Goal: Task Accomplishment & Management: Manage account settings

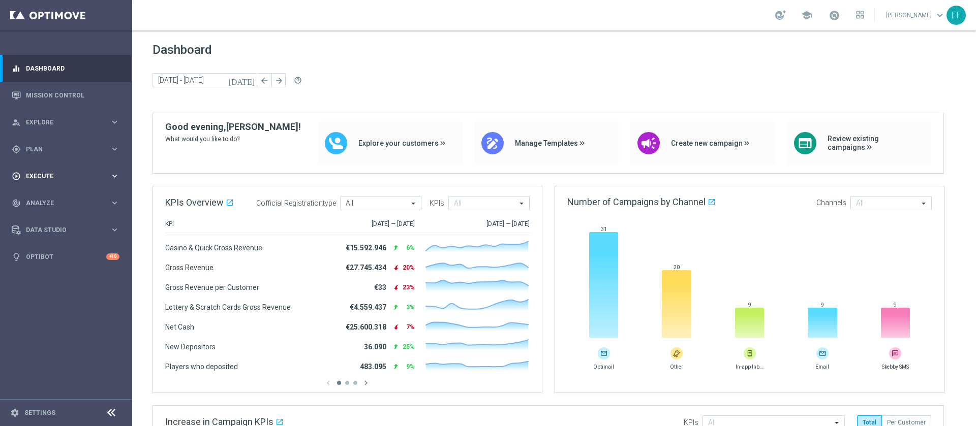
click at [54, 170] on div "play_circle_outline Execute keyboard_arrow_right" at bounding box center [65, 176] width 131 height 27
click at [44, 154] on div "gps_fixed Plan keyboard_arrow_right" at bounding box center [65, 149] width 131 height 27
click at [51, 198] on span "Templates" at bounding box center [63, 201] width 73 height 6
click at [50, 216] on link "Optimail" at bounding box center [69, 216] width 74 height 8
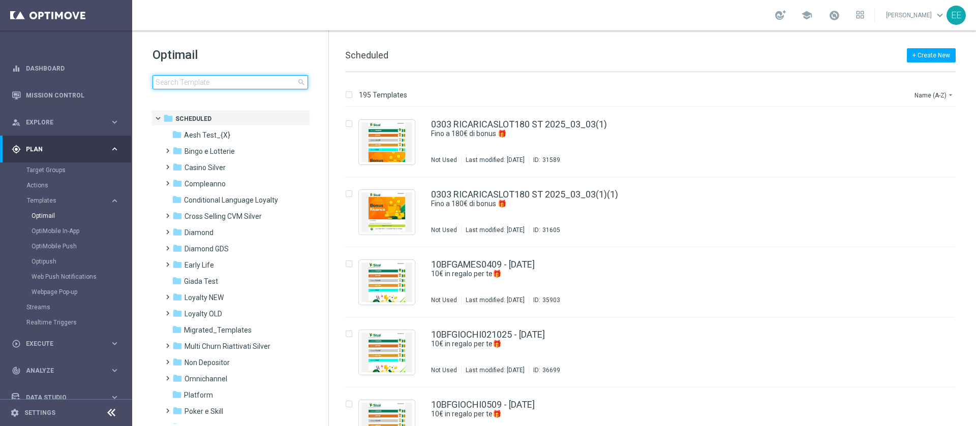
click at [220, 86] on input at bounding box center [230, 82] width 156 height 14
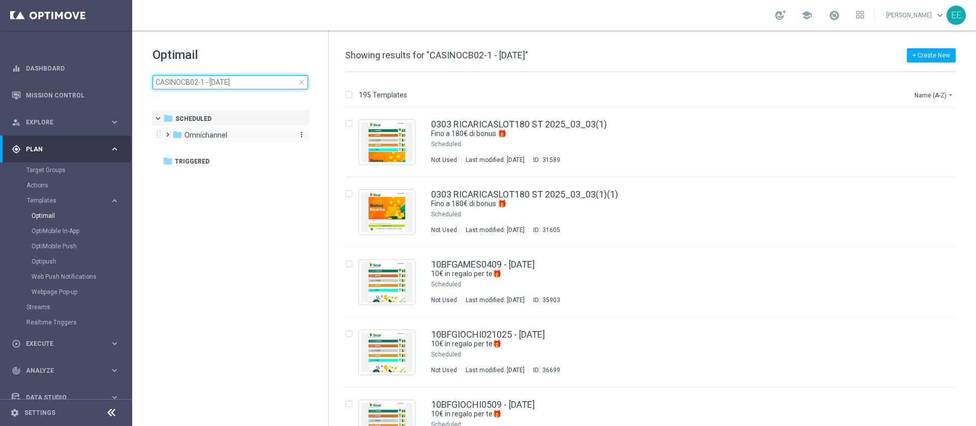
type input "CASINOCB02-1 - 02.10.2025"
click at [206, 131] on span "Omnichannel" at bounding box center [205, 135] width 43 height 9
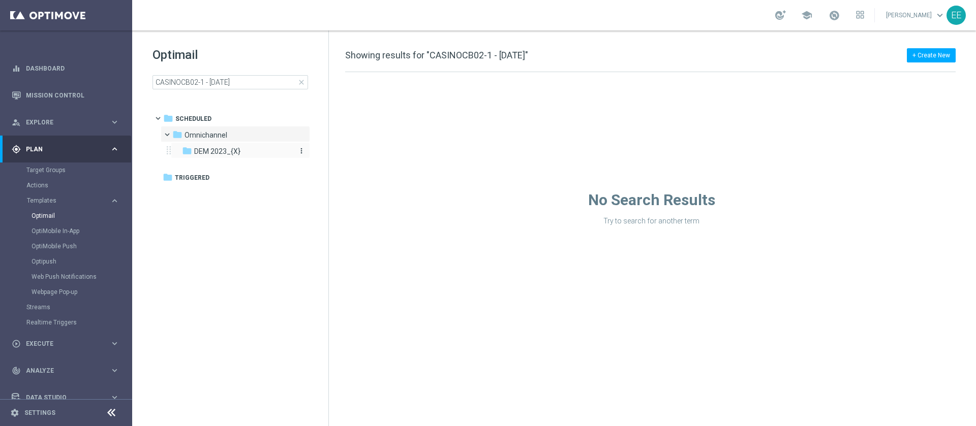
click at [220, 148] on span "DEM 2023_{X}" at bounding box center [217, 151] width 46 height 9
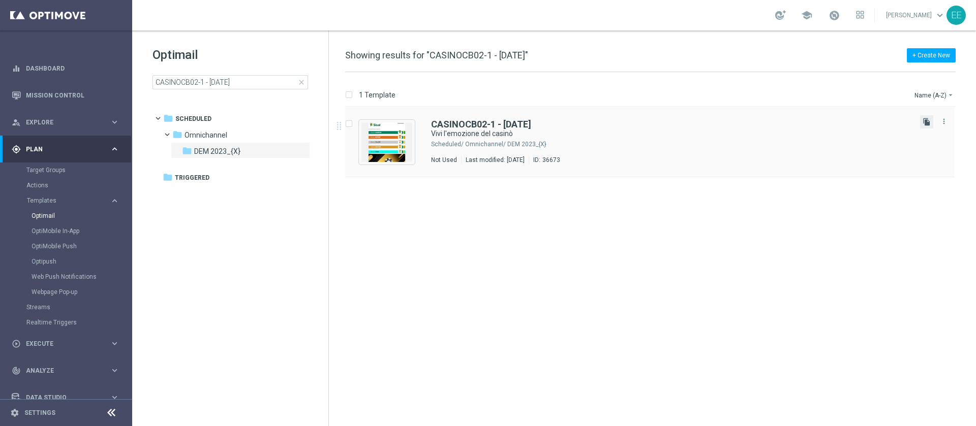
click at [923, 118] on icon "file_copy" at bounding box center [926, 122] width 8 height 8
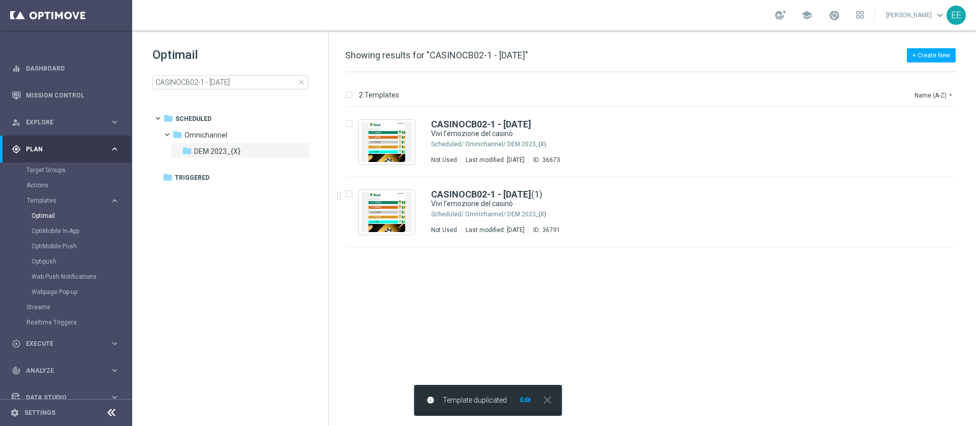
click at [526, 399] on button "Edit" at bounding box center [525, 400] width 13 height 8
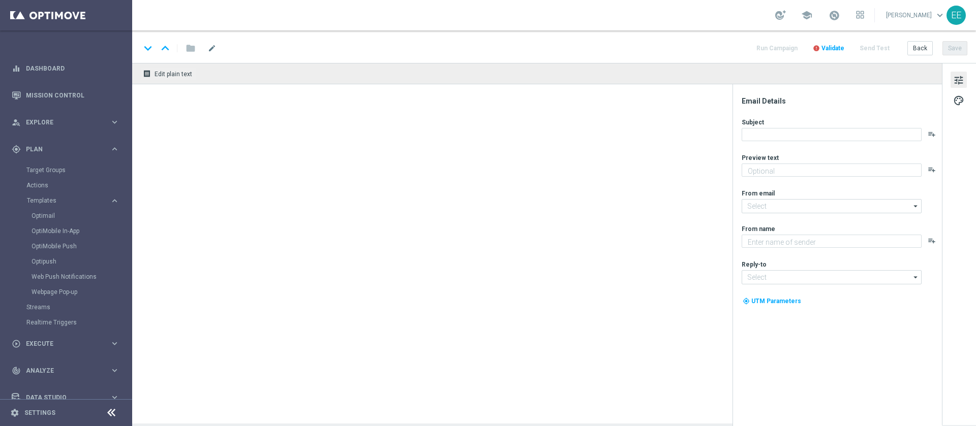
type textarea "Fino a 250€ di Bonus!"
type input "newsletter@comunicazioni.sisal.it"
type textarea "Sisal"
type input "info@sisal.it"
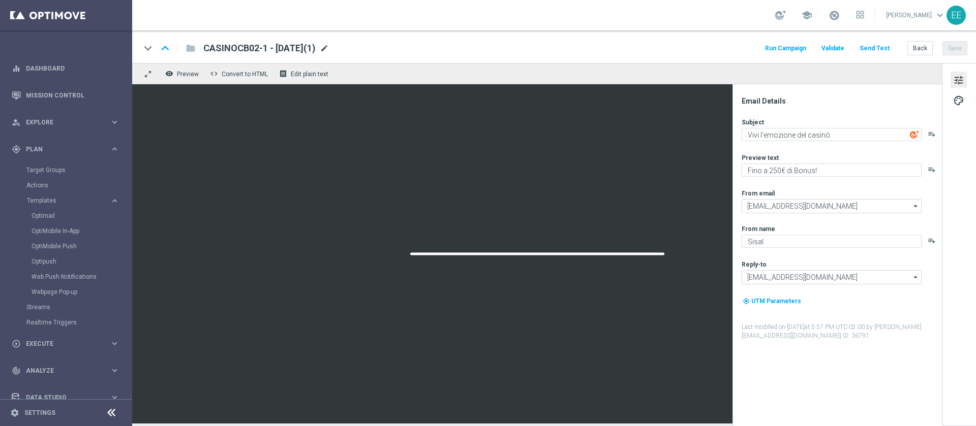
click at [329, 47] on span "mode_edit" at bounding box center [324, 48] width 9 height 9
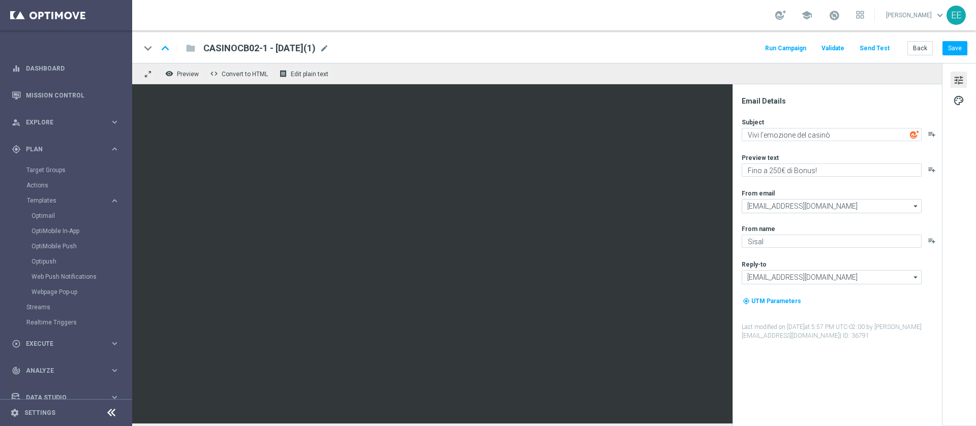
click at [329, 42] on div "CASINOCB02-1 - 02.10.2025(1) mode_edit" at bounding box center [266, 48] width 126 height 13
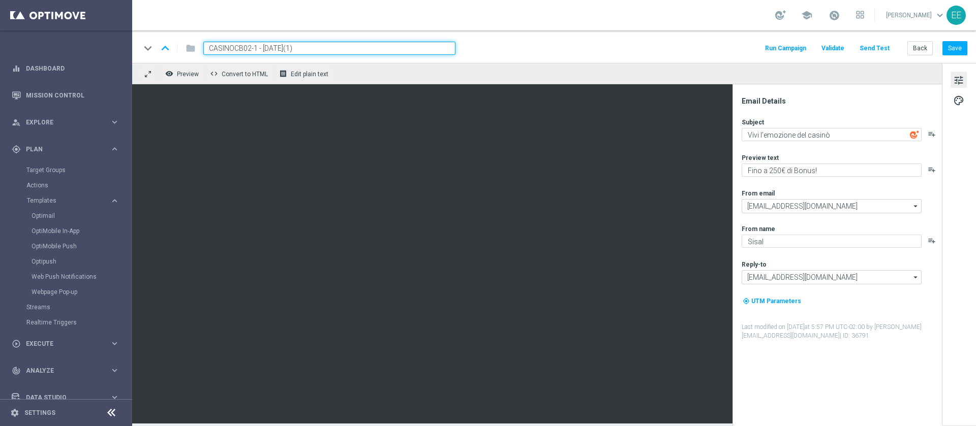
paste input "CASINOCB06-2"
paste input
type input "CASINOCB06-2 - 06.10.2025"
click at [777, 172] on textarea "Fino a 250€ di Bonus!" at bounding box center [832, 170] width 180 height 13
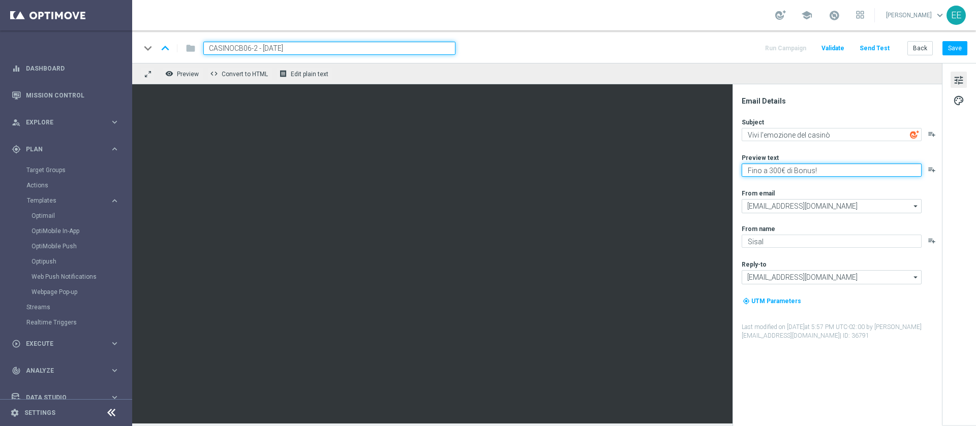
type textarea "Fino a 300€ di Bonus!"
click at [310, 44] on input "CASINOCB06-2 - 06.10.2025" at bounding box center [329, 48] width 252 height 13
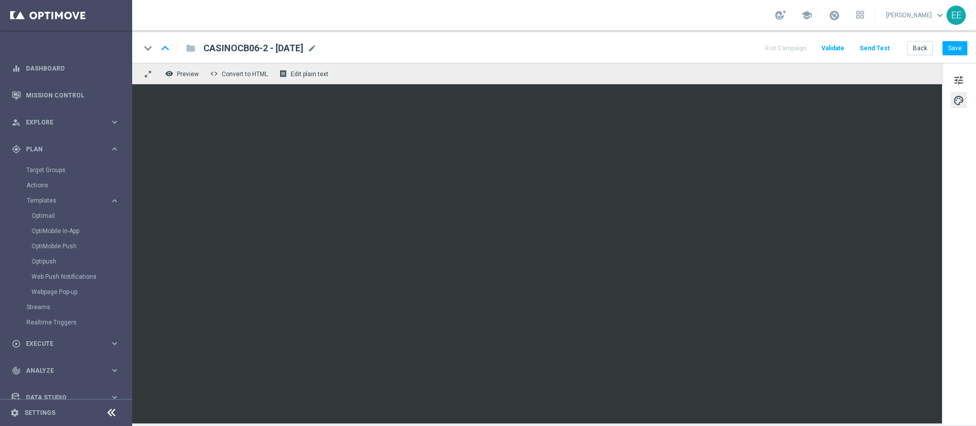
click at [951, 40] on div "keyboard_arrow_down keyboard_arrow_up folder CASINOCB06-2 - 06.10.2025 CASINOCB…" at bounding box center [554, 46] width 844 height 33
click at [955, 46] on button "Save" at bounding box center [954, 48] width 25 height 14
click at [926, 42] on button "Back" at bounding box center [919, 48] width 25 height 14
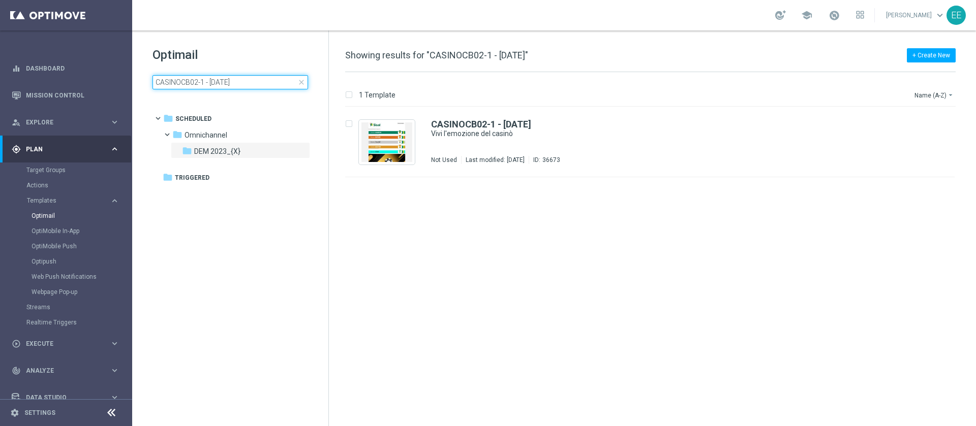
drag, startPoint x: 269, startPoint y: 83, endPoint x: 0, endPoint y: 41, distance: 272.1
click at [0, 41] on main "equalizer Dashboard Mission Control" at bounding box center [488, 213] width 976 height 426
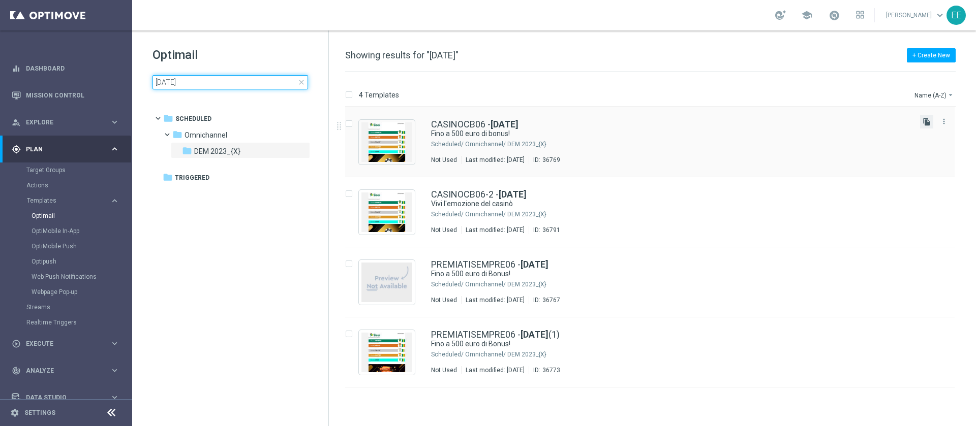
type input "06.10.2025"
click at [926, 124] on icon "file_copy" at bounding box center [926, 122] width 8 height 8
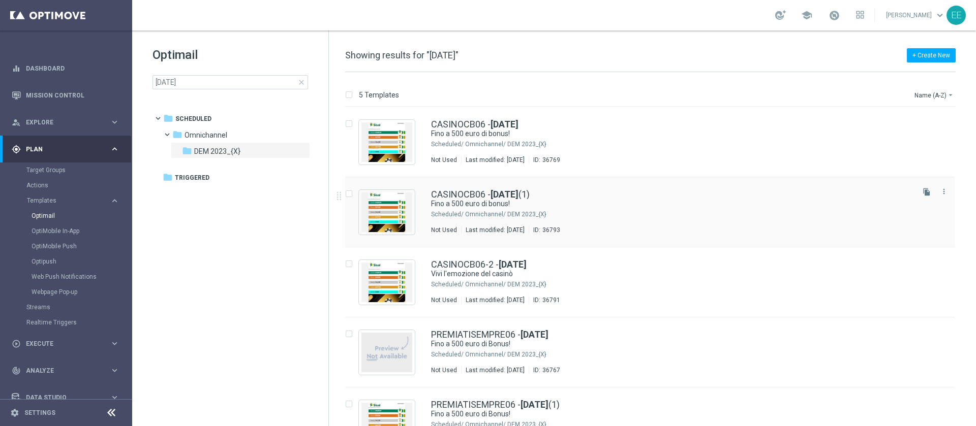
scroll to position [32, 0]
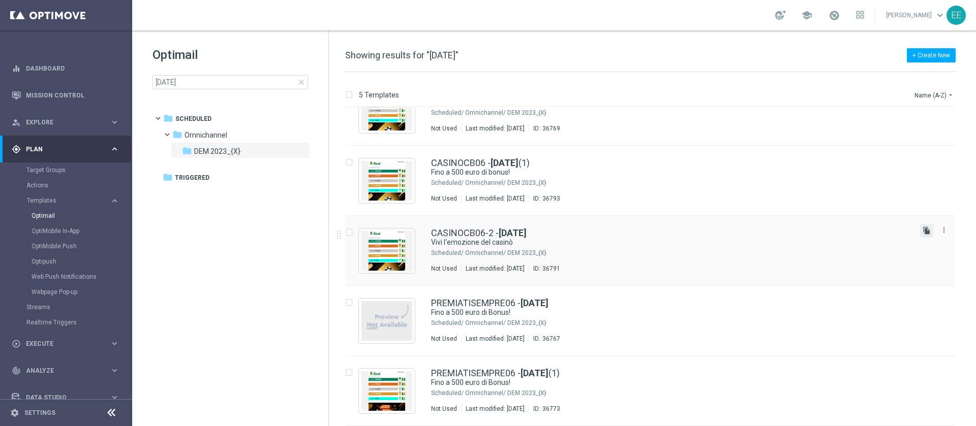
click at [923, 232] on icon "file_copy" at bounding box center [926, 231] width 8 height 8
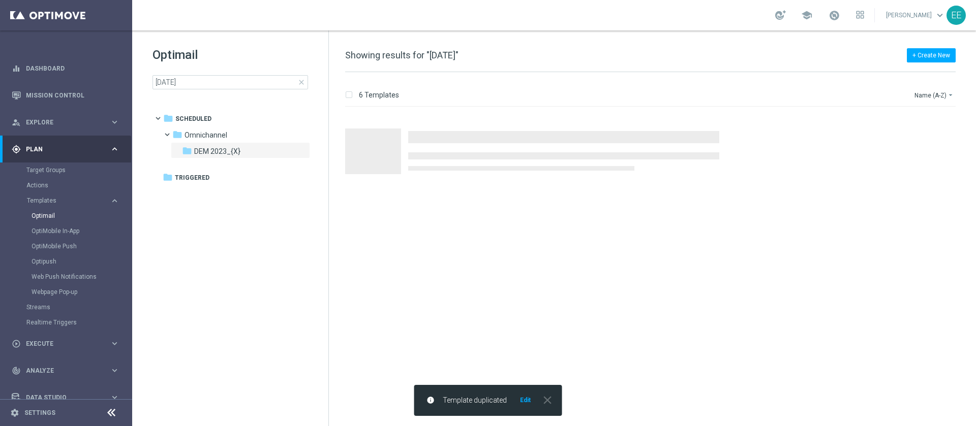
scroll to position [0, 0]
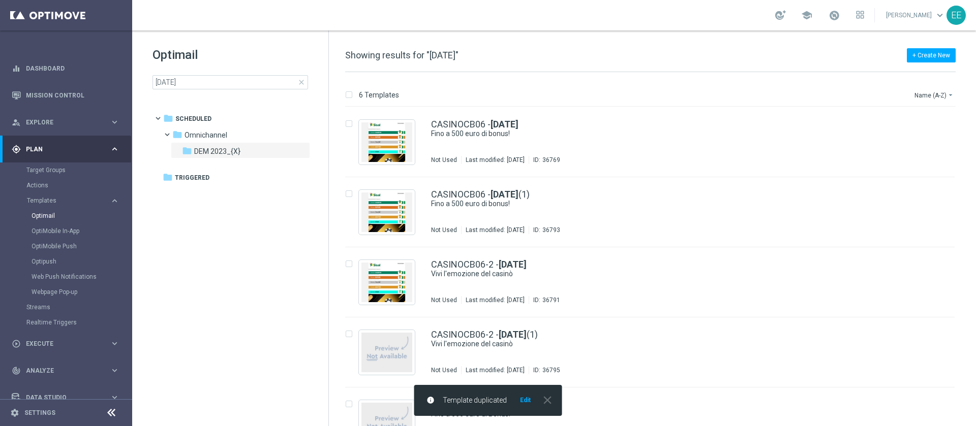
click at [522, 401] on button "Edit" at bounding box center [525, 400] width 13 height 8
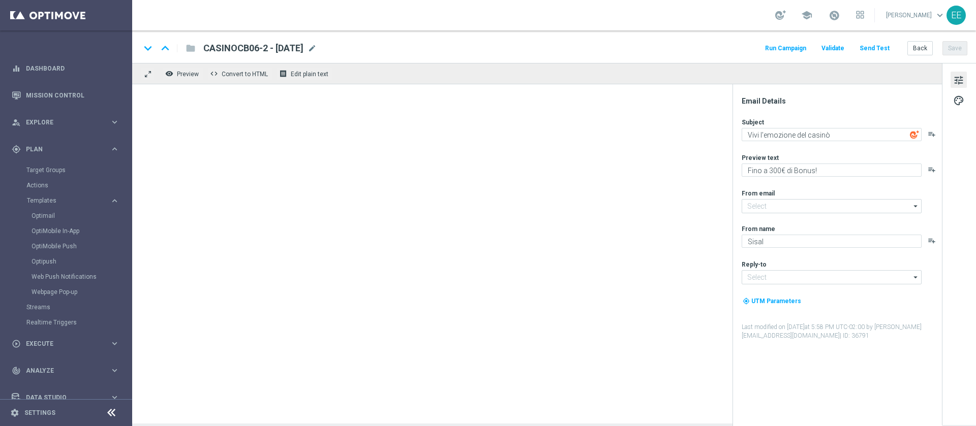
type input "newsletter@comunicazioni.sisal.it"
type input "info@sisal.it"
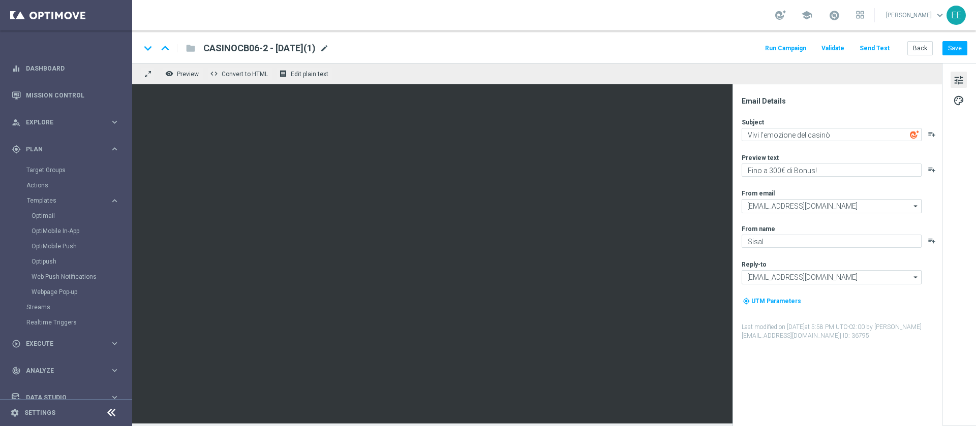
click at [329, 47] on span "mode_edit" at bounding box center [324, 48] width 9 height 9
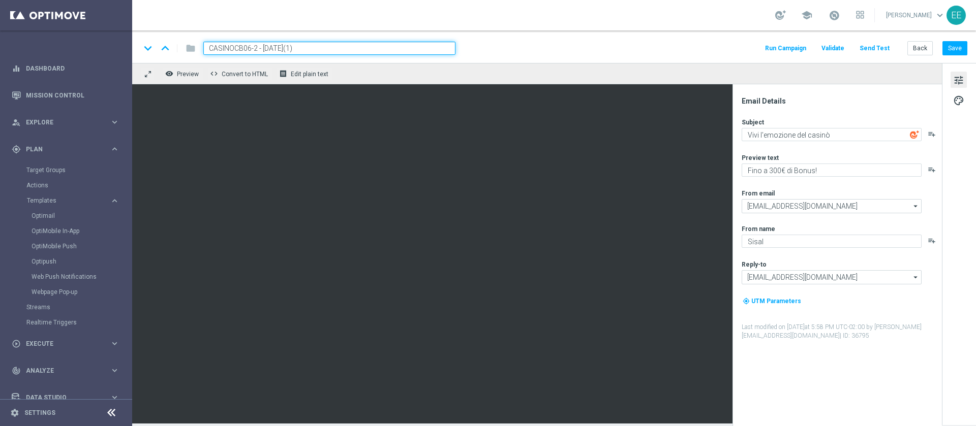
click at [257, 42] on input "CASINOCB06-2 - 06.10.2025(1)" at bounding box center [329, 48] width 252 height 13
click at [327, 39] on div "keyboard_arrow_down keyboard_arrow_up folder CASINOCB06-3 - 06.10.2025(1) Run C…" at bounding box center [554, 46] width 844 height 33
click at [325, 46] on input "CASINOCB06-3 - 06.10.2025(1)" at bounding box center [329, 48] width 252 height 13
type input "CASINOCB06-3 - 06.10.2025"
click at [773, 170] on textarea "Fino a 300€ di Bonus!" at bounding box center [832, 170] width 180 height 13
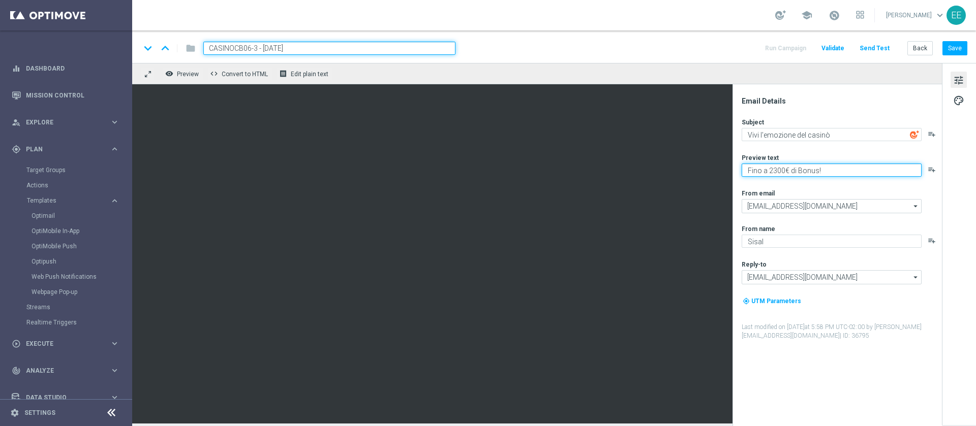
type textarea "Fino a 200€ di Bonus!"
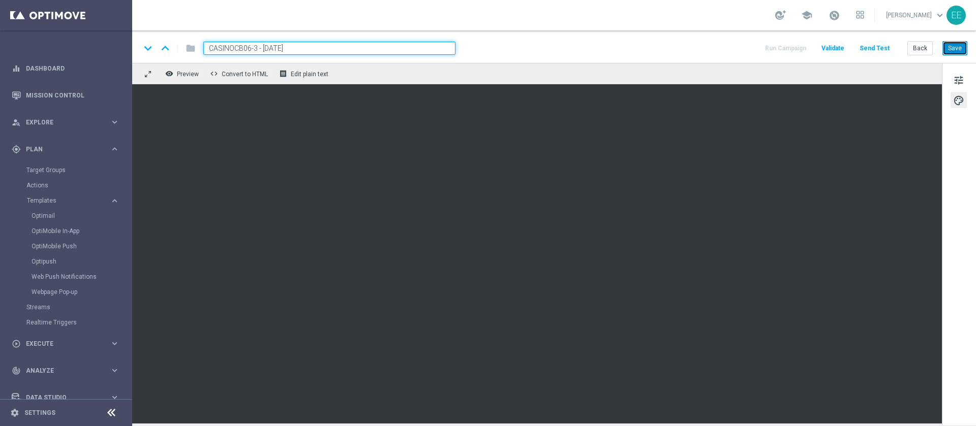
click at [958, 46] on button "Save" at bounding box center [954, 48] width 25 height 14
click at [933, 53] on div "Back Save" at bounding box center [937, 48] width 60 height 14
click at [926, 50] on button "Back" at bounding box center [919, 48] width 25 height 14
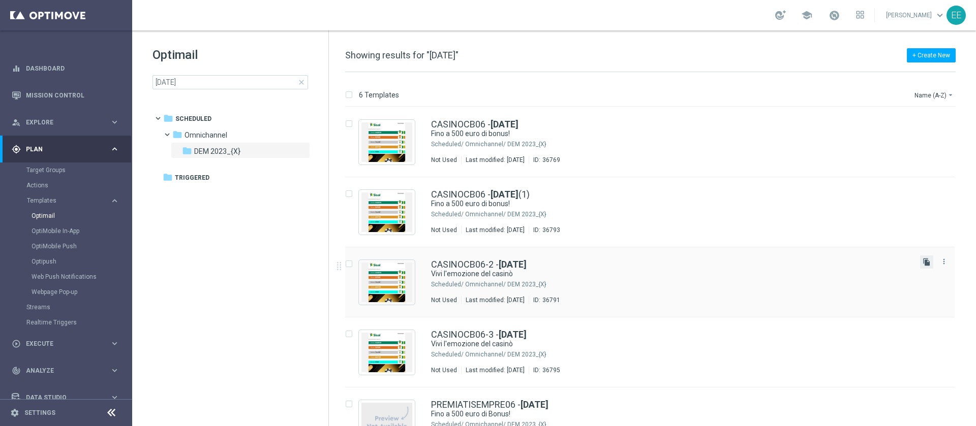
click at [924, 263] on icon "file_copy" at bounding box center [926, 262] width 8 height 8
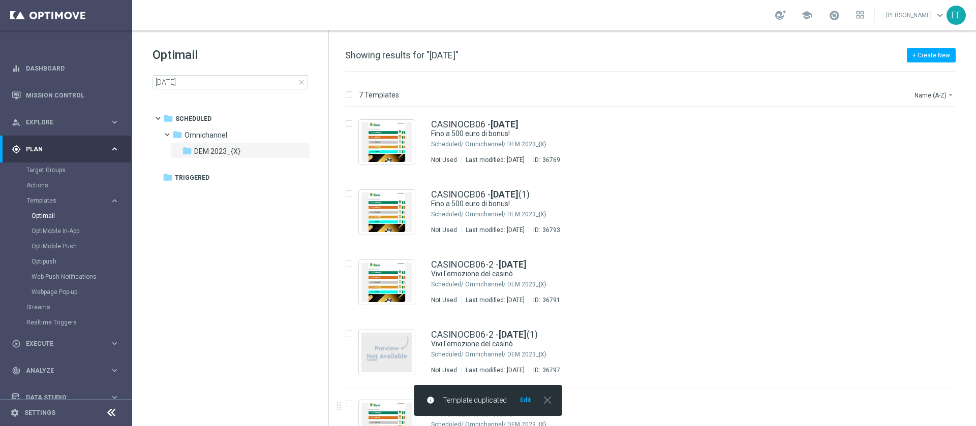
click at [525, 399] on button "Edit" at bounding box center [525, 400] width 13 height 8
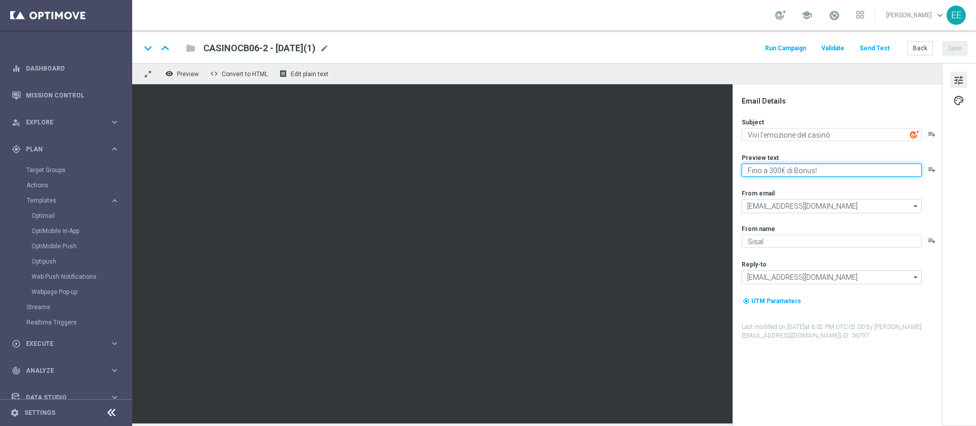
click at [769, 168] on textarea "Fino a 300€ di Bonus!" at bounding box center [832, 170] width 180 height 13
type textarea "Fino a 100€ di Bonus!"
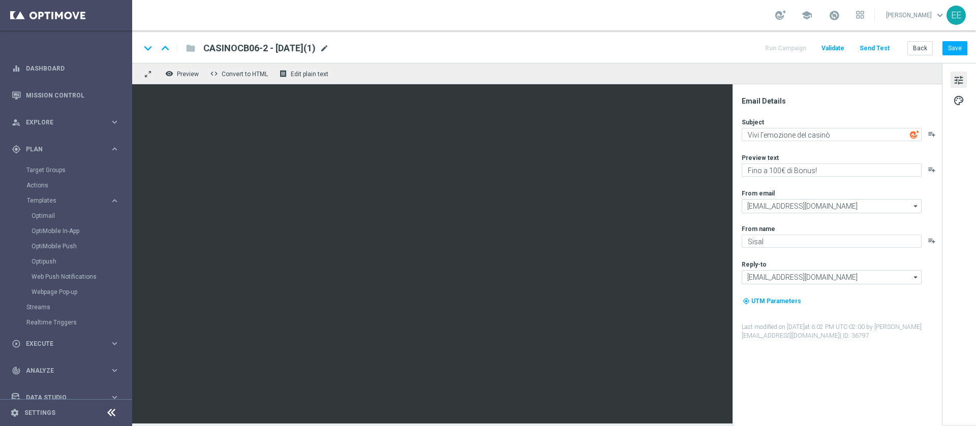
click at [329, 49] on span "mode_edit" at bounding box center [324, 48] width 9 height 9
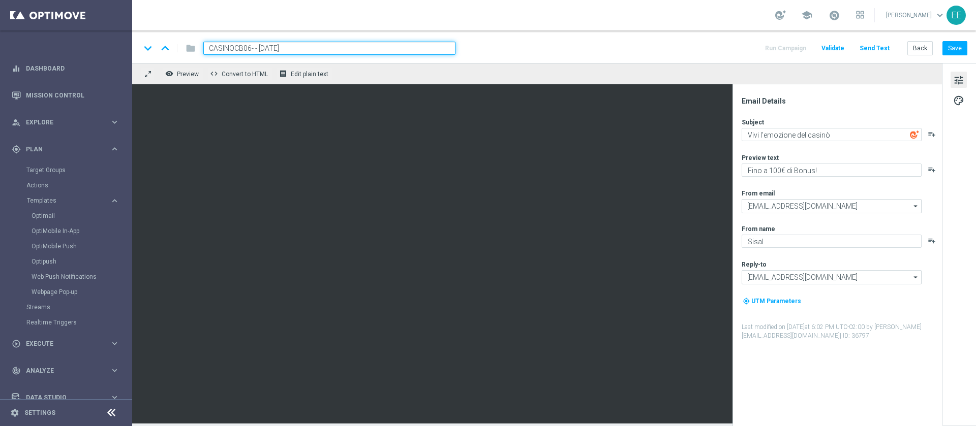
type input "CASINOCB06-4 - 06.10.2025"
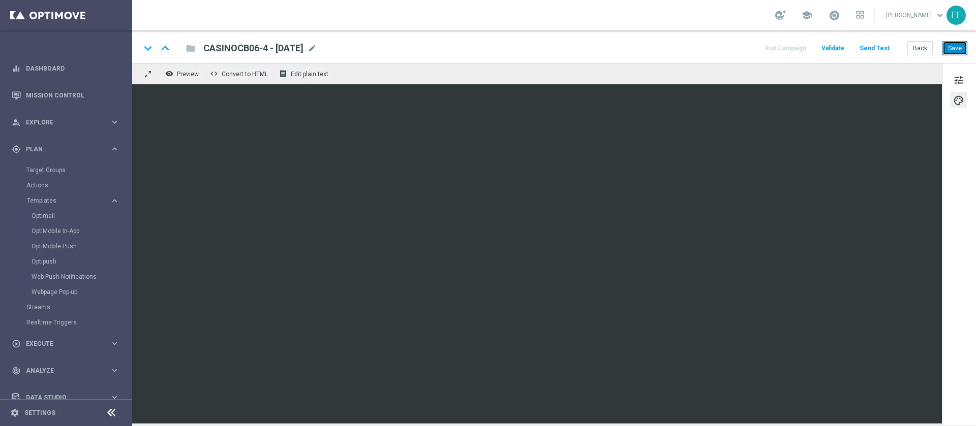
click at [963, 48] on button "Save" at bounding box center [954, 48] width 25 height 14
click at [840, 15] on span at bounding box center [833, 15] width 11 height 11
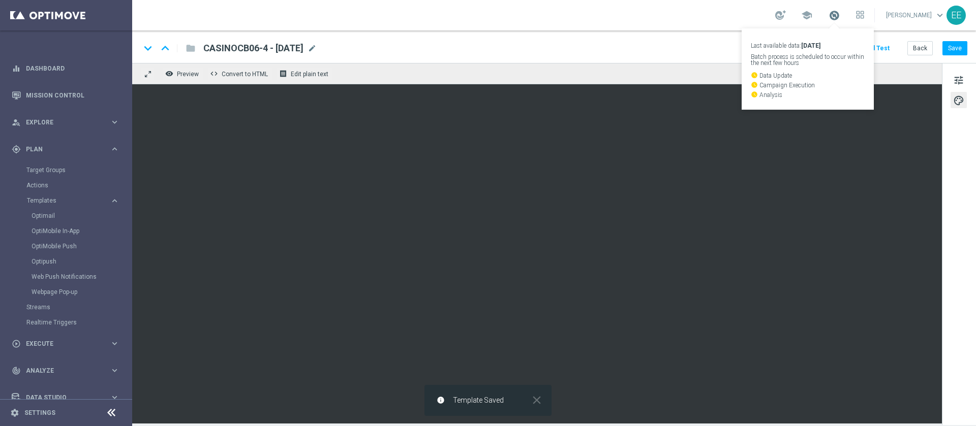
click at [840, 15] on span at bounding box center [833, 15] width 11 height 11
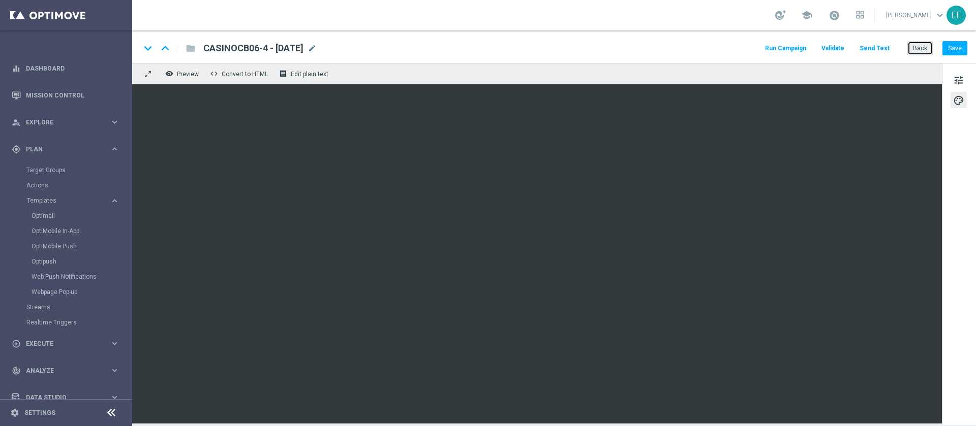
click at [926, 51] on button "Back" at bounding box center [919, 48] width 25 height 14
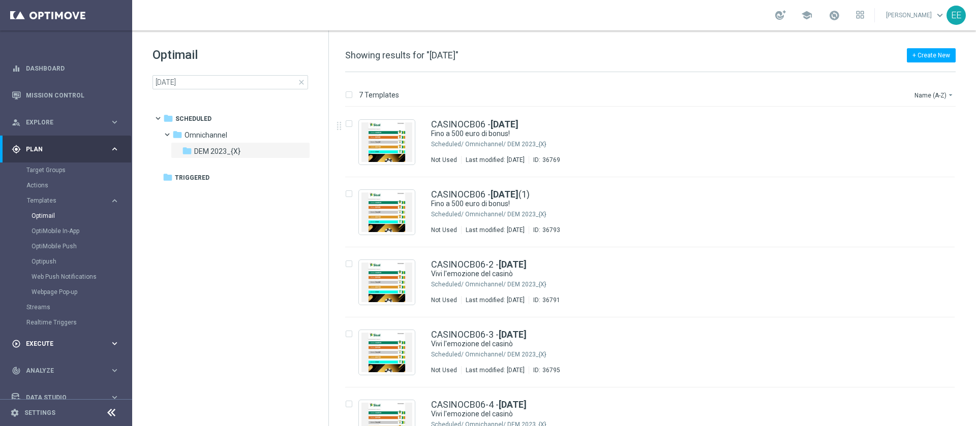
click at [30, 337] on div "play_circle_outline Execute keyboard_arrow_right" at bounding box center [65, 343] width 131 height 27
click at [60, 194] on link "Campaign Builder" at bounding box center [65, 197] width 79 height 8
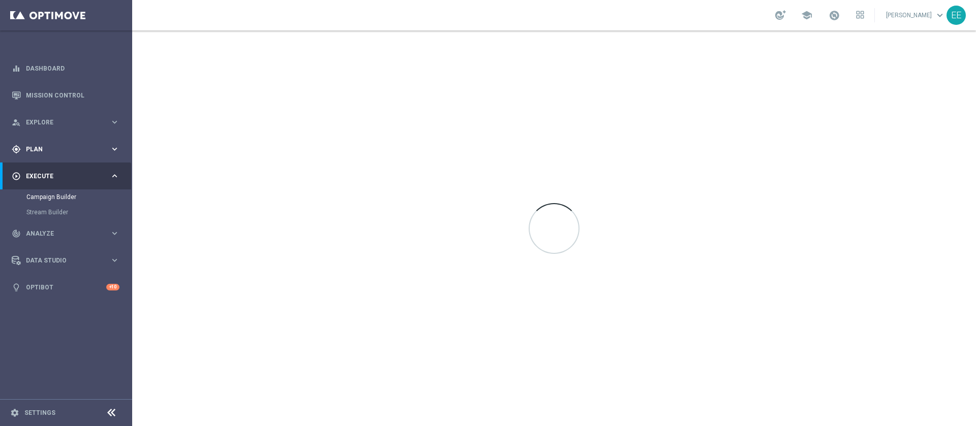
click at [35, 135] on div "person_search Explore keyboard_arrow_right" at bounding box center [65, 122] width 131 height 27
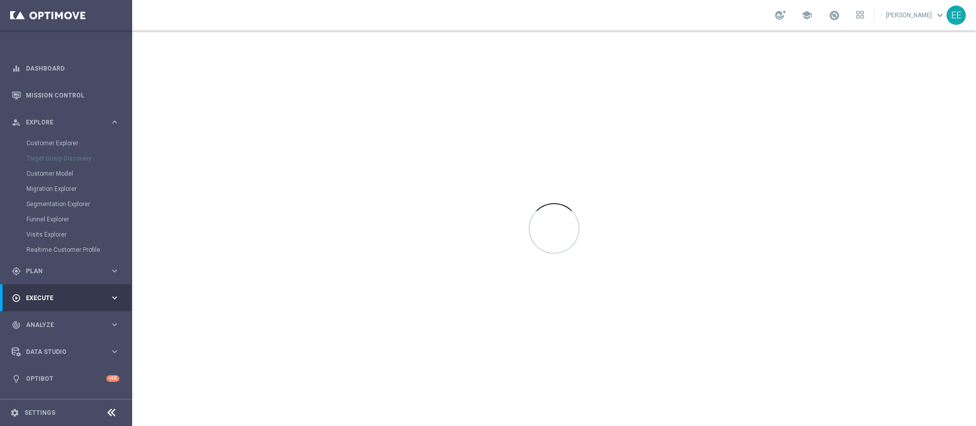
click at [46, 149] on div "Customer Explorer" at bounding box center [78, 143] width 105 height 15
click at [35, 119] on span "Explore" at bounding box center [68, 122] width 84 height 6
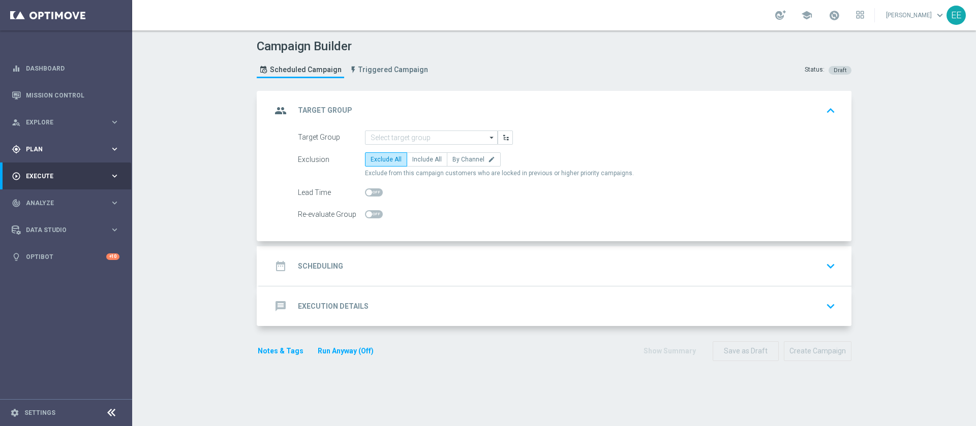
click at [49, 148] on span "Plan" at bounding box center [68, 149] width 84 height 6
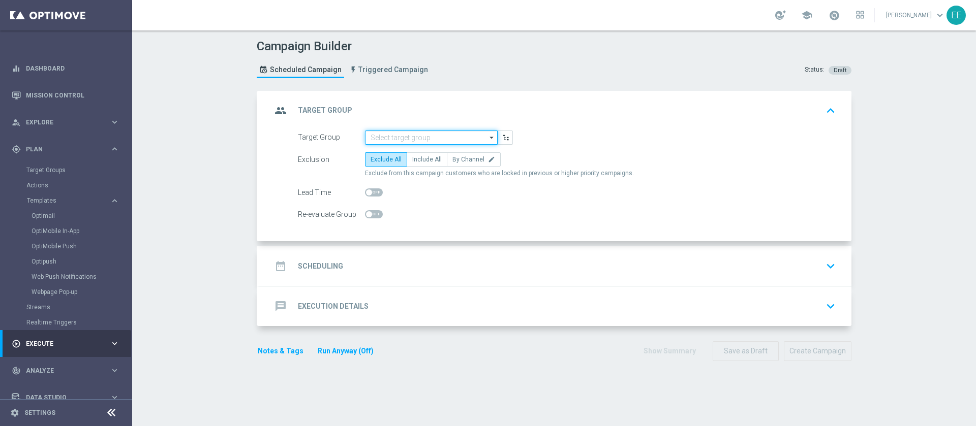
click at [382, 133] on input at bounding box center [431, 138] width 133 height 14
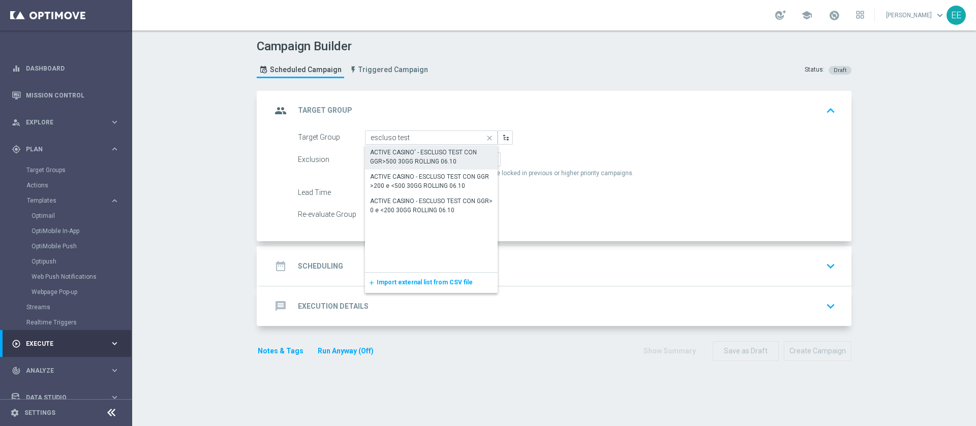
click at [433, 161] on div "ACTIVE CASINO' - ESCLUSO TEST CON GGR>500 30GG ROLLING 06.10" at bounding box center [431, 157] width 122 height 18
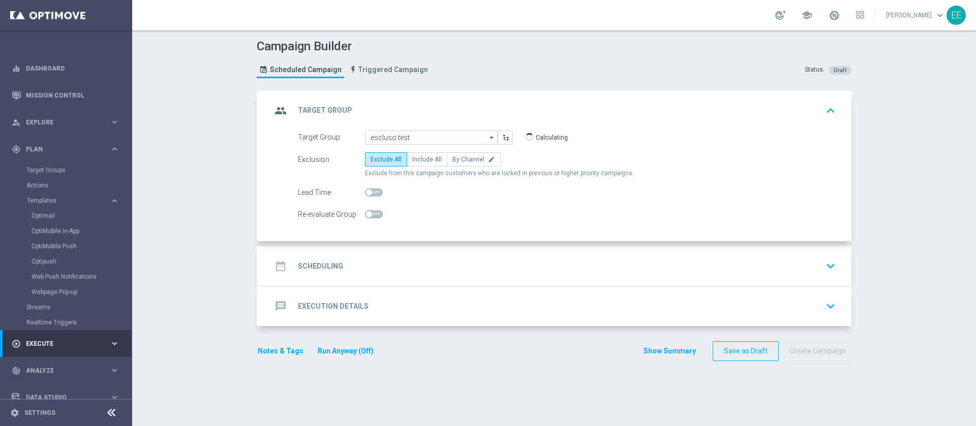
type input "ACTIVE CASINO' - ESCLUSO TEST CON GGR>500 30GG ROLLING 06.10"
click at [402, 258] on div "date_range Scheduling keyboard_arrow_down" at bounding box center [555, 266] width 568 height 19
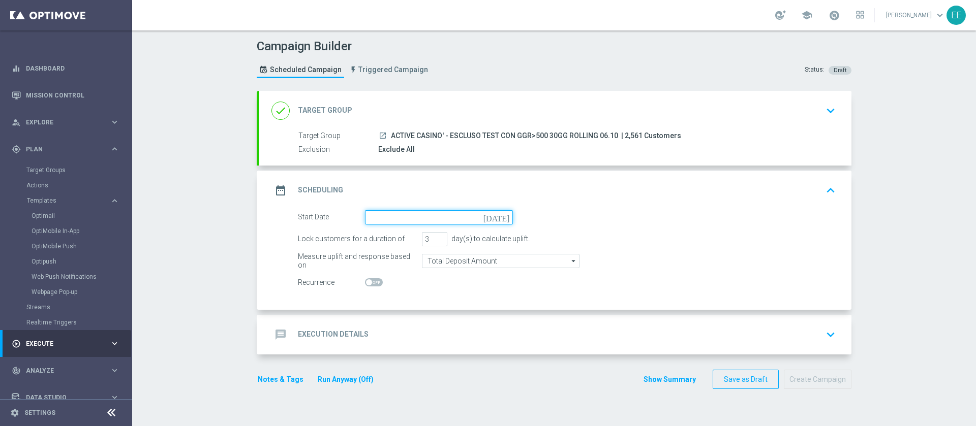
click at [420, 214] on input at bounding box center [439, 217] width 148 height 14
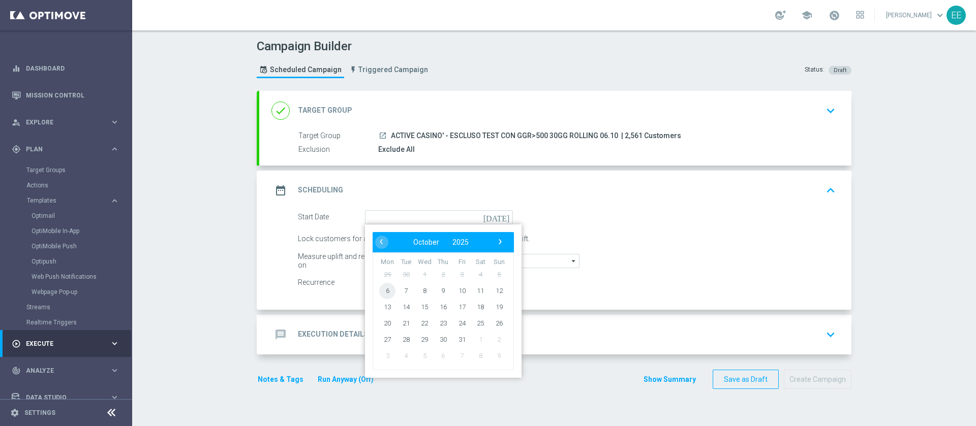
click at [381, 291] on span "6" at bounding box center [387, 291] width 16 height 16
type input "[DATE]"
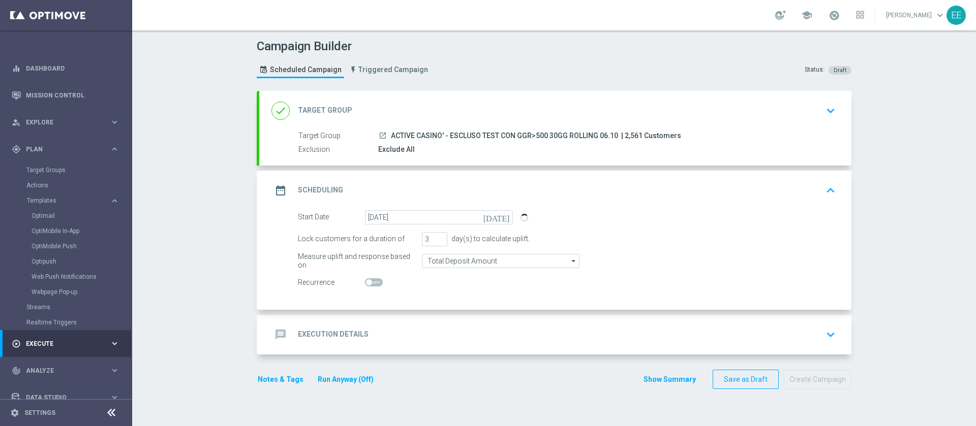
click at [454, 331] on div "message Execution Details keyboard_arrow_down" at bounding box center [555, 334] width 568 height 19
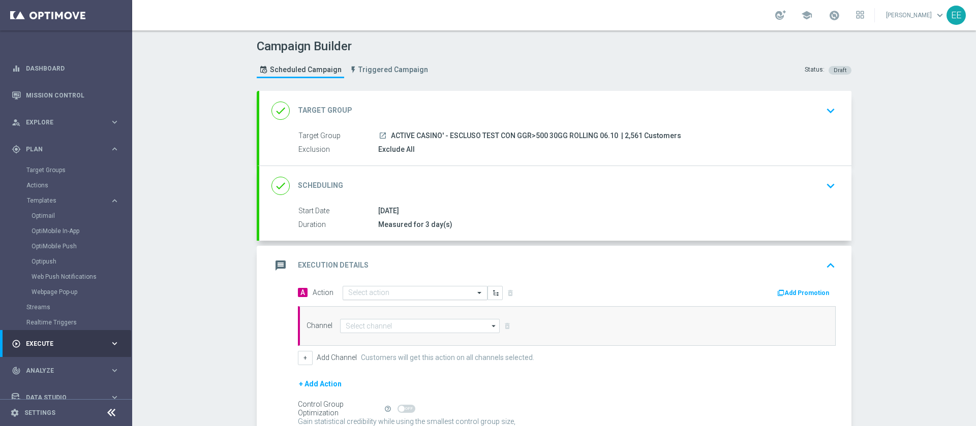
click at [408, 300] on div "Select action" at bounding box center [415, 293] width 145 height 14
type input "sovra"
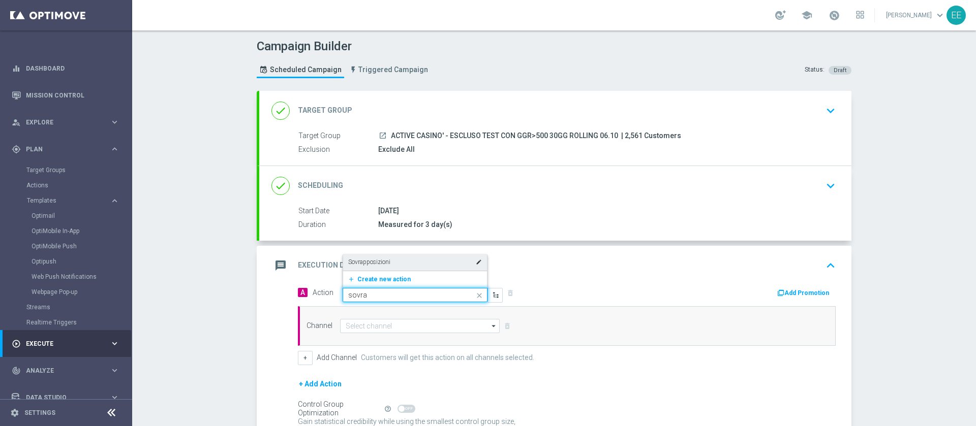
click at [389, 268] on div "Sovrapposizioni edit" at bounding box center [415, 262] width 134 height 17
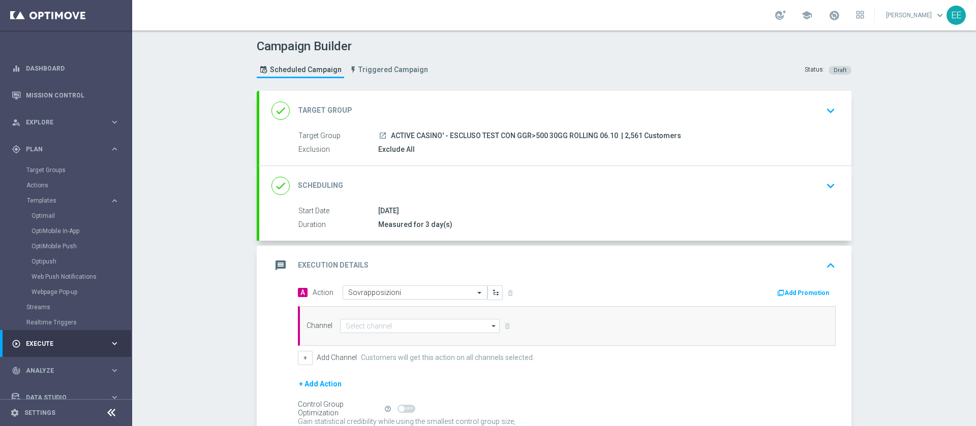
click at [371, 318] on div "Channel arrow_drop_down Drag here to set row groups Drag here to set column lab…" at bounding box center [567, 326] width 538 height 40
click at [369, 319] on input at bounding box center [420, 326] width 160 height 14
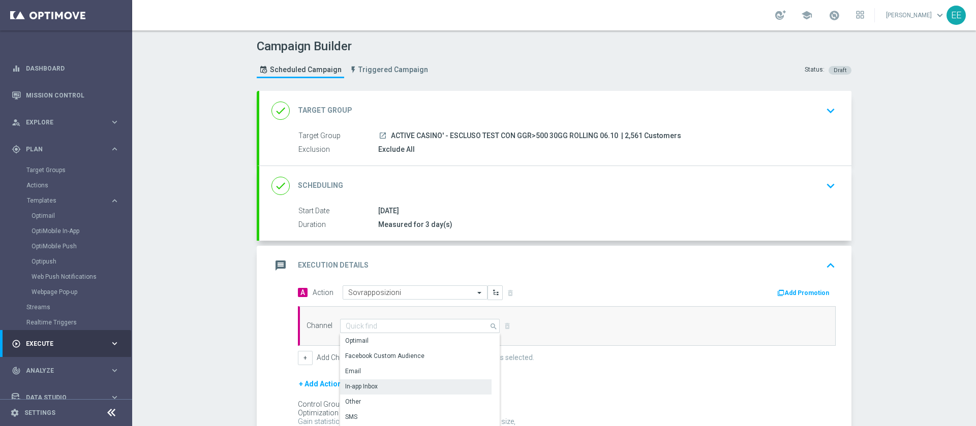
click at [370, 383] on div "In-app Inbox" at bounding box center [361, 386] width 33 height 9
type input "In-app Inbox"
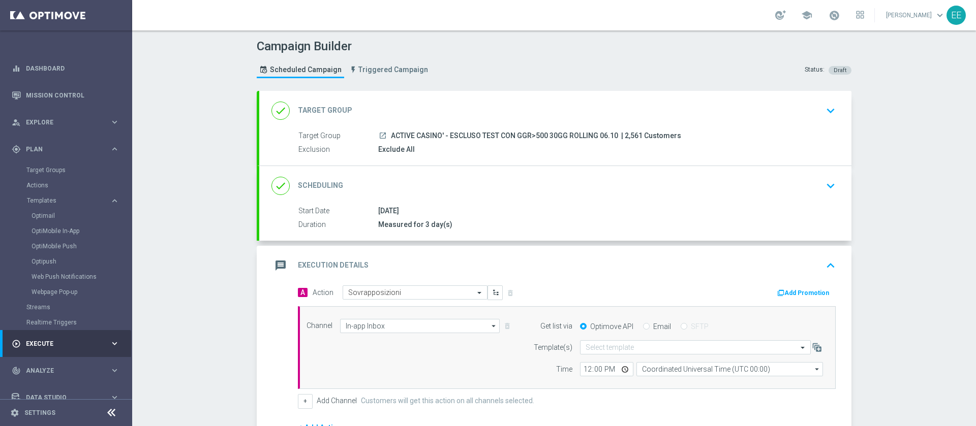
click at [643, 325] on input "Email" at bounding box center [646, 327] width 7 height 7
radio input "true"
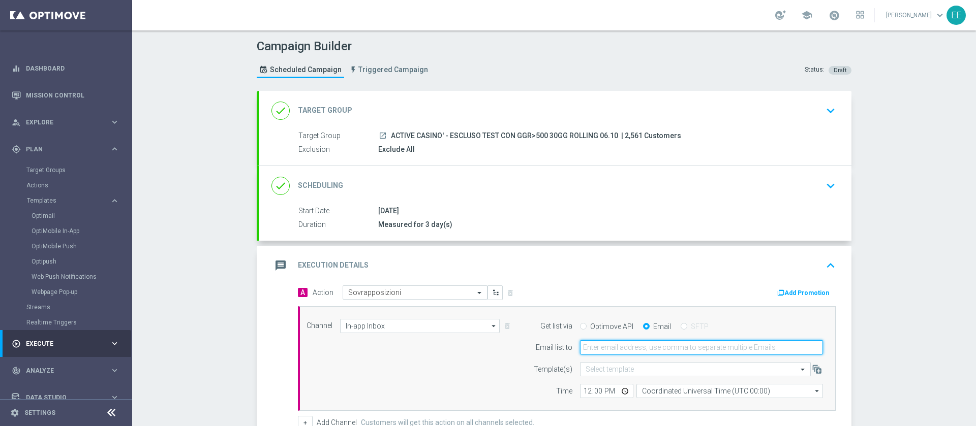
click at [630, 347] on input "email" at bounding box center [701, 348] width 243 height 14
type input "edoardo.ellena@sisal.it"
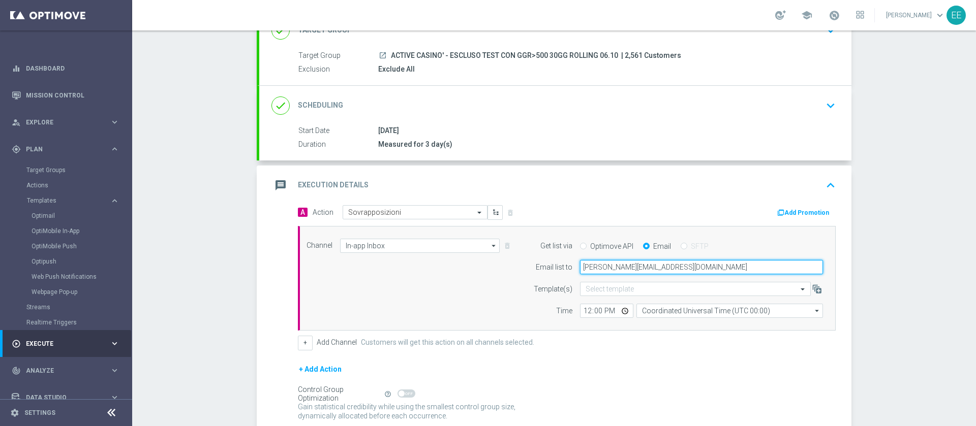
scroll to position [82, 0]
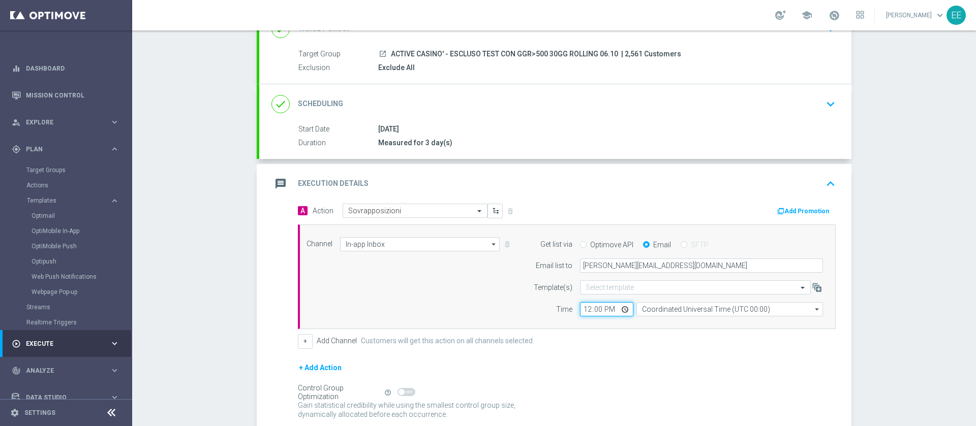
click at [583, 309] on input "12:00" at bounding box center [606, 309] width 53 height 14
click at [470, 294] on div "Channel In-app Inbox In-app Inbox arrow_drop_down Drag here to set row groups D…" at bounding box center [565, 277] width 532 height 80
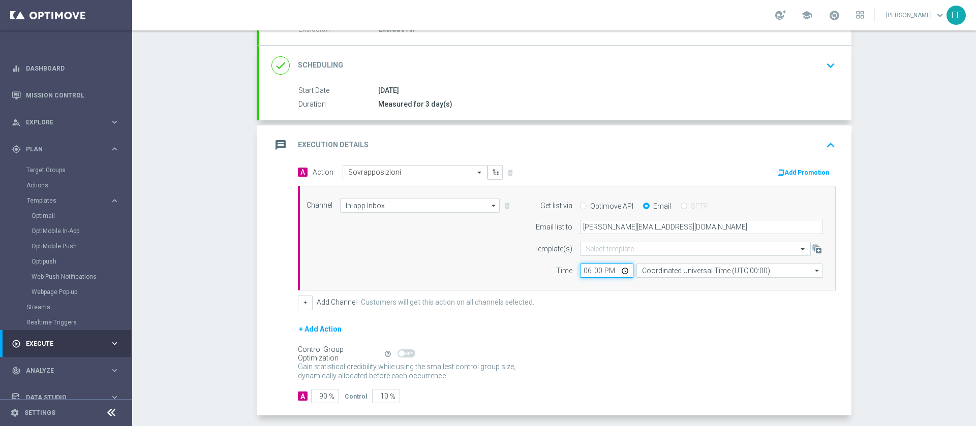
click at [595, 269] on input "18:00" at bounding box center [606, 271] width 53 height 14
type input "18:13"
click at [621, 283] on div "Channel In-app Inbox In-app Inbox arrow_drop_down Drag here to set row groups D…" at bounding box center [567, 238] width 538 height 105
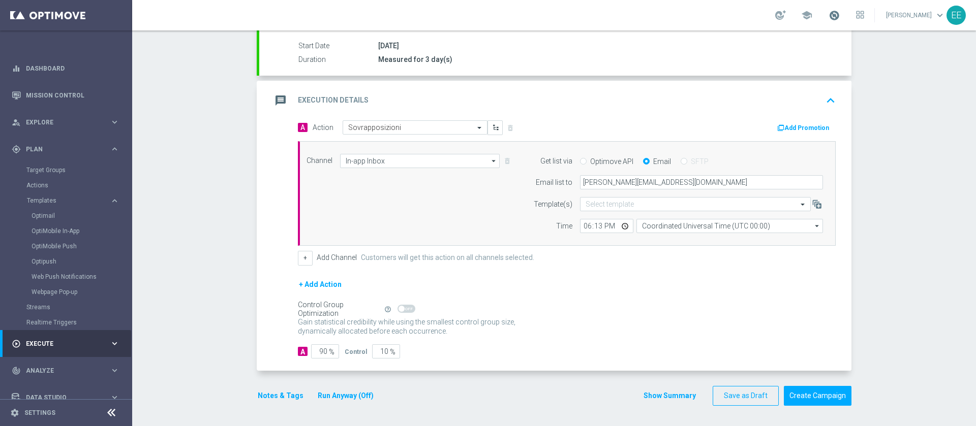
click at [837, 18] on span at bounding box center [833, 15] width 11 height 11
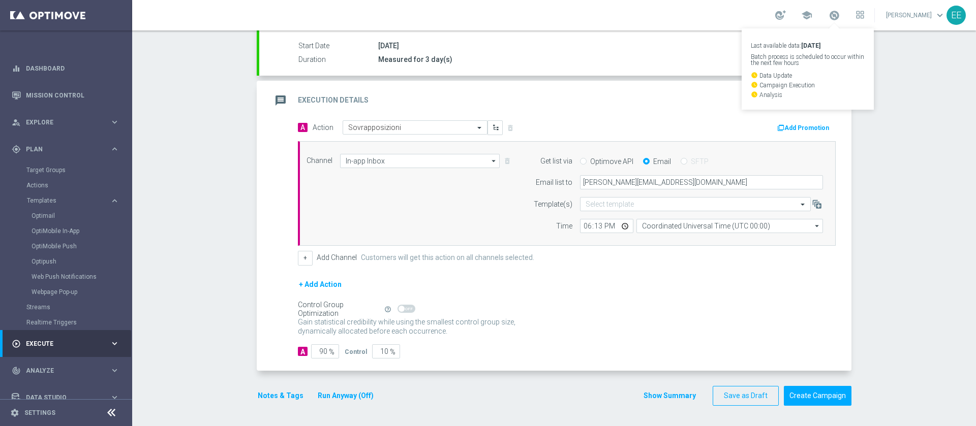
click at [340, 393] on button "Run Anyway (Off)" at bounding box center [346, 396] width 58 height 13
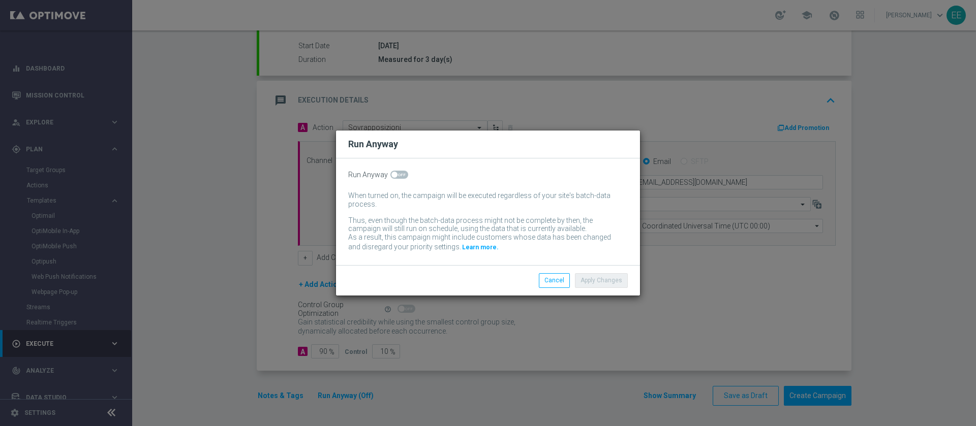
click at [399, 176] on span at bounding box center [399, 175] width 18 height 8
click at [399, 176] on input "checkbox" at bounding box center [399, 175] width 18 height 8
checkbox input "true"
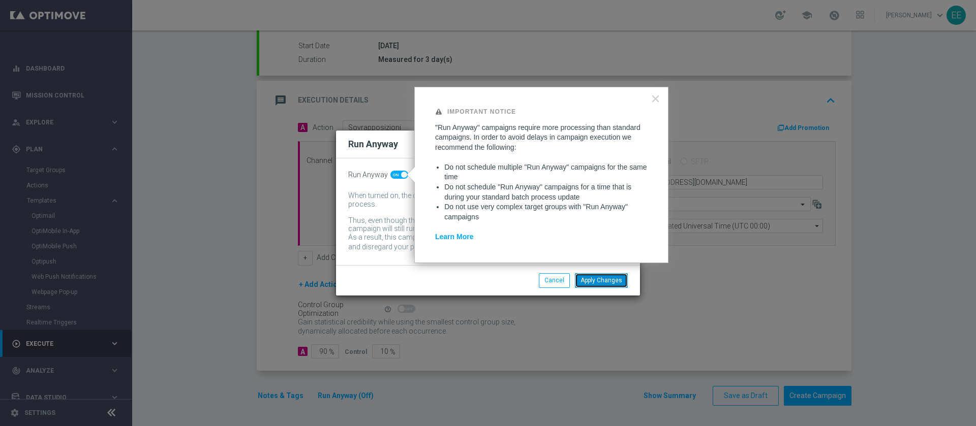
click at [591, 283] on button "Apply Changes" at bounding box center [601, 280] width 53 height 14
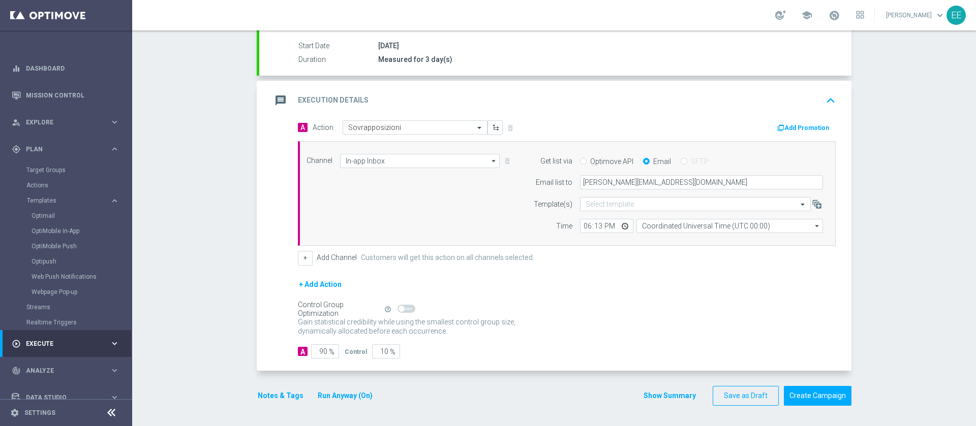
click at [806, 105] on div "message Execution Details keyboard_arrow_up" at bounding box center [555, 100] width 568 height 19
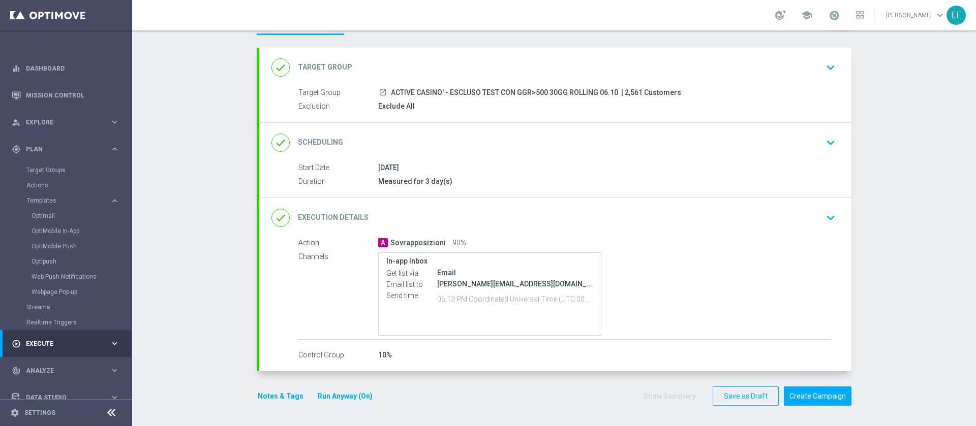
scroll to position [43, 0]
click at [801, 404] on button "Create Campaign" at bounding box center [818, 397] width 68 height 20
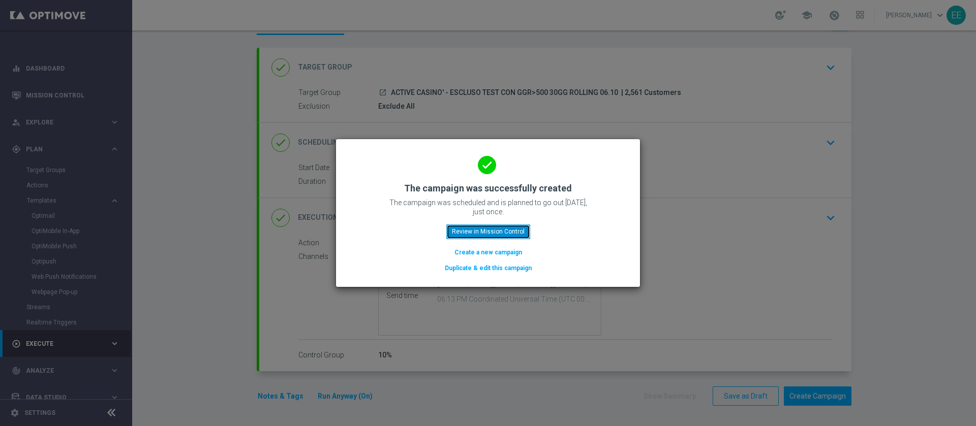
click at [510, 236] on button "Review in Mission Control" at bounding box center [488, 232] width 84 height 14
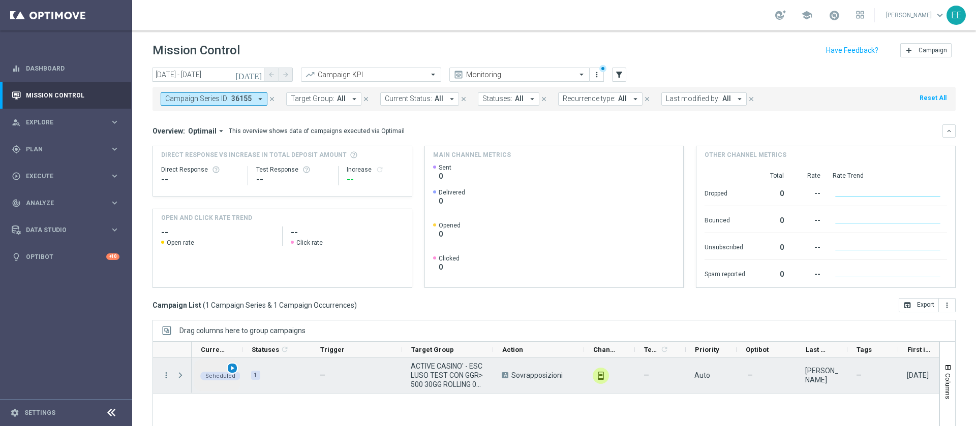
click at [234, 368] on span "play_arrow" at bounding box center [232, 368] width 7 height 7
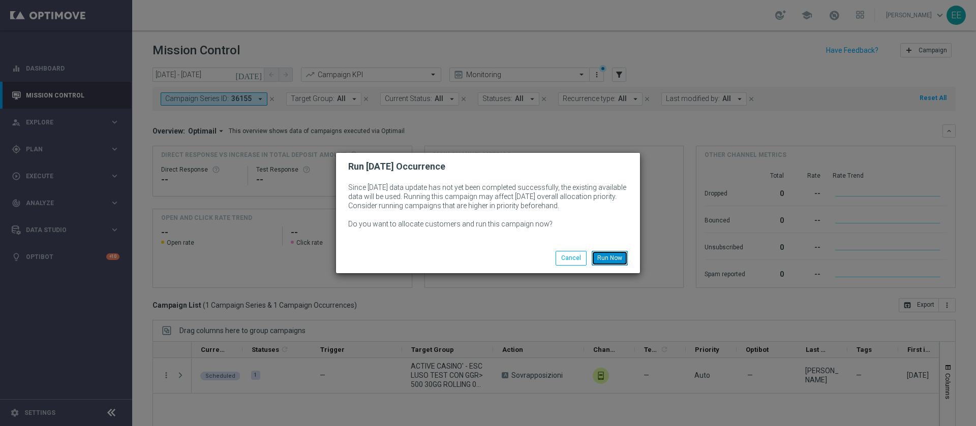
click at [613, 257] on button "Run Now" at bounding box center [610, 258] width 36 height 14
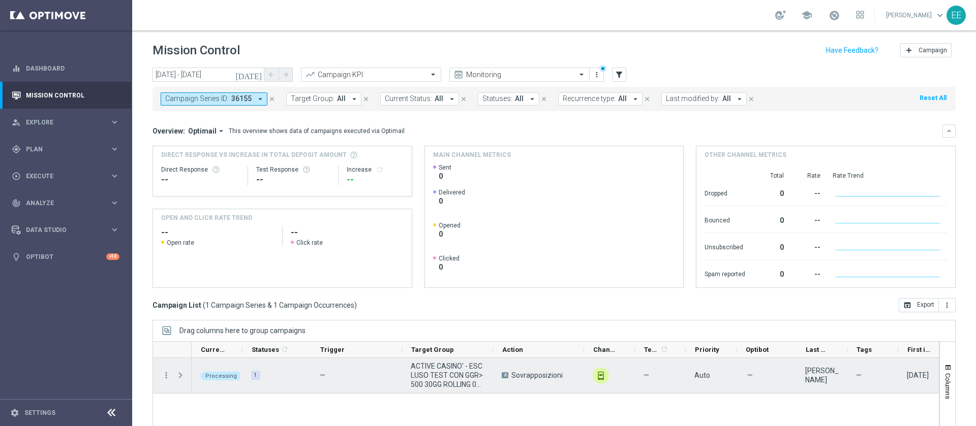
click at [181, 376] on span "Press SPACE to select this row." at bounding box center [180, 376] width 9 height 8
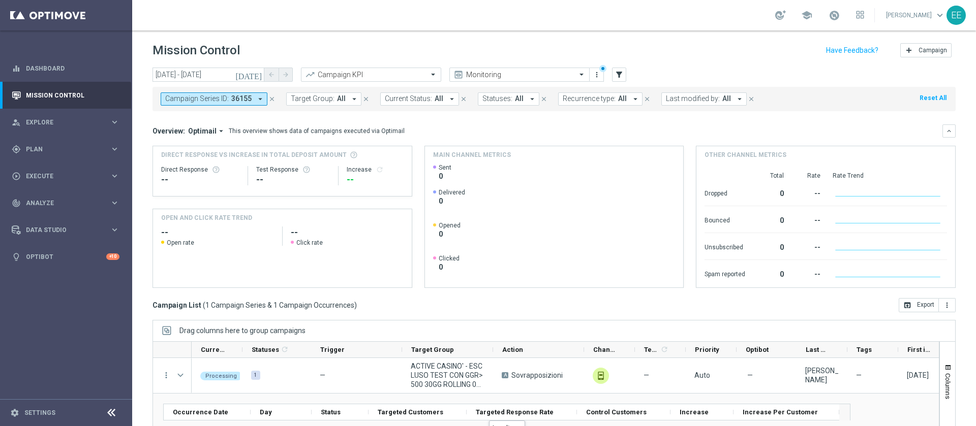
scroll to position [82, 0]
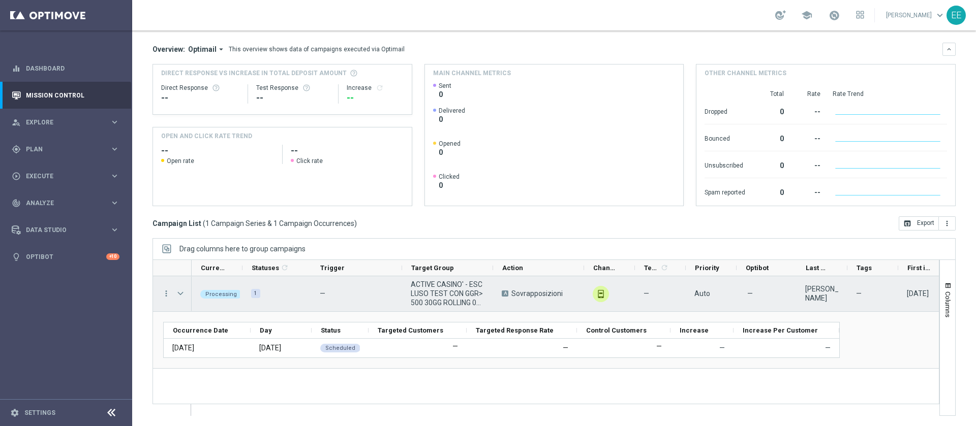
click at [181, 294] on span "Press SPACE to select this row." at bounding box center [180, 294] width 9 height 8
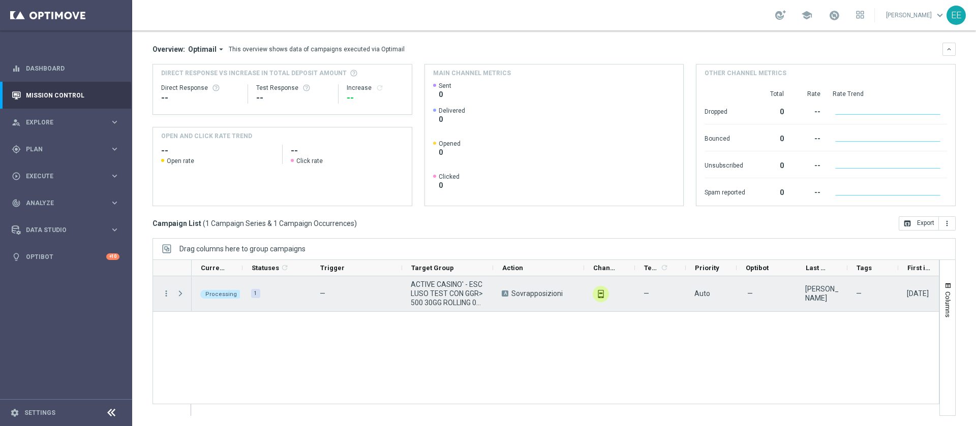
click at [181, 294] on span "Press SPACE to select this row." at bounding box center [180, 294] width 9 height 8
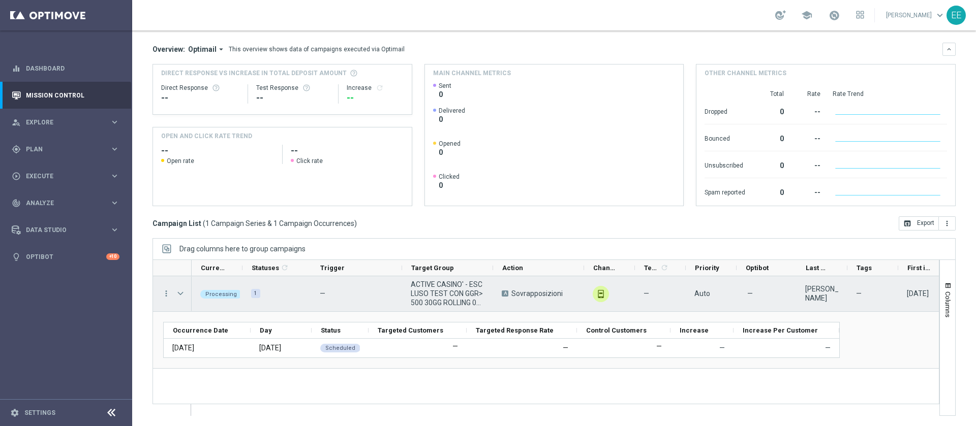
click at [181, 294] on span "Press SPACE to select this row." at bounding box center [180, 294] width 9 height 8
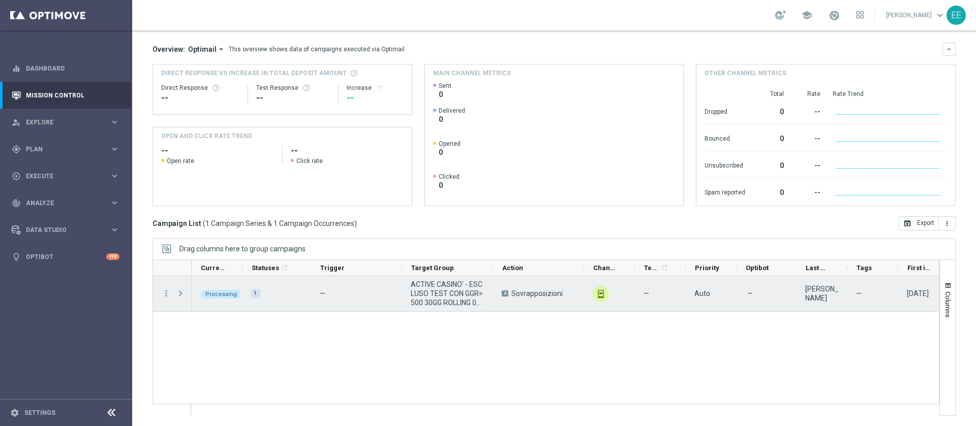
click at [181, 294] on span "Press SPACE to select this row." at bounding box center [180, 294] width 9 height 8
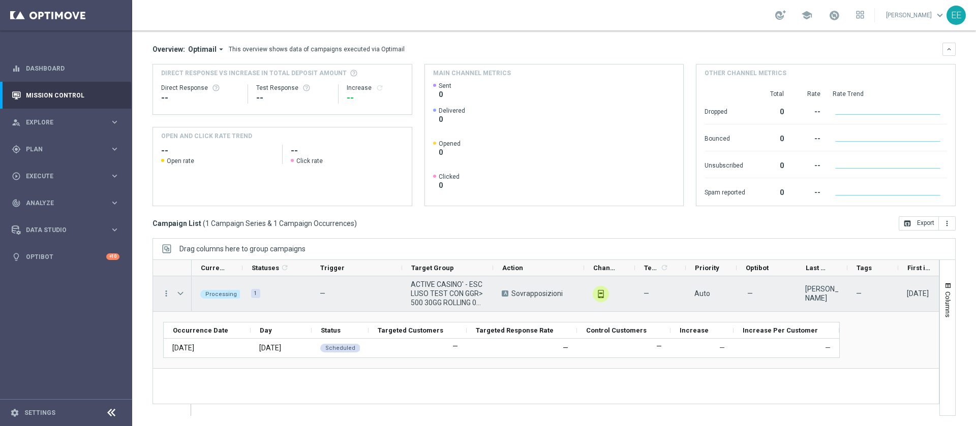
click at [181, 294] on span "Press SPACE to select this row." at bounding box center [180, 294] width 9 height 8
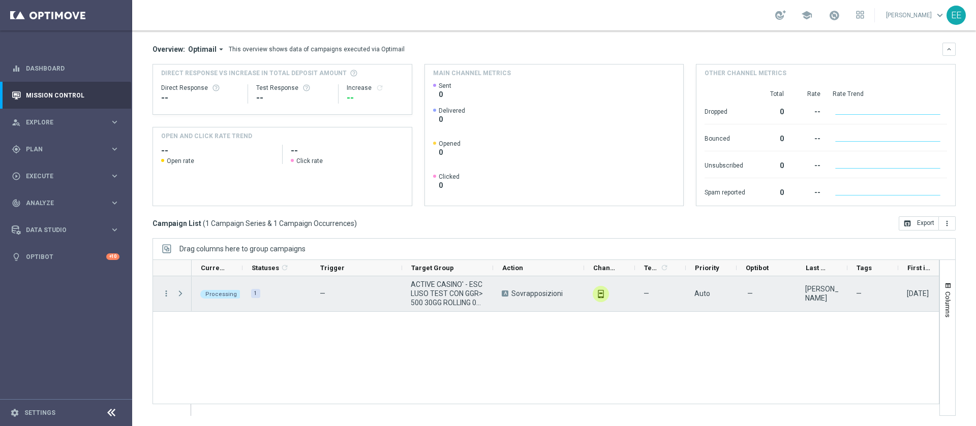
click at [181, 294] on span "Press SPACE to select this row." at bounding box center [180, 294] width 9 height 8
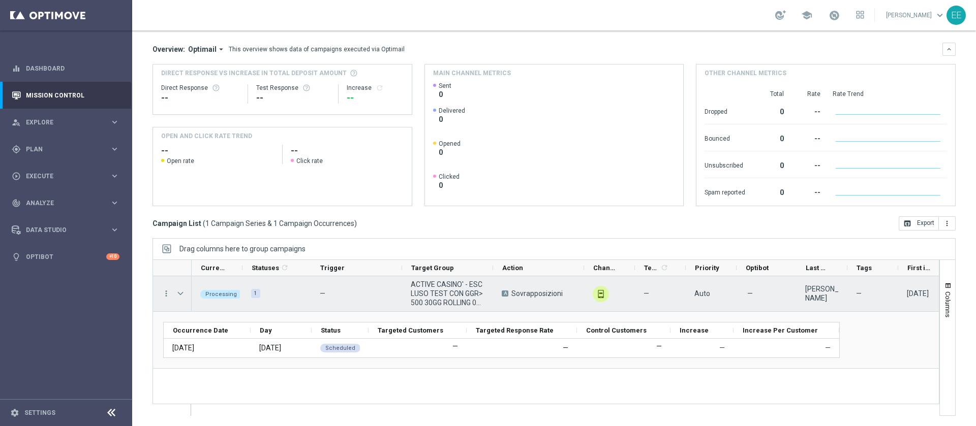
click at [181, 294] on span "Press SPACE to select this row." at bounding box center [180, 294] width 9 height 8
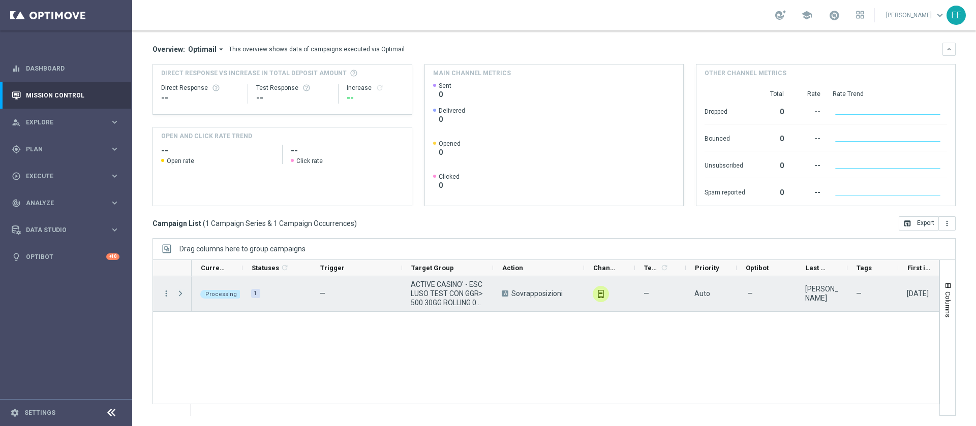
click at [181, 294] on span "Press SPACE to select this row." at bounding box center [180, 294] width 9 height 8
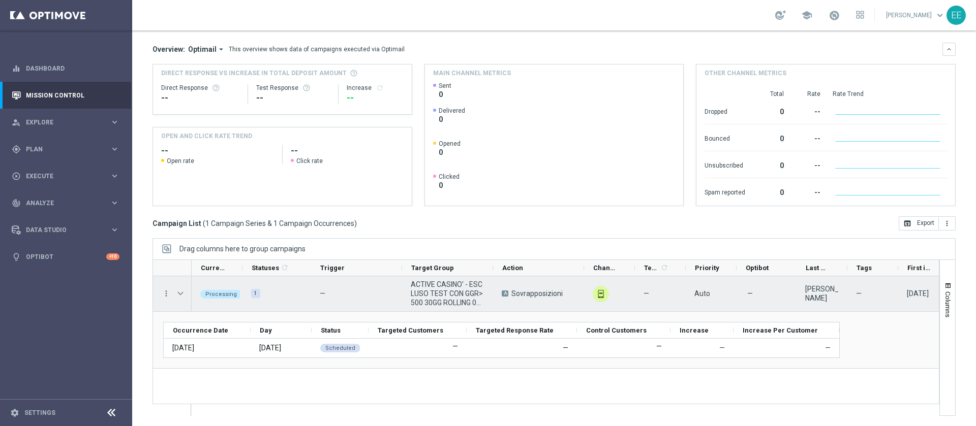
click at [181, 294] on span "Press SPACE to select this row." at bounding box center [180, 294] width 9 height 8
click at [0, 0] on span "Press SPACE to select this row." at bounding box center [0, 0] width 0 height 0
click at [181, 294] on span "Press SPACE to select this row." at bounding box center [180, 294] width 9 height 8
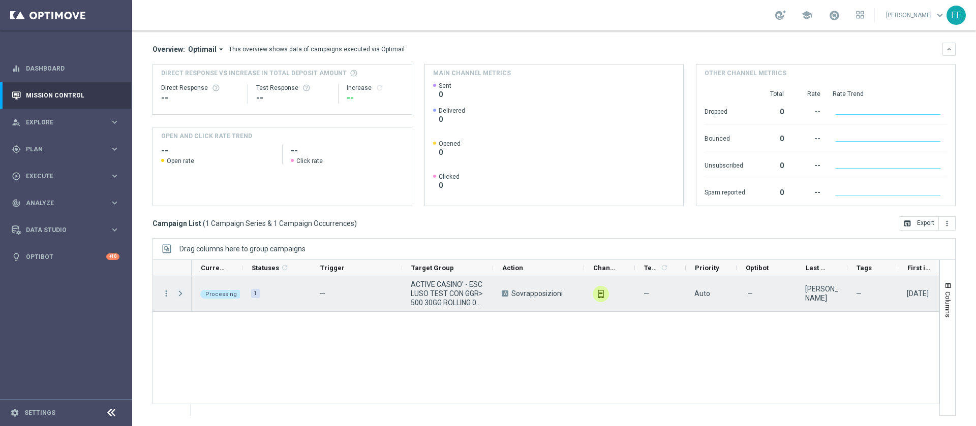
click at [181, 294] on span "Press SPACE to select this row." at bounding box center [180, 294] width 9 height 8
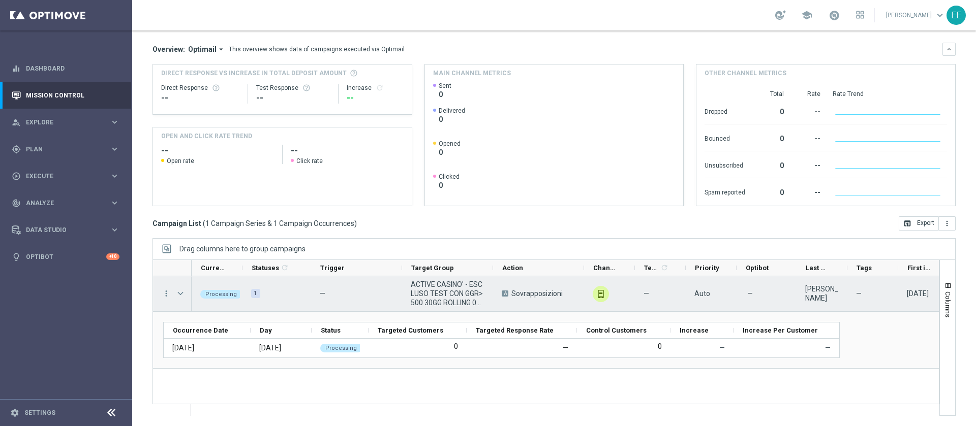
click at [181, 294] on span "Press SPACE to select this row." at bounding box center [180, 294] width 9 height 8
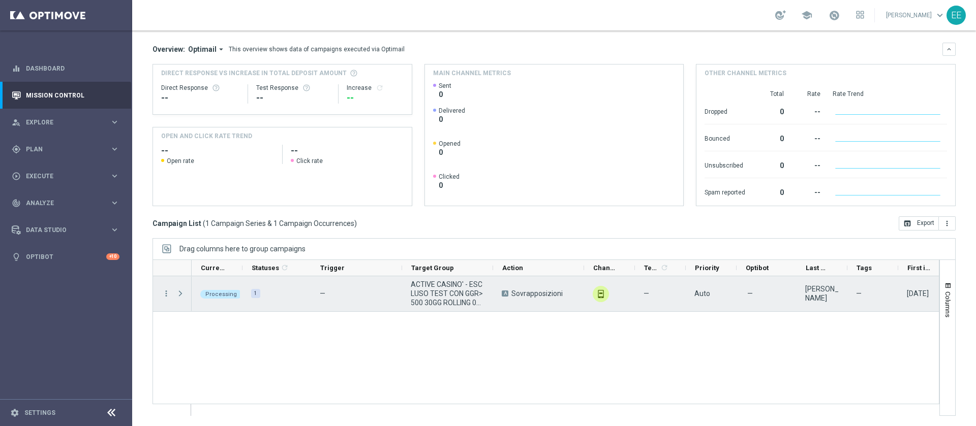
click at [181, 294] on span "Press SPACE to select this row." at bounding box center [180, 294] width 9 height 8
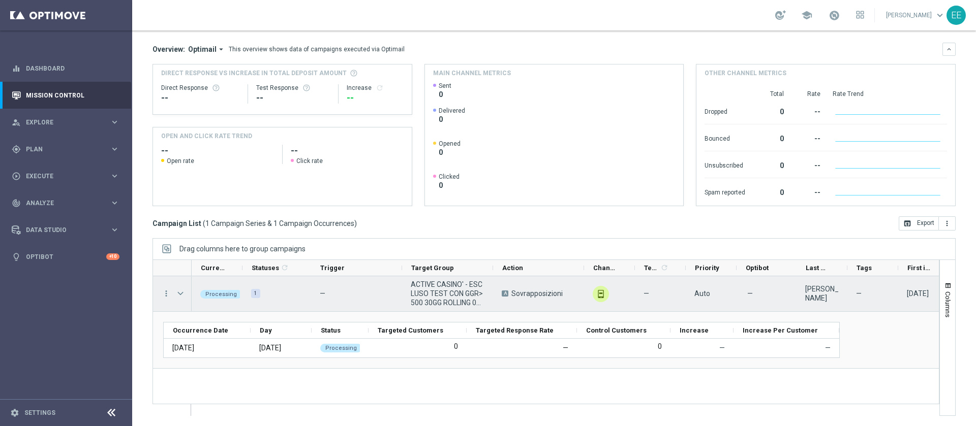
click at [181, 294] on span "Press SPACE to select this row." at bounding box center [180, 294] width 9 height 8
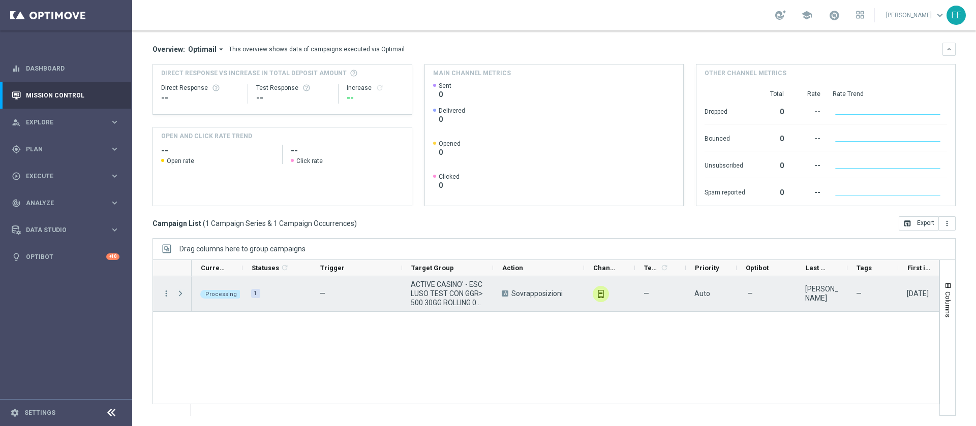
click at [181, 294] on span "Press SPACE to select this row." at bounding box center [180, 294] width 9 height 8
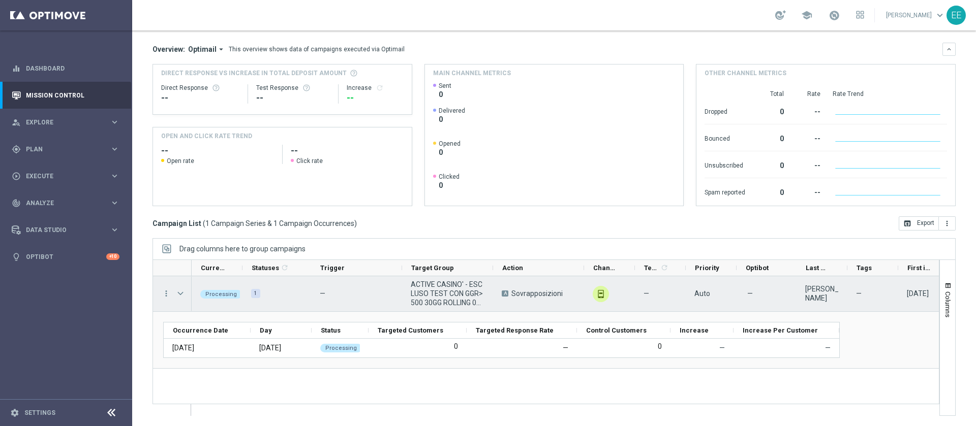
click at [181, 294] on span "Press SPACE to select this row." at bounding box center [180, 294] width 9 height 8
click at [0, 0] on span "Press SPACE to select this row." at bounding box center [0, 0] width 0 height 0
click at [181, 294] on span "Press SPACE to select this row." at bounding box center [180, 294] width 9 height 8
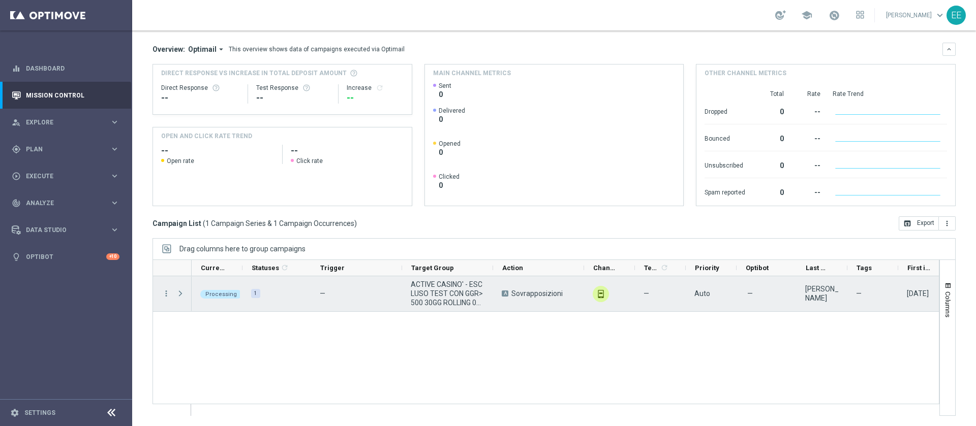
click at [181, 294] on span "Press SPACE to select this row." at bounding box center [180, 294] width 9 height 8
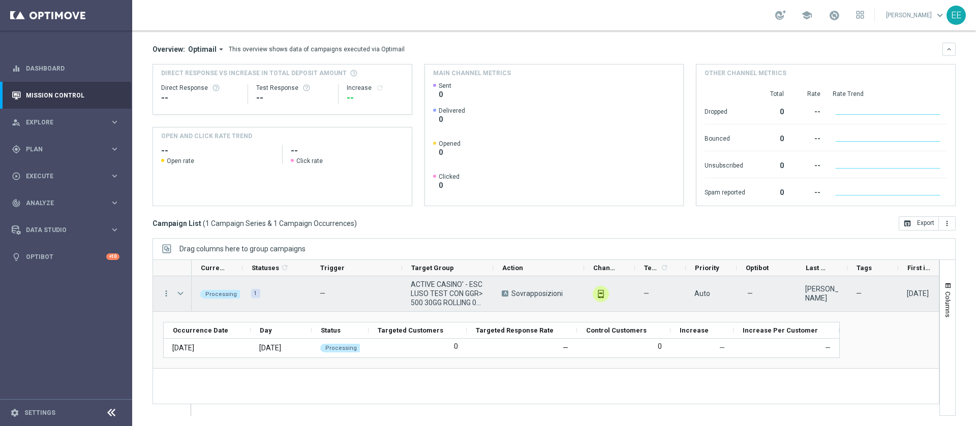
click at [181, 294] on span "Press SPACE to select this row." at bounding box center [180, 294] width 9 height 8
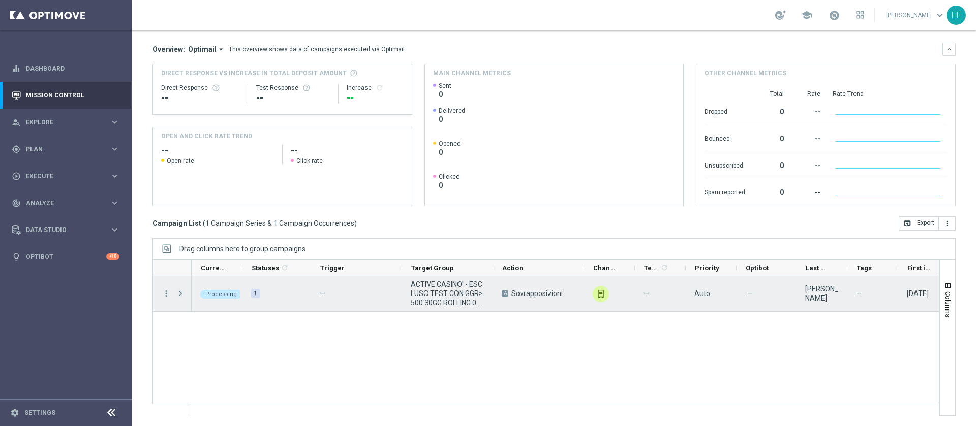
click at [181, 294] on span "Press SPACE to select this row." at bounding box center [180, 294] width 9 height 8
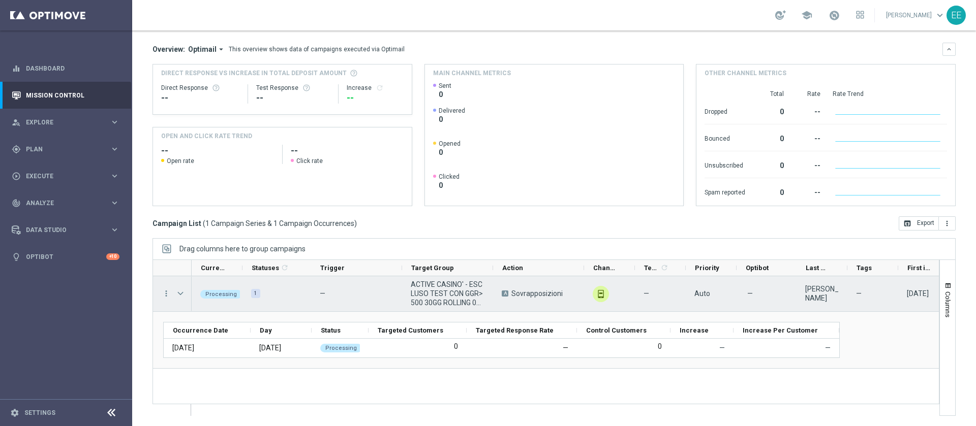
click at [181, 294] on span "Press SPACE to select this row." at bounding box center [180, 294] width 9 height 8
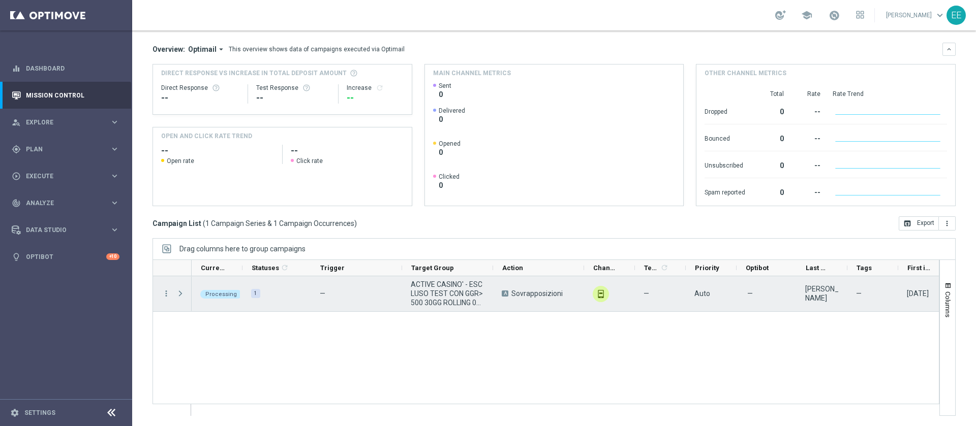
click at [181, 294] on span "Press SPACE to select this row." at bounding box center [180, 294] width 9 height 8
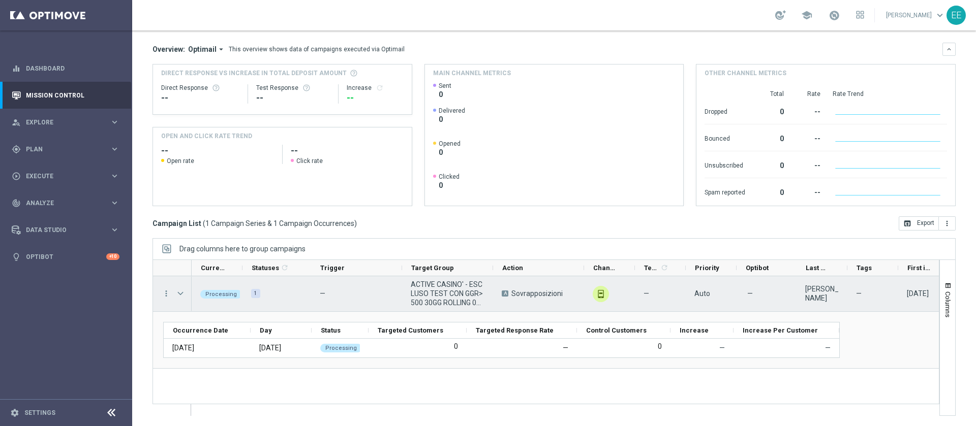
click at [181, 294] on span "Press SPACE to select this row." at bounding box center [180, 294] width 9 height 8
click at [0, 0] on span "Press SPACE to select this row." at bounding box center [0, 0] width 0 height 0
click at [181, 294] on span "Press SPACE to select this row." at bounding box center [180, 294] width 9 height 8
click at [0, 0] on span "Press SPACE to select this row." at bounding box center [0, 0] width 0 height 0
click at [181, 294] on span "Press SPACE to select this row." at bounding box center [180, 294] width 9 height 8
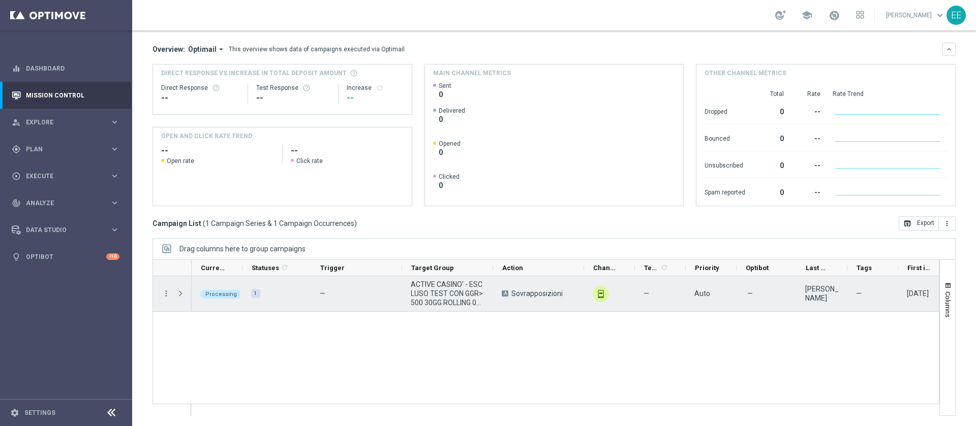
click at [181, 294] on span "Press SPACE to select this row." at bounding box center [180, 294] width 9 height 8
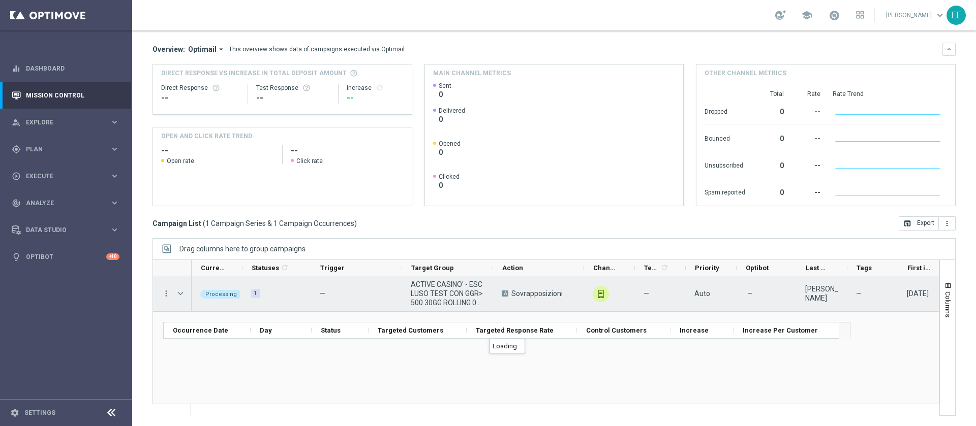
click at [181, 294] on span "Press SPACE to select this row." at bounding box center [180, 294] width 9 height 8
click at [0, 0] on span "Press SPACE to select this row." at bounding box center [0, 0] width 0 height 0
click at [181, 294] on span "Press SPACE to select this row." at bounding box center [180, 294] width 9 height 8
click at [0, 0] on span "Press SPACE to select this row." at bounding box center [0, 0] width 0 height 0
click at [182, 292] on span "Press SPACE to select this row." at bounding box center [180, 294] width 9 height 8
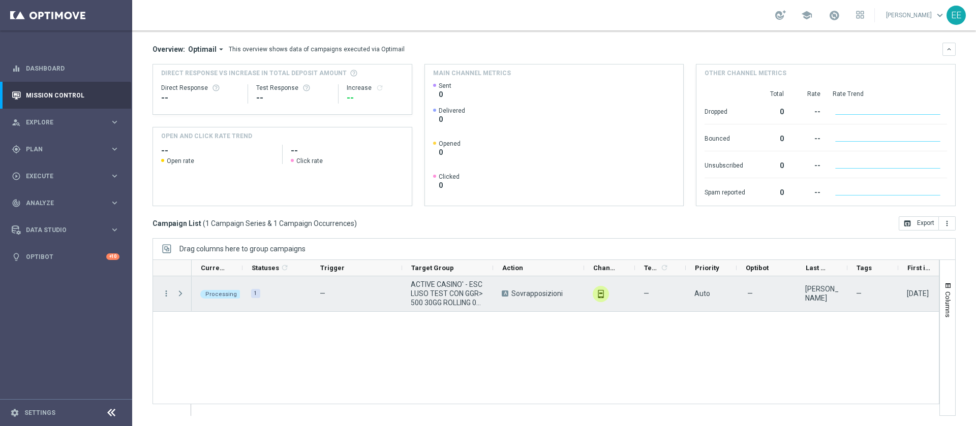
click at [182, 292] on span "Press SPACE to select this row." at bounding box center [180, 294] width 9 height 8
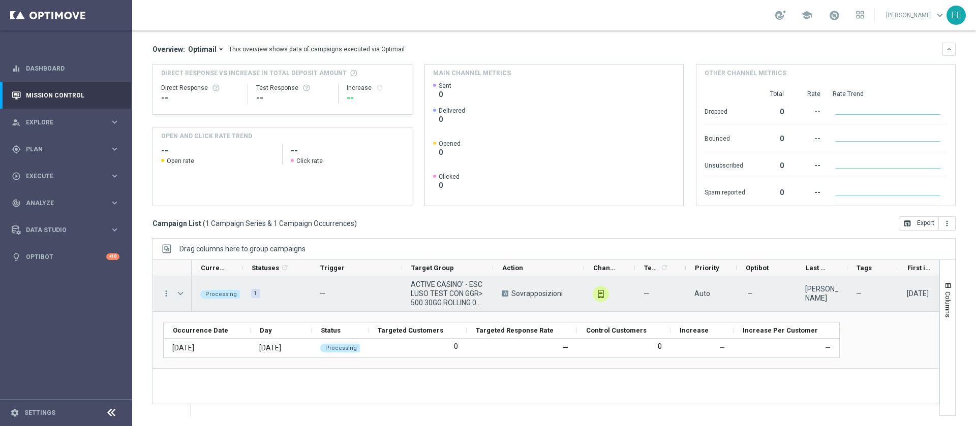
click at [182, 292] on span "Press SPACE to select this row." at bounding box center [180, 294] width 9 height 8
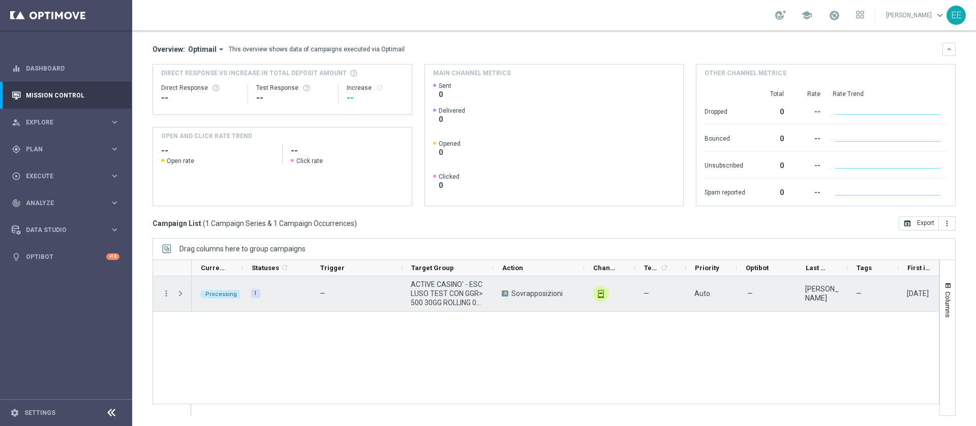
click at [182, 292] on span "Press SPACE to select this row." at bounding box center [180, 294] width 9 height 8
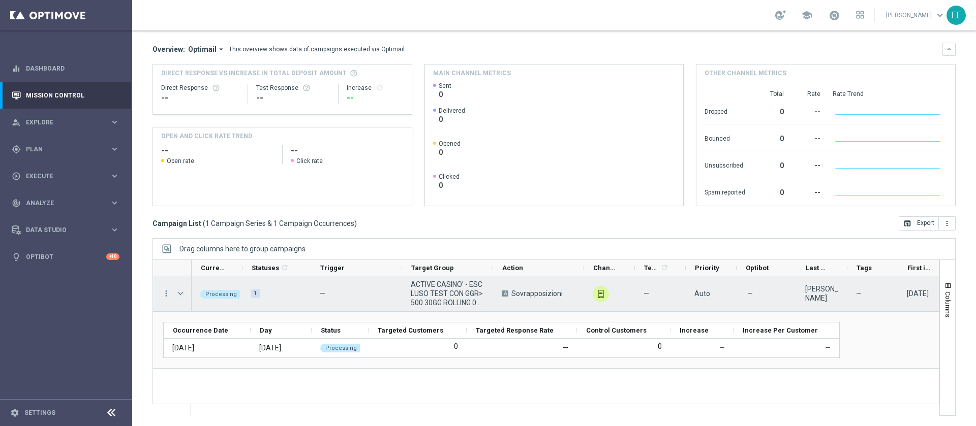
click at [182, 292] on span "Press SPACE to select this row." at bounding box center [180, 294] width 9 height 8
click at [0, 0] on span "Press SPACE to select this row." at bounding box center [0, 0] width 0 height 0
click at [167, 297] on icon "more_vert" at bounding box center [166, 293] width 9 height 9
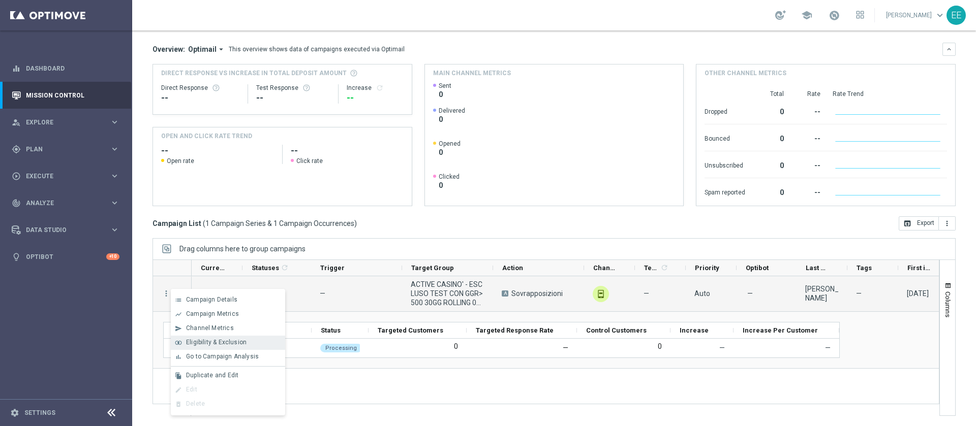
click at [219, 341] on span "Eligibility & Exclusion" at bounding box center [216, 342] width 60 height 7
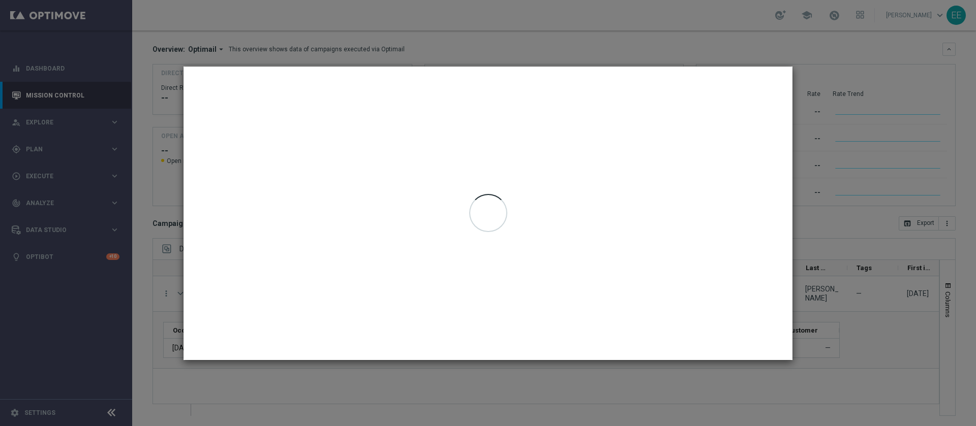
type input "[DATE] - [DATE]"
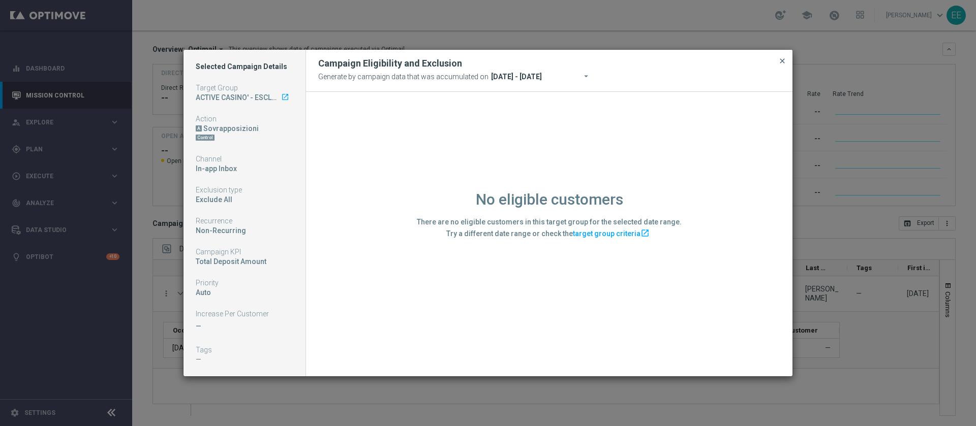
click at [784, 61] on span "close" at bounding box center [782, 61] width 8 height 8
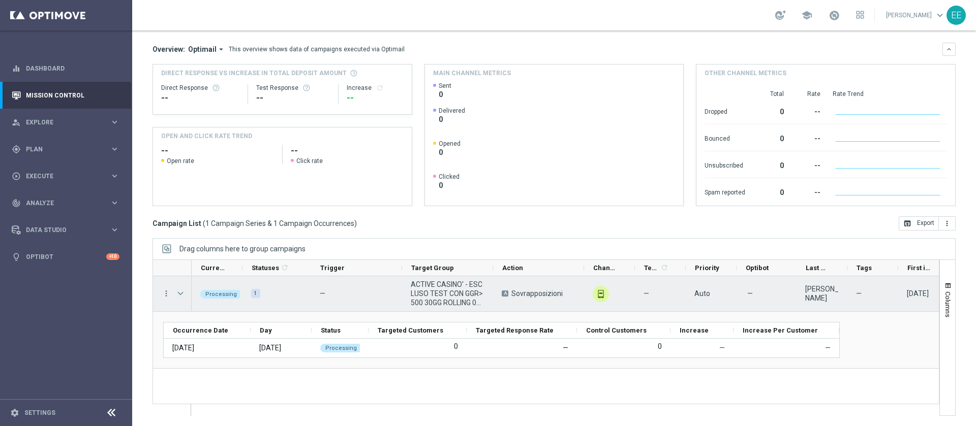
click at [183, 295] on span "Press SPACE to select this row." at bounding box center [180, 294] width 9 height 8
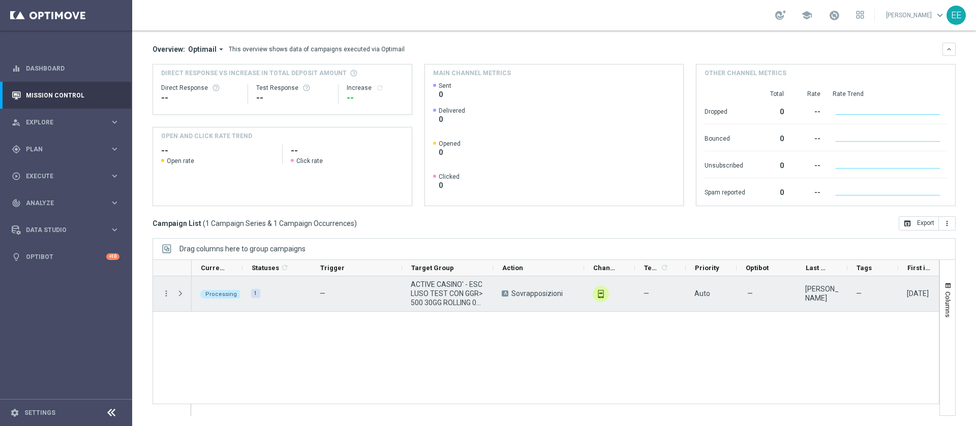
click at [183, 295] on span "Press SPACE to select this row." at bounding box center [180, 294] width 9 height 8
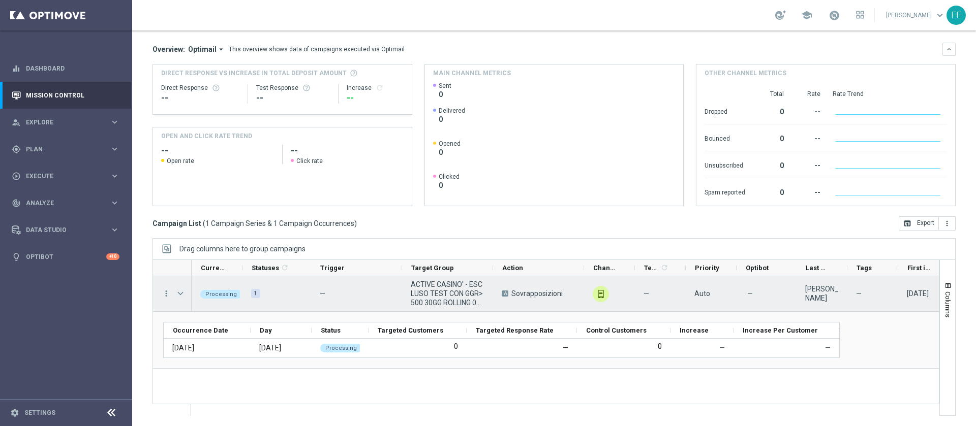
click at [183, 295] on span "Press SPACE to select this row." at bounding box center [180, 294] width 9 height 8
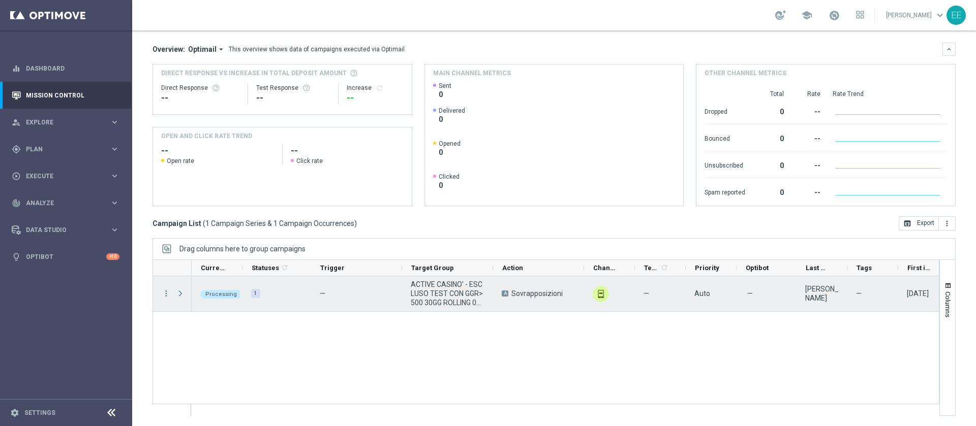
click at [183, 295] on span "Press SPACE to select this row." at bounding box center [180, 294] width 9 height 8
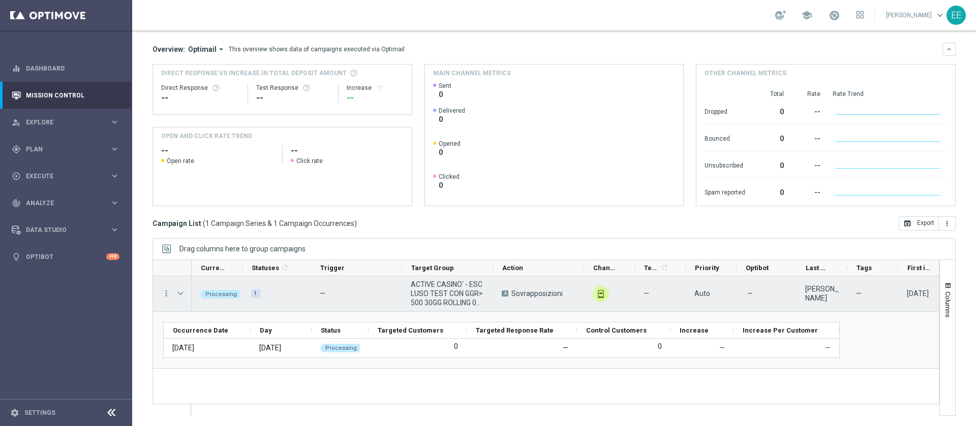
click at [183, 295] on span "Press SPACE to select this row." at bounding box center [180, 294] width 9 height 8
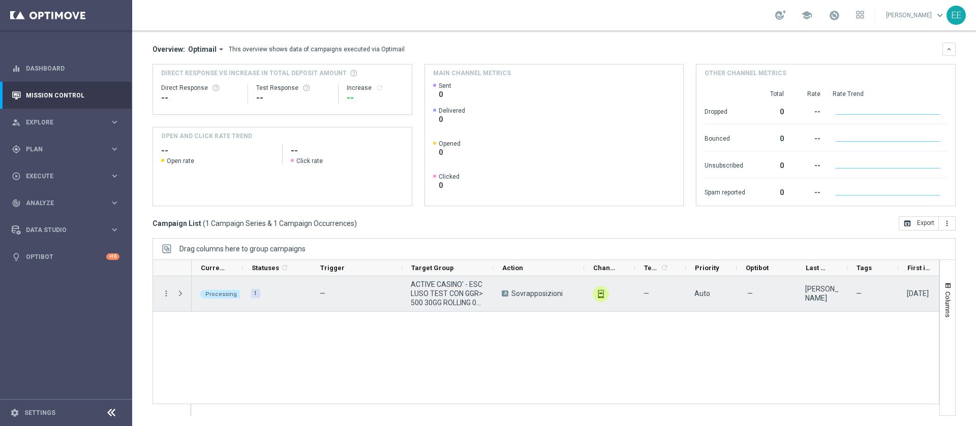
click at [183, 295] on span "Press SPACE to select this row." at bounding box center [180, 294] width 9 height 8
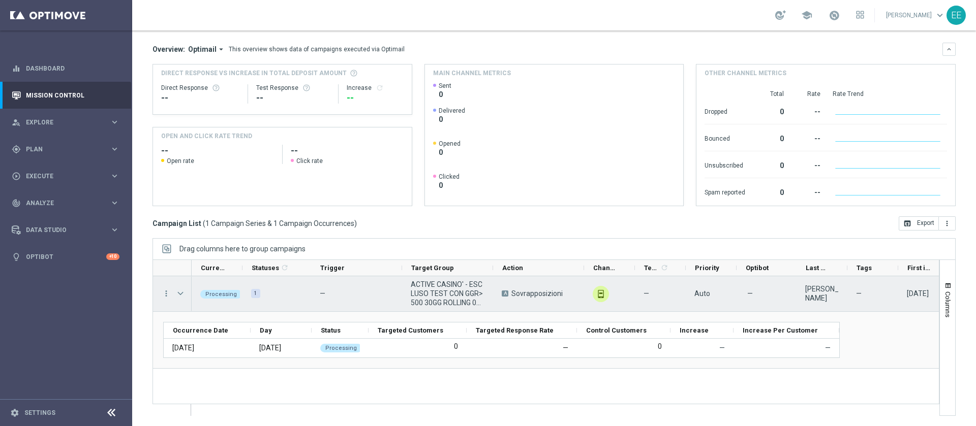
click at [183, 295] on span "Press SPACE to select this row." at bounding box center [180, 294] width 9 height 8
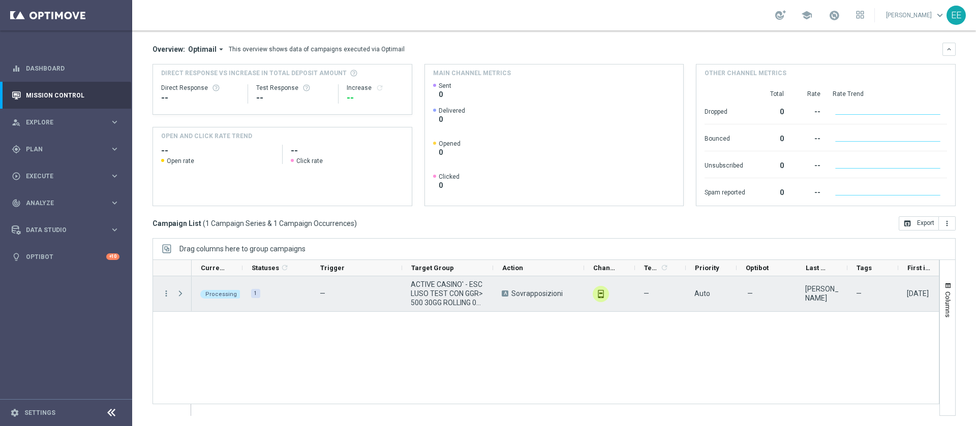
click at [183, 295] on span "Press SPACE to select this row." at bounding box center [180, 294] width 9 height 8
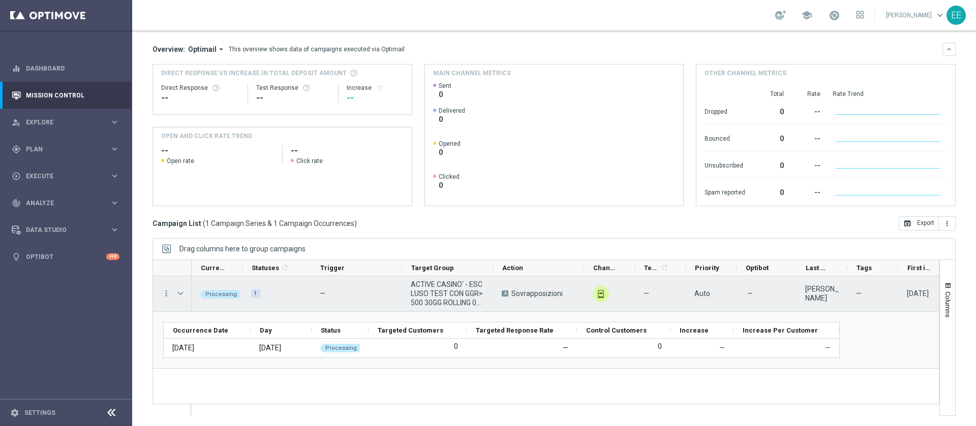
scroll to position [0, 1]
click at [179, 293] on span "Press SPACE to select this row." at bounding box center [180, 294] width 9 height 8
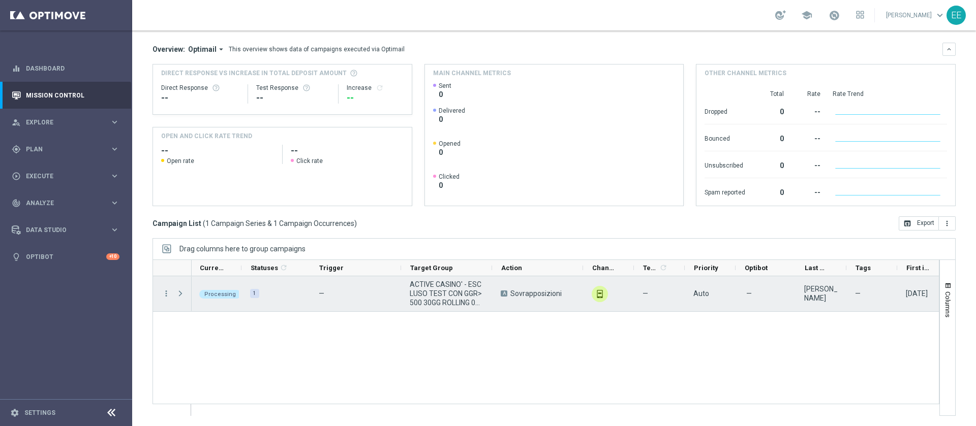
click at [179, 293] on span "Press SPACE to select this row." at bounding box center [180, 294] width 9 height 8
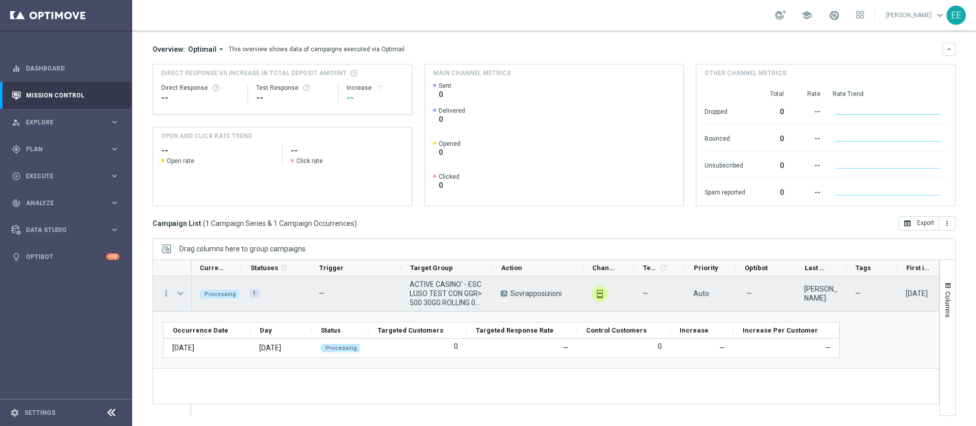
click at [179, 293] on span "Press SPACE to select this row." at bounding box center [180, 294] width 9 height 8
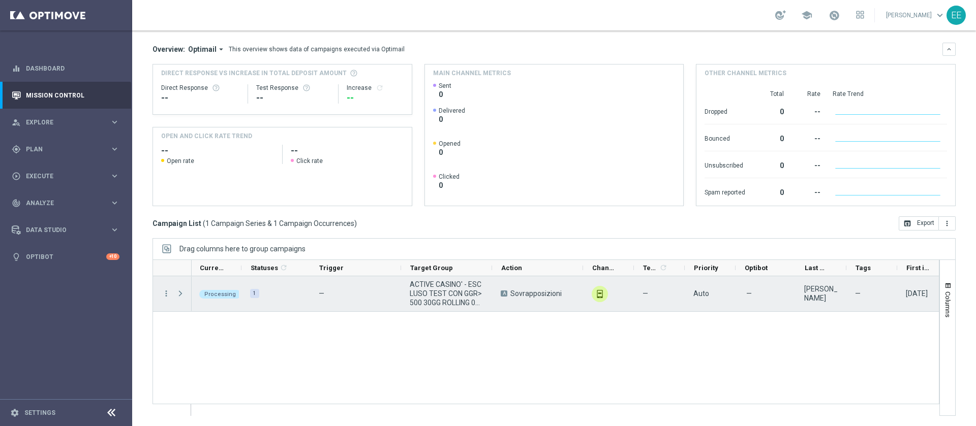
click at [179, 293] on span "Press SPACE to select this row." at bounding box center [180, 294] width 9 height 8
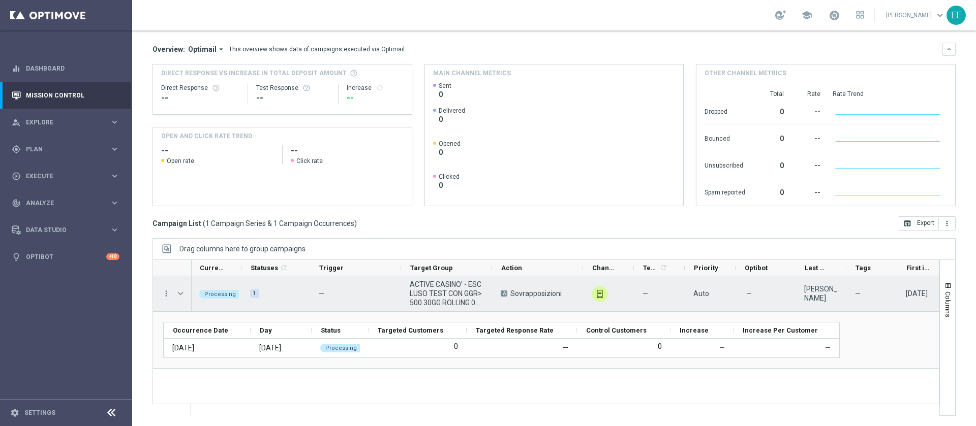
click at [179, 293] on span "Press SPACE to select this row." at bounding box center [180, 294] width 9 height 8
click at [0, 0] on span "Press SPACE to select this row." at bounding box center [0, 0] width 0 height 0
click at [179, 293] on span "Press SPACE to select this row." at bounding box center [180, 294] width 9 height 8
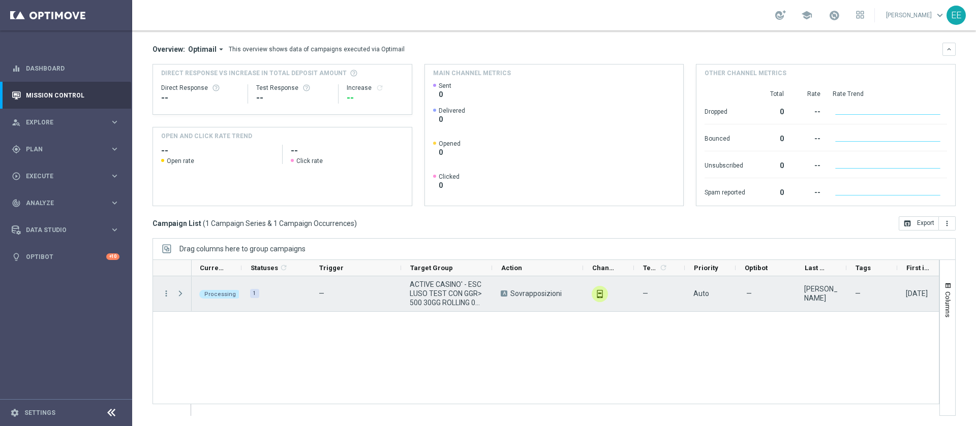
click at [179, 293] on span "Press SPACE to select this row." at bounding box center [180, 294] width 9 height 8
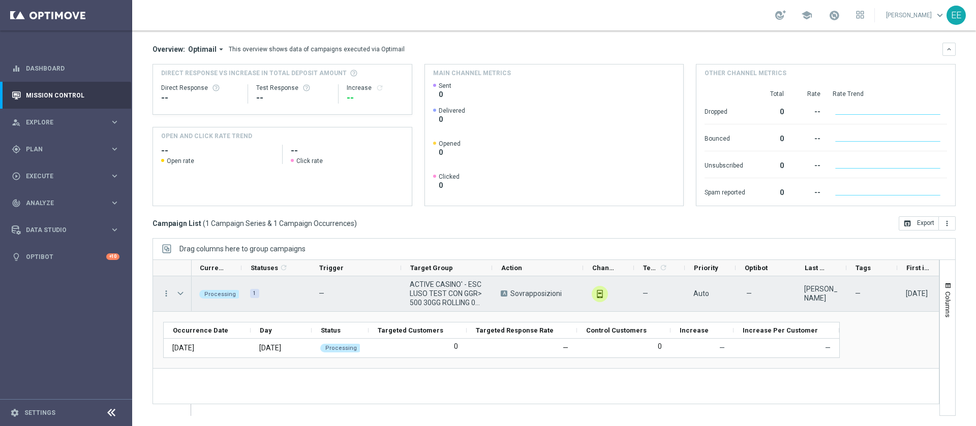
click at [179, 293] on span "Press SPACE to select this row." at bounding box center [180, 294] width 9 height 8
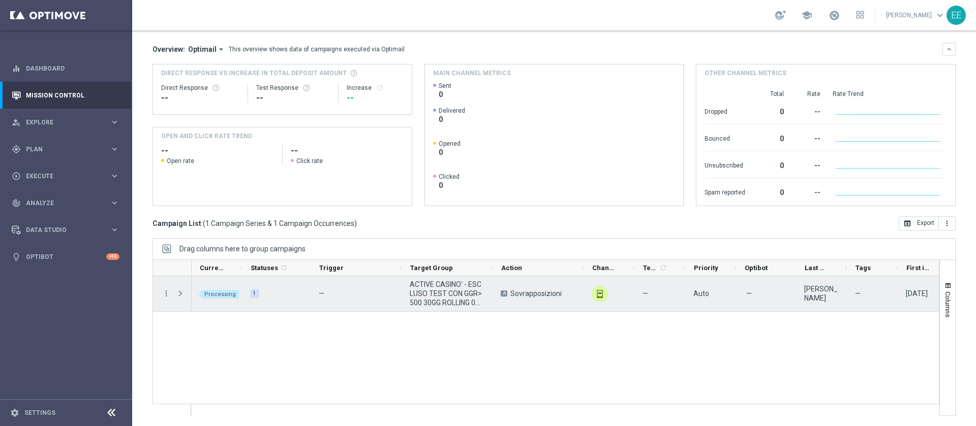
click at [179, 293] on span "Press SPACE to select this row." at bounding box center [180, 294] width 9 height 8
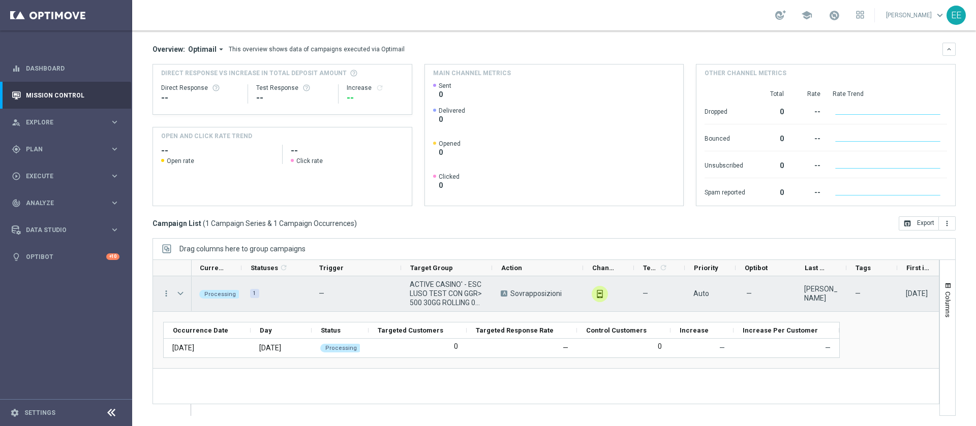
click at [179, 293] on span "Press SPACE to select this row." at bounding box center [180, 294] width 9 height 8
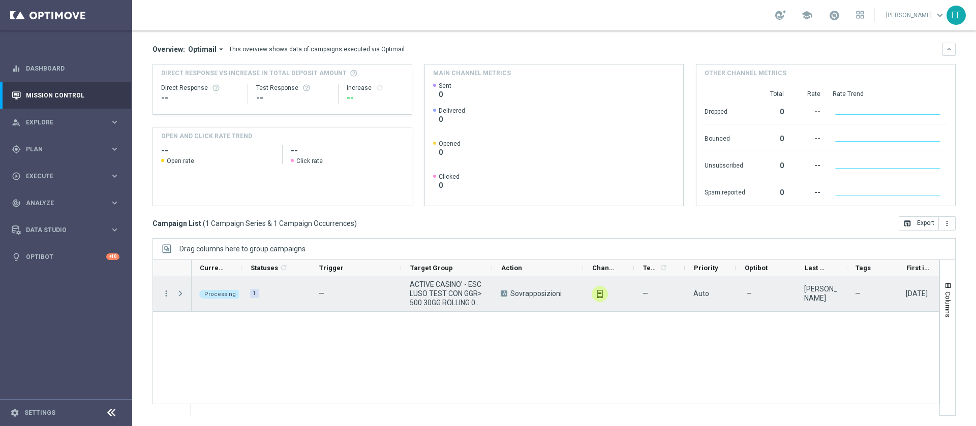
click at [179, 293] on span "Press SPACE to select this row." at bounding box center [180, 294] width 9 height 8
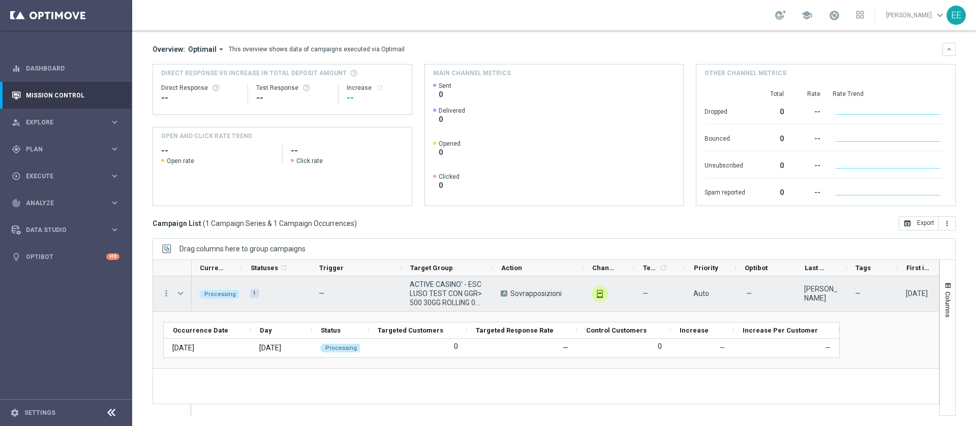
click at [179, 293] on span "Press SPACE to select this row." at bounding box center [180, 294] width 9 height 8
click at [0, 0] on span "Press SPACE to select this row." at bounding box center [0, 0] width 0 height 0
click at [179, 293] on span "Press SPACE to select this row." at bounding box center [180, 294] width 9 height 8
click at [0, 0] on span "Press SPACE to select this row." at bounding box center [0, 0] width 0 height 0
click at [179, 293] on span "Press SPACE to select this row." at bounding box center [180, 294] width 9 height 8
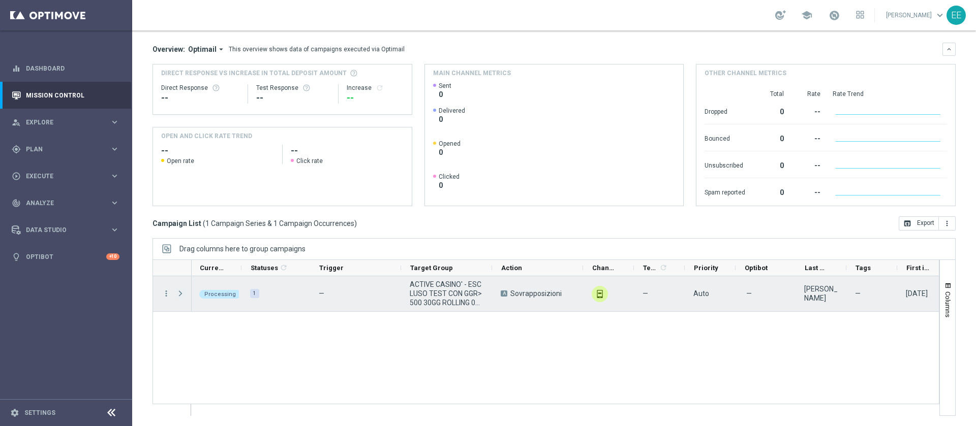
click at [179, 293] on span "Press SPACE to select this row." at bounding box center [180, 294] width 9 height 8
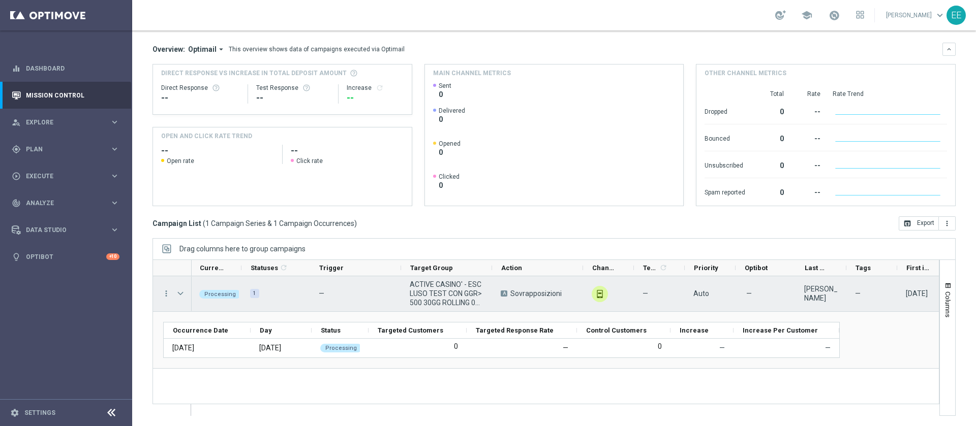
click at [179, 293] on span "Press SPACE to select this row." at bounding box center [180, 294] width 9 height 8
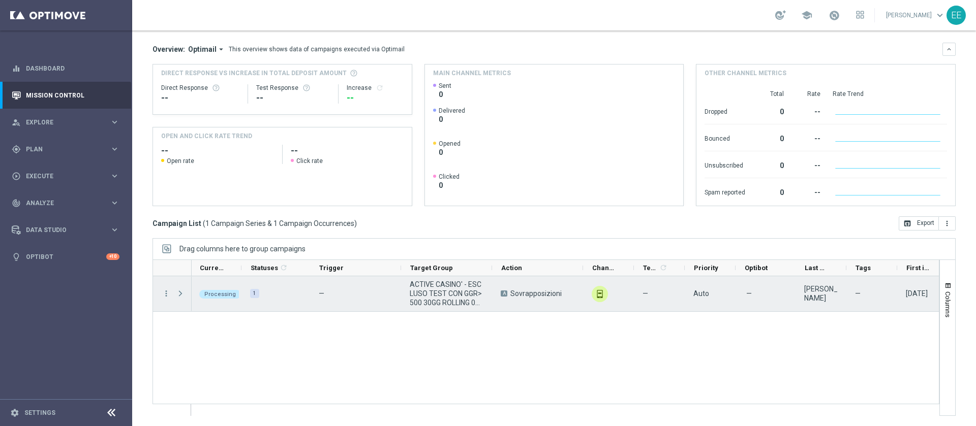
click at [179, 293] on span "Press SPACE to select this row." at bounding box center [180, 294] width 9 height 8
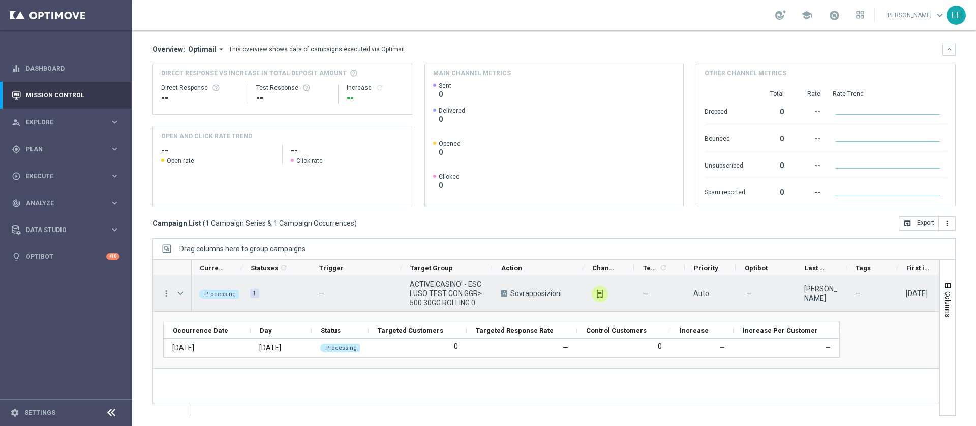
click at [179, 293] on span "Press SPACE to select this row." at bounding box center [180, 294] width 9 height 8
click at [0, 0] on span "Press SPACE to select this row." at bounding box center [0, 0] width 0 height 0
click at [179, 293] on span "Press SPACE to select this row." at bounding box center [180, 294] width 9 height 8
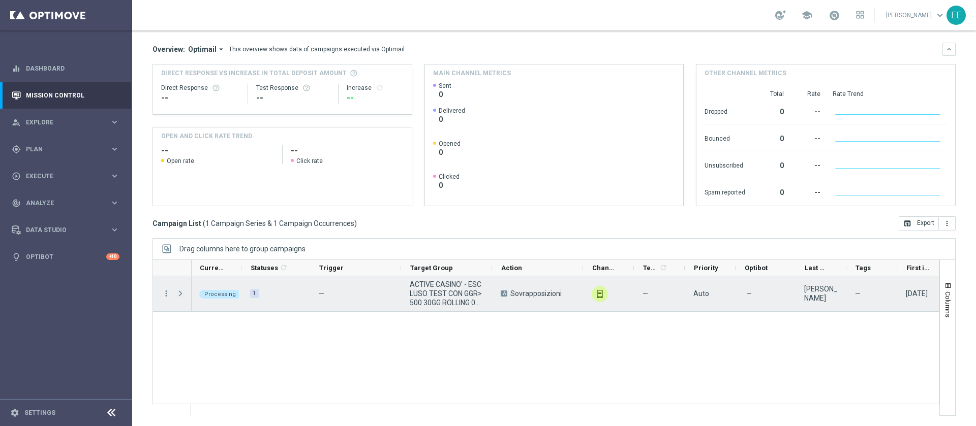
click at [179, 293] on span "Press SPACE to select this row." at bounding box center [180, 294] width 9 height 8
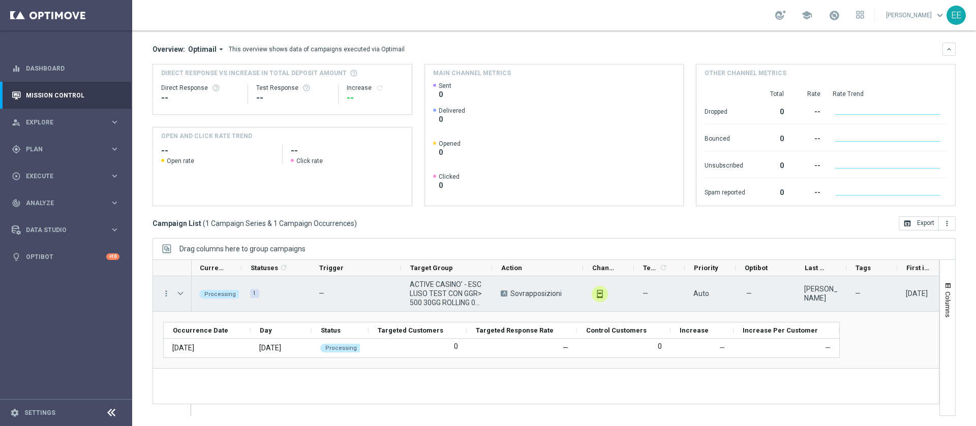
click at [179, 293] on span "Press SPACE to select this row." at bounding box center [180, 294] width 9 height 8
click at [0, 0] on span "Press SPACE to select this row." at bounding box center [0, 0] width 0 height 0
click at [179, 293] on span "Press SPACE to select this row." at bounding box center [180, 294] width 9 height 8
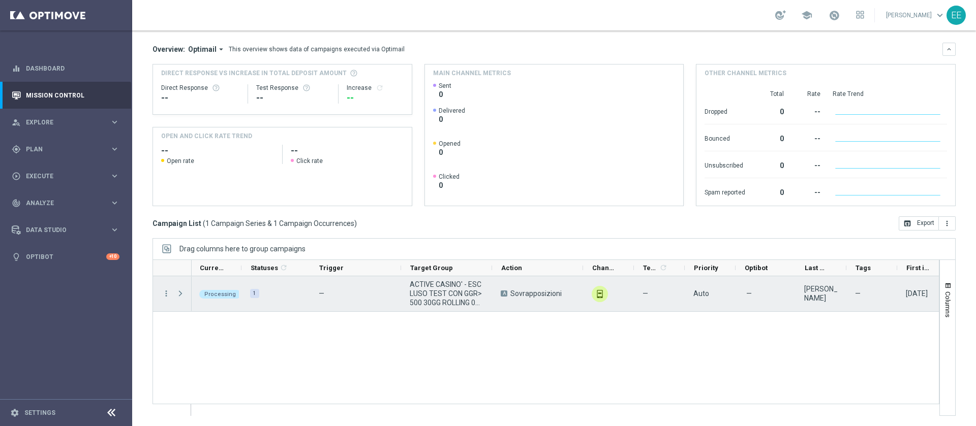
click at [179, 293] on span "Press SPACE to select this row." at bounding box center [180, 294] width 9 height 8
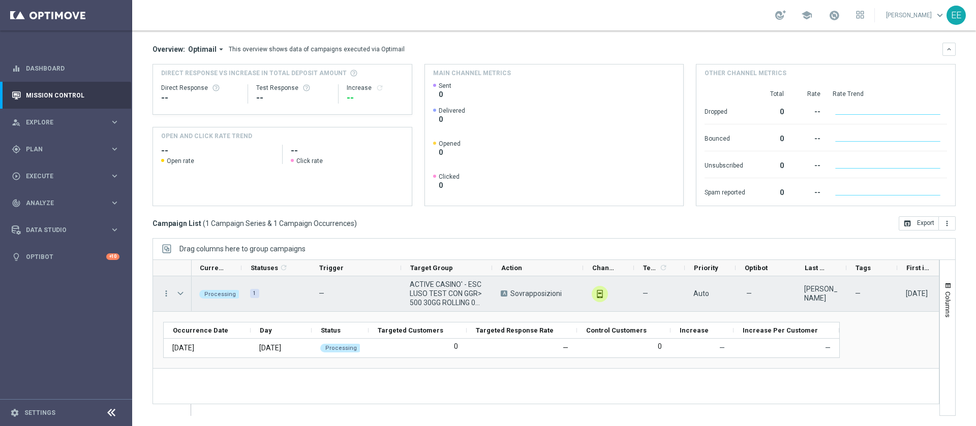
click at [179, 293] on span "Press SPACE to select this row." at bounding box center [180, 294] width 9 height 8
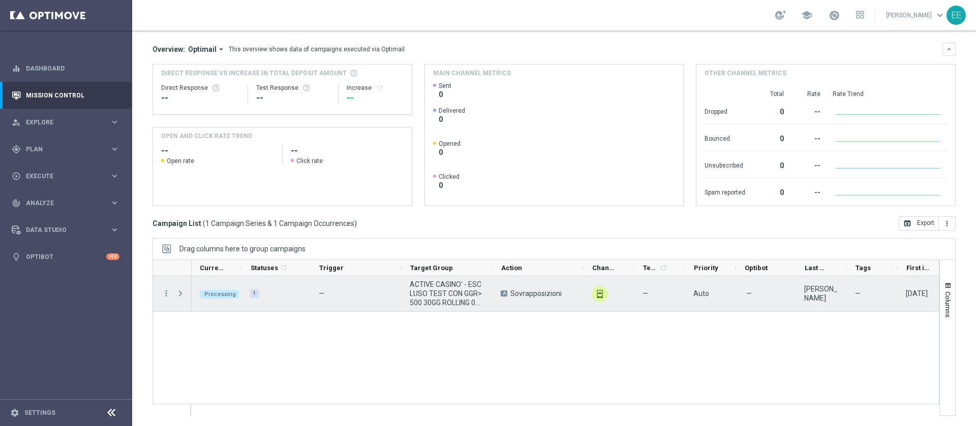
click at [179, 293] on span "Press SPACE to select this row." at bounding box center [180, 294] width 9 height 8
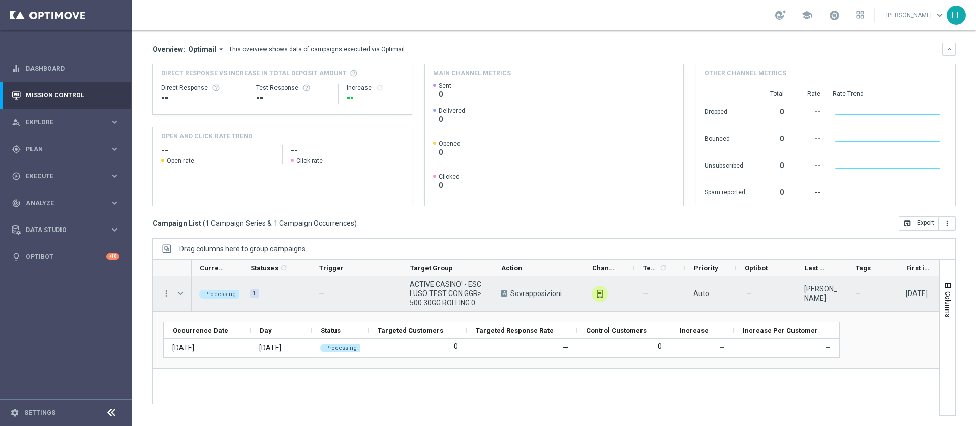
click at [179, 296] on span "Press SPACE to select this row." at bounding box center [180, 294] width 9 height 8
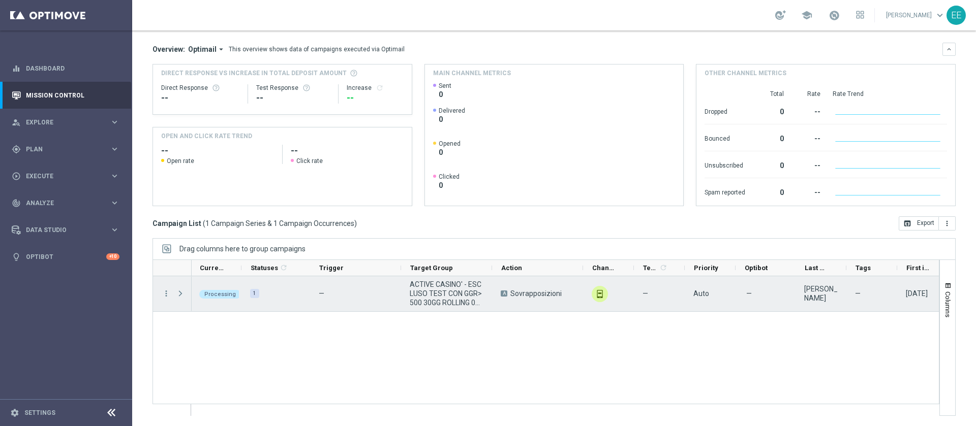
click at [179, 296] on span "Press SPACE to select this row." at bounding box center [180, 294] width 9 height 8
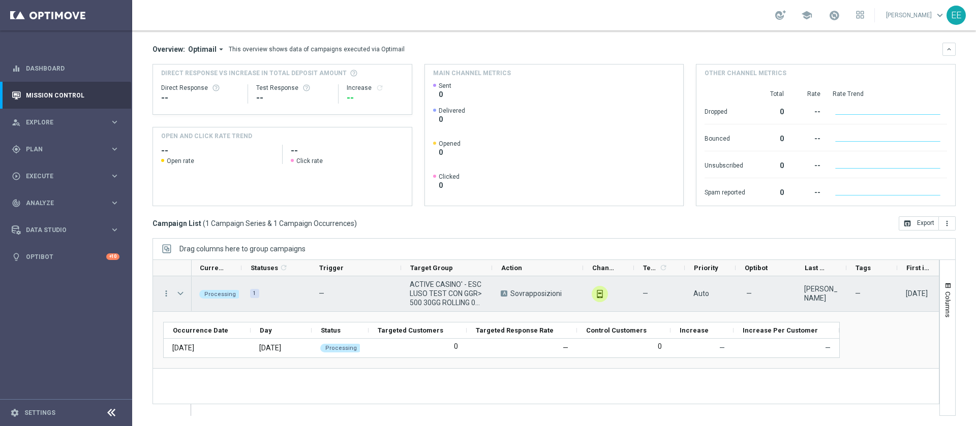
click at [179, 296] on span "Press SPACE to select this row." at bounding box center [180, 294] width 9 height 8
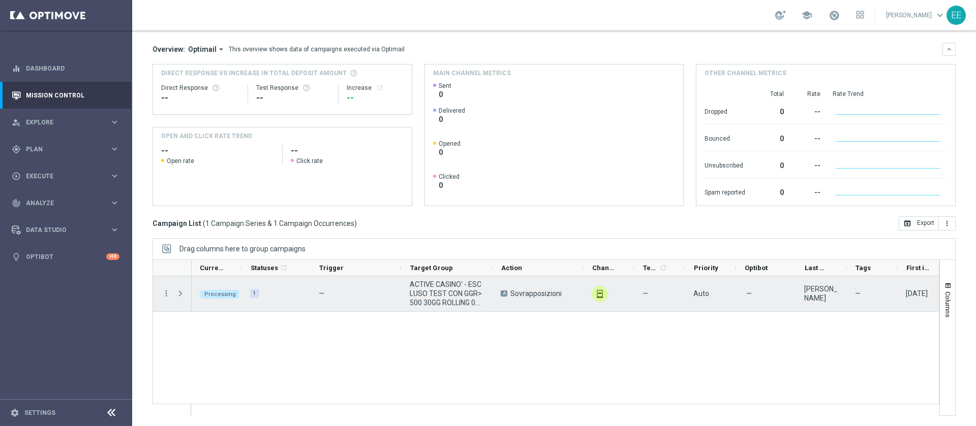
click at [179, 296] on span "Press SPACE to select this row." at bounding box center [180, 294] width 9 height 8
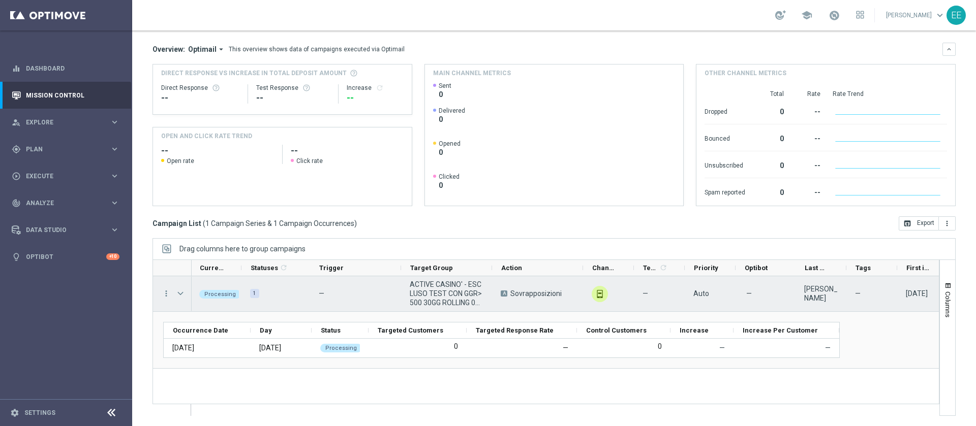
click at [165, 299] on div "more_vert" at bounding box center [162, 293] width 18 height 35
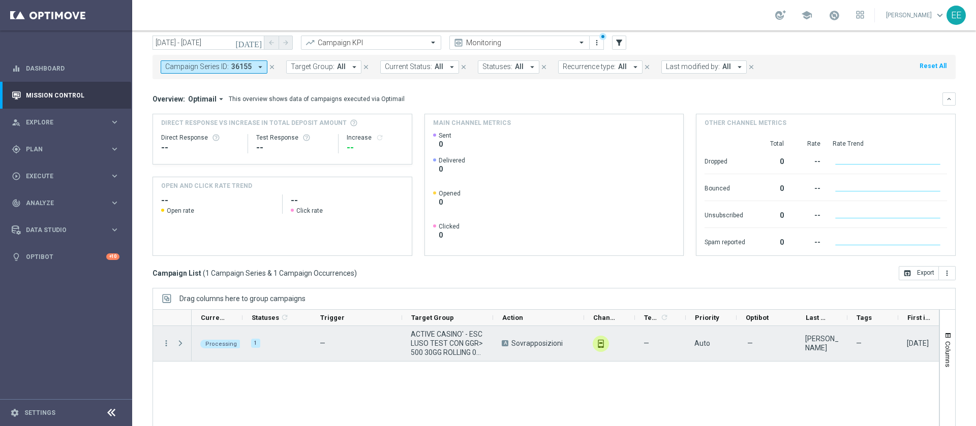
click at [182, 340] on span "Press SPACE to select this row." at bounding box center [180, 344] width 9 height 8
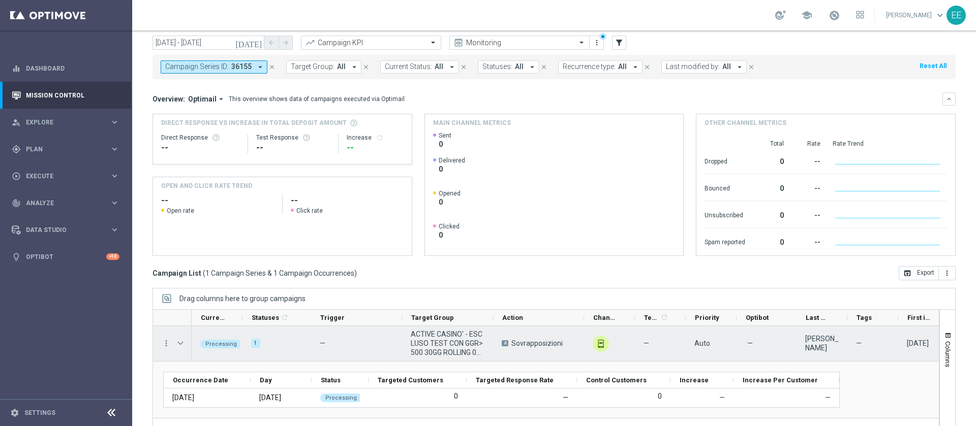
click at [182, 340] on span "Press SPACE to select this row." at bounding box center [180, 344] width 9 height 8
click at [0, 0] on span "Press SPACE to select this row." at bounding box center [0, 0] width 0 height 0
click at [182, 340] on span "Press SPACE to select this row." at bounding box center [180, 344] width 9 height 8
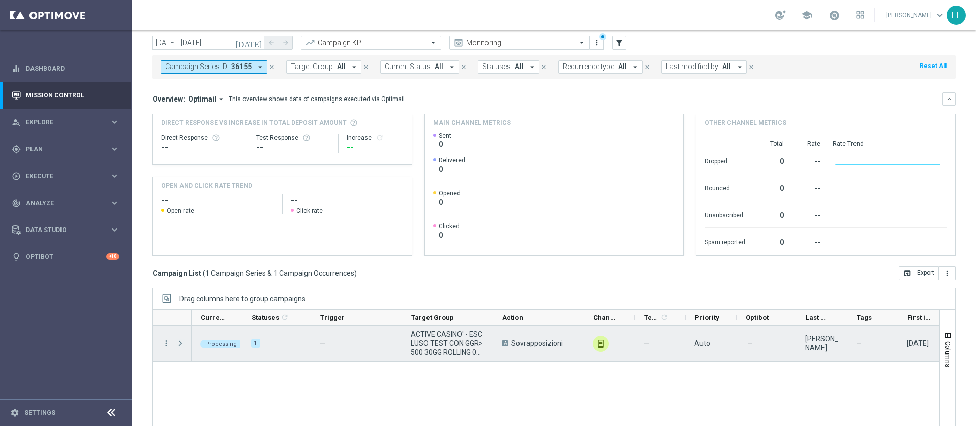
click at [182, 340] on span "Press SPACE to select this row." at bounding box center [180, 344] width 9 height 8
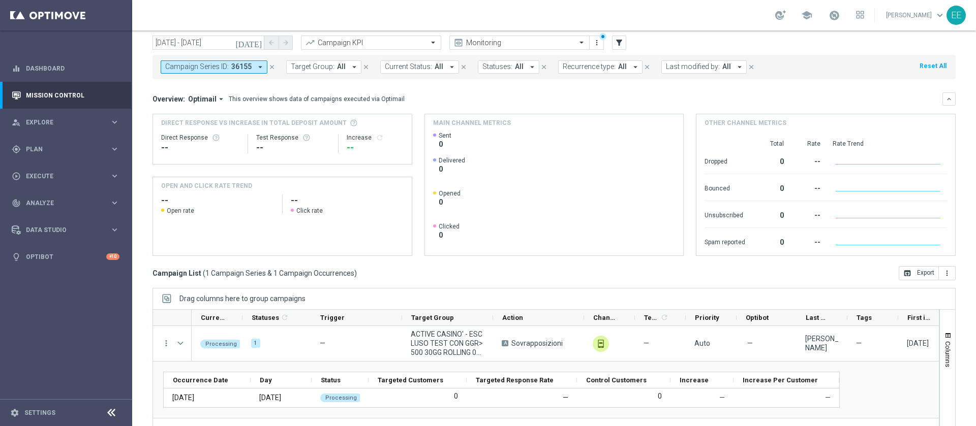
scroll to position [55, 0]
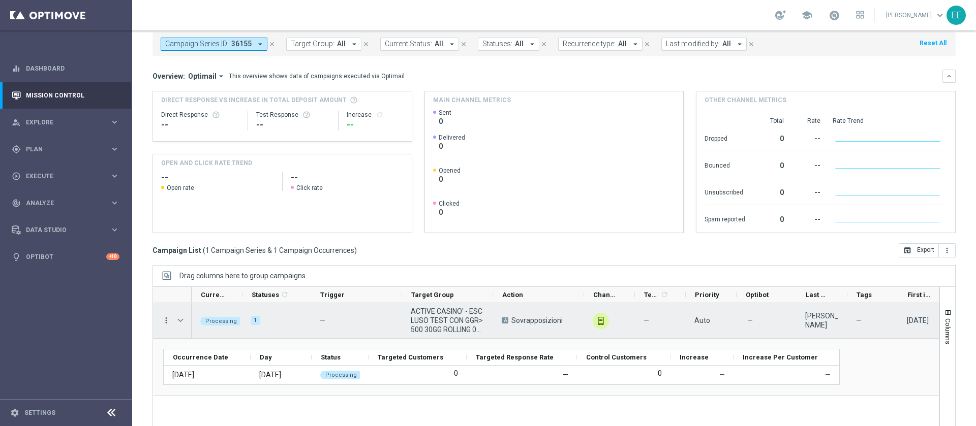
click at [170, 324] on icon "more_vert" at bounding box center [166, 320] width 9 height 9
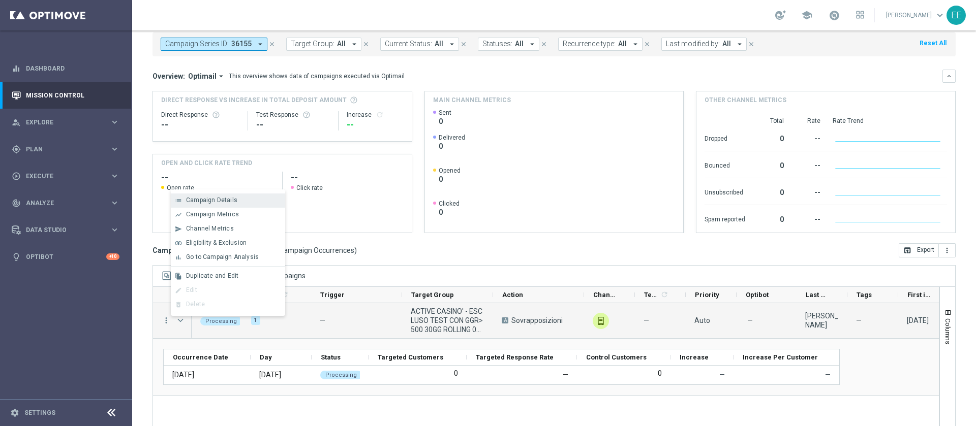
click at [249, 205] on div "list Campaign Details" at bounding box center [228, 201] width 114 height 14
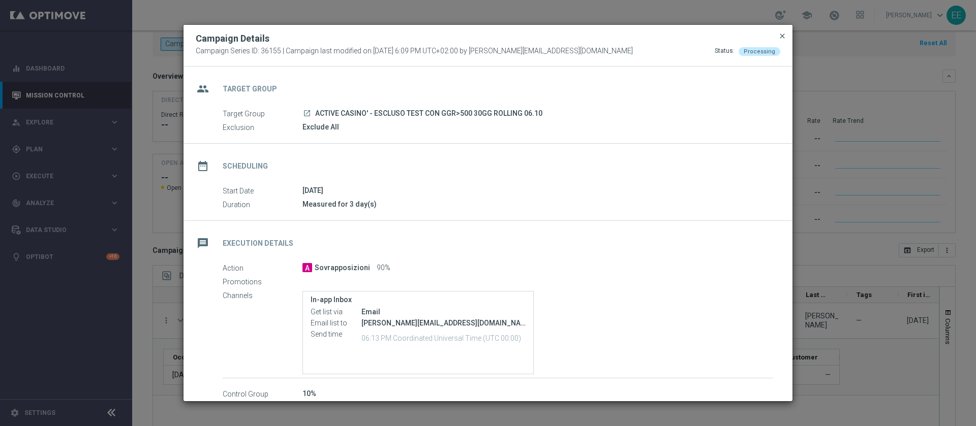
click at [782, 37] on span "close" at bounding box center [782, 36] width 8 height 8
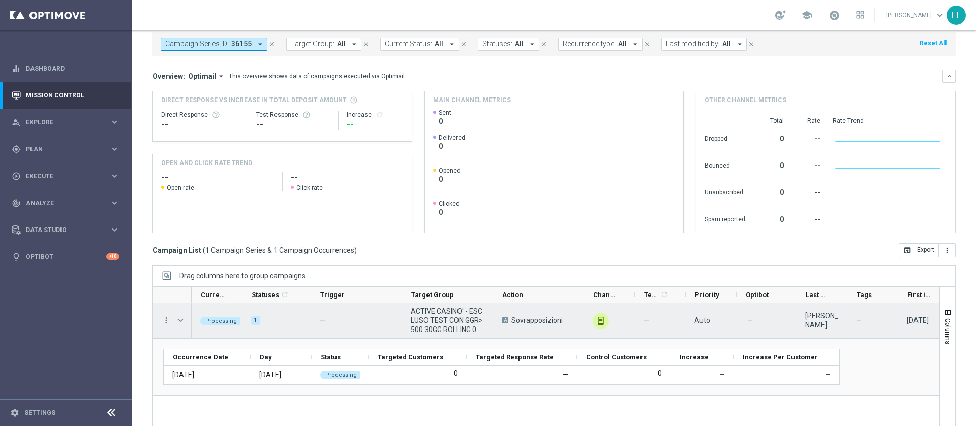
click at [184, 318] on span "Press SPACE to select this row." at bounding box center [180, 321] width 9 height 8
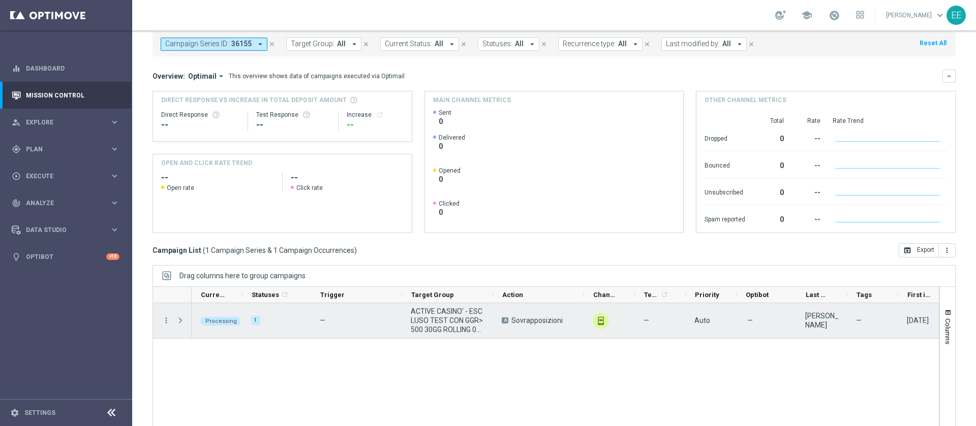
click at [184, 318] on span "Press SPACE to select this row." at bounding box center [180, 321] width 9 height 8
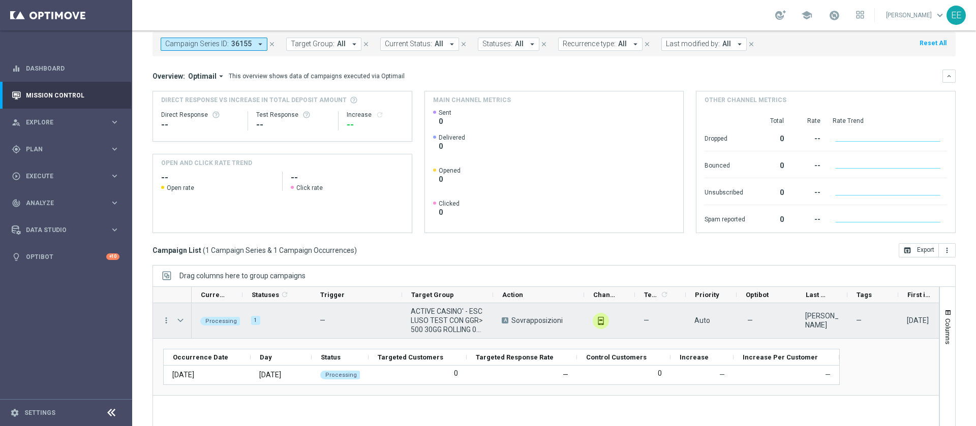
click at [184, 318] on span "Press SPACE to select this row." at bounding box center [180, 321] width 9 height 8
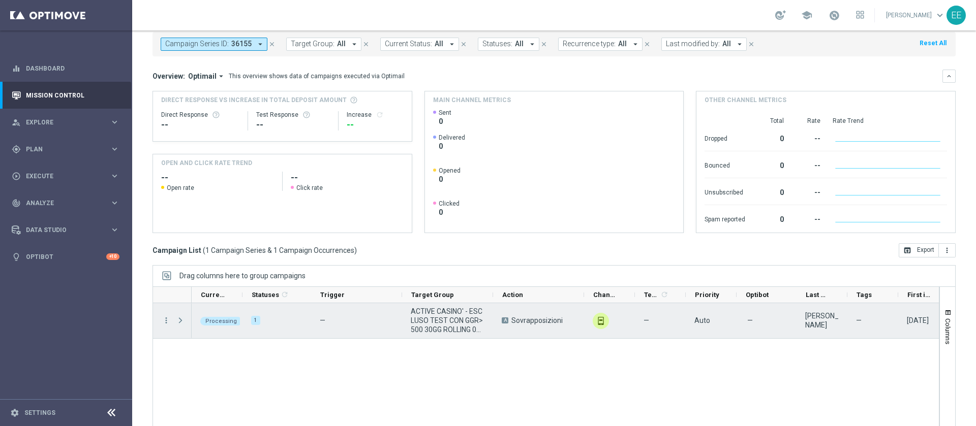
click at [184, 318] on span "Press SPACE to select this row." at bounding box center [180, 321] width 9 height 8
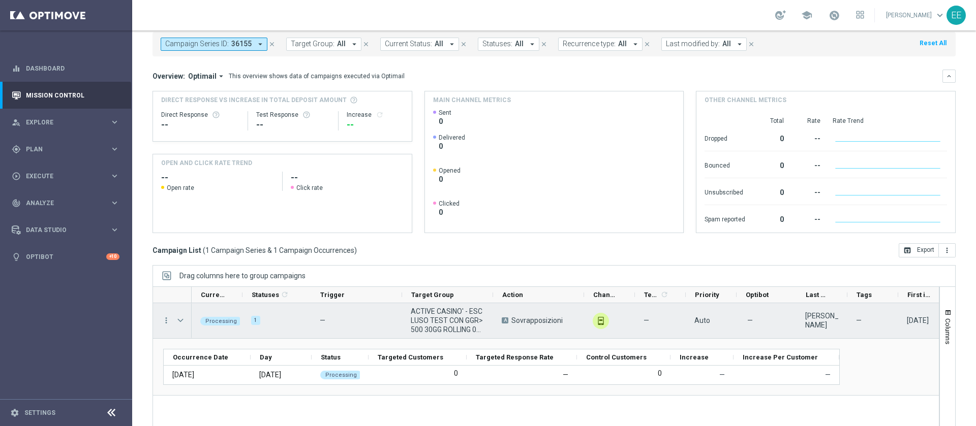
click at [184, 318] on span "Press SPACE to select this row." at bounding box center [180, 321] width 9 height 8
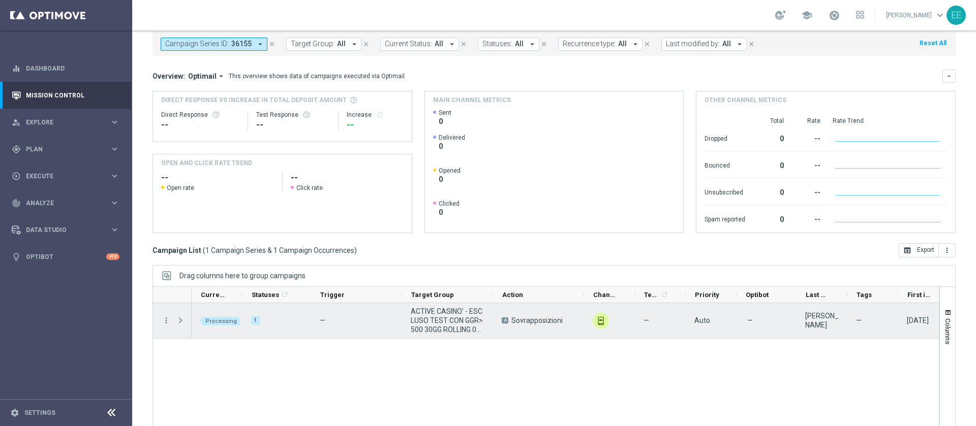
click at [184, 318] on span "Press SPACE to select this row." at bounding box center [180, 321] width 9 height 8
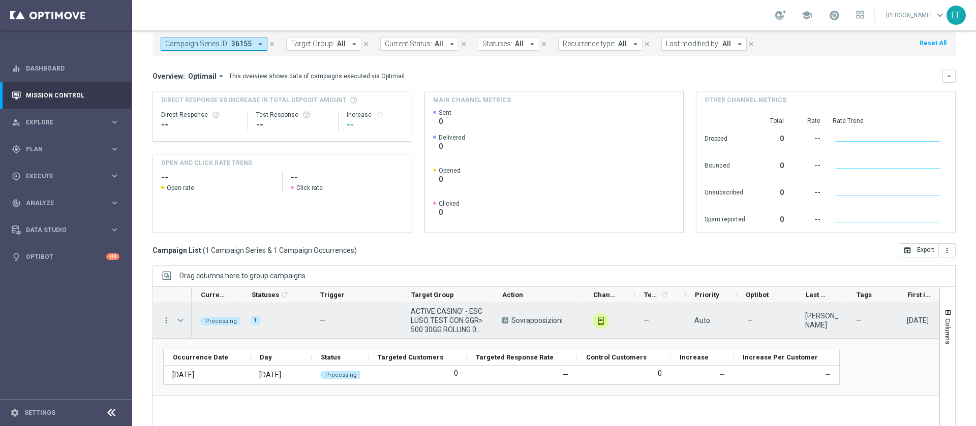
click at [184, 318] on span "Press SPACE to select this row." at bounding box center [180, 321] width 9 height 8
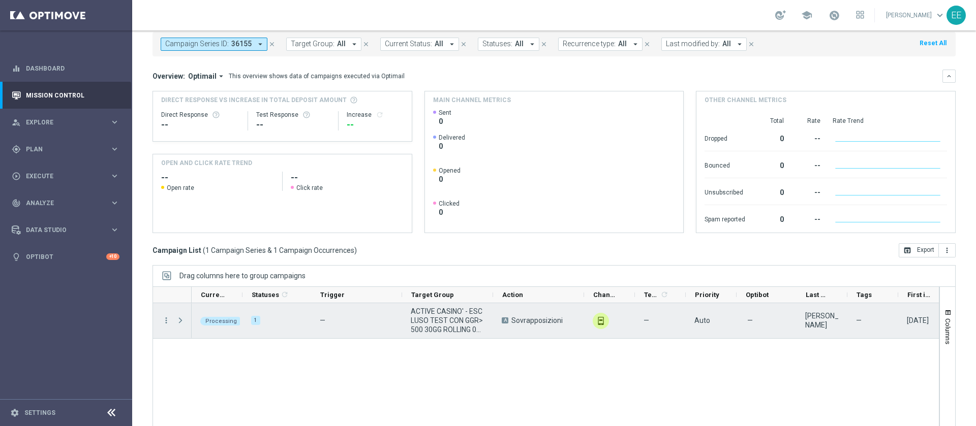
click at [184, 318] on span "Press SPACE to select this row." at bounding box center [180, 321] width 9 height 8
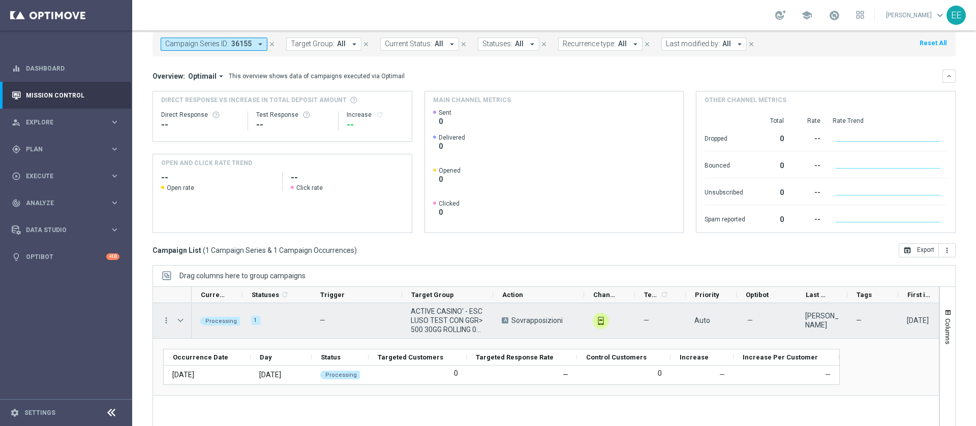
click at [184, 318] on span "Press SPACE to select this row." at bounding box center [180, 321] width 9 height 8
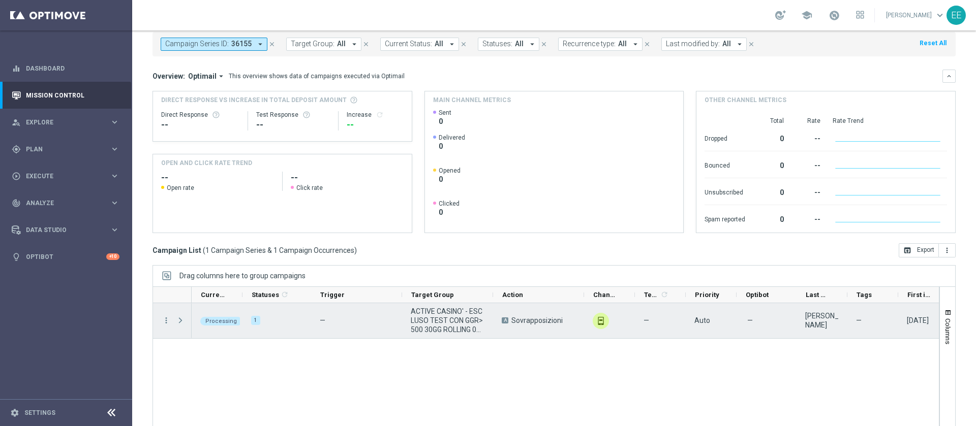
click at [184, 318] on span "Press SPACE to select this row." at bounding box center [180, 321] width 9 height 8
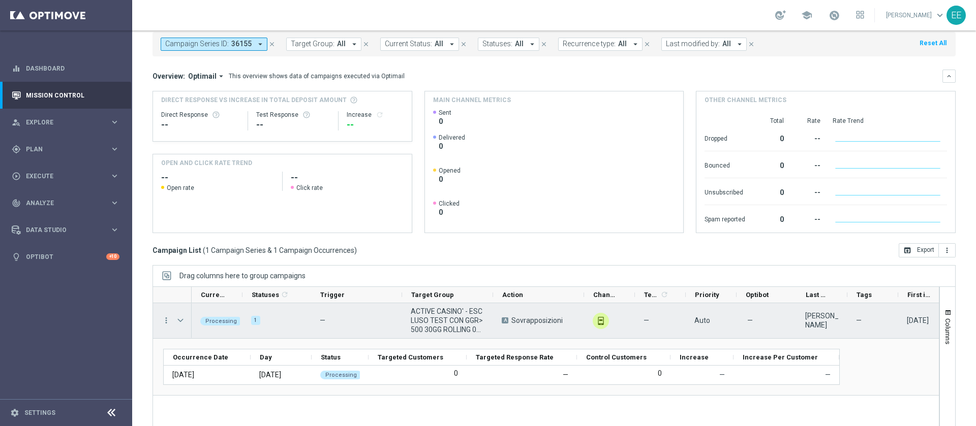
click at [180, 322] on span "Press SPACE to select this row." at bounding box center [180, 321] width 9 height 8
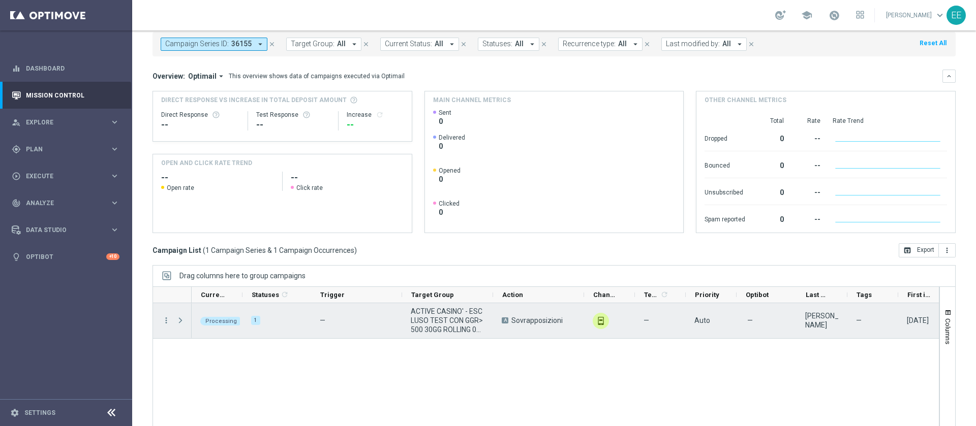
click at [180, 322] on span "Press SPACE to select this row." at bounding box center [180, 321] width 9 height 8
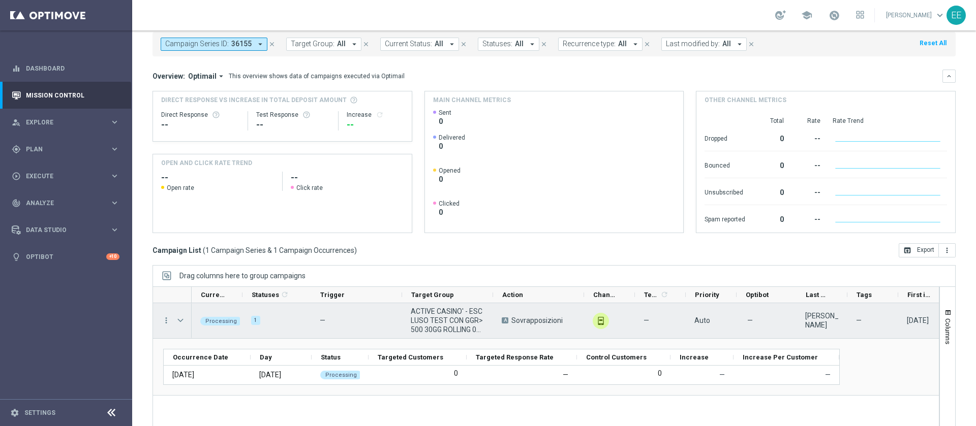
click at [180, 322] on span "Press SPACE to select this row." at bounding box center [180, 321] width 9 height 8
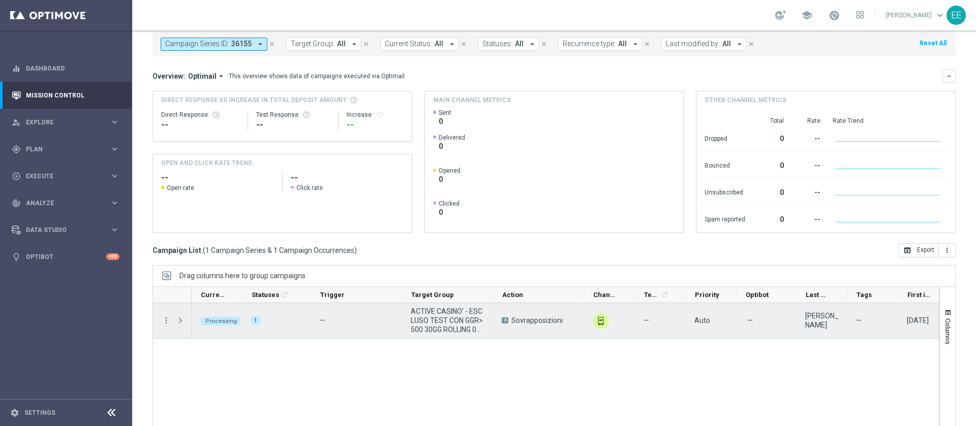
click at [180, 322] on span "Press SPACE to select this row." at bounding box center [180, 321] width 9 height 8
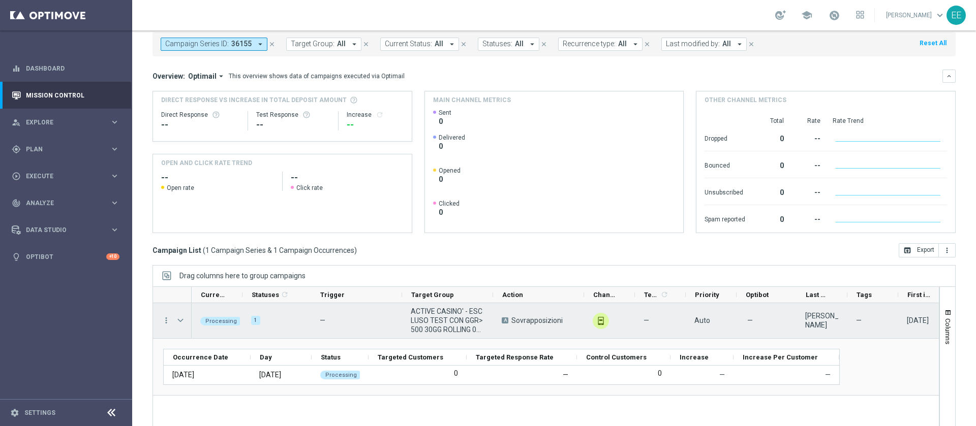
click at [180, 322] on span "Press SPACE to select this row." at bounding box center [180, 321] width 9 height 8
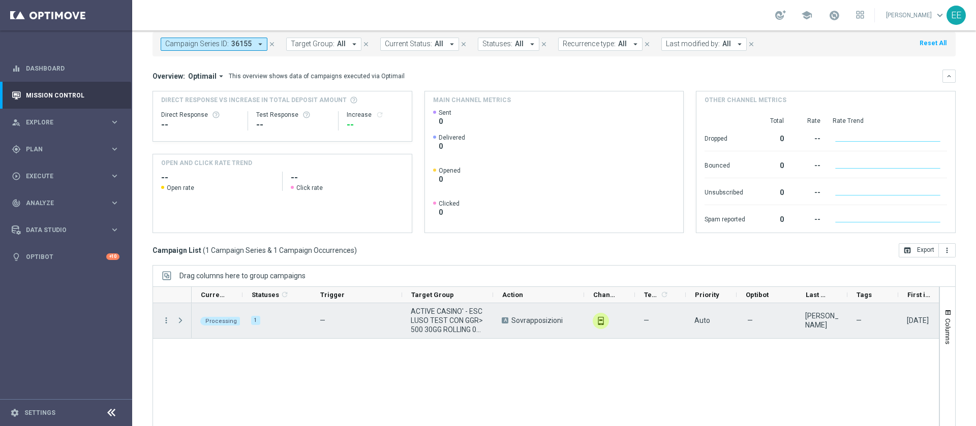
click at [180, 322] on span "Press SPACE to select this row." at bounding box center [180, 321] width 9 height 8
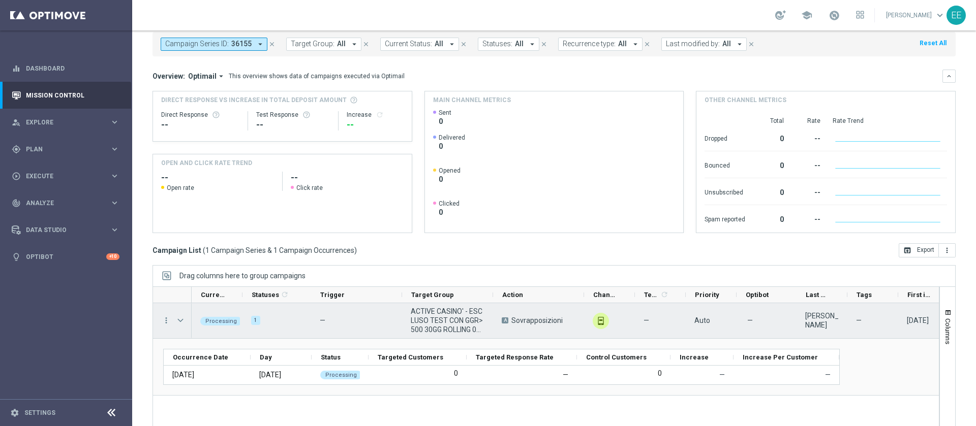
click at [180, 322] on span "Press SPACE to select this row." at bounding box center [180, 321] width 9 height 8
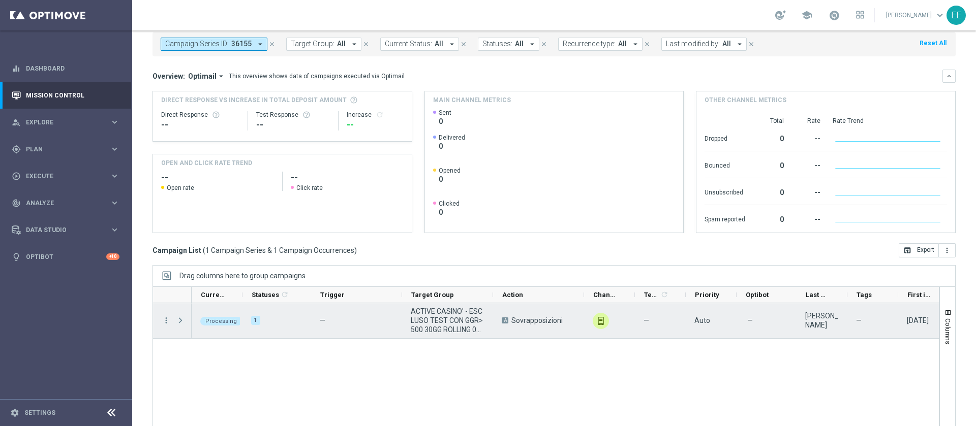
click at [180, 322] on span "Press SPACE to select this row." at bounding box center [180, 321] width 9 height 8
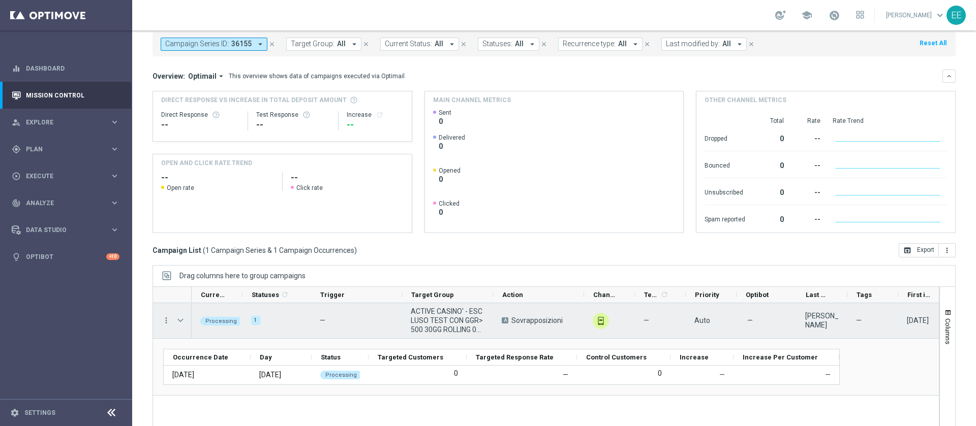
click at [180, 322] on span "Press SPACE to select this row." at bounding box center [180, 321] width 9 height 8
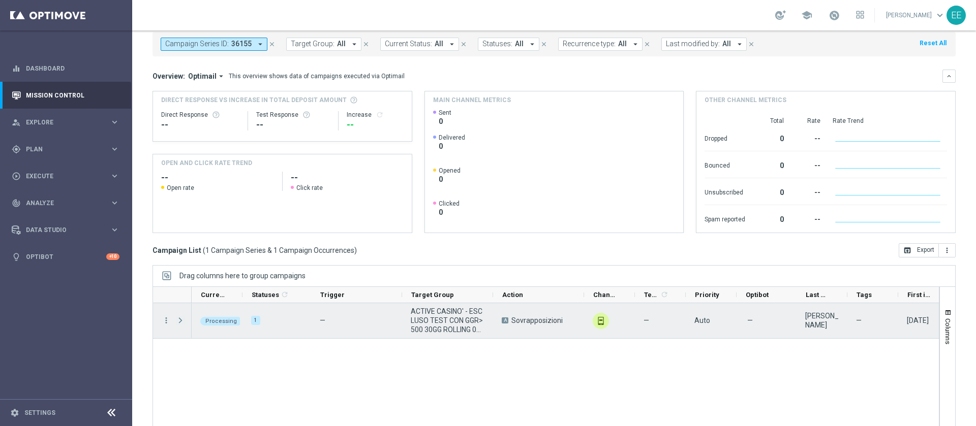
click at [180, 322] on span "Press SPACE to select this row." at bounding box center [180, 321] width 9 height 8
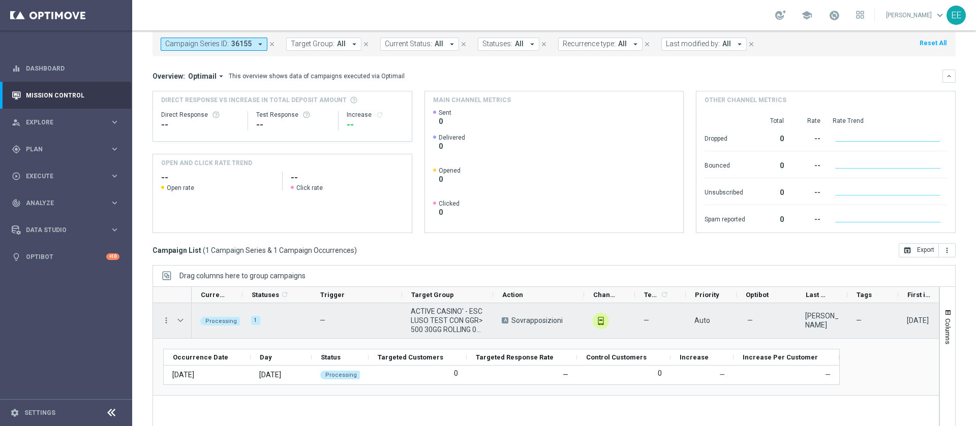
click at [180, 322] on span "Press SPACE to select this row." at bounding box center [180, 321] width 9 height 8
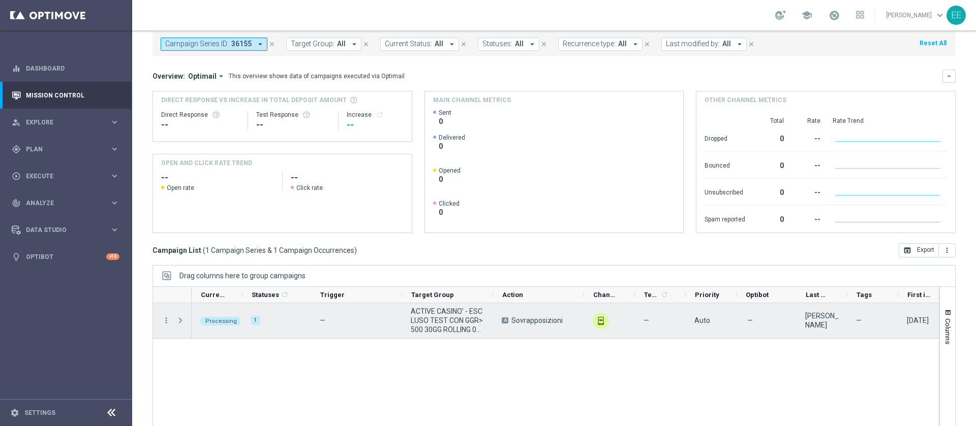
click at [180, 322] on span "Press SPACE to select this row." at bounding box center [180, 321] width 9 height 8
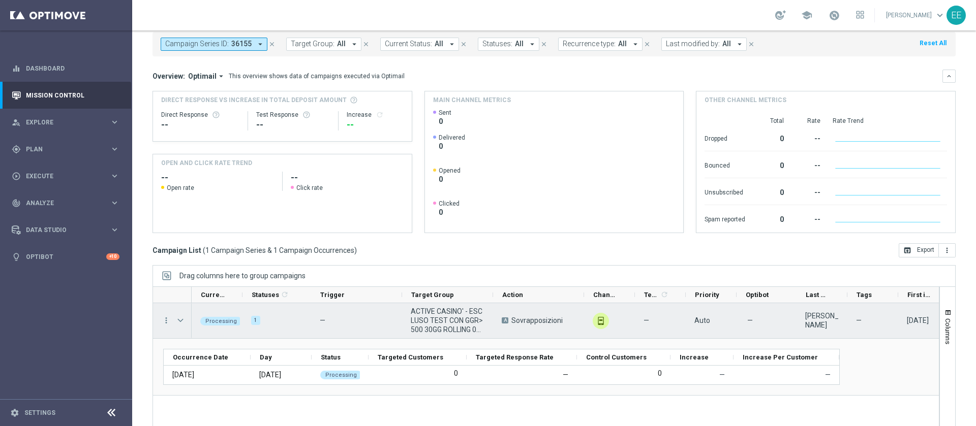
click at [180, 322] on span "Press SPACE to select this row." at bounding box center [180, 321] width 9 height 8
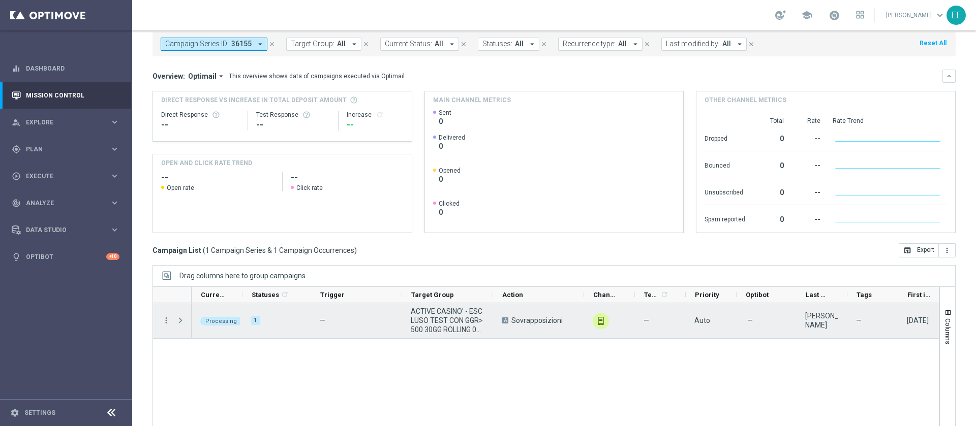
click at [180, 322] on span "Press SPACE to select this row." at bounding box center [180, 321] width 9 height 8
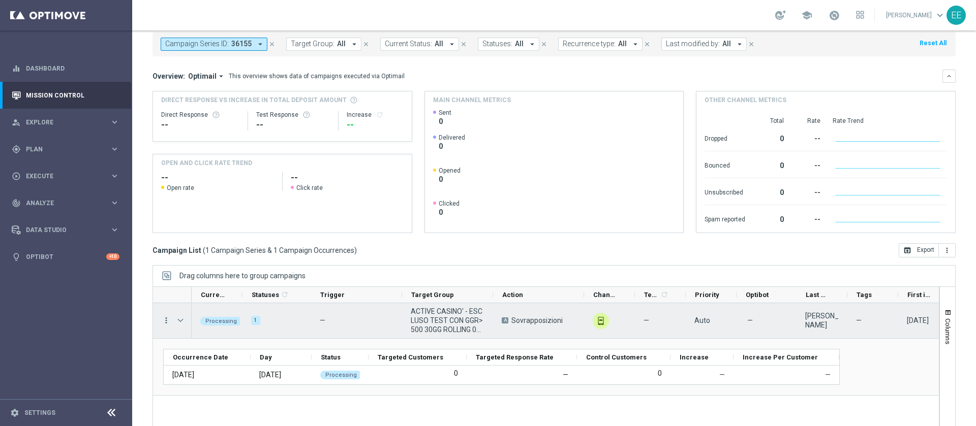
click at [168, 323] on icon "more_vert" at bounding box center [166, 320] width 9 height 9
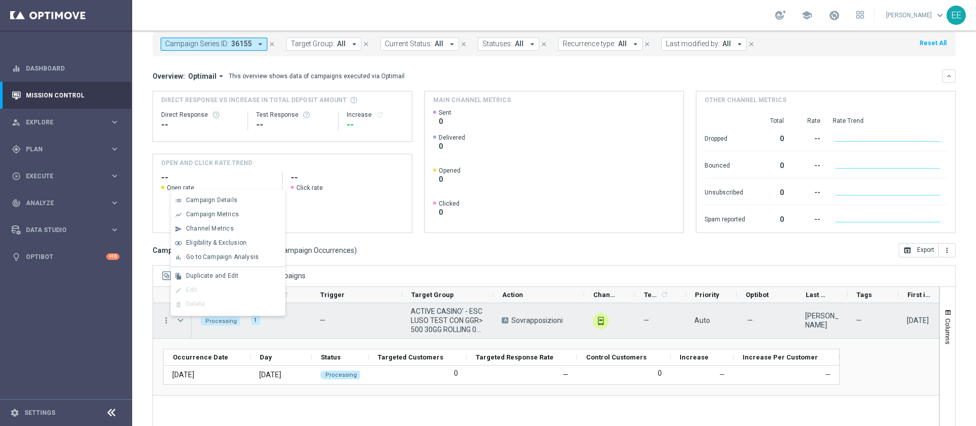
click at [180, 321] on span "Press SPACE to deselect this row." at bounding box center [180, 321] width 9 height 8
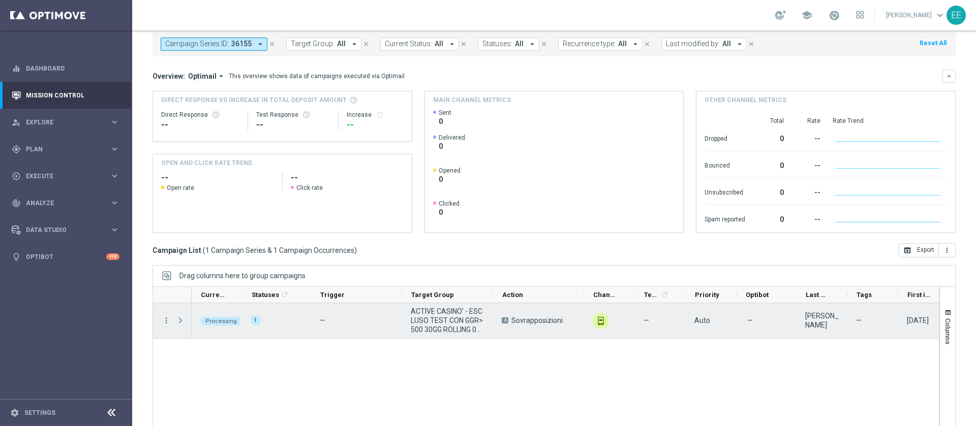
click at [180, 321] on span "Press SPACE to select this row." at bounding box center [180, 321] width 9 height 8
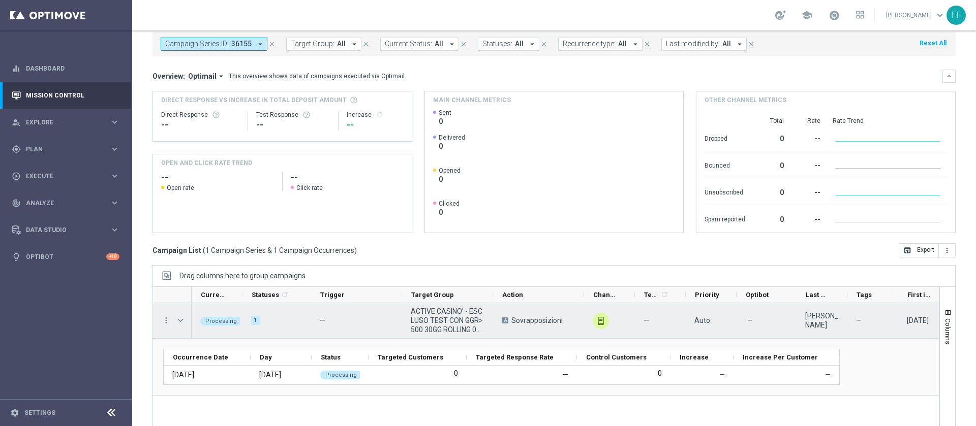
click at [180, 321] on span "Press SPACE to select this row." at bounding box center [180, 321] width 9 height 8
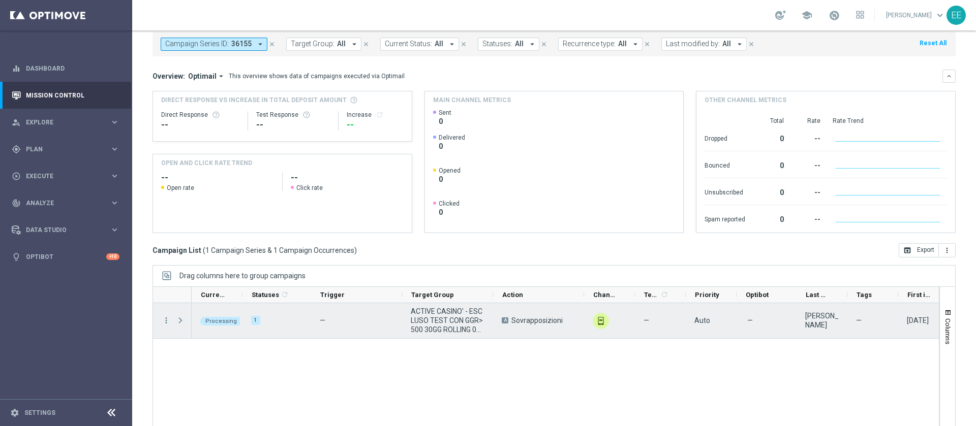
click at [180, 321] on span "Press SPACE to select this row." at bounding box center [180, 321] width 9 height 8
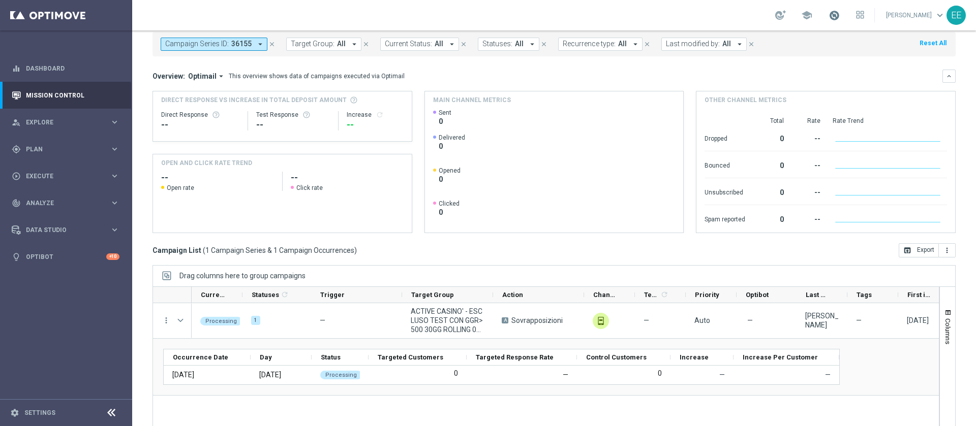
click at [840, 17] on span at bounding box center [833, 15] width 11 height 11
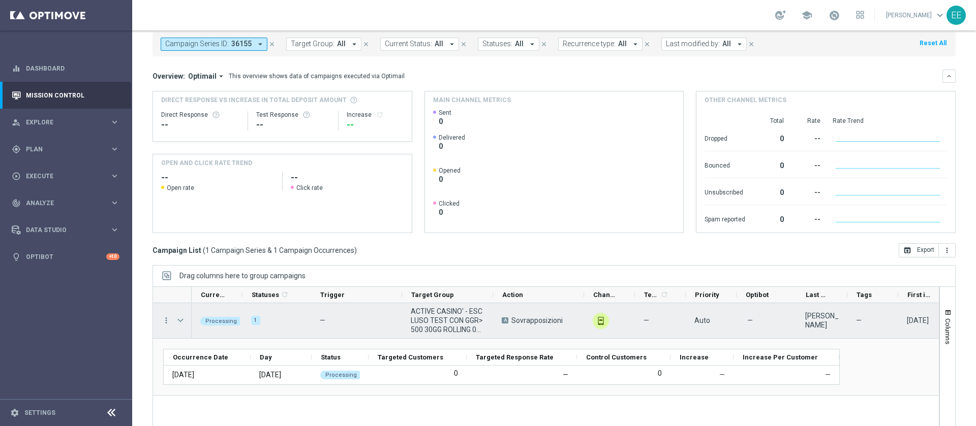
click at [180, 320] on span "Press SPACE to select this row." at bounding box center [180, 321] width 9 height 8
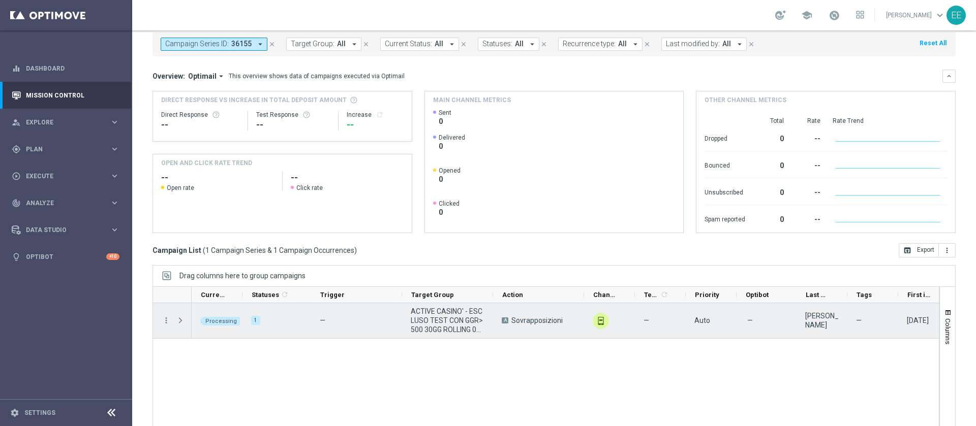
click at [180, 320] on span "Press SPACE to select this row." at bounding box center [180, 321] width 9 height 8
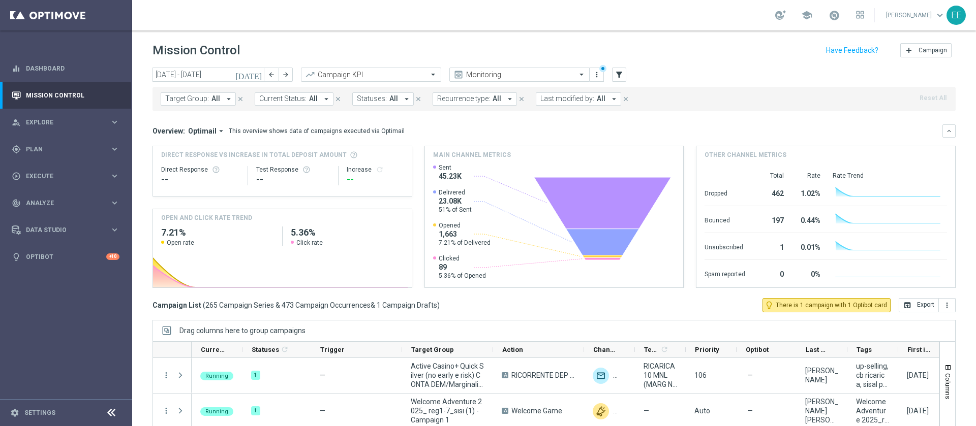
click at [569, 98] on span "Last modified by:" at bounding box center [567, 99] width 54 height 9
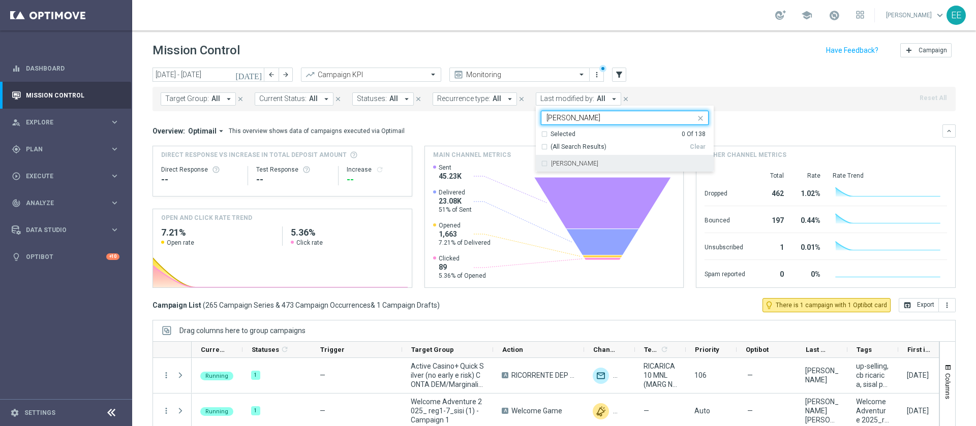
click at [604, 161] on div "[PERSON_NAME]" at bounding box center [630, 164] width 158 height 6
type input "ellena"
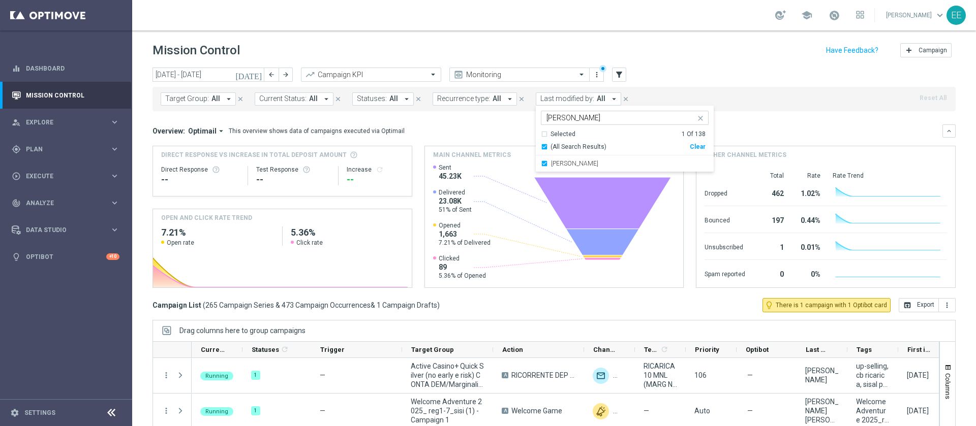
click at [745, 85] on div "Target Group: All arrow_drop_down close Current Status: All arrow_drop_down clo…" at bounding box center [553, 97] width 803 height 28
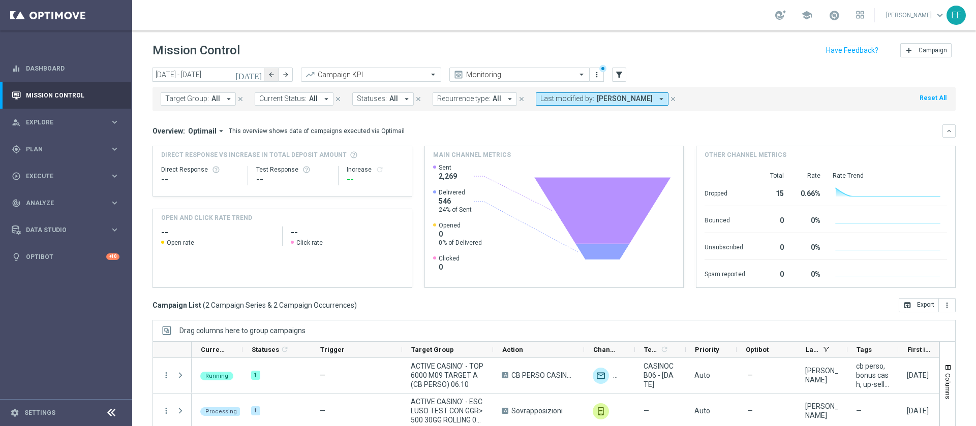
click at [264, 79] on button "arrow_back" at bounding box center [271, 75] width 14 height 14
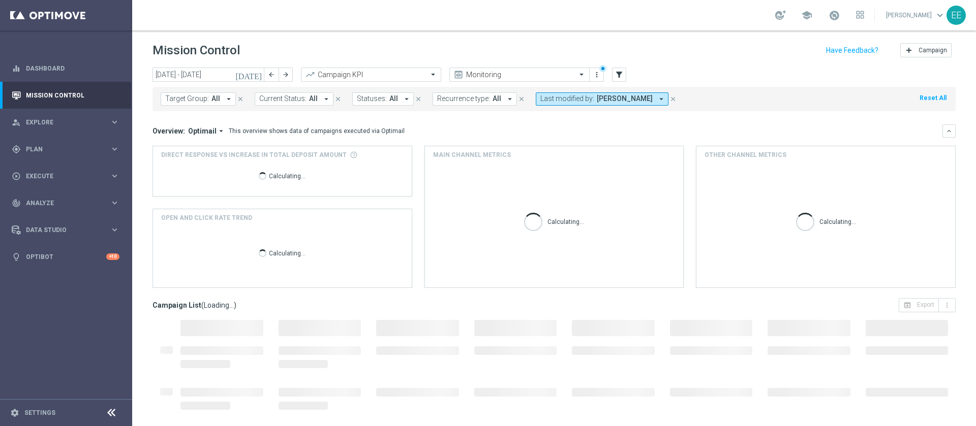
click at [260, 77] on icon "[DATE]" at bounding box center [248, 74] width 27 height 9
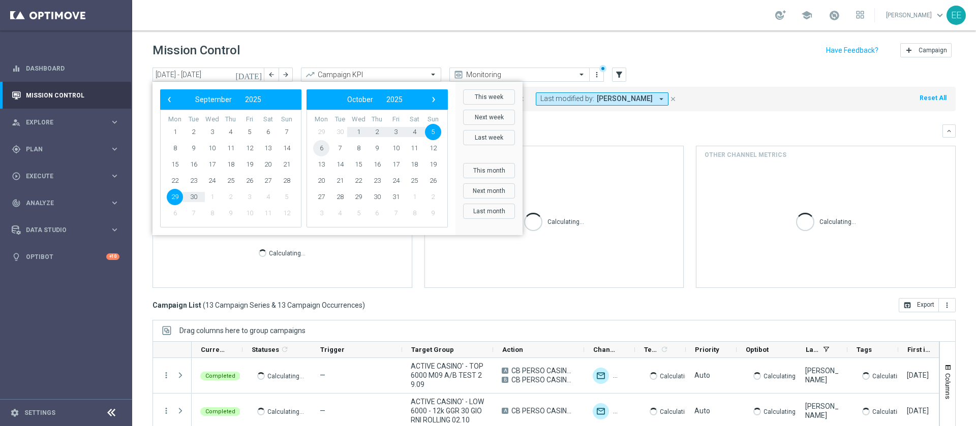
click at [317, 147] on span "6" at bounding box center [321, 148] width 16 height 16
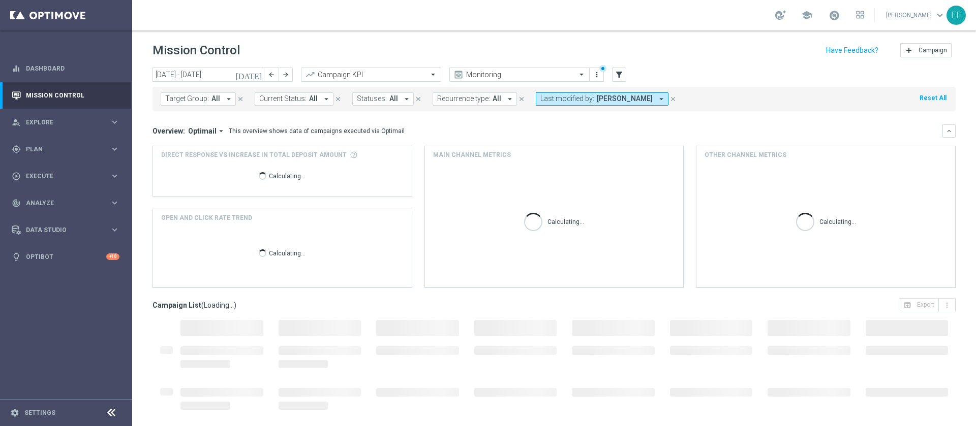
type input "[DATE] - [DATE]"
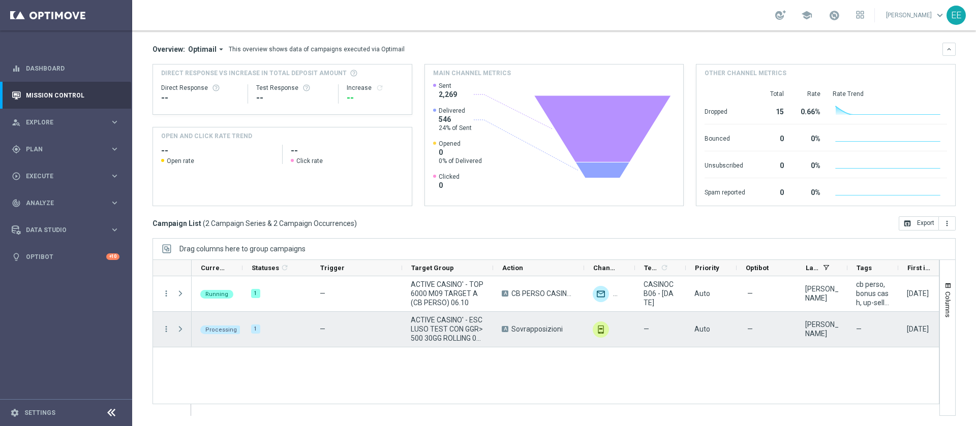
click at [178, 327] on span "Press SPACE to select this row." at bounding box center [180, 329] width 9 height 8
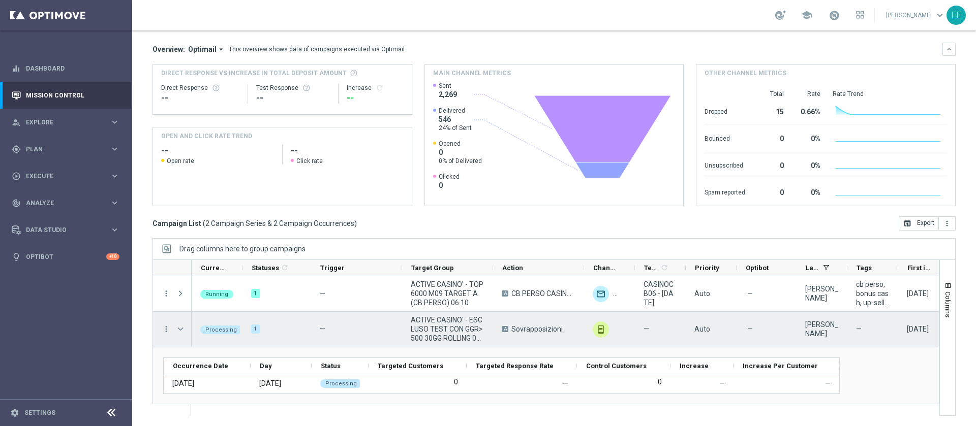
click at [178, 327] on span "Press SPACE to select this row." at bounding box center [180, 329] width 9 height 8
click at [0, 0] on span "Press SPACE to select this row." at bounding box center [0, 0] width 0 height 0
click at [165, 330] on icon "more_vert" at bounding box center [166, 329] width 9 height 9
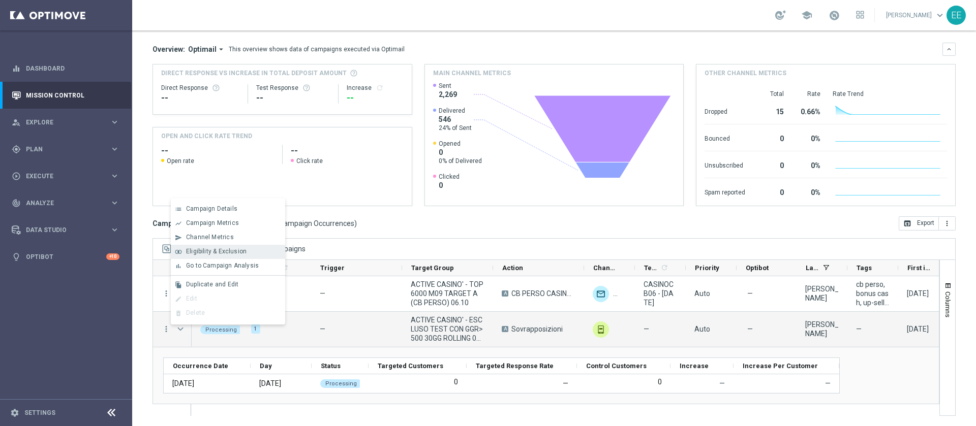
click at [261, 252] on div "Eligibility & Exclusion" at bounding box center [233, 251] width 95 height 7
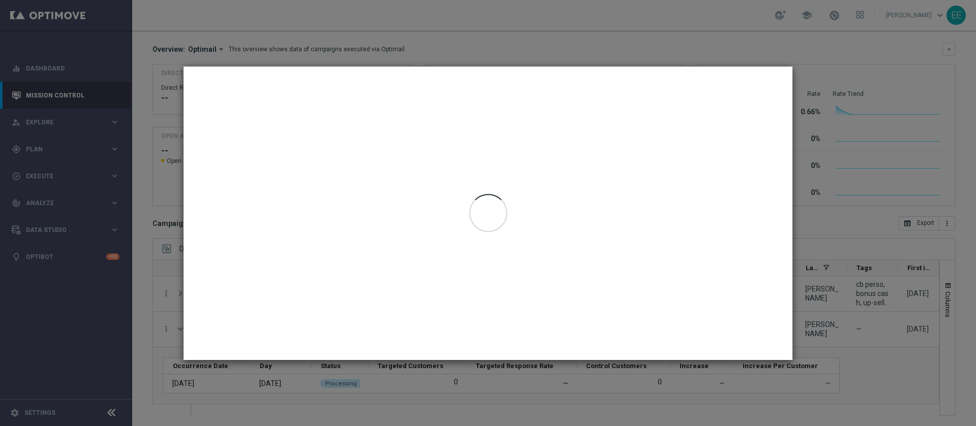
type input "06 Oct 2025 - 06 Oct 2025"
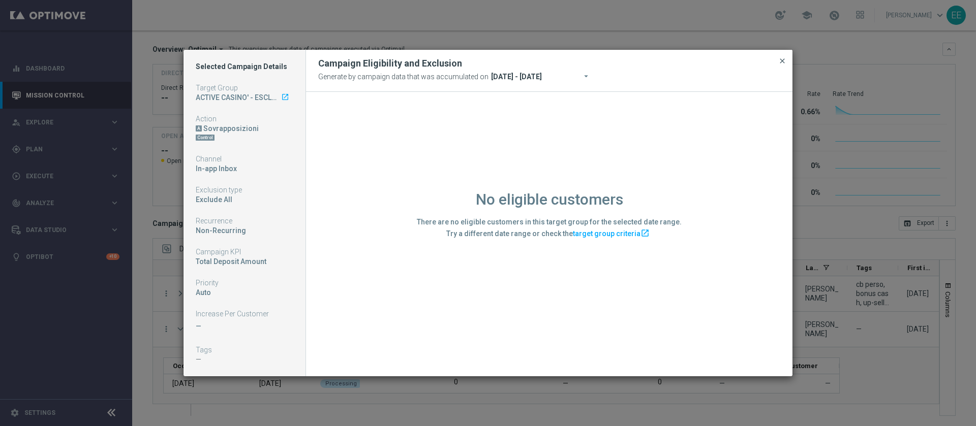
click at [782, 59] on span "close" at bounding box center [782, 61] width 8 height 8
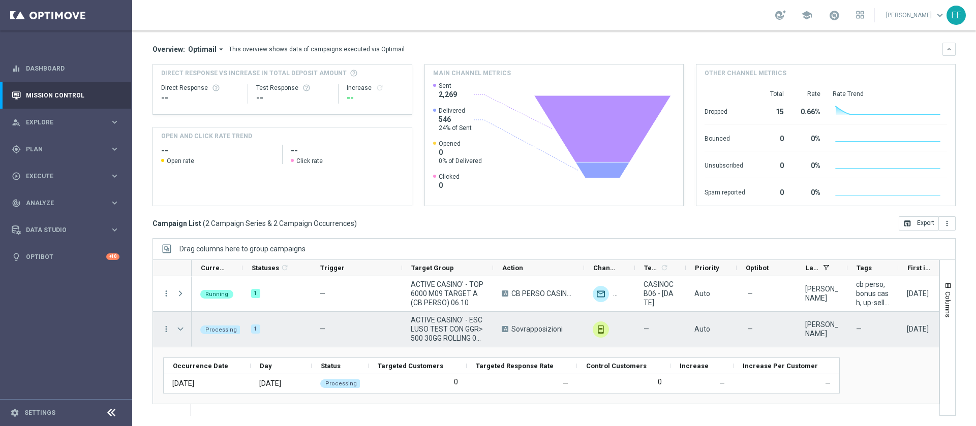
click at [179, 329] on span "Press SPACE to select this row." at bounding box center [180, 329] width 9 height 8
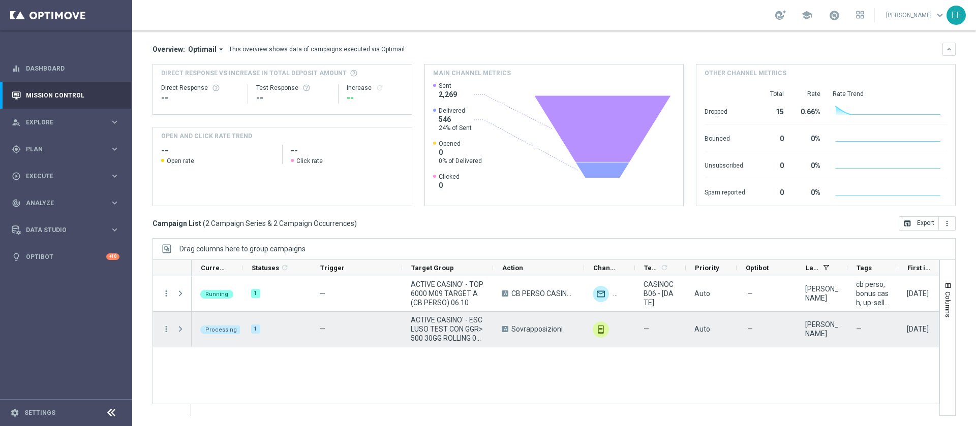
click at [179, 329] on span "Press SPACE to select this row." at bounding box center [180, 329] width 9 height 8
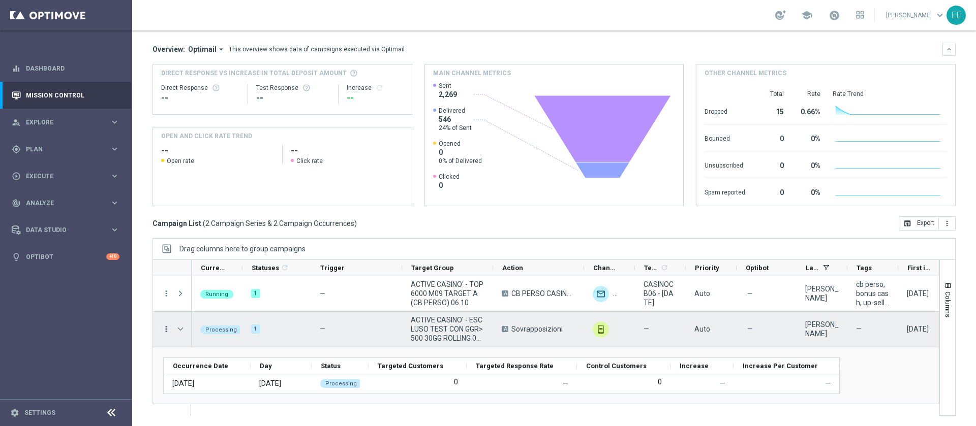
click at [169, 329] on icon "more_vert" at bounding box center [166, 329] width 9 height 9
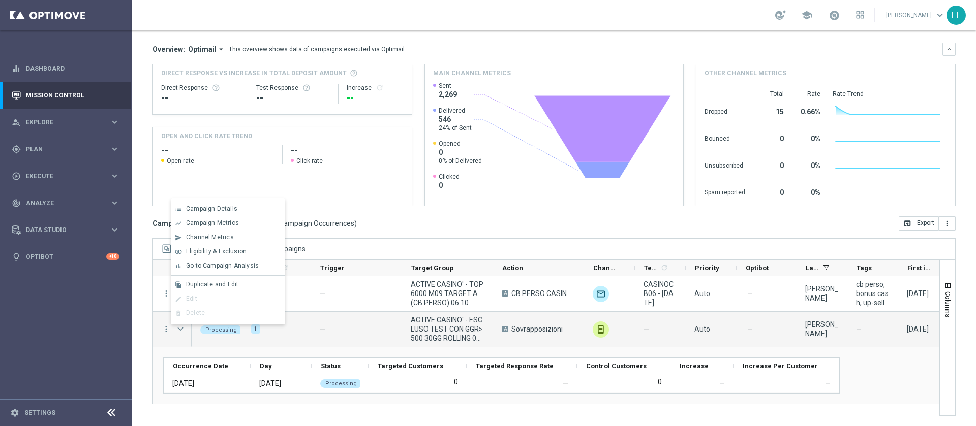
click at [215, 300] on div "edit Edit" at bounding box center [228, 299] width 114 height 14
click at [182, 332] on span "Press SPACE to deselect this row." at bounding box center [180, 329] width 9 height 8
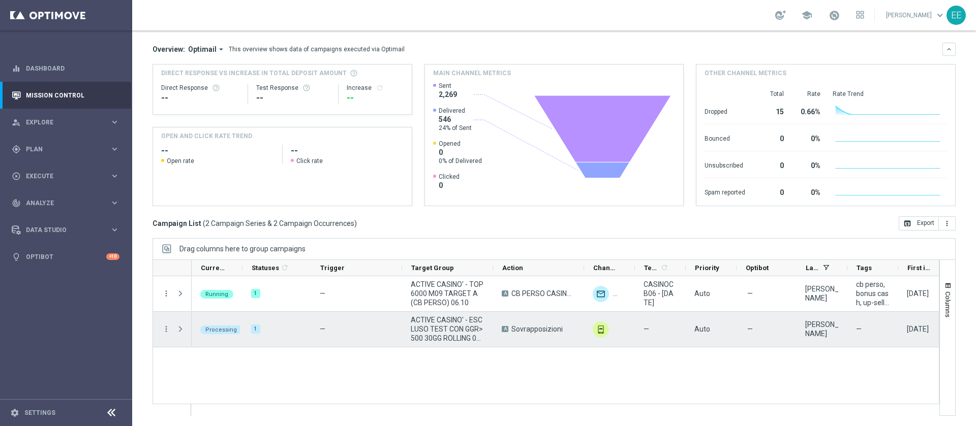
click at [182, 332] on span "Press SPACE to select this row." at bounding box center [180, 329] width 9 height 8
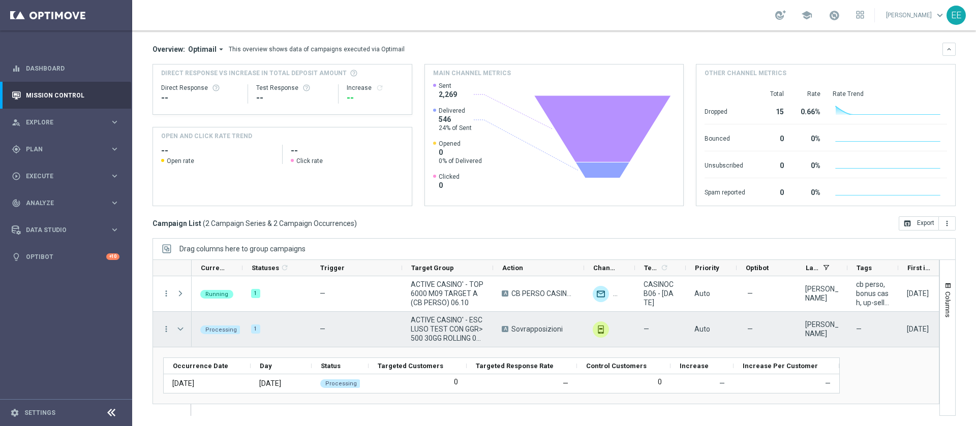
click at [182, 332] on span "Press SPACE to select this row." at bounding box center [180, 329] width 9 height 8
click at [0, 0] on span "Press SPACE to select this row." at bounding box center [0, 0] width 0 height 0
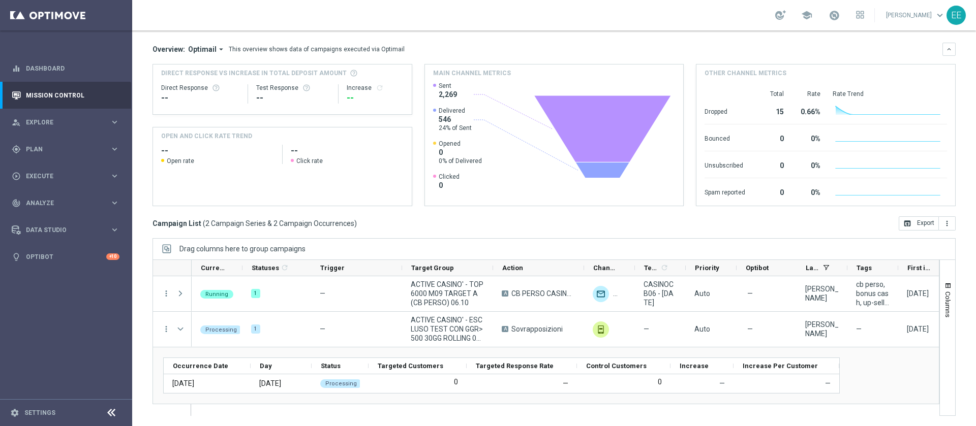
scroll to position [1, 0]
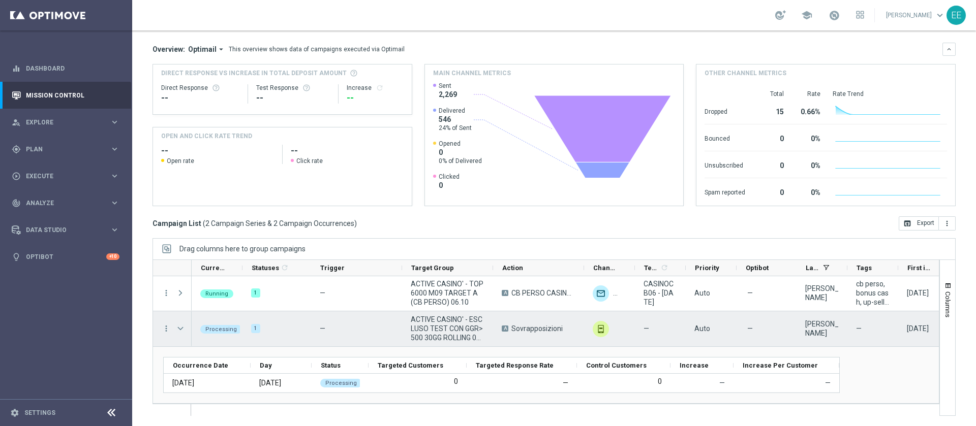
click at [179, 329] on span "Press SPACE to select this row." at bounding box center [180, 329] width 9 height 8
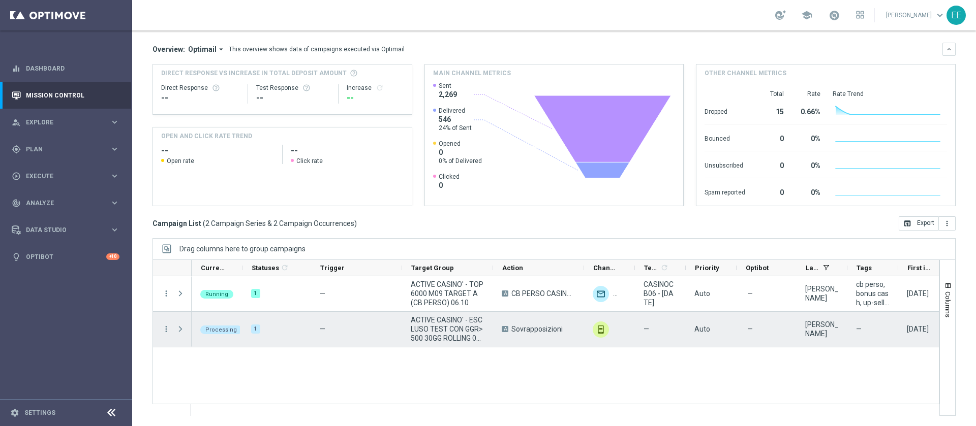
scroll to position [0, 0]
click at [179, 329] on span "Press SPACE to select this row." at bounding box center [180, 329] width 9 height 8
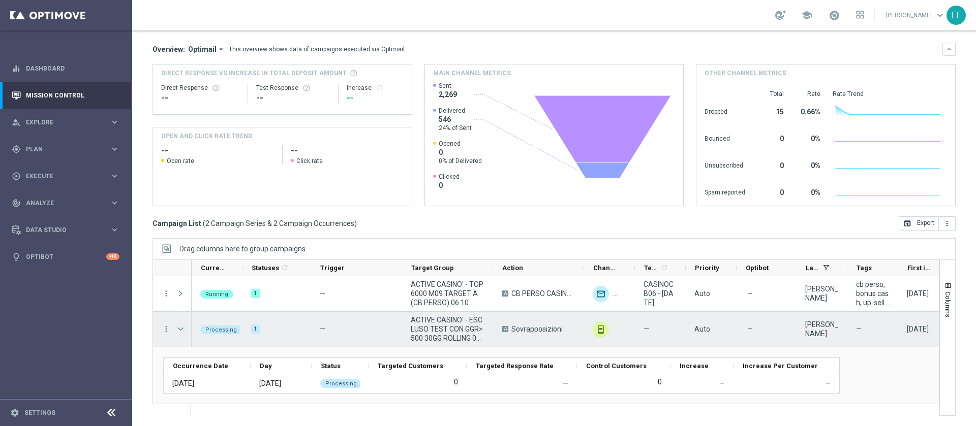
click at [179, 329] on span "Press SPACE to select this row." at bounding box center [180, 329] width 9 height 8
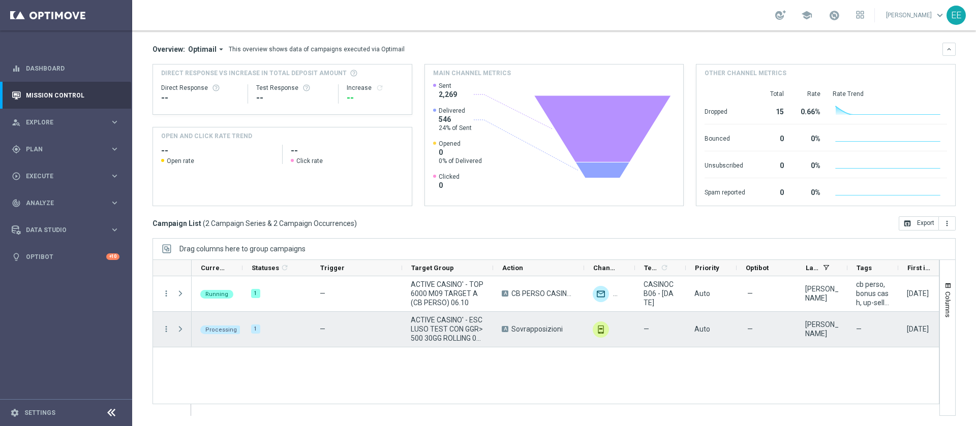
click at [179, 329] on span "Press SPACE to select this row." at bounding box center [180, 329] width 9 height 8
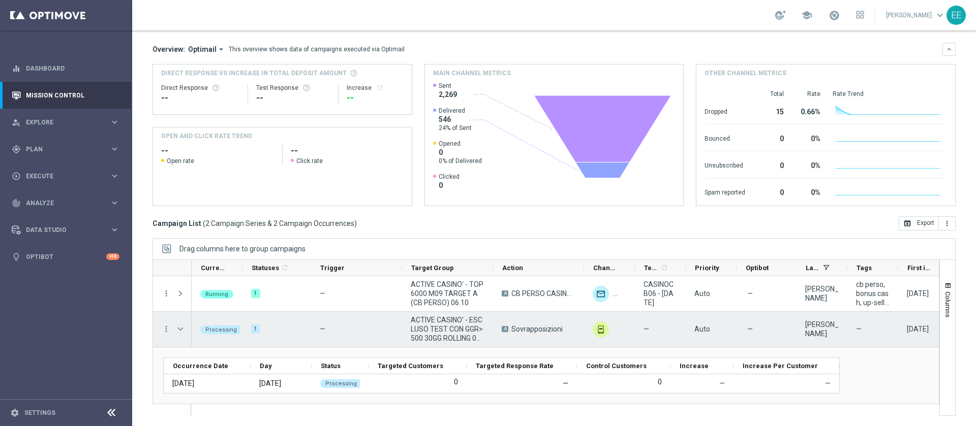
click at [179, 329] on span "Press SPACE to select this row." at bounding box center [180, 329] width 9 height 8
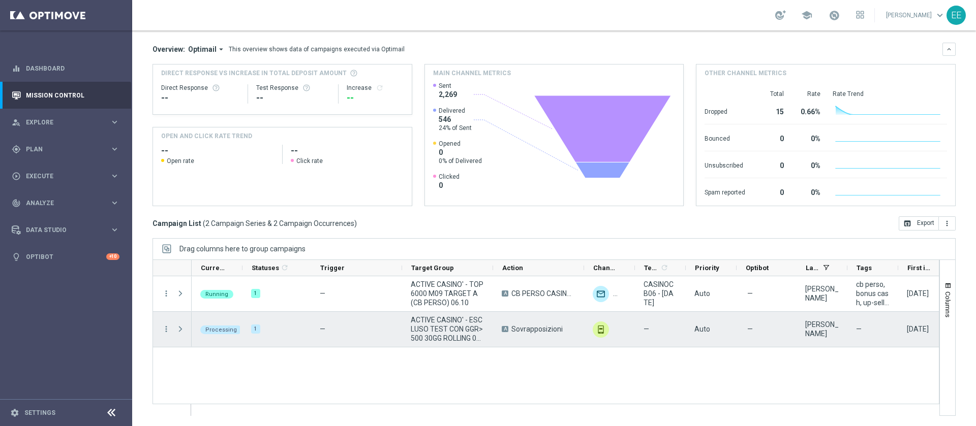
click at [179, 329] on span "Press SPACE to select this row." at bounding box center [180, 329] width 9 height 8
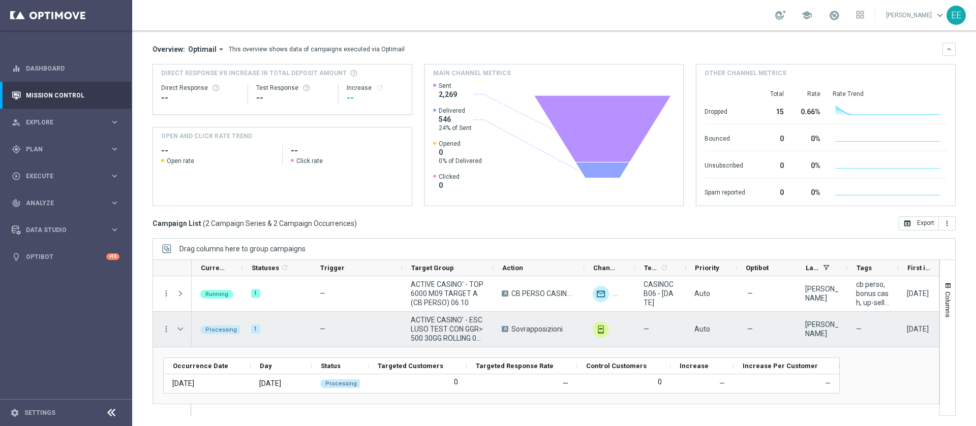
click at [179, 329] on span "Press SPACE to select this row." at bounding box center [180, 329] width 9 height 8
click at [0, 0] on span "Press SPACE to select this row." at bounding box center [0, 0] width 0 height 0
click at [179, 329] on span "Press SPACE to select this row." at bounding box center [180, 329] width 9 height 8
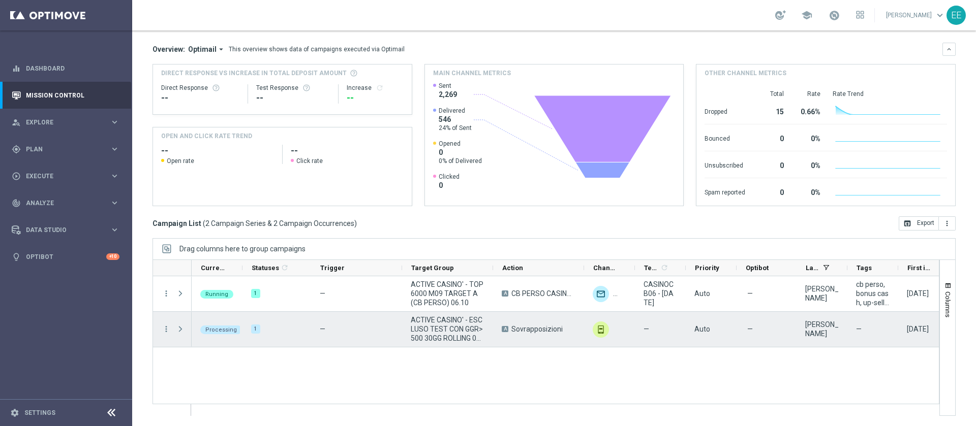
click at [179, 329] on span "Press SPACE to select this row." at bounding box center [180, 329] width 9 height 8
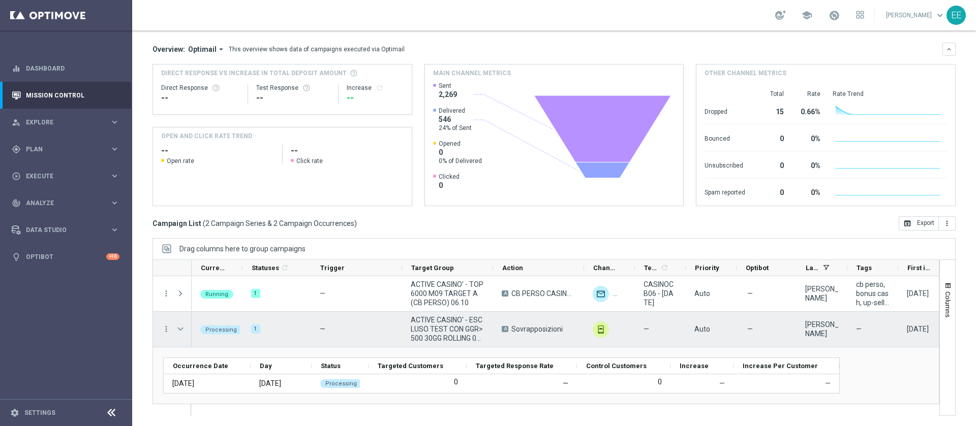
click at [179, 329] on span "Press SPACE to select this row." at bounding box center [180, 329] width 9 height 8
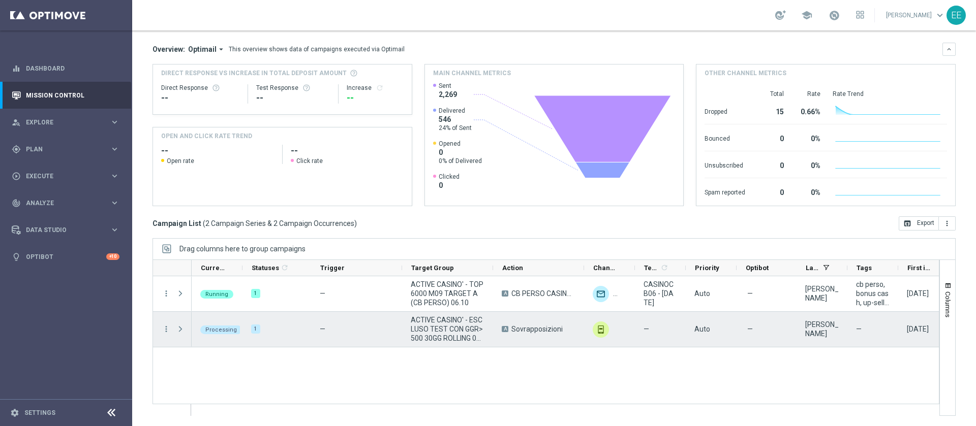
click at [179, 329] on span "Press SPACE to select this row." at bounding box center [180, 329] width 9 height 8
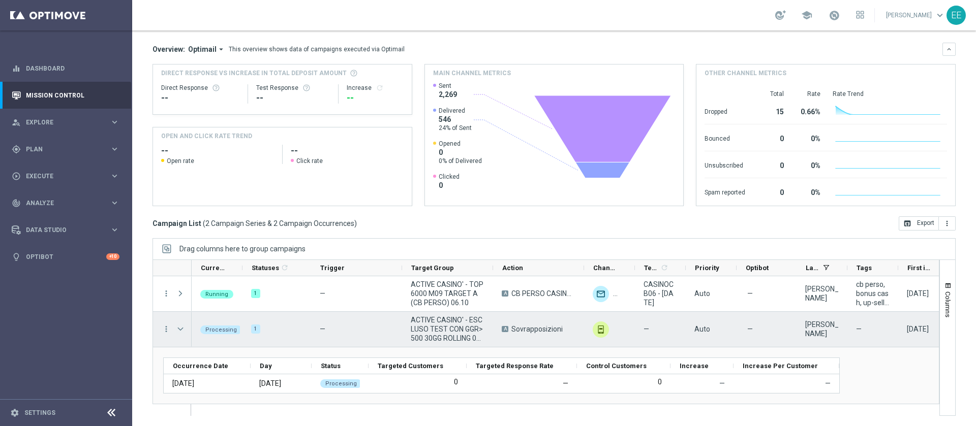
click at [179, 329] on span "Press SPACE to select this row." at bounding box center [180, 329] width 9 height 8
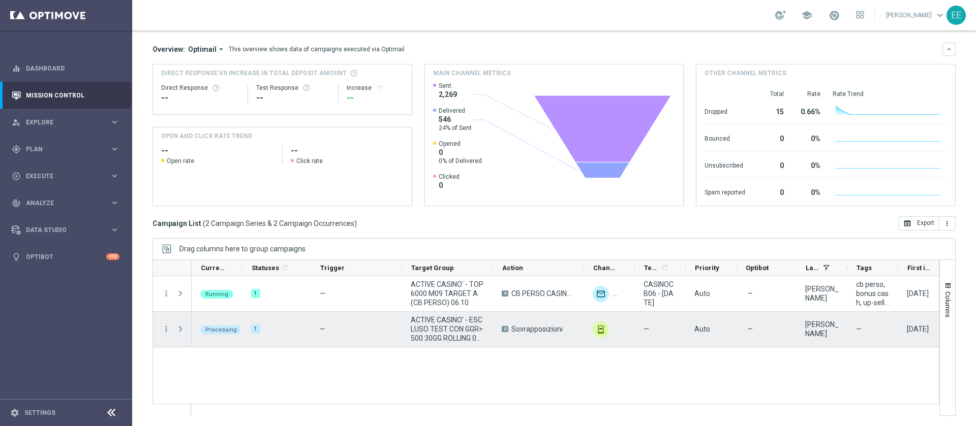
click at [179, 329] on span "Press SPACE to select this row." at bounding box center [180, 329] width 9 height 8
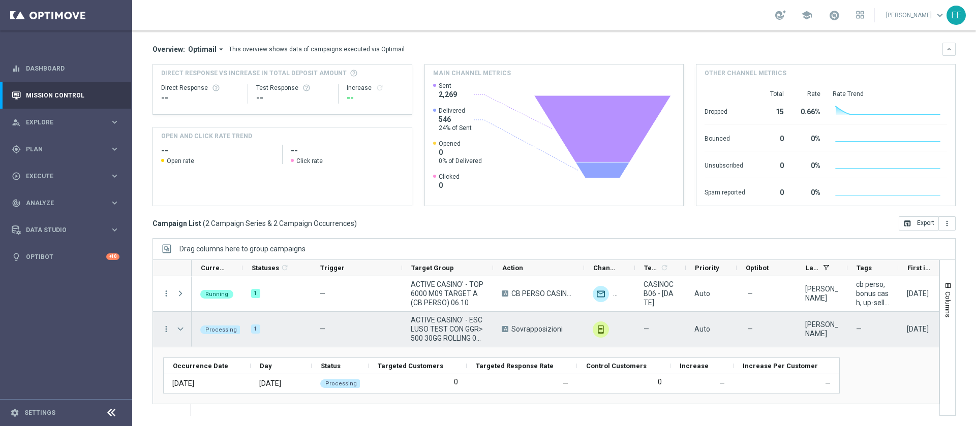
click at [179, 329] on span "Press SPACE to select this row." at bounding box center [180, 329] width 9 height 8
click at [0, 0] on span "Press SPACE to select this row." at bounding box center [0, 0] width 0 height 0
click at [179, 329] on span "Press SPACE to select this row." at bounding box center [180, 329] width 9 height 8
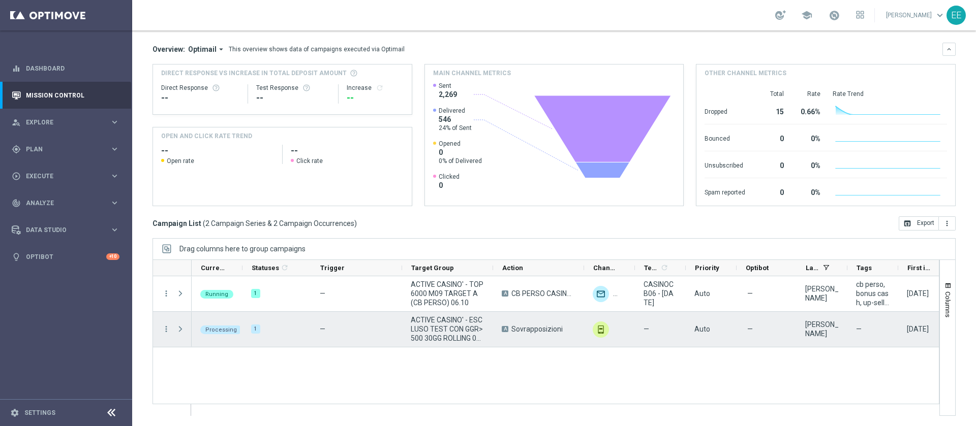
click at [179, 329] on span "Press SPACE to select this row." at bounding box center [180, 329] width 9 height 8
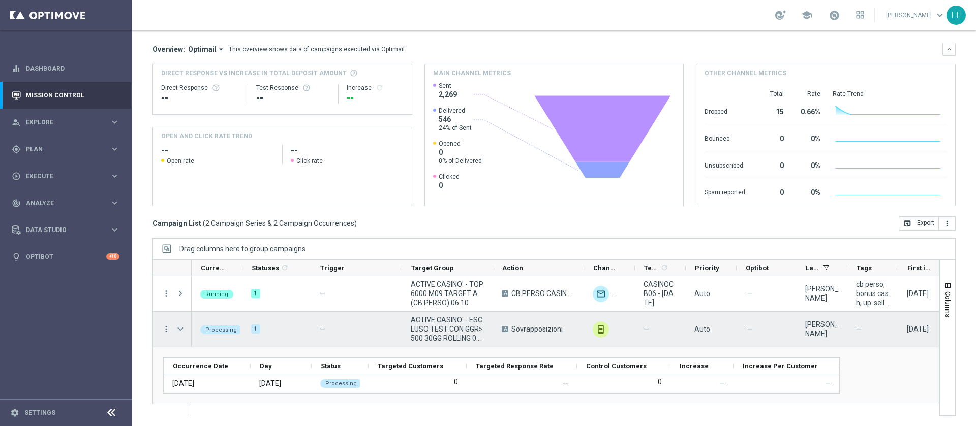
click at [179, 329] on span "Press SPACE to select this row." at bounding box center [180, 329] width 9 height 8
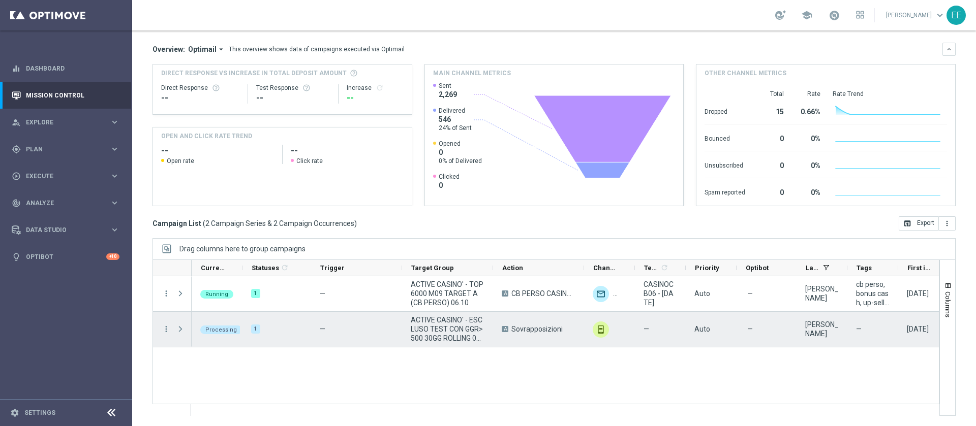
click at [179, 329] on span "Press SPACE to select this row." at bounding box center [180, 329] width 9 height 8
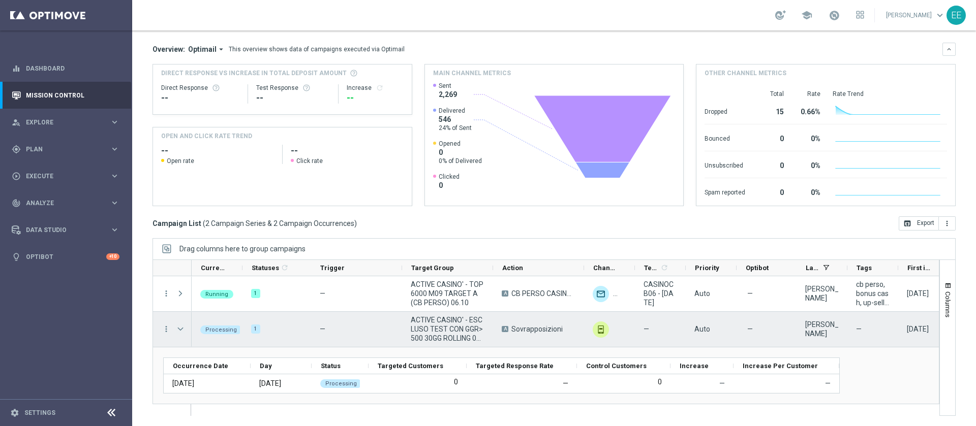
click at [179, 329] on span "Press SPACE to select this row." at bounding box center [180, 329] width 9 height 8
click at [0, 0] on span "Press SPACE to select this row." at bounding box center [0, 0] width 0 height 0
click at [179, 329] on span "Press SPACE to select this row." at bounding box center [180, 329] width 9 height 8
click at [0, 0] on span "Press SPACE to select this row." at bounding box center [0, 0] width 0 height 0
click at [179, 329] on span "Press SPACE to select this row." at bounding box center [180, 329] width 9 height 8
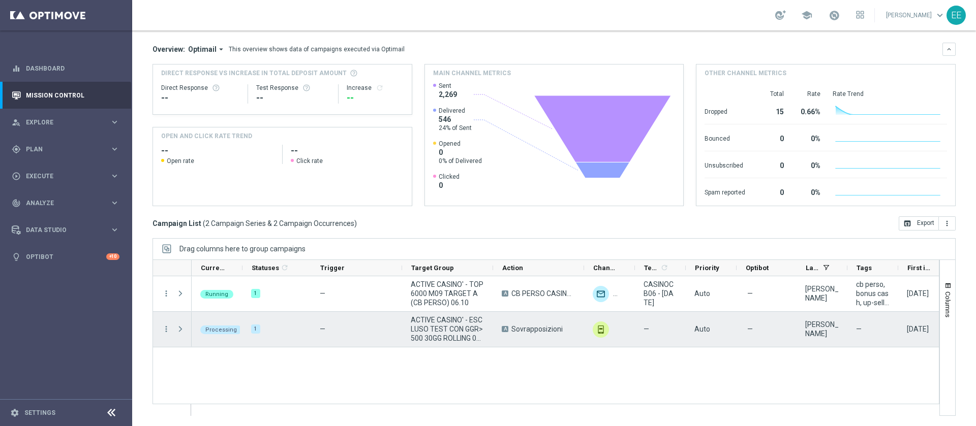
click at [179, 329] on span "Press SPACE to select this row." at bounding box center [180, 329] width 9 height 8
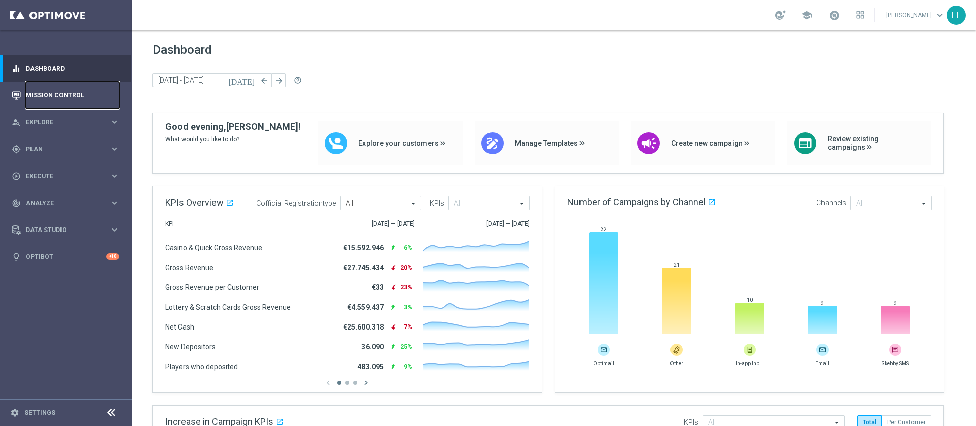
click at [117, 91] on link "Mission Control" at bounding box center [73, 95] width 94 height 27
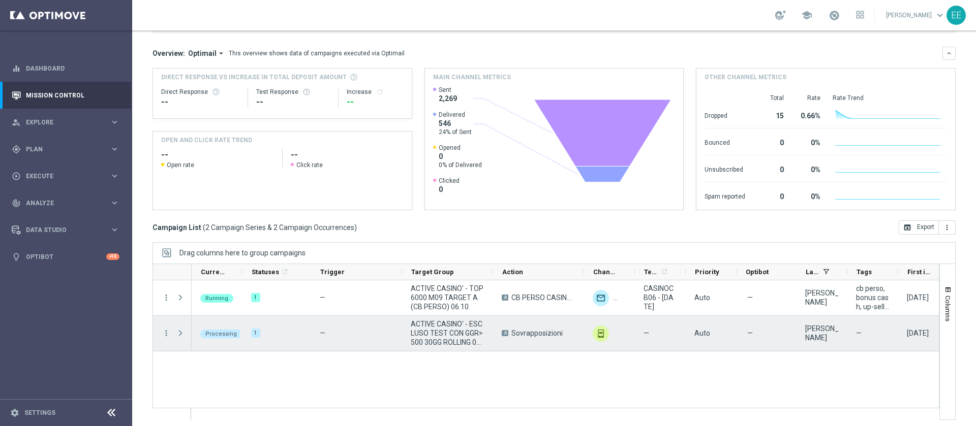
click at [161, 334] on div "more_vert" at bounding box center [162, 333] width 18 height 35
click at [165, 336] on icon "more_vert" at bounding box center [166, 333] width 9 height 9
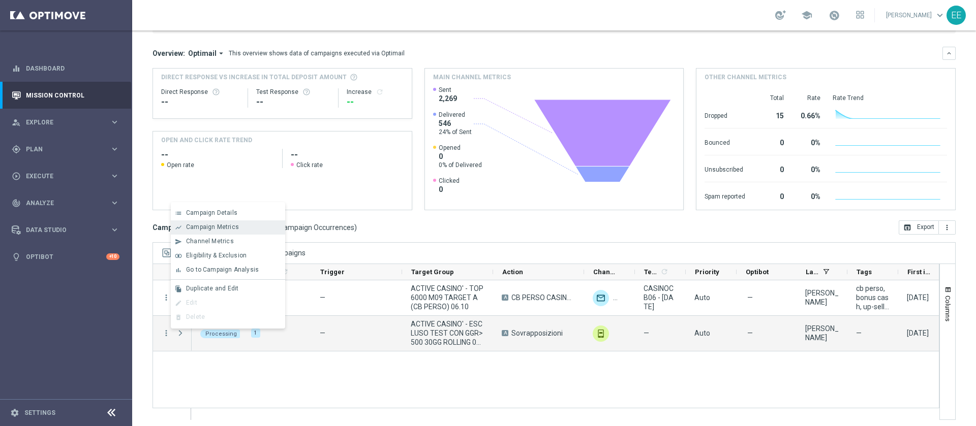
click at [254, 222] on div "show_chart Campaign Metrics" at bounding box center [228, 228] width 114 height 14
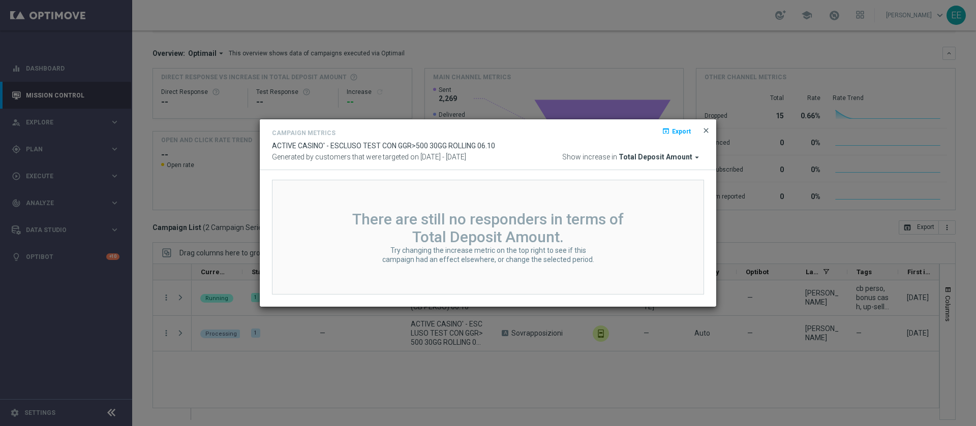
click at [707, 133] on span "close" at bounding box center [706, 131] width 8 height 8
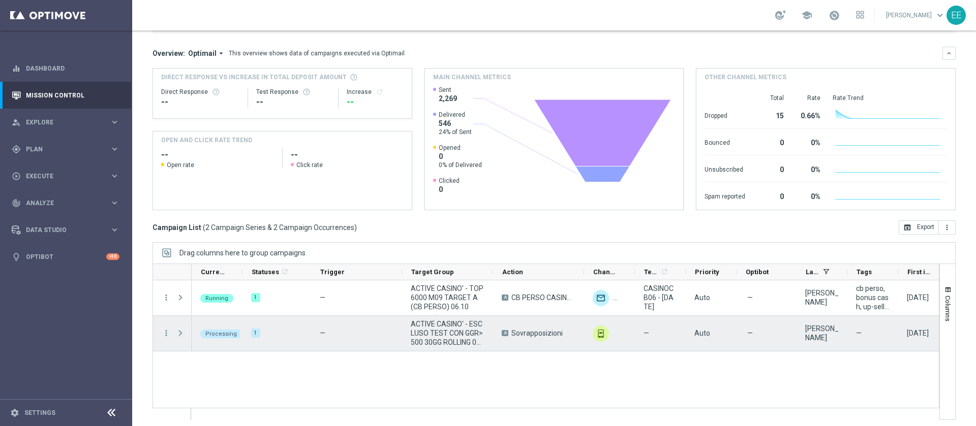
click at [182, 333] on span "Press SPACE to select this row." at bounding box center [180, 333] width 9 height 8
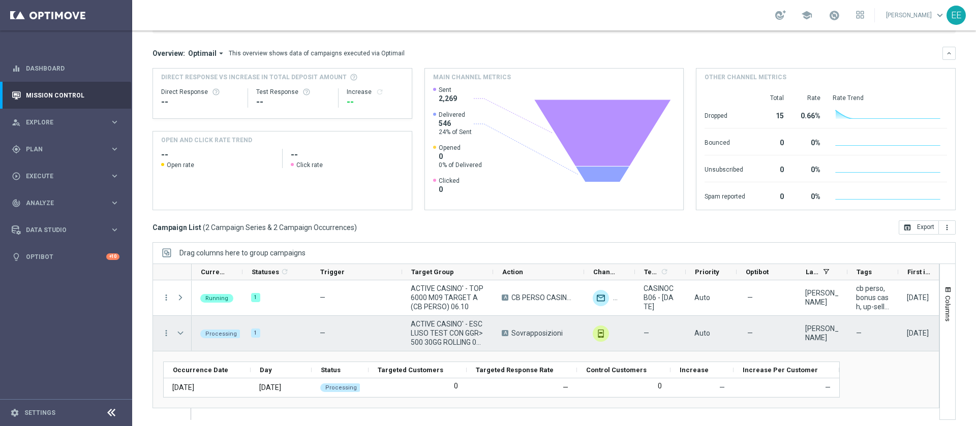
click at [182, 333] on span "Press SPACE to select this row." at bounding box center [180, 333] width 9 height 8
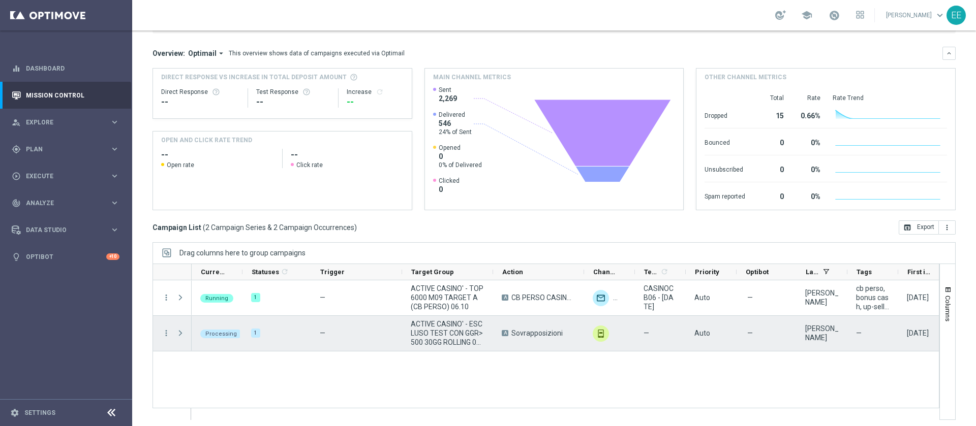
click at [182, 333] on span "Press SPACE to select this row." at bounding box center [180, 333] width 9 height 8
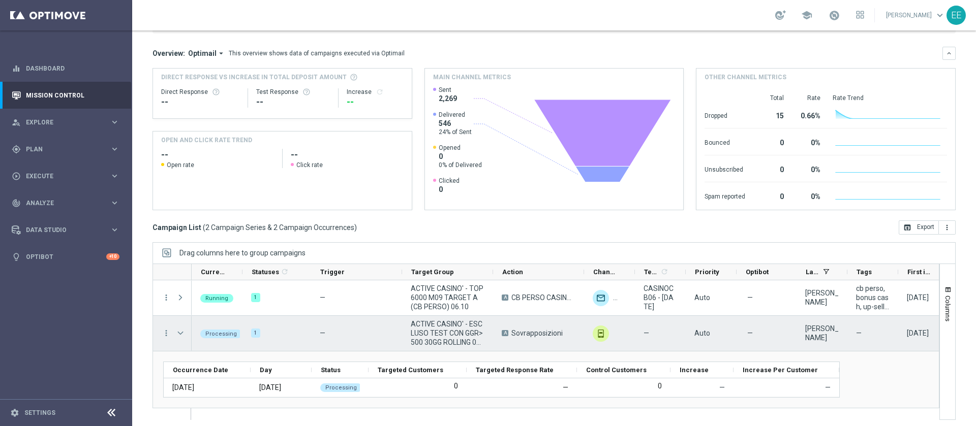
click at [182, 333] on span "Press SPACE to select this row." at bounding box center [180, 333] width 9 height 8
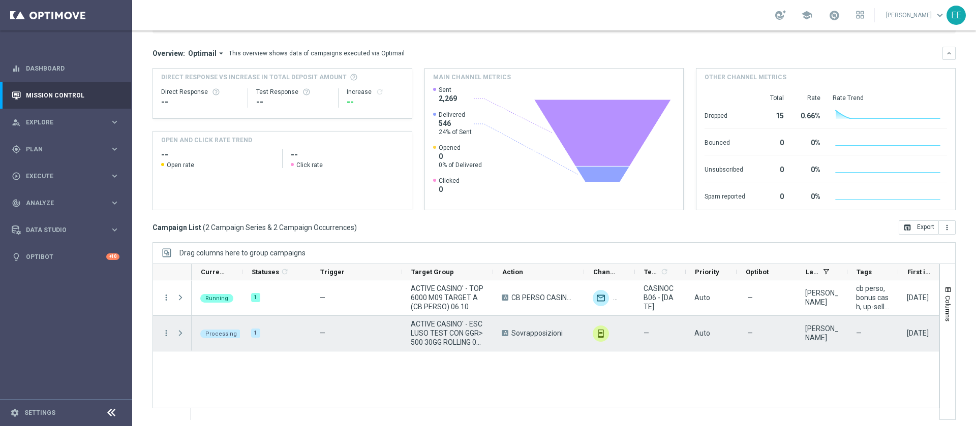
click at [182, 333] on span "Press SPACE to select this row." at bounding box center [180, 333] width 9 height 8
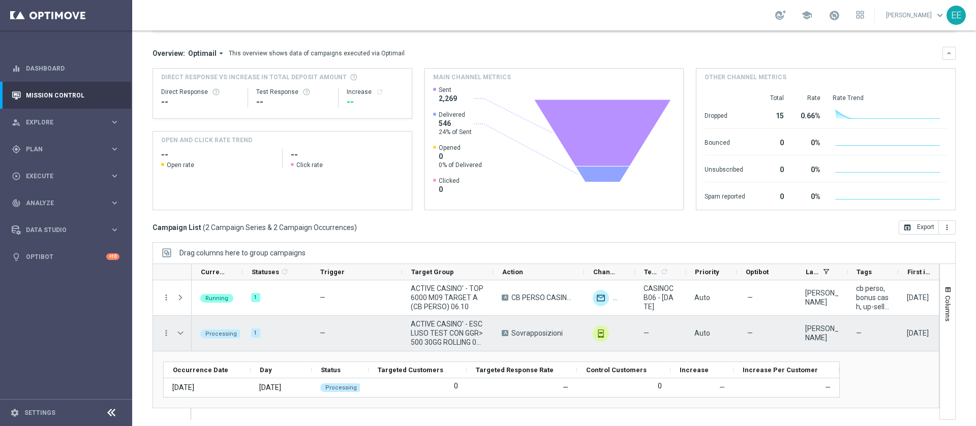
click at [182, 333] on span "Press SPACE to select this row." at bounding box center [180, 333] width 9 height 8
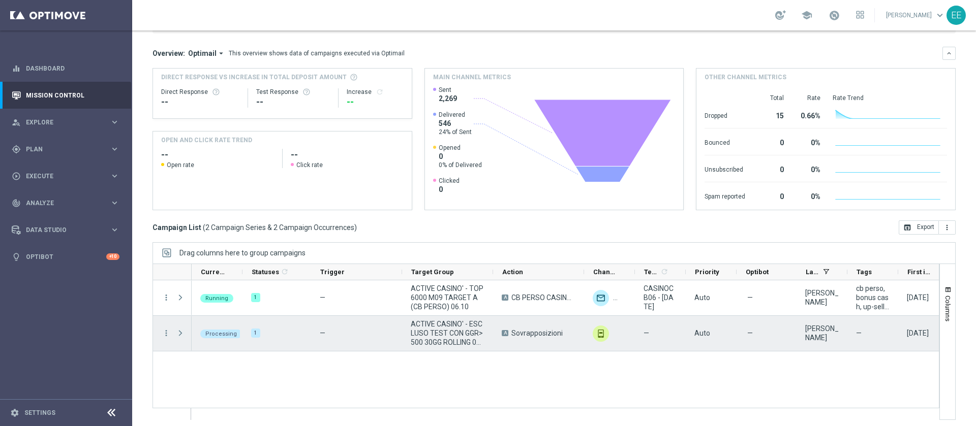
click at [182, 333] on span "Press SPACE to select this row." at bounding box center [180, 333] width 9 height 8
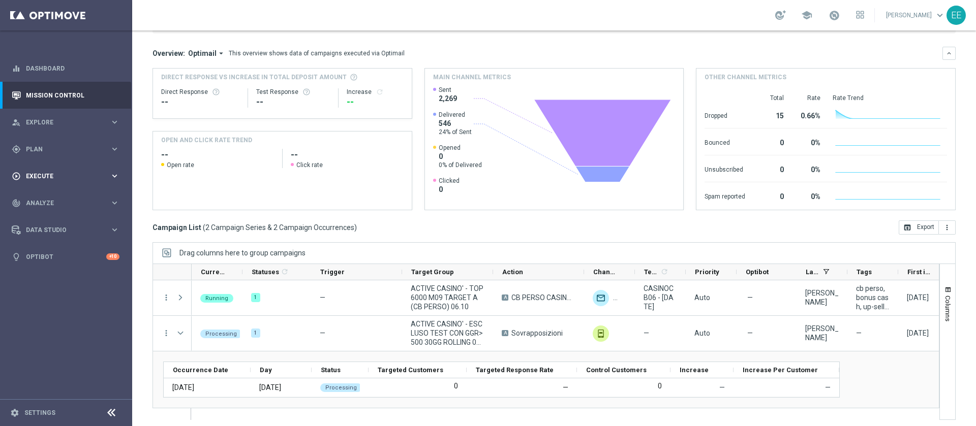
click at [64, 177] on span "Execute" at bounding box center [68, 176] width 84 height 6
click at [58, 200] on link "Campaign Builder" at bounding box center [65, 197] width 79 height 8
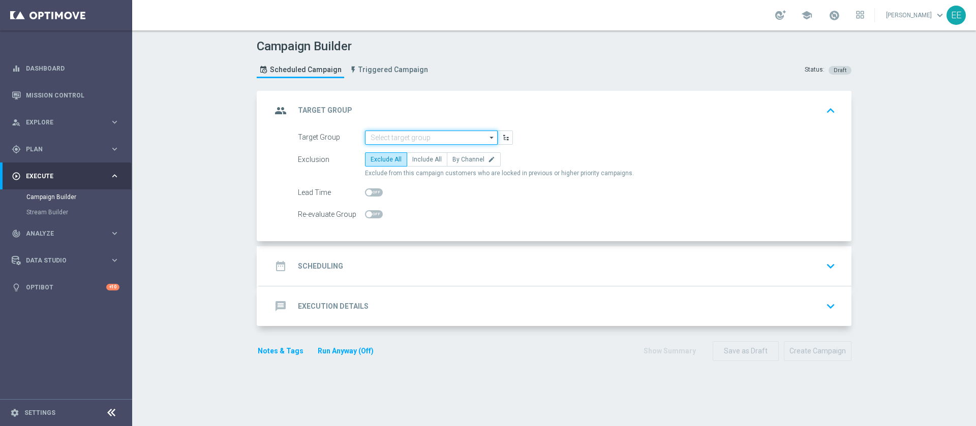
click at [447, 137] on input at bounding box center [431, 138] width 133 height 14
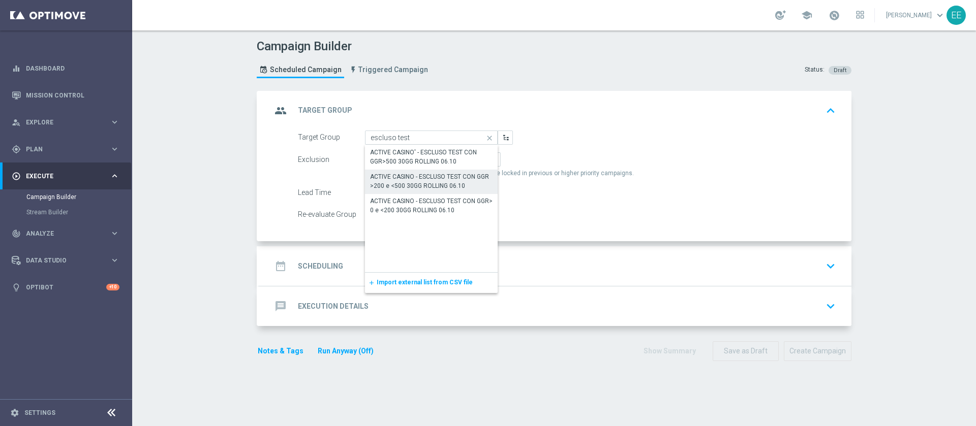
click at [403, 179] on div "ACTIVE CASINO - ESCLUSO TEST CON GGR >200 e <500 30GG ROLLING 06.10" at bounding box center [431, 181] width 122 height 18
type input "ACTIVE CASINO - ESCLUSO TEST CON GGR >200 e <500 30GG ROLLING 06.10"
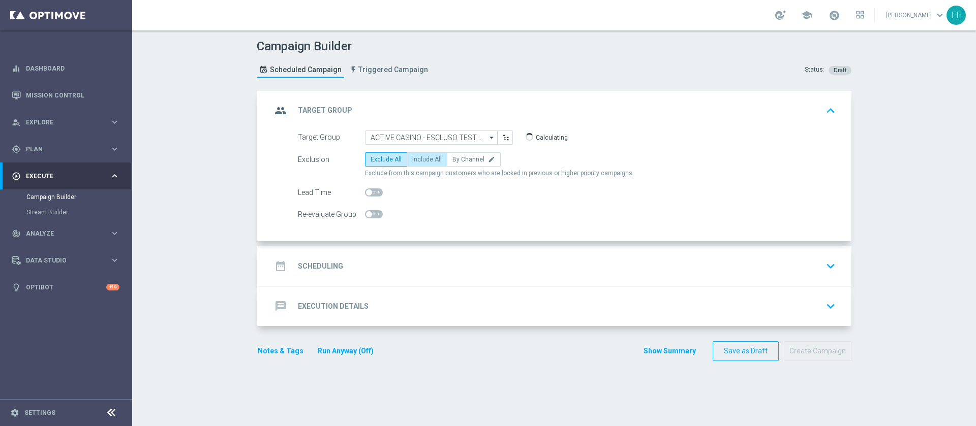
click at [431, 159] on span "Include All" at bounding box center [426, 159] width 29 height 7
click at [419, 159] on input "Include All" at bounding box center [415, 161] width 7 height 7
radio input "true"
click at [378, 248] on div "date_range Scheduling keyboard_arrow_down" at bounding box center [555, 266] width 592 height 40
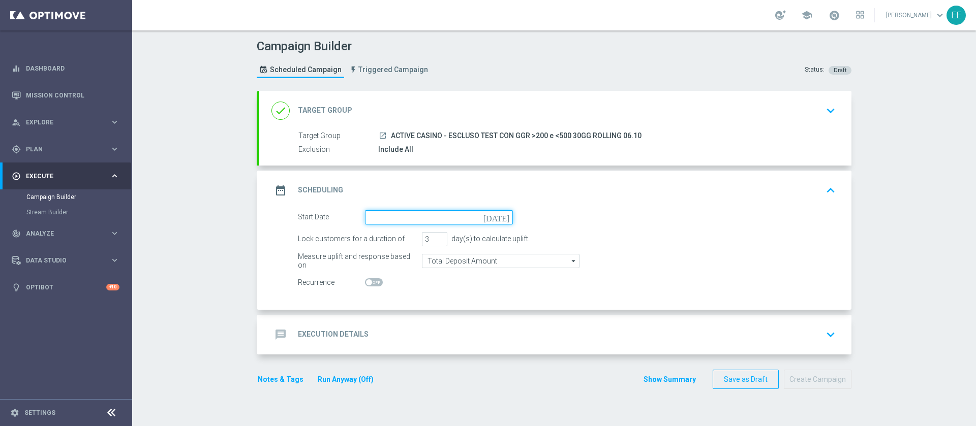
click at [411, 217] on input at bounding box center [439, 217] width 148 height 14
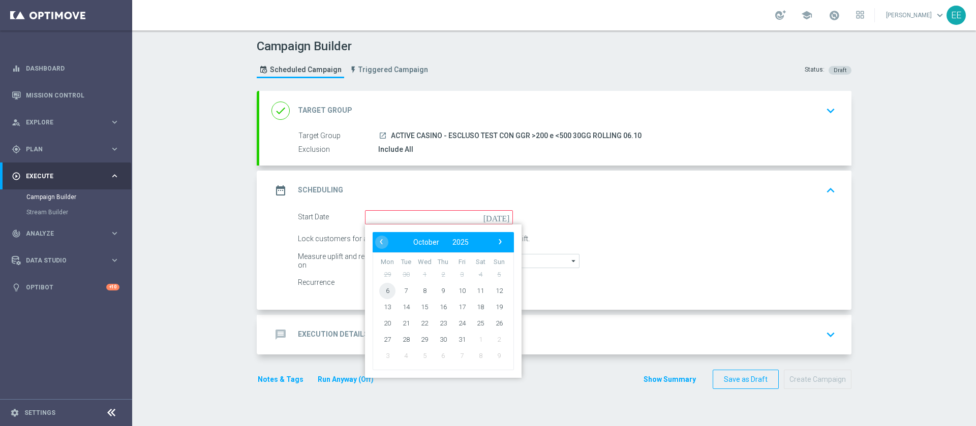
click at [383, 289] on span "6" at bounding box center [387, 291] width 16 height 16
type input "[DATE]"
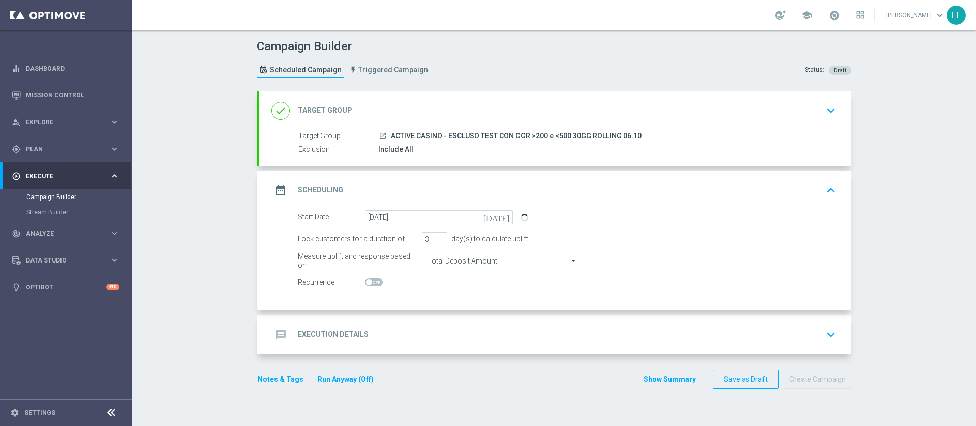
click at [430, 341] on div "message Execution Details keyboard_arrow_down" at bounding box center [555, 334] width 568 height 19
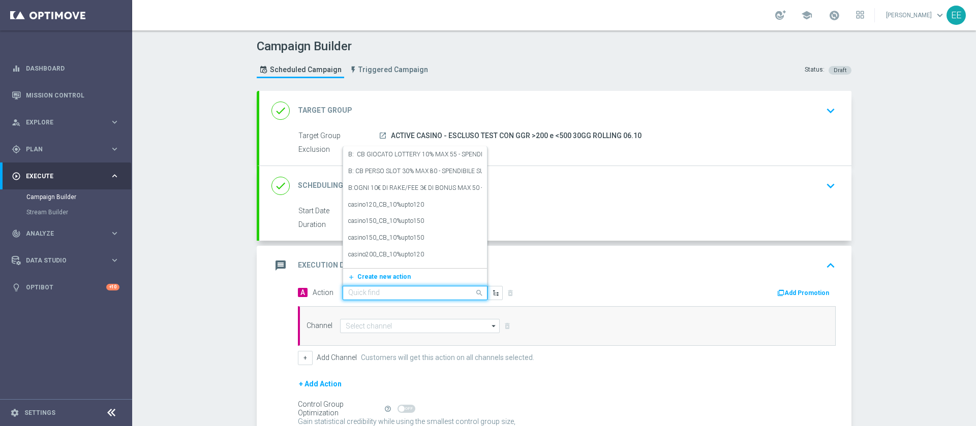
click at [384, 293] on input "text" at bounding box center [404, 293] width 113 height 9
paste input "CB PERSO CASINO 20% MAX 200 EURO - SPENDIBILE SLOT"
type input "CB PERSO CASINO 20% MAX 200 EURO - SPENDIBILE SLOT"
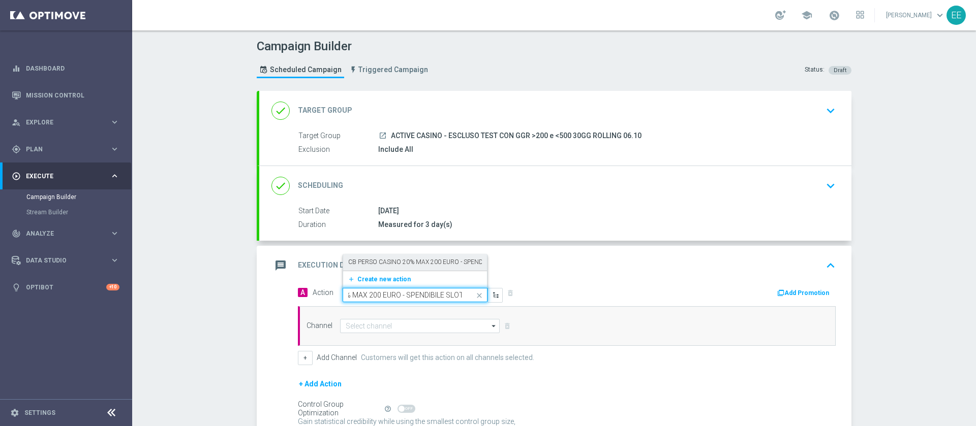
click at [388, 261] on label "CB PERSO CASINO 20% MAX 200 EURO - SPENDIBILE SLOT" at bounding box center [430, 262] width 165 height 9
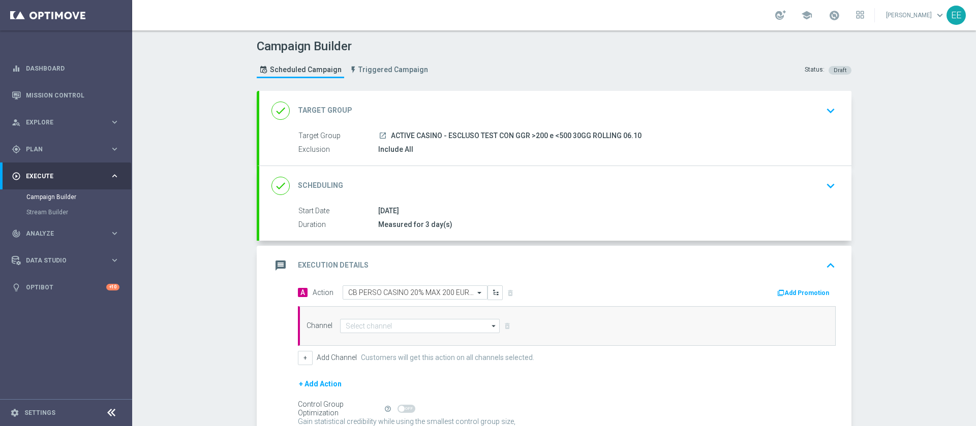
click at [795, 291] on button "Add Promotion" at bounding box center [804, 293] width 56 height 11
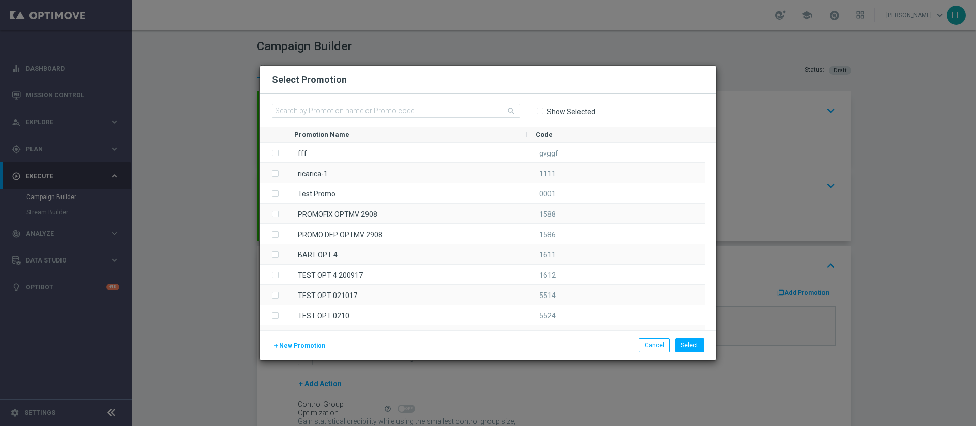
click at [436, 103] on div "search Show Selected" at bounding box center [488, 110] width 456 height 33
click at [396, 109] on input "text" at bounding box center [396, 111] width 248 height 14
click at [659, 340] on button "Cancel" at bounding box center [654, 345] width 31 height 14
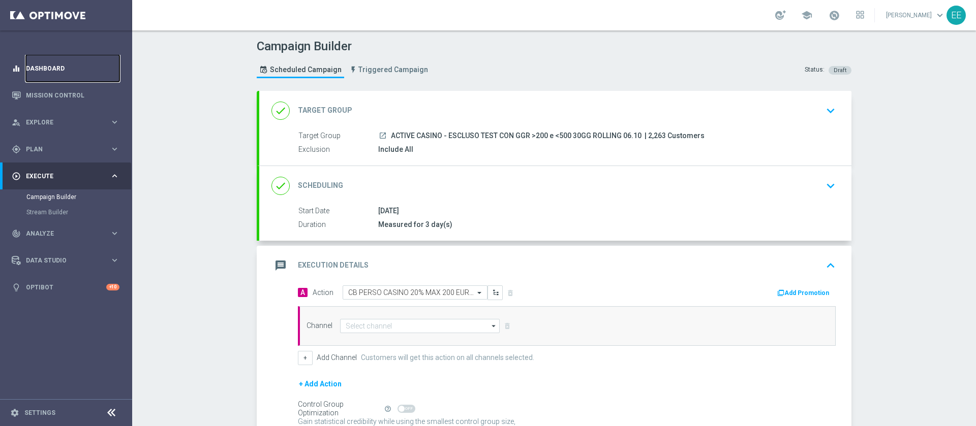
click at [41, 65] on link "Dashboard" at bounding box center [73, 68] width 94 height 27
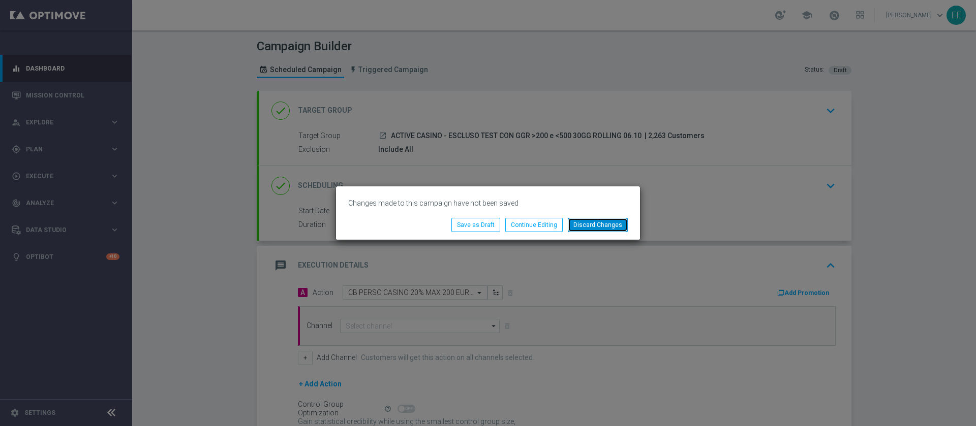
click at [592, 231] on button "Discard Changes" at bounding box center [598, 225] width 60 height 14
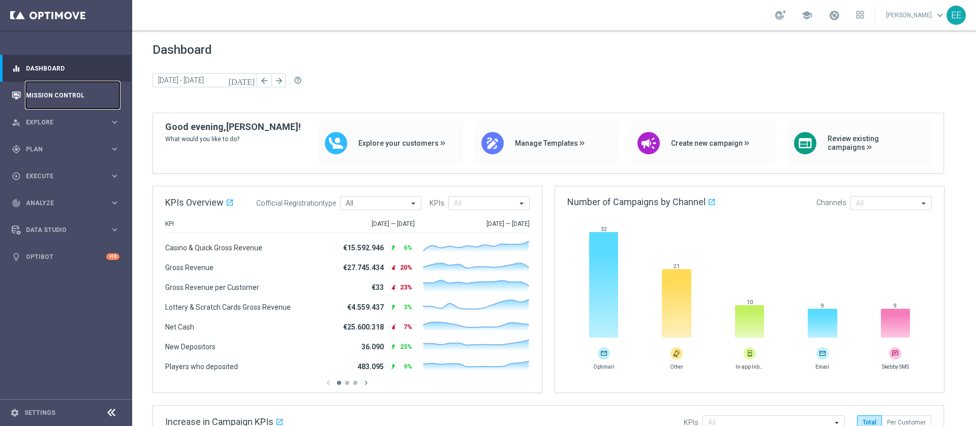
click at [57, 87] on link "Mission Control" at bounding box center [73, 95] width 94 height 27
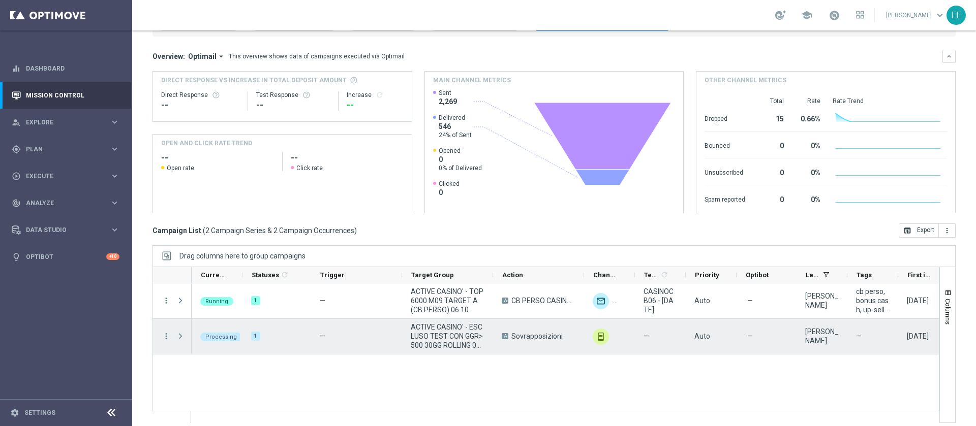
click at [178, 335] on span "Press SPACE to select this row." at bounding box center [180, 336] width 9 height 8
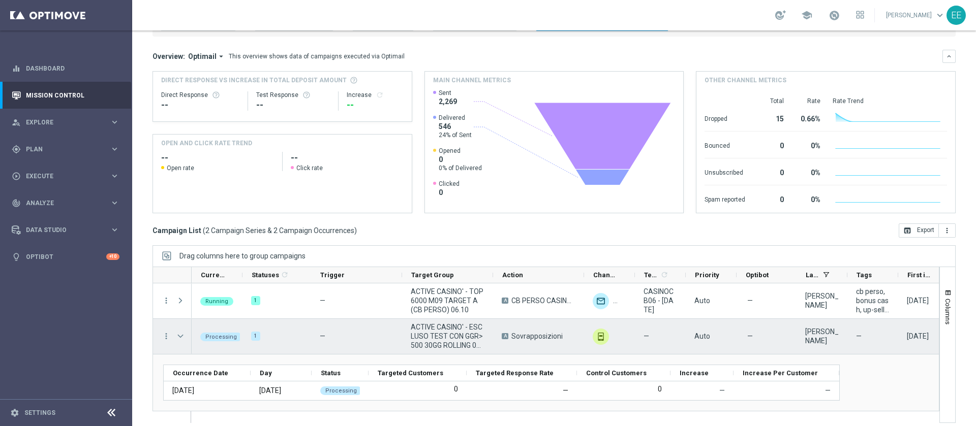
click at [178, 335] on span "Press SPACE to select this row." at bounding box center [180, 336] width 9 height 8
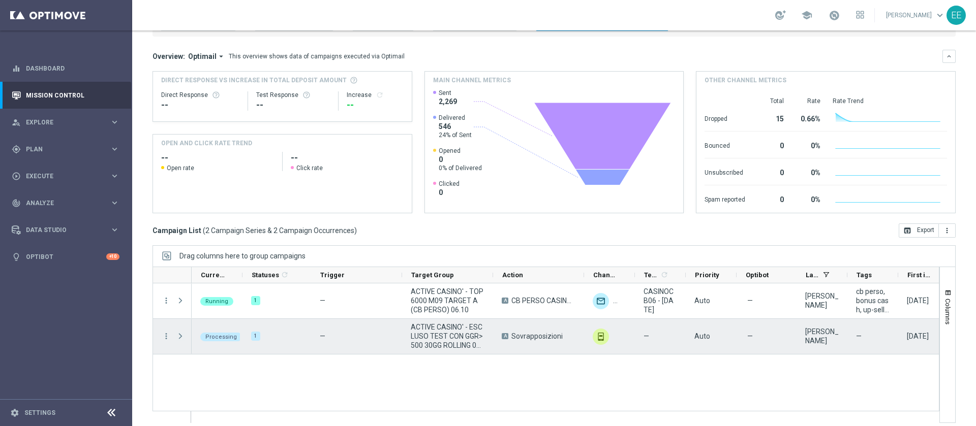
click at [178, 335] on span "Press SPACE to select this row." at bounding box center [180, 336] width 9 height 8
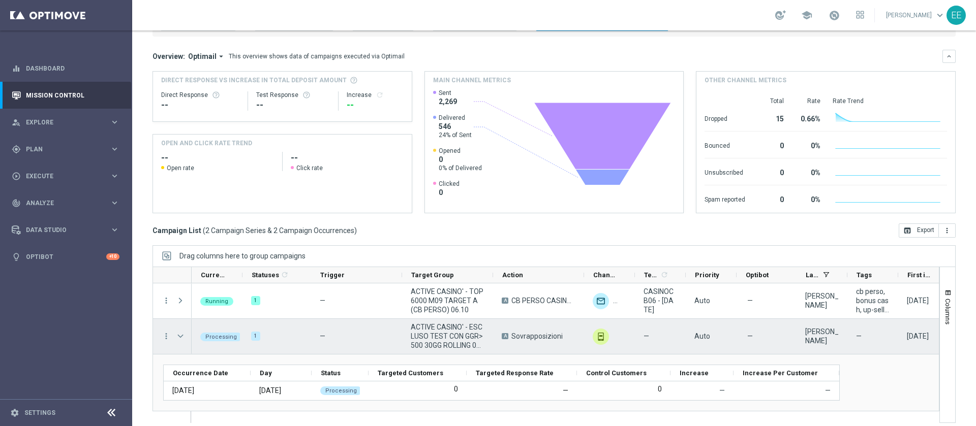
click at [175, 336] on div "Press SPACE to select this row." at bounding box center [181, 336] width 20 height 35
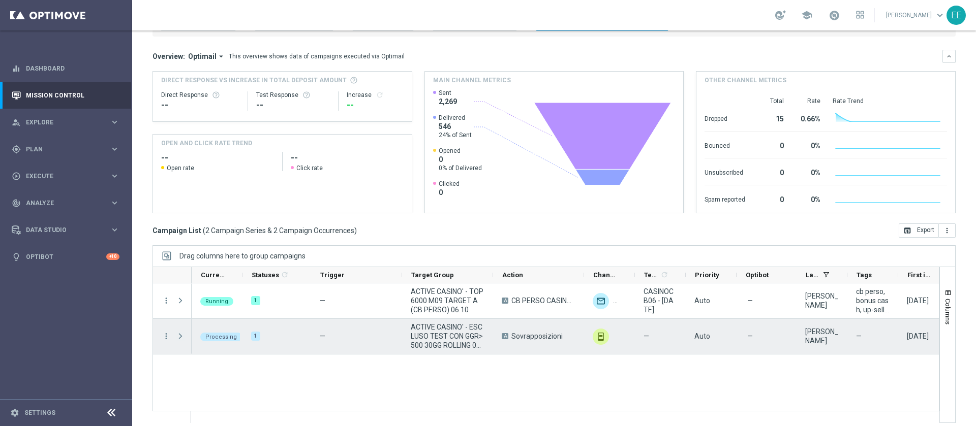
click at [178, 336] on span "Press SPACE to select this row." at bounding box center [180, 336] width 9 height 8
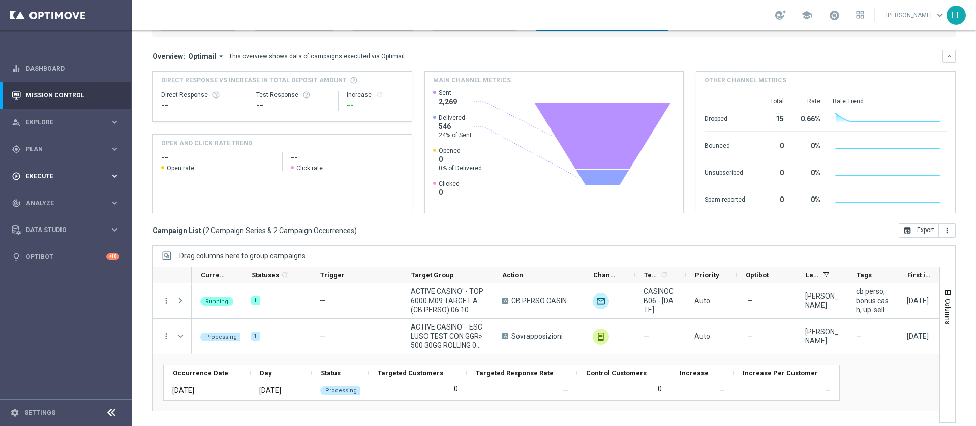
click at [51, 173] on span "Execute" at bounding box center [68, 176] width 84 height 6
click at [49, 155] on div "gps_fixed Plan keyboard_arrow_right" at bounding box center [65, 149] width 131 height 27
click at [41, 147] on span "Plan" at bounding box center [68, 149] width 84 height 6
click at [61, 177] on span "Execute" at bounding box center [68, 176] width 84 height 6
click at [69, 203] on div "Campaign Builder" at bounding box center [78, 197] width 105 height 15
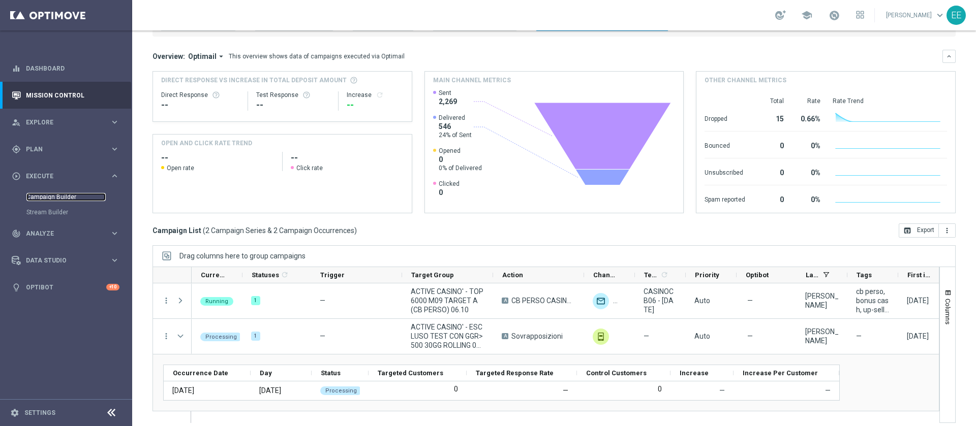
click at [68, 198] on link "Campaign Builder" at bounding box center [65, 197] width 79 height 8
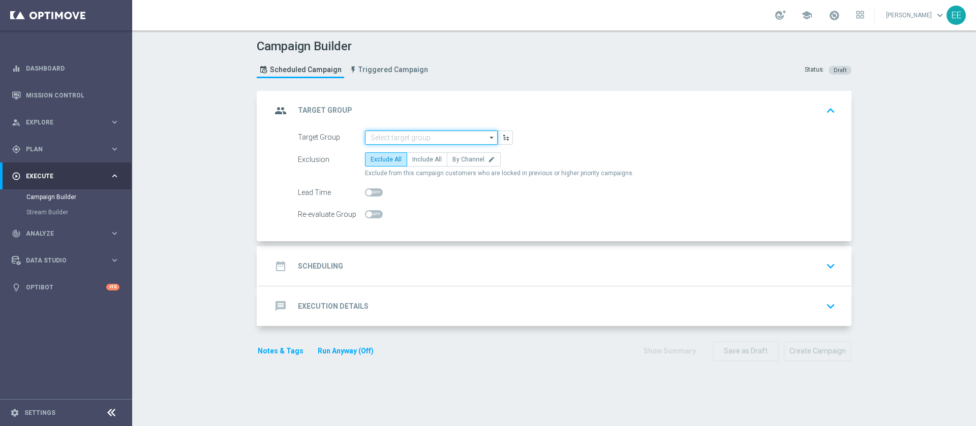
click at [446, 143] on input at bounding box center [431, 138] width 133 height 14
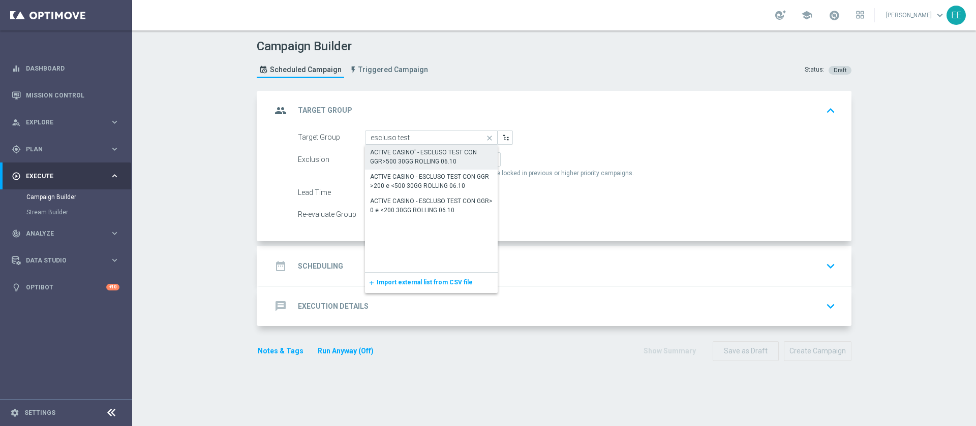
click at [433, 172] on div "ACTIVE CASINO - ESCLUSO TEST CON GGR >200 e <500 30GG ROLLING 06.10" at bounding box center [431, 181] width 133 height 23
type input "ACTIVE CASINO - ESCLUSO TEST CON GGR >200 e <500 30GG ROLLING 06.10"
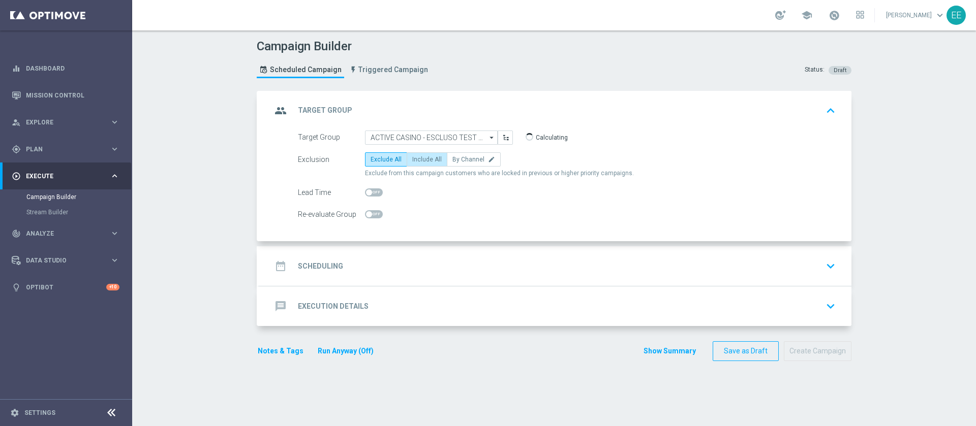
click at [427, 158] on span "Include All" at bounding box center [426, 159] width 29 height 7
click at [419, 158] on input "Include All" at bounding box center [415, 161] width 7 height 7
radio input "true"
click at [391, 262] on div "date_range Scheduling keyboard_arrow_down" at bounding box center [555, 266] width 568 height 19
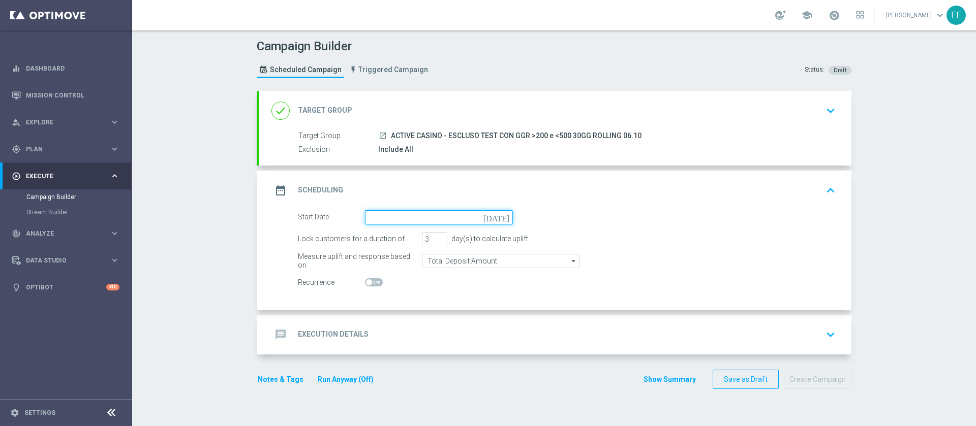
click at [419, 218] on input at bounding box center [439, 217] width 148 height 14
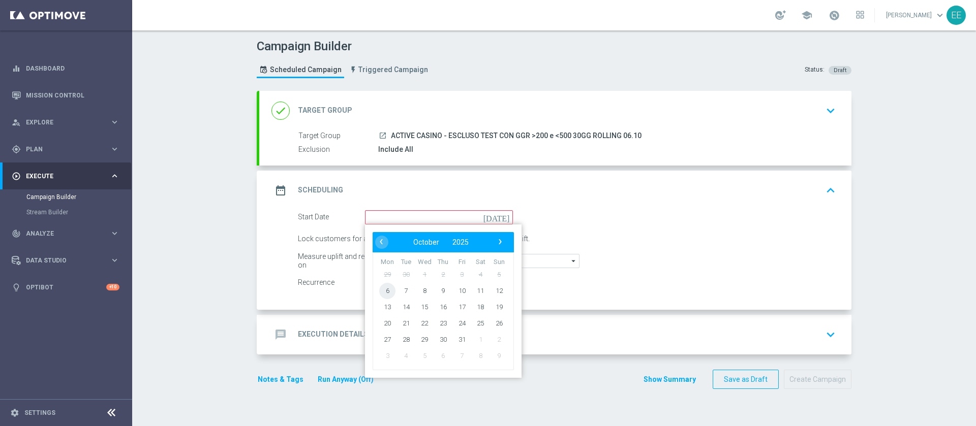
click at [383, 288] on span "6" at bounding box center [387, 291] width 16 height 16
type input "[DATE]"
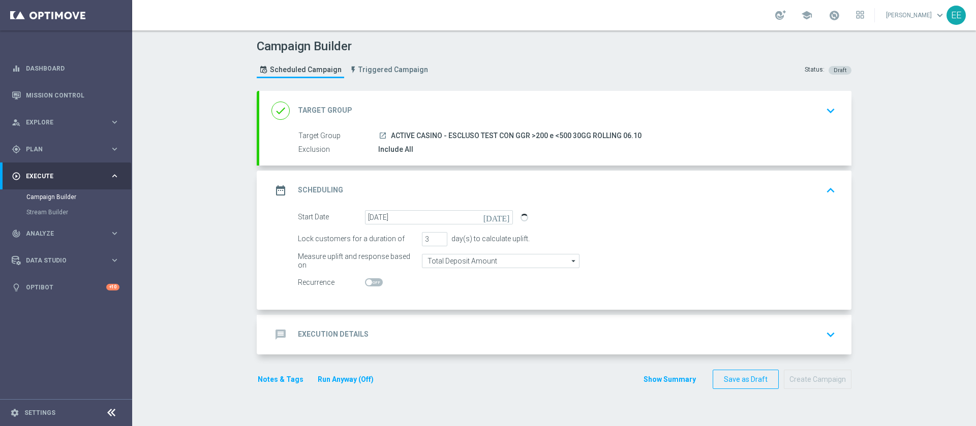
click at [451, 320] on div "message Execution Details keyboard_arrow_down" at bounding box center [555, 335] width 592 height 40
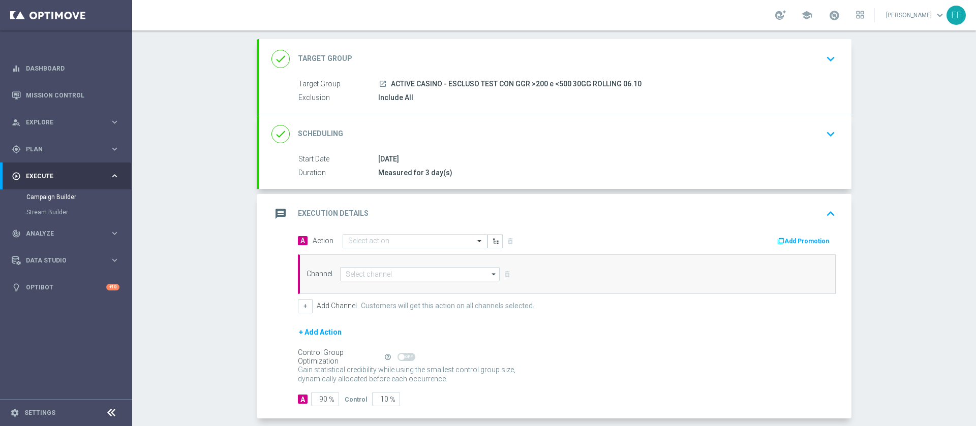
scroll to position [53, 0]
click at [384, 222] on div "message Execution Details keyboard_arrow_up" at bounding box center [555, 212] width 568 height 19
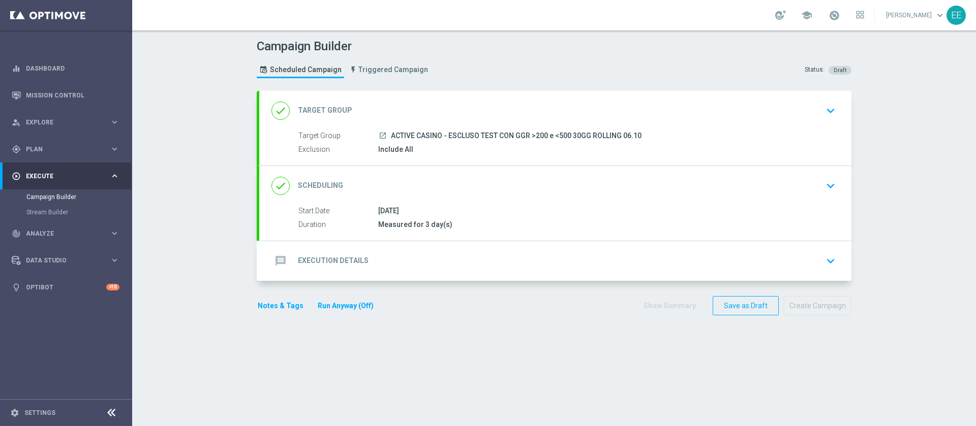
scroll to position [0, 0]
click at [357, 264] on h2 "Execution Details" at bounding box center [333, 261] width 71 height 10
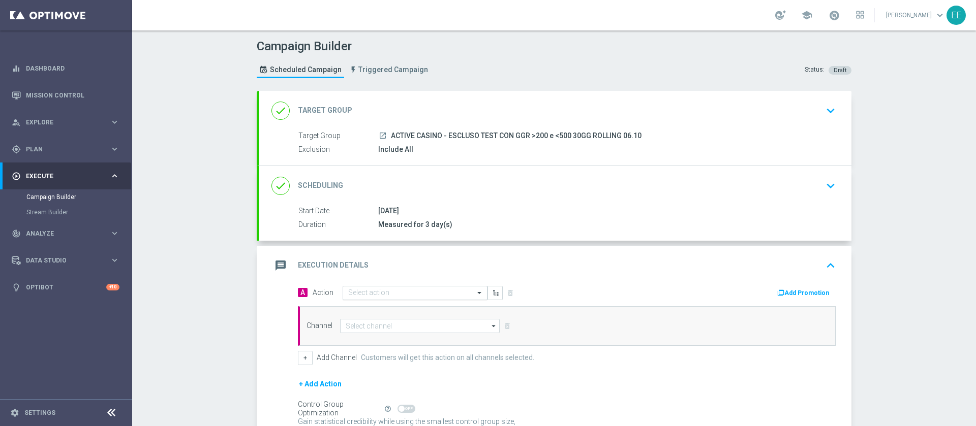
click at [384, 294] on input "text" at bounding box center [404, 293] width 113 height 9
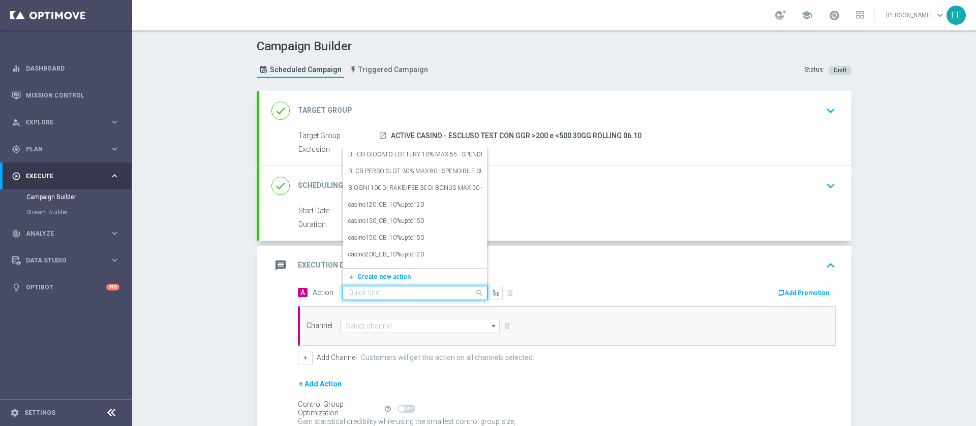
paste input "CB PERSO CASINO 20% MAX 200 EURO - SPENDIBILE SLOT"
type input "CB PERSO CASINO 20% MAX 200 EURO - SPENDIBILE SLOT"
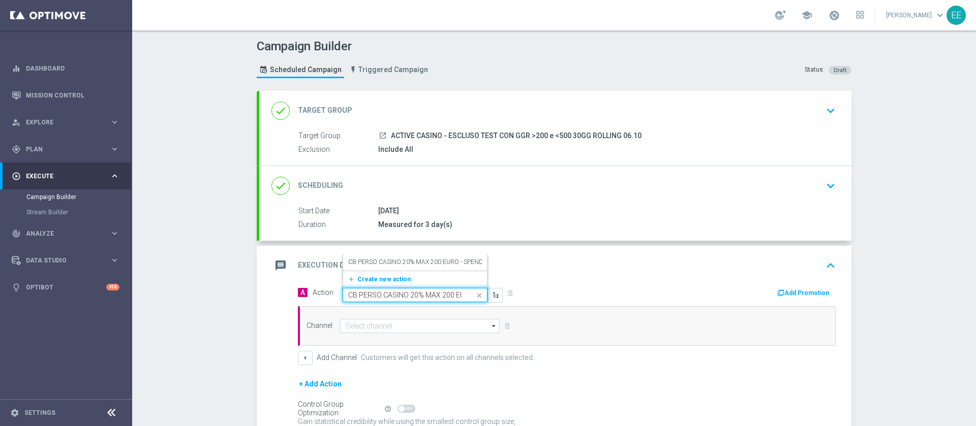
scroll to position [0, 73]
click at [413, 259] on label "CB PERSO CASINO 20% MAX 200 EURO - SPENDIBILE SLOT" at bounding box center [430, 262] width 165 height 9
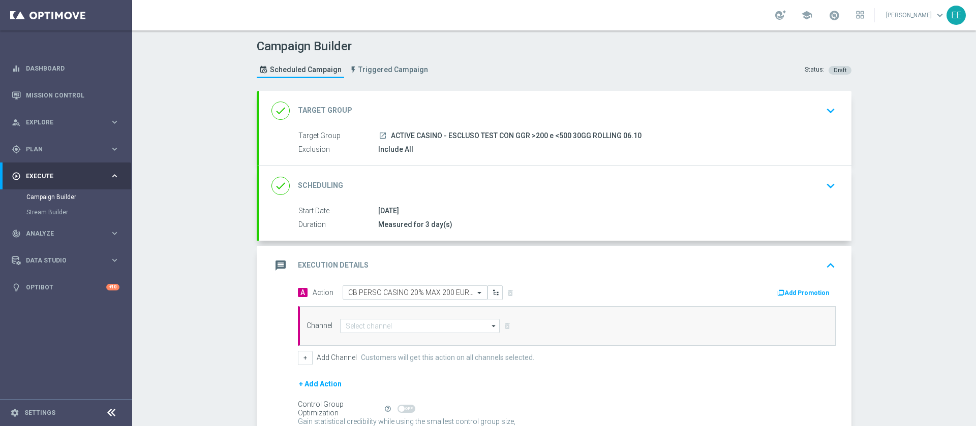
scroll to position [0, 0]
click at [783, 298] on button "Add Promotion" at bounding box center [804, 293] width 56 height 11
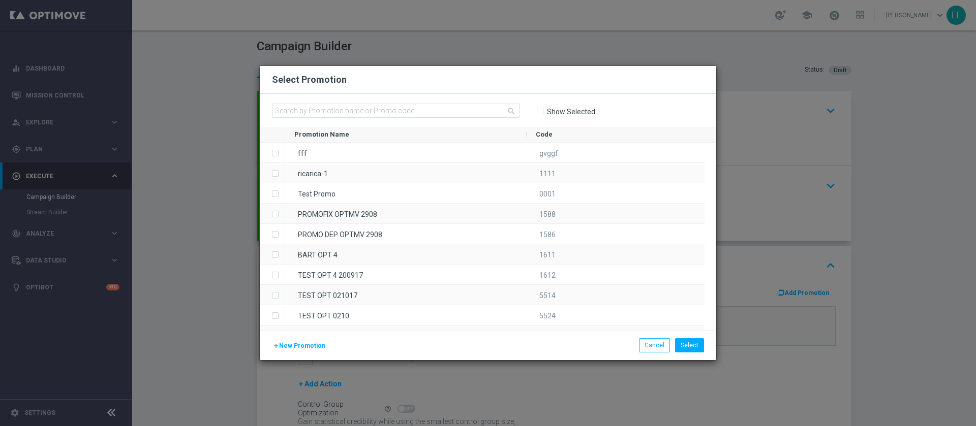
click at [337, 102] on div "search Show Selected" at bounding box center [488, 110] width 456 height 33
click at [328, 107] on input "text" at bounding box center [396, 111] width 248 height 14
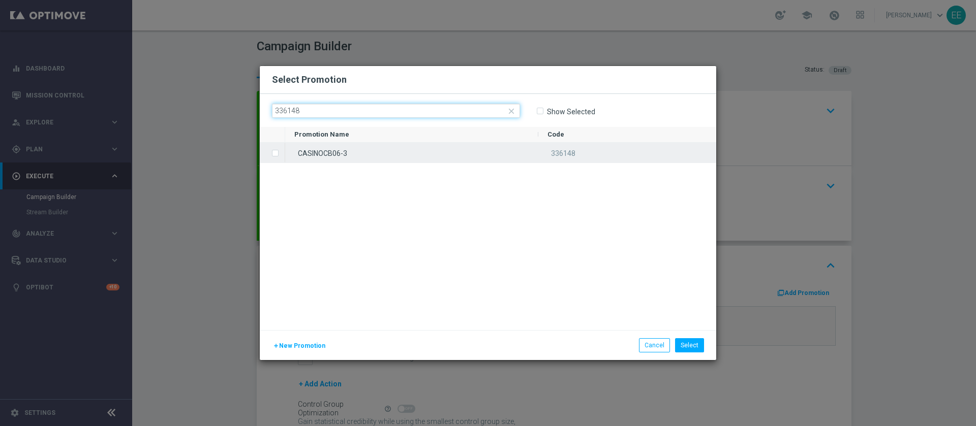
type input "336148"
click at [403, 154] on div "CASINOCB06-3" at bounding box center [411, 153] width 253 height 20
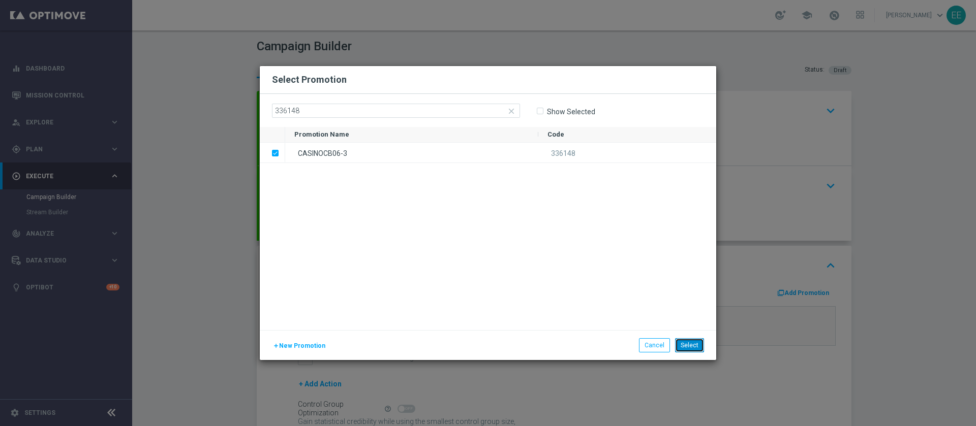
click at [697, 350] on button "Select" at bounding box center [689, 345] width 29 height 14
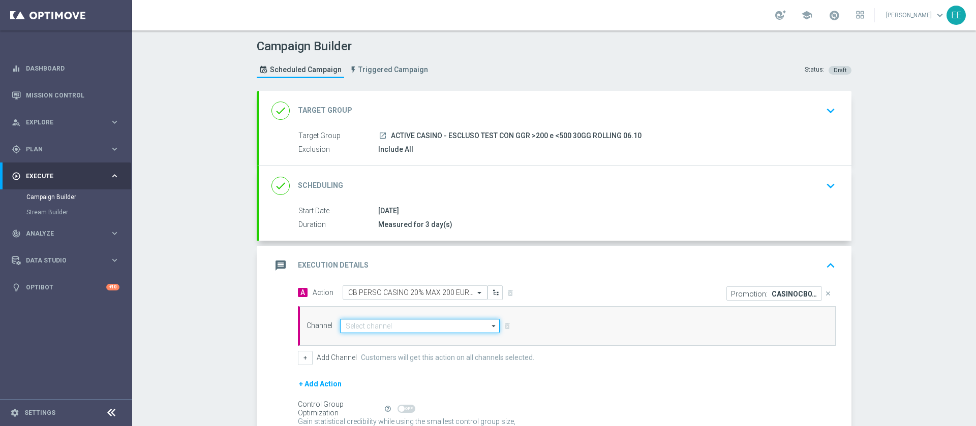
click at [416, 324] on input at bounding box center [420, 326] width 160 height 14
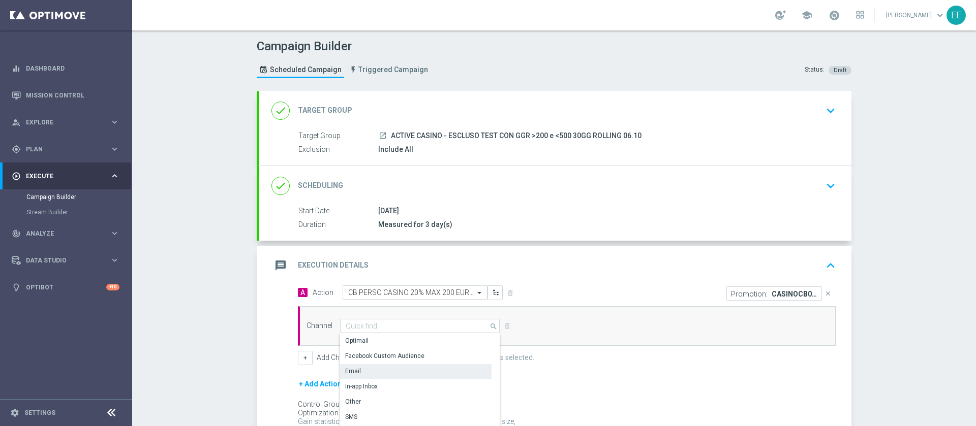
click at [374, 380] on div "In-app Inbox" at bounding box center [415, 387] width 151 height 14
type input "In-app Inbox"
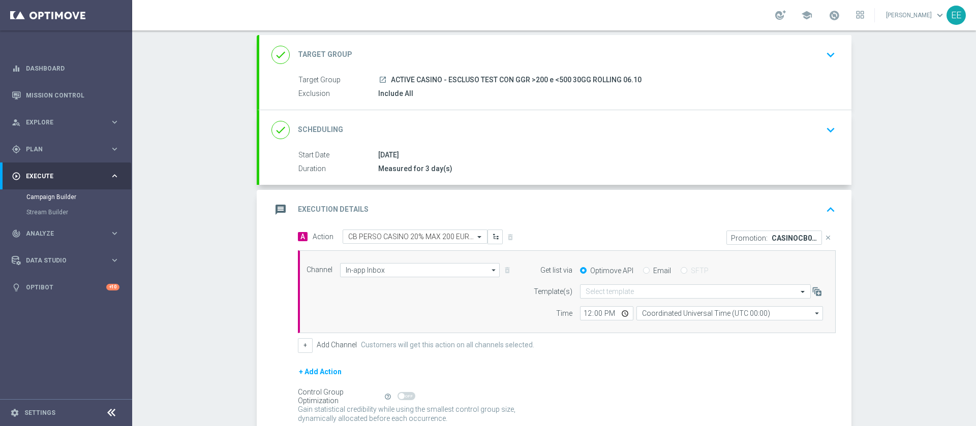
scroll to position [63, 0]
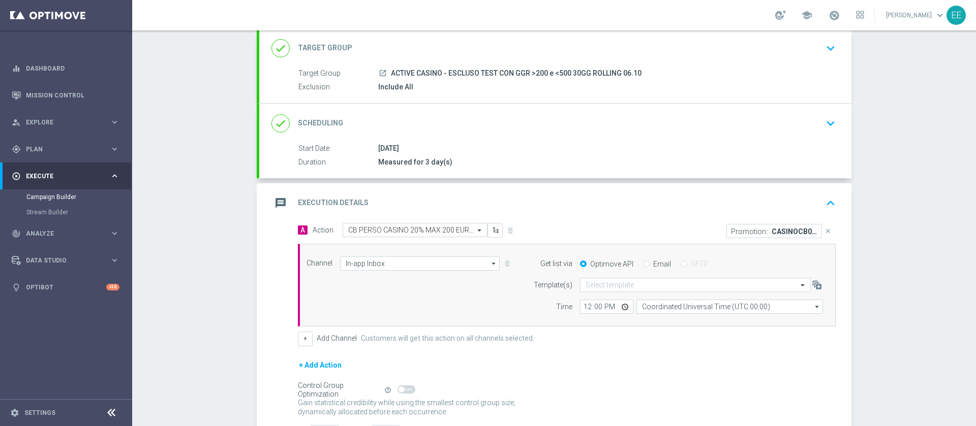
click at [643, 262] on input "Email" at bounding box center [646, 265] width 7 height 7
radio input "true"
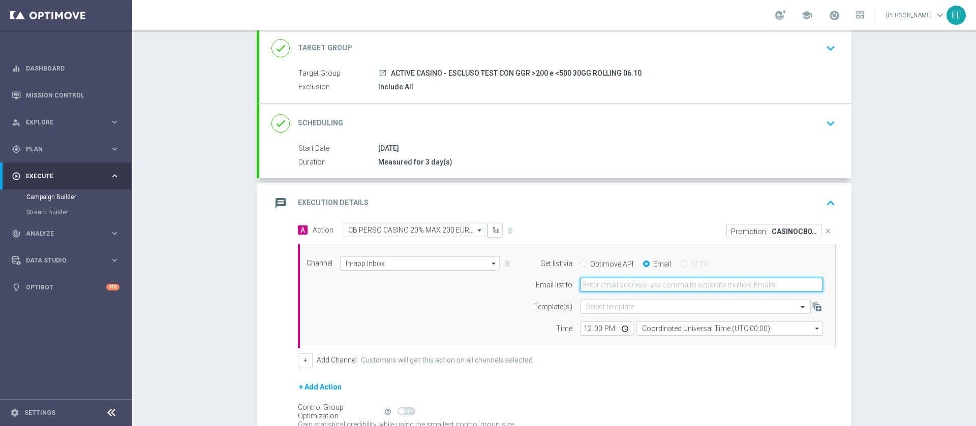
click at [630, 283] on input "email" at bounding box center [701, 285] width 243 height 14
type input "edoardo.ellena@sisal.it"
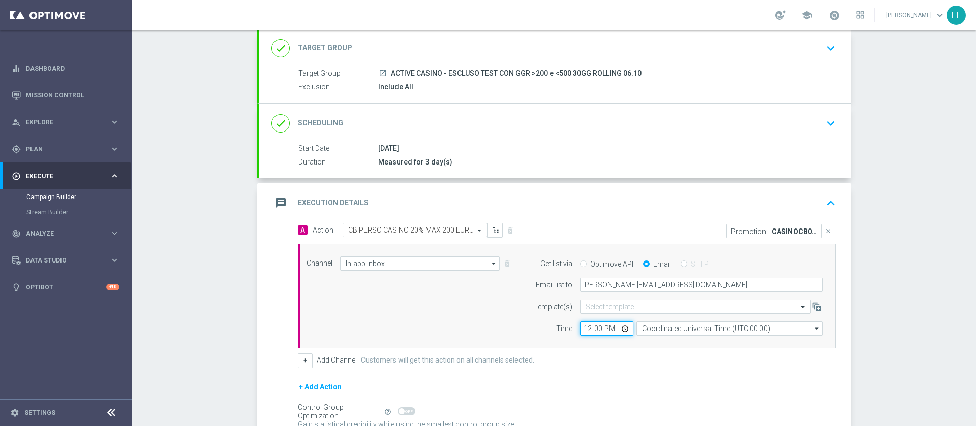
click at [583, 332] on input "12:00" at bounding box center [606, 329] width 53 height 14
type input "18:30"
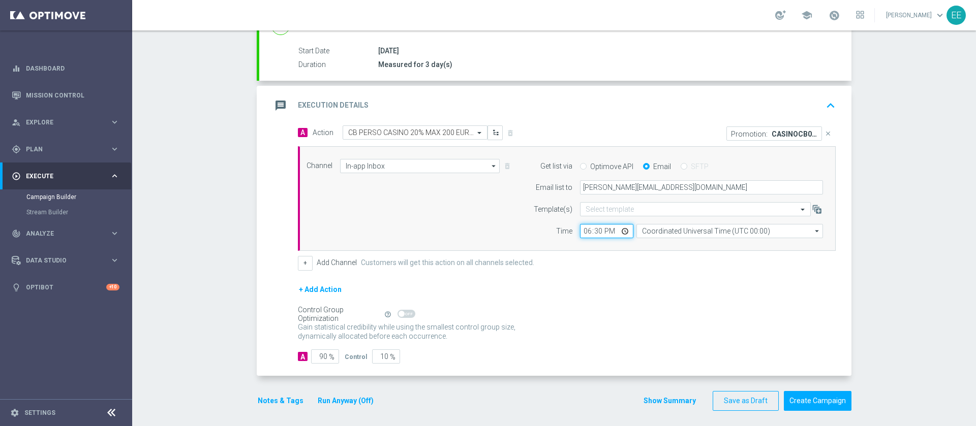
scroll to position [165, 0]
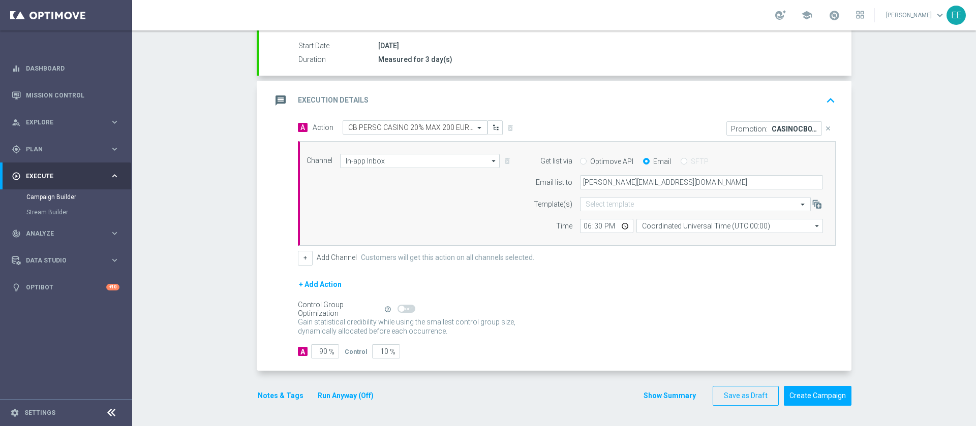
click at [562, 283] on div "+ Add Action" at bounding box center [567, 291] width 538 height 25
click at [257, 404] on div "Notes & Tags Run Anyway (Off)" at bounding box center [322, 396] width 130 height 20
click at [264, 395] on button "Notes & Tags" at bounding box center [281, 396] width 48 height 13
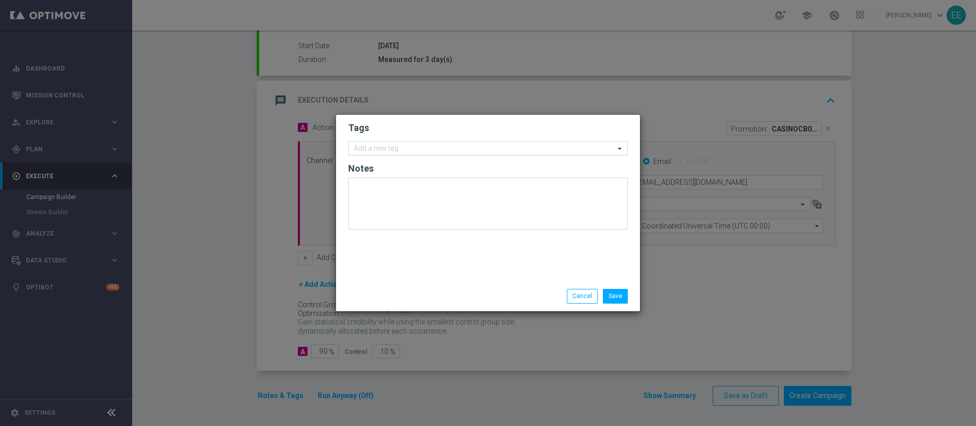
click at [406, 147] on input "text" at bounding box center [484, 149] width 261 height 9
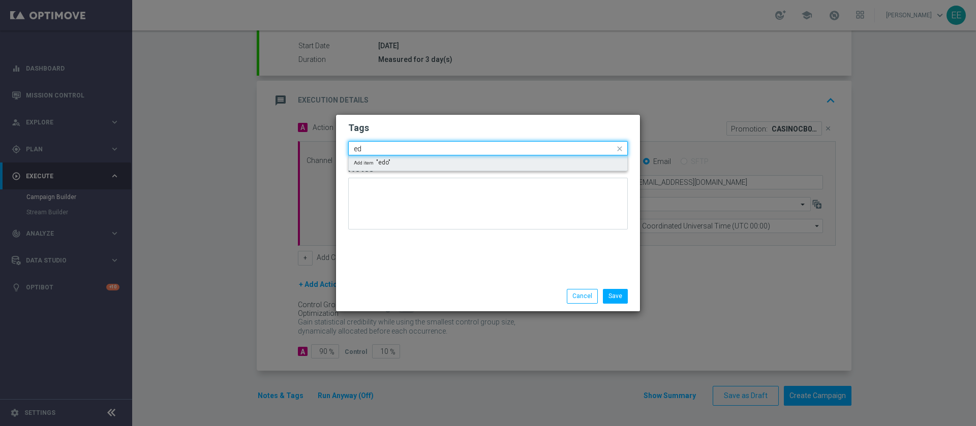
type input "e"
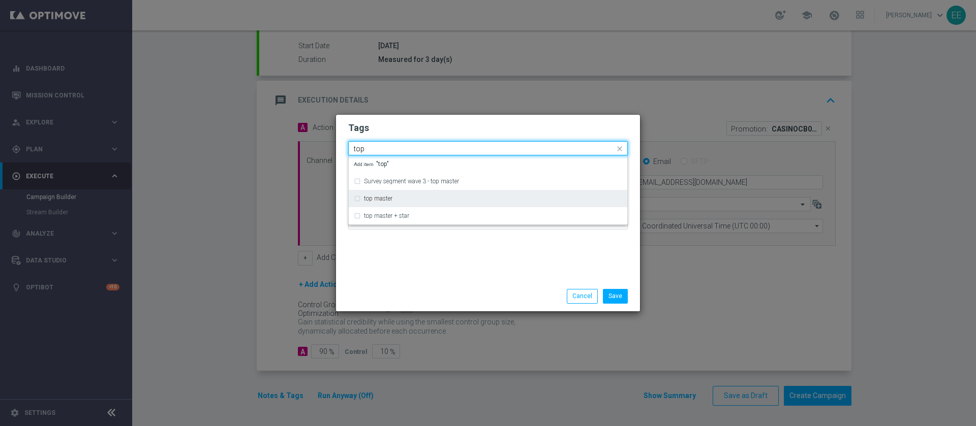
type input "top"
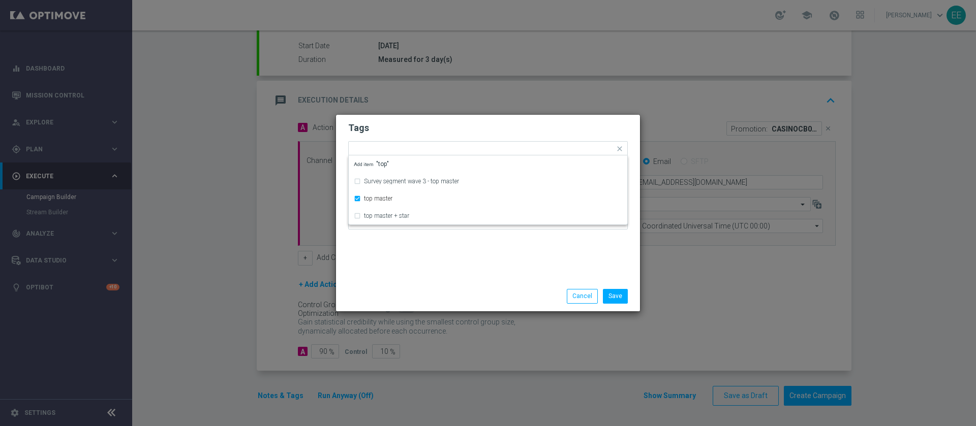
click at [434, 131] on h2 "Tags" at bounding box center [488, 128] width 280 height 12
click at [451, 149] on input "text" at bounding box center [510, 149] width 209 height 9
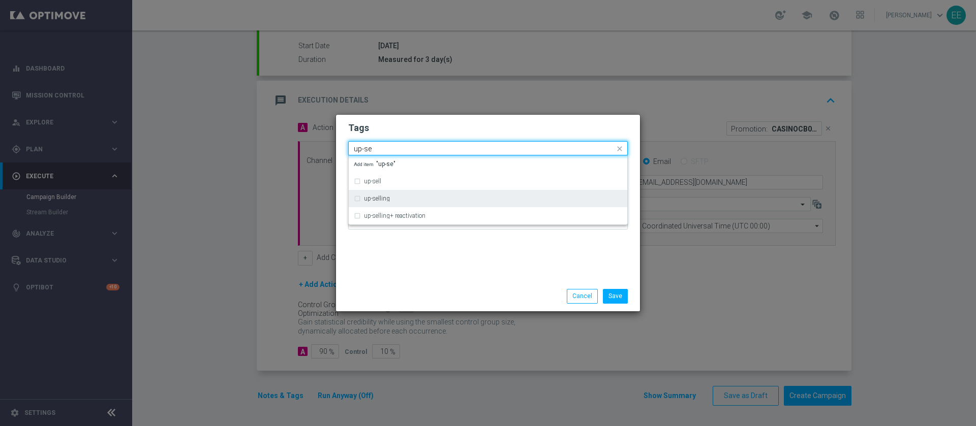
type input "up-se"
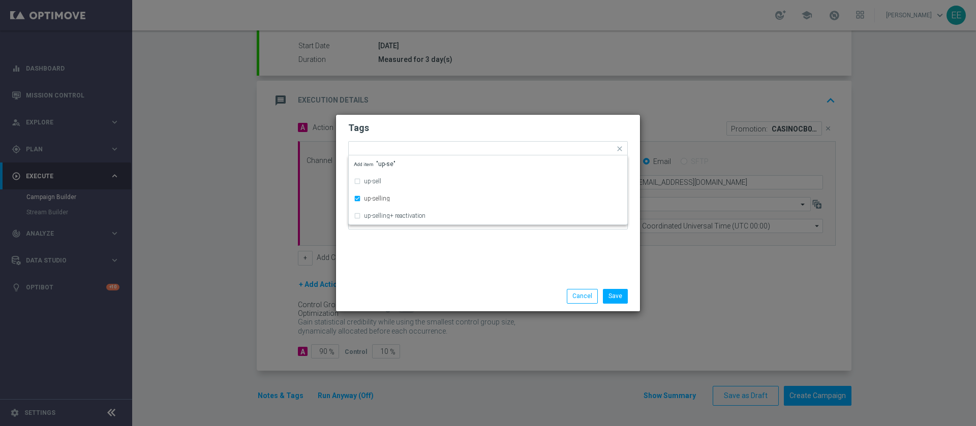
click at [440, 130] on h2 "Tags" at bounding box center [488, 128] width 280 height 12
click at [477, 148] on input "text" at bounding box center [534, 149] width 162 height 9
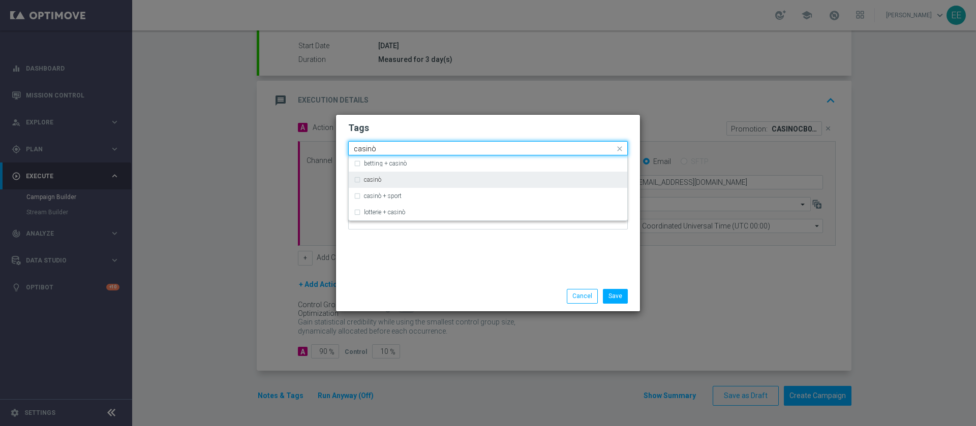
click at [413, 179] on div "casinò" at bounding box center [493, 180] width 258 height 6
type input "casinò"
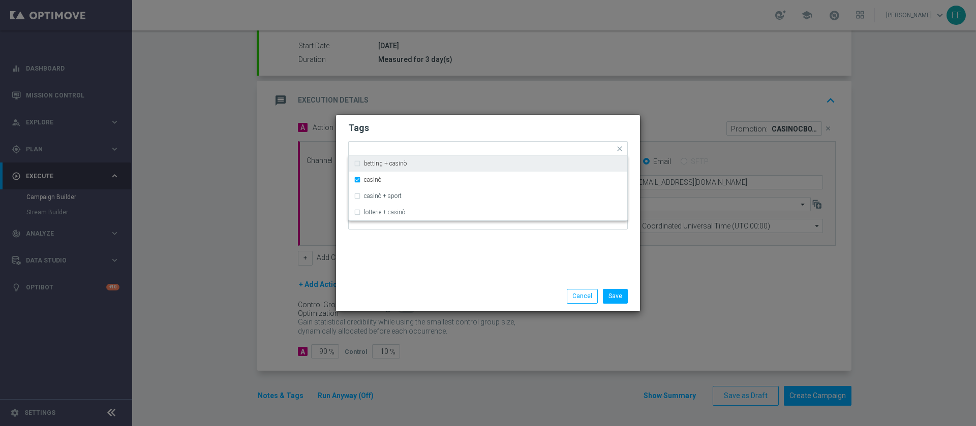
click at [496, 120] on form "Tags Quick find × top master × up-selling × casinò betting + casinò casinò casi…" at bounding box center [488, 178] width 280 height 118
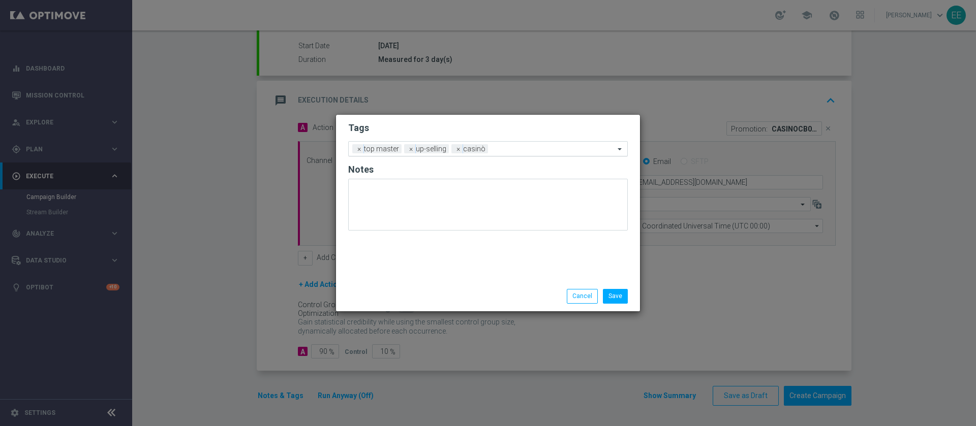
click at [531, 148] on input "text" at bounding box center [553, 149] width 122 height 9
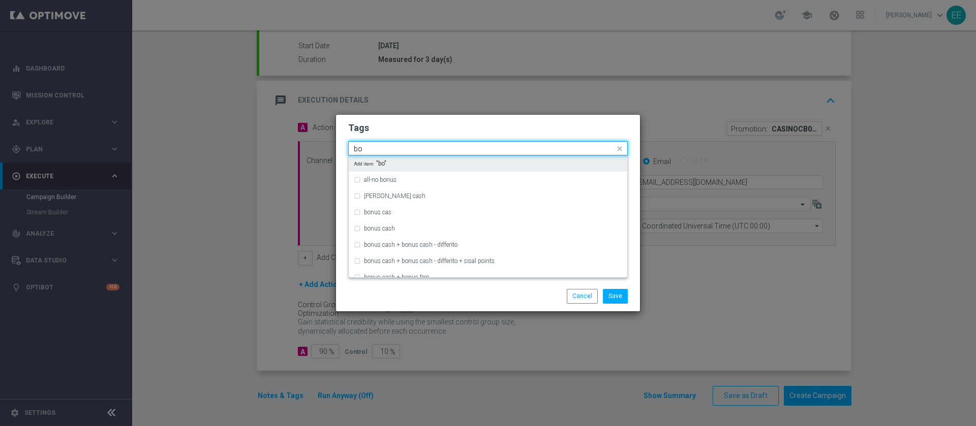
type input "b"
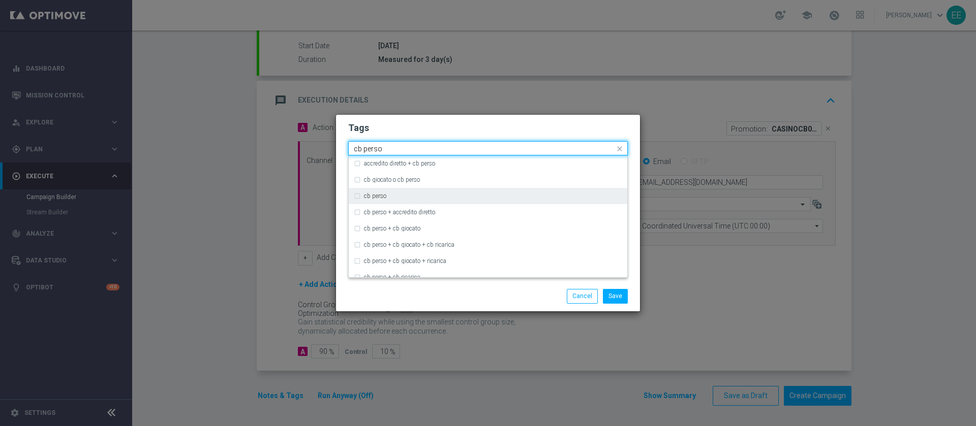
click at [426, 191] on div "cb perso" at bounding box center [488, 196] width 268 height 16
type input "cb perso"
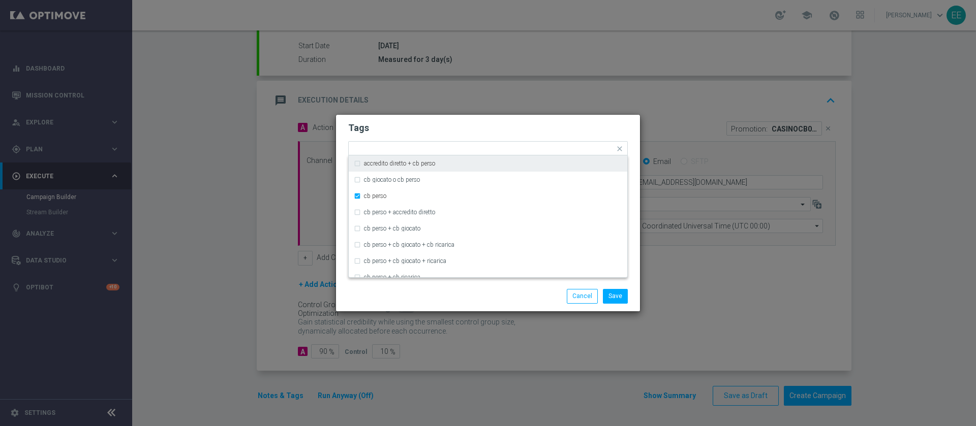
click at [488, 133] on h2 "Tags" at bounding box center [488, 128] width 280 height 12
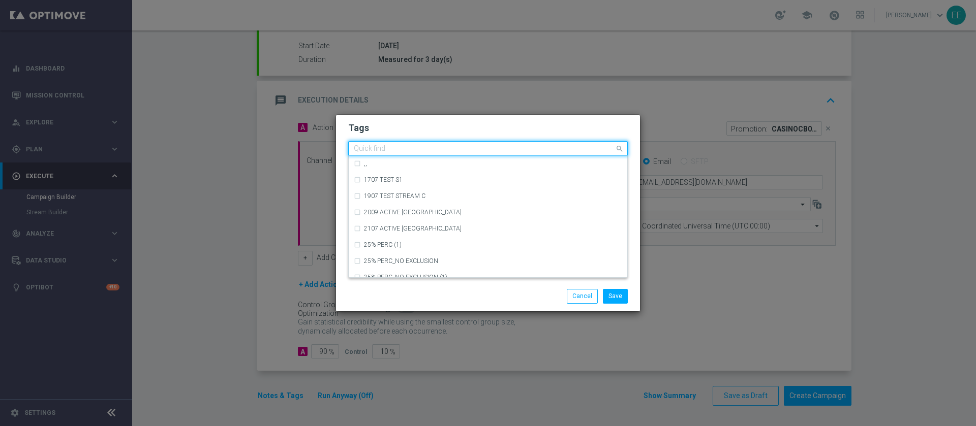
click at [548, 154] on div at bounding box center [483, 150] width 262 height 10
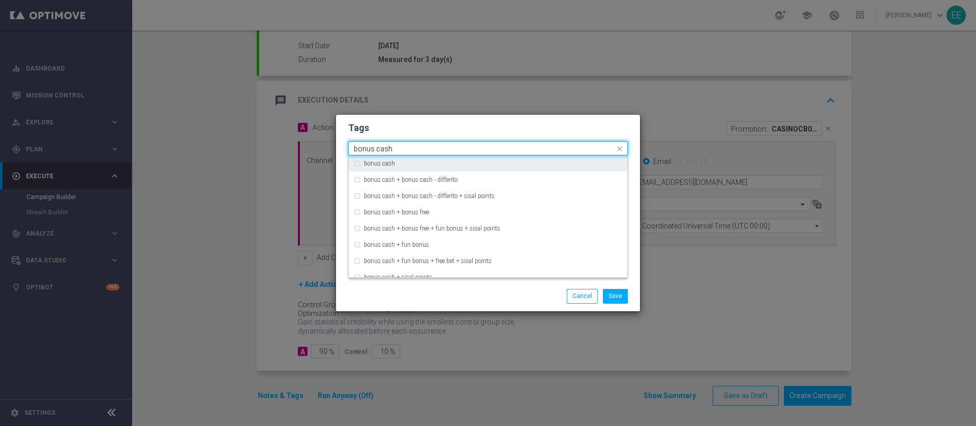
click at [521, 161] on div "bonus cash" at bounding box center [493, 164] width 258 height 6
type input "bonus cash"
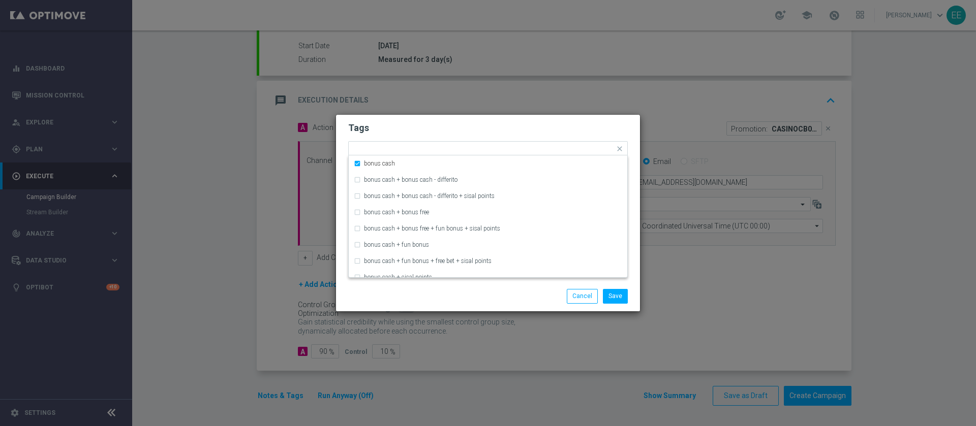
click at [556, 122] on h2 "Tags" at bounding box center [488, 128] width 280 height 12
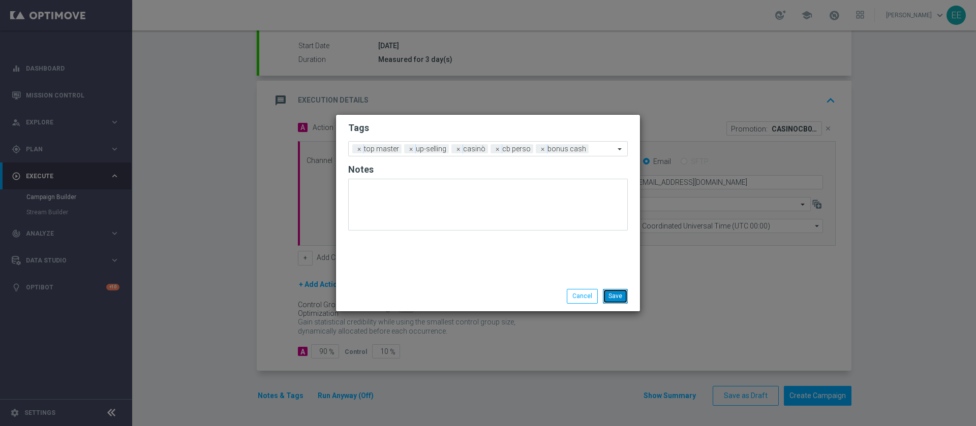
click at [624, 302] on button "Save" at bounding box center [615, 296] width 25 height 14
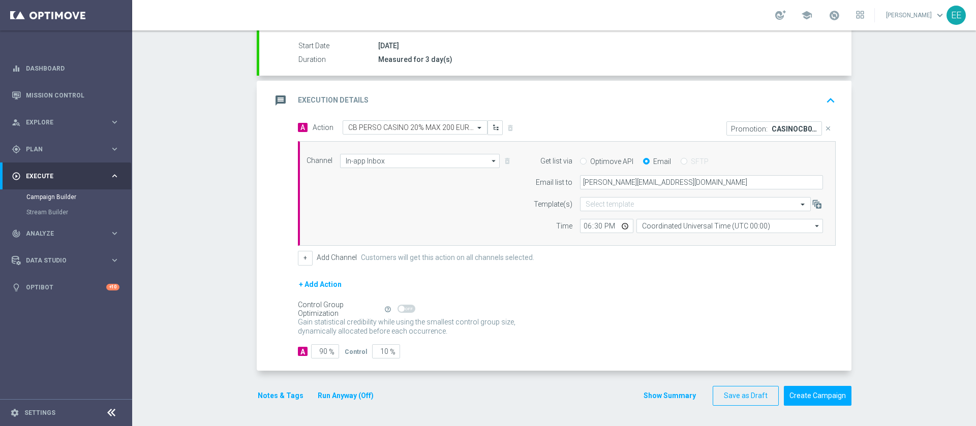
click at [333, 401] on button "Run Anyway (Off)" at bounding box center [346, 396] width 58 height 13
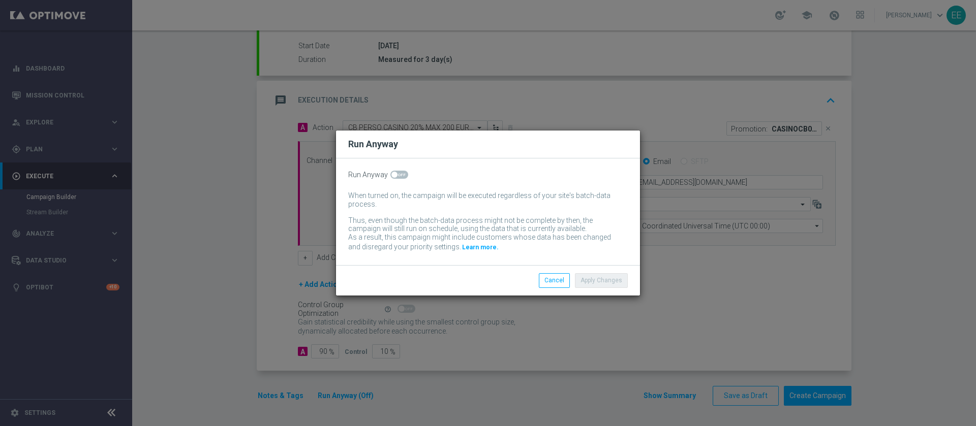
click at [397, 174] on span at bounding box center [399, 175] width 18 height 8
click at [397, 174] on input "checkbox" at bounding box center [399, 175] width 18 height 8
checkbox input "true"
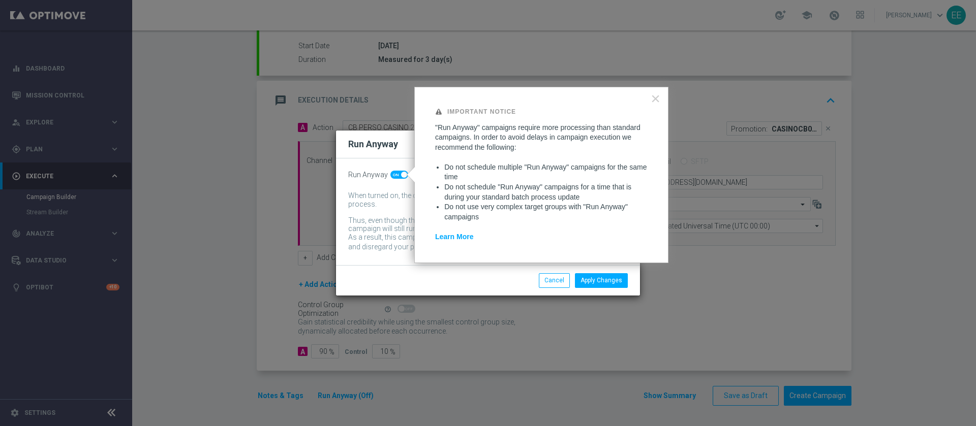
click at [617, 290] on div "Apply Changes Cancel" at bounding box center [488, 280] width 304 height 30
click at [652, 98] on button "×" at bounding box center [656, 98] width 10 height 16
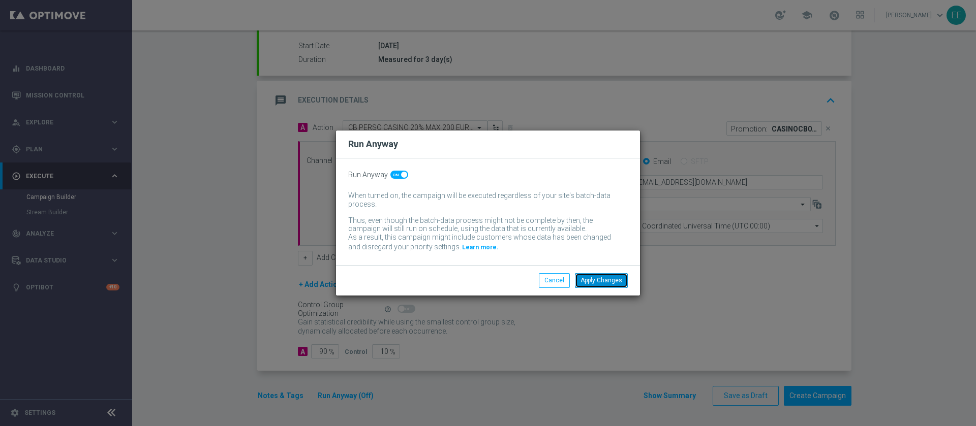
click at [606, 285] on button "Apply Changes" at bounding box center [601, 280] width 53 height 14
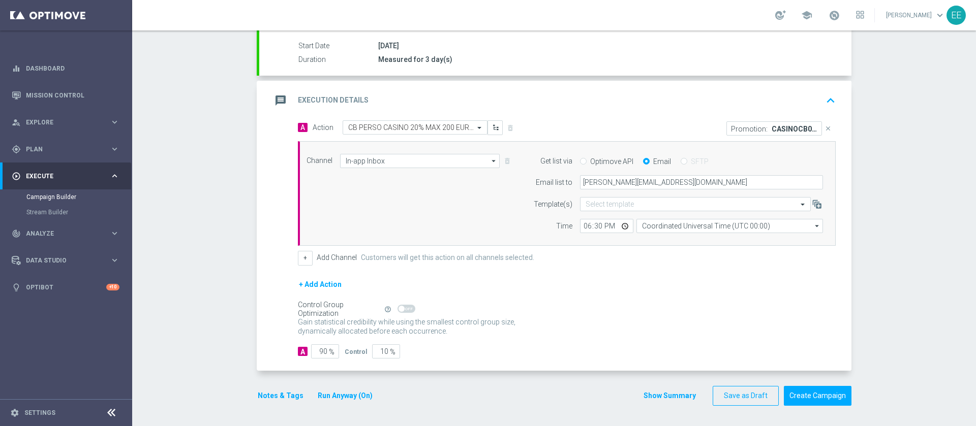
click at [830, 90] on div "message Execution Details keyboard_arrow_up" at bounding box center [555, 101] width 592 height 40
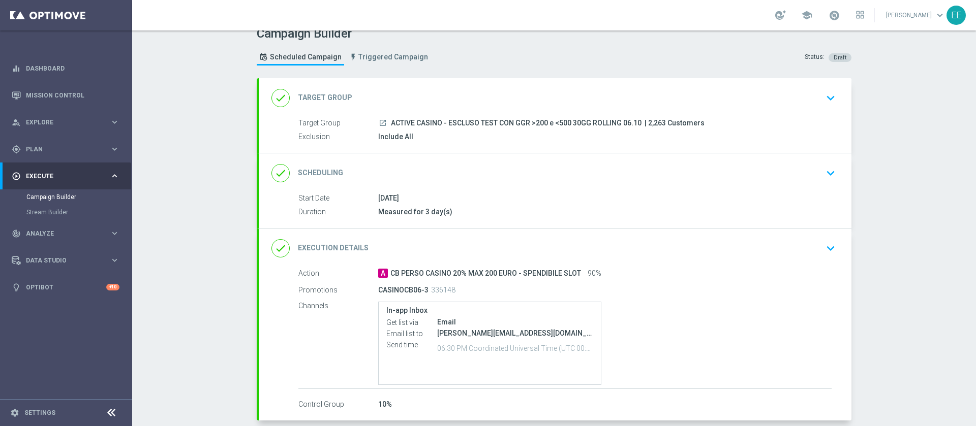
scroll to position [62, 0]
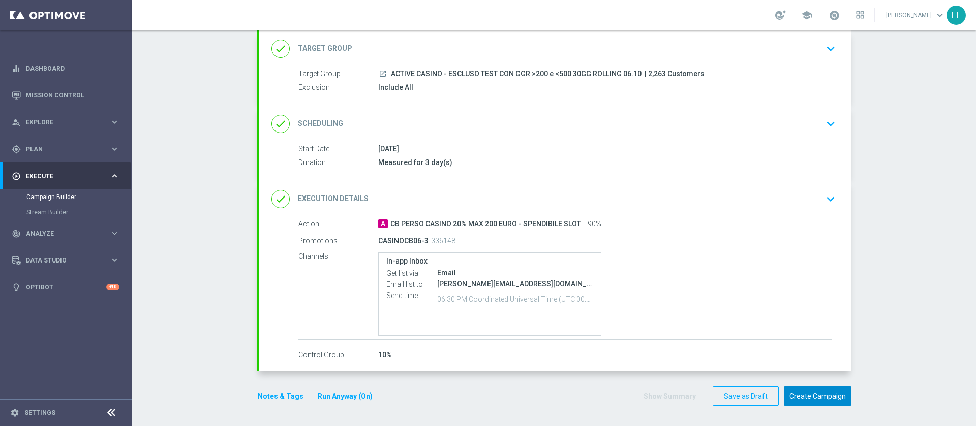
click at [792, 396] on button "Create Campaign" at bounding box center [818, 397] width 68 height 20
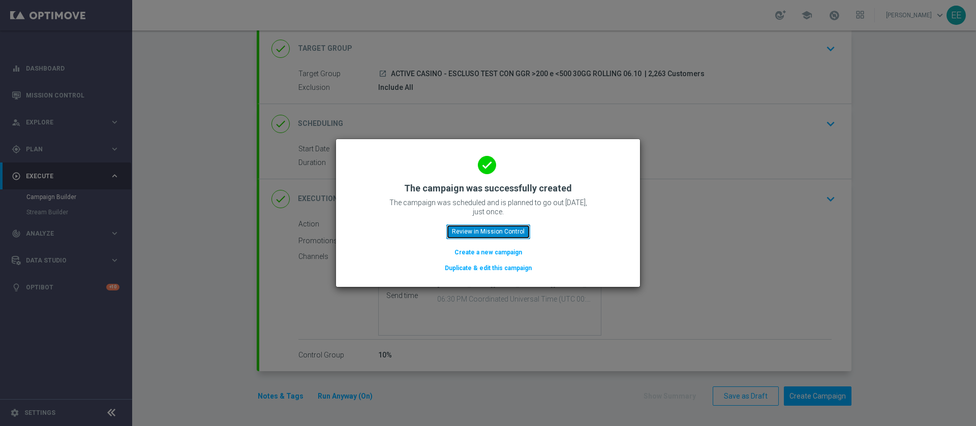
click at [500, 233] on button "Review in Mission Control" at bounding box center [488, 232] width 84 height 14
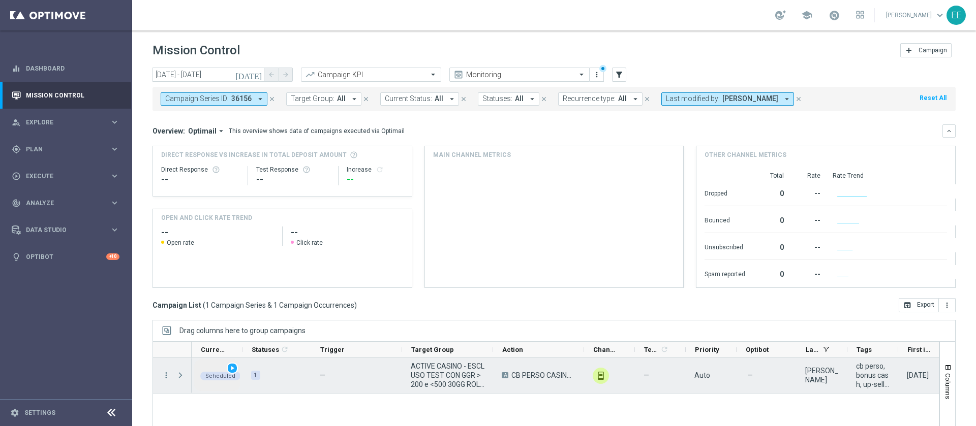
scroll to position [70, 0]
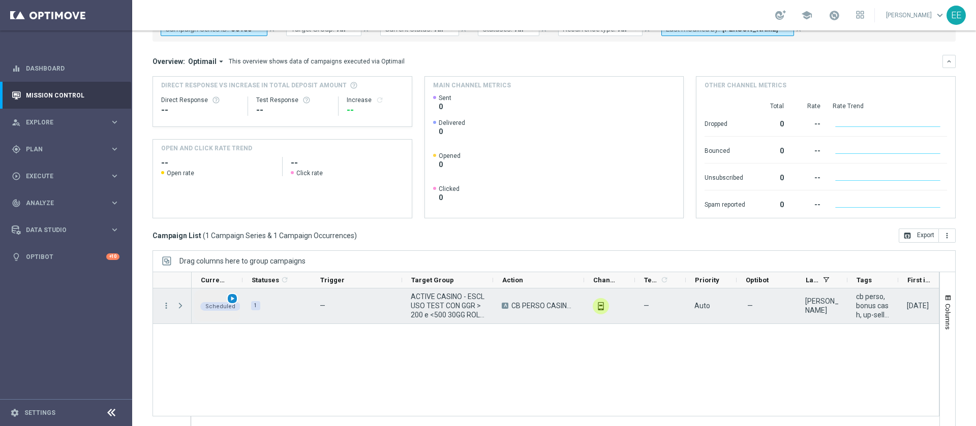
click at [231, 299] on span "play_arrow" at bounding box center [232, 298] width 7 height 7
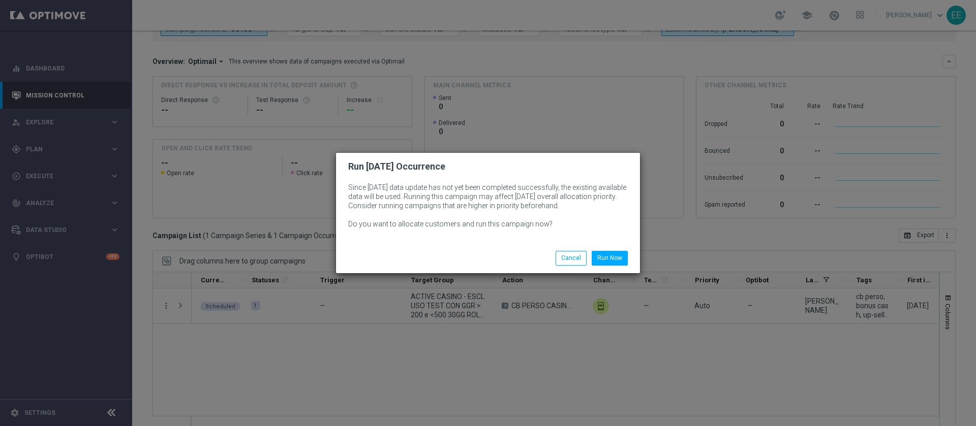
click at [603, 250] on div "Run Now Cancel" at bounding box center [488, 257] width 304 height 29
click at [611, 257] on button "Run Now" at bounding box center [610, 258] width 36 height 14
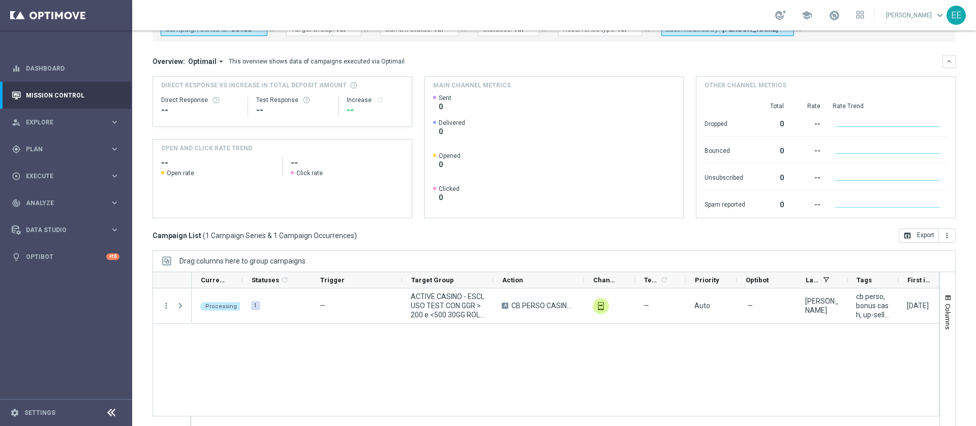
scroll to position [0, 0]
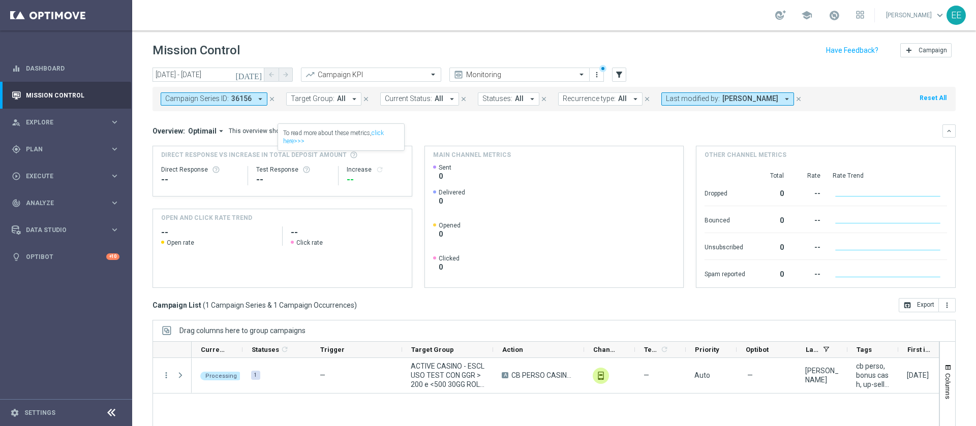
click at [267, 97] on button "close" at bounding box center [271, 99] width 9 height 11
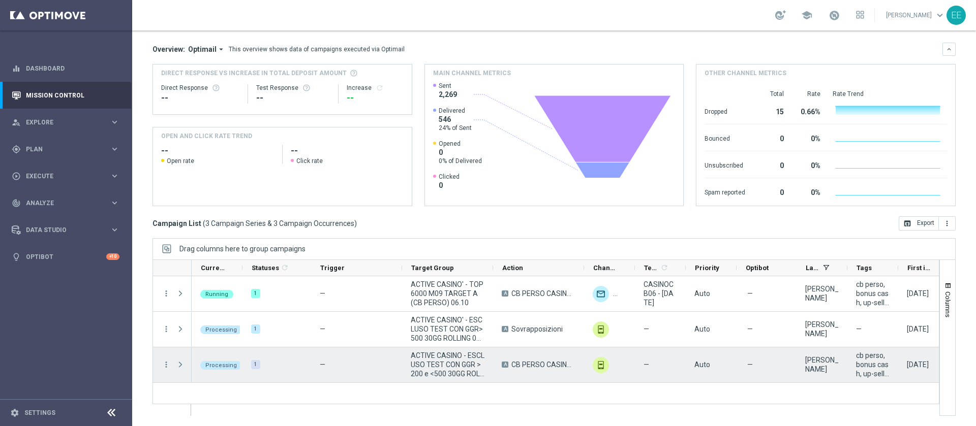
click at [181, 362] on span "Press SPACE to select this row." at bounding box center [180, 365] width 9 height 8
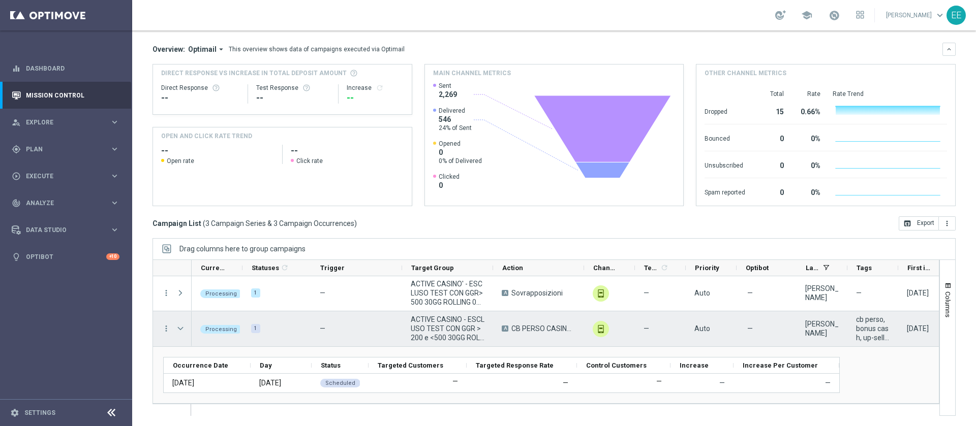
click at [181, 325] on span "Press SPACE to select this row." at bounding box center [180, 329] width 9 height 8
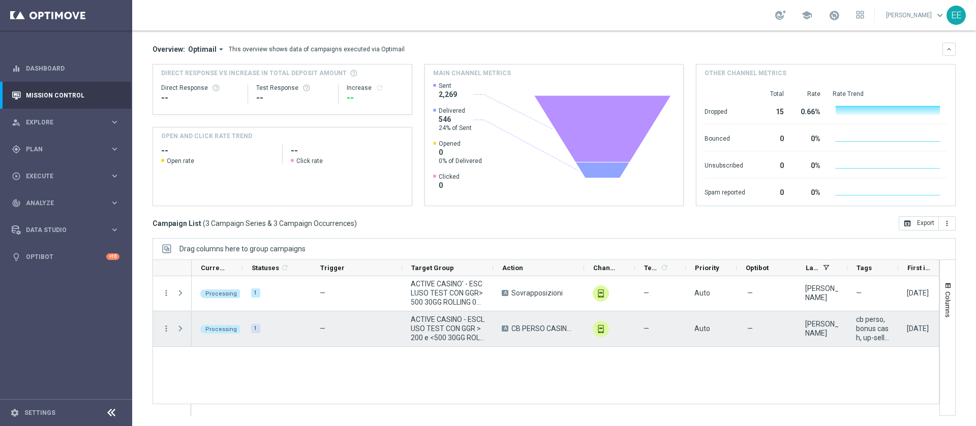
click at [181, 325] on span "Press SPACE to select this row." at bounding box center [180, 329] width 9 height 8
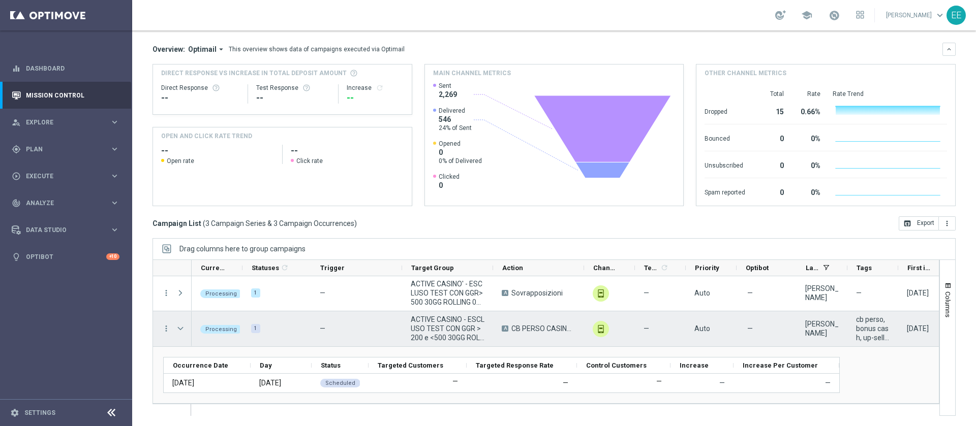
click at [181, 325] on span "Press SPACE to select this row." at bounding box center [180, 329] width 9 height 8
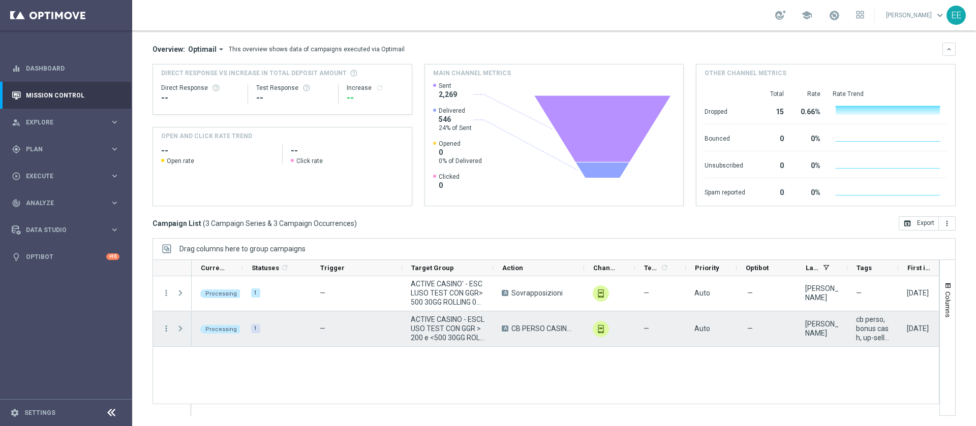
click at [181, 325] on span "Press SPACE to select this row." at bounding box center [180, 329] width 9 height 8
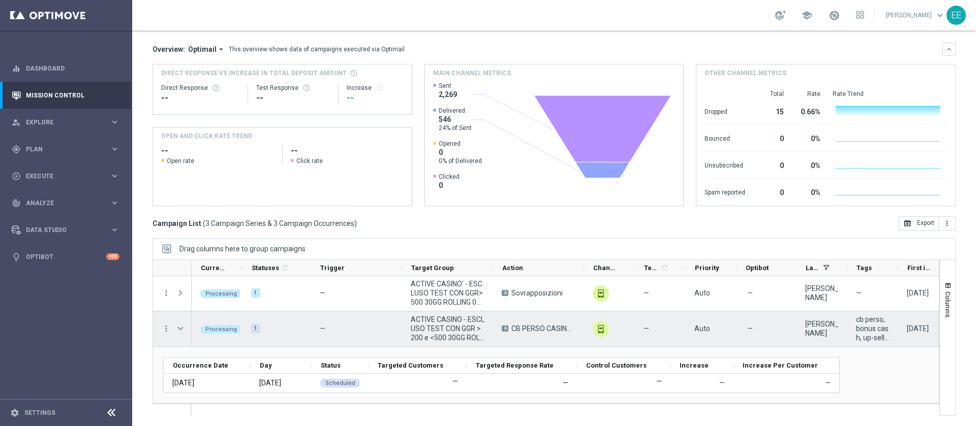
click at [181, 325] on span "Press SPACE to select this row." at bounding box center [180, 329] width 9 height 8
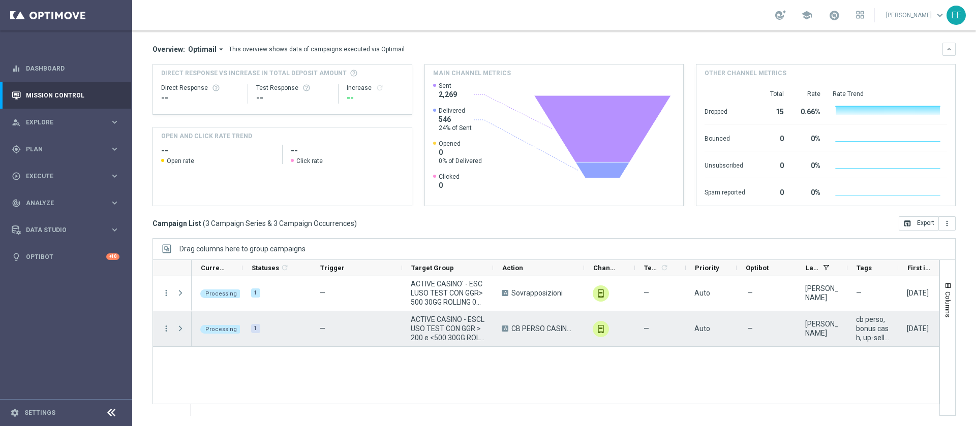
click at [181, 325] on span "Press SPACE to select this row." at bounding box center [180, 329] width 9 height 8
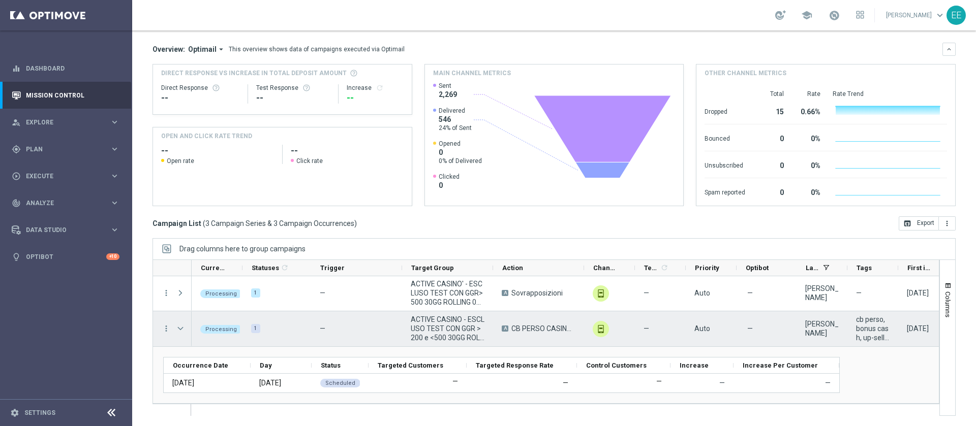
click at [181, 325] on span "Press SPACE to select this row." at bounding box center [180, 329] width 9 height 8
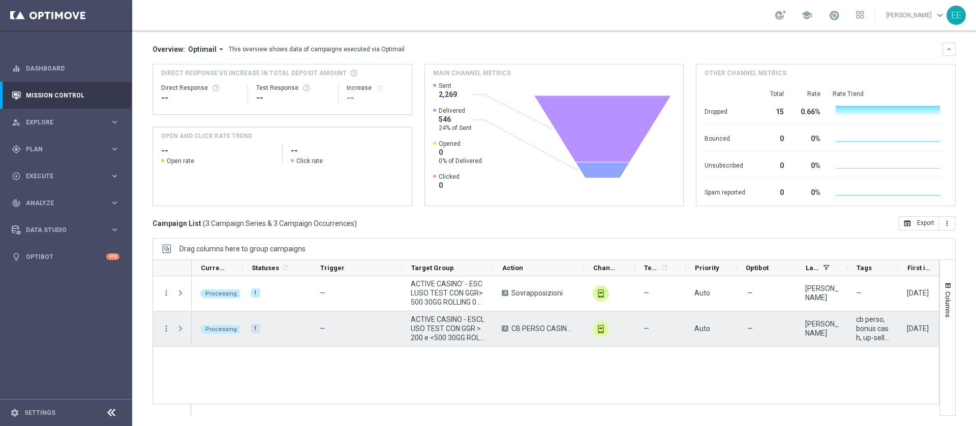
click at [181, 325] on span "Press SPACE to select this row." at bounding box center [180, 329] width 9 height 8
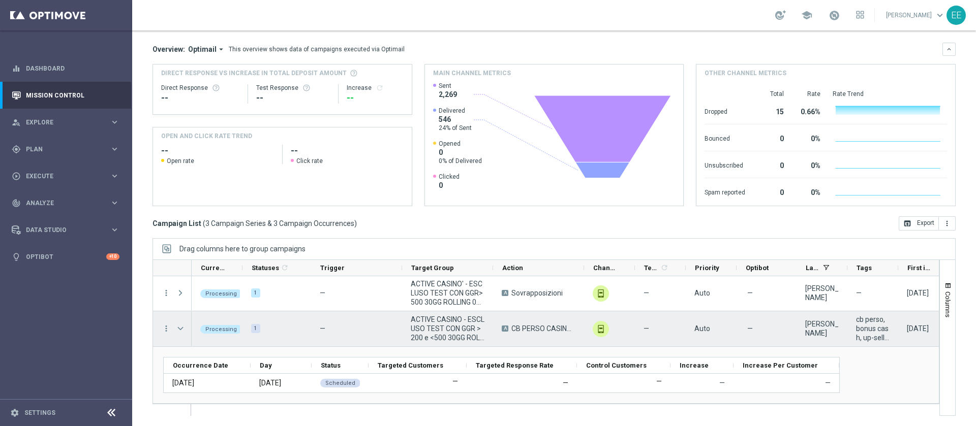
click at [181, 325] on span "Press SPACE to select this row." at bounding box center [180, 329] width 9 height 8
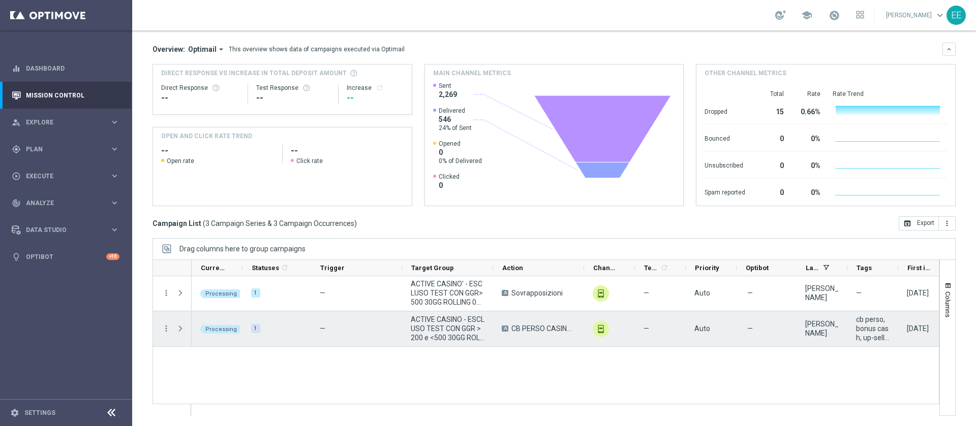
click at [181, 325] on span "Press SPACE to select this row." at bounding box center [180, 329] width 9 height 8
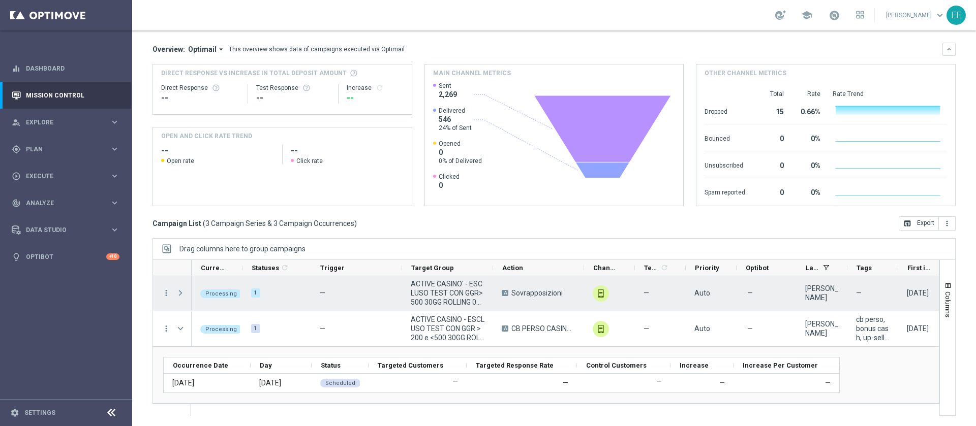
click at [183, 291] on span at bounding box center [180, 293] width 9 height 8
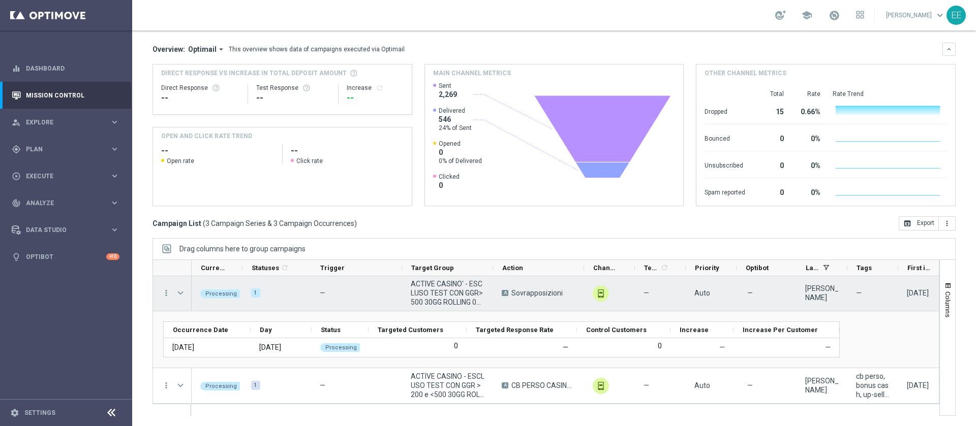
click at [183, 291] on span at bounding box center [180, 293] width 9 height 8
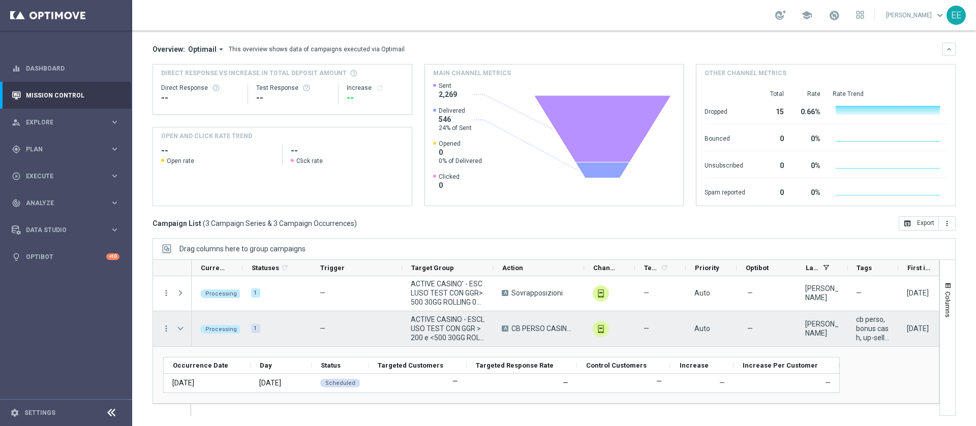
click at [182, 329] on span "Press SPACE to select this row." at bounding box center [180, 329] width 9 height 8
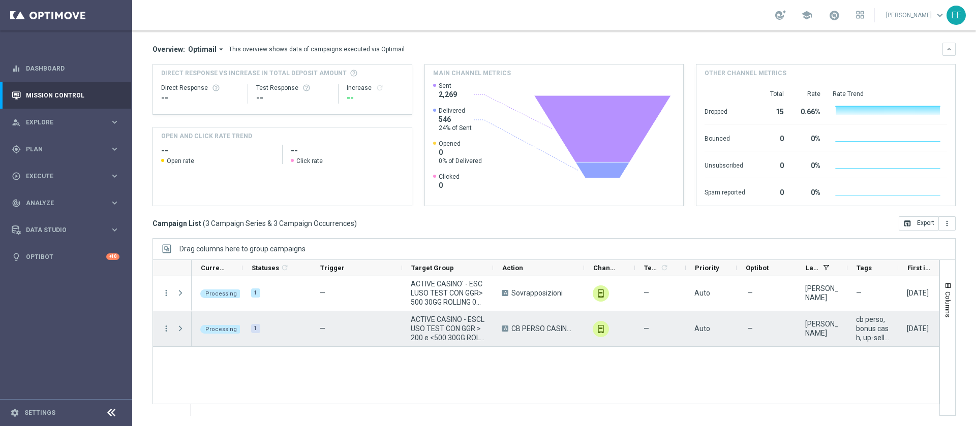
scroll to position [0, 0]
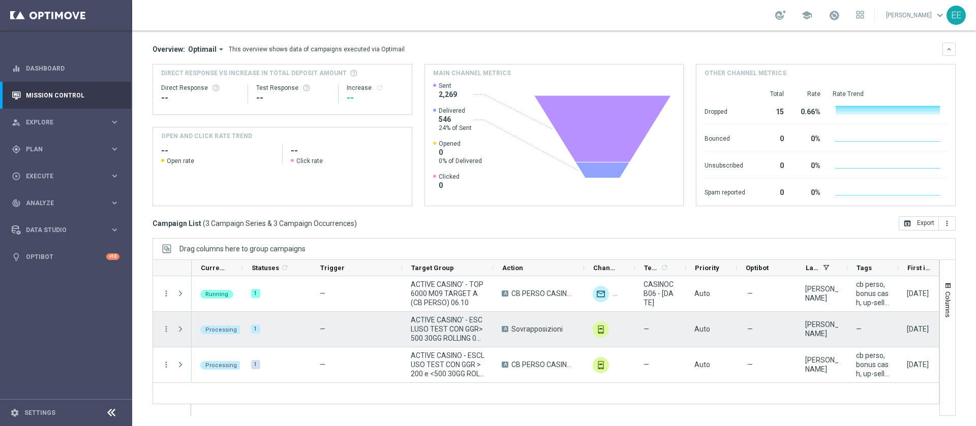
click at [182, 329] on span at bounding box center [180, 329] width 9 height 8
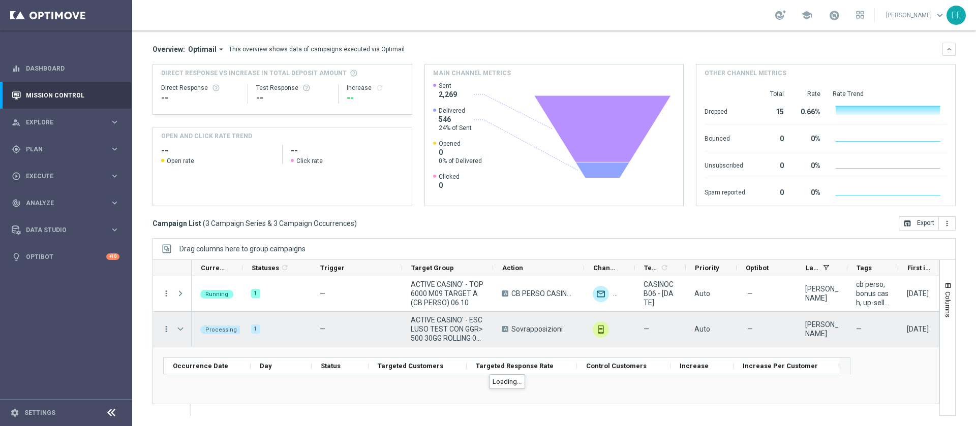
click at [182, 329] on span at bounding box center [180, 329] width 9 height 8
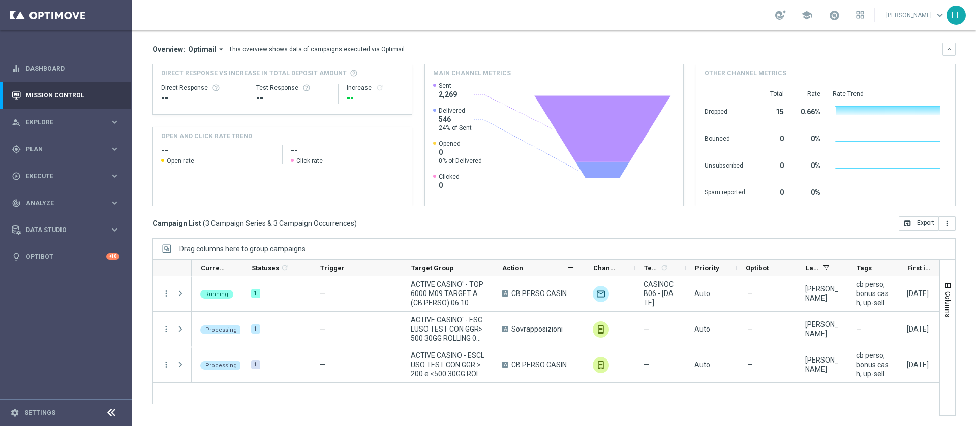
click at [494, 265] on div "Action" at bounding box center [538, 268] width 91 height 16
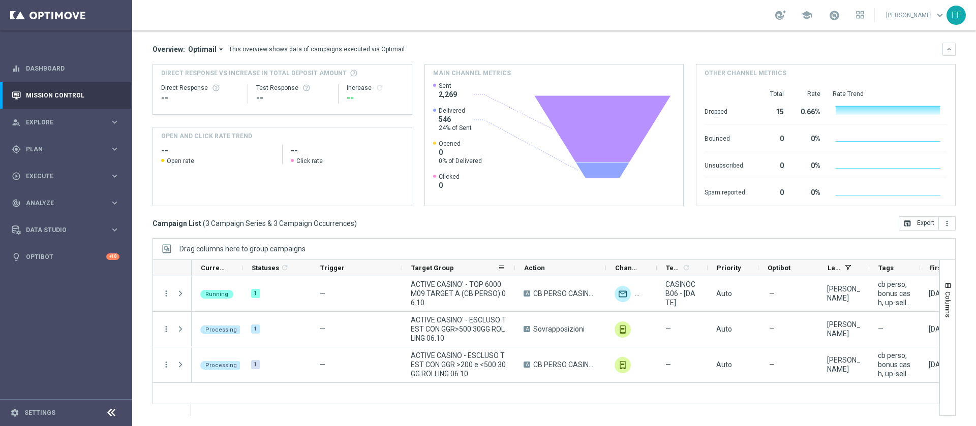
drag, startPoint x: 491, startPoint y: 268, endPoint x: 517, endPoint y: 270, distance: 25.5
click at [517, 270] on div at bounding box center [515, 268] width 4 height 16
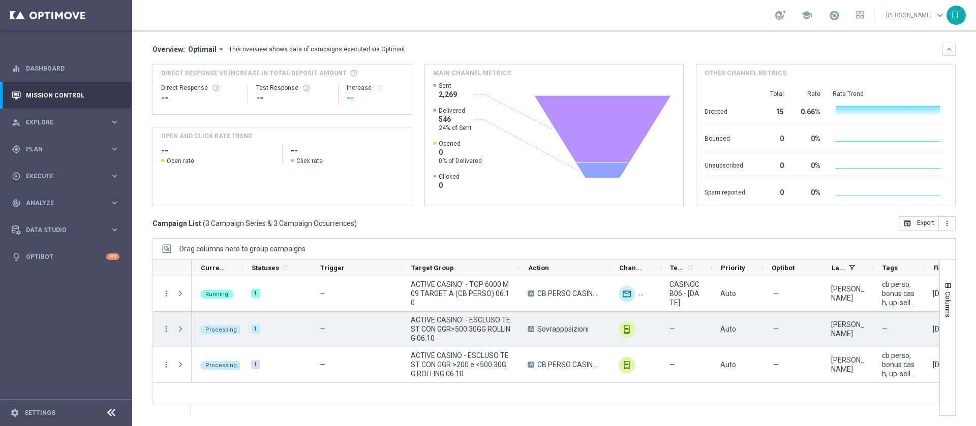
click at [182, 326] on span at bounding box center [180, 329] width 9 height 8
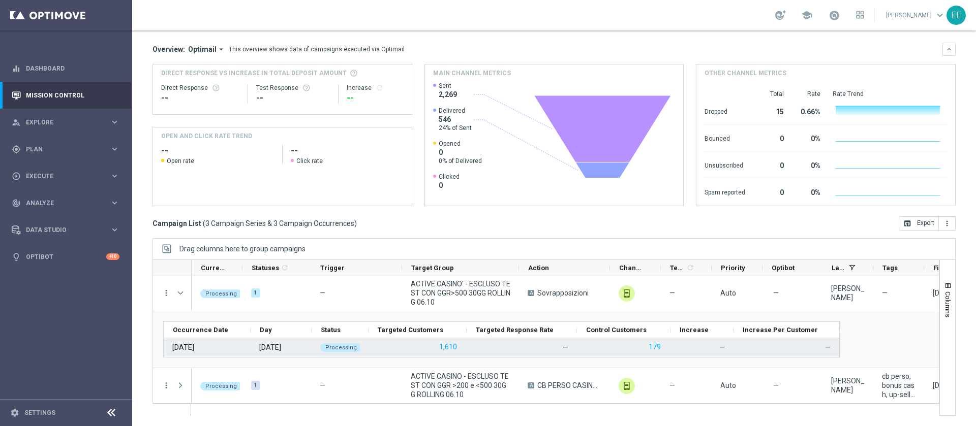
scroll to position [18, 0]
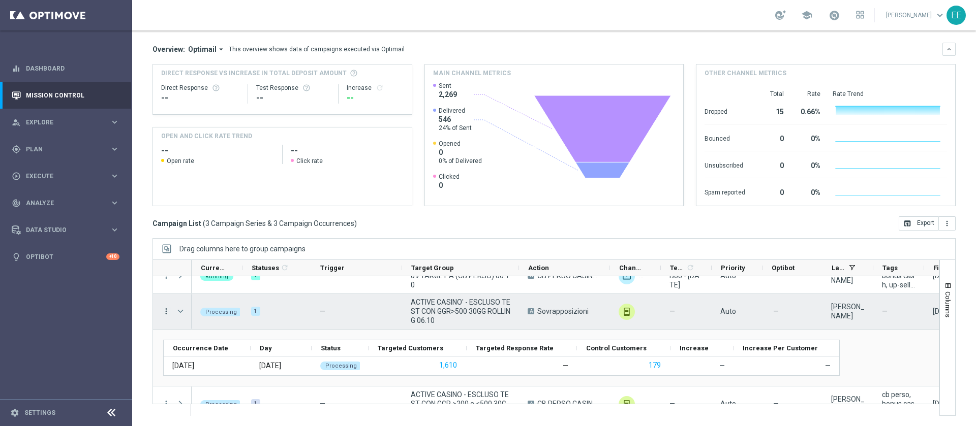
click at [166, 310] on icon "more_vert" at bounding box center [166, 311] width 9 height 9
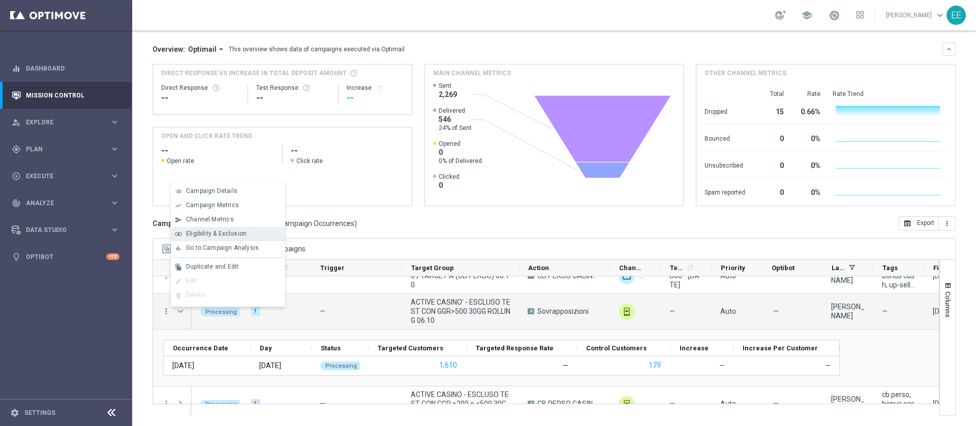
click at [250, 230] on div "Eligibility & Exclusion" at bounding box center [233, 233] width 95 height 7
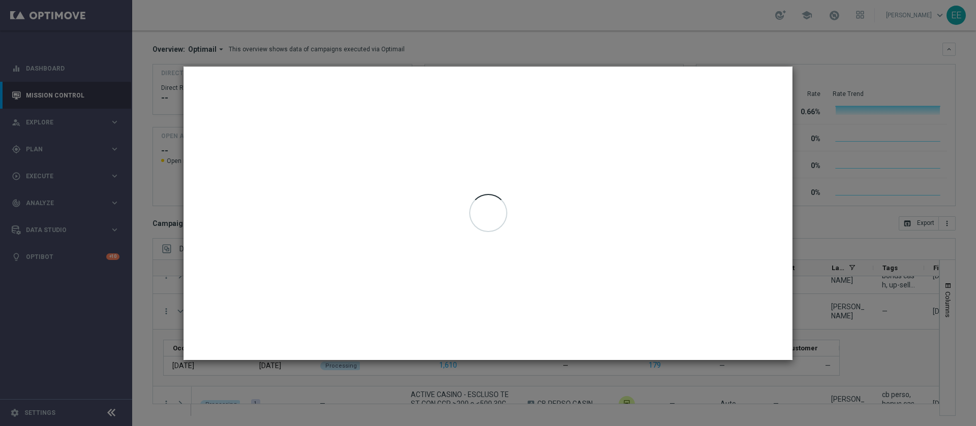
type input "06 Oct 2025 - 06 Oct 2025"
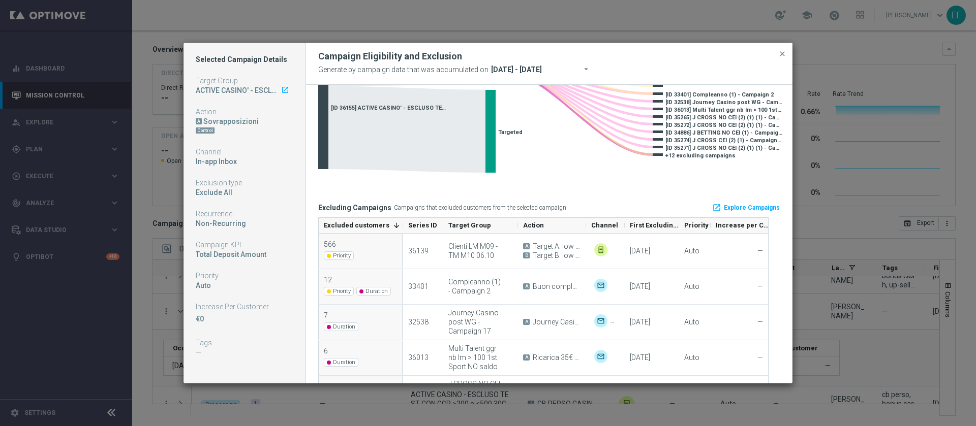
scroll to position [100, 0]
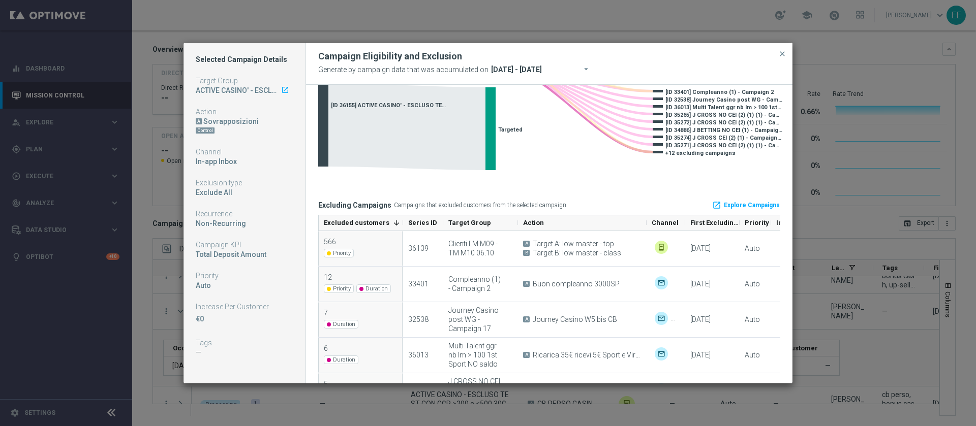
drag, startPoint x: 584, startPoint y: 222, endPoint x: 644, endPoint y: 223, distance: 60.0
click at [644, 223] on div at bounding box center [646, 222] width 4 height 15
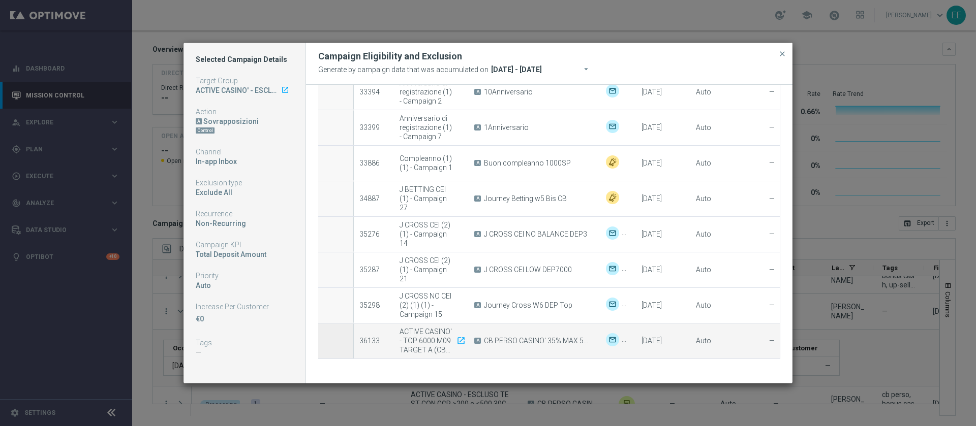
scroll to position [0, 59]
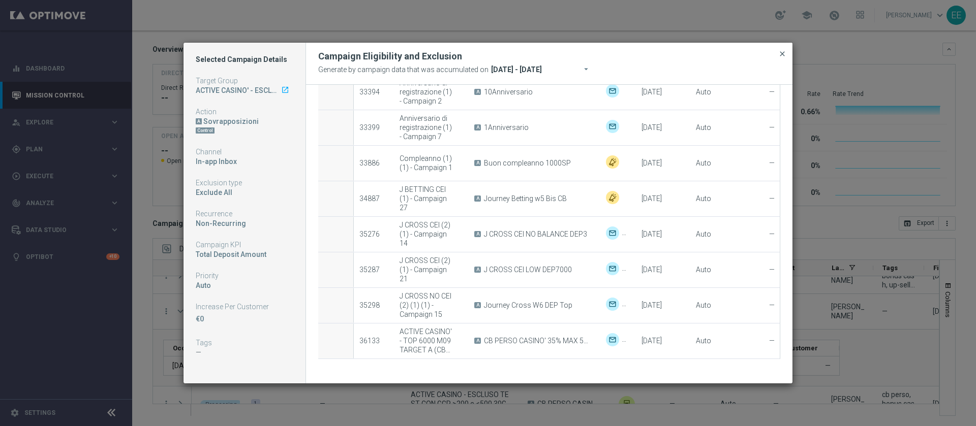
click at [781, 50] on span "close" at bounding box center [782, 54] width 8 height 8
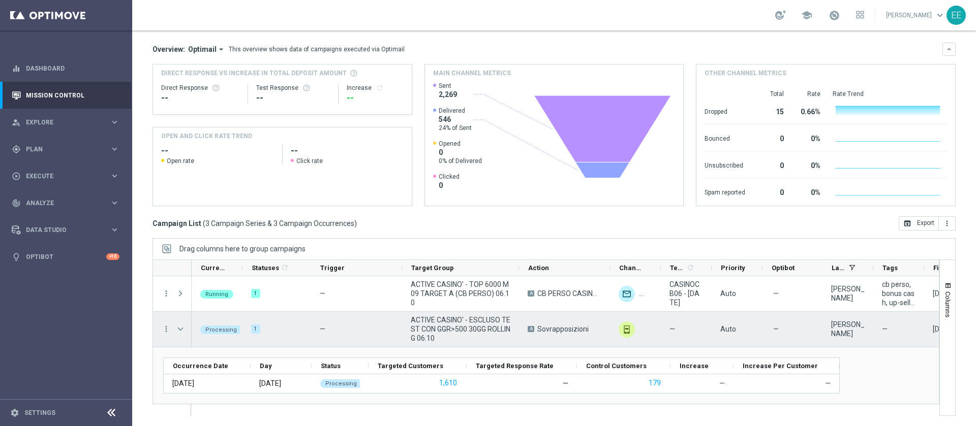
scroll to position [0, 0]
click at [180, 327] on span "Press SPACE to select this row." at bounding box center [180, 329] width 9 height 8
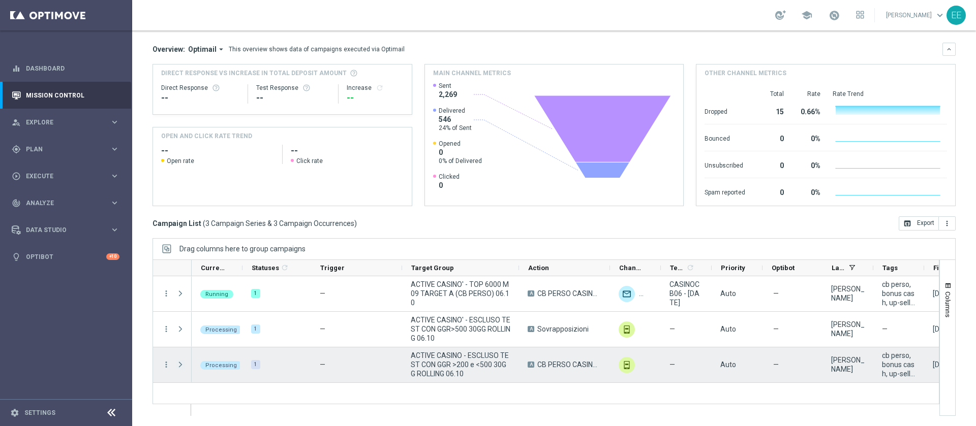
click at [177, 362] on span "Press SPACE to select this row." at bounding box center [180, 365] width 9 height 8
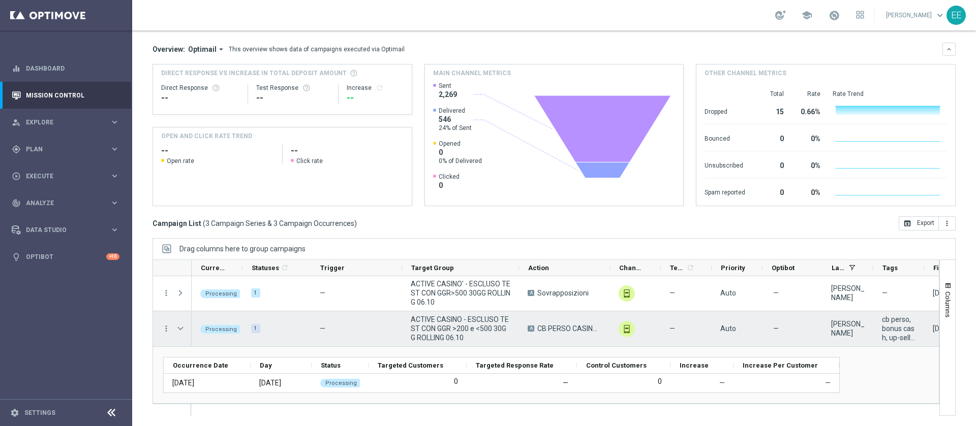
scroll to position [10, 0]
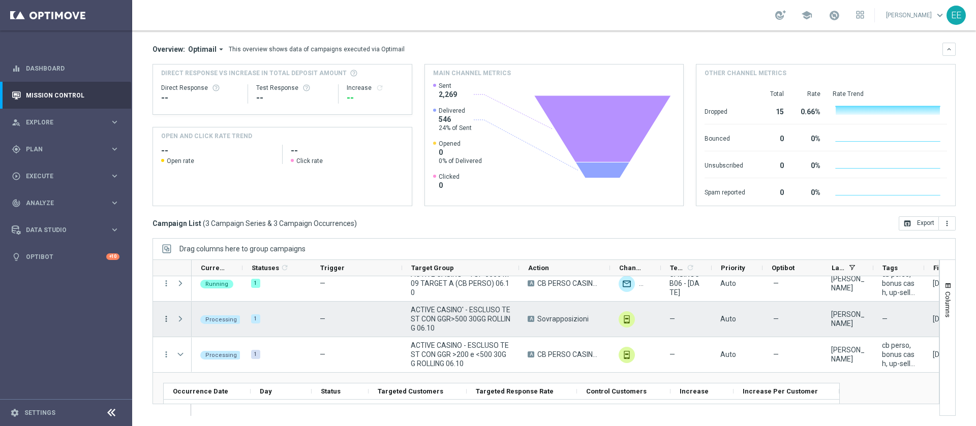
click at [164, 318] on icon "more_vert" at bounding box center [166, 319] width 9 height 9
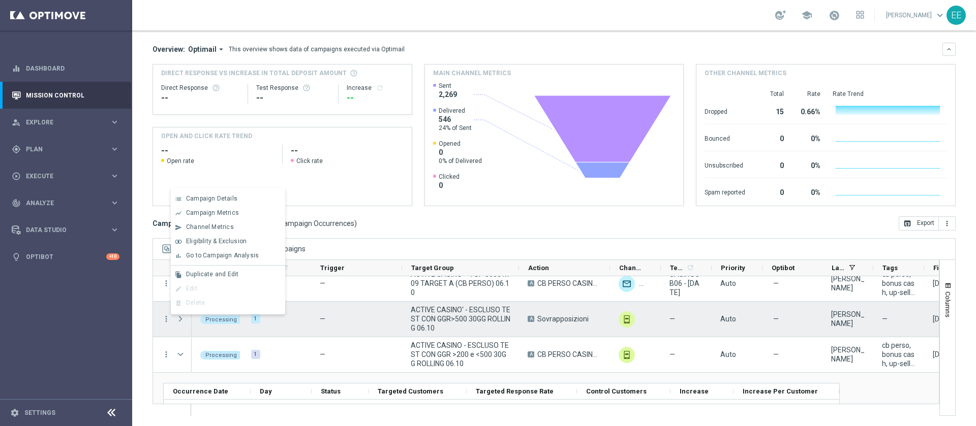
click at [179, 321] on span "Press SPACE to deselect this row." at bounding box center [180, 319] width 9 height 8
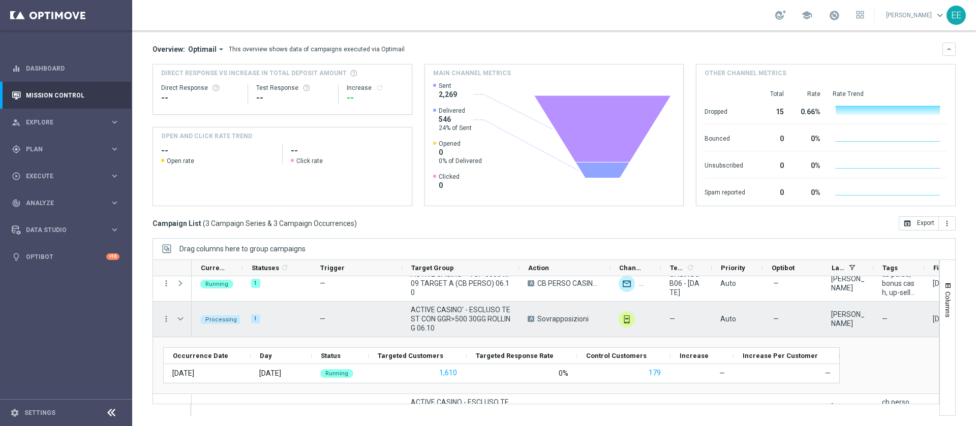
click at [179, 321] on span "Press SPACE to select this row." at bounding box center [180, 319] width 9 height 8
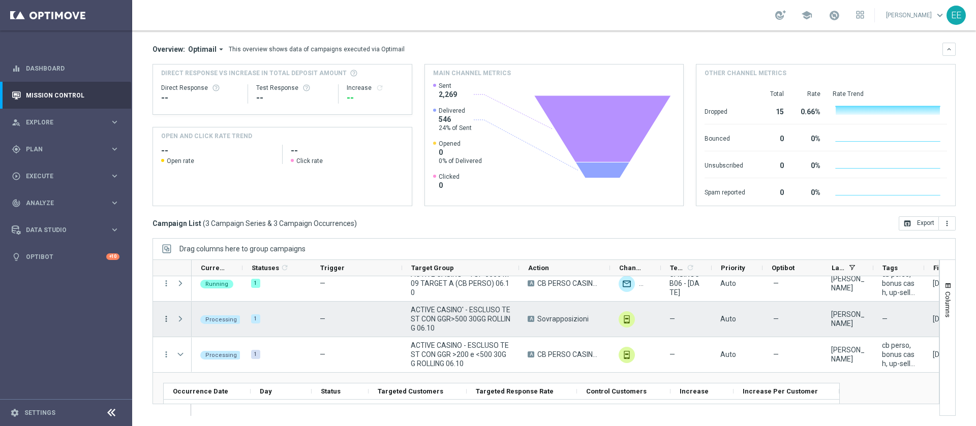
click at [167, 319] on icon "more_vert" at bounding box center [166, 319] width 9 height 9
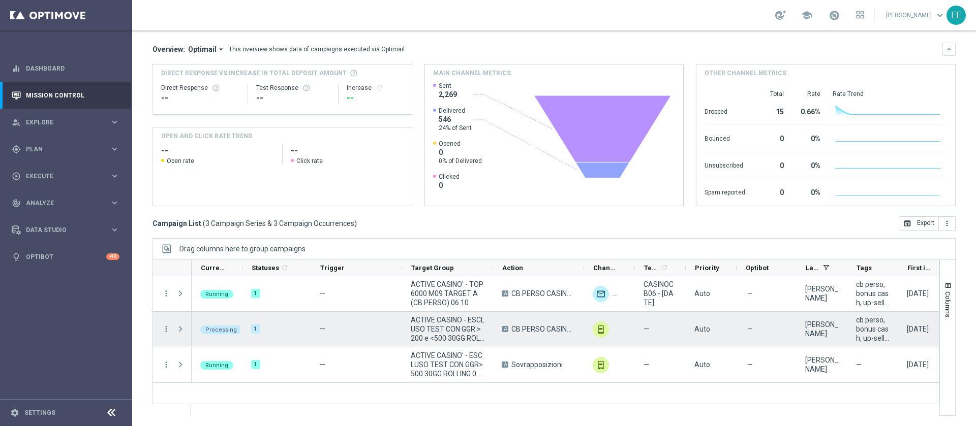
scroll to position [81, 0]
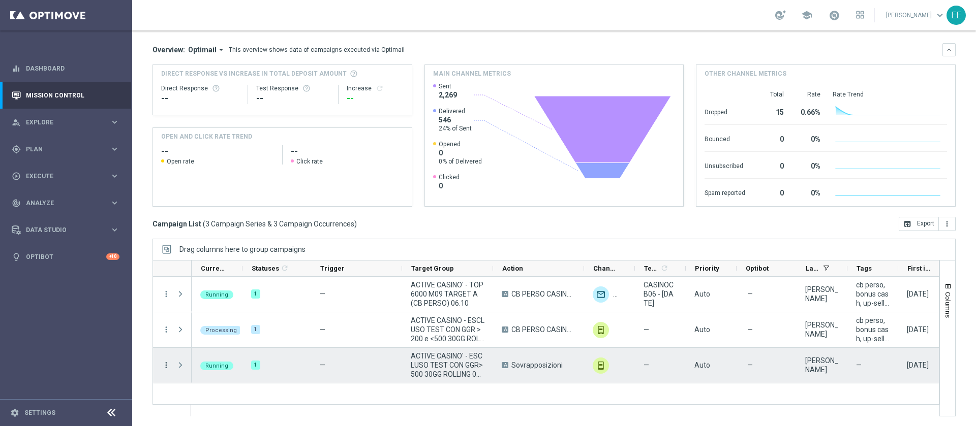
click at [166, 367] on icon "more_vert" at bounding box center [166, 365] width 9 height 9
click at [181, 355] on div "delete_forever [GEOGRAPHIC_DATA]" at bounding box center [228, 350] width 114 height 14
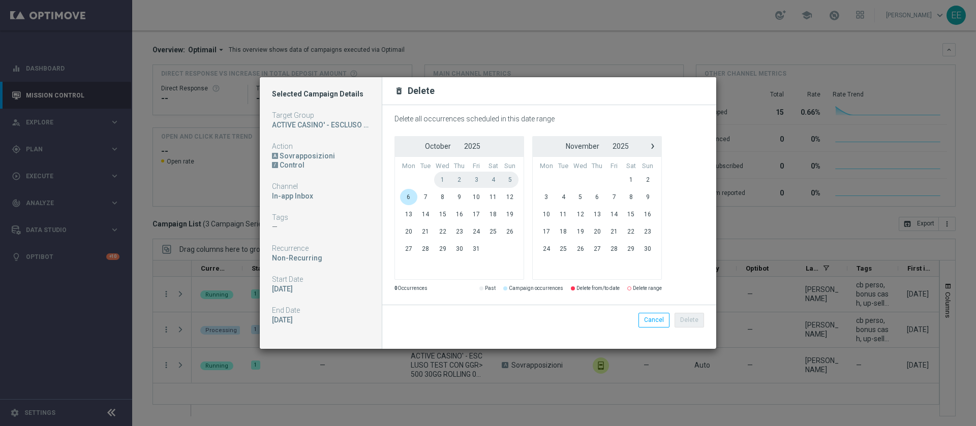
click at [403, 202] on span "6" at bounding box center [408, 197] width 17 height 16
click at [443, 198] on span "8" at bounding box center [442, 197] width 17 height 16
click at [677, 317] on button "Delete" at bounding box center [688, 320] width 29 height 14
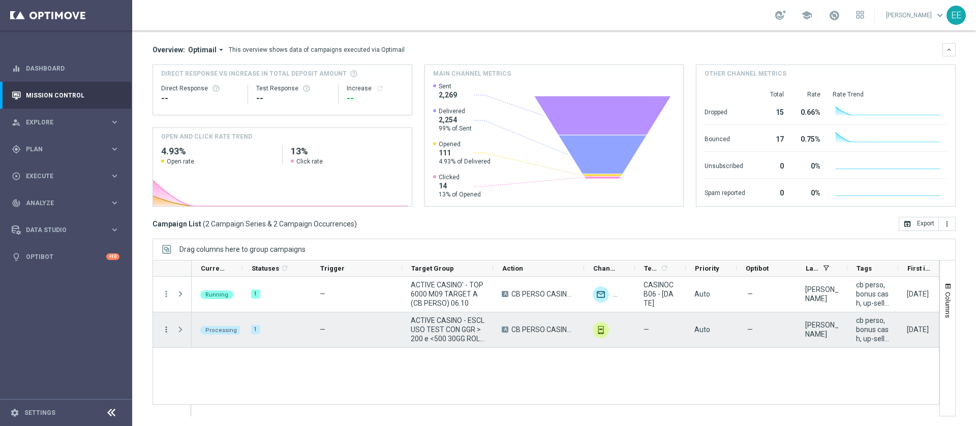
click at [165, 327] on icon "more_vert" at bounding box center [166, 329] width 9 height 9
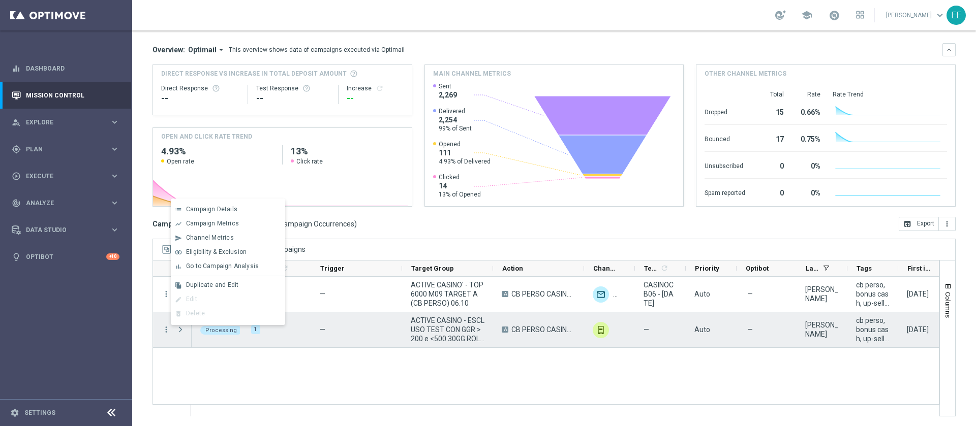
click at [345, 332] on div "—" at bounding box center [356, 330] width 91 height 35
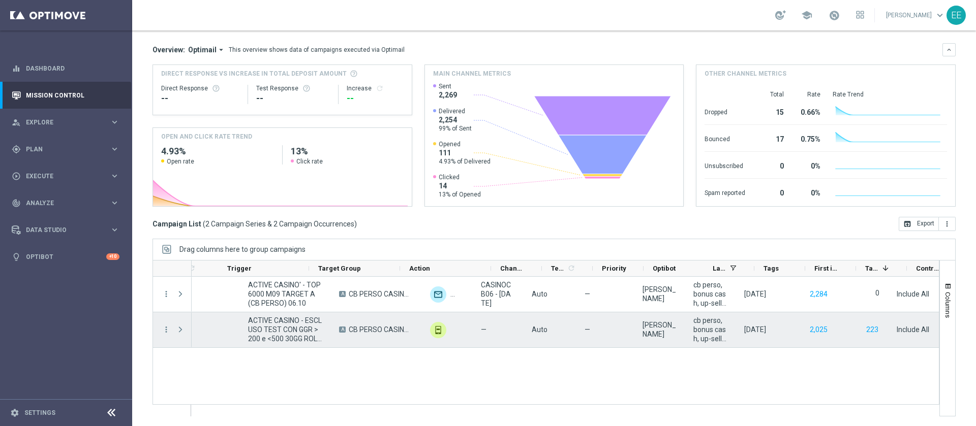
scroll to position [0, 0]
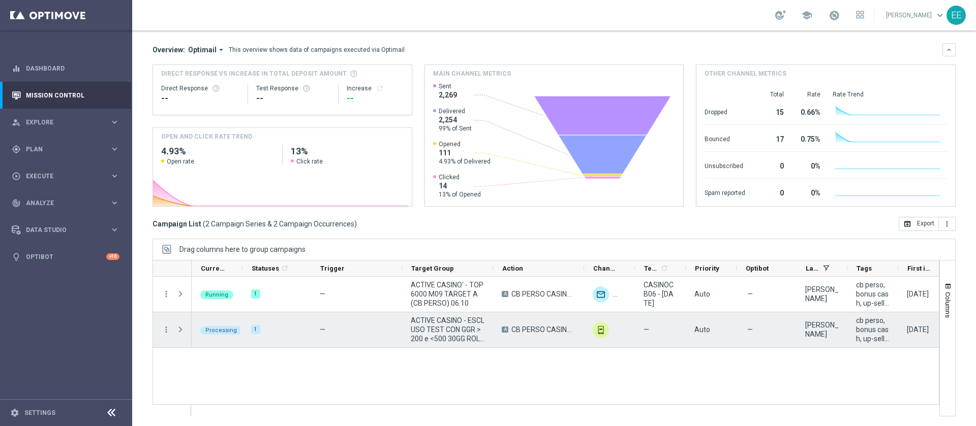
click at [182, 328] on span "Press SPACE to select this row." at bounding box center [180, 330] width 9 height 8
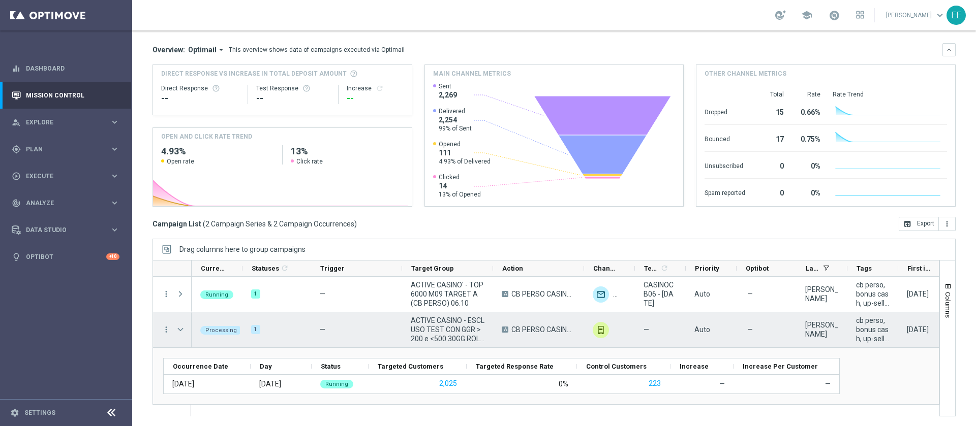
click at [182, 328] on span "Press SPACE to select this row." at bounding box center [180, 330] width 9 height 8
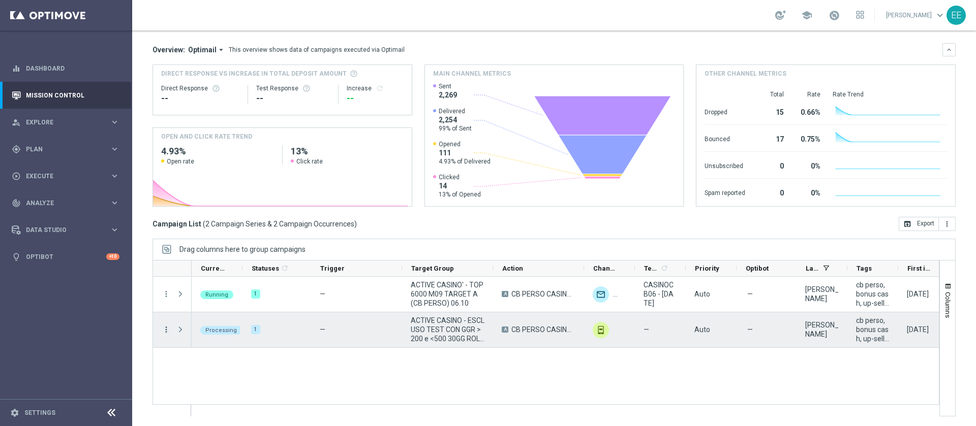
click at [170, 329] on icon "more_vert" at bounding box center [166, 329] width 9 height 9
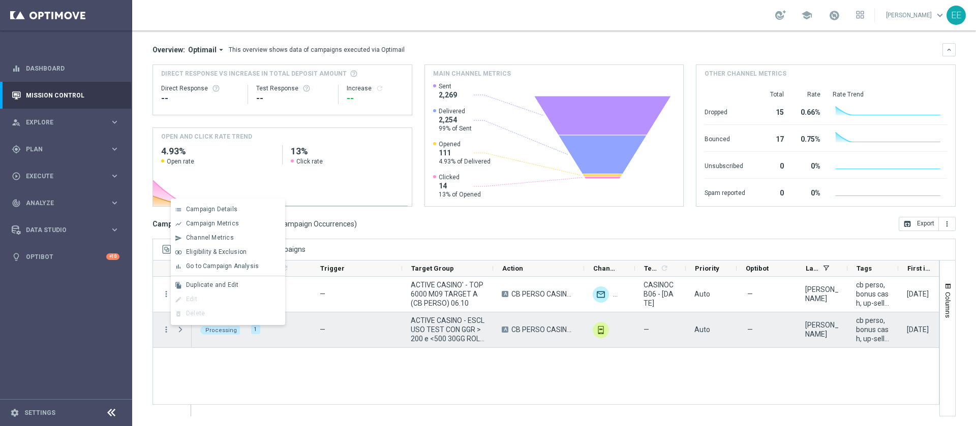
click at [313, 335] on div "—" at bounding box center [356, 330] width 91 height 35
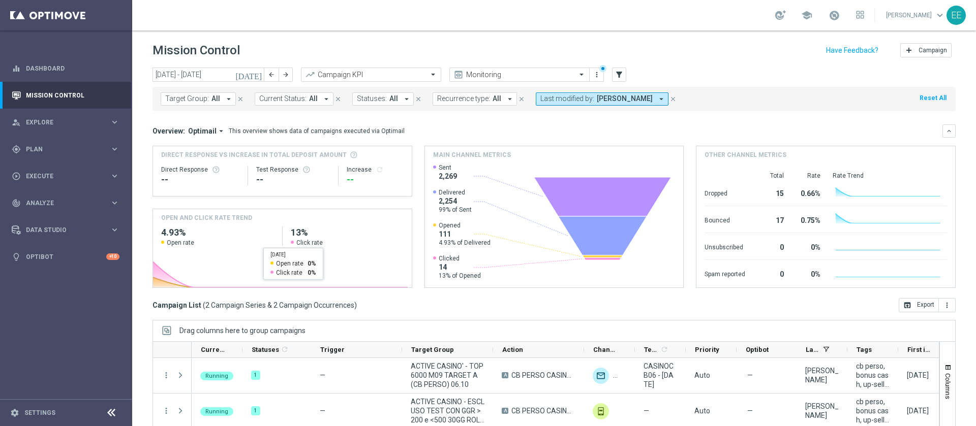
scroll to position [82, 0]
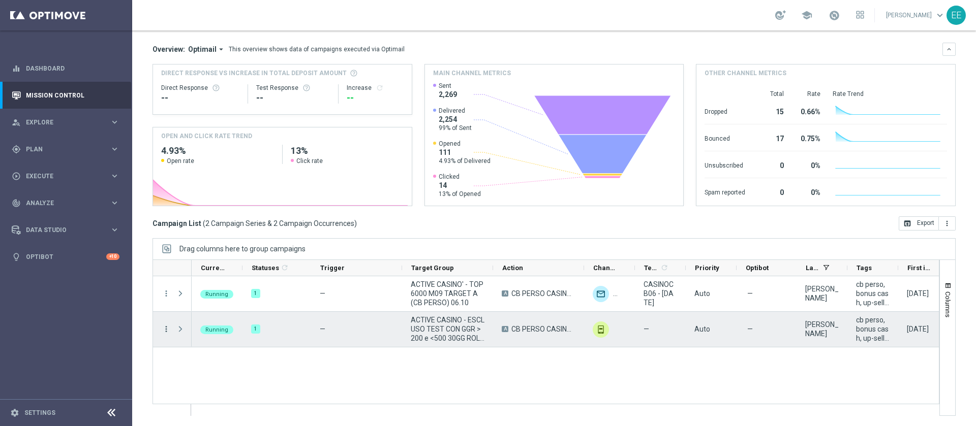
click at [166, 327] on icon "more_vert" at bounding box center [166, 329] width 9 height 9
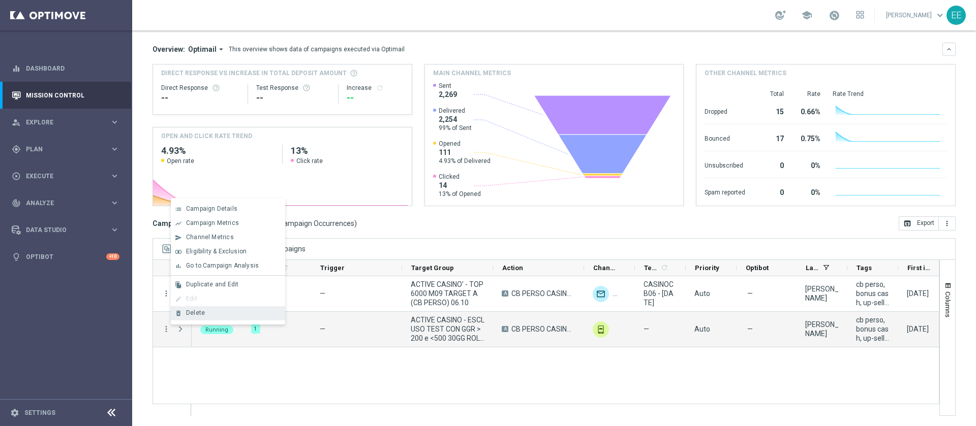
click at [194, 312] on span "Delete" at bounding box center [195, 313] width 19 height 7
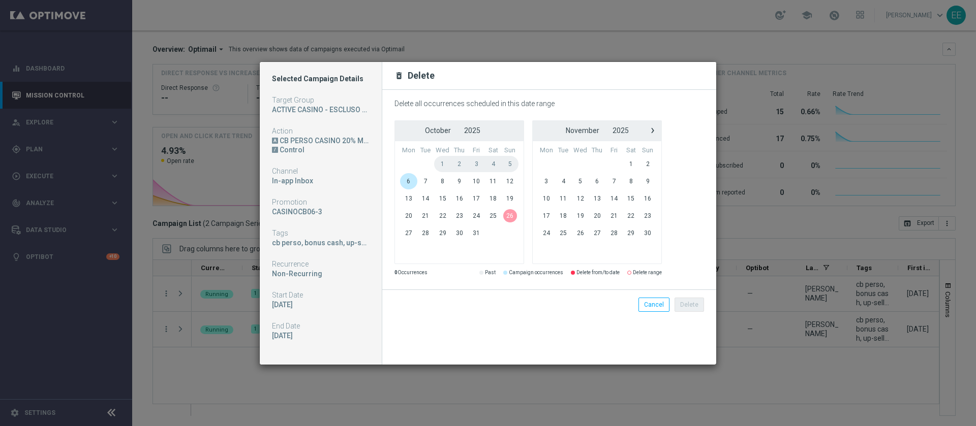
click at [401, 181] on span "6" at bounding box center [408, 181] width 17 height 16
click at [444, 183] on span "8" at bounding box center [442, 181] width 17 height 16
click at [691, 303] on button "Delete" at bounding box center [688, 305] width 29 height 14
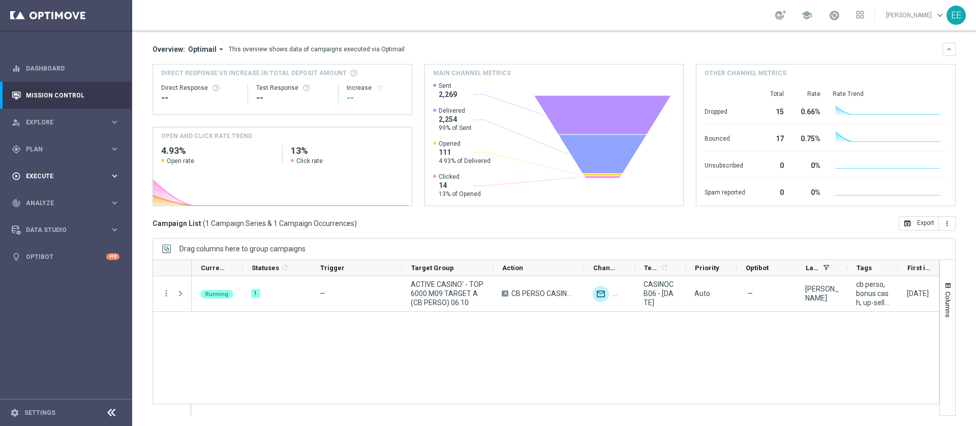
click at [54, 184] on div "play_circle_outline Execute keyboard_arrow_right" at bounding box center [65, 176] width 131 height 27
click at [63, 194] on link "Campaign Builder" at bounding box center [65, 197] width 79 height 8
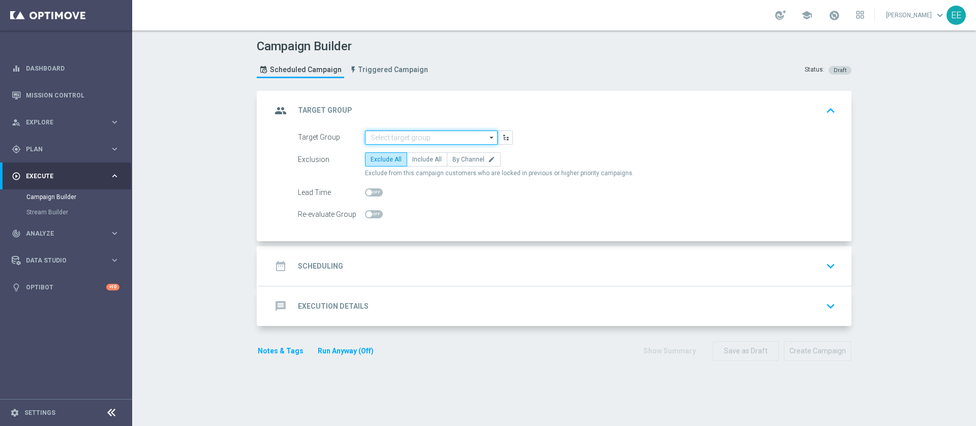
click at [421, 137] on input at bounding box center [431, 138] width 133 height 14
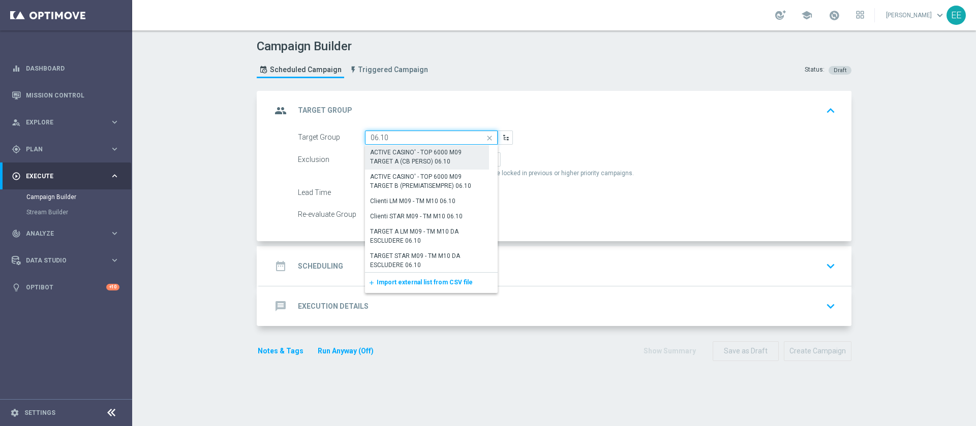
scroll to position [138, 0]
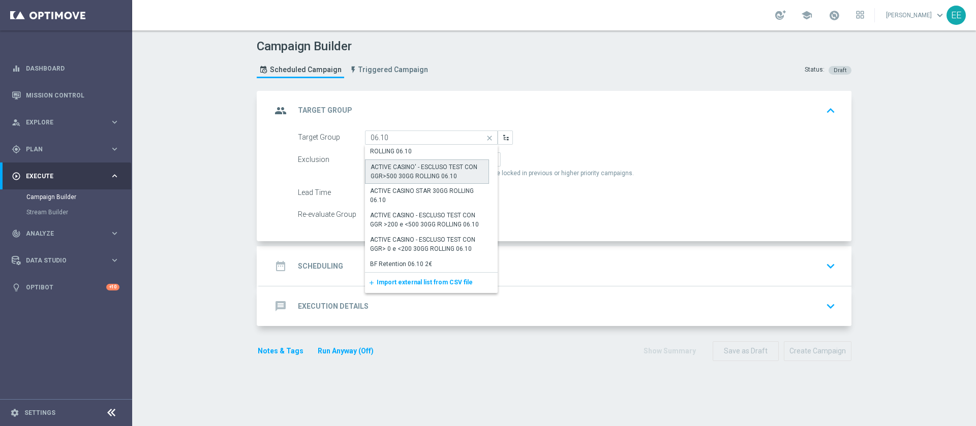
click at [448, 175] on div "ACTIVE CASINO' - ESCLUSO TEST CON GGR>500 30GG ROLLING 06.10" at bounding box center [427, 172] width 113 height 18
type input "ACTIVE CASINO' - ESCLUSO TEST CON GGR>500 30GG ROLLING 06.10"
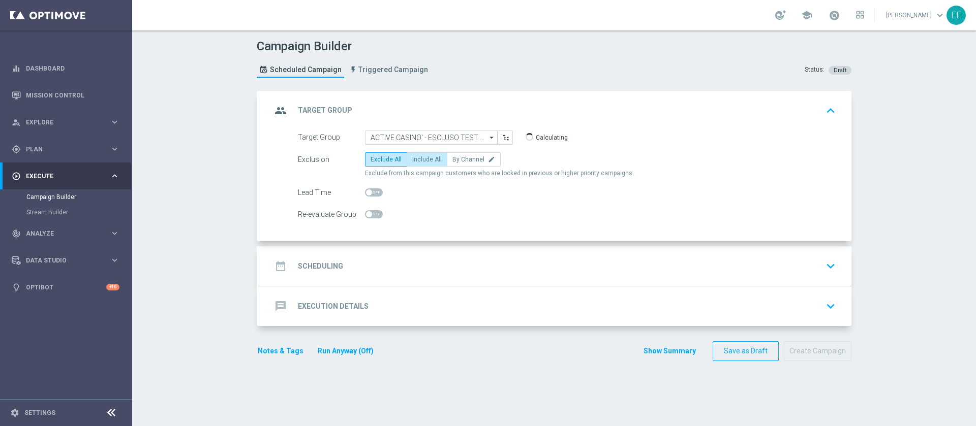
click at [428, 161] on span "Include All" at bounding box center [426, 159] width 29 height 7
click at [419, 161] on input "Include All" at bounding box center [415, 161] width 7 height 7
radio input "true"
click at [366, 257] on div "date_range Scheduling keyboard_arrow_down" at bounding box center [555, 266] width 568 height 19
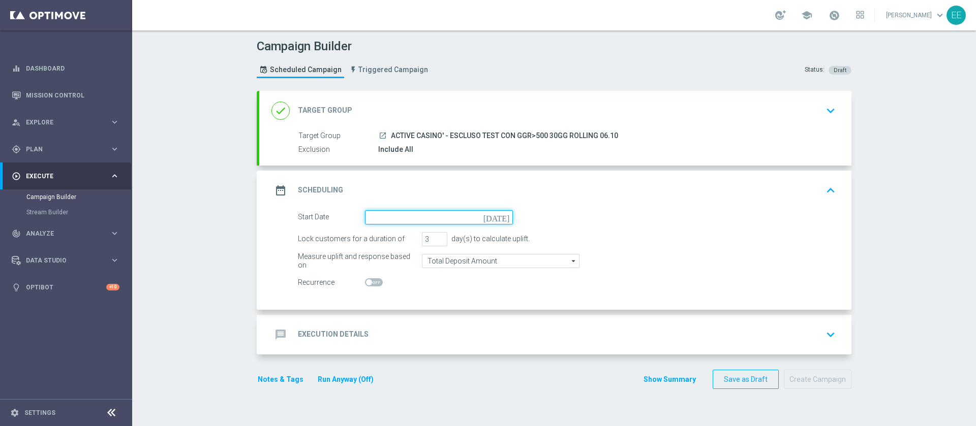
click at [413, 213] on input at bounding box center [439, 217] width 148 height 14
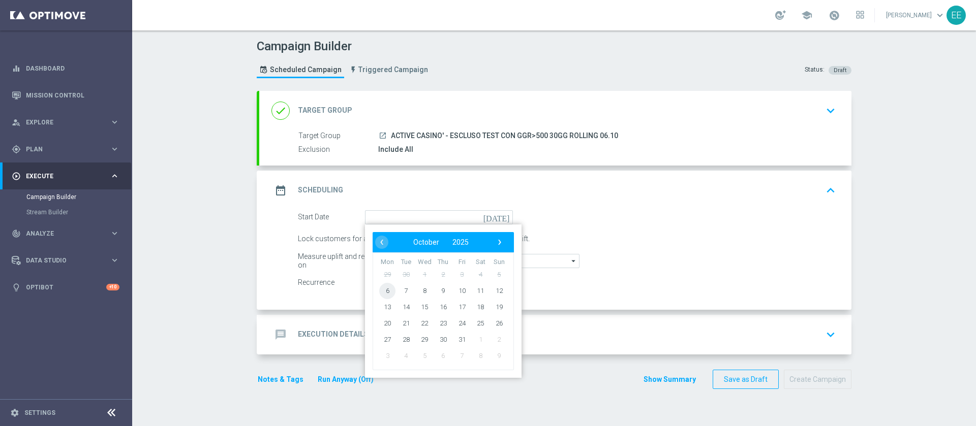
click at [379, 291] on span "6" at bounding box center [387, 291] width 16 height 16
type input "[DATE]"
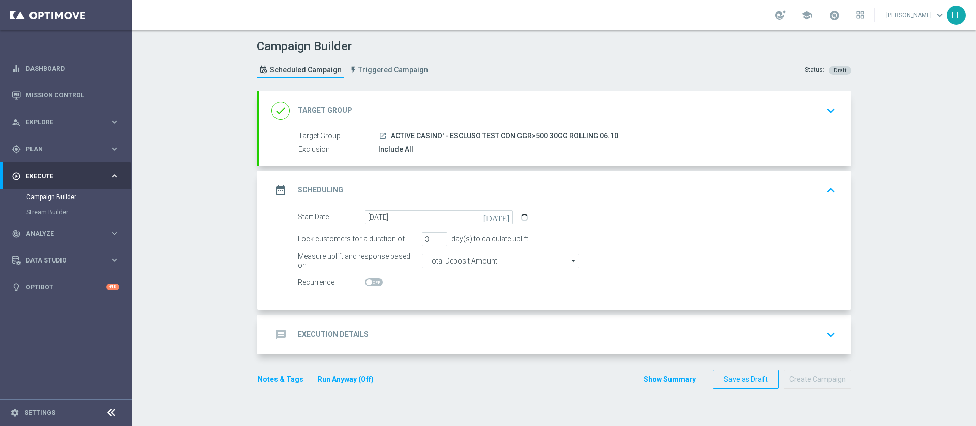
click at [401, 331] on div "message Execution Details keyboard_arrow_down" at bounding box center [555, 334] width 568 height 19
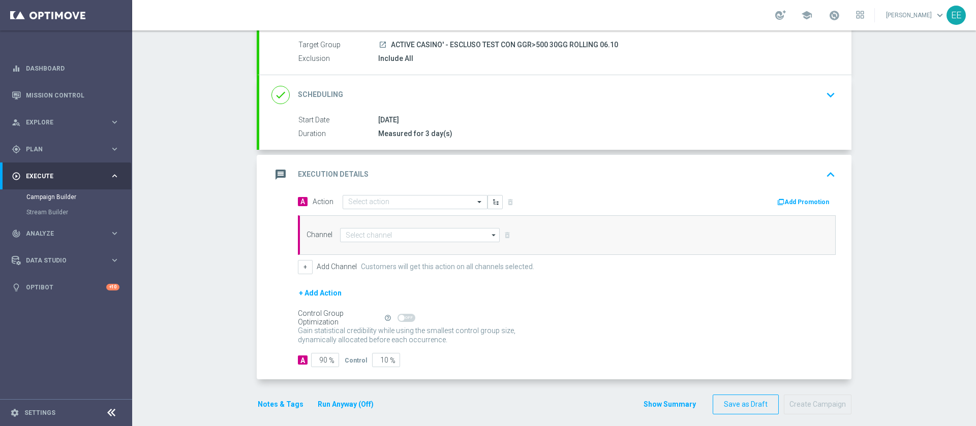
scroll to position [100, 0]
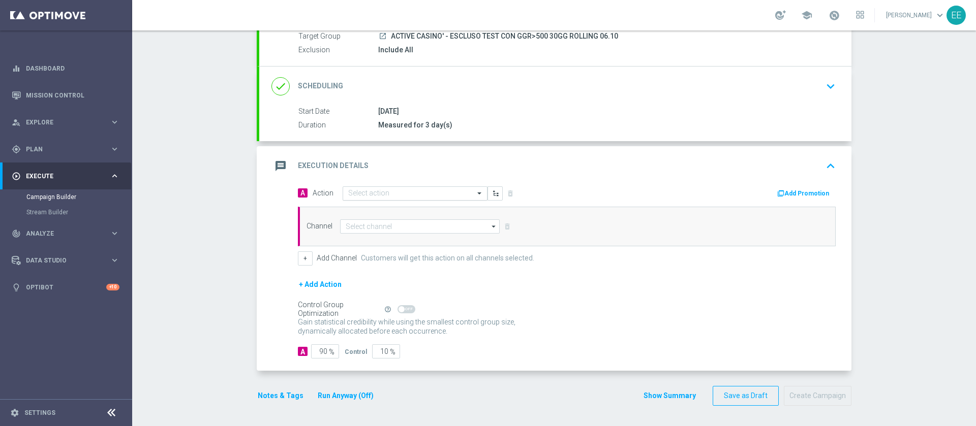
click at [392, 192] on input "text" at bounding box center [404, 194] width 113 height 9
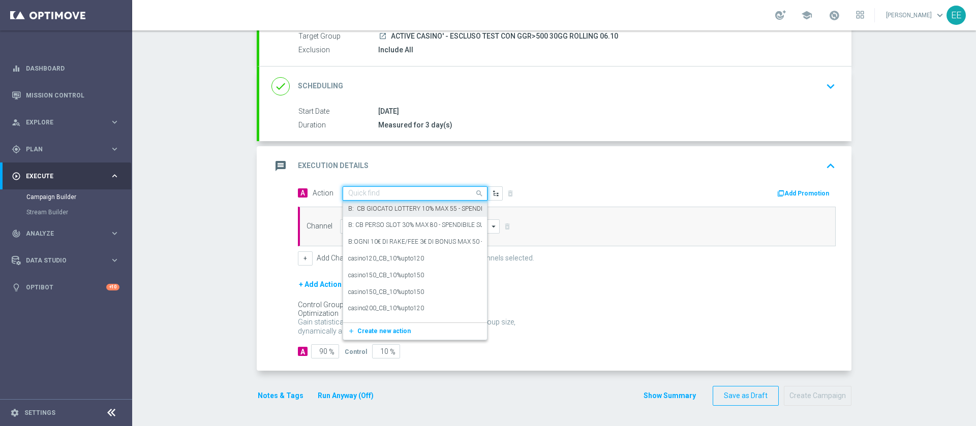
paste input "CB PERSO CASINO 20% MAX 300 EURO - SPENDIBILE SLOT"
type input "CB PERSO CASINO 20% MAX 300 EURO - SPENDIBILE SLOT"
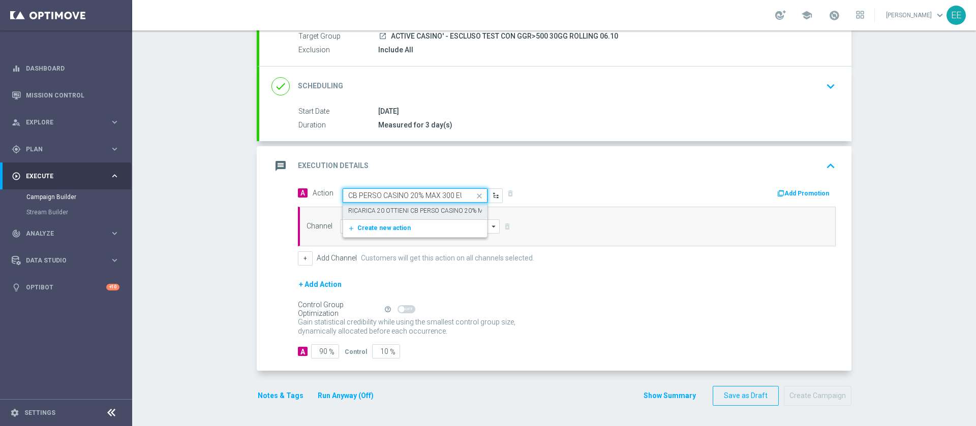
scroll to position [0, 73]
click at [379, 225] on span "Create new action" at bounding box center [383, 228] width 53 height 7
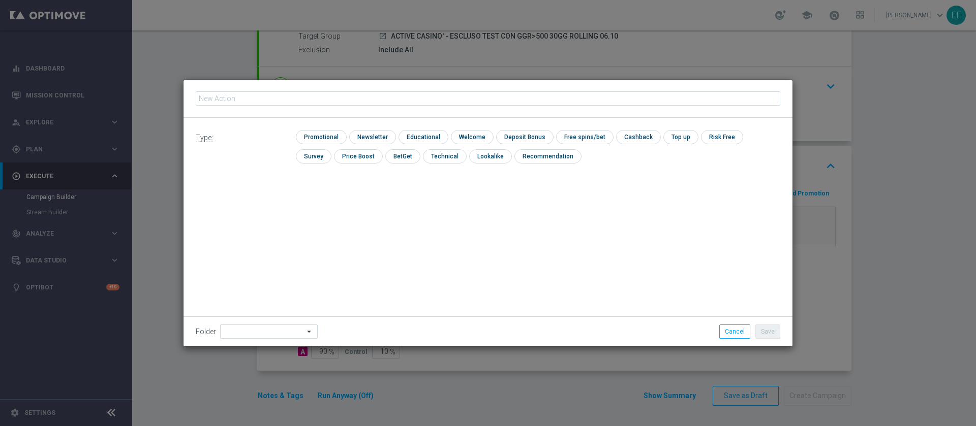
type input "CB PERSO CASINO 20% MAX 300 EURO - SPENDIBILE SLOT"
click at [325, 135] on input "checkbox" at bounding box center [320, 137] width 48 height 14
checkbox input "true"
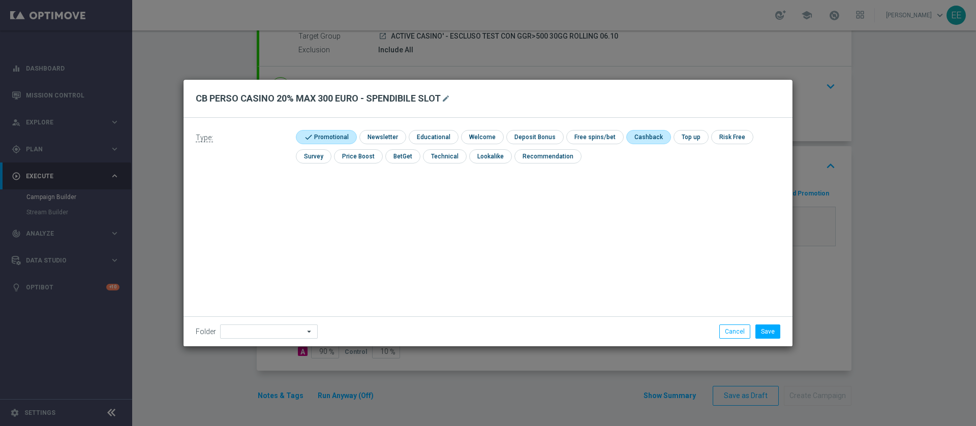
click at [645, 130] on input "checkbox" at bounding box center [647, 137] width 43 height 14
checkbox input "true"
click at [250, 331] on input at bounding box center [269, 332] width 98 height 14
type input "OMNICHANNEL"
click at [755, 325] on button "Save" at bounding box center [767, 332] width 25 height 14
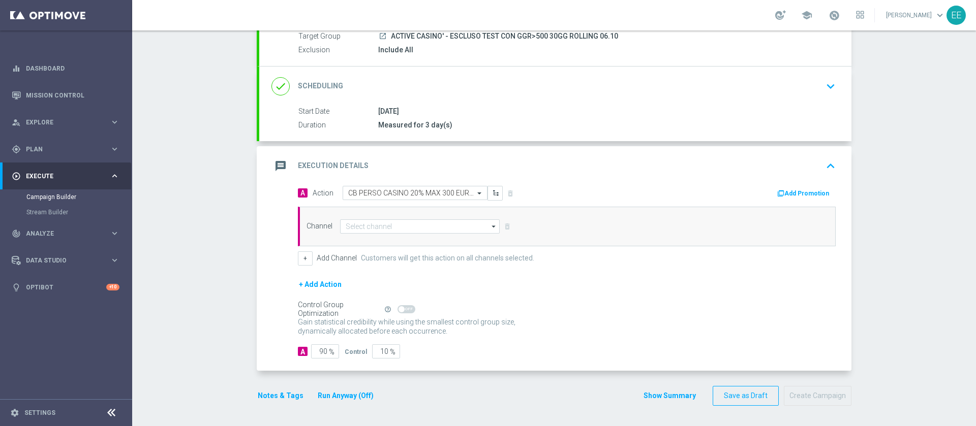
click at [777, 193] on icon "button" at bounding box center [780, 193] width 7 height 7
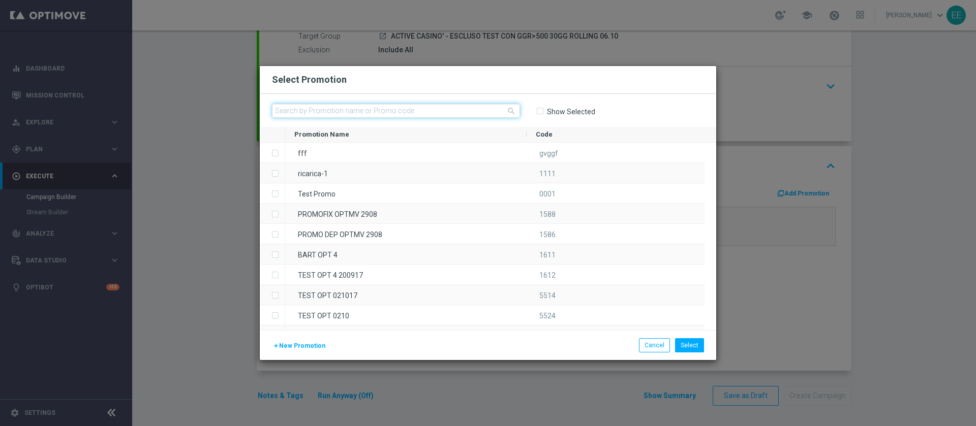
click at [320, 108] on input "text" at bounding box center [396, 111] width 248 height 14
paste input "CASINOCB06-2"
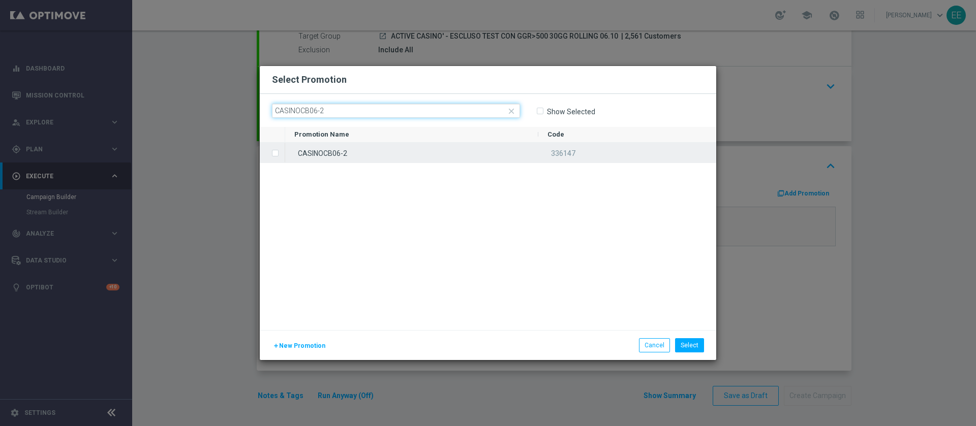
type input "CASINOCB06-2"
click at [359, 153] on div "CASINOCB06-2" at bounding box center [411, 153] width 253 height 20
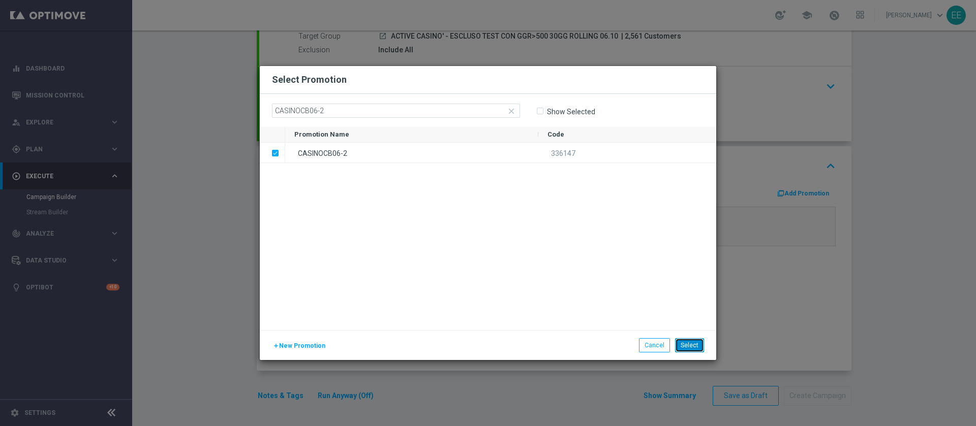
click at [693, 345] on button "Select" at bounding box center [689, 345] width 29 height 14
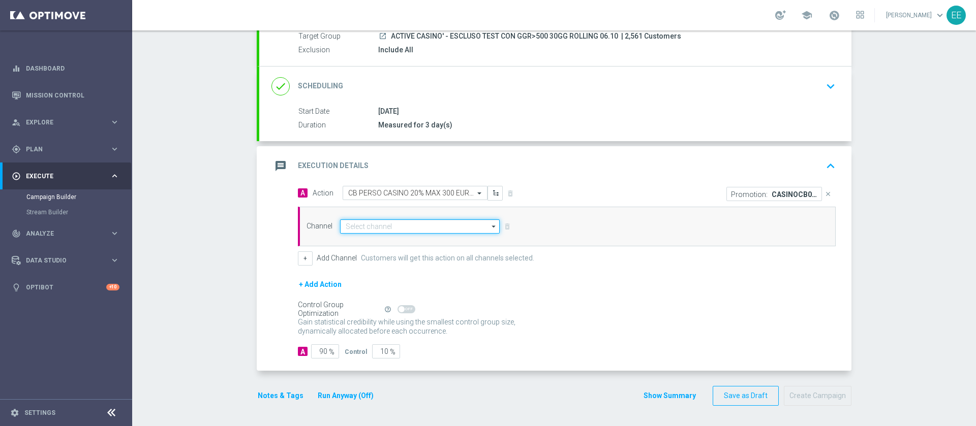
click at [430, 223] on input at bounding box center [420, 227] width 160 height 14
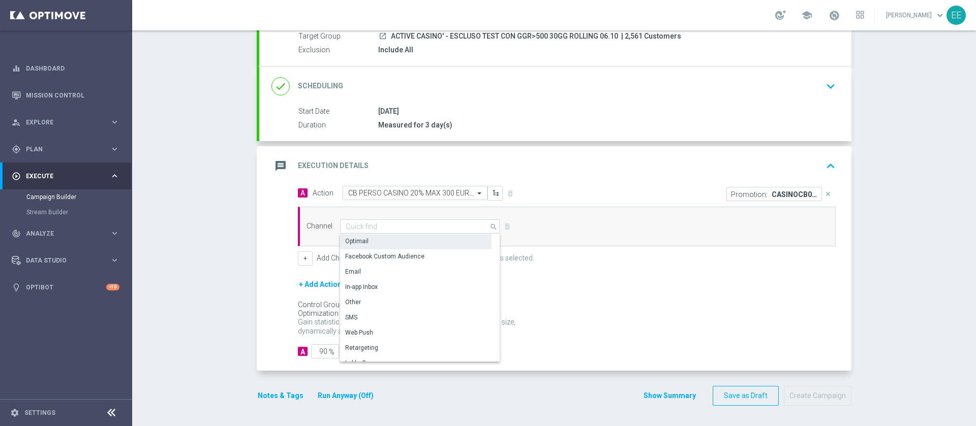
click at [384, 244] on div "Optimail" at bounding box center [415, 241] width 151 height 14
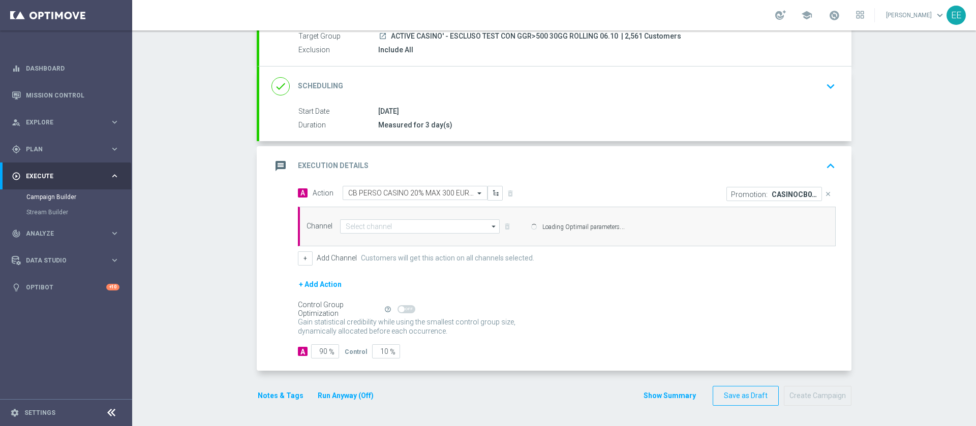
type input "Optimail"
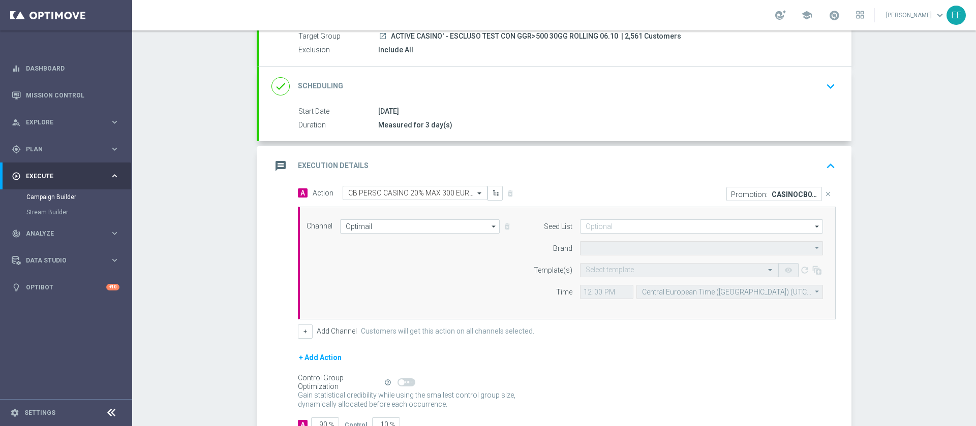
type input "Sisal Marketing"
click at [607, 266] on input "text" at bounding box center [668, 270] width 167 height 9
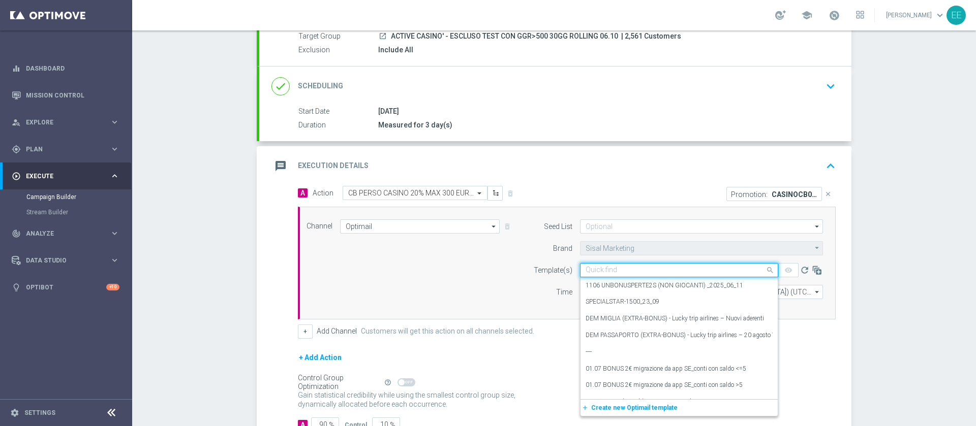
paste input "CASINOCB06-2"
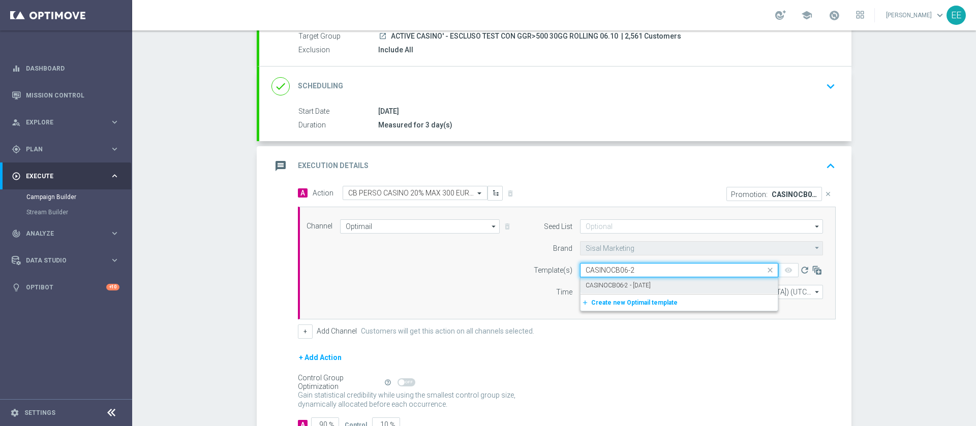
click at [639, 282] on label "CASINOCB06-2 - [DATE]" at bounding box center [617, 286] width 65 height 9
type input "CASINOCB06-2"
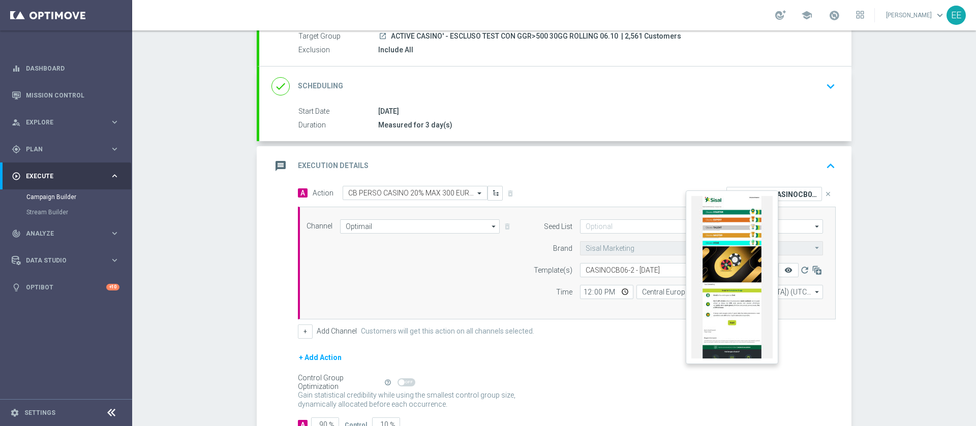
click at [784, 269] on icon "remove_red_eye" at bounding box center [788, 270] width 8 height 8
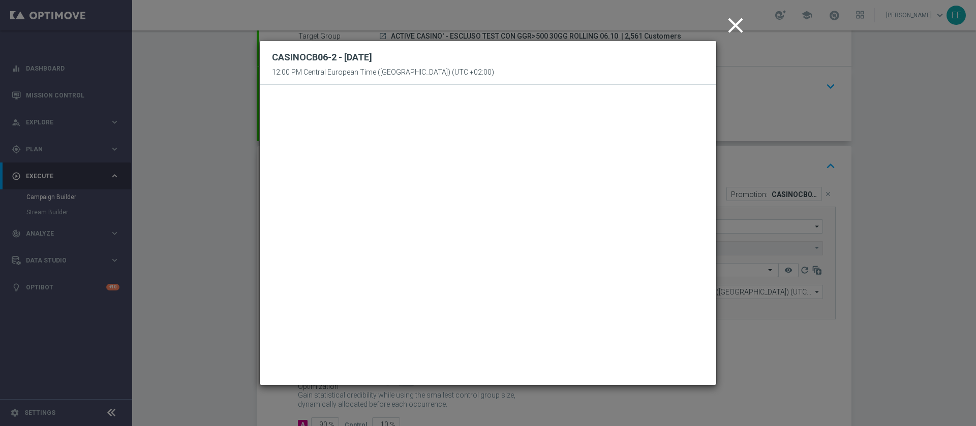
click at [731, 27] on icon "close" at bounding box center [735, 25] width 25 height 25
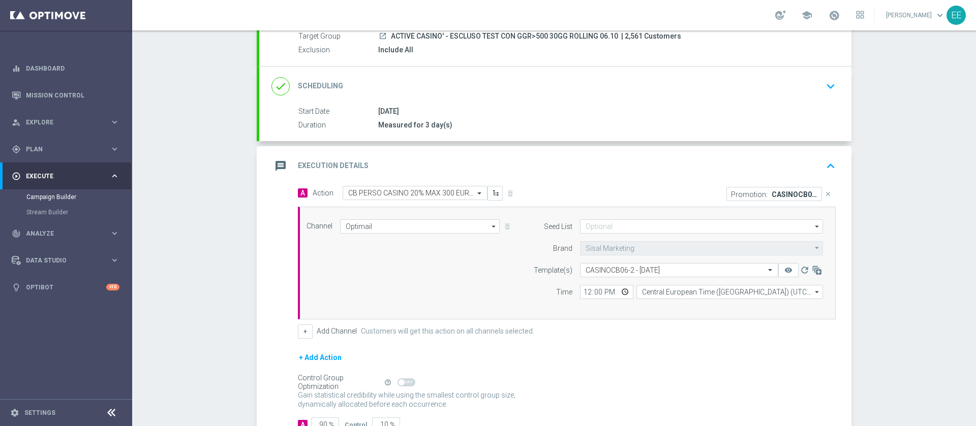
scroll to position [173, 0]
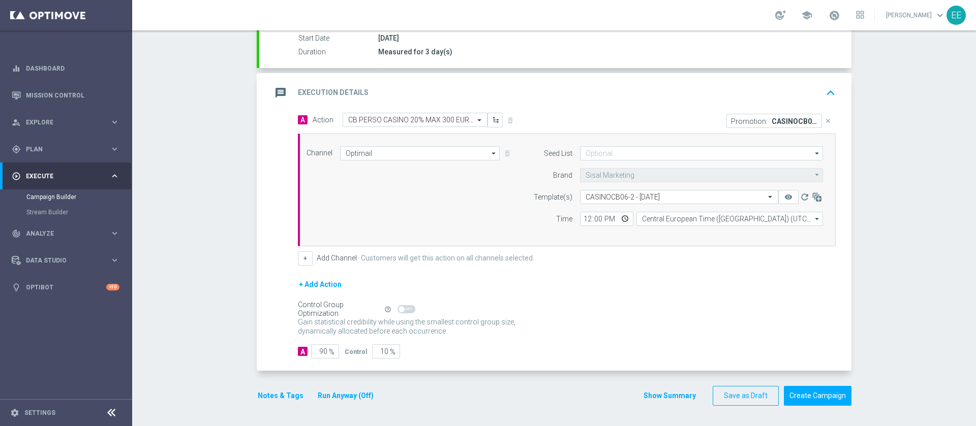
click at [291, 259] on div "A Action Select action CB PERSO CASINO 20% MAX 300 EURO - SPENDIBILE SLOT delet…" at bounding box center [566, 189] width 553 height 153
click at [306, 261] on button "+" at bounding box center [305, 259] width 15 height 14
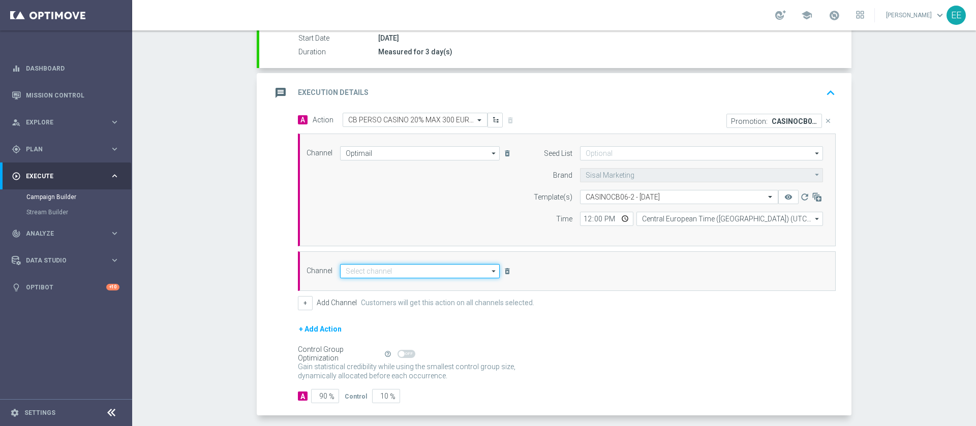
click at [379, 269] on input at bounding box center [420, 271] width 160 height 14
type input "i"
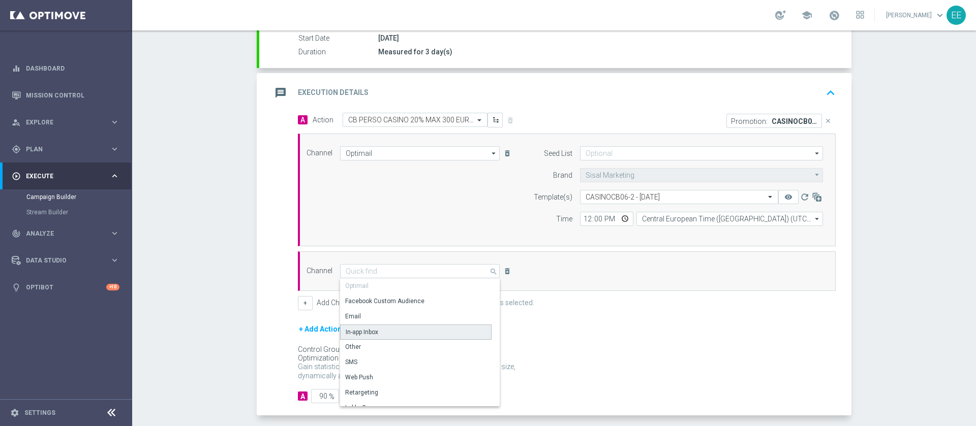
click at [376, 332] on div "In-app Inbox" at bounding box center [415, 332] width 151 height 15
type input "In-app Inbox"
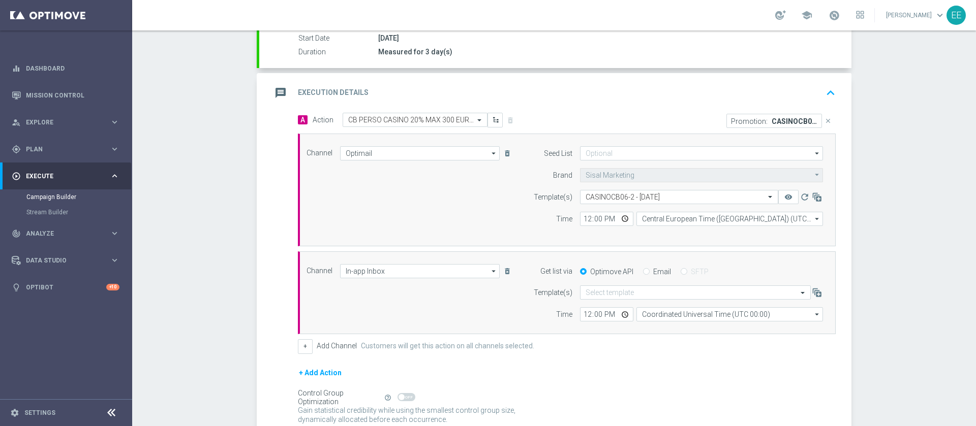
click at [643, 271] on input "Email" at bounding box center [646, 272] width 7 height 7
radio input "true"
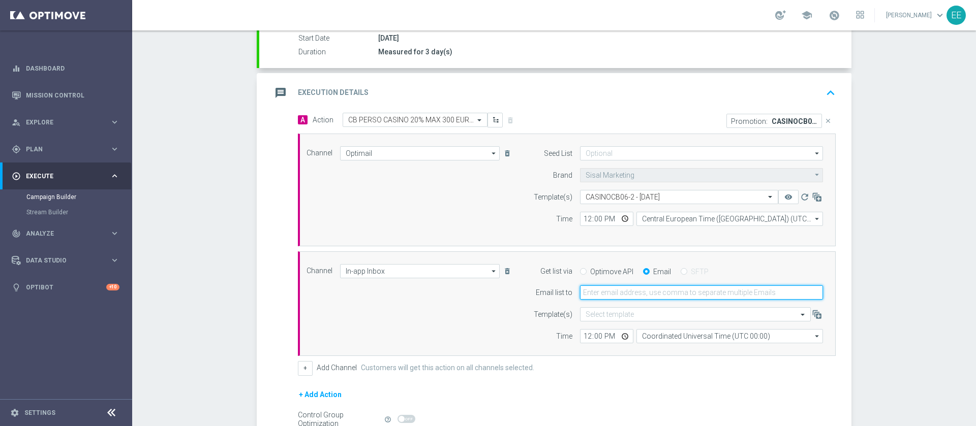
click at [661, 286] on input "email" at bounding box center [701, 293] width 243 height 14
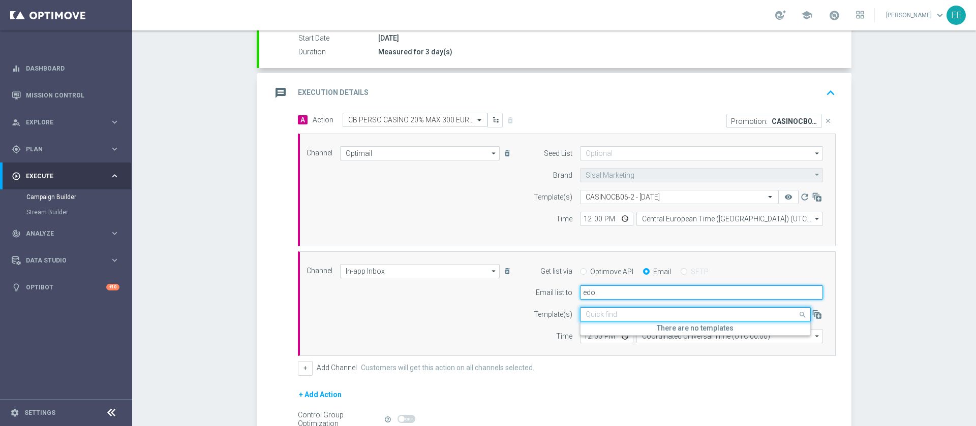
click at [661, 286] on input "edo" at bounding box center [701, 293] width 243 height 14
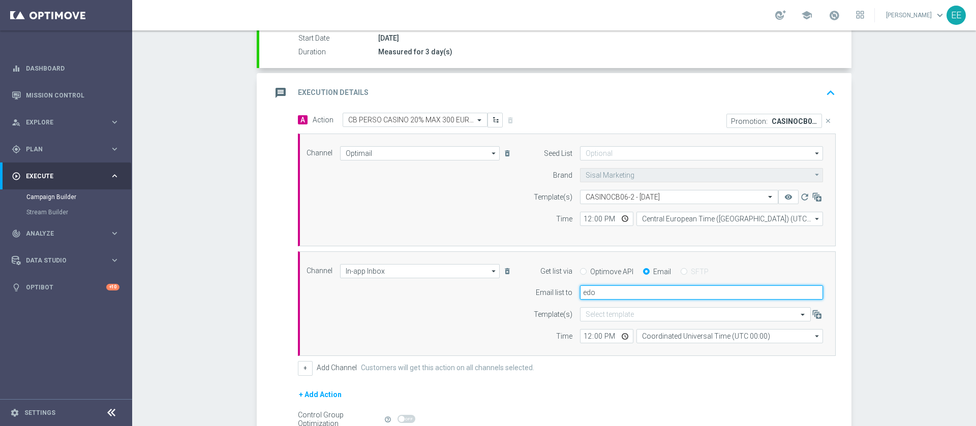
type input "edoardo.ellena@sisal.it"
click at [572, 338] on div "12:00 Coordinated Universal Time (UTC 00:00) Coordinated Universal Time (UTC 00…" at bounding box center [701, 336] width 258 height 14
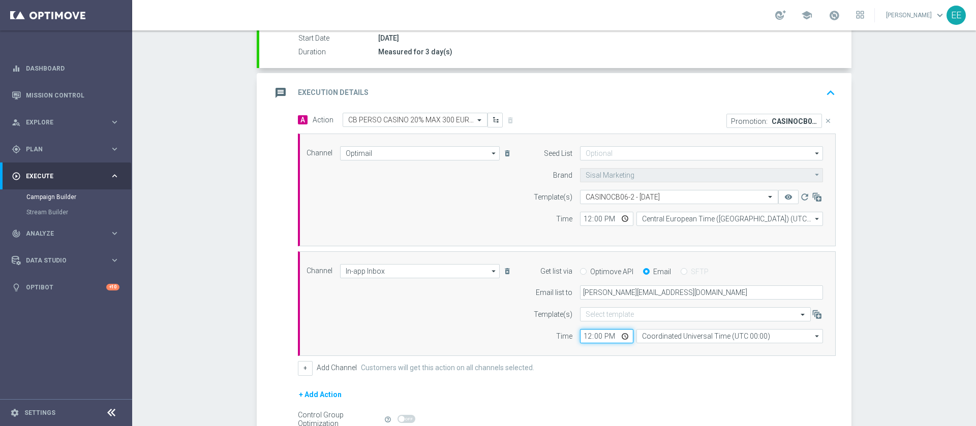
click at [580, 338] on input "12:00" at bounding box center [606, 336] width 53 height 14
type input "19:00"
click at [582, 223] on input "12:00" at bounding box center [606, 219] width 53 height 14
type input "20:00"
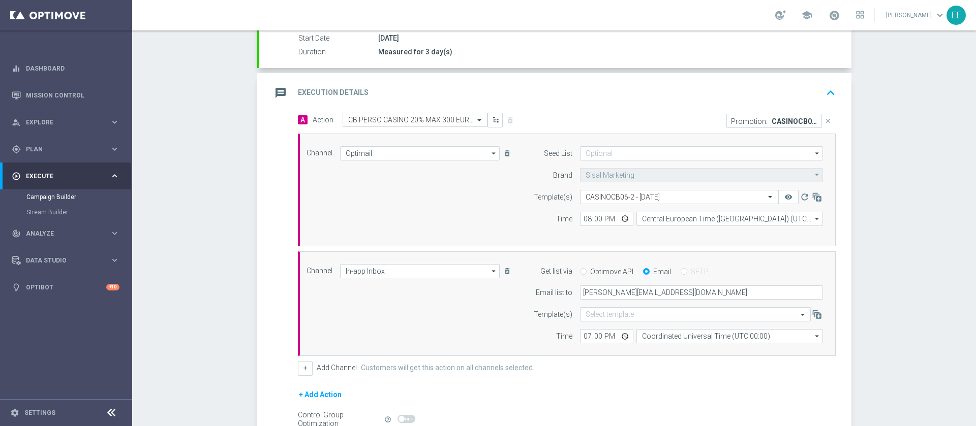
click at [445, 202] on div "Channel Optimail Optimail arrow_drop_down Drag here to set row groups Drag here…" at bounding box center [565, 189] width 532 height 87
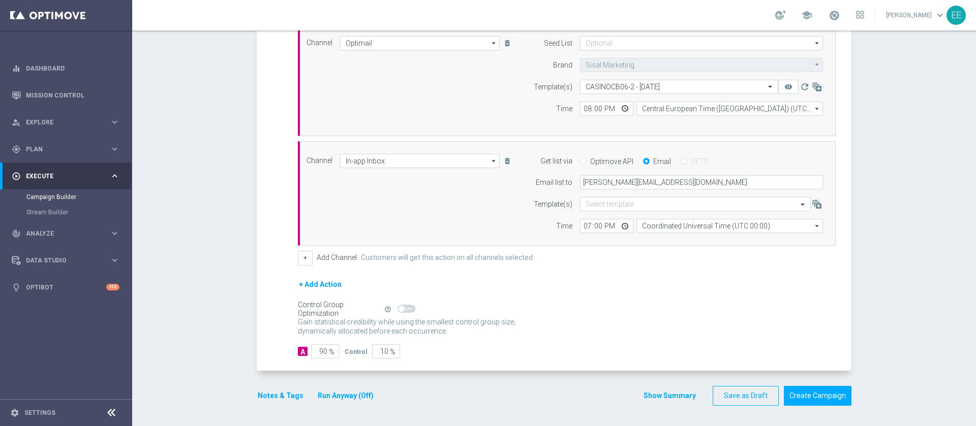
click at [289, 396] on button "Notes & Tags" at bounding box center [281, 396] width 48 height 13
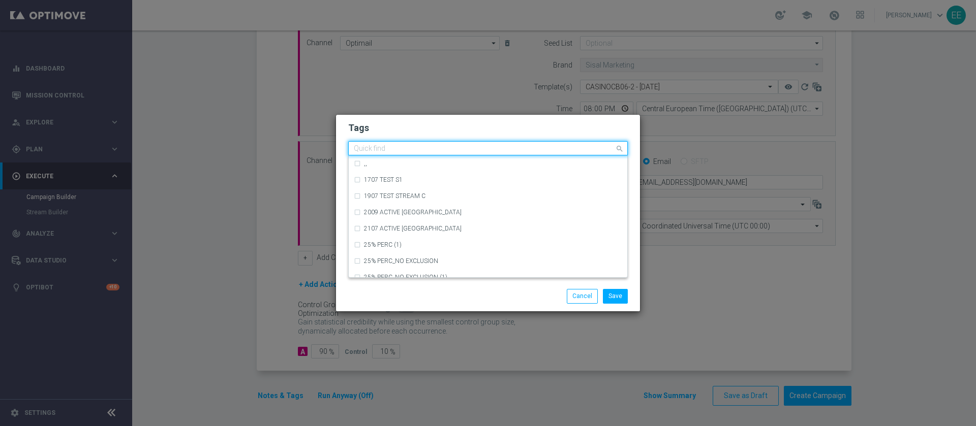
click at [445, 149] on input "text" at bounding box center [484, 149] width 261 height 9
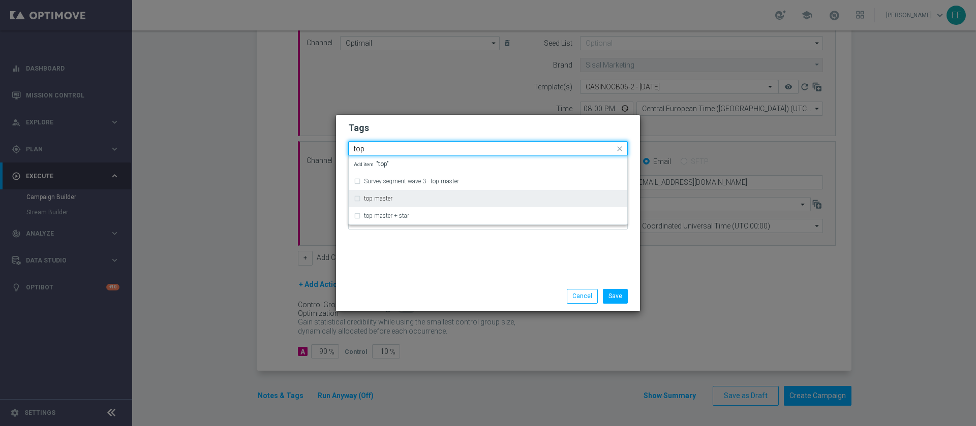
type input "top"
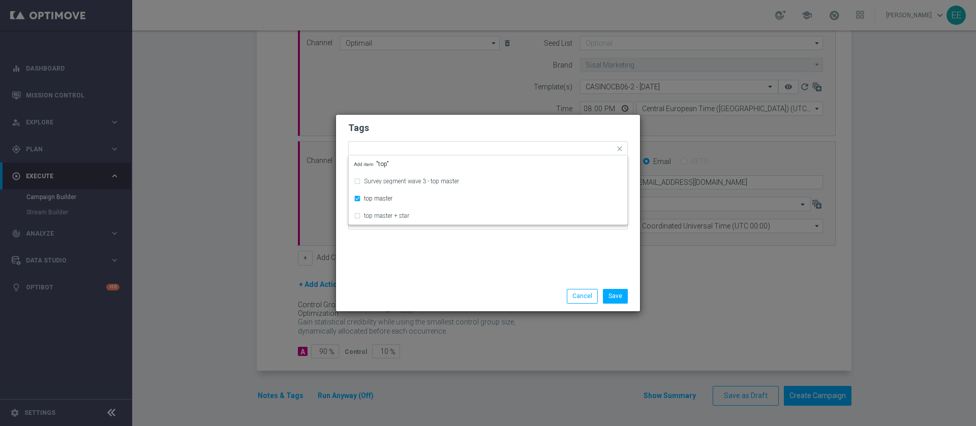
click at [430, 128] on h2 "Tags" at bounding box center [488, 128] width 280 height 12
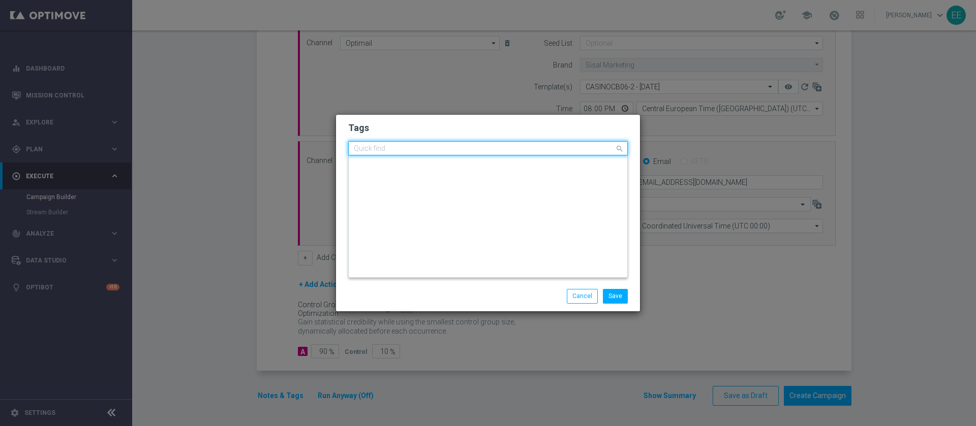
click at [449, 150] on input "text" at bounding box center [484, 149] width 261 height 9
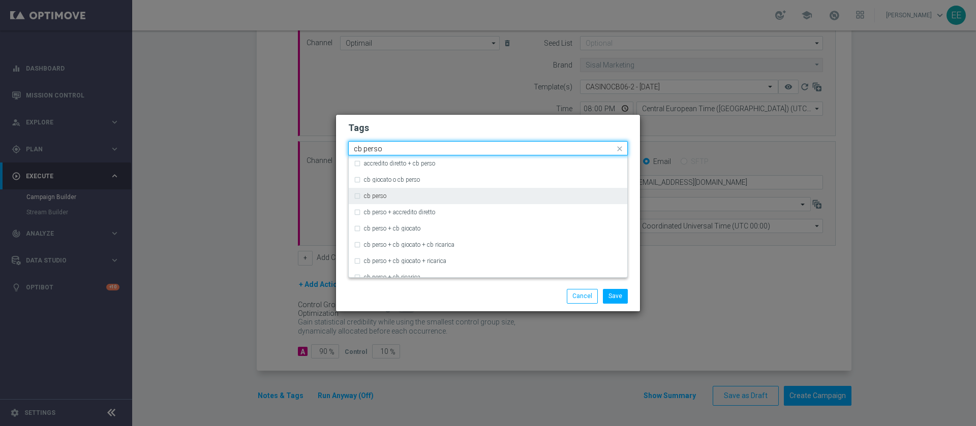
click at [386, 198] on label "cb perso" at bounding box center [375, 196] width 22 height 6
type input "cb perso"
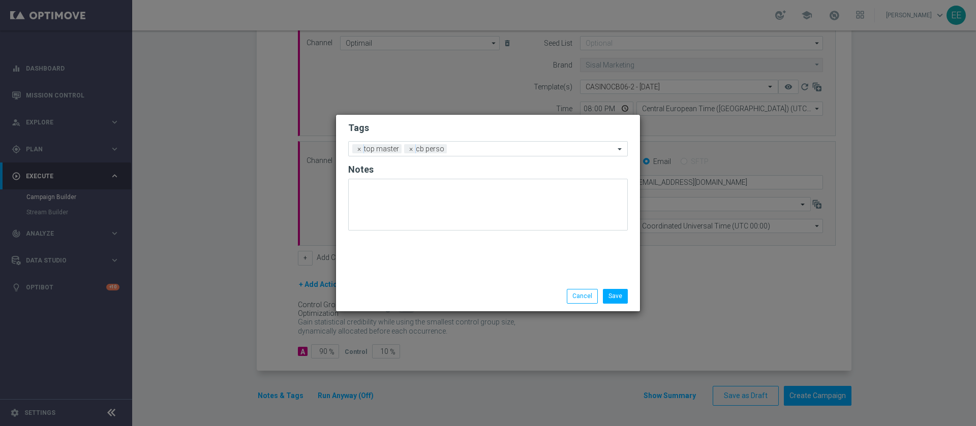
click at [510, 131] on h2 "Tags" at bounding box center [488, 128] width 280 height 12
click at [525, 141] on div "Add a new tag × top master × cb perso" at bounding box center [488, 148] width 280 height 15
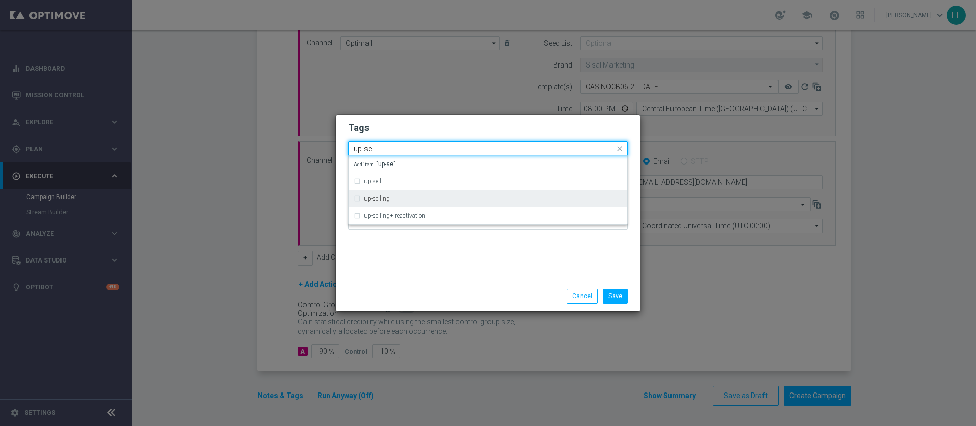
click at [419, 198] on div "up-selling" at bounding box center [493, 199] width 258 height 6
type input "up-se"
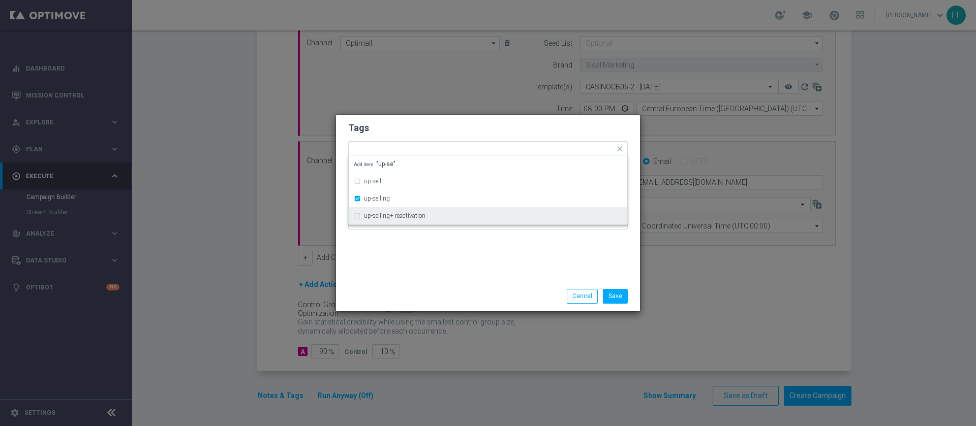
click at [420, 232] on div at bounding box center [488, 207] width 280 height 59
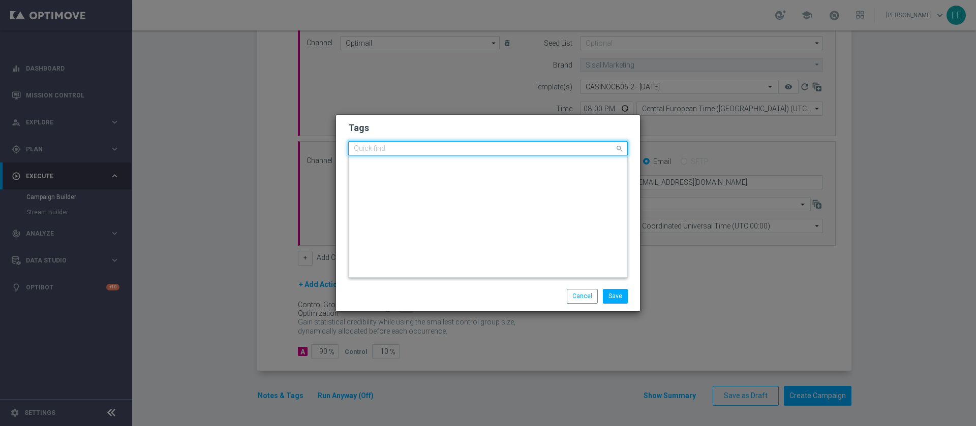
click at [512, 147] on input "text" at bounding box center [484, 149] width 261 height 9
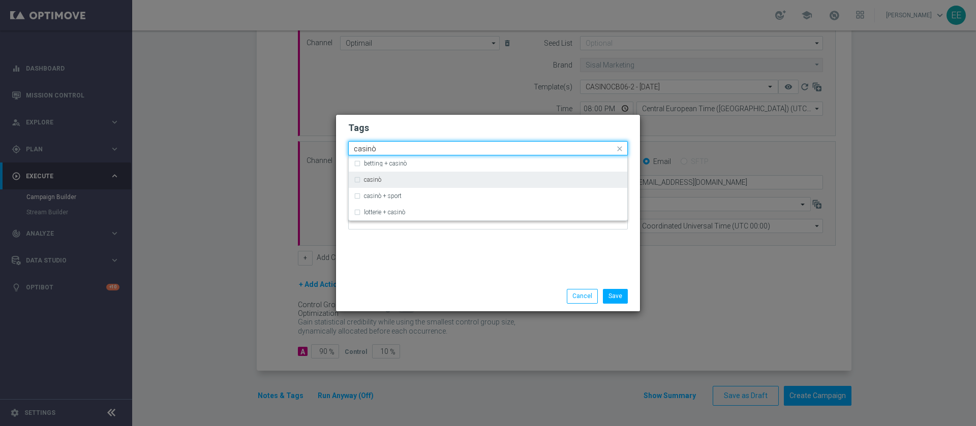
click at [428, 185] on div "casinò" at bounding box center [488, 180] width 268 height 16
type input "casinò"
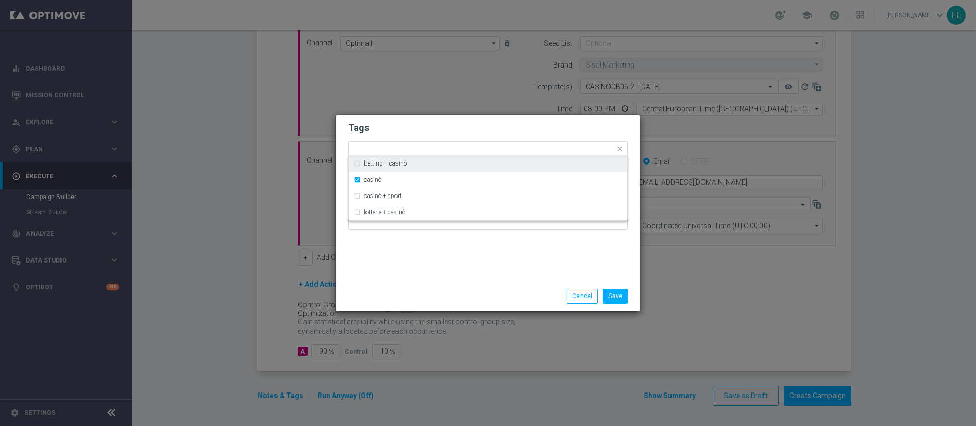
click at [505, 122] on h2 "Tags" at bounding box center [488, 128] width 280 height 12
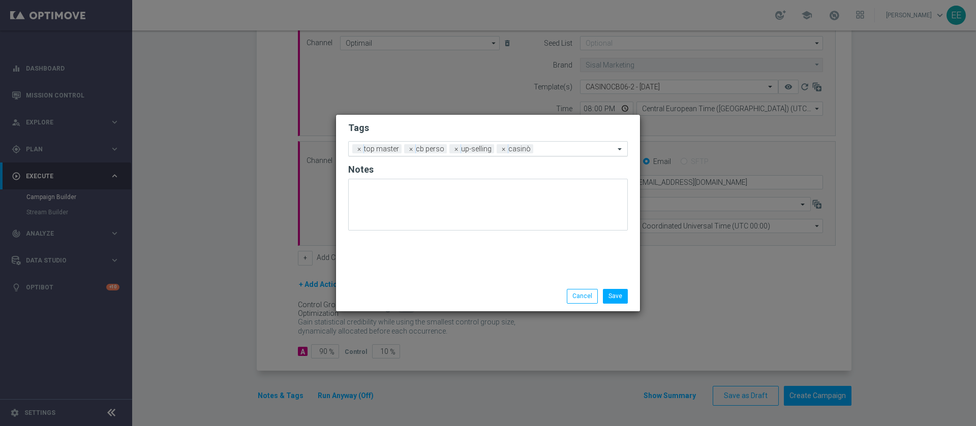
click at [551, 151] on input "text" at bounding box center [575, 149] width 77 height 9
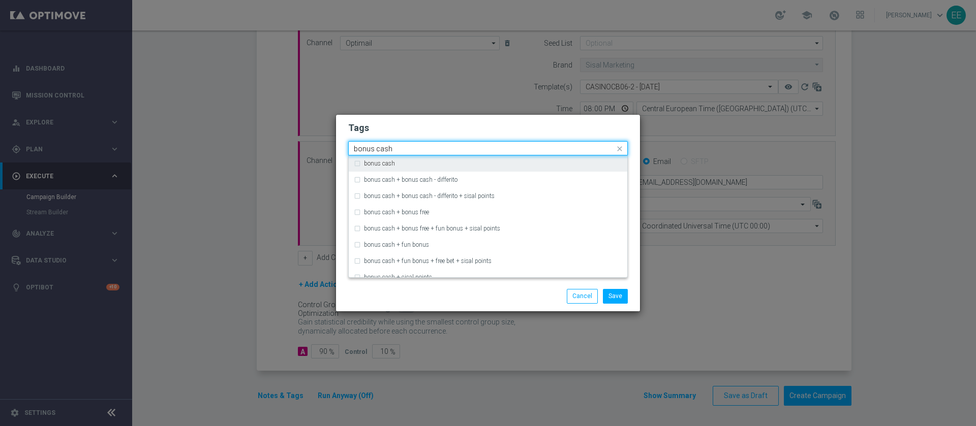
click at [511, 162] on div "bonus cash" at bounding box center [493, 164] width 258 height 6
type input "bonus cash"
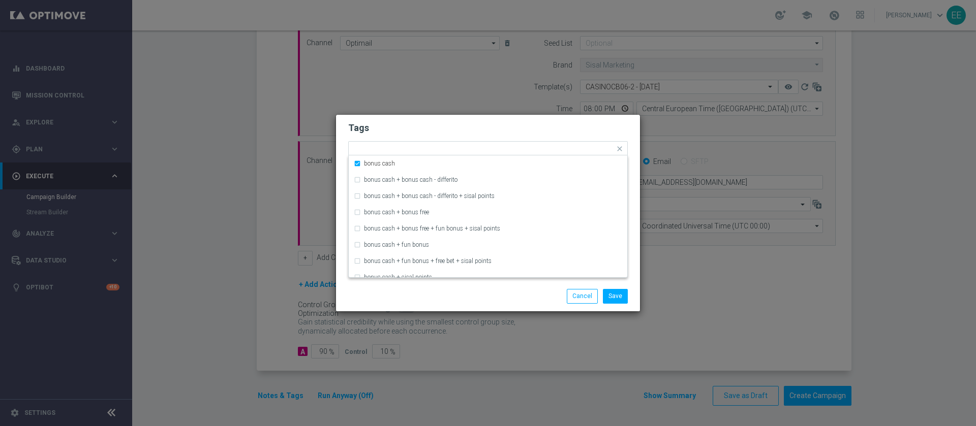
click at [565, 127] on h2 "Tags" at bounding box center [488, 128] width 280 height 12
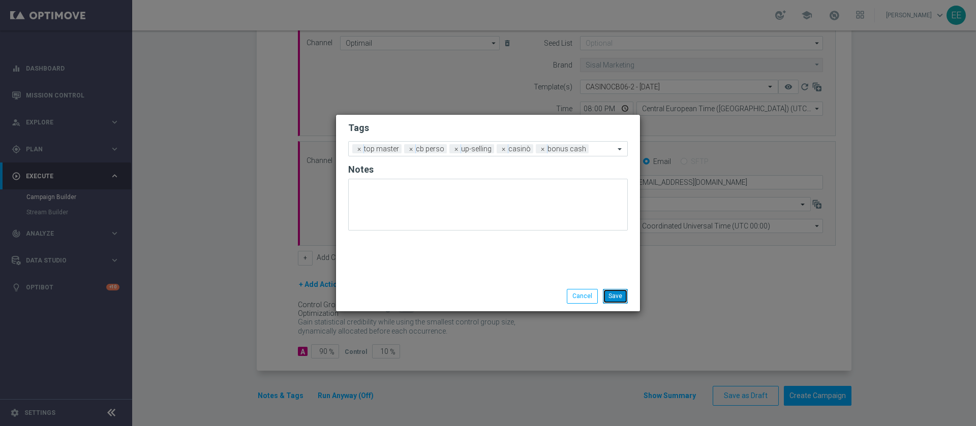
click at [612, 295] on button "Save" at bounding box center [615, 296] width 25 height 14
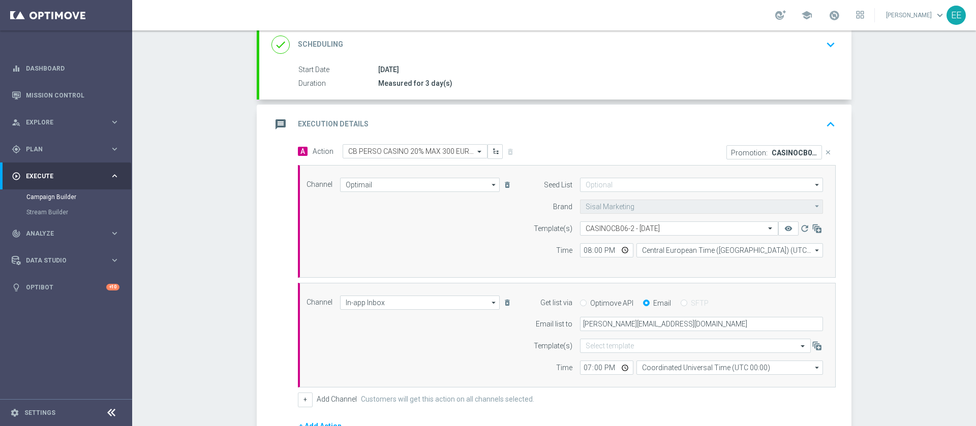
scroll to position [283, 0]
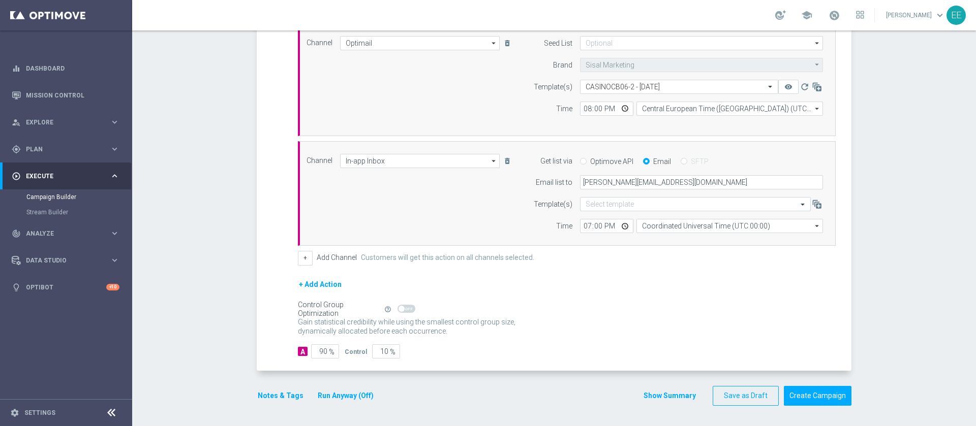
click at [343, 395] on button "Run Anyway (Off)" at bounding box center [346, 396] width 58 height 13
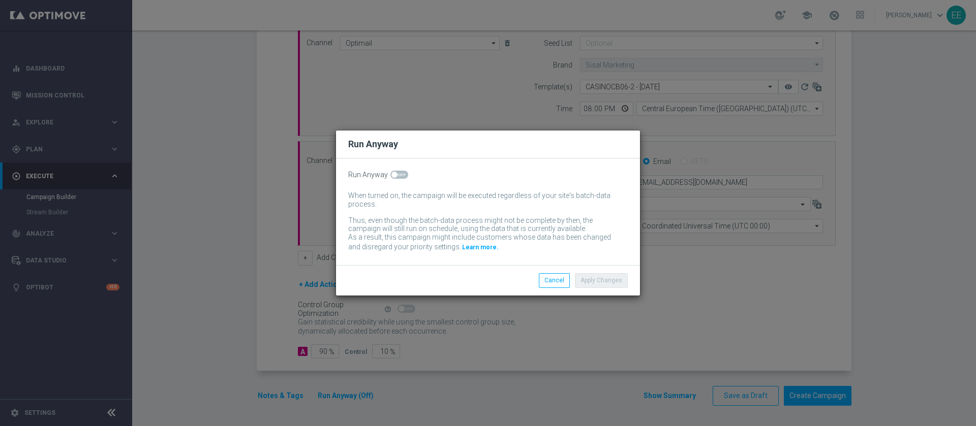
click at [397, 177] on span at bounding box center [399, 175] width 18 height 8
click at [397, 177] on input "checkbox" at bounding box center [399, 175] width 18 height 8
checkbox input "true"
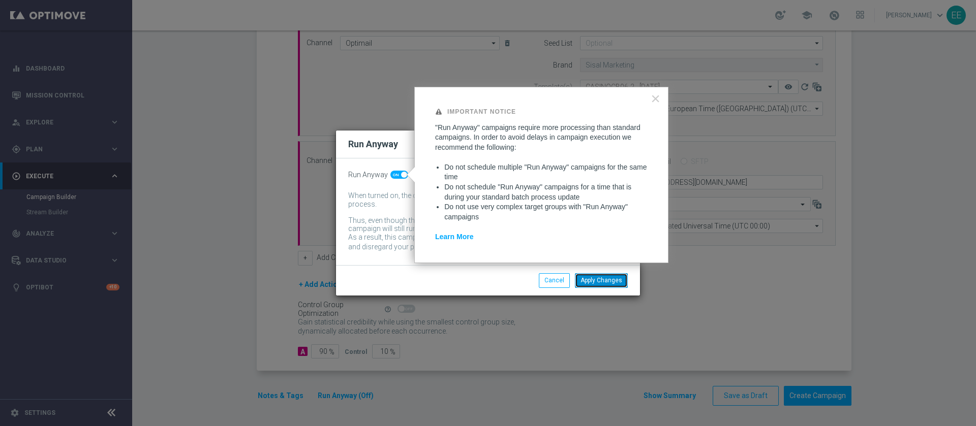
click at [601, 280] on button "Apply Changes" at bounding box center [601, 280] width 53 height 14
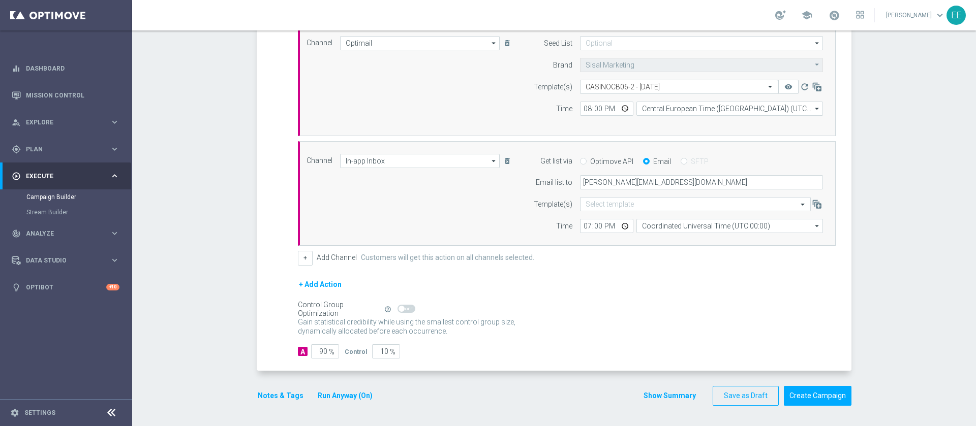
scroll to position [80, 0]
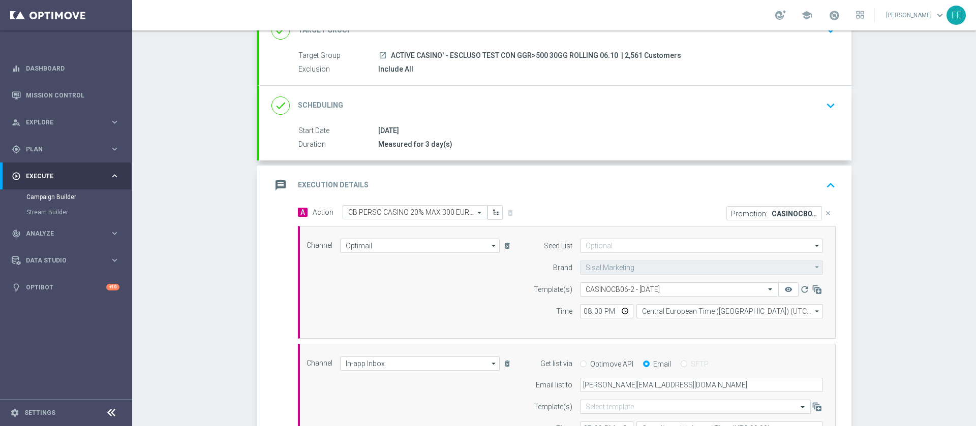
click at [812, 186] on div "message Execution Details keyboard_arrow_up" at bounding box center [555, 185] width 568 height 19
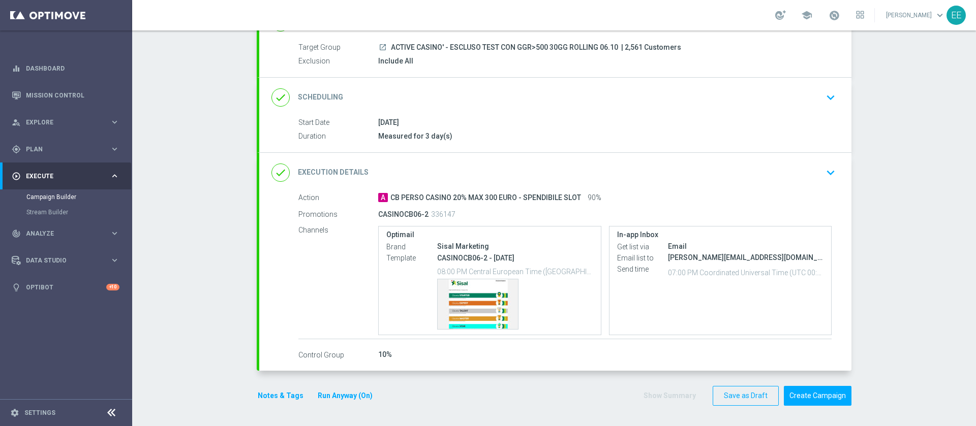
scroll to position [87, 0]
click at [564, 178] on div "done Execution Details keyboard_arrow_down" at bounding box center [555, 174] width 568 height 19
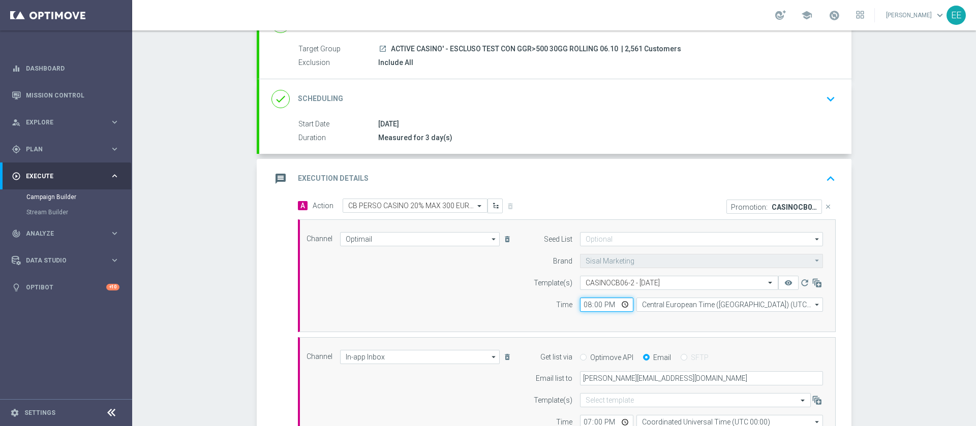
click at [585, 306] on input "20:00" at bounding box center [606, 305] width 53 height 14
click at [585, 306] on input "19:00" at bounding box center [606, 305] width 53 height 14
type input "19:30"
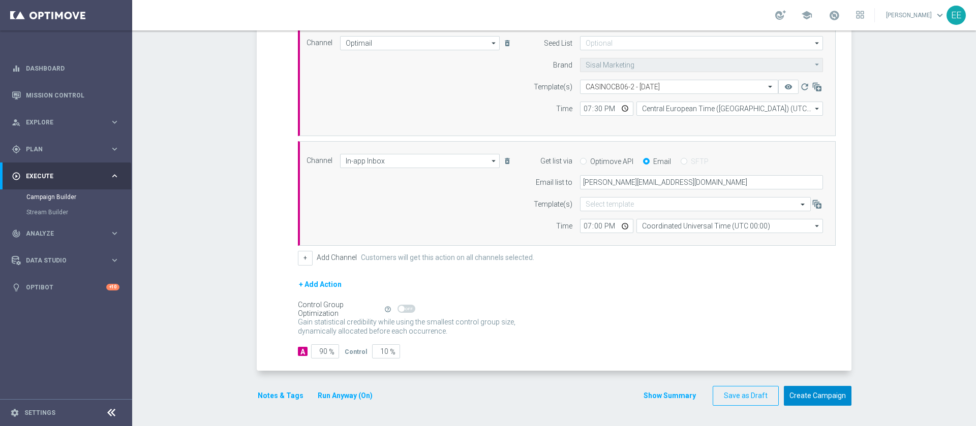
click at [799, 394] on button "Create Campaign" at bounding box center [818, 396] width 68 height 20
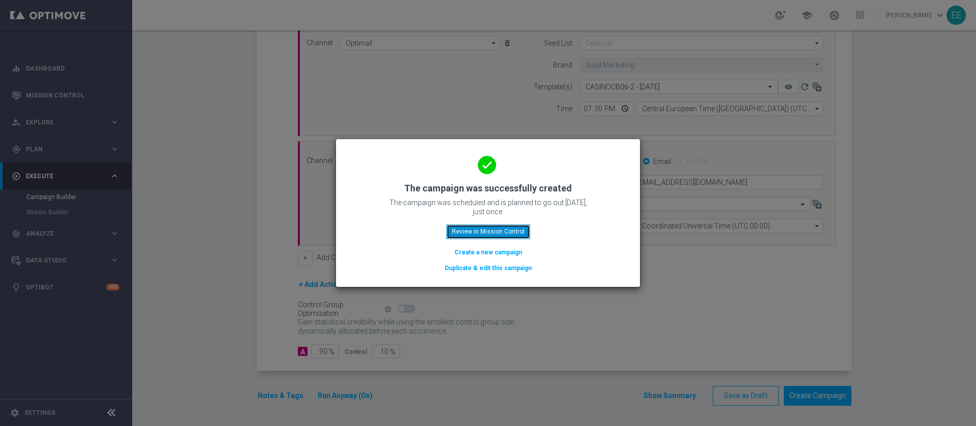
click at [504, 231] on button "Review in Mission Control" at bounding box center [488, 232] width 84 height 14
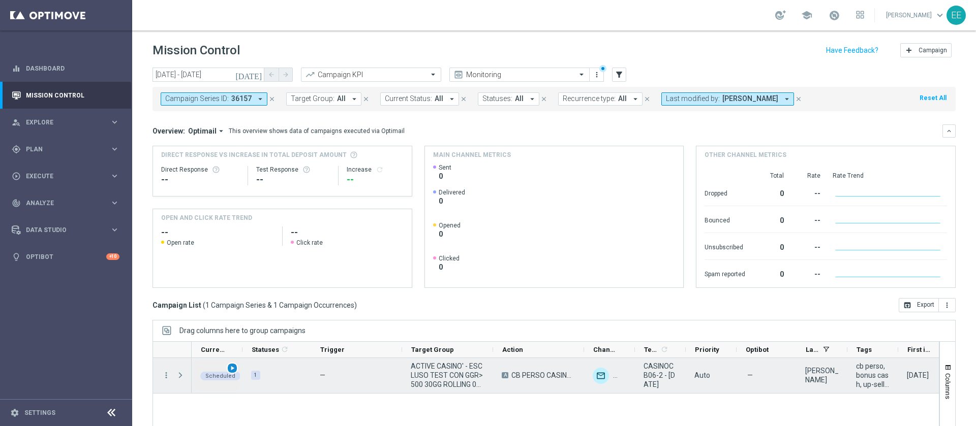
click at [233, 366] on span "play_arrow" at bounding box center [232, 368] width 7 height 7
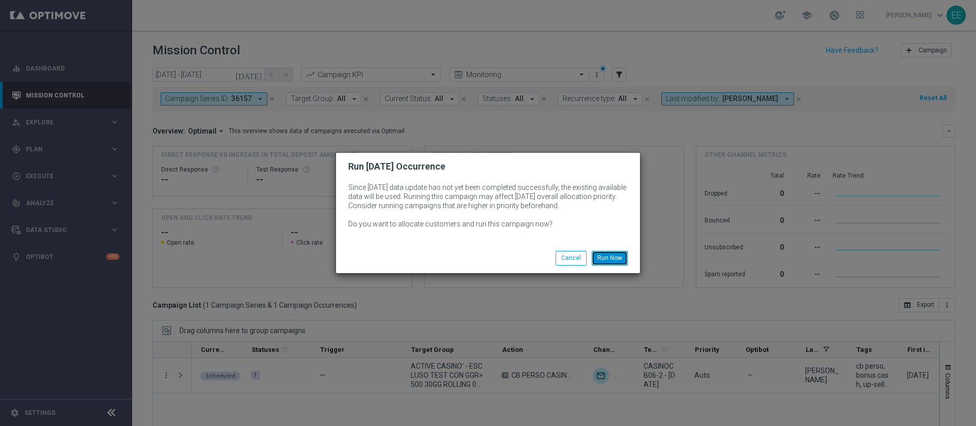
click at [605, 254] on button "Run Now" at bounding box center [610, 258] width 36 height 14
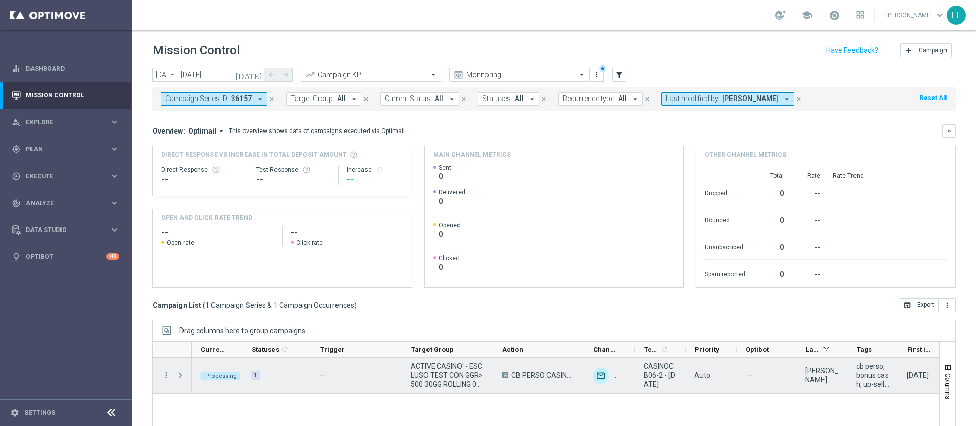
click at [464, 375] on span "ACTIVE CASINO' - ESCLUSO TEST CON GGR>500 30GG ROLLING 06.10" at bounding box center [448, 375] width 74 height 27
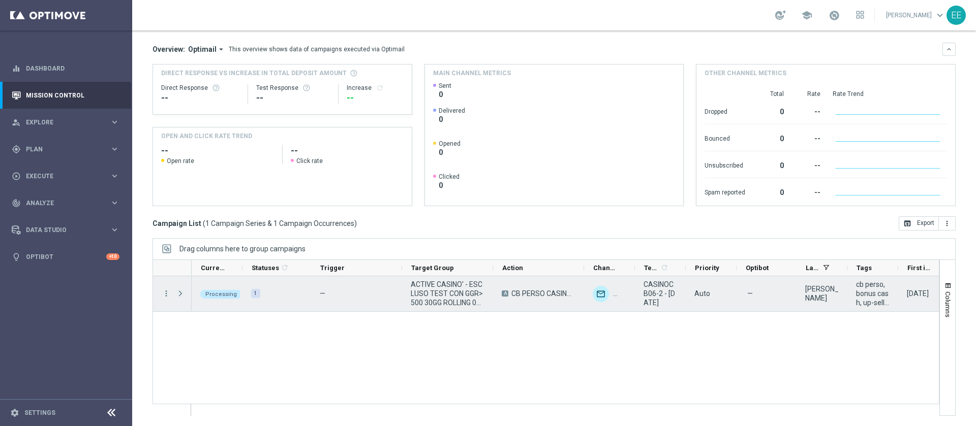
click at [181, 292] on span "Press SPACE to select this row." at bounding box center [180, 294] width 9 height 8
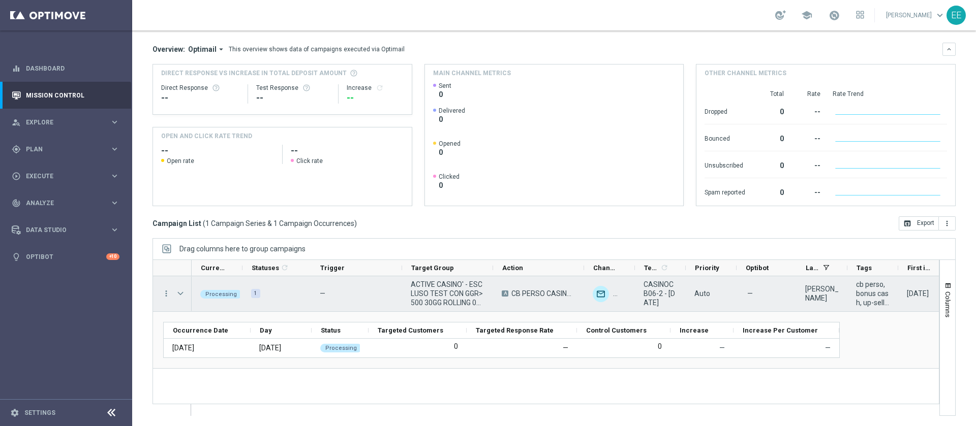
click at [181, 292] on span "Press SPACE to select this row." at bounding box center [180, 294] width 9 height 8
click at [0, 0] on span "Press SPACE to select this row." at bounding box center [0, 0] width 0 height 0
click at [181, 292] on span "Press SPACE to select this row." at bounding box center [180, 294] width 9 height 8
click at [0, 0] on span "Press SPACE to select this row." at bounding box center [0, 0] width 0 height 0
click at [181, 292] on span "Press SPACE to select this row." at bounding box center [180, 294] width 9 height 8
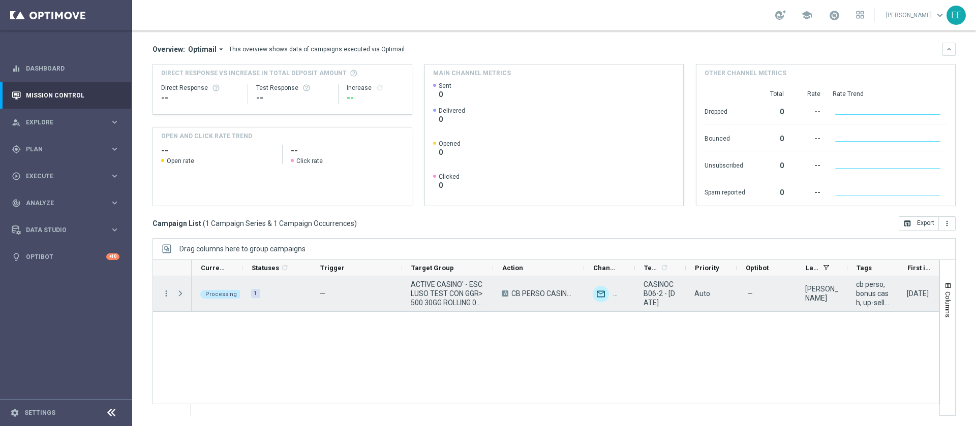
click at [181, 292] on span "Press SPACE to select this row." at bounding box center [180, 294] width 9 height 8
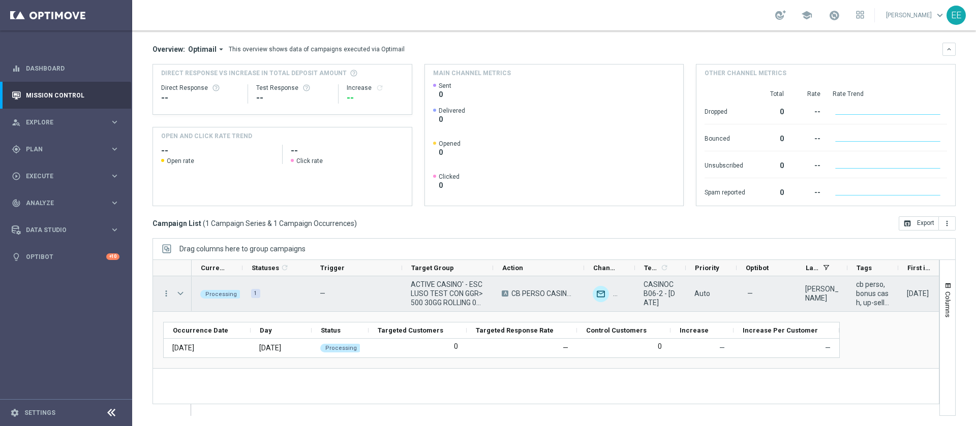
click at [181, 292] on span "Press SPACE to select this row." at bounding box center [180, 294] width 9 height 8
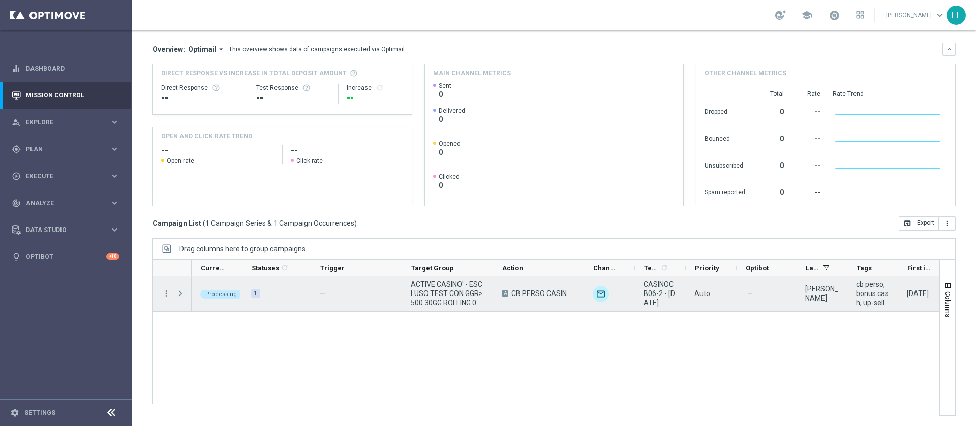
click at [181, 292] on span "Press SPACE to select this row." at bounding box center [180, 294] width 9 height 8
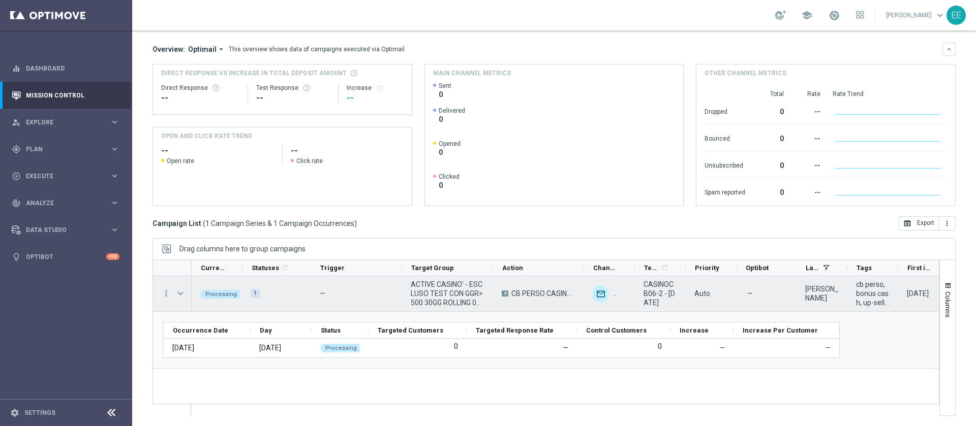
click at [181, 292] on span "Press SPACE to select this row." at bounding box center [180, 294] width 9 height 8
click at [0, 0] on span "Press SPACE to select this row." at bounding box center [0, 0] width 0 height 0
click at [181, 292] on span "Press SPACE to select this row." at bounding box center [180, 294] width 9 height 8
click at [0, 0] on span "Press SPACE to select this row." at bounding box center [0, 0] width 0 height 0
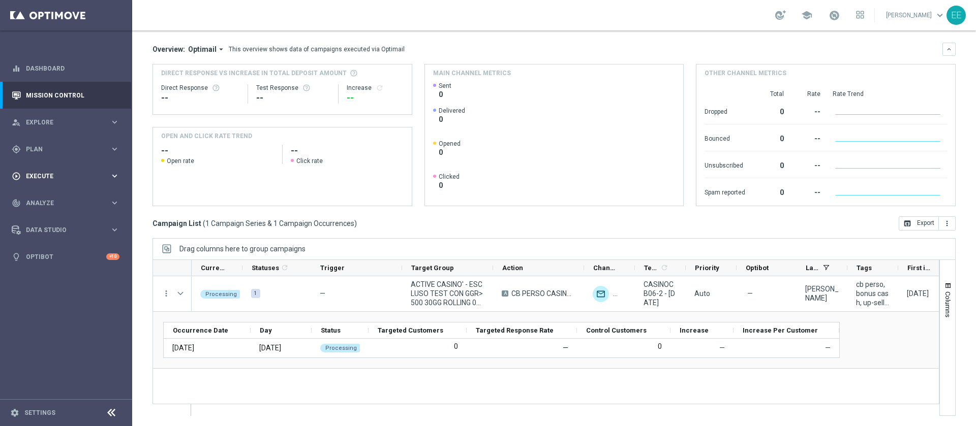
click at [46, 174] on span "Execute" at bounding box center [68, 176] width 84 height 6
click at [66, 197] on link "Campaign Builder" at bounding box center [65, 197] width 79 height 8
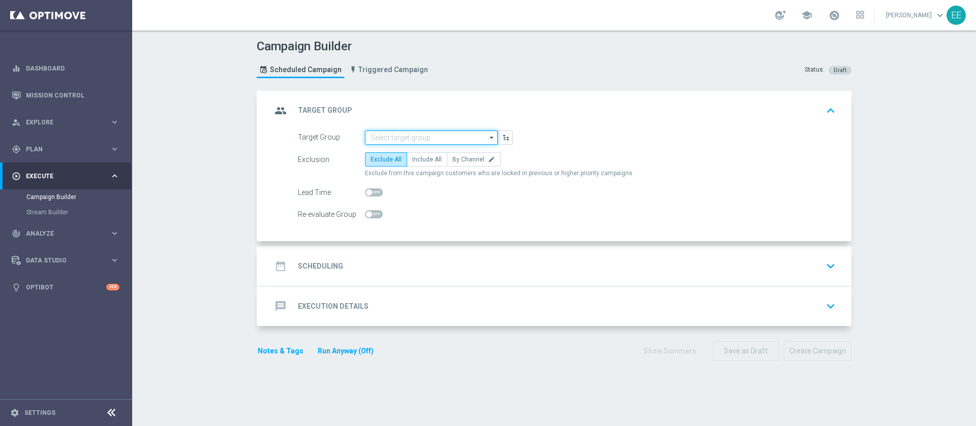
click at [441, 136] on input at bounding box center [431, 138] width 133 height 14
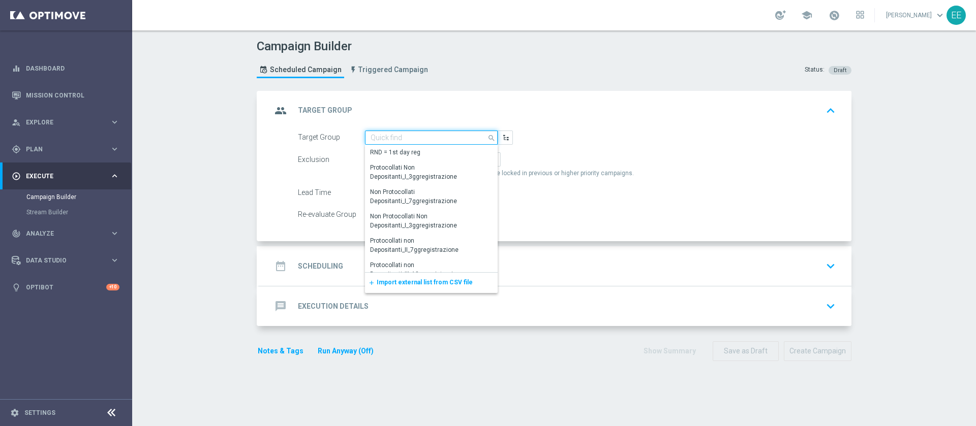
paste input "ACTIVE CASINO - ESCLUSO TEST CON GGR >200 e <500 30GG ROLLING"
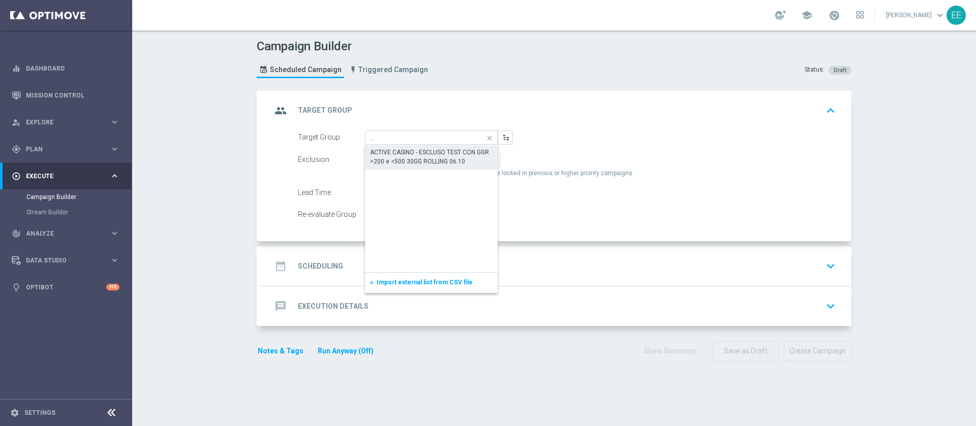
click at [415, 157] on div "ACTIVE CASINO - ESCLUSO TEST CON GGR >200 e <500 30GG ROLLING 06.10" at bounding box center [431, 157] width 122 height 18
type input "ACTIVE CASINO - ESCLUSO TEST CON GGR >200 e <500 30GG ROLLING 06.10"
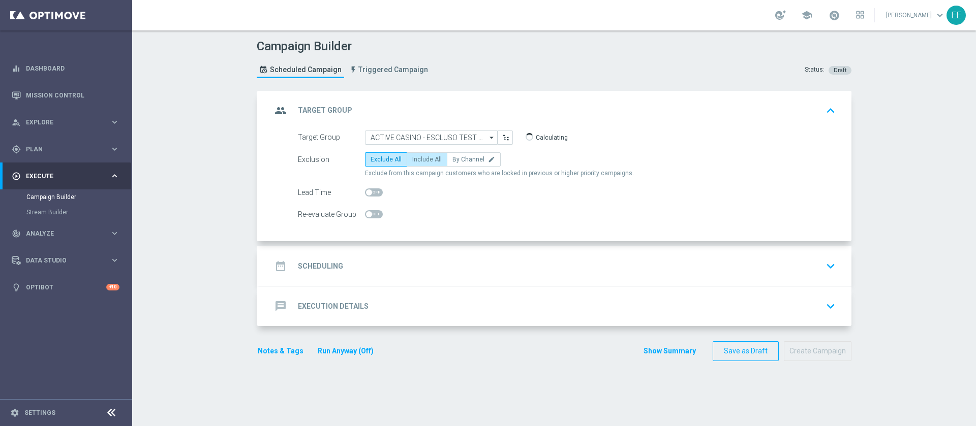
click at [414, 157] on span "Include All" at bounding box center [426, 159] width 29 height 7
click at [414, 158] on input "Include All" at bounding box center [415, 161] width 7 height 7
radio input "true"
click at [360, 261] on div "date_range Scheduling keyboard_arrow_down" at bounding box center [555, 266] width 568 height 19
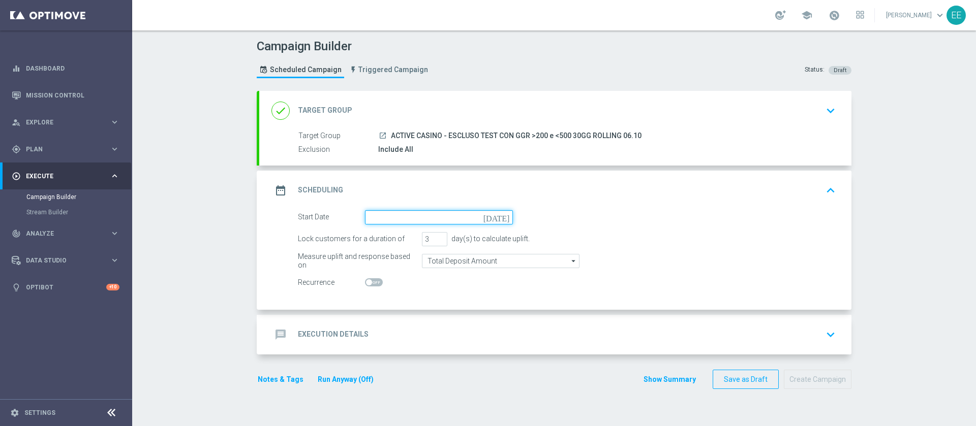
click at [407, 218] on input at bounding box center [439, 217] width 148 height 14
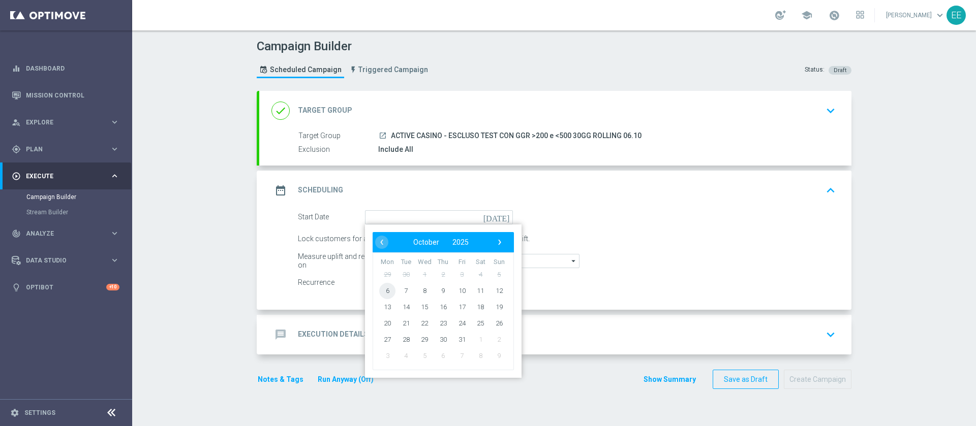
click at [381, 294] on span "6" at bounding box center [387, 291] width 16 height 16
type input "[DATE]"
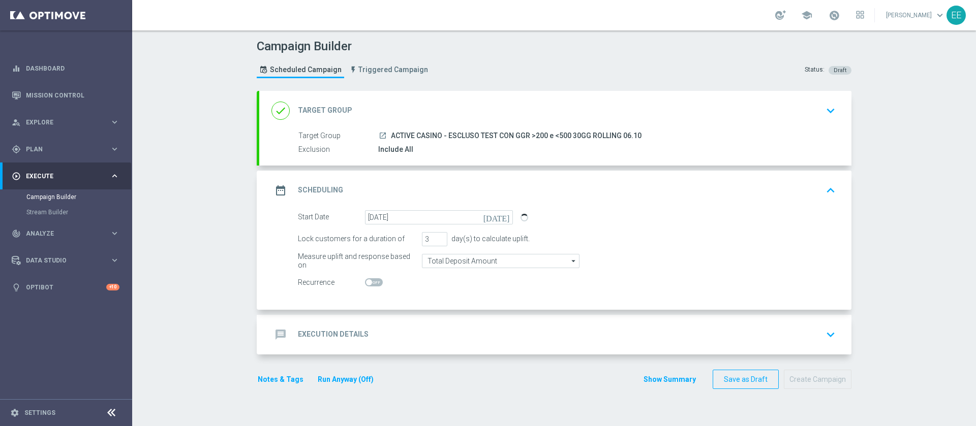
click at [435, 329] on div "message Execution Details keyboard_arrow_down" at bounding box center [555, 334] width 568 height 19
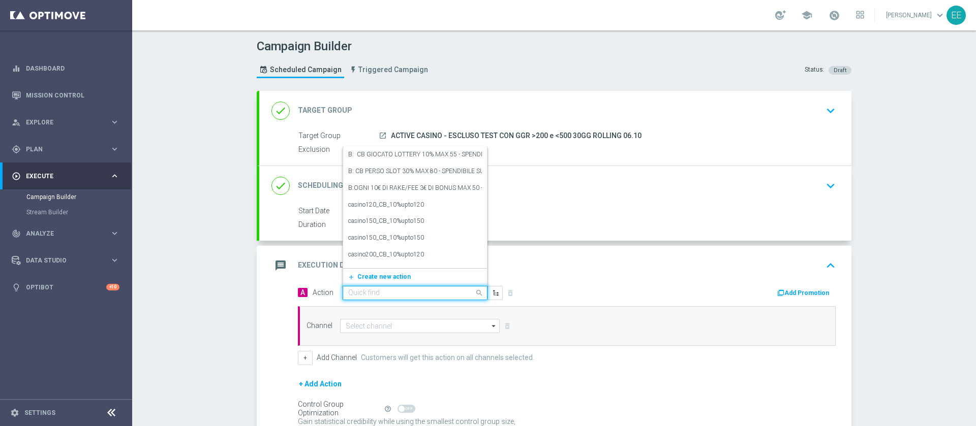
click at [392, 297] on div "Quick find" at bounding box center [415, 293] width 145 height 14
paste input "CB PERSO CASINO 20% MAX 200 EURO - SPENDIBILE SLOT"
type input "CB PERSO CASINO 20% MAX 200 EURO - SPENDIBILE SLOT"
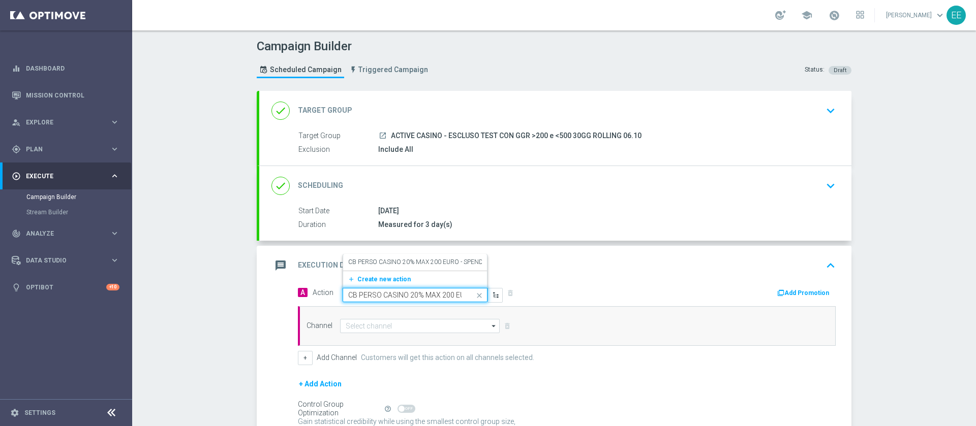
scroll to position [0, 73]
click at [378, 264] on label "CB PERSO CASINO 20% MAX 200 EURO - SPENDIBILE SLOT" at bounding box center [430, 262] width 165 height 9
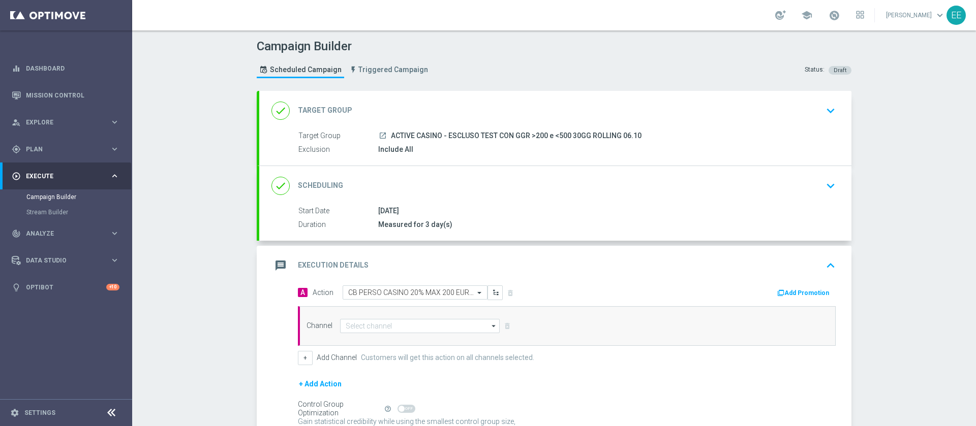
click at [801, 293] on button "Add Promotion" at bounding box center [804, 293] width 56 height 11
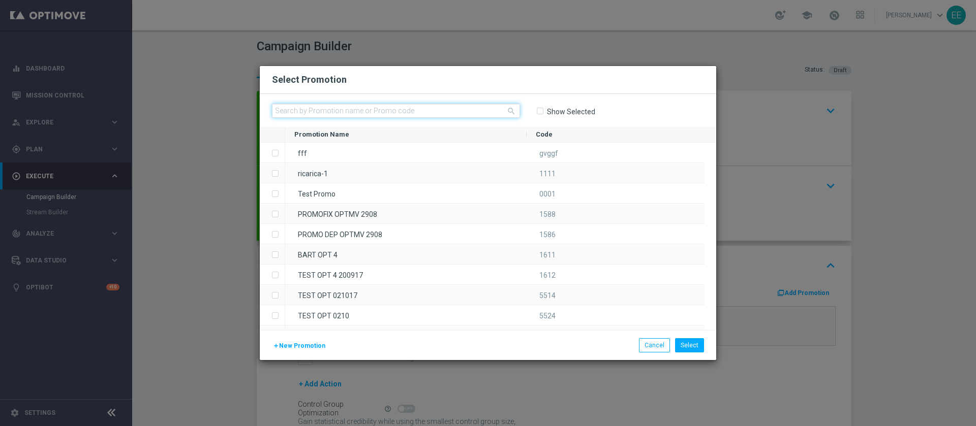
click at [370, 111] on input "text" at bounding box center [396, 111] width 248 height 14
paste input "CASINOCB06-2"
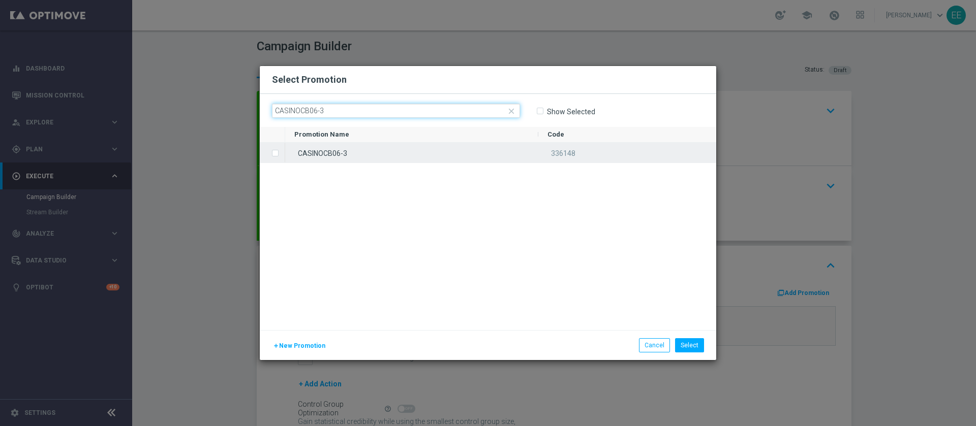
type input "CASINOCB06-3"
click at [338, 150] on div "CASINOCB06-3" at bounding box center [411, 153] width 253 height 20
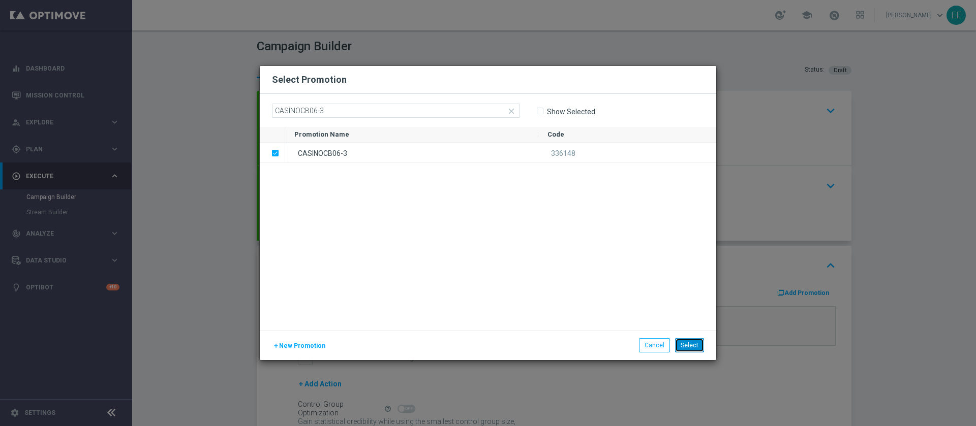
click at [695, 341] on button "Select" at bounding box center [689, 345] width 29 height 14
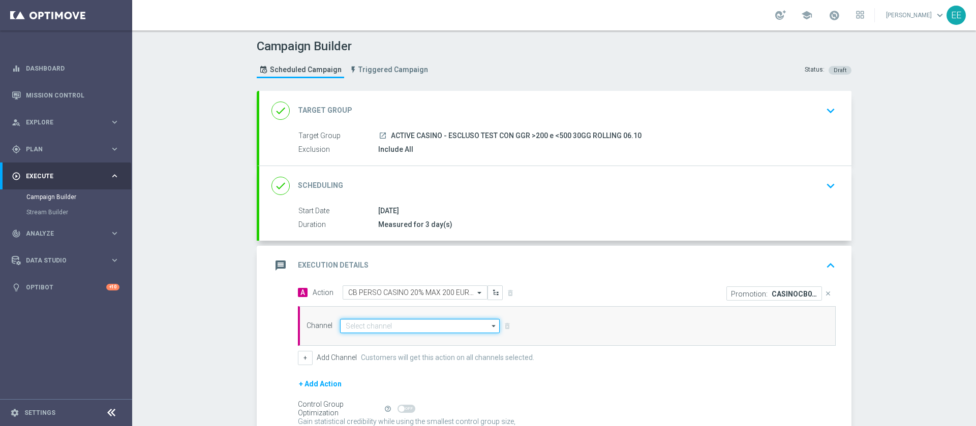
click at [389, 320] on input at bounding box center [420, 326] width 160 height 14
click at [400, 331] on input at bounding box center [420, 326] width 160 height 14
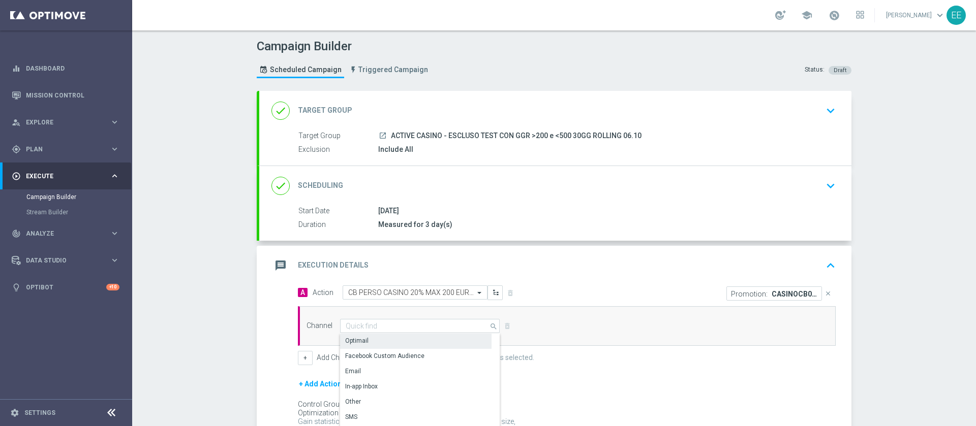
click at [395, 342] on div "Optimail" at bounding box center [415, 341] width 151 height 14
type input "Optimail"
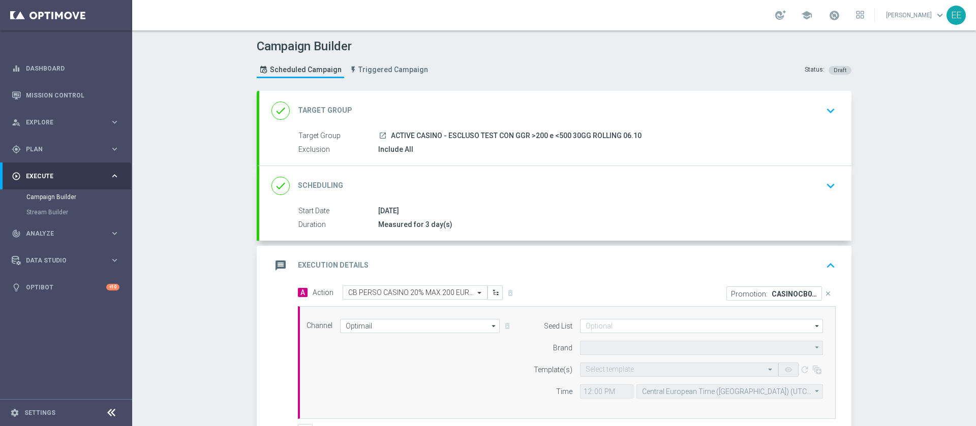
type input "Sisal Marketing"
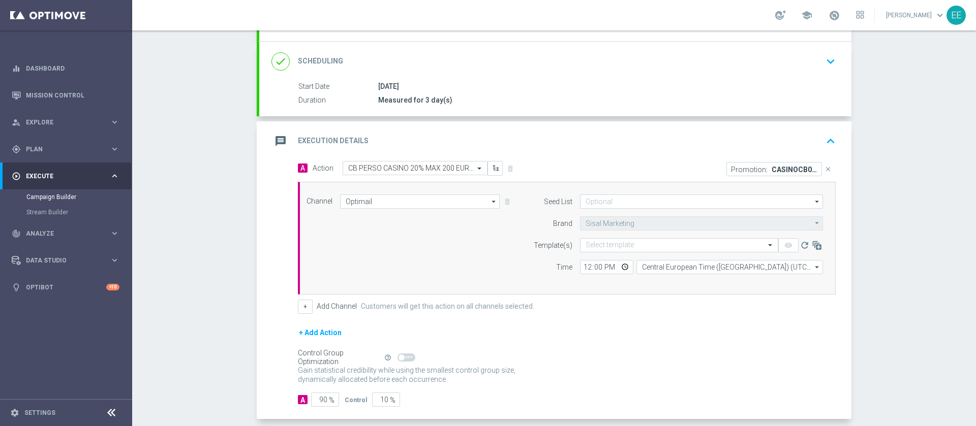
scroll to position [129, 0]
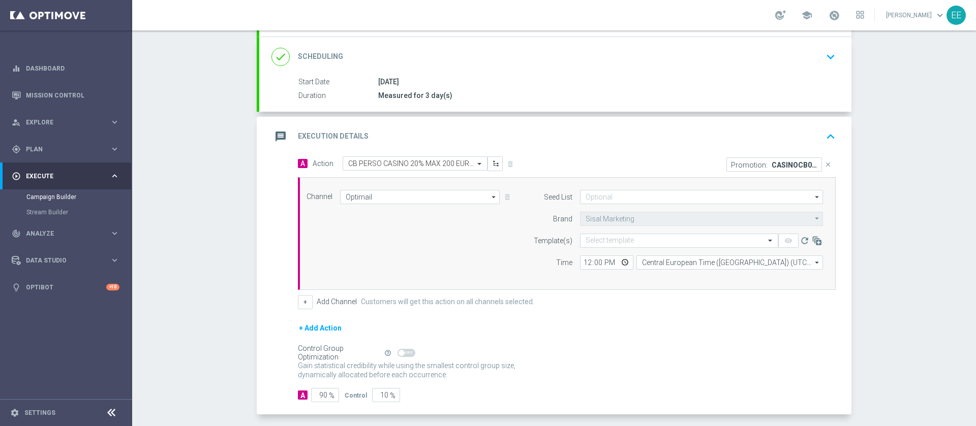
click at [602, 248] on form "Template(s) Select template remove_red_eye refresh Time 12:00 Central European …" at bounding box center [675, 252] width 295 height 36
click at [602, 242] on input "text" at bounding box center [668, 241] width 167 height 9
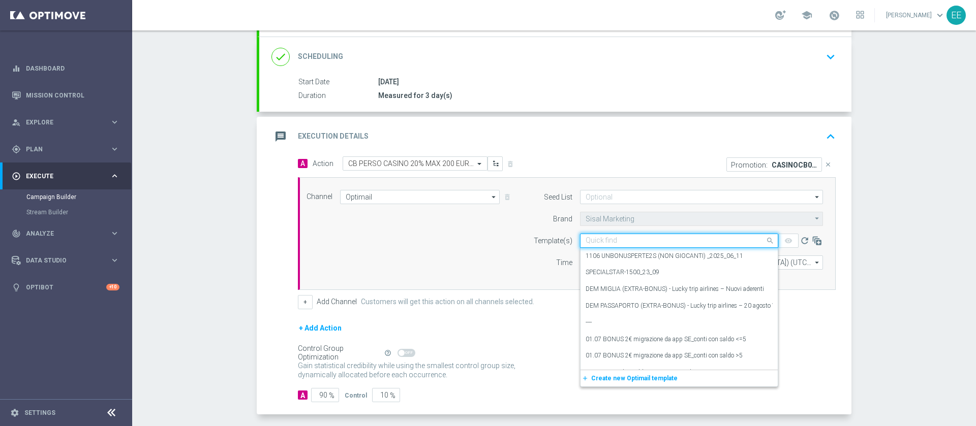
paste input "CASINOCB06-2"
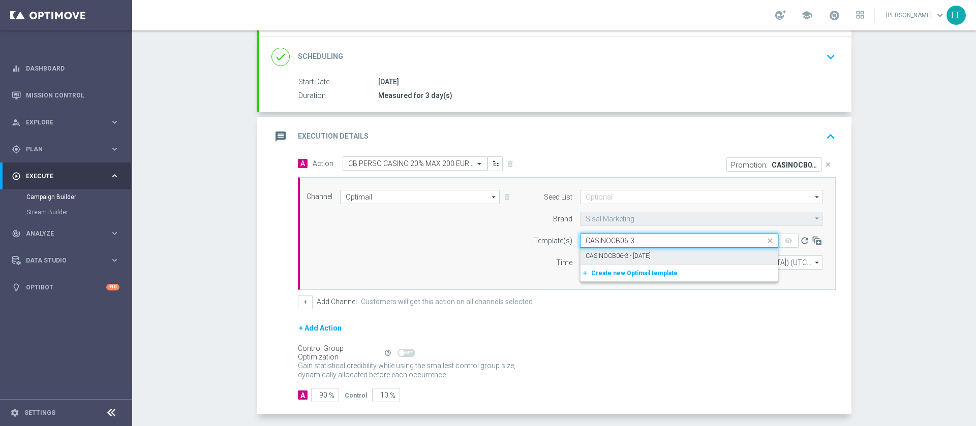
click at [644, 259] on label "CASINOCB06-3 - [DATE]" at bounding box center [617, 256] width 65 height 9
type input "CASINOCB06-3"
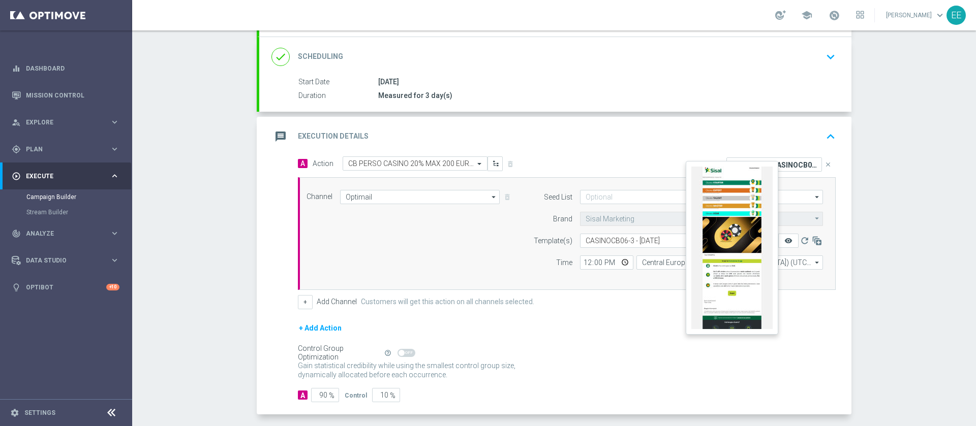
click at [784, 239] on icon "remove_red_eye" at bounding box center [788, 241] width 8 height 8
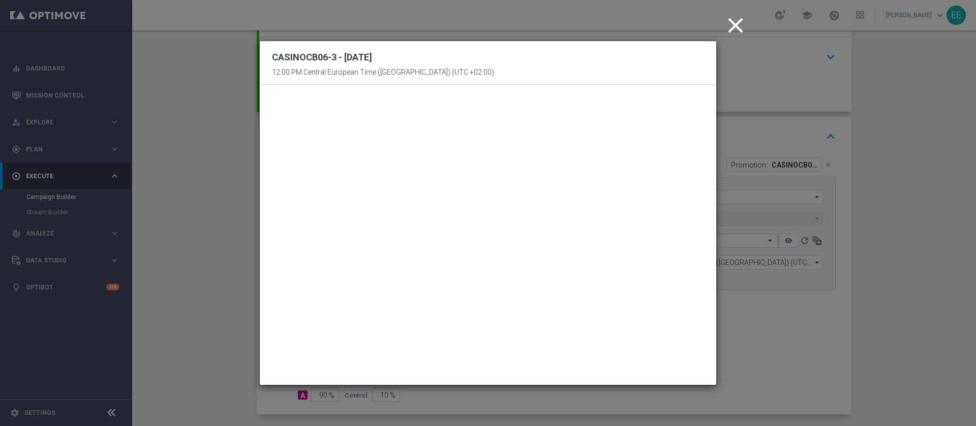
click at [730, 26] on icon "close" at bounding box center [735, 25] width 25 height 25
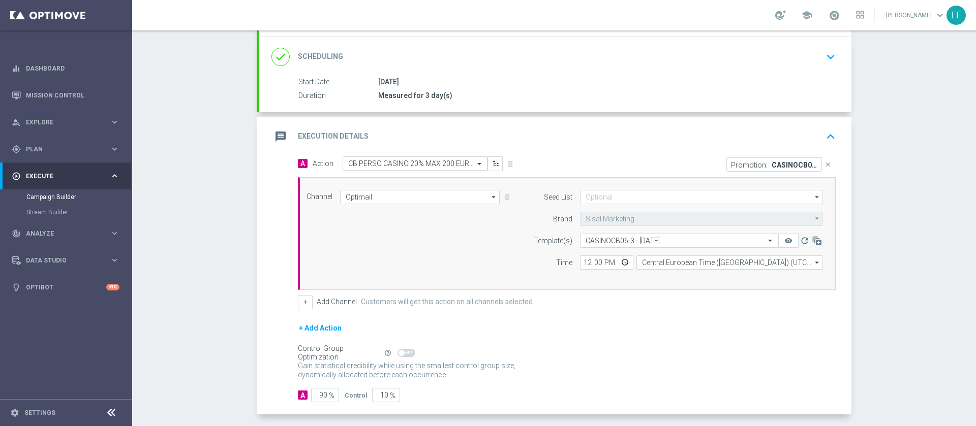
click at [787, 165] on p "CASINOCB06-3" at bounding box center [795, 165] width 46 height 8
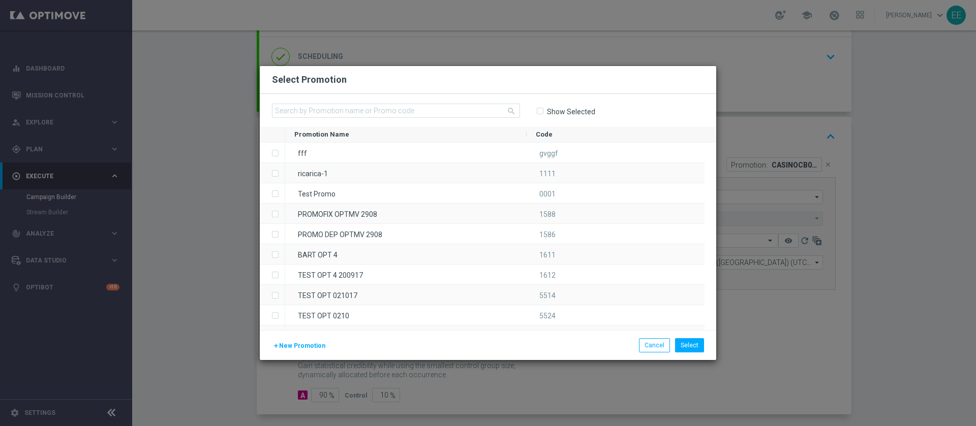
click at [570, 117] on div "Show Selected" at bounding box center [565, 111] width 59 height 16
click at [563, 109] on label "Show Selected" at bounding box center [570, 111] width 49 height 9
click at [543, 109] on input "Show Selected" at bounding box center [539, 111] width 7 height 7
checkbox input "true"
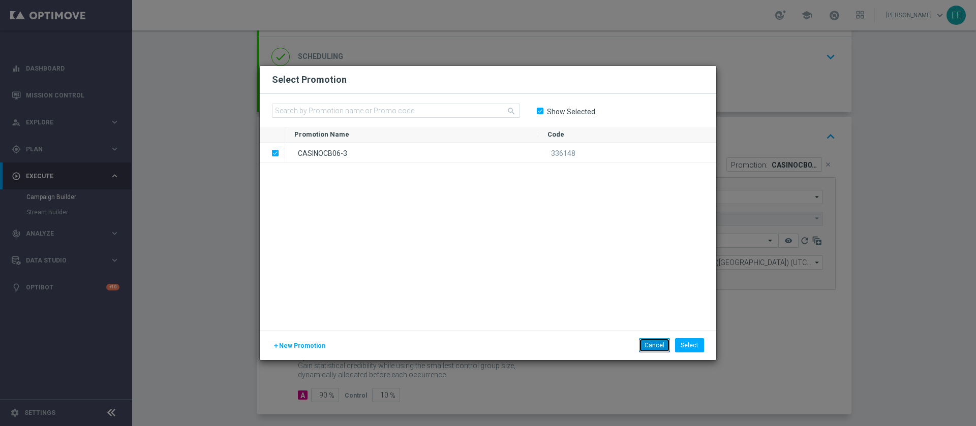
click at [656, 345] on button "Cancel" at bounding box center [654, 345] width 31 height 14
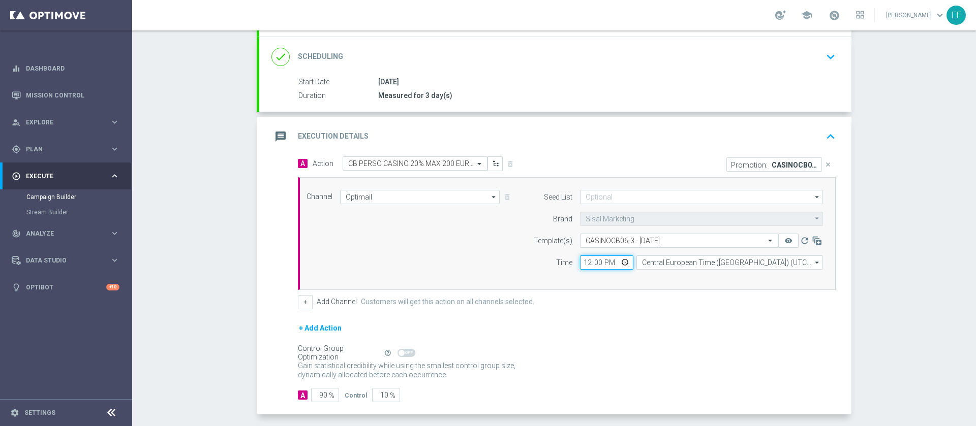
click at [581, 267] on input "12:00" at bounding box center [606, 263] width 53 height 14
click at [590, 262] on input "19:00" at bounding box center [606, 263] width 53 height 14
type input "19:30"
click at [778, 234] on button "remove_red_eye" at bounding box center [788, 241] width 20 height 14
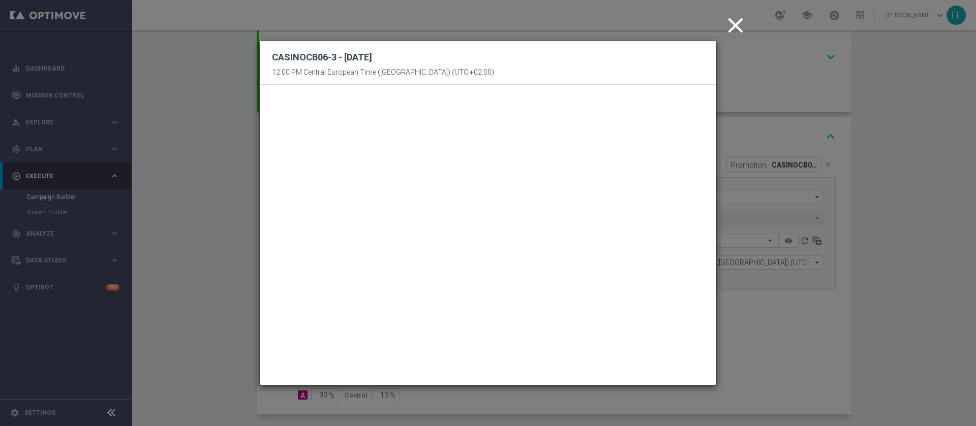
click at [734, 23] on icon "close" at bounding box center [735, 25] width 25 height 25
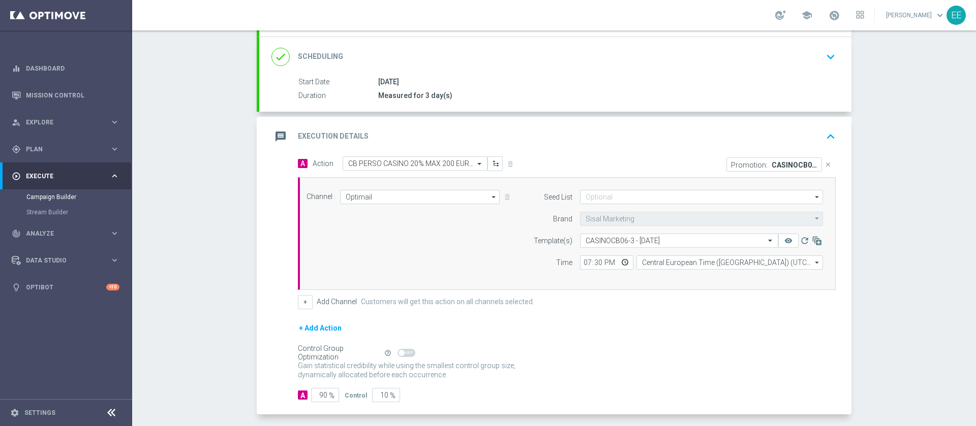
click at [594, 308] on div "+ Add Channel Customers will get this action on all channels selected." at bounding box center [567, 302] width 538 height 14
click at [301, 302] on button "+" at bounding box center [305, 302] width 15 height 14
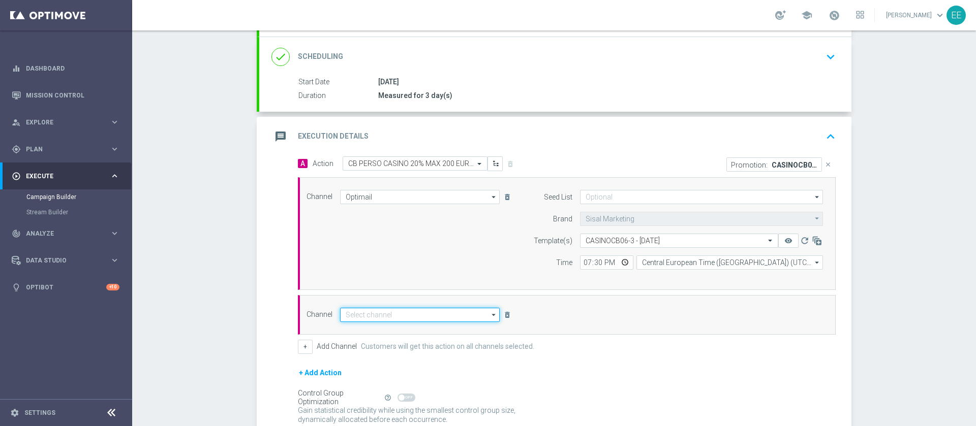
click at [373, 318] on input at bounding box center [420, 315] width 160 height 14
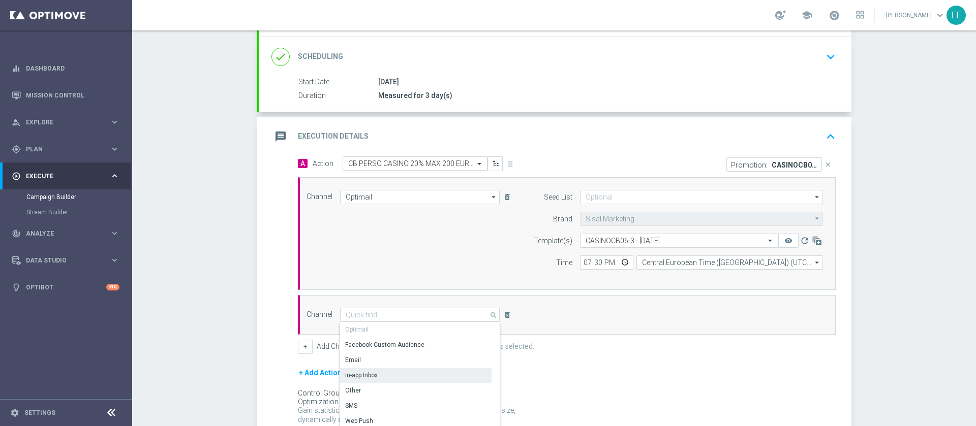
click at [398, 369] on div "In-app Inbox" at bounding box center [415, 375] width 151 height 14
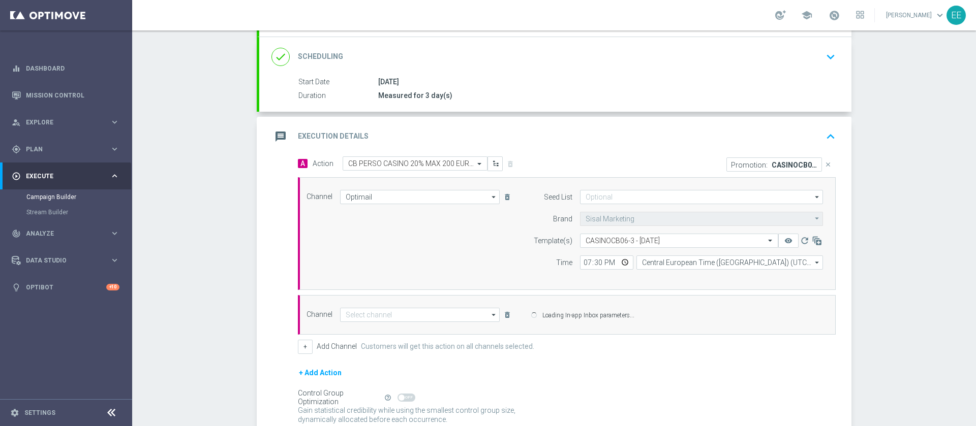
type input "In-app Inbox"
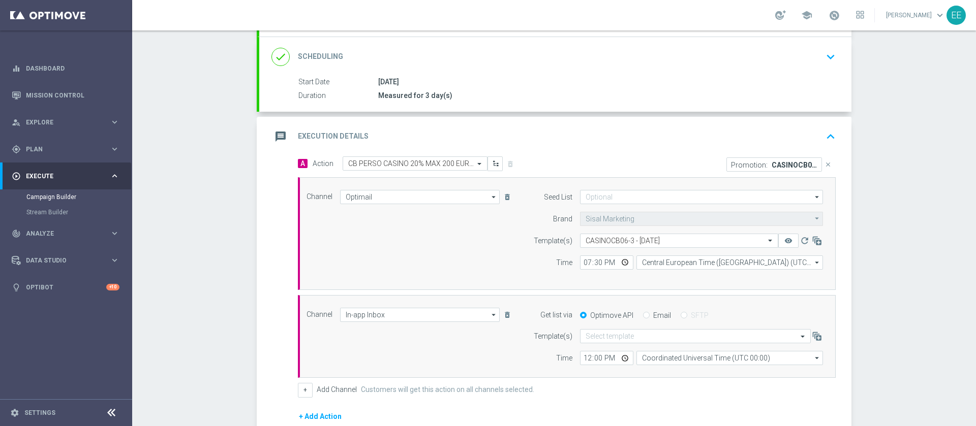
click at [643, 319] on input "Email" at bounding box center [646, 316] width 7 height 7
radio input "true"
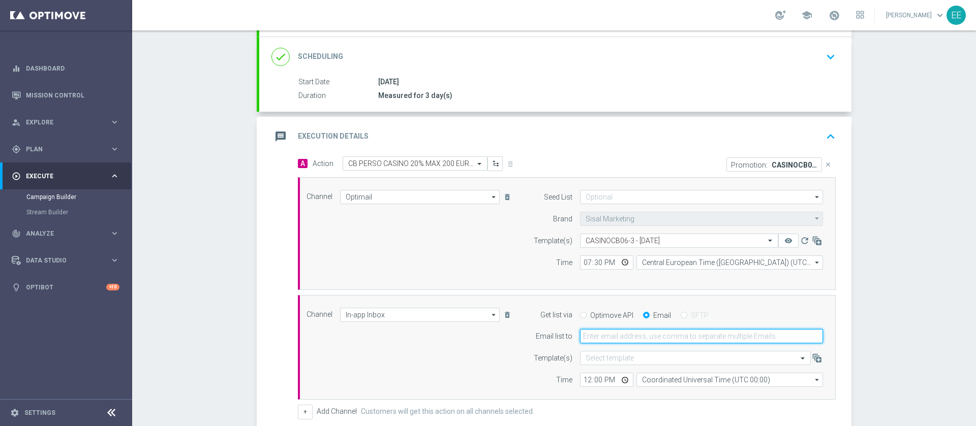
click at [632, 329] on input "email" at bounding box center [701, 336] width 243 height 14
type input "edoardo.ellena@sisal.it"
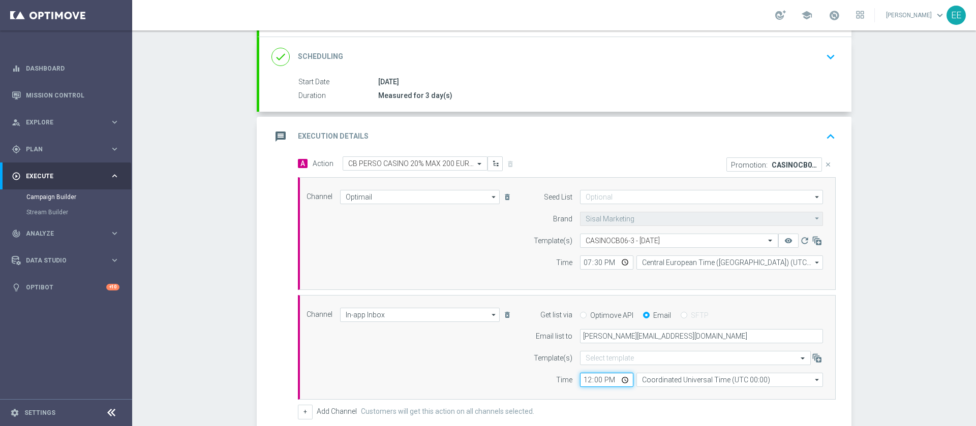
click at [585, 376] on input "12:00" at bounding box center [606, 380] width 53 height 14
type input "19:00"
click at [467, 358] on div "Channel In-app Inbox In-app Inbox arrow_drop_down Drag here to set row groups D…" at bounding box center [565, 348] width 532 height 80
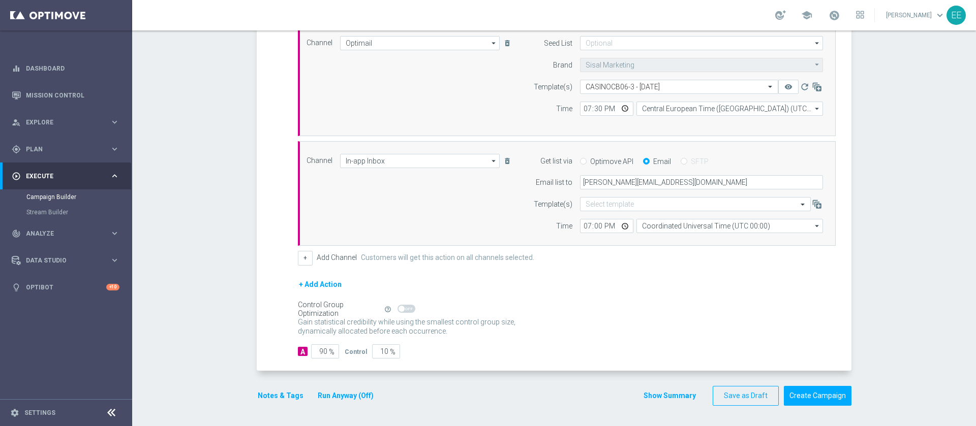
click at [282, 393] on button "Notes & Tags" at bounding box center [281, 396] width 48 height 13
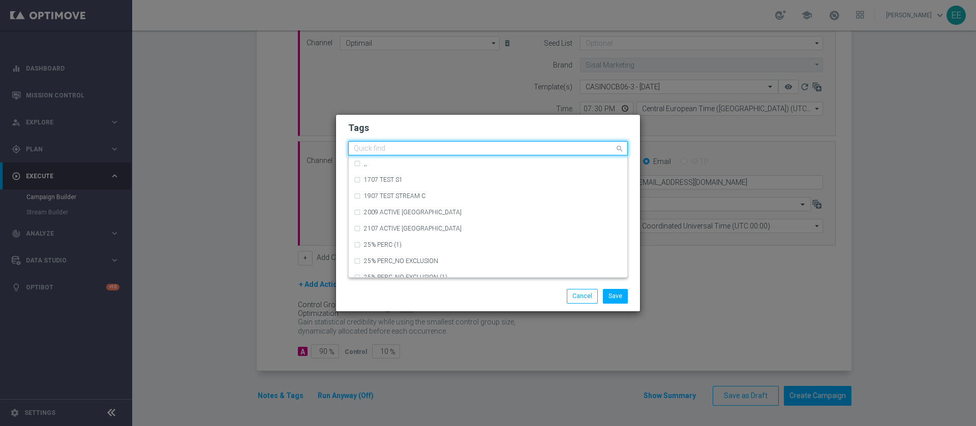
click at [439, 153] on div at bounding box center [483, 150] width 262 height 10
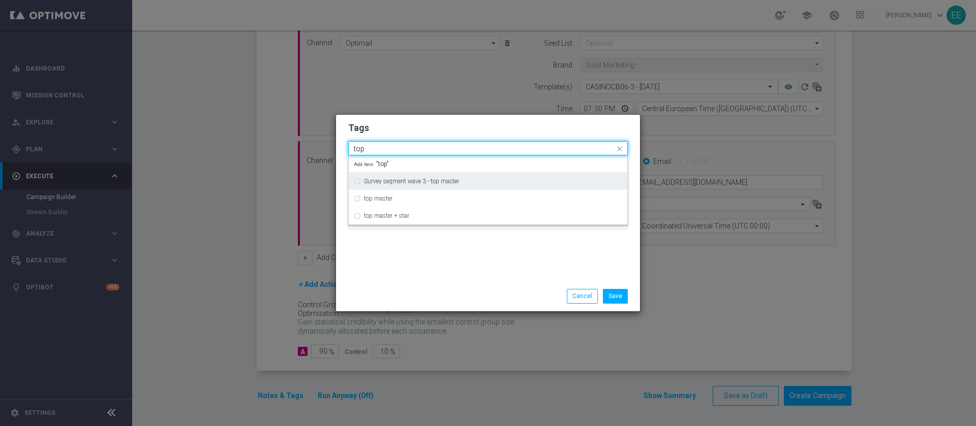
type input "top"
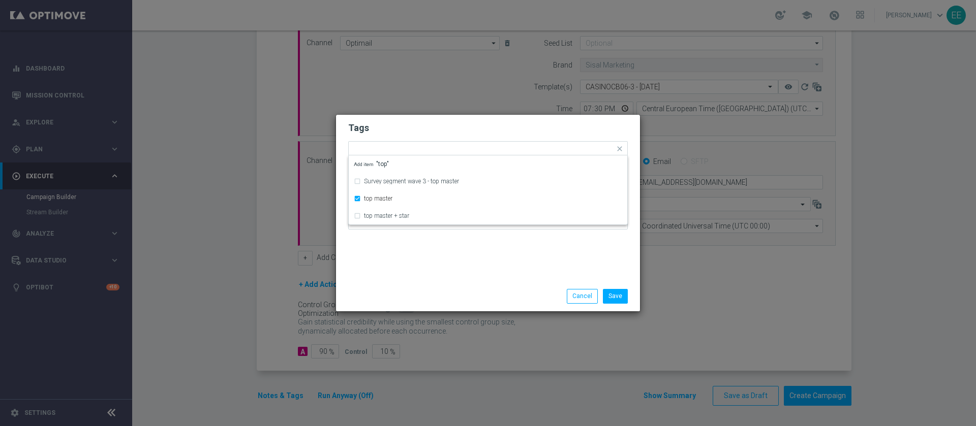
click at [425, 125] on h2 "Tags" at bounding box center [488, 128] width 280 height 12
click at [454, 151] on input "text" at bounding box center [510, 149] width 209 height 9
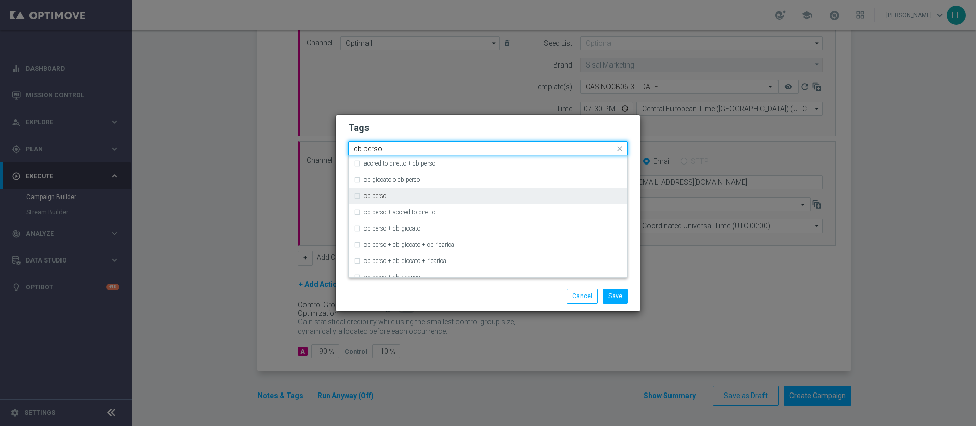
click at [394, 191] on div "cb perso" at bounding box center [488, 196] width 268 height 16
type input "cb perso"
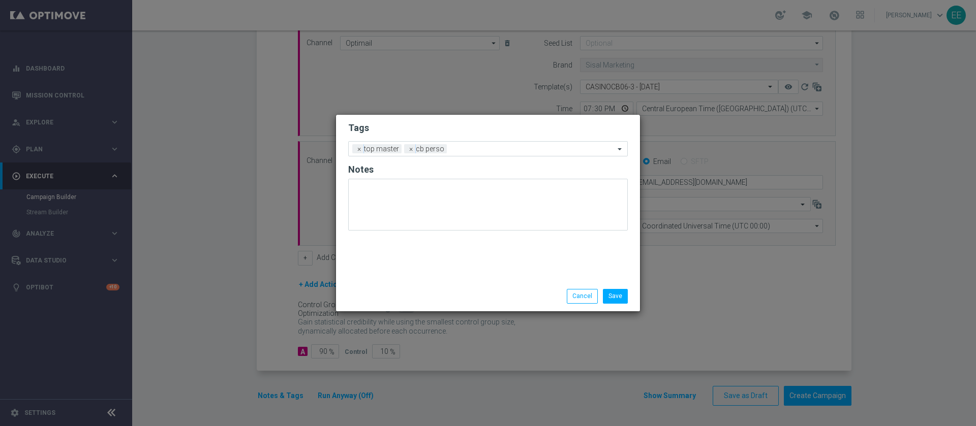
click at [483, 129] on h2 "Tags" at bounding box center [488, 128] width 280 height 12
click at [500, 142] on div "Add a new tag × top master × cb perso" at bounding box center [482, 149] width 266 height 14
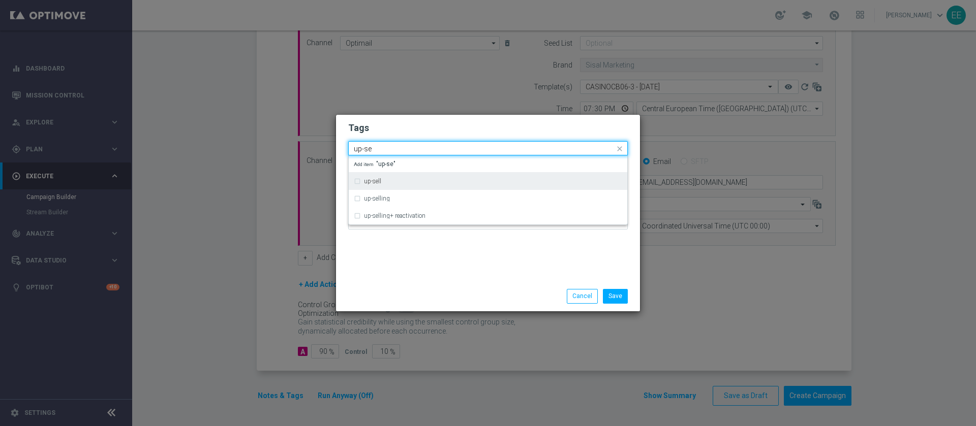
click at [412, 186] on div "up-sell" at bounding box center [488, 181] width 268 height 16
type input "up-se"
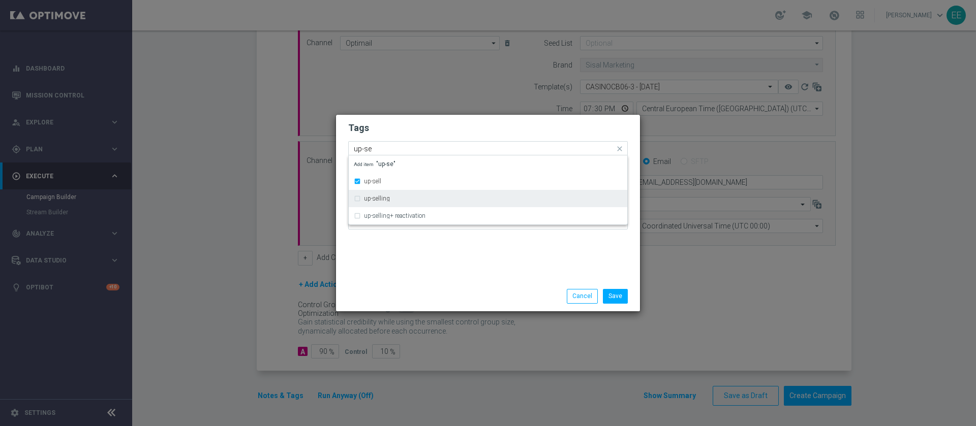
click at [387, 200] on label "up-selling" at bounding box center [377, 199] width 26 height 6
click at [402, 178] on div "up-sell" at bounding box center [493, 181] width 258 height 6
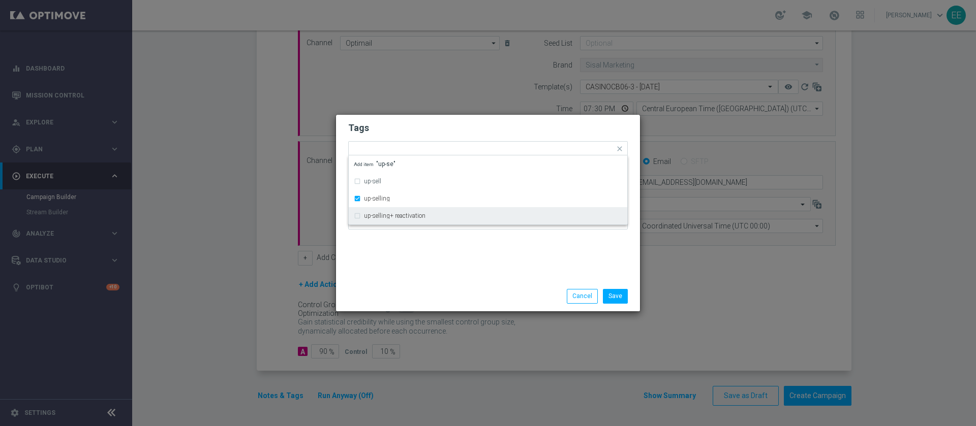
click at [413, 265] on div "Tags Quick find × top master × cb perso × up-selling up-sell up-selling up-sell…" at bounding box center [488, 198] width 304 height 167
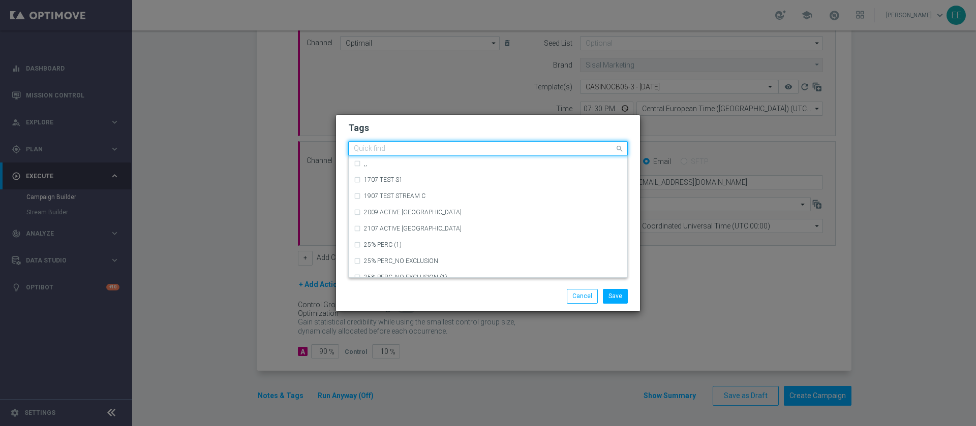
click at [515, 148] on input "text" at bounding box center [484, 149] width 261 height 9
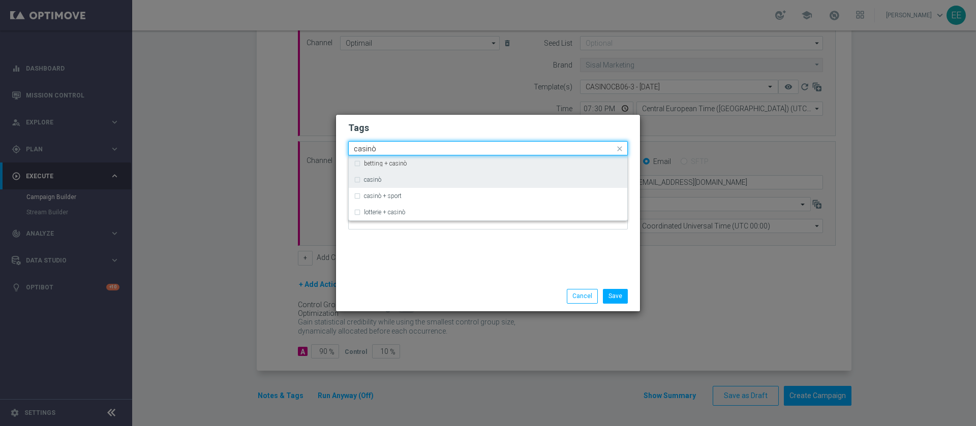
click at [443, 175] on div "casinò" at bounding box center [488, 180] width 268 height 16
type input "casinò"
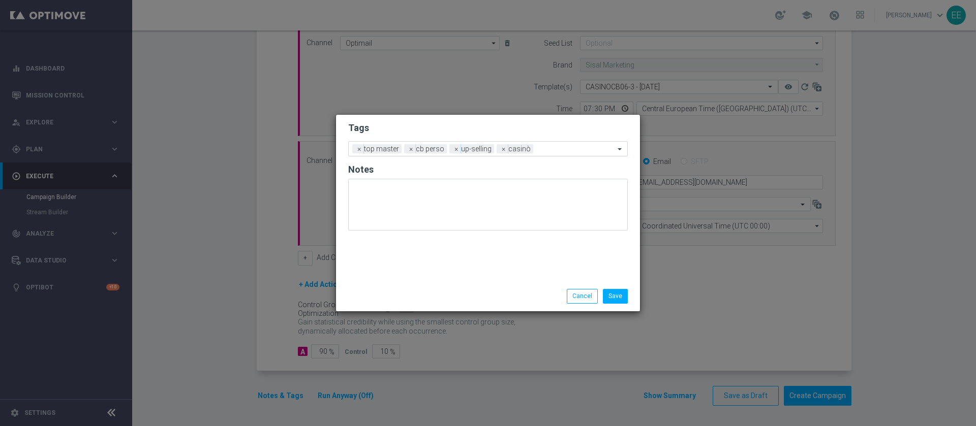
click at [510, 130] on h2 "Tags" at bounding box center [488, 128] width 280 height 12
click at [577, 149] on input "text" at bounding box center [575, 149] width 77 height 9
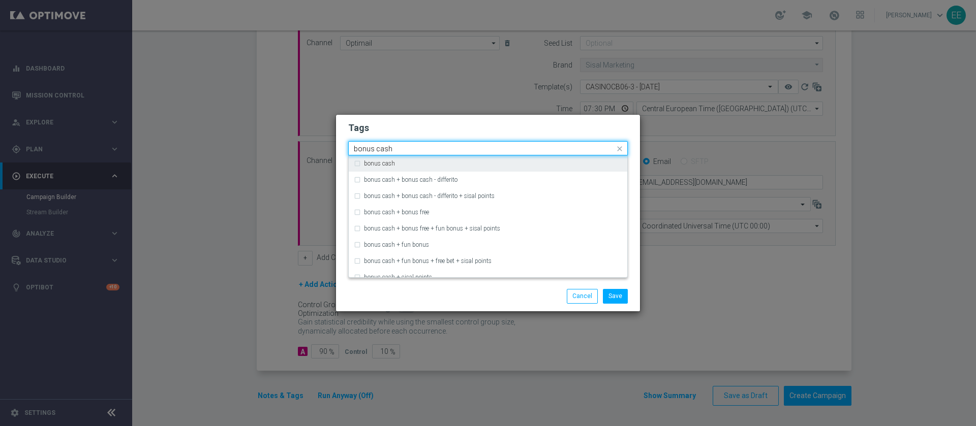
click at [548, 162] on div "bonus cash" at bounding box center [493, 164] width 258 height 6
type input "bonus cash"
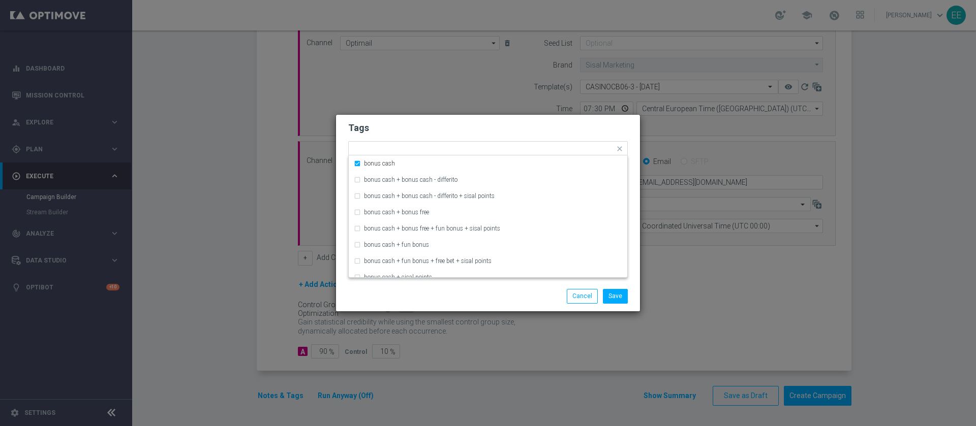
click at [567, 128] on h2 "Tags" at bounding box center [488, 128] width 280 height 12
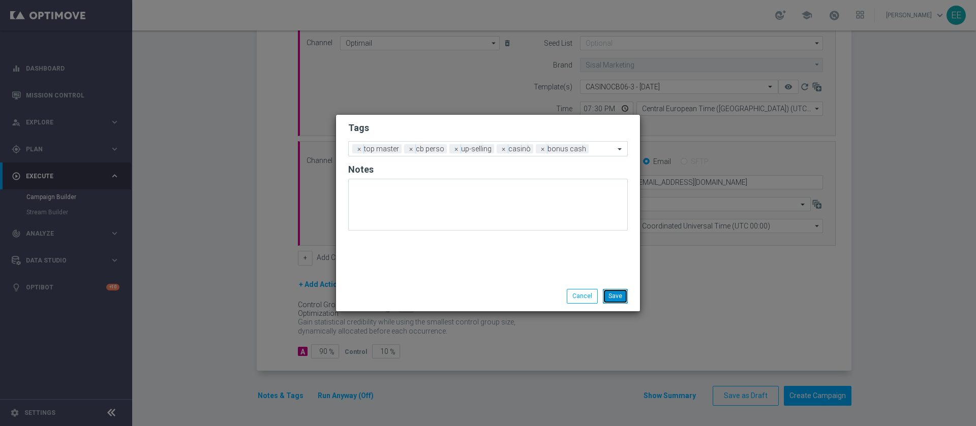
click at [624, 293] on button "Save" at bounding box center [615, 296] width 25 height 14
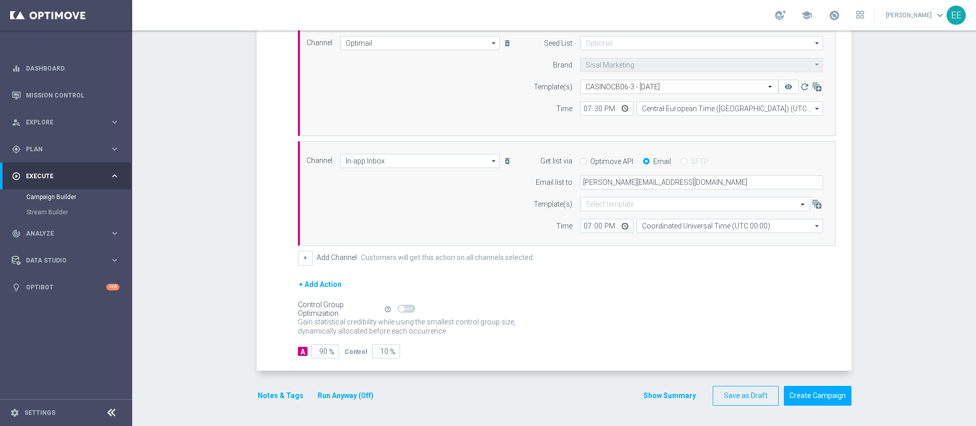
click at [351, 394] on button "Run Anyway (Off)" at bounding box center [346, 396] width 58 height 13
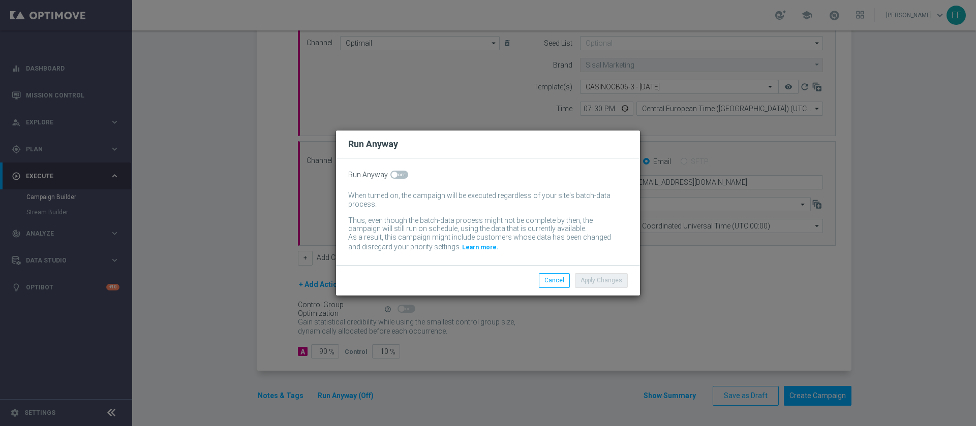
click at [402, 176] on span at bounding box center [399, 175] width 18 height 8
click at [402, 176] on input "checkbox" at bounding box center [399, 175] width 18 height 8
checkbox input "true"
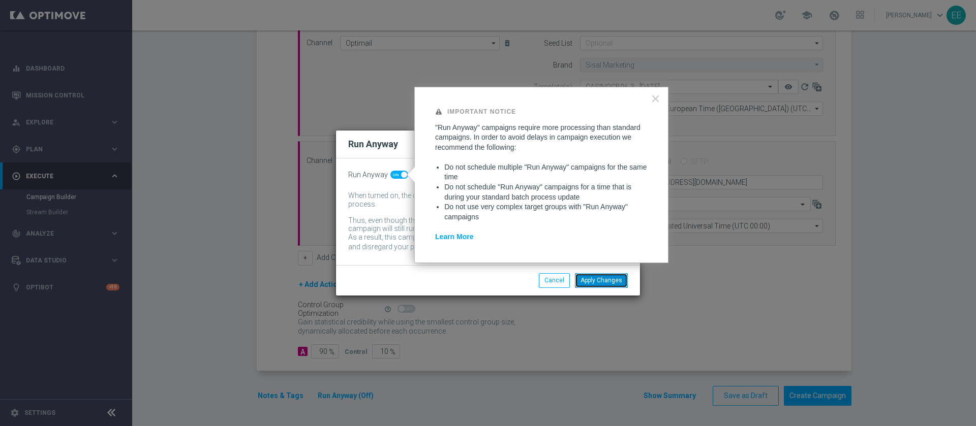
click at [595, 285] on button "Apply Changes" at bounding box center [601, 280] width 53 height 14
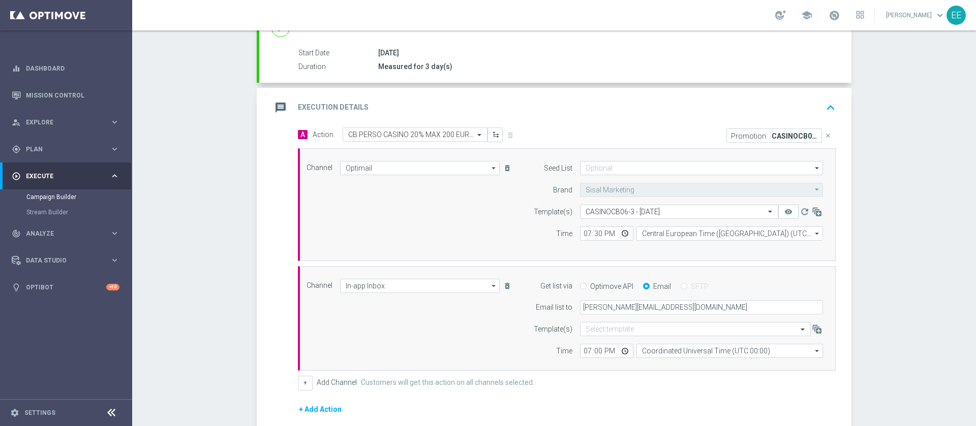
click at [834, 102] on div "message Execution Details keyboard_arrow_up" at bounding box center [555, 108] width 592 height 40
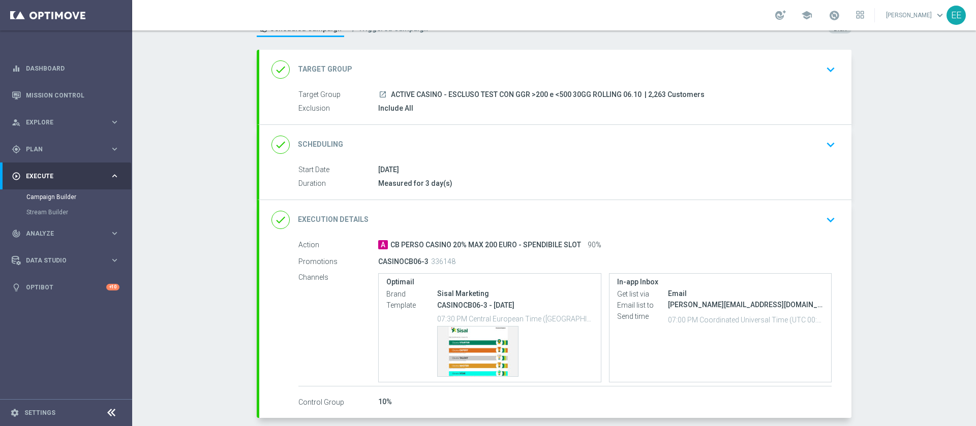
scroll to position [88, 0]
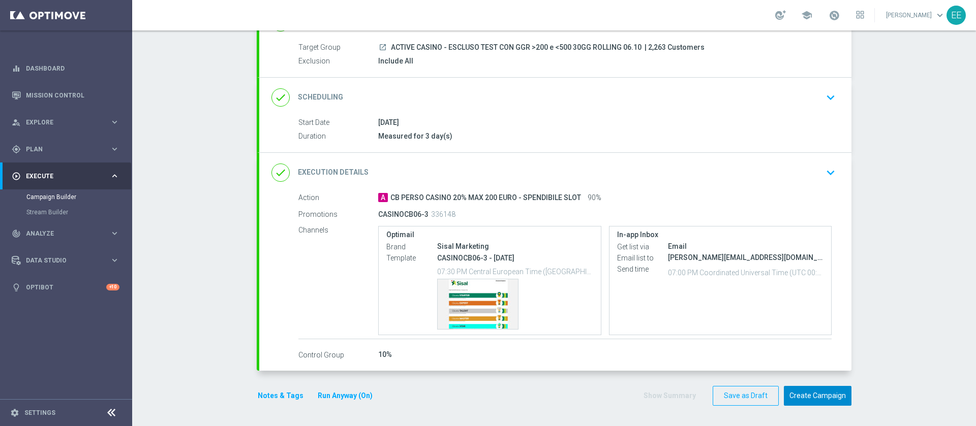
click at [804, 393] on button "Create Campaign" at bounding box center [818, 396] width 68 height 20
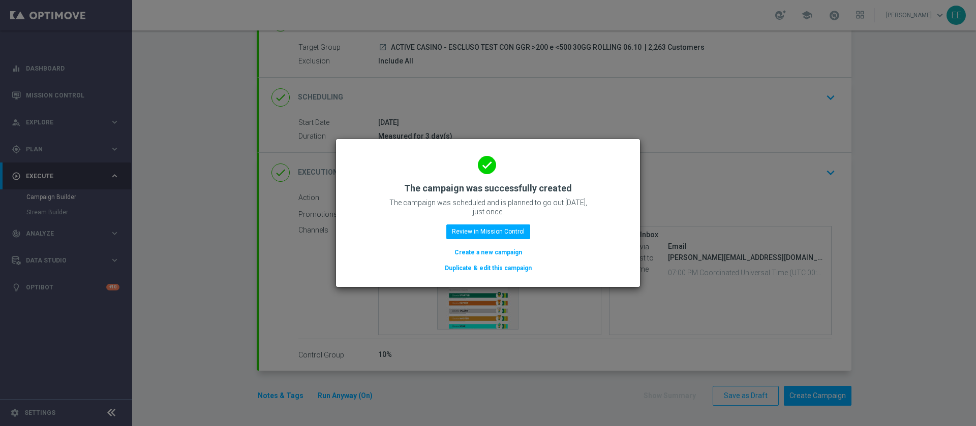
click at [495, 224] on div "done The campaign was successfully created The campaign was scheduled and is pl…" at bounding box center [488, 211] width 280 height 125
click at [502, 228] on button "Review in Mission Control" at bounding box center [488, 232] width 84 height 14
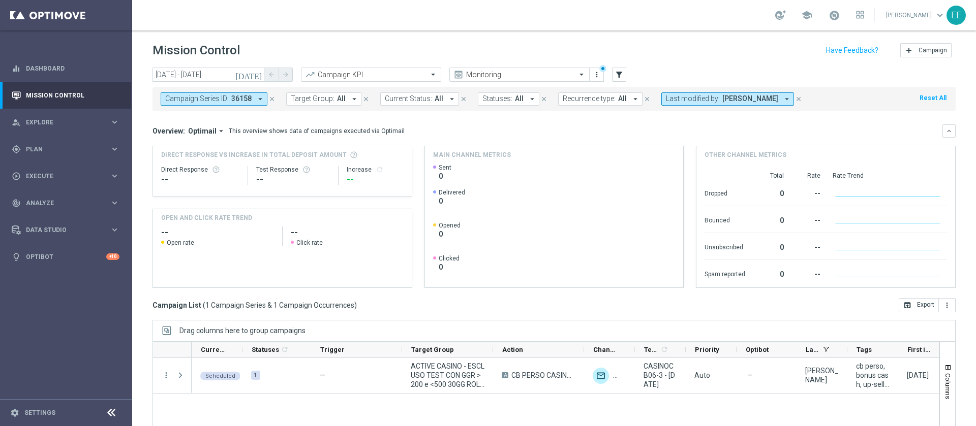
scroll to position [82, 0]
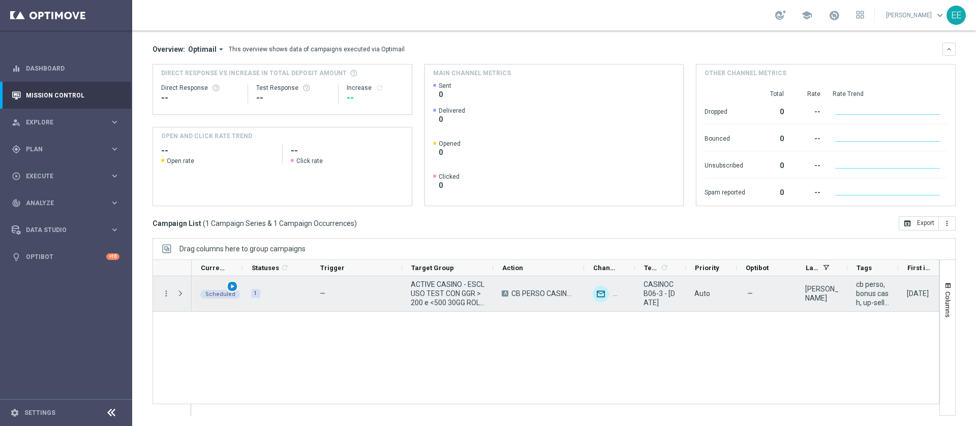
click at [233, 287] on span "play_arrow" at bounding box center [232, 286] width 7 height 7
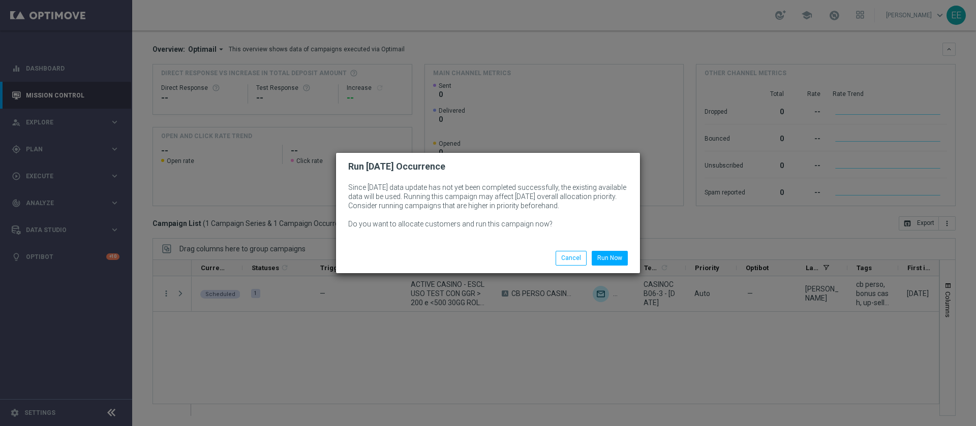
drag, startPoint x: 607, startPoint y: 255, endPoint x: 616, endPoint y: 248, distance: 11.2
click at [616, 248] on div "Run Now Cancel" at bounding box center [488, 257] width 304 height 29
click at [610, 255] on button "Run Now" at bounding box center [610, 258] width 36 height 14
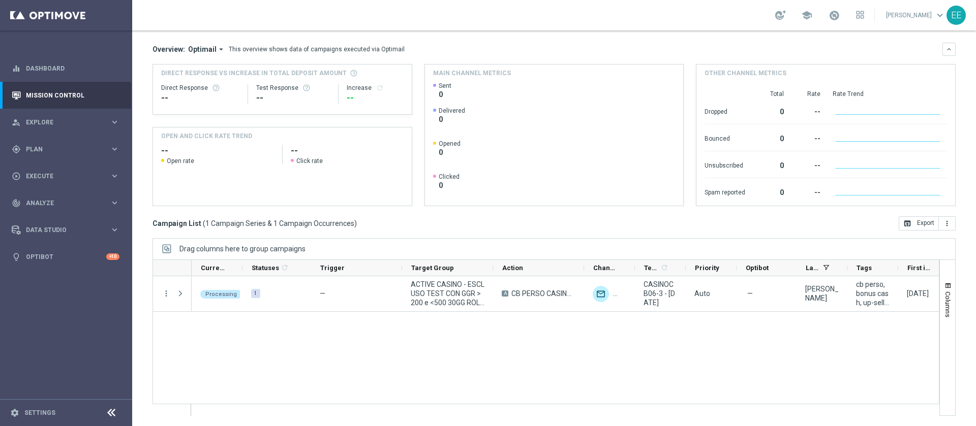
scroll to position [0, 0]
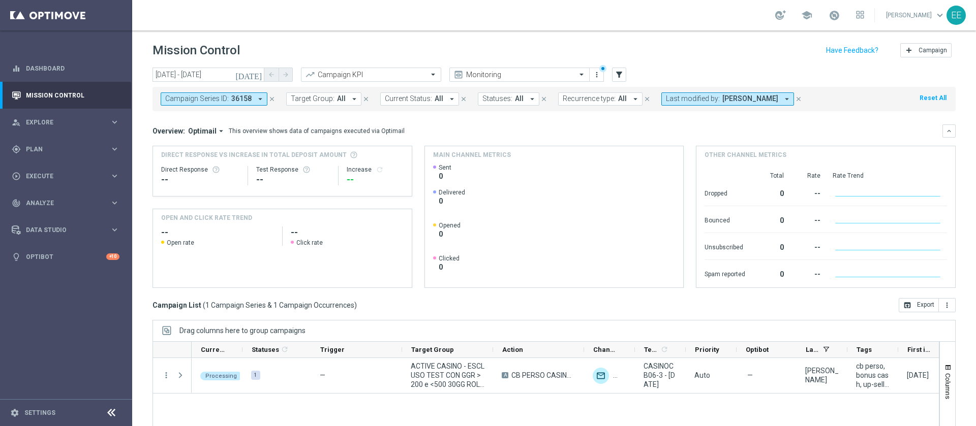
click at [271, 98] on icon "close" at bounding box center [271, 99] width 7 height 7
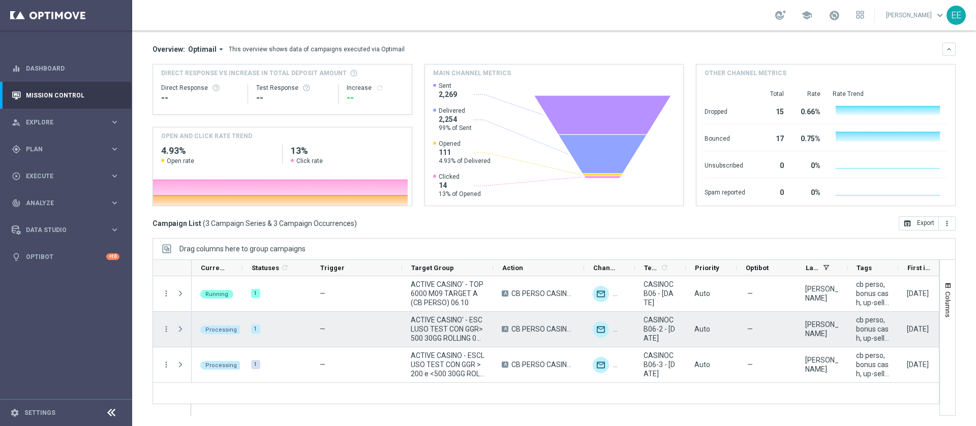
click at [178, 330] on span at bounding box center [180, 329] width 9 height 8
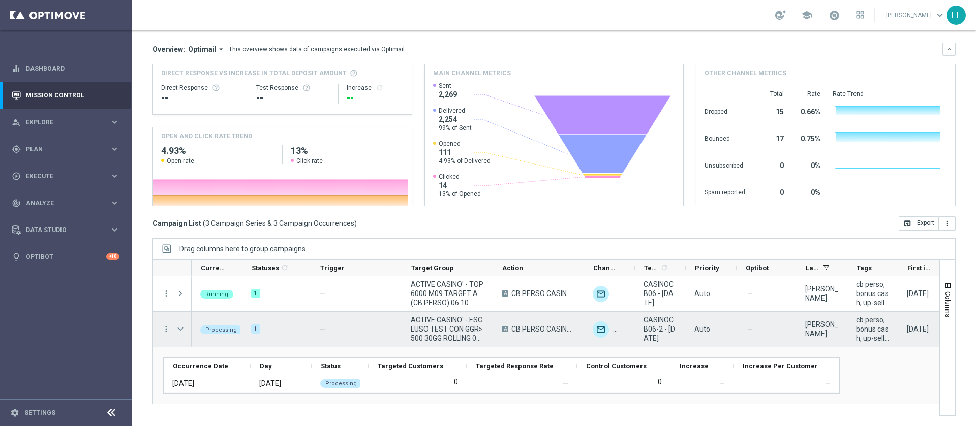
click at [178, 330] on span at bounding box center [180, 329] width 9 height 8
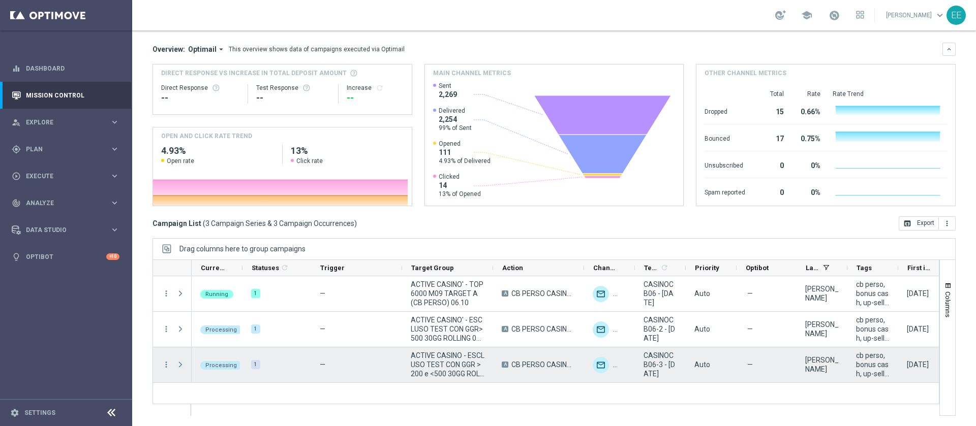
click at [180, 365] on span "Press SPACE to select this row." at bounding box center [180, 365] width 9 height 8
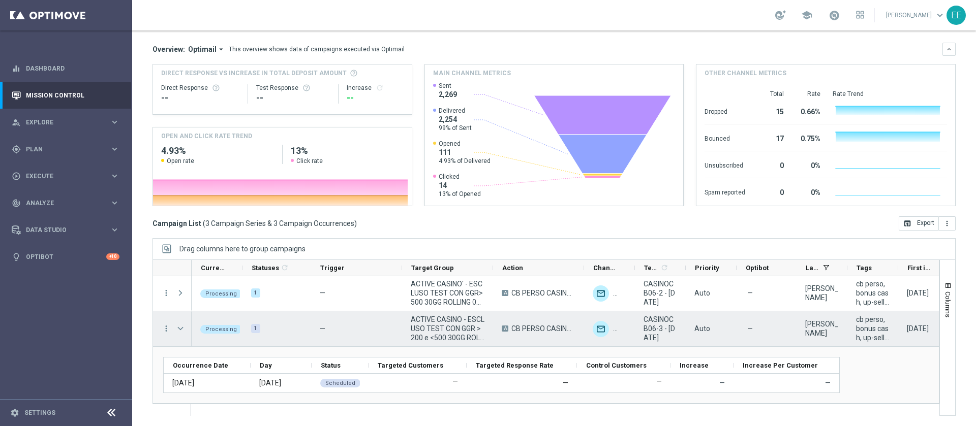
scroll to position [10, 0]
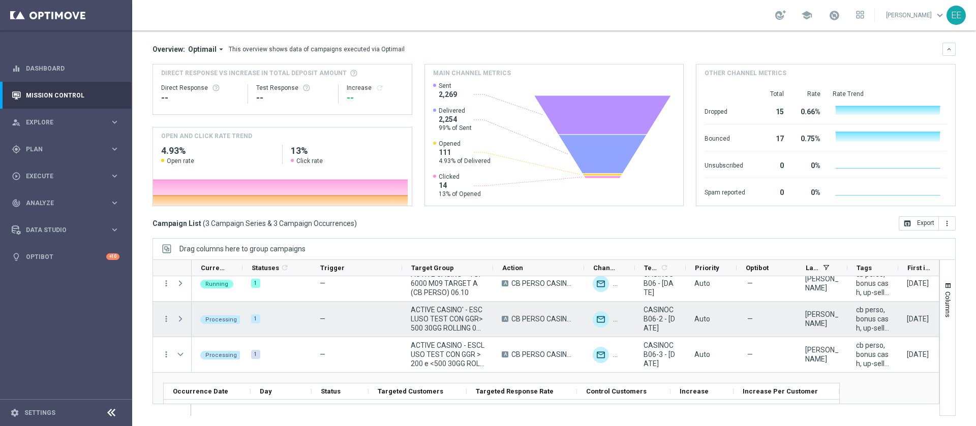
click at [175, 322] on div at bounding box center [181, 319] width 20 height 35
click at [177, 316] on span at bounding box center [180, 319] width 9 height 8
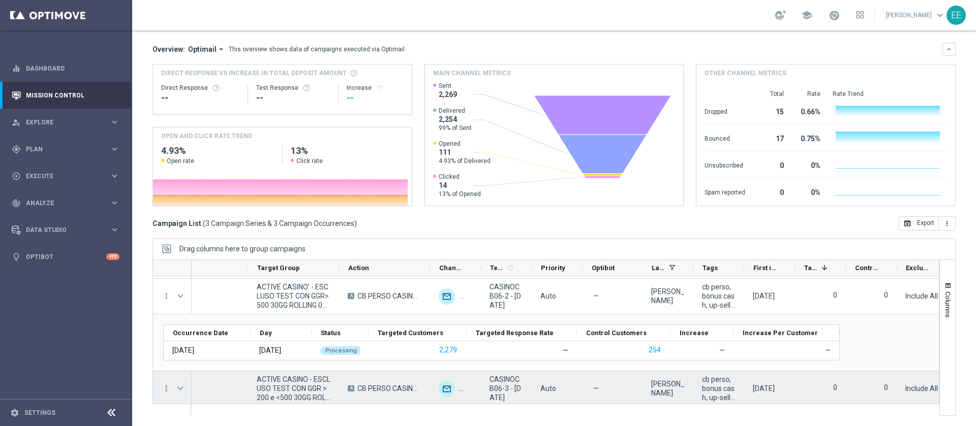
scroll to position [32, 0]
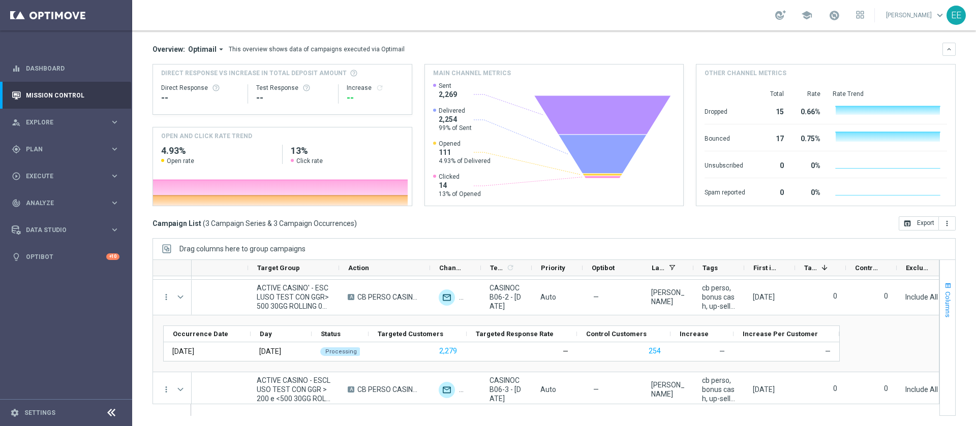
click at [941, 291] on button "Columns" at bounding box center [947, 299] width 15 height 55
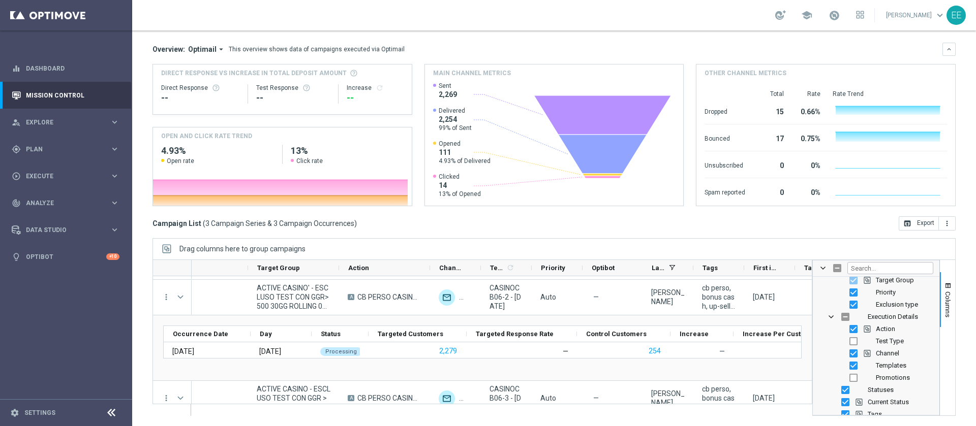
scroll to position [68, 0]
click at [849, 376] on input "Press SPACE to toggle visibility (hidden)" at bounding box center [853, 377] width 8 height 8
checkbox input "true"
click at [944, 313] on span "Columns" at bounding box center [948, 305] width 8 height 26
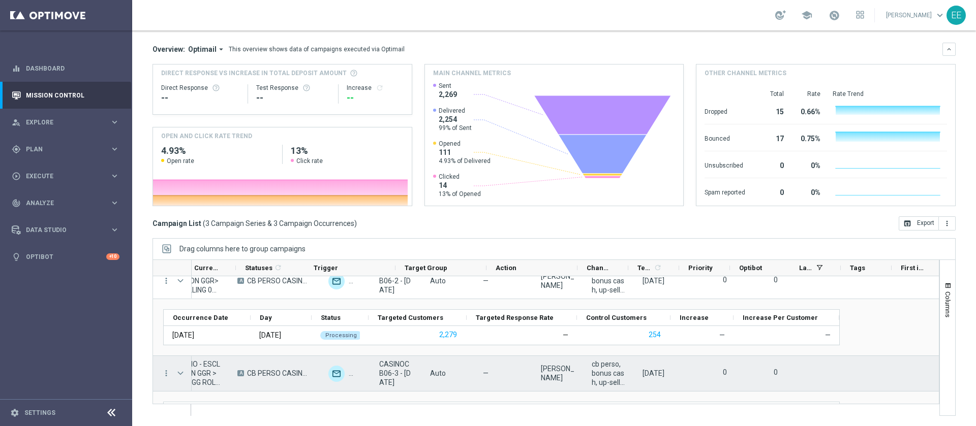
scroll to position [0, 0]
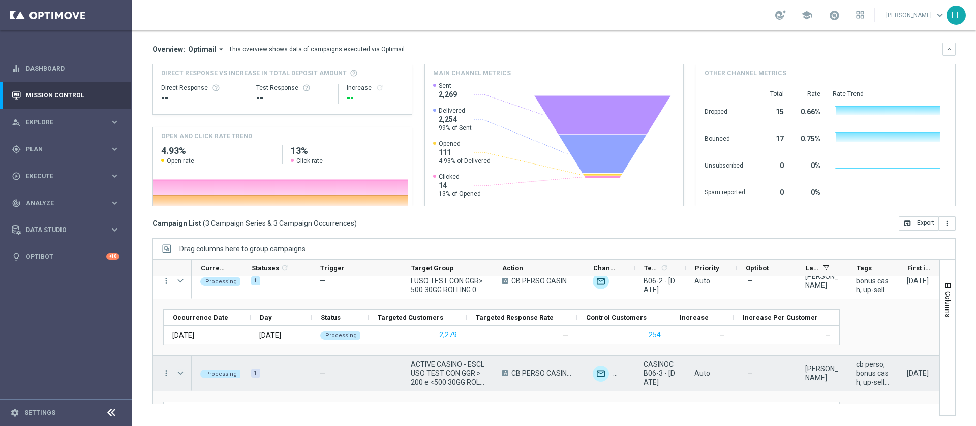
click at [177, 374] on span "Press SPACE to select this row." at bounding box center [180, 373] width 9 height 8
click at [0, 0] on span "Press SPACE to select this row." at bounding box center [0, 0] width 0 height 0
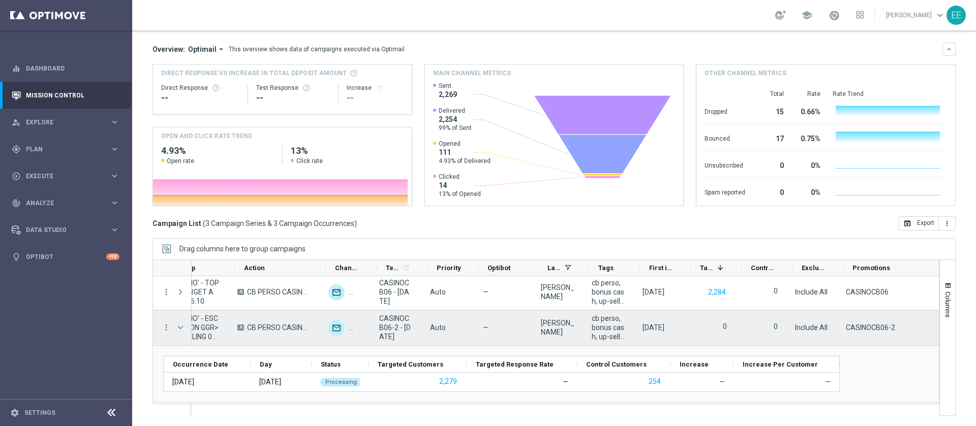
scroll to position [0, 254]
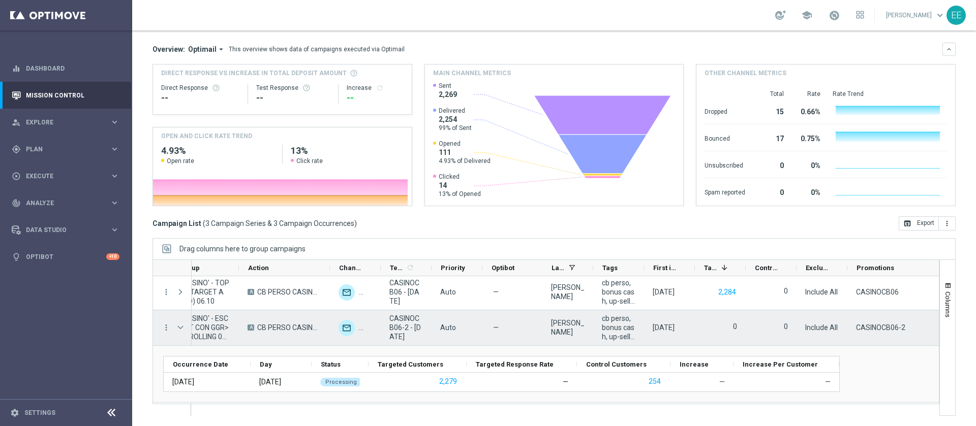
click at [411, 327] on span "CASINOCB06-2 - [DATE]" at bounding box center [406, 327] width 34 height 27
click at [411, 327] on span "CASINOCB06-2 - 06.10.2025" at bounding box center [406, 327] width 34 height 27
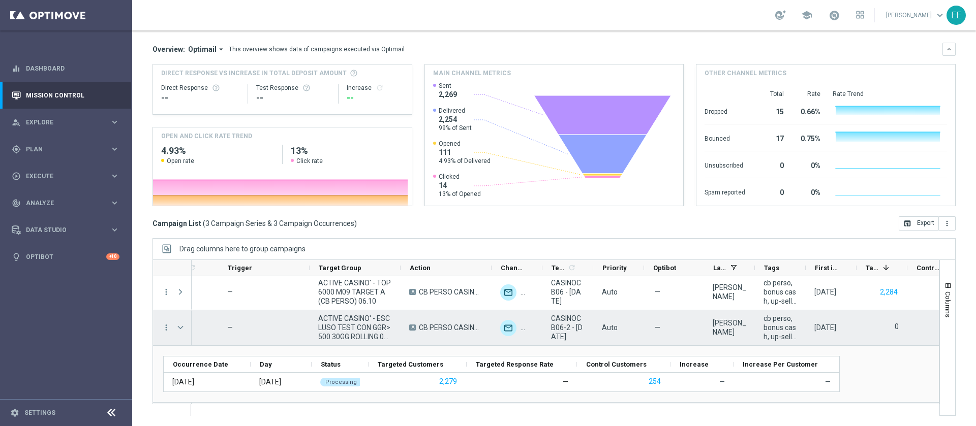
click at [334, 325] on span "ACTIVE CASINO' - ESCLUSO TEST CON GGR>500 30GG ROLLING 06.10" at bounding box center [355, 327] width 74 height 27
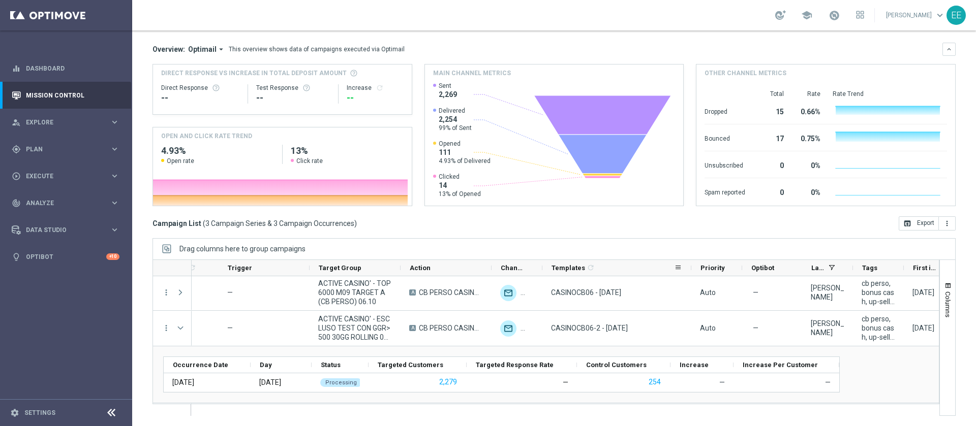
drag, startPoint x: 593, startPoint y: 269, endPoint x: 699, endPoint y: 268, distance: 106.2
click at [693, 268] on div at bounding box center [691, 268] width 4 height 16
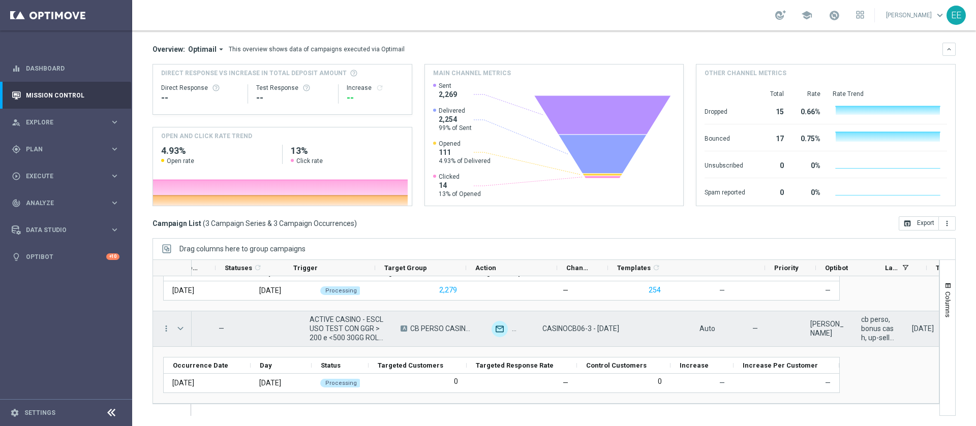
scroll to position [0, 0]
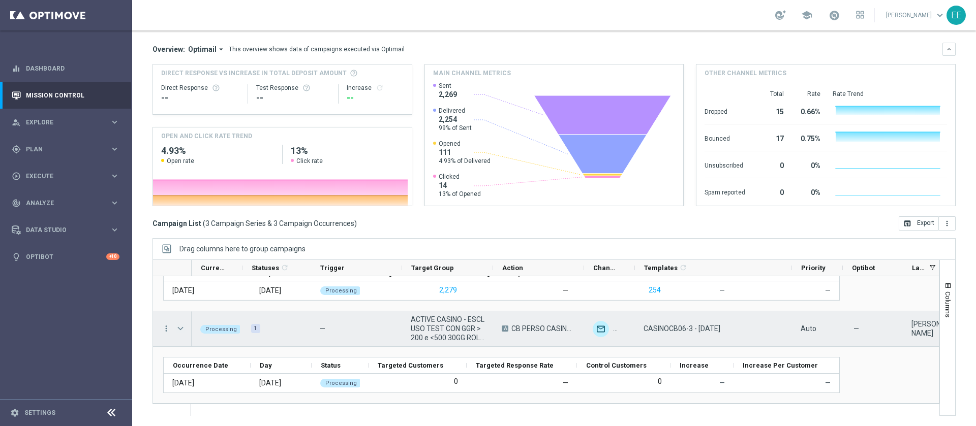
click at [178, 330] on span "Press SPACE to select this row." at bounding box center [180, 329] width 9 height 8
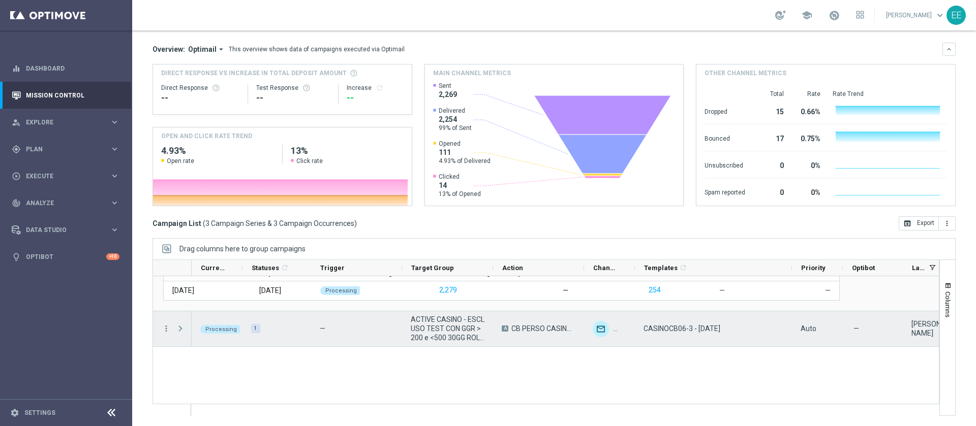
click at [178, 330] on span "Press SPACE to select this row." at bounding box center [180, 329] width 9 height 8
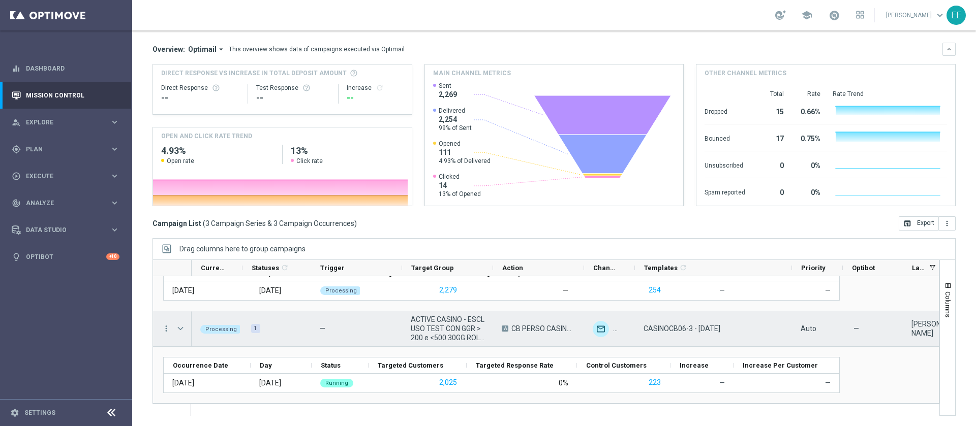
click at [440, 340] on span "ACTIVE CASINO - ESCLUSO TEST CON GGR >200 e <500 30GG ROLLING 06.10" at bounding box center [448, 328] width 74 height 27
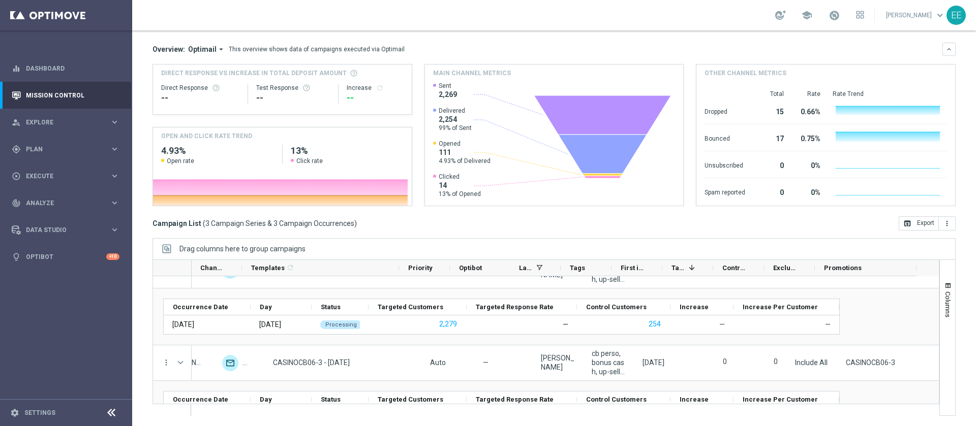
scroll to position [52, 0]
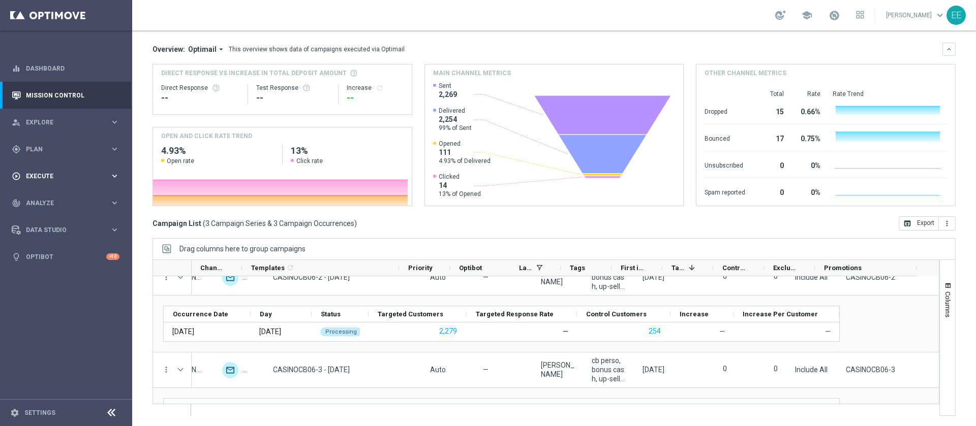
click at [48, 172] on div "play_circle_outline Execute" at bounding box center [61, 176] width 98 height 9
click at [52, 151] on span "Plan" at bounding box center [68, 149] width 84 height 6
click at [50, 169] on link "Target Groups" at bounding box center [65, 170] width 79 height 8
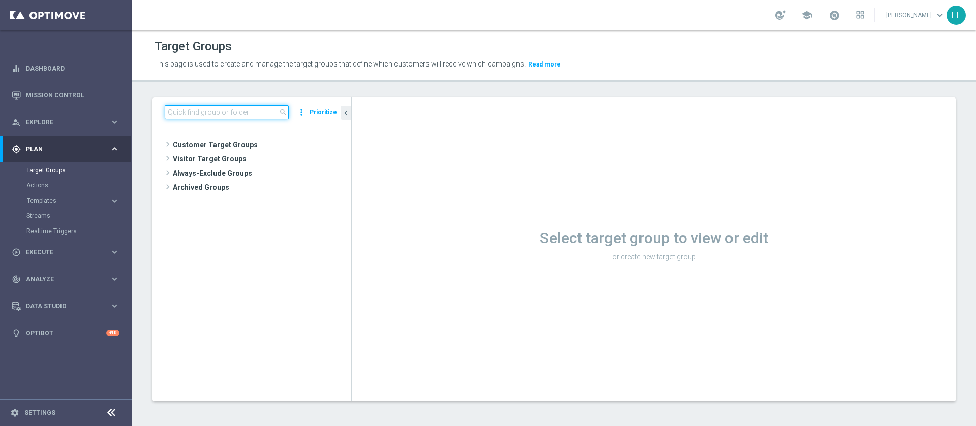
click at [233, 116] on input at bounding box center [227, 112] width 124 height 14
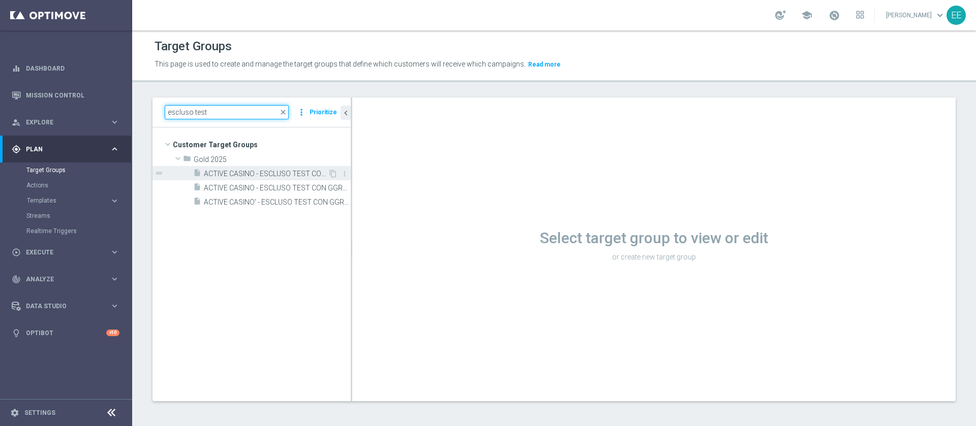
type input "escluso test"
click at [256, 168] on div "insert_drive_file ACTIVE CASINO - ESCLUSO TEST CON GGR >200 e <500 30GG ROLLING…" at bounding box center [260, 173] width 135 height 14
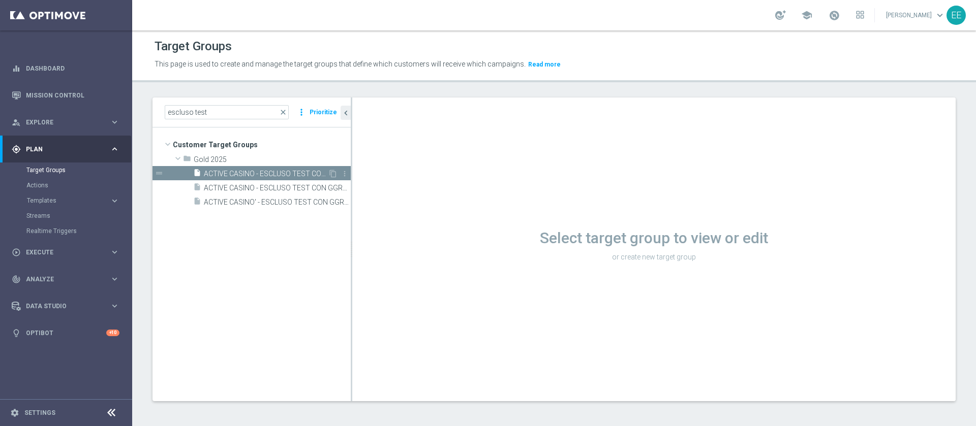
click at [268, 175] on span "ACTIVE CASINO - ESCLUSO TEST CON GGR >200 e <500 30GG ROLLING 06.10" at bounding box center [266, 174] width 124 height 9
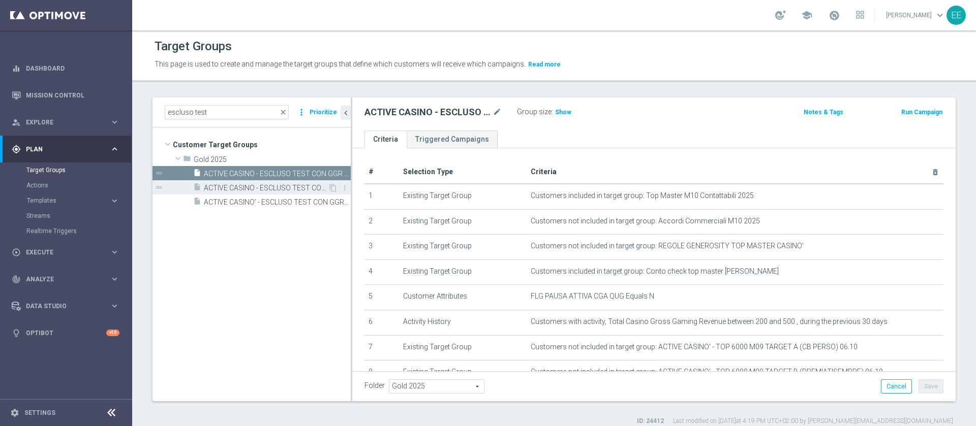
click at [260, 190] on span "ACTIVE CASINO - ESCLUSO TEST CON GGR> 0 e <200 30GG ROLLING 06.10" at bounding box center [266, 188] width 124 height 9
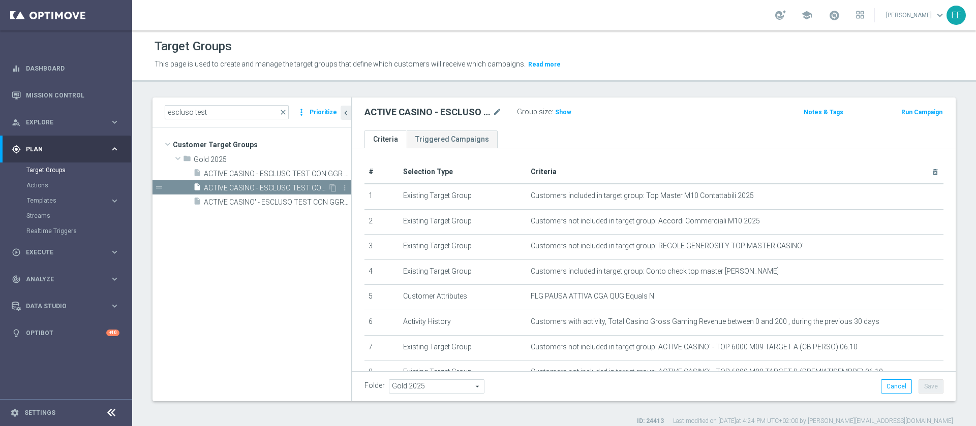
click at [262, 192] on span "ACTIVE CASINO - ESCLUSO TEST CON GGR> 0 e <200 30GG ROLLING 06.10" at bounding box center [266, 188] width 124 height 9
click at [262, 200] on span "ACTIVE CASINO' - ESCLUSO TEST CON GGR>500 30GG ROLLING 06.10" at bounding box center [266, 202] width 124 height 9
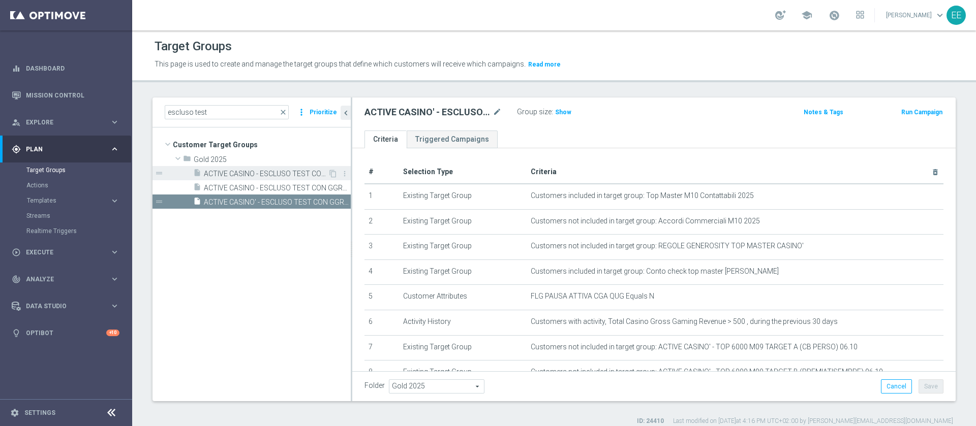
click at [258, 175] on span "ACTIVE CASINO - ESCLUSO TEST CON GGR >200 e <500 30GG ROLLING 06.10" at bounding box center [266, 174] width 124 height 9
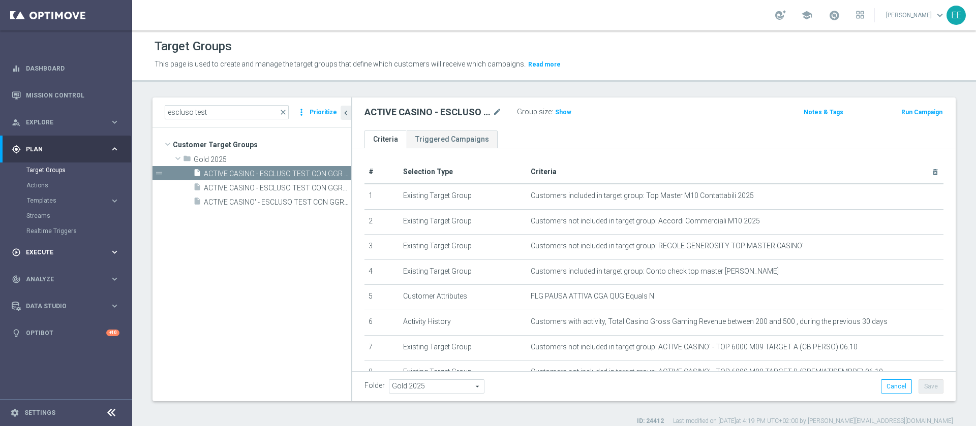
click at [43, 251] on span "Execute" at bounding box center [68, 253] width 84 height 6
click at [53, 196] on link "Campaign Builder" at bounding box center [65, 197] width 79 height 8
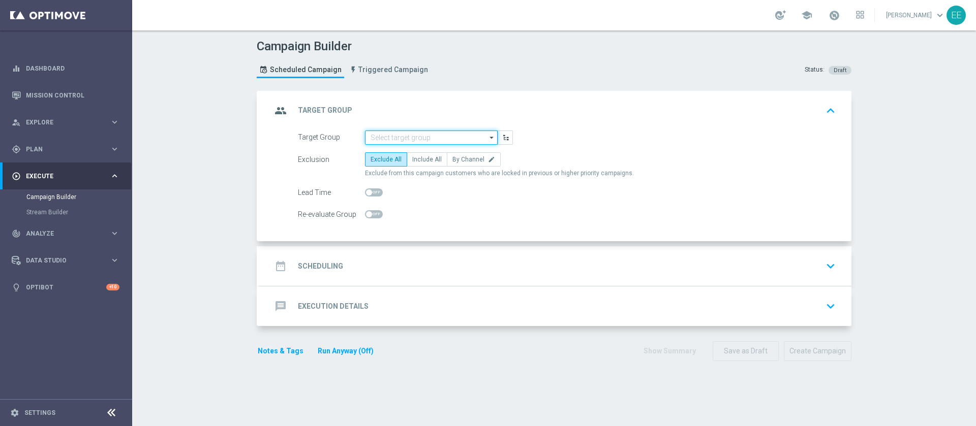
drag, startPoint x: 407, startPoint y: 138, endPoint x: 400, endPoint y: 143, distance: 8.3
click at [400, 143] on input at bounding box center [431, 138] width 133 height 14
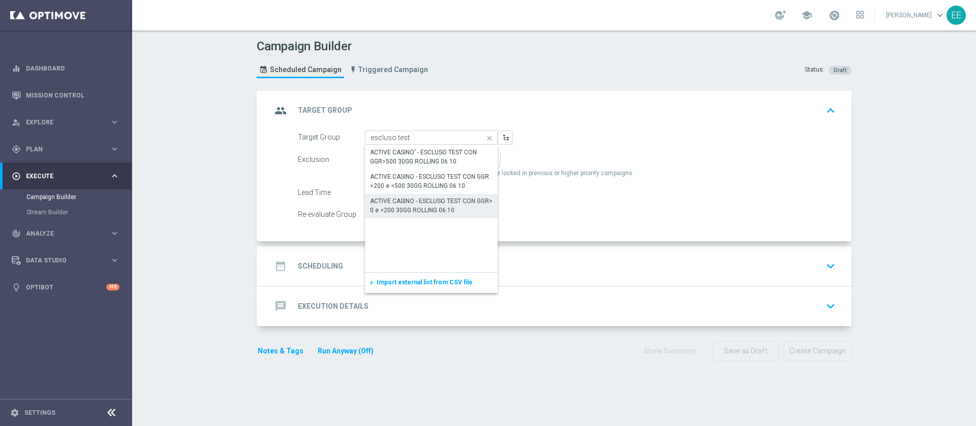
click at [432, 205] on div "ACTIVE CASINO - ESCLUSO TEST CON GGR> 0 e <200 30GG ROLLING 06.10" at bounding box center [431, 206] width 122 height 18
type input "ACTIVE CASINO - ESCLUSO TEST CON GGR> 0 e <200 30GG ROLLING 06.10"
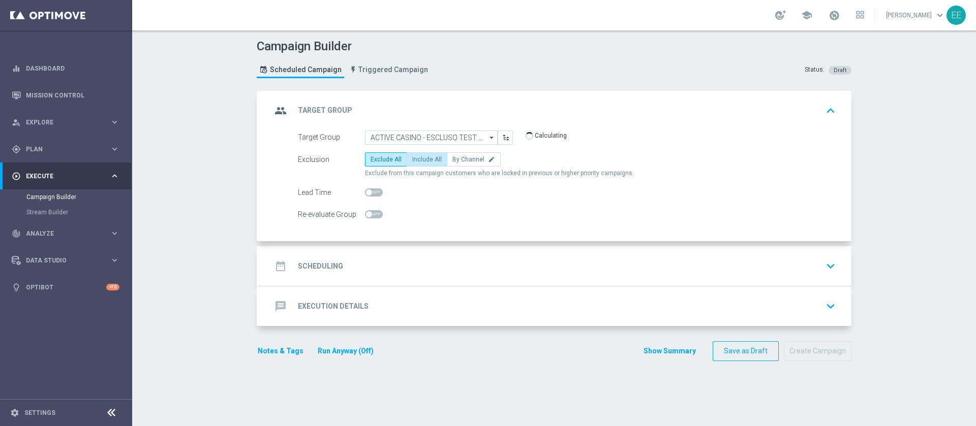
click at [424, 158] on span "Include All" at bounding box center [426, 159] width 29 height 7
click at [419, 158] on input "Include All" at bounding box center [415, 161] width 7 height 7
radio input "true"
click at [396, 252] on div "date_range Scheduling keyboard_arrow_down" at bounding box center [555, 266] width 592 height 40
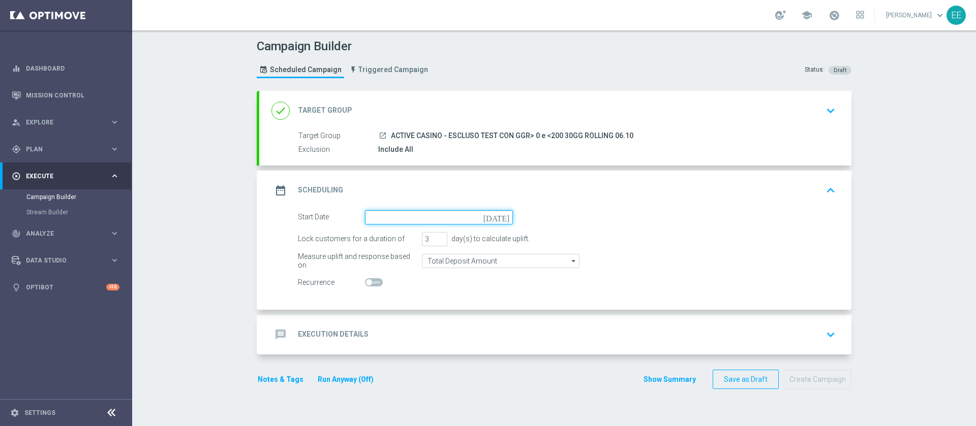
click at [400, 211] on input at bounding box center [439, 217] width 148 height 14
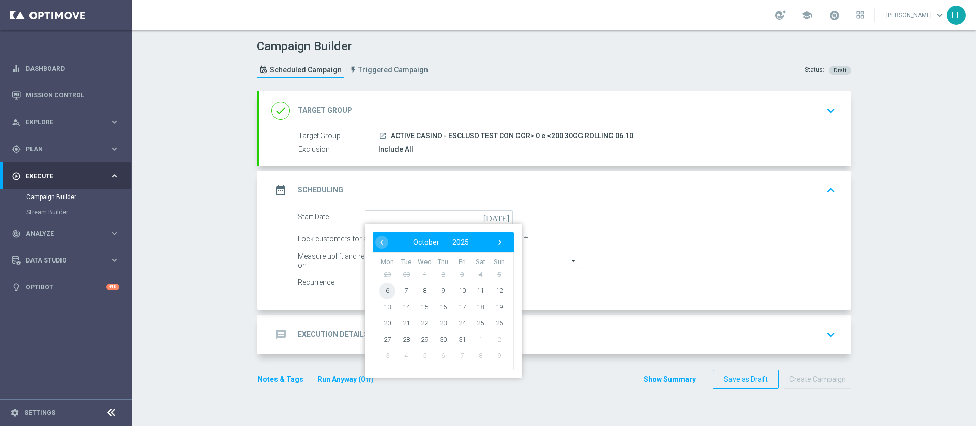
click at [379, 291] on span "6" at bounding box center [387, 291] width 16 height 16
type input "[DATE]"
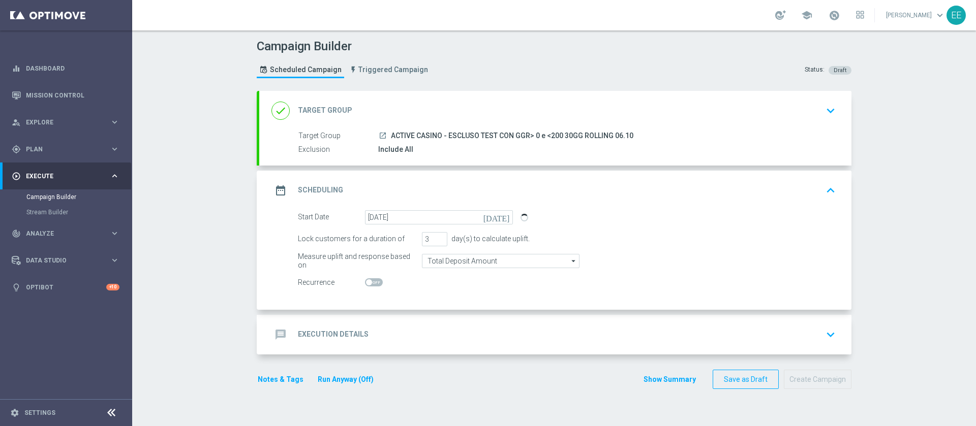
click at [396, 327] on div "message Execution Details keyboard_arrow_down" at bounding box center [555, 334] width 568 height 19
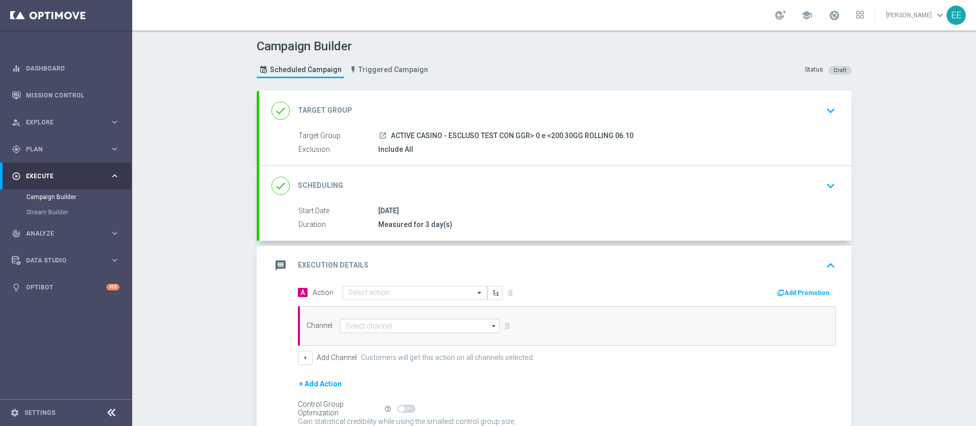
scroll to position [100, 0]
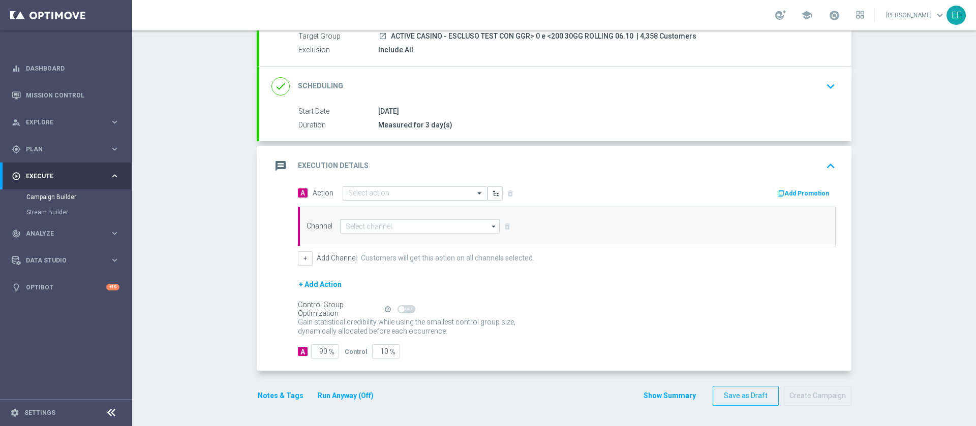
click at [396, 192] on input "text" at bounding box center [404, 194] width 113 height 9
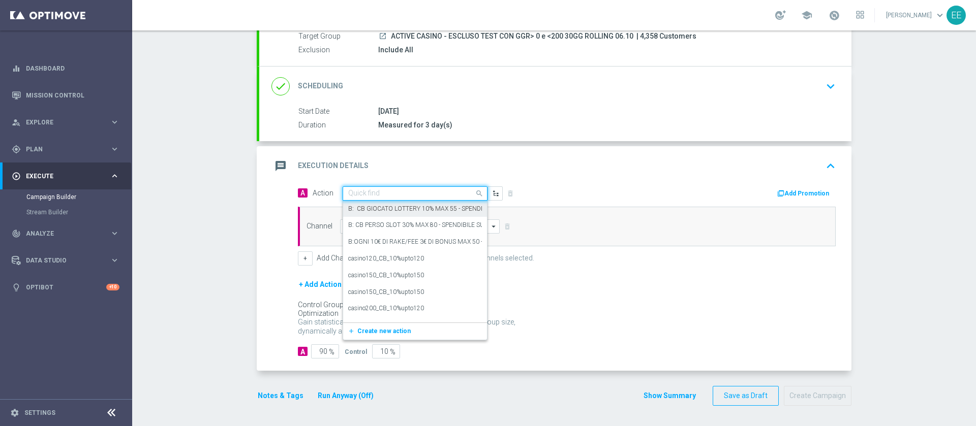
paste input "CB PERSO CASINO 20% MAX 100 EURO - SPENDIBILE SLOT"
type input "CB PERSO CASINO 20% MAX 100 EURO - SPENDIBILE SLOT"
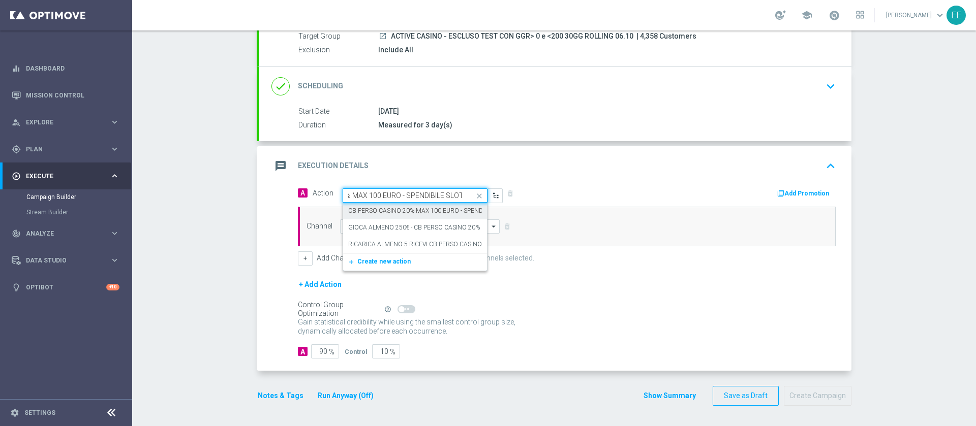
click at [393, 210] on label "CB PERSO CASINO 20% MAX 100 EURO - SPENDIBILE SLOT" at bounding box center [430, 211] width 165 height 9
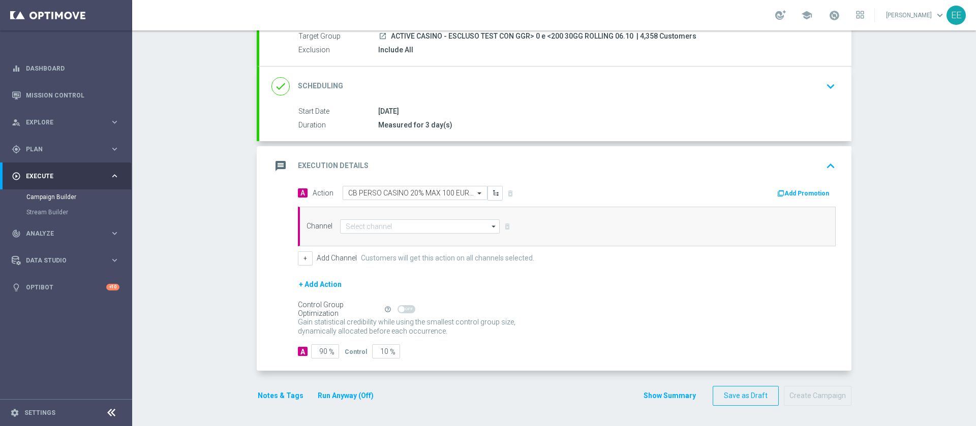
scroll to position [0, 0]
click at [810, 197] on button "Add Promotion" at bounding box center [804, 193] width 56 height 11
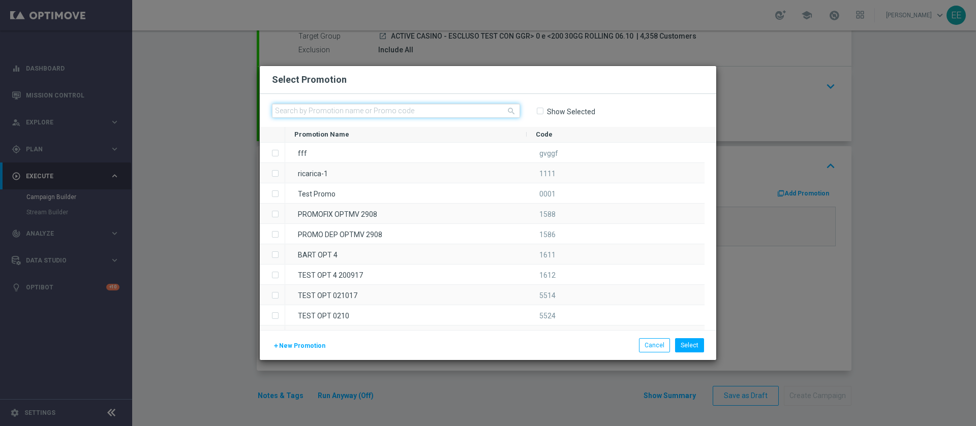
click at [336, 104] on input "text" at bounding box center [396, 111] width 248 height 14
paste input "CASINOCB06-4"
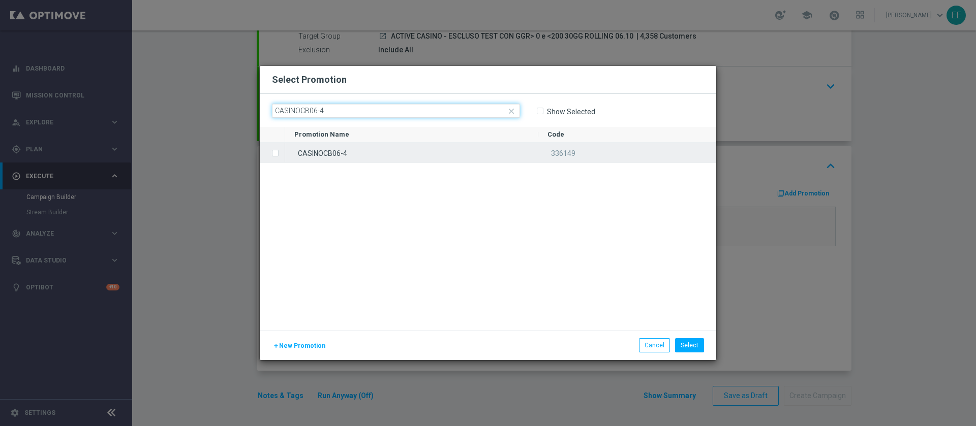
type input "CASINOCB06-4"
click at [340, 151] on div "CASINOCB06-4" at bounding box center [411, 153] width 253 height 20
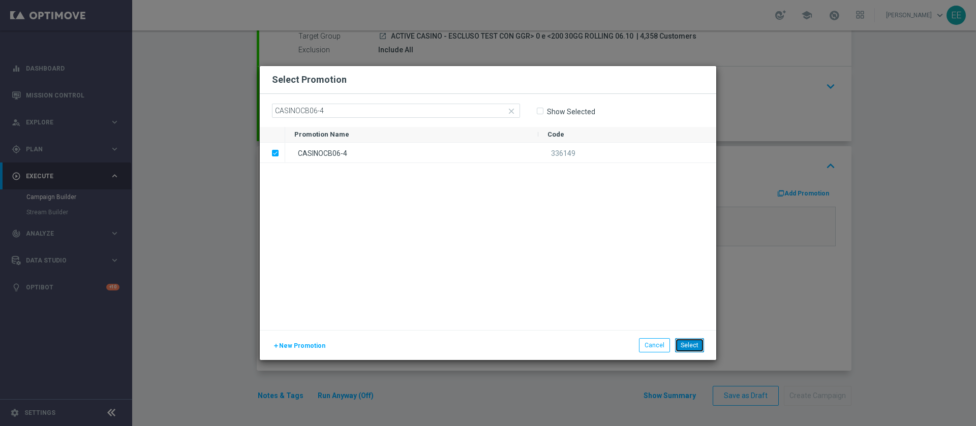
click at [683, 348] on button "Select" at bounding box center [689, 345] width 29 height 14
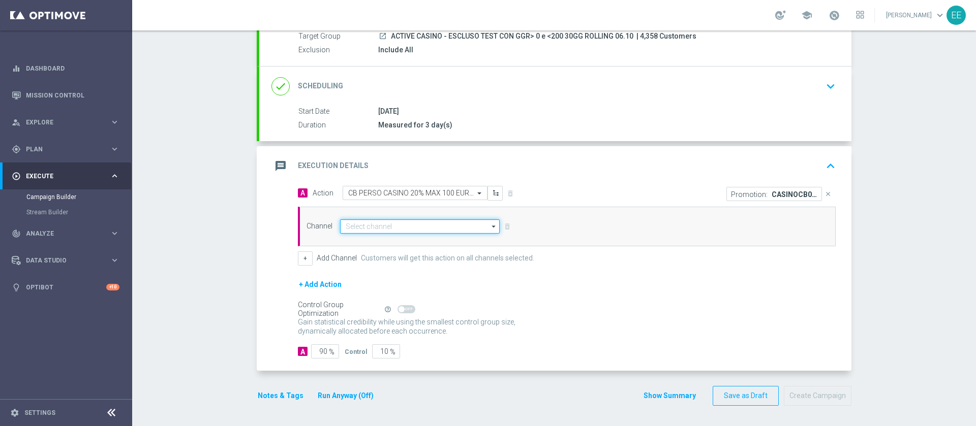
click at [385, 226] on input at bounding box center [420, 227] width 160 height 14
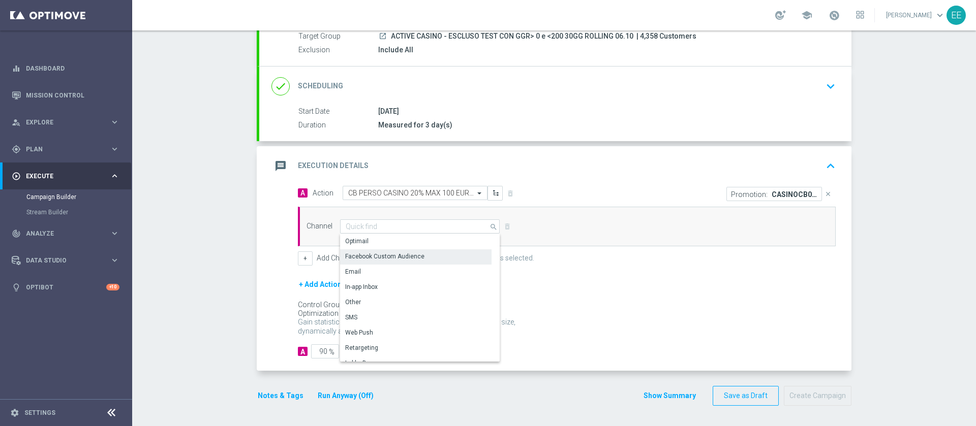
click at [383, 245] on div "Optimail" at bounding box center [415, 241] width 151 height 14
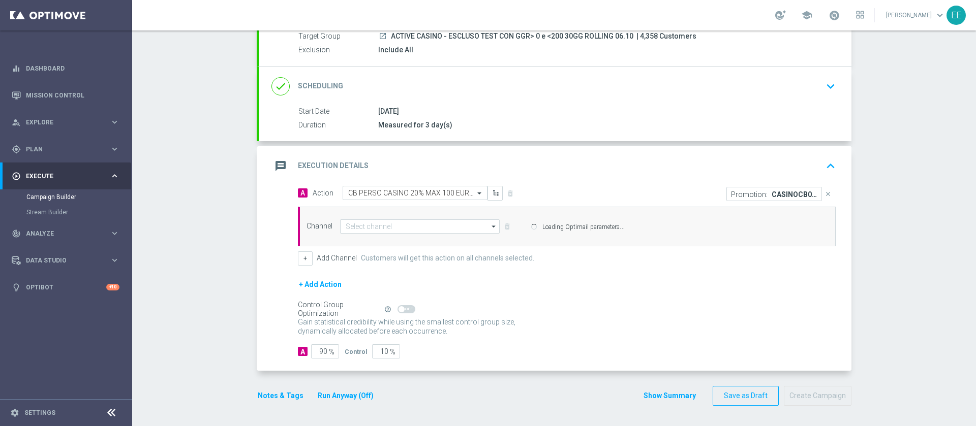
type input "Optimail"
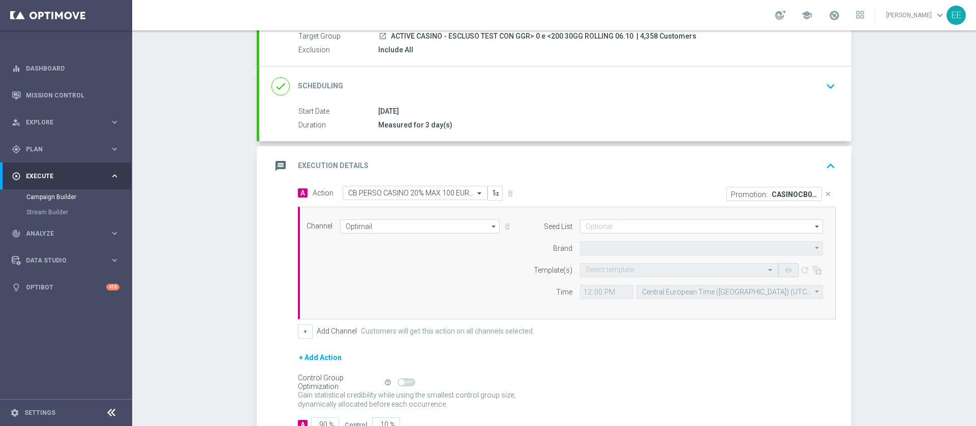
type input "Sisal Marketing"
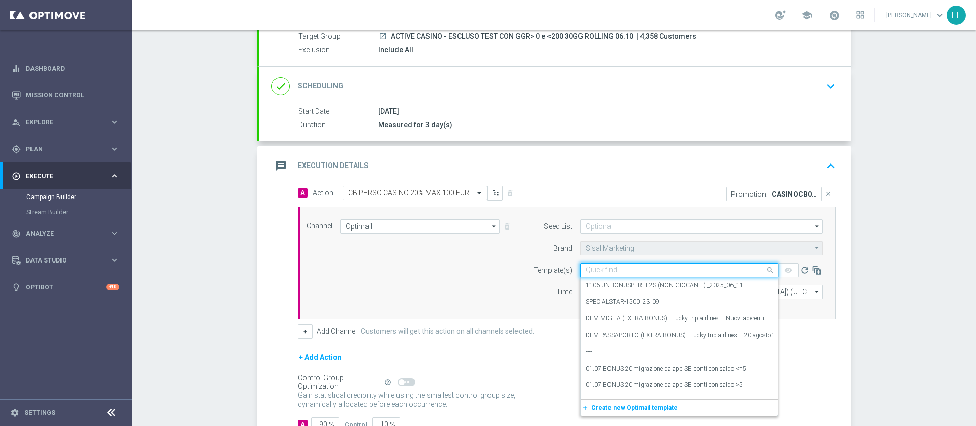
click at [620, 271] on input "text" at bounding box center [668, 270] width 167 height 9
paste input "CASINOCB06-4"
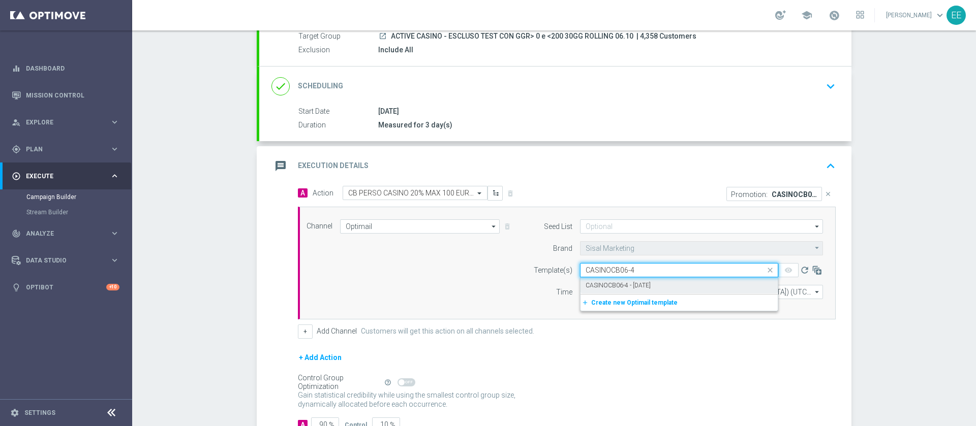
click at [599, 290] on div "CASINOCB06-4 - [DATE]" at bounding box center [678, 286] width 187 height 17
type input "CASINOCB06-4"
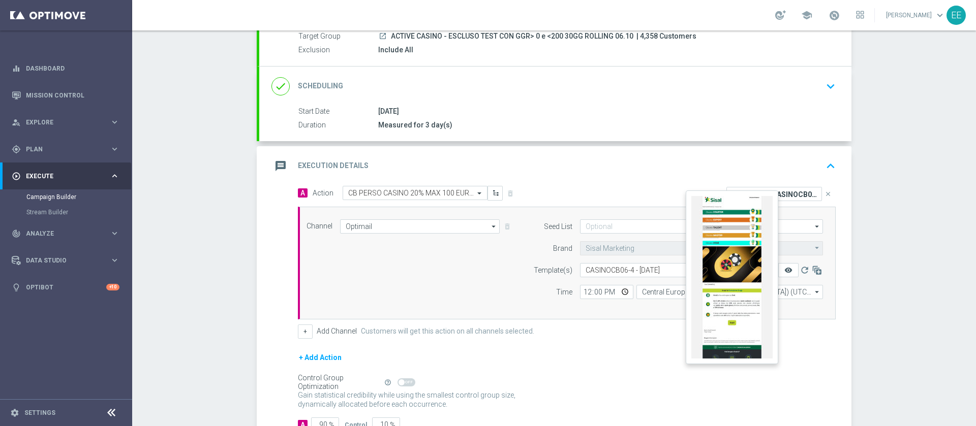
click at [784, 272] on icon "remove_red_eye" at bounding box center [788, 270] width 8 height 8
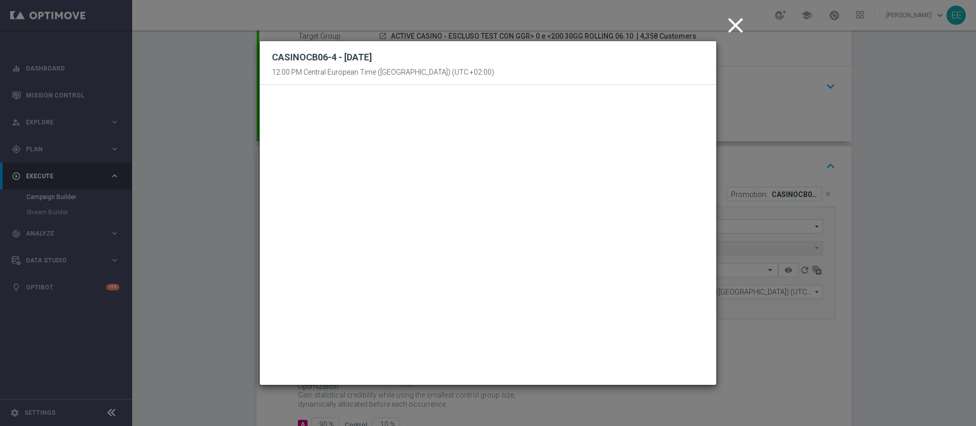
click at [742, 22] on icon "close" at bounding box center [735, 25] width 25 height 25
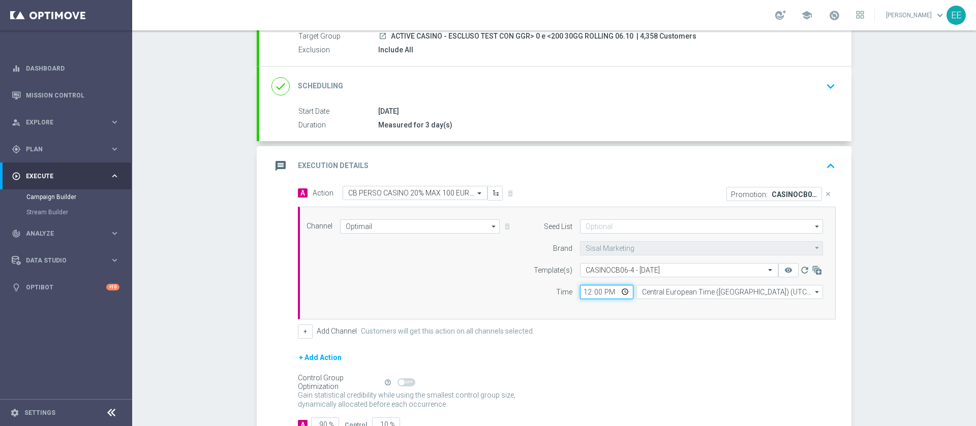
click at [583, 293] on input "12:00" at bounding box center [606, 292] width 53 height 14
type input "19:30"
click at [319, 333] on label "Add Channel" at bounding box center [337, 331] width 40 height 9
click at [299, 330] on button "+" at bounding box center [305, 332] width 15 height 14
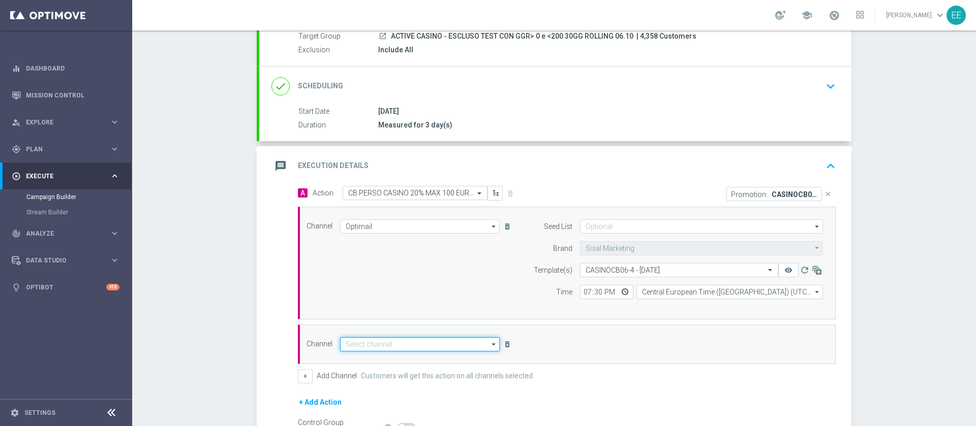
click at [372, 343] on input at bounding box center [420, 344] width 160 height 14
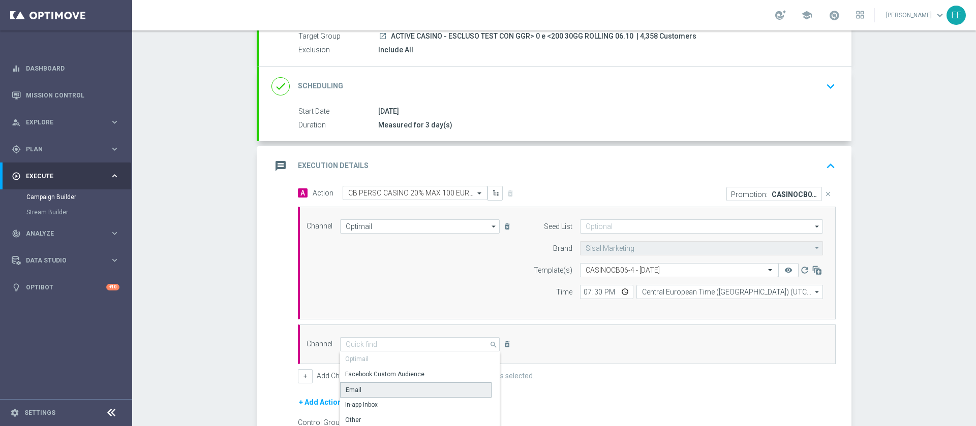
click at [386, 396] on div "Email" at bounding box center [415, 390] width 151 height 15
type input "Email"
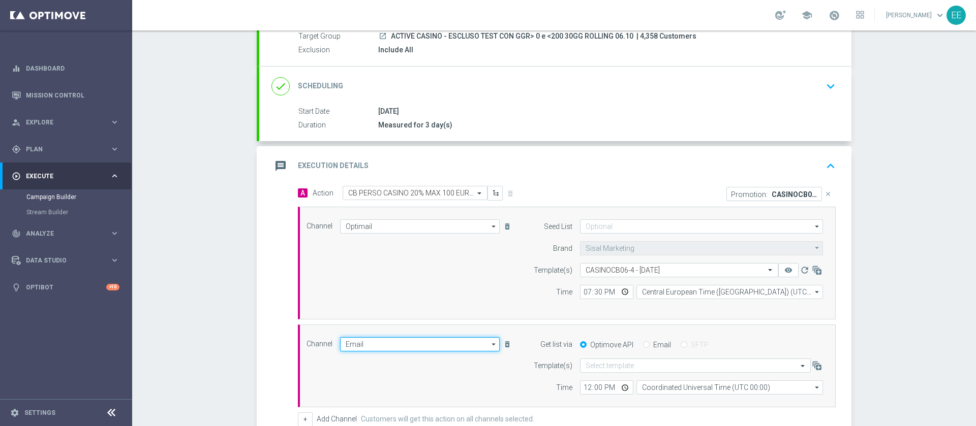
click at [361, 345] on input "Email" at bounding box center [420, 344] width 160 height 14
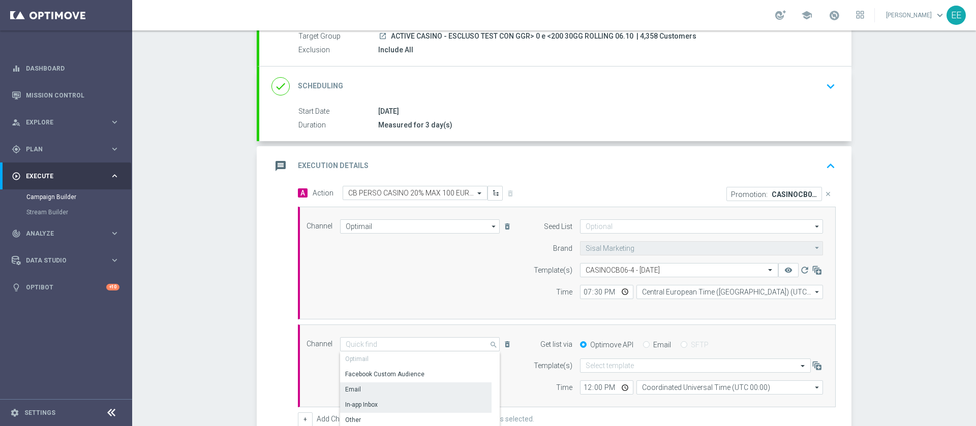
click at [367, 405] on div "In-app Inbox" at bounding box center [361, 404] width 33 height 9
type input "In-app Inbox"
click at [643, 348] on input "Email" at bounding box center [646, 346] width 7 height 7
radio input "true"
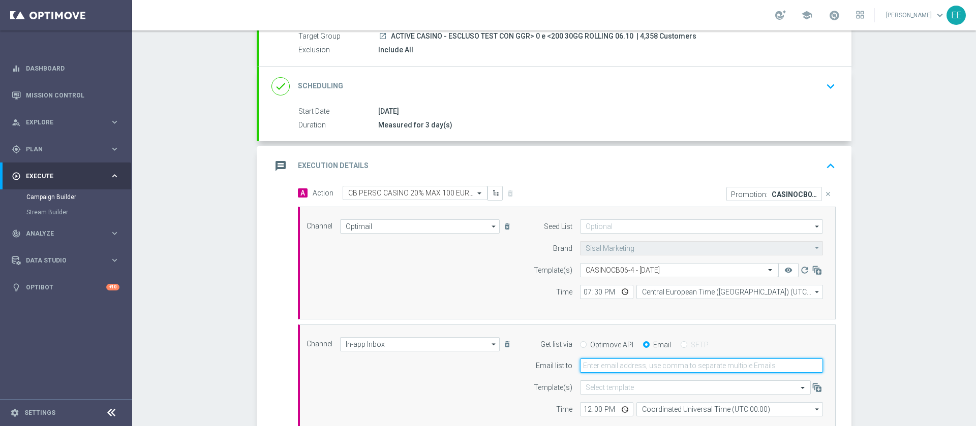
click at [636, 367] on input "email" at bounding box center [701, 366] width 243 height 14
paste input "CASINOCB06-4"
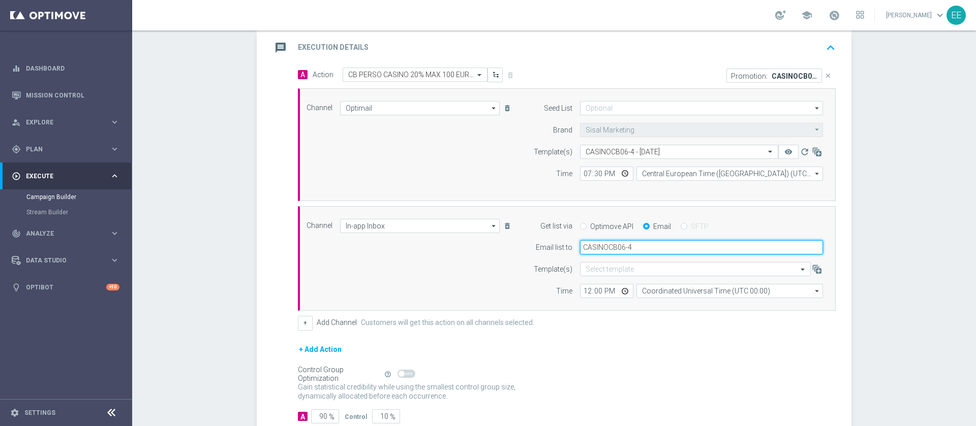
scroll to position [223, 0]
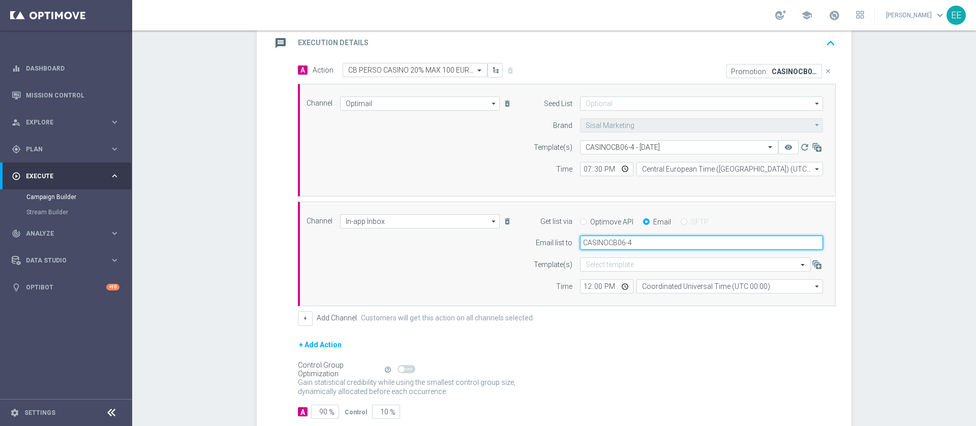
type input "CASINOCB06-"
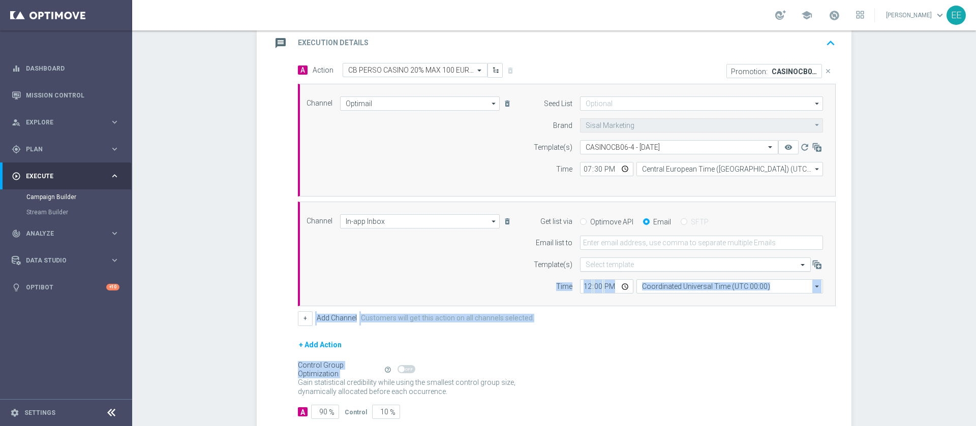
drag, startPoint x: 636, startPoint y: 366, endPoint x: 648, endPoint y: 271, distance: 96.3
click at [648, 271] on form "A Action Select action CB PERSO CASINO 20% MAX 100 EURO - SPENDIBILE SLOT delet…" at bounding box center [567, 241] width 538 height 356
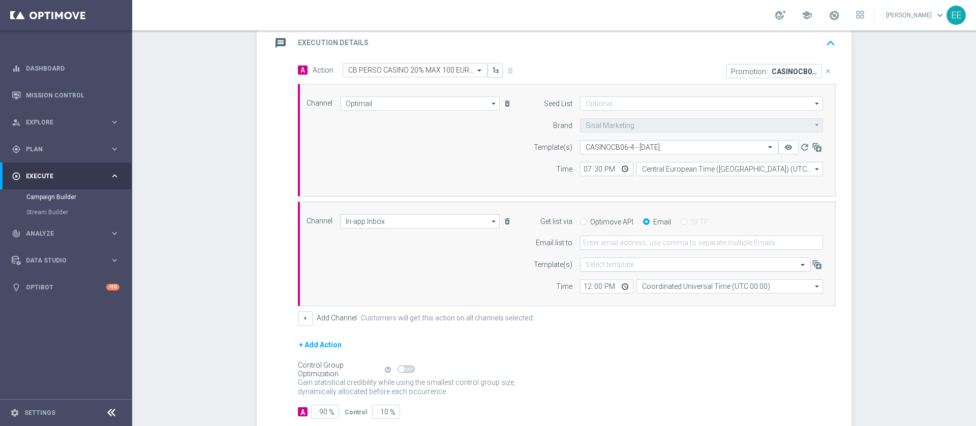
click at [648, 271] on div "Select template" at bounding box center [695, 265] width 231 height 14
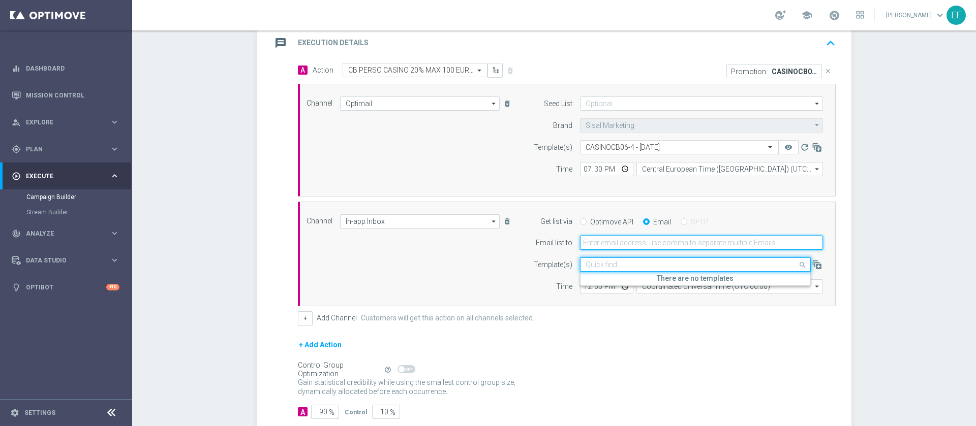
click at [643, 245] on input "email" at bounding box center [701, 243] width 243 height 14
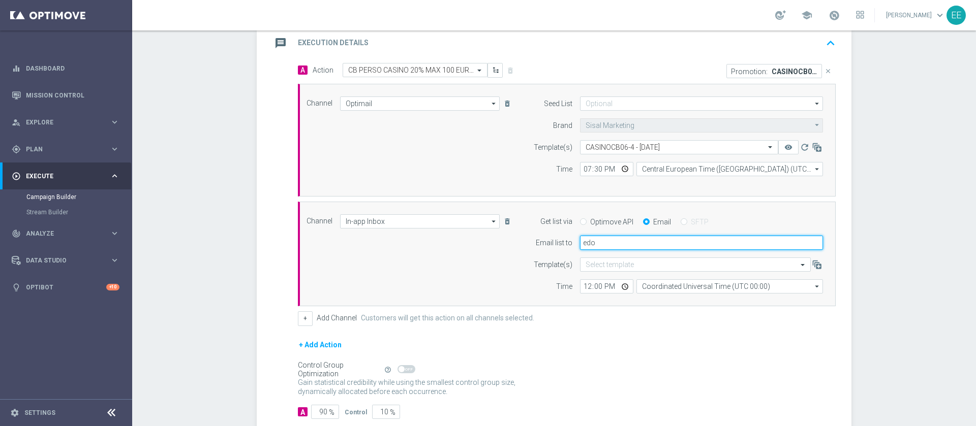
type input "edoardo.ellena@sisal.it"
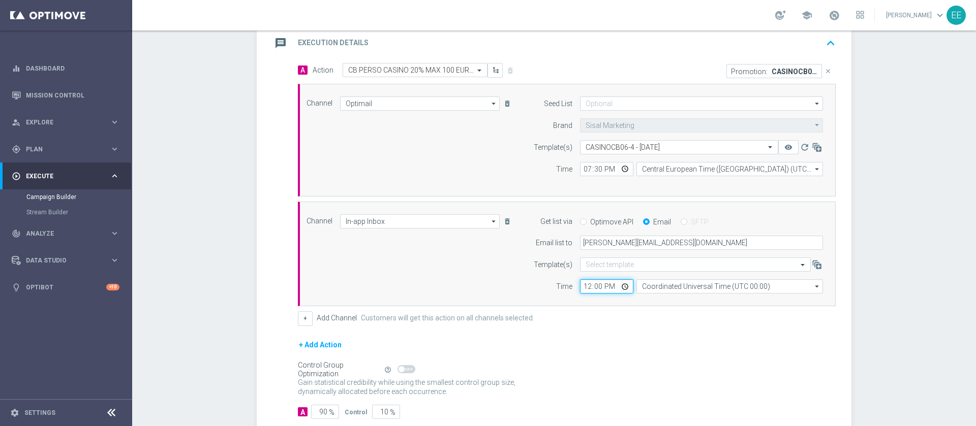
click at [580, 284] on input "12:00" at bounding box center [606, 287] width 53 height 14
type input "19:00"
click at [618, 333] on form "A Action Select action CB PERSO CASINO 20% MAX 100 EURO - SPENDIBILE SLOT delet…" at bounding box center [567, 241] width 538 height 356
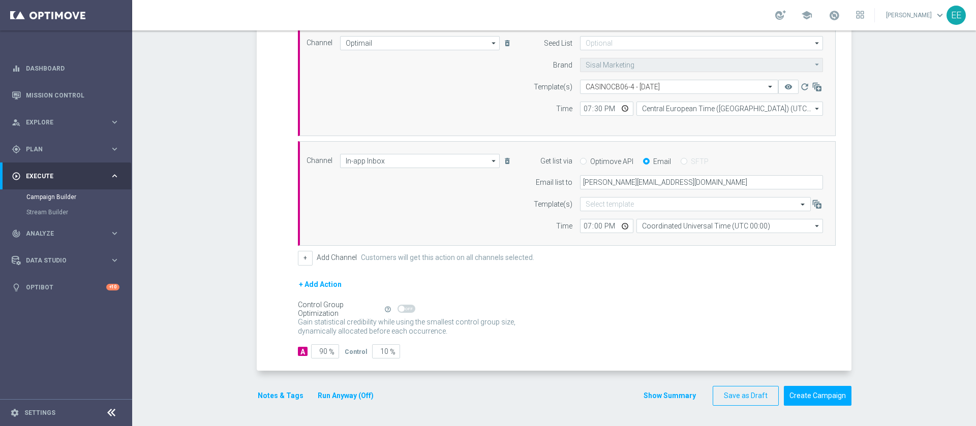
click at [284, 394] on button "Notes & Tags" at bounding box center [281, 396] width 48 height 13
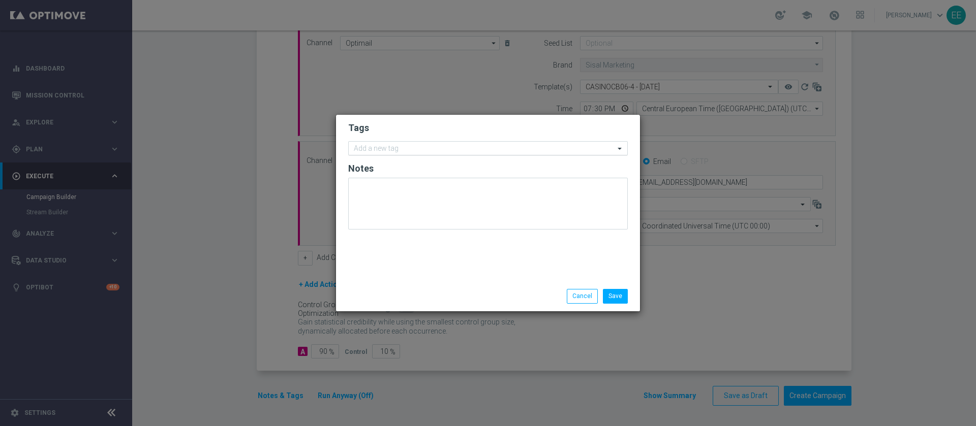
click at [451, 147] on input "text" at bounding box center [484, 149] width 261 height 9
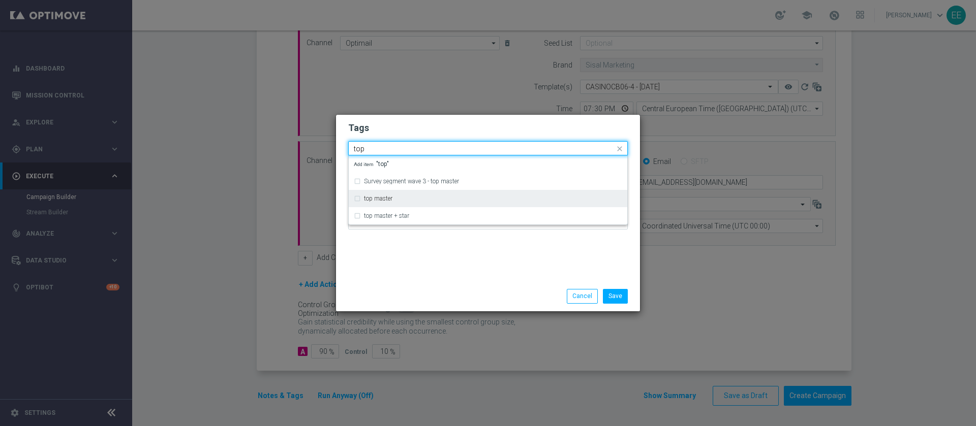
type input "top"
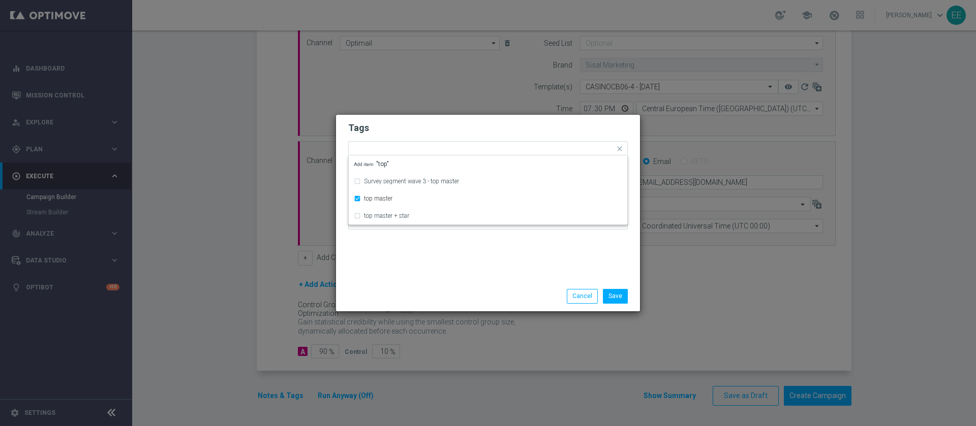
click at [438, 126] on h2 "Tags" at bounding box center [488, 128] width 280 height 12
click at [451, 146] on input "text" at bounding box center [510, 149] width 209 height 9
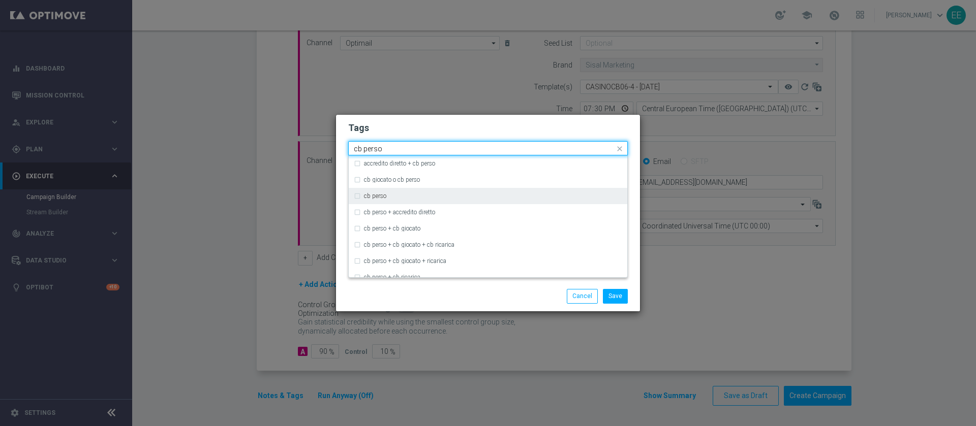
click at [404, 195] on div "cb perso" at bounding box center [493, 196] width 258 height 6
type input "cb perso"
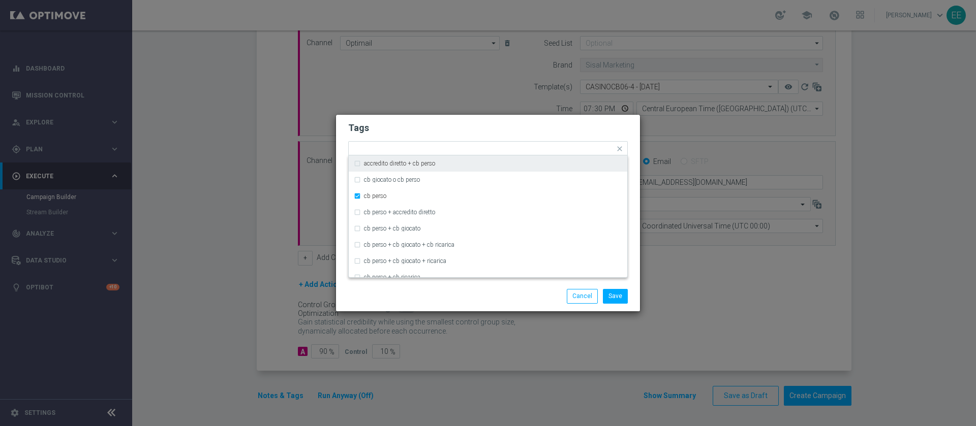
click at [482, 122] on h2 "Tags" at bounding box center [488, 128] width 280 height 12
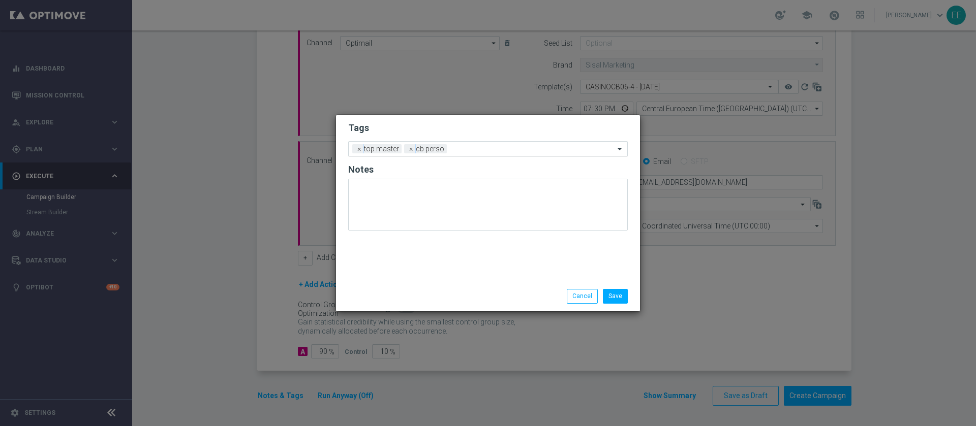
click at [508, 156] on ng-select "Add a new tag × top master × cb perso" at bounding box center [488, 148] width 280 height 15
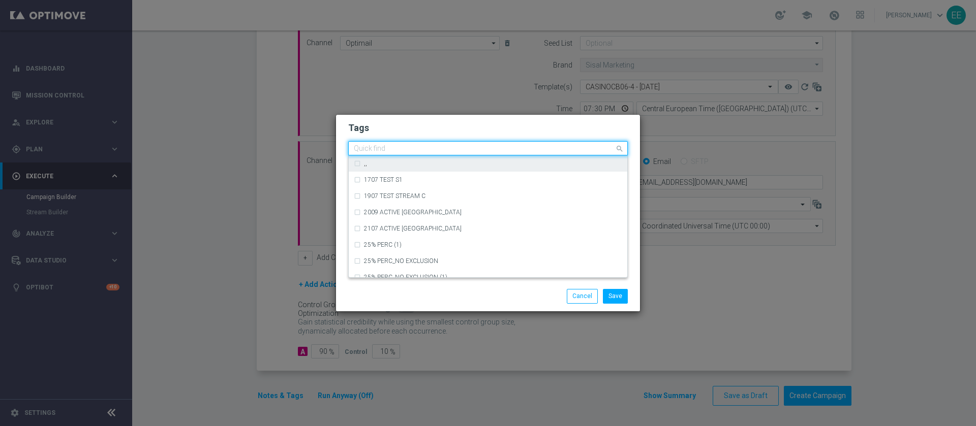
click at [492, 147] on input "text" at bounding box center [484, 149] width 261 height 9
click at [489, 135] on form "Tags Quick find × top master × cb perso ,, 1707 TEST S1 1907 TEST STREAM C 2009…" at bounding box center [488, 178] width 280 height 118
click at [487, 141] on div "Quick find × top master × cb perso" at bounding box center [488, 148] width 280 height 14
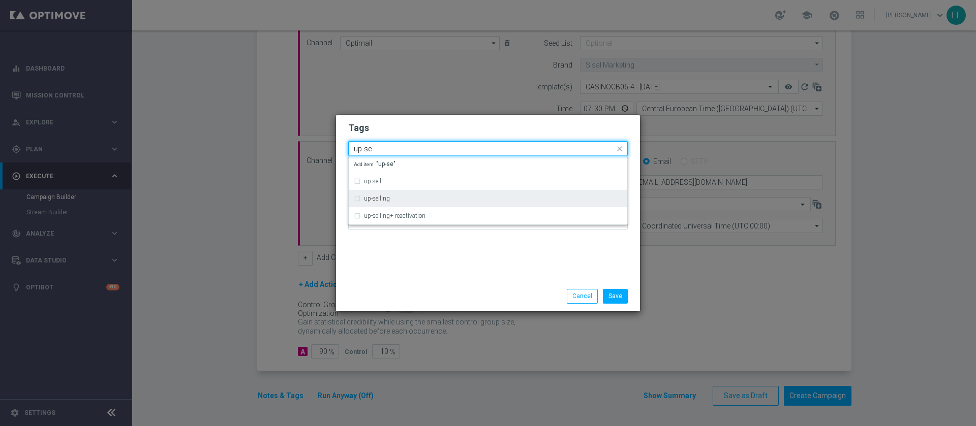
click at [424, 191] on div "up-selling" at bounding box center [488, 199] width 268 height 16
type input "up-se"
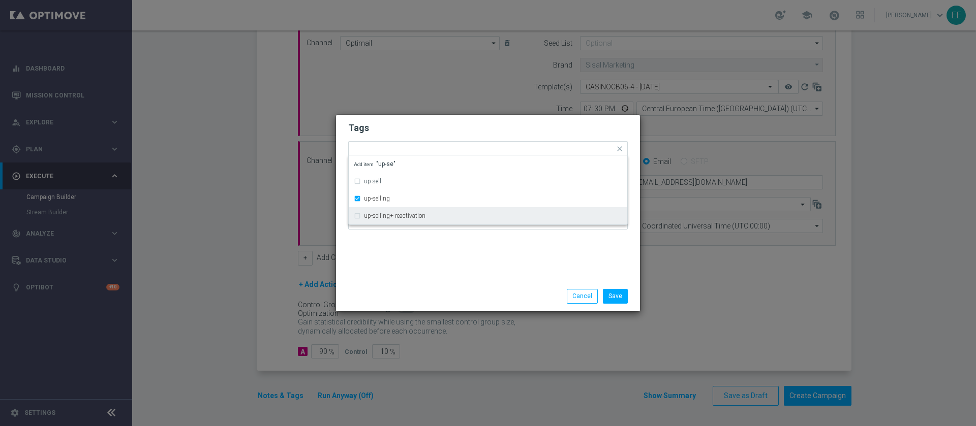
click at [402, 249] on div "Tags Quick find × top master × cb perso × up-selling up-sell up-selling up-sell…" at bounding box center [488, 198] width 304 height 167
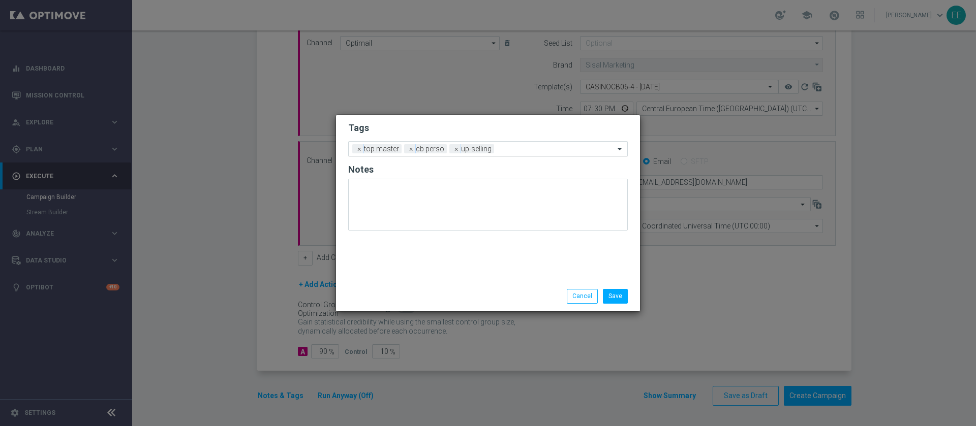
click at [517, 152] on input "text" at bounding box center [556, 149] width 116 height 9
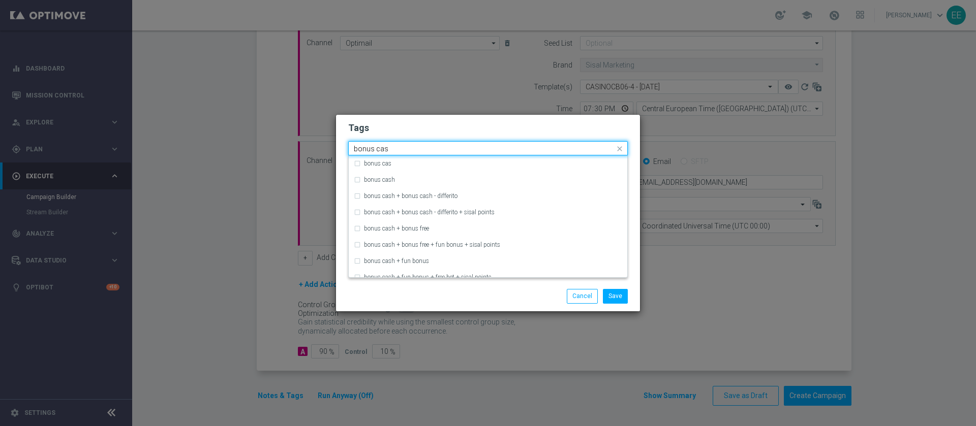
type input "bonus cash"
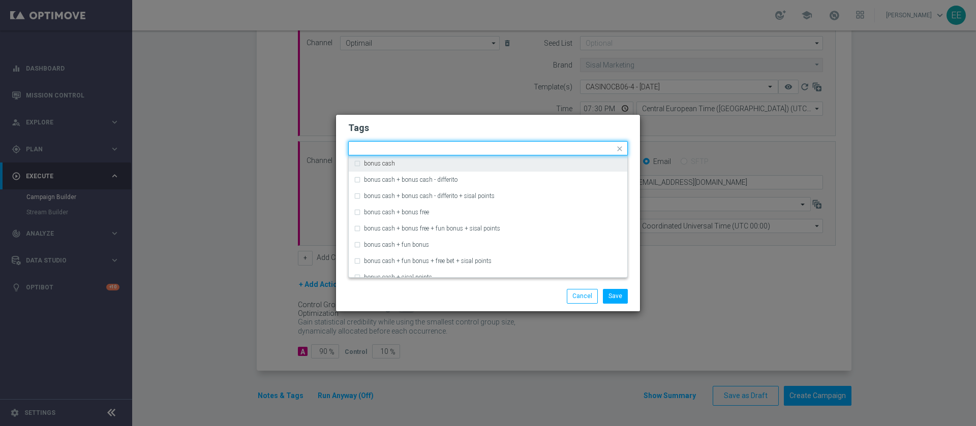
click at [618, 147] on span at bounding box center [620, 148] width 13 height 13
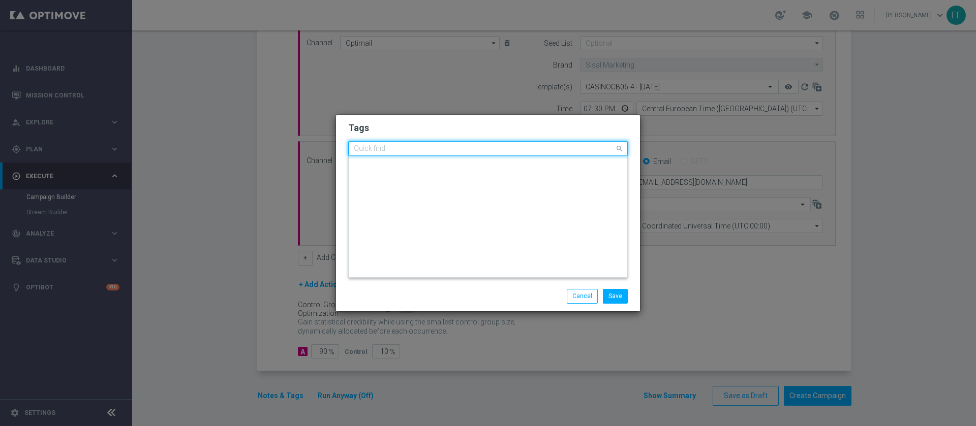
click at [559, 147] on input "text" at bounding box center [484, 149] width 261 height 9
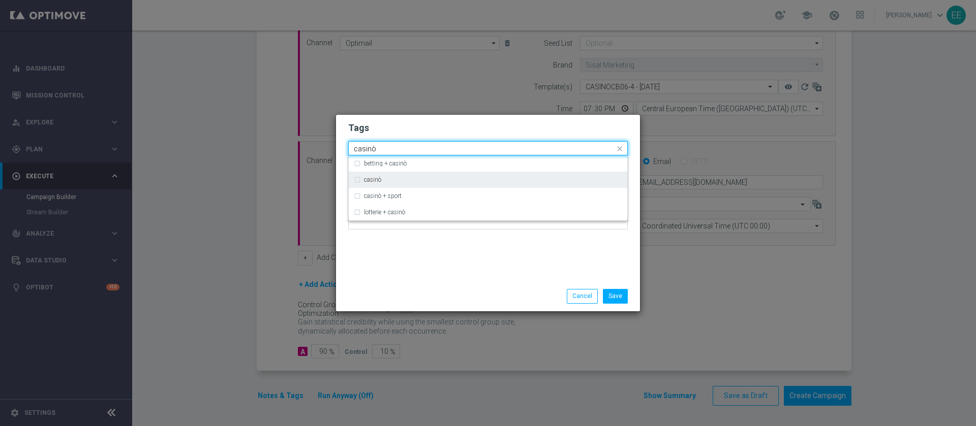
click at [470, 174] on div "casinò" at bounding box center [488, 180] width 268 height 16
type input "casinò"
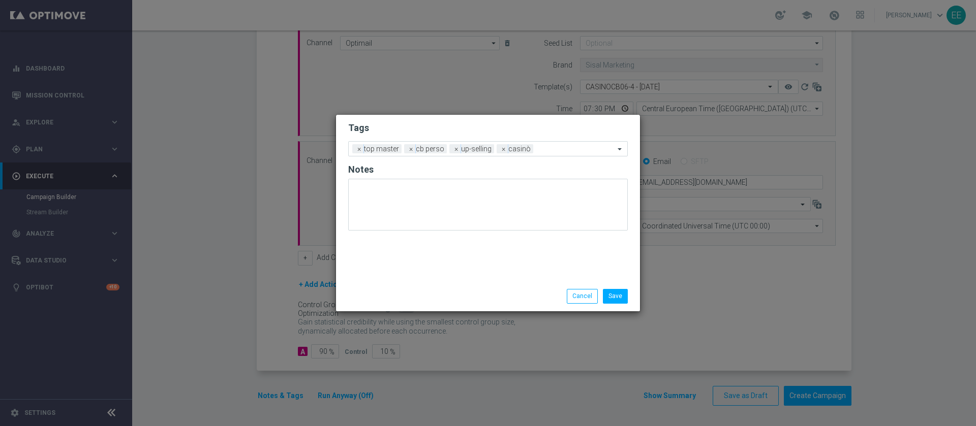
click at [507, 133] on h2 "Tags" at bounding box center [488, 128] width 280 height 12
click at [564, 148] on input "text" at bounding box center [575, 149] width 77 height 9
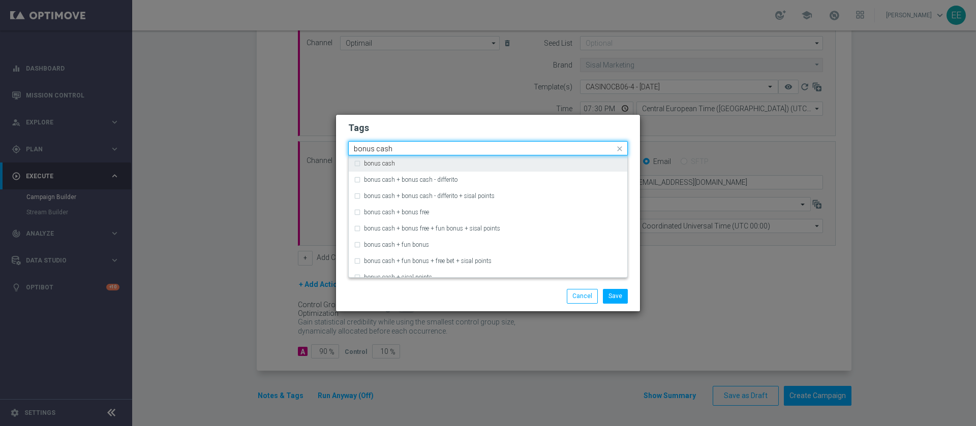
click at [522, 156] on div "bonus cash" at bounding box center [488, 164] width 268 height 16
type input "bonus cash"
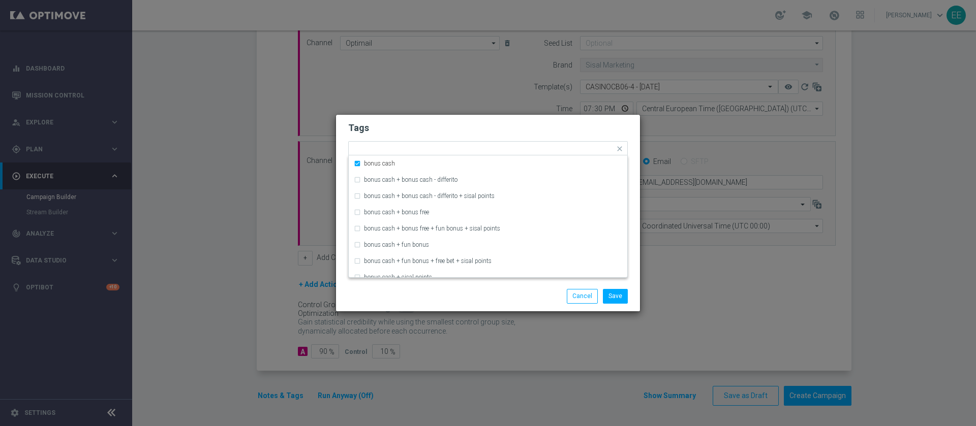
click at [536, 140] on form "Tags Quick find × top master × cb perso × up-selling × casinò × bonus cash bonu…" at bounding box center [488, 178] width 280 height 118
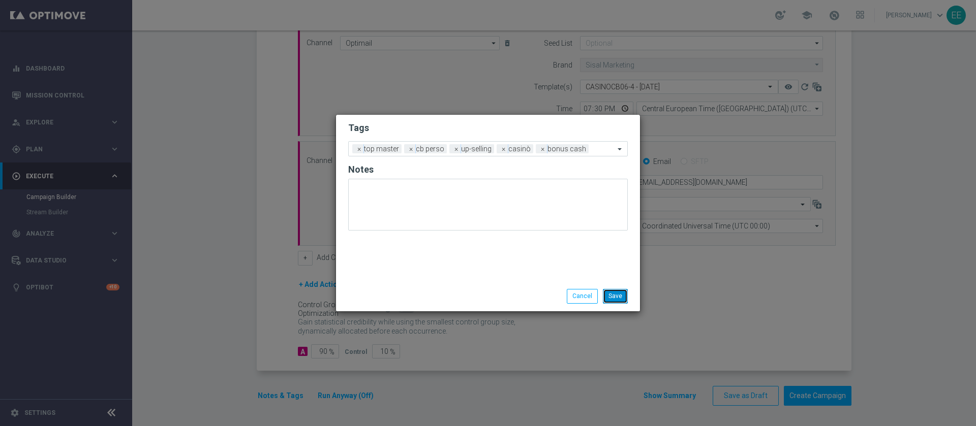
click at [618, 300] on button "Save" at bounding box center [615, 296] width 25 height 14
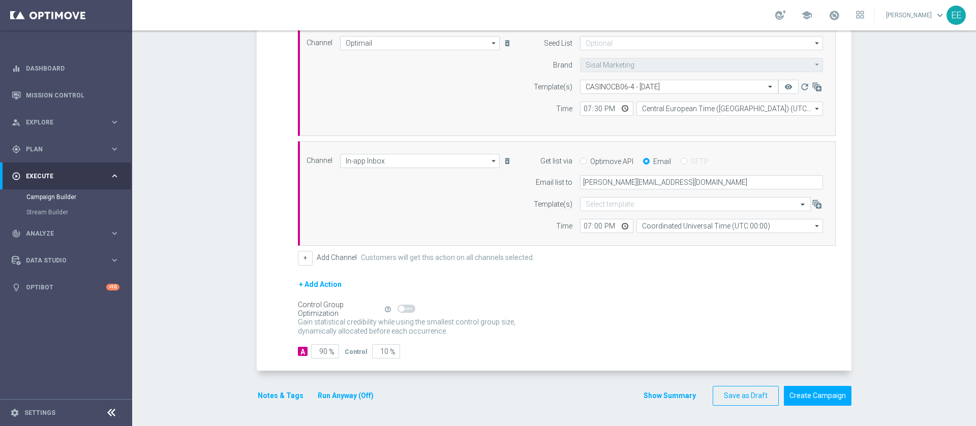
click at [387, 393] on div "Notes & Tags Run Anyway (Off) Show Summary Save as Draft Create Campaign" at bounding box center [554, 396] width 595 height 20
click at [356, 394] on button "Run Anyway (Off)" at bounding box center [346, 396] width 58 height 13
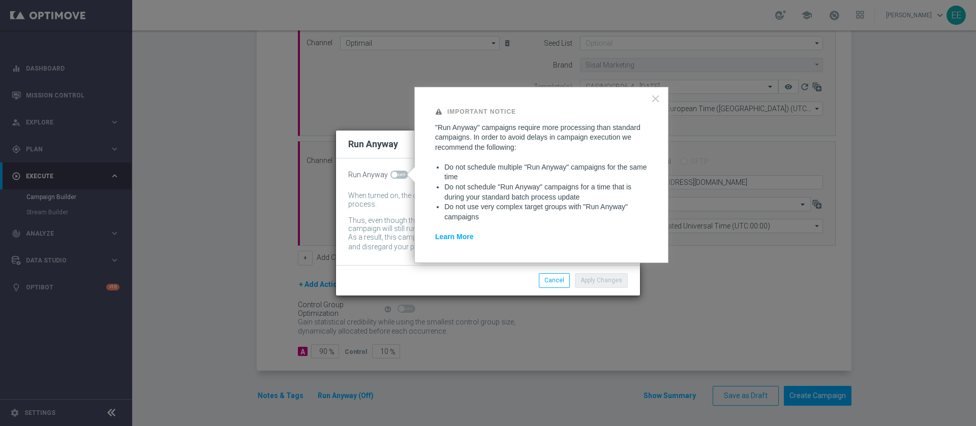
click at [394, 171] on span at bounding box center [399, 175] width 18 height 8
click at [394, 171] on input "checkbox" at bounding box center [399, 175] width 18 height 8
checkbox input "true"
click at [612, 274] on button "Apply Changes" at bounding box center [601, 280] width 53 height 14
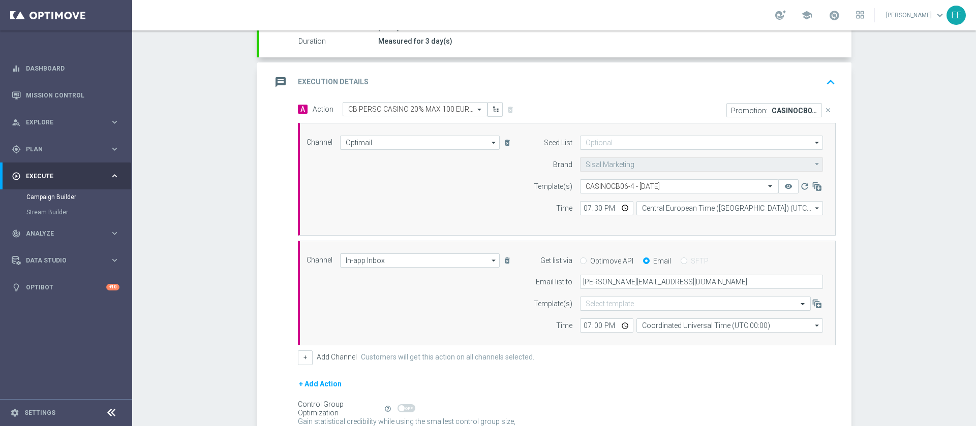
scroll to position [179, 0]
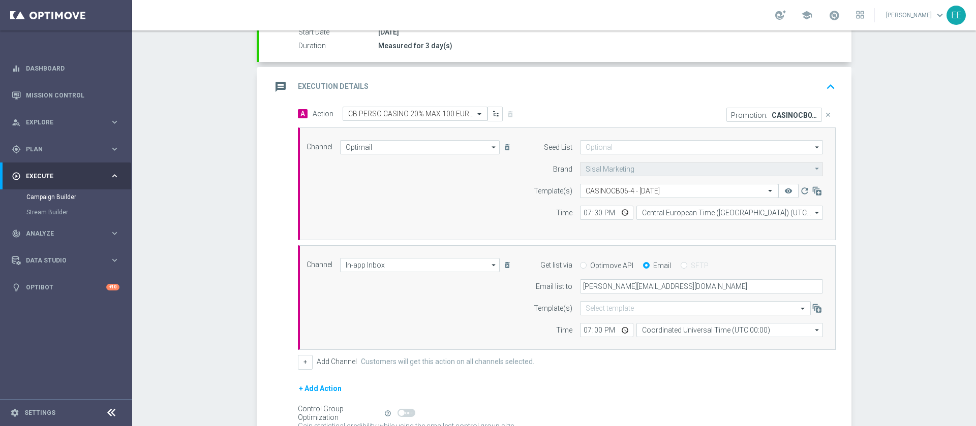
click at [797, 75] on div "message Execution Details keyboard_arrow_up" at bounding box center [555, 87] width 592 height 40
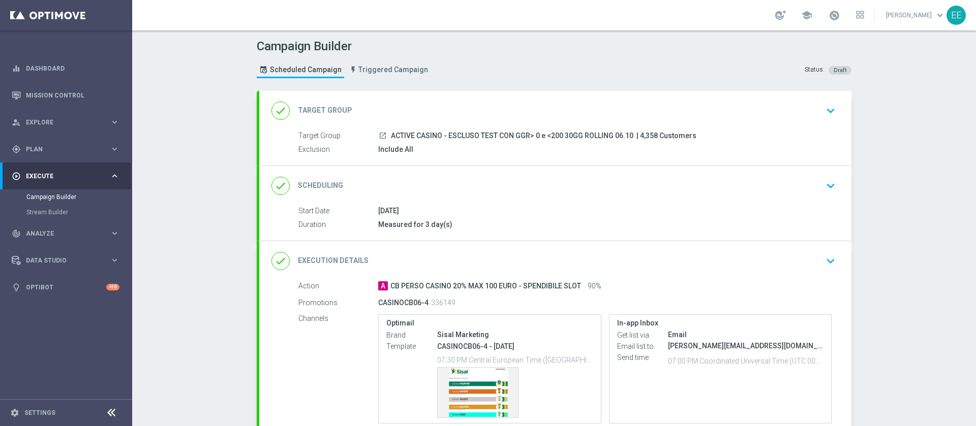
scroll to position [88, 0]
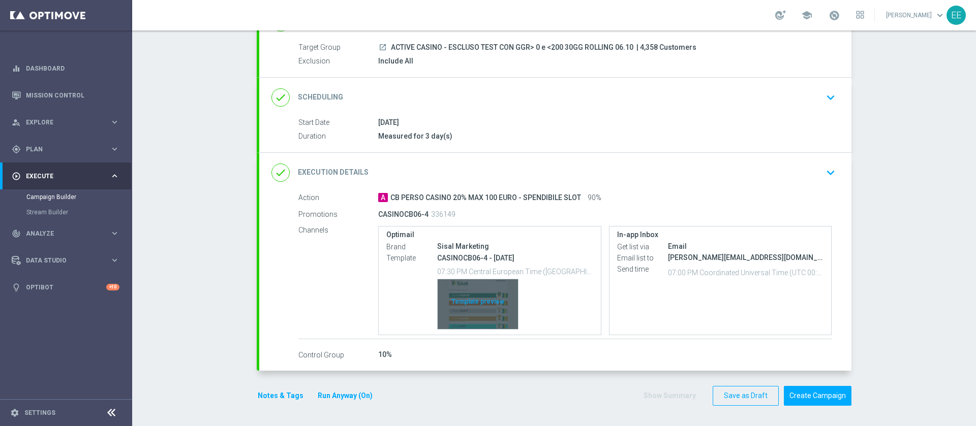
click at [487, 295] on div "Template preview" at bounding box center [478, 305] width 80 height 50
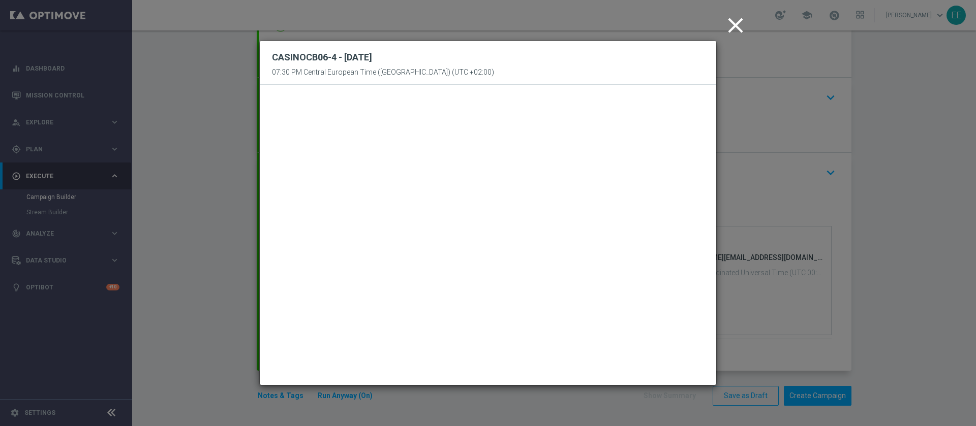
click at [742, 25] on icon "close" at bounding box center [735, 25] width 25 height 25
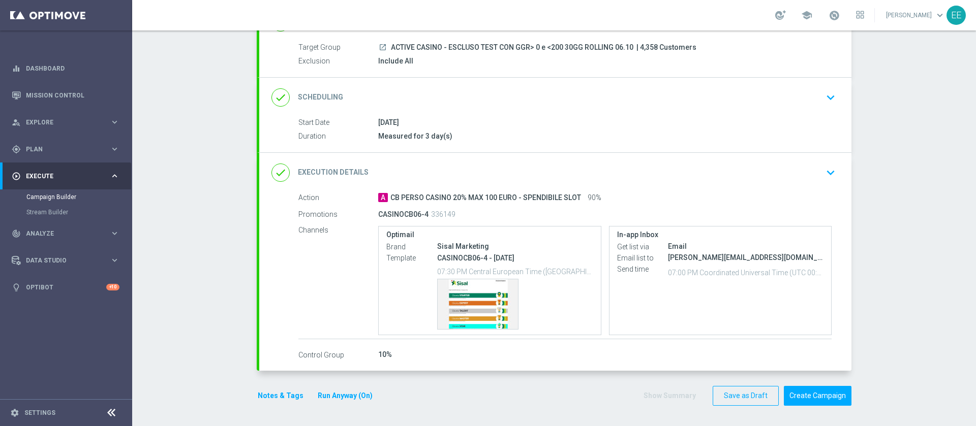
click at [274, 396] on button "Notes & Tags" at bounding box center [281, 396] width 48 height 13
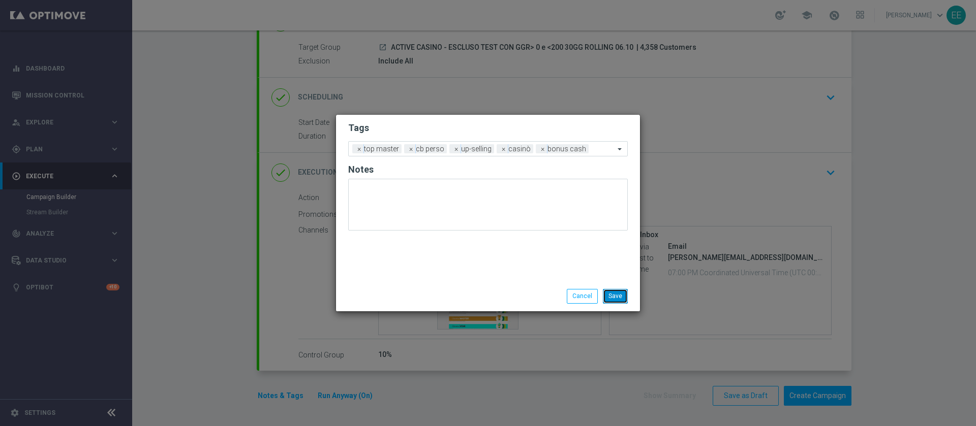
click at [615, 294] on button "Save" at bounding box center [615, 296] width 25 height 14
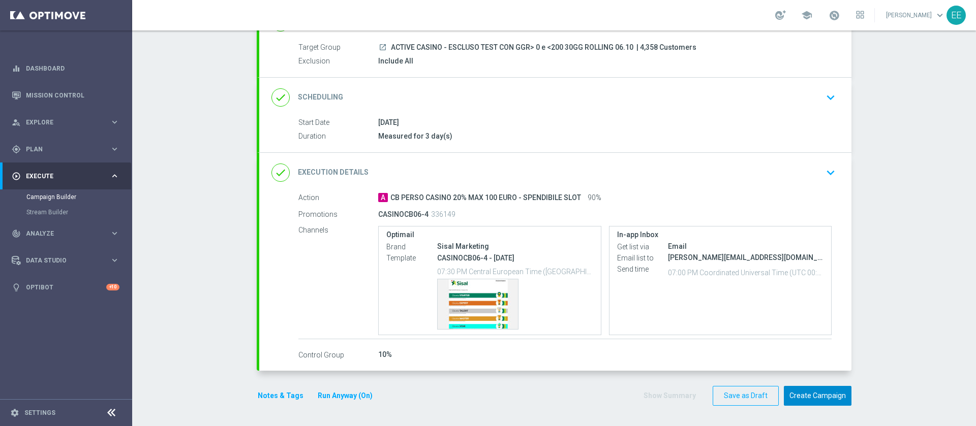
click at [809, 394] on button "Create Campaign" at bounding box center [818, 396] width 68 height 20
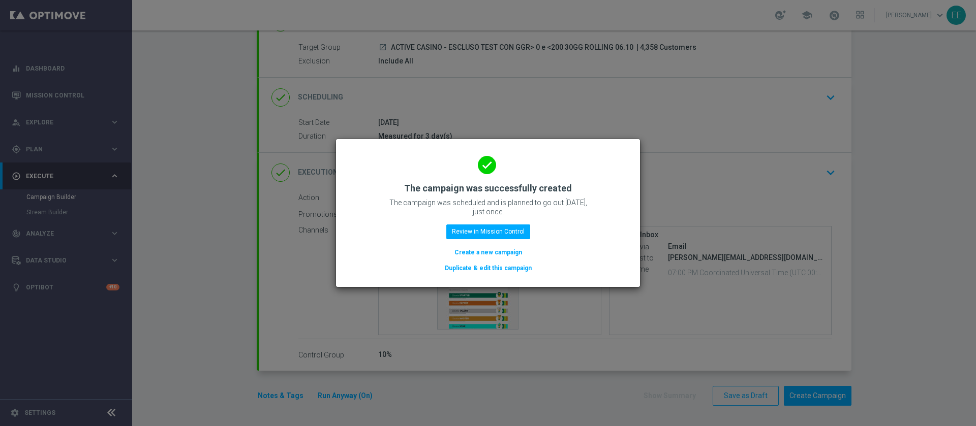
click at [507, 224] on div "done The campaign was successfully created The campaign was scheduled and is pl…" at bounding box center [488, 211] width 280 height 125
click at [502, 229] on button "Review in Mission Control" at bounding box center [488, 232] width 84 height 14
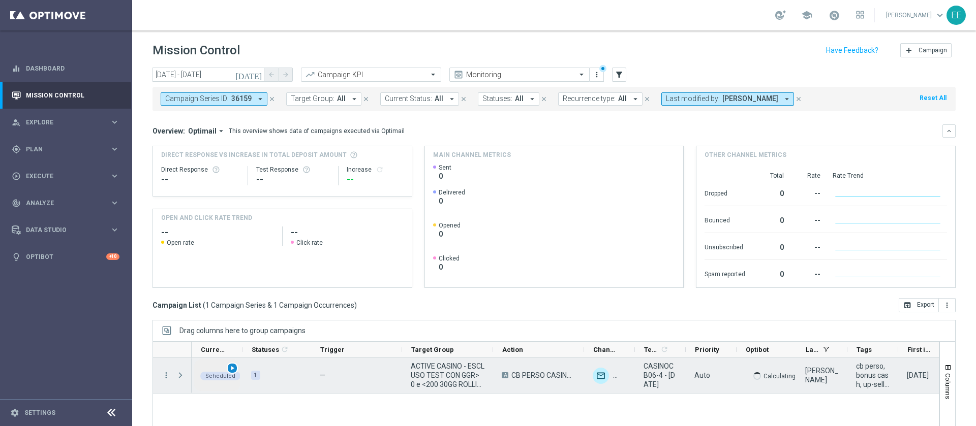
click at [233, 369] on span "play_arrow" at bounding box center [232, 368] width 7 height 7
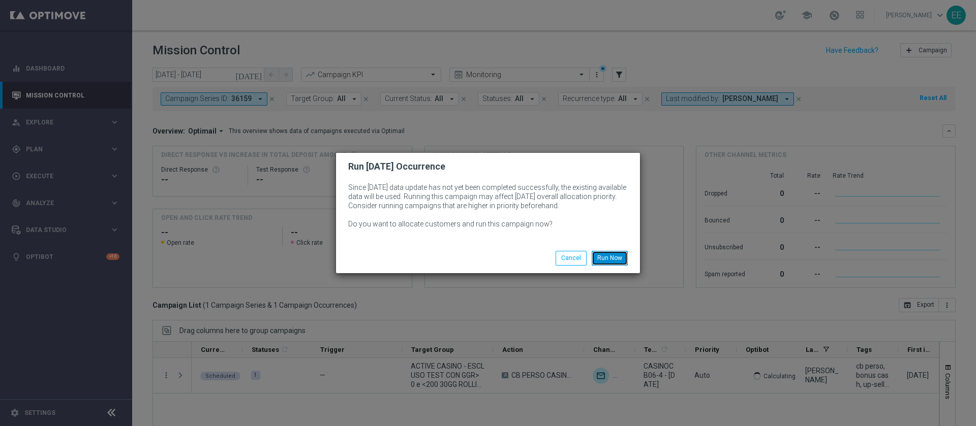
click at [623, 257] on button "Run Now" at bounding box center [610, 258] width 36 height 14
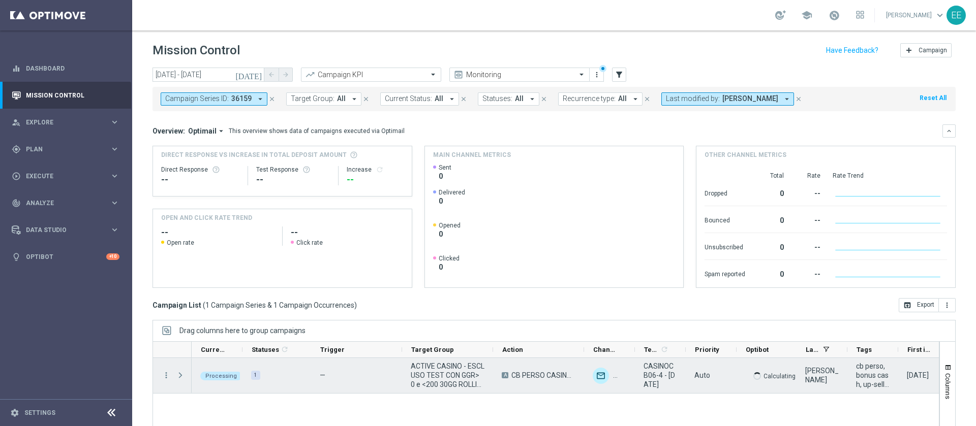
click at [453, 364] on span "ACTIVE CASINO - ESCLUSO TEST CON GGR> 0 e <200 30GG ROLLING 06.10" at bounding box center [448, 375] width 74 height 27
click at [179, 373] on span "Press SPACE to select this row." at bounding box center [180, 376] width 9 height 8
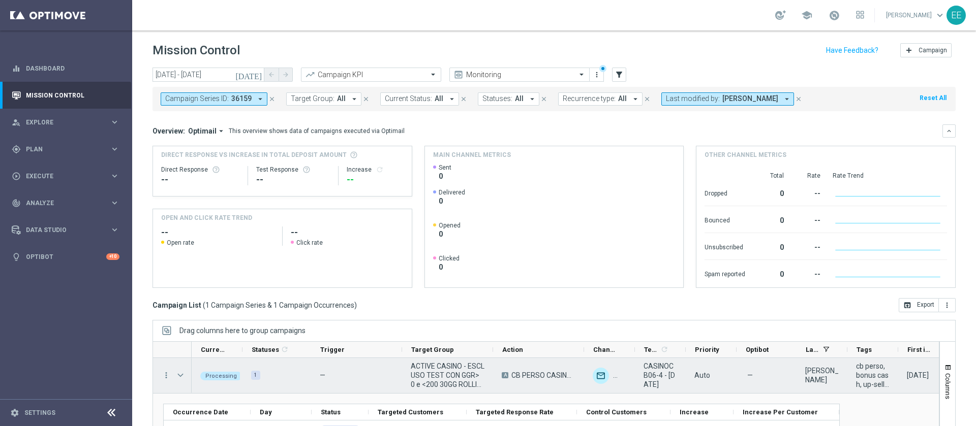
scroll to position [47, 0]
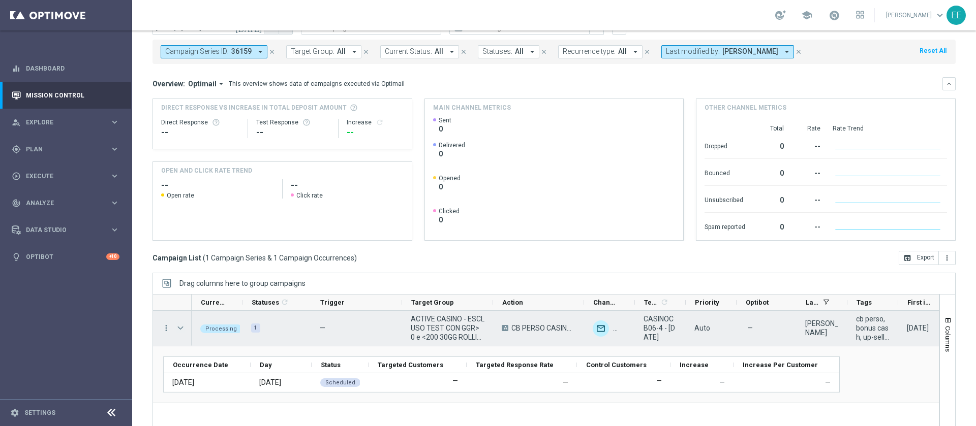
click at [179, 324] on span "Press SPACE to select this row." at bounding box center [180, 328] width 9 height 8
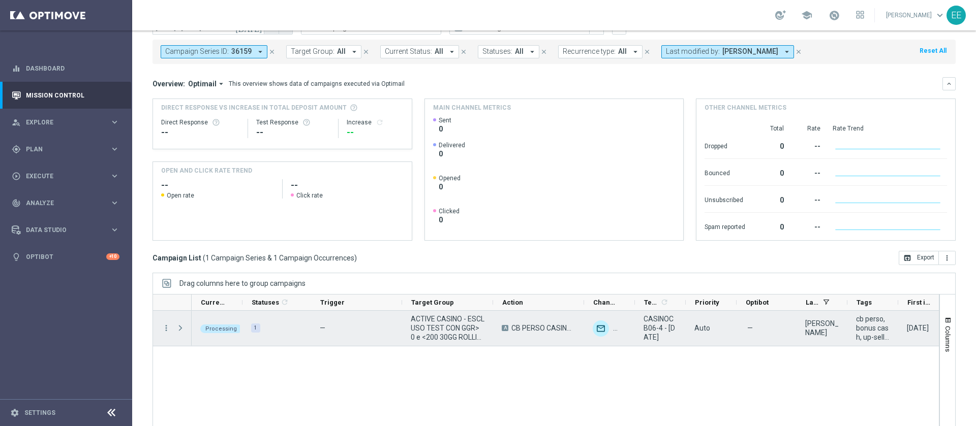
click at [179, 324] on span "Press SPACE to select this row." at bounding box center [180, 328] width 9 height 8
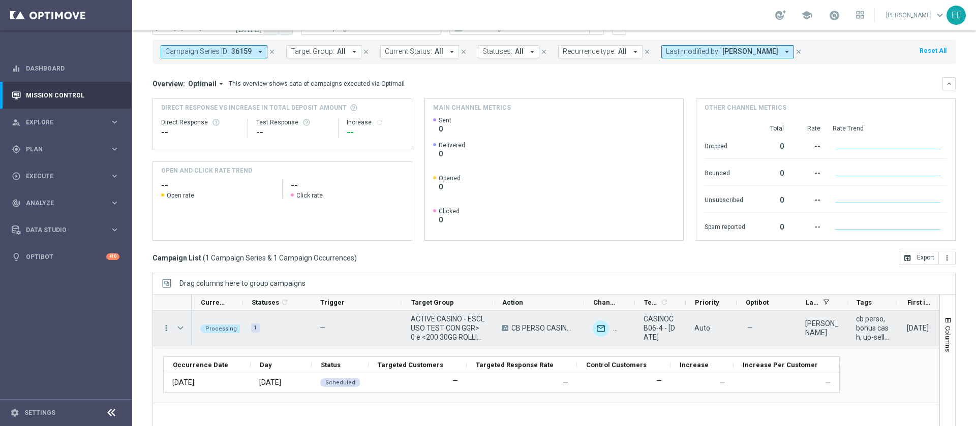
click at [179, 324] on span "Press SPACE to select this row." at bounding box center [180, 328] width 9 height 8
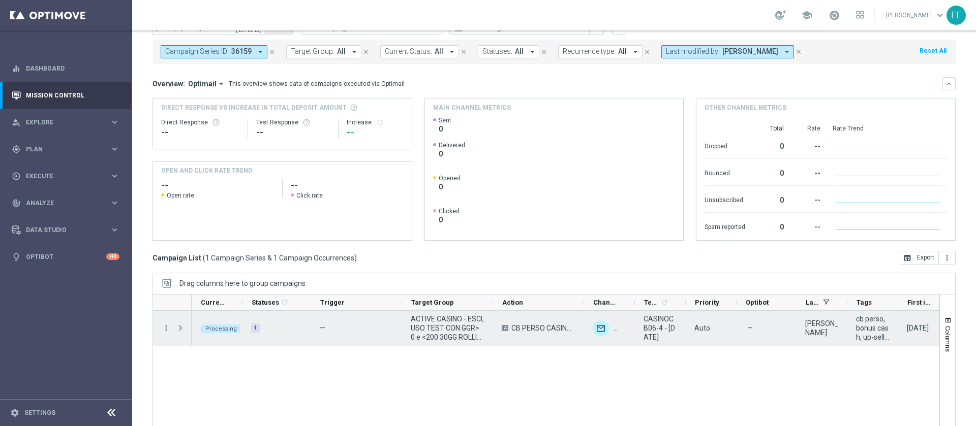
click at [179, 324] on span "Press SPACE to select this row." at bounding box center [180, 328] width 9 height 8
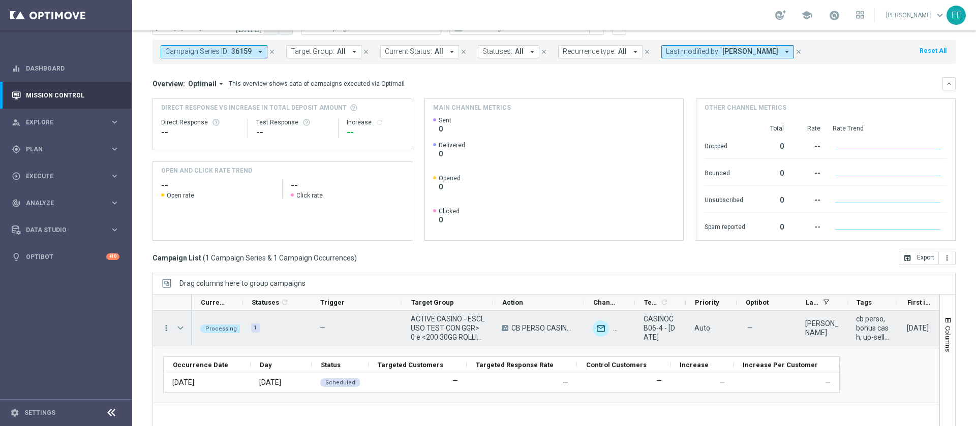
click at [179, 324] on span "Press SPACE to select this row." at bounding box center [180, 328] width 9 height 8
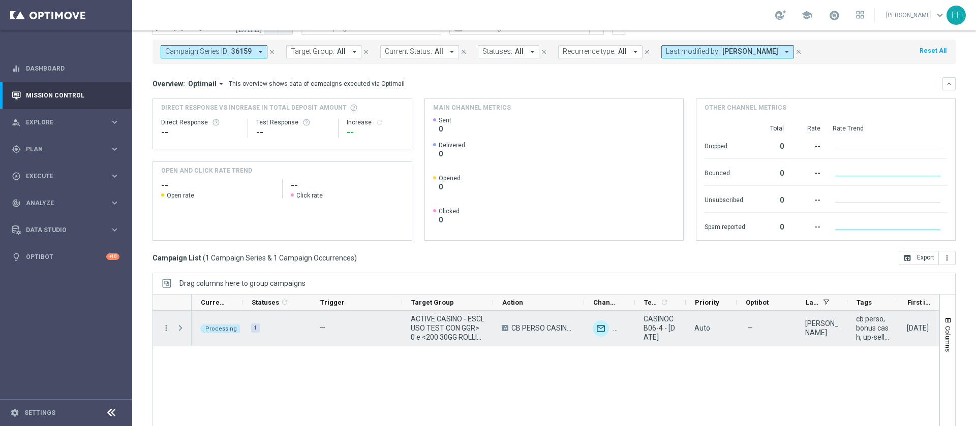
click at [179, 324] on span "Press SPACE to select this row." at bounding box center [180, 328] width 9 height 8
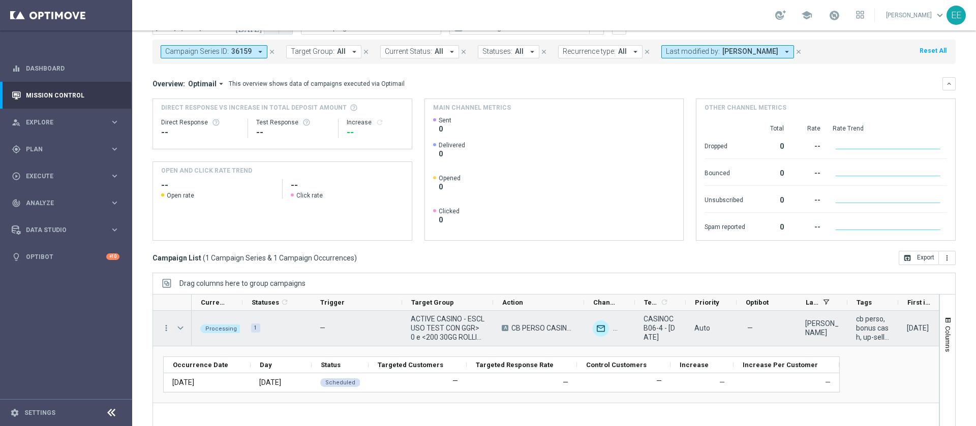
click at [179, 324] on span "Press SPACE to select this row." at bounding box center [180, 328] width 9 height 8
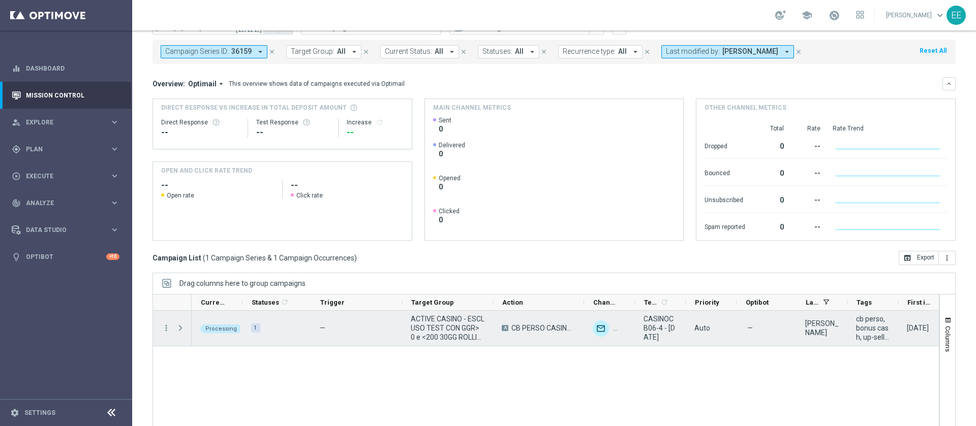
click at [179, 324] on span "Press SPACE to select this row." at bounding box center [180, 328] width 9 height 8
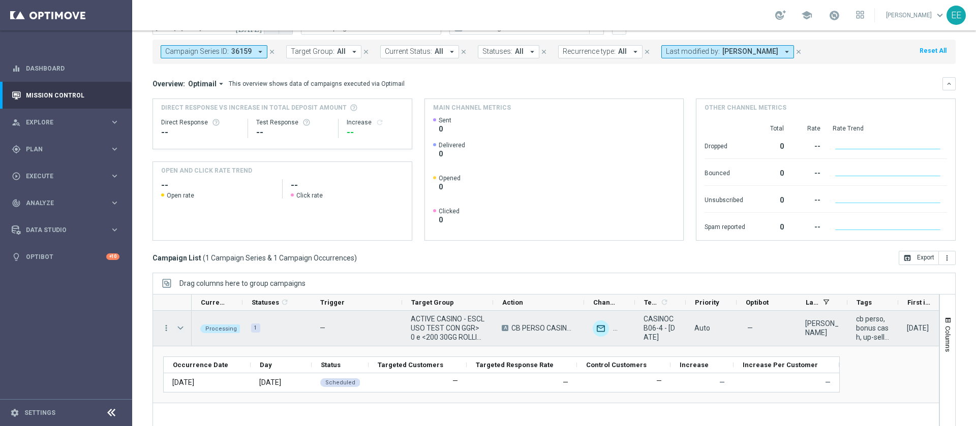
click at [179, 324] on span "Press SPACE to select this row." at bounding box center [180, 328] width 9 height 8
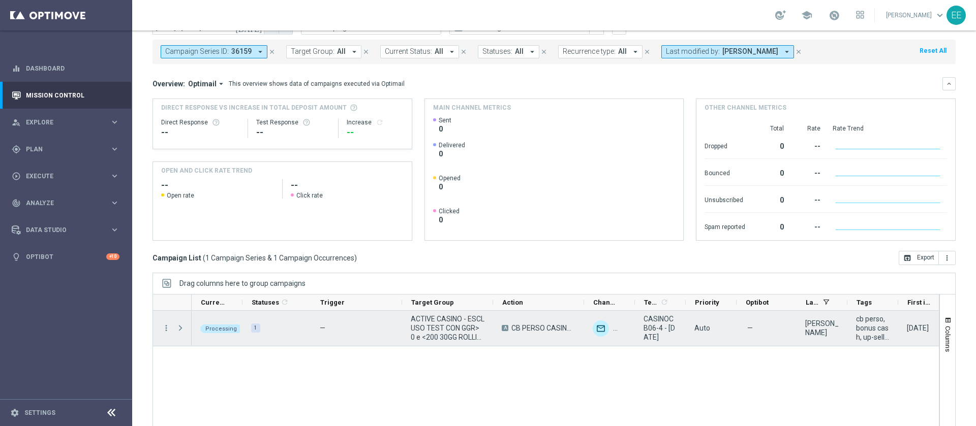
click at [179, 324] on span "Press SPACE to select this row." at bounding box center [180, 328] width 9 height 8
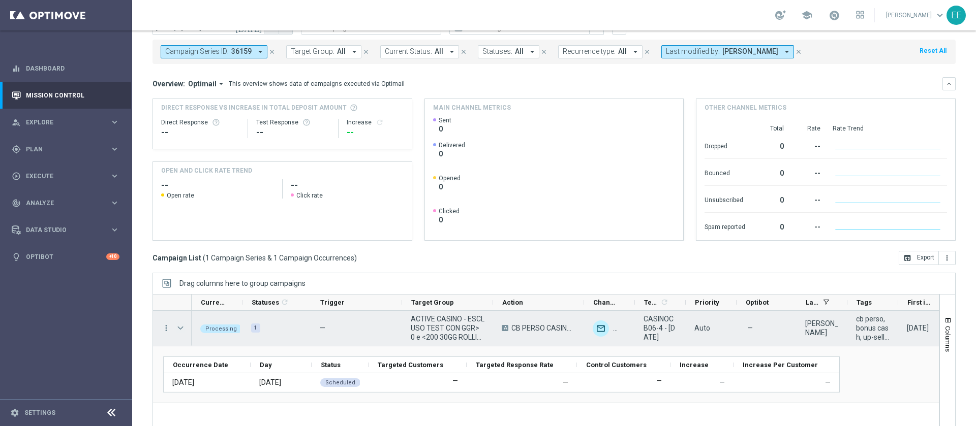
click at [179, 324] on span "Press SPACE to select this row." at bounding box center [180, 328] width 9 height 8
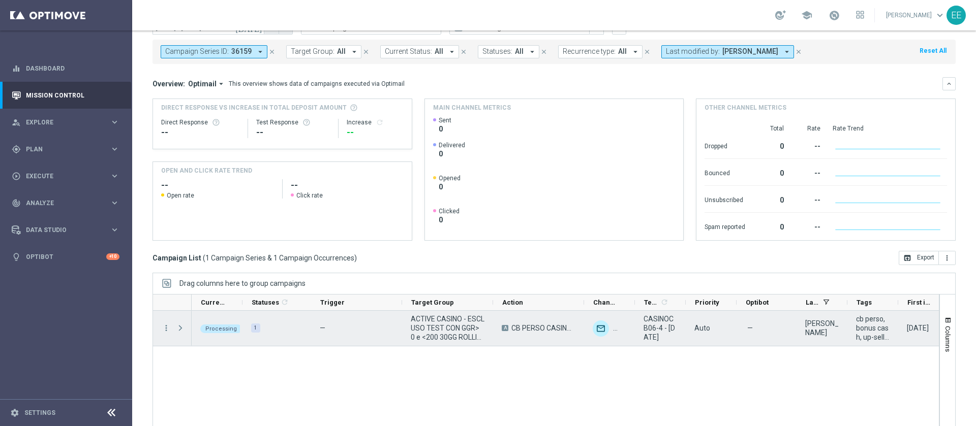
click at [179, 324] on span "Press SPACE to select this row." at bounding box center [180, 328] width 9 height 8
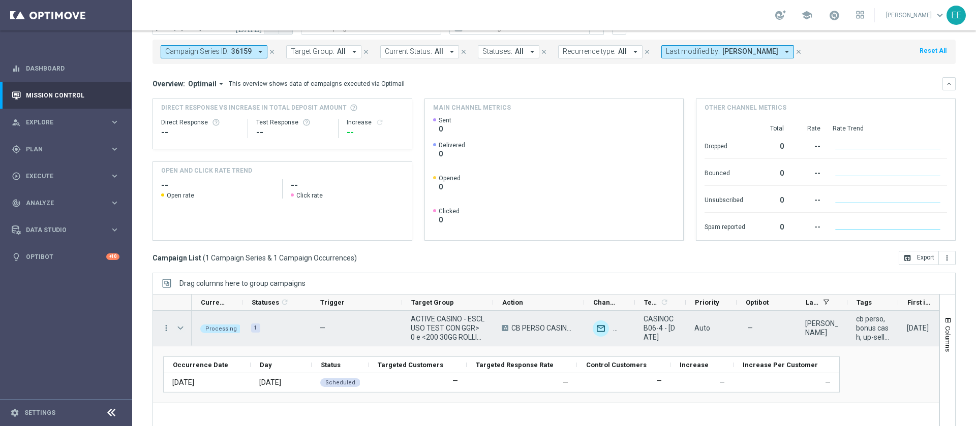
click at [179, 324] on span "Press SPACE to select this row." at bounding box center [180, 328] width 9 height 8
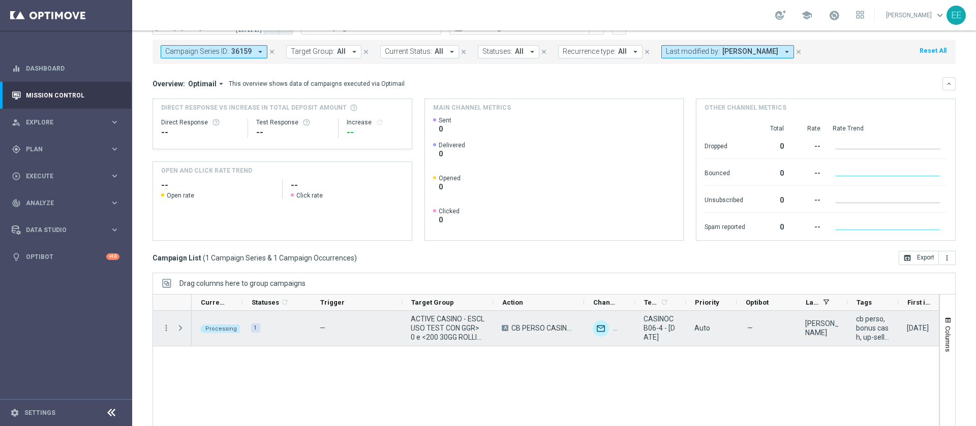
click at [179, 324] on span "Press SPACE to select this row." at bounding box center [180, 328] width 9 height 8
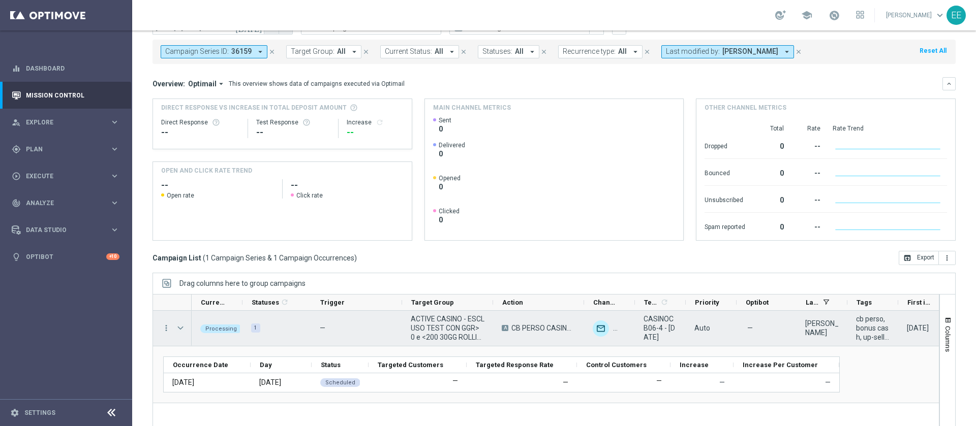
click at [179, 324] on span "Press SPACE to select this row." at bounding box center [180, 328] width 9 height 8
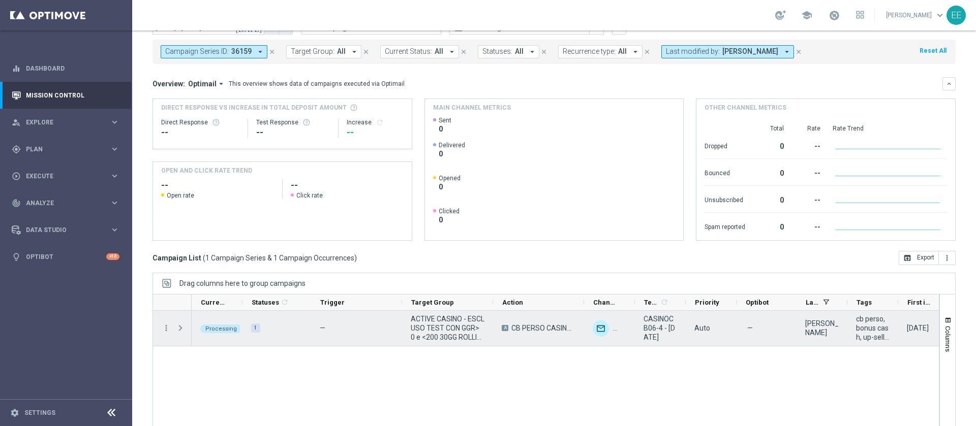
click at [179, 324] on span "Press SPACE to select this row." at bounding box center [180, 328] width 9 height 8
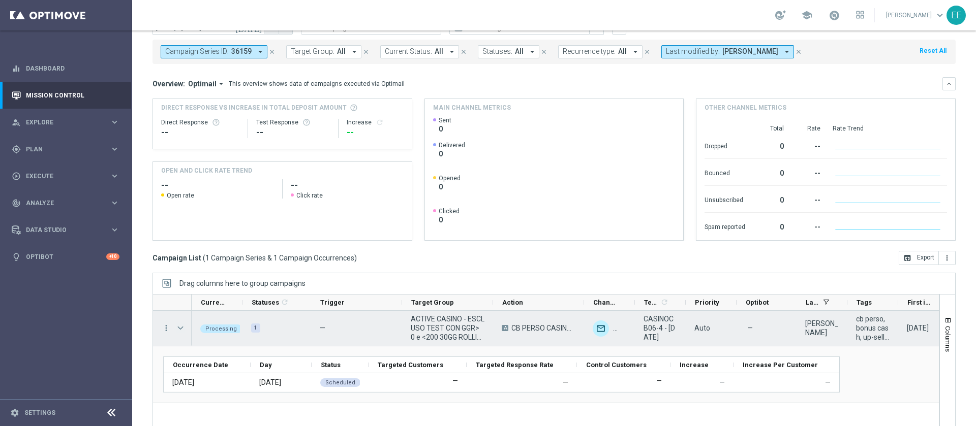
click at [179, 324] on span "Press SPACE to select this row." at bounding box center [180, 328] width 9 height 8
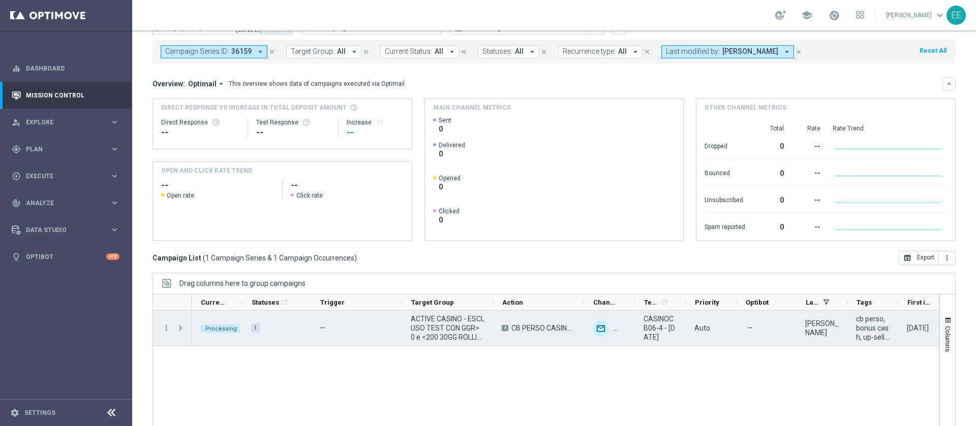
click at [179, 324] on span "Press SPACE to select this row." at bounding box center [180, 328] width 9 height 8
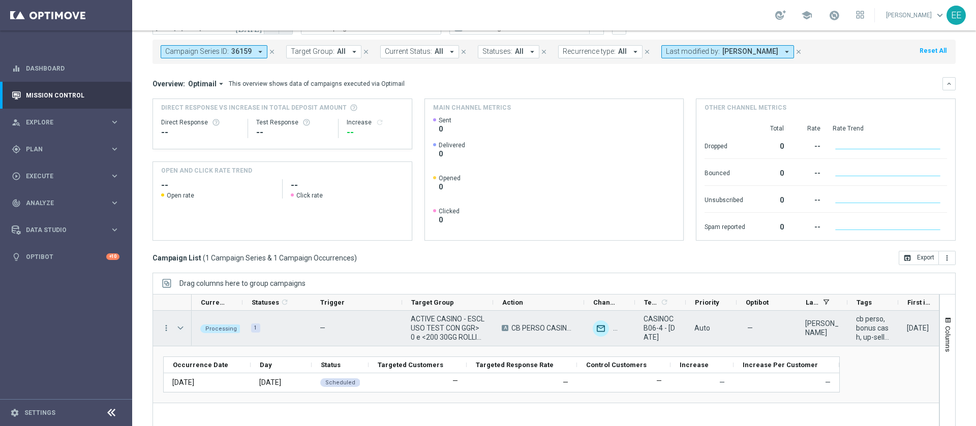
click at [179, 324] on span "Press SPACE to select this row." at bounding box center [180, 328] width 9 height 8
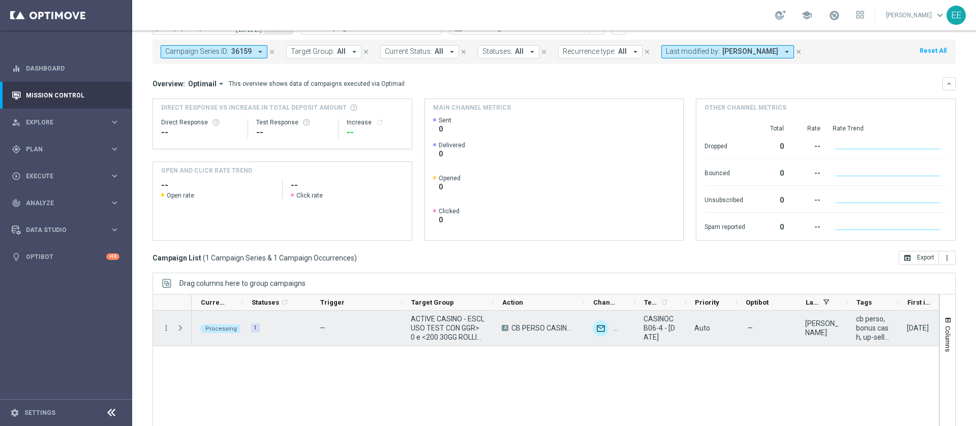
click at [179, 324] on span "Press SPACE to select this row." at bounding box center [180, 328] width 9 height 8
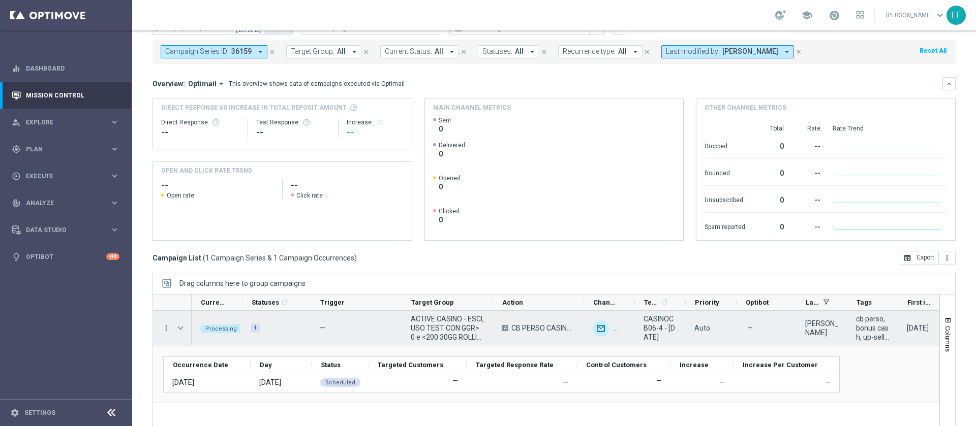
click at [179, 324] on span "Press SPACE to select this row." at bounding box center [180, 328] width 9 height 8
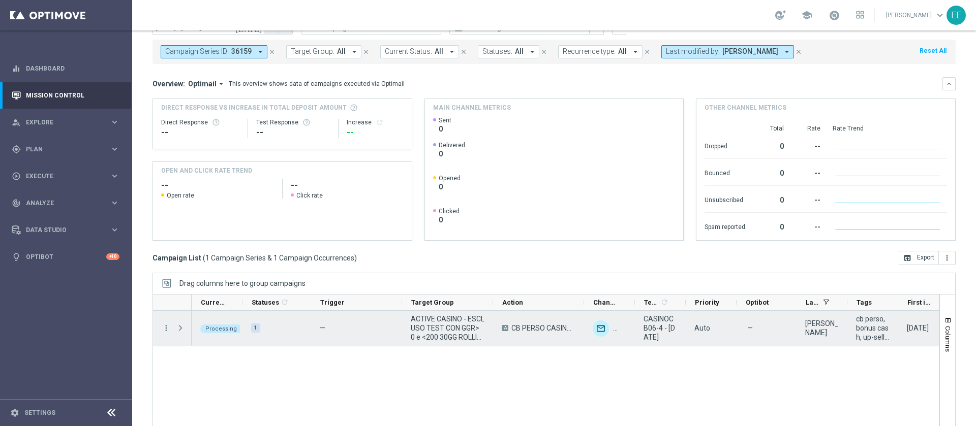
click at [179, 324] on span "Press SPACE to select this row." at bounding box center [180, 328] width 9 height 8
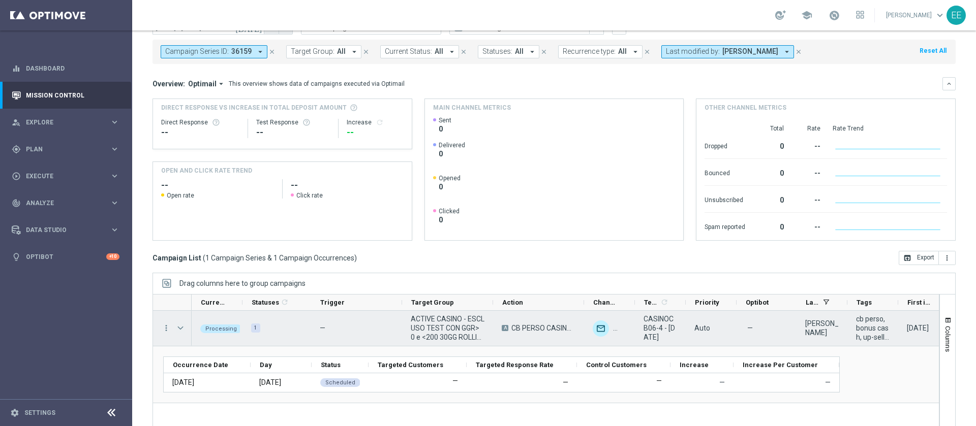
click at [179, 324] on span "Press SPACE to select this row." at bounding box center [180, 328] width 9 height 8
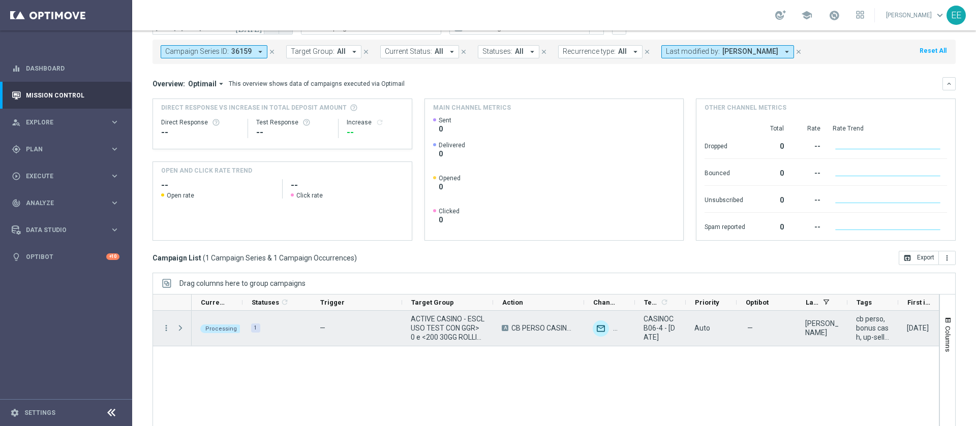
click at [179, 324] on span "Press SPACE to select this row." at bounding box center [180, 328] width 9 height 8
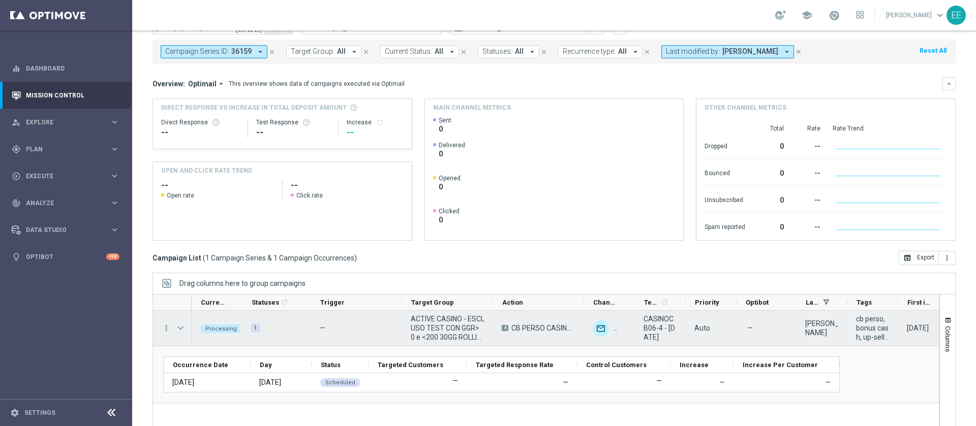
click at [179, 324] on span "Press SPACE to select this row." at bounding box center [180, 328] width 9 height 8
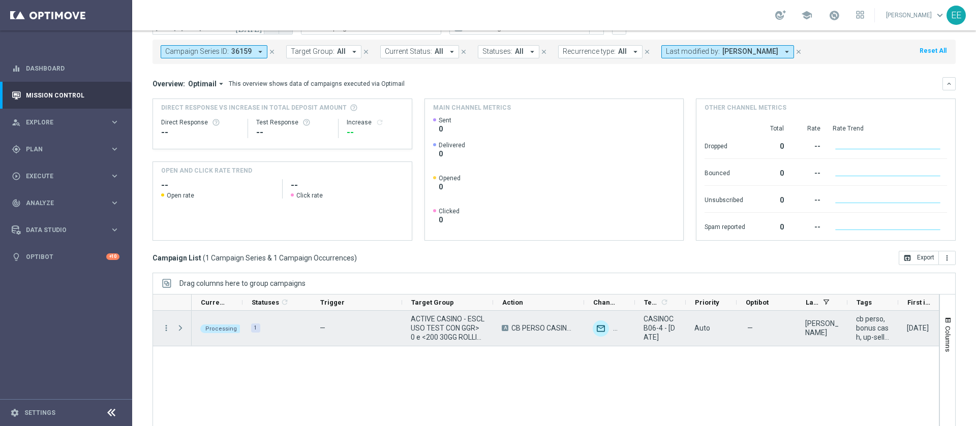
click at [179, 324] on span "Press SPACE to select this row." at bounding box center [180, 328] width 9 height 8
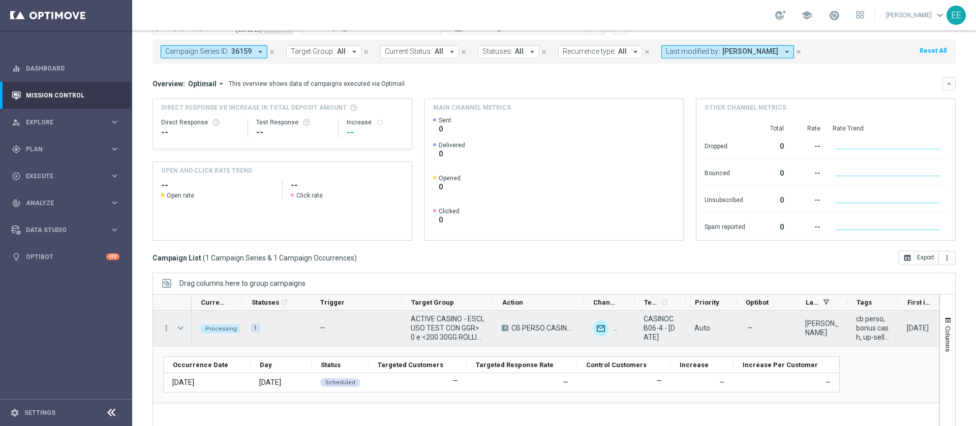
click at [179, 324] on span "Press SPACE to select this row." at bounding box center [180, 328] width 9 height 8
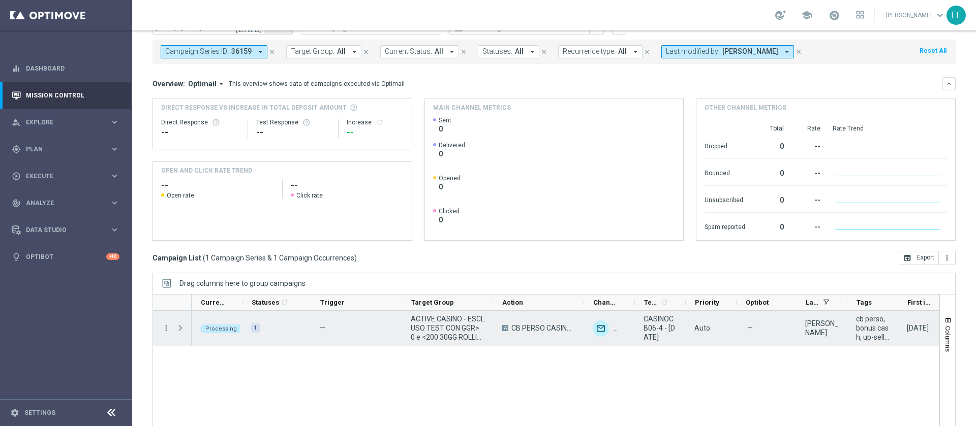
click at [179, 324] on span "Press SPACE to select this row." at bounding box center [180, 328] width 9 height 8
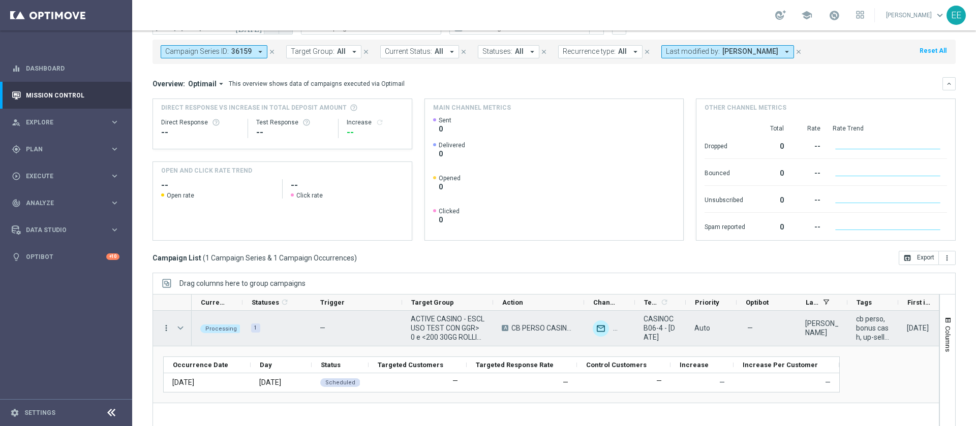
click at [166, 329] on icon "more_vert" at bounding box center [166, 328] width 9 height 9
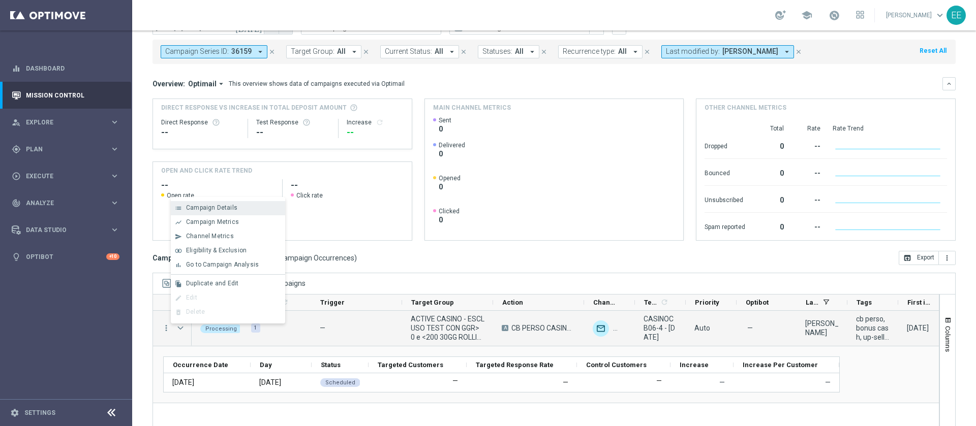
click at [207, 204] on span "Campaign Details" at bounding box center [211, 207] width 51 height 7
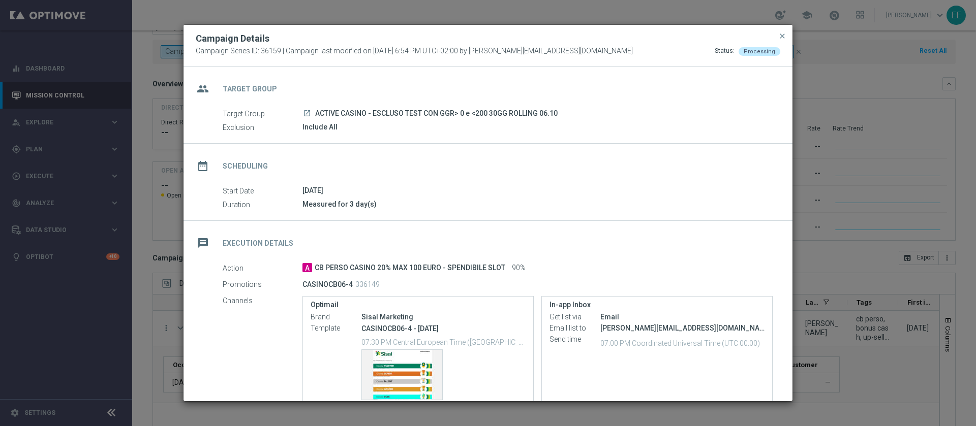
scroll to position [118, 0]
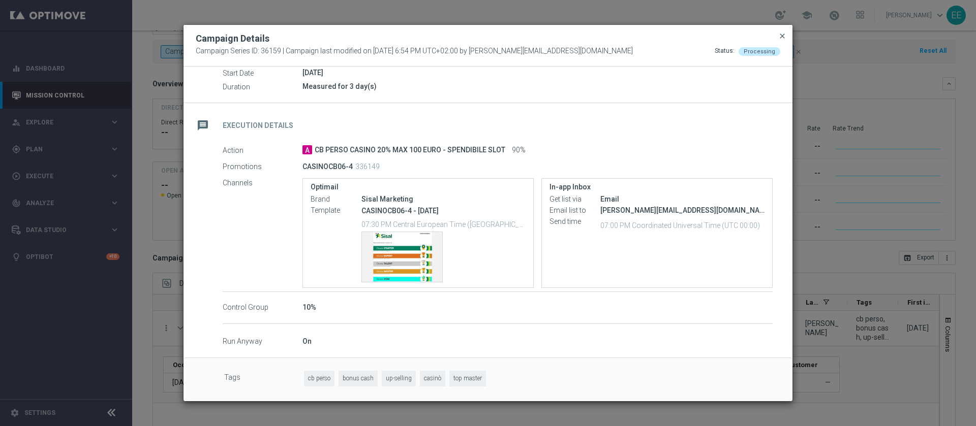
click at [782, 36] on span "close" at bounding box center [782, 36] width 8 height 8
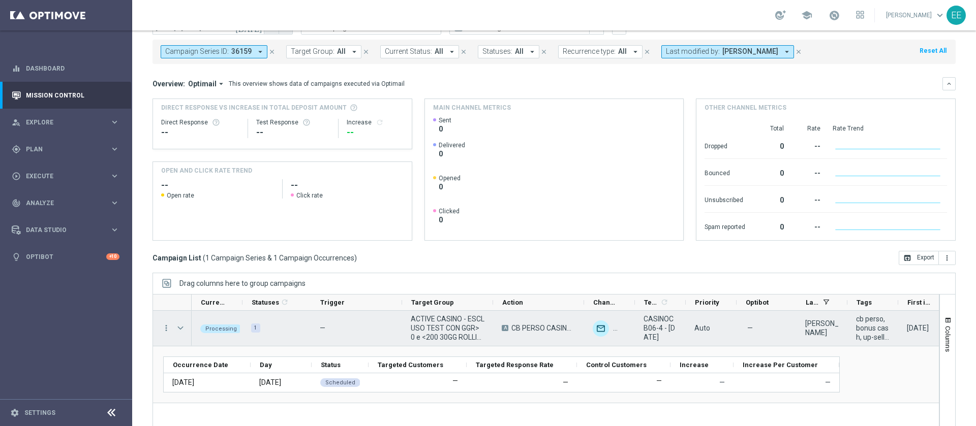
click at [179, 328] on span "Press SPACE to select this row." at bounding box center [180, 328] width 9 height 8
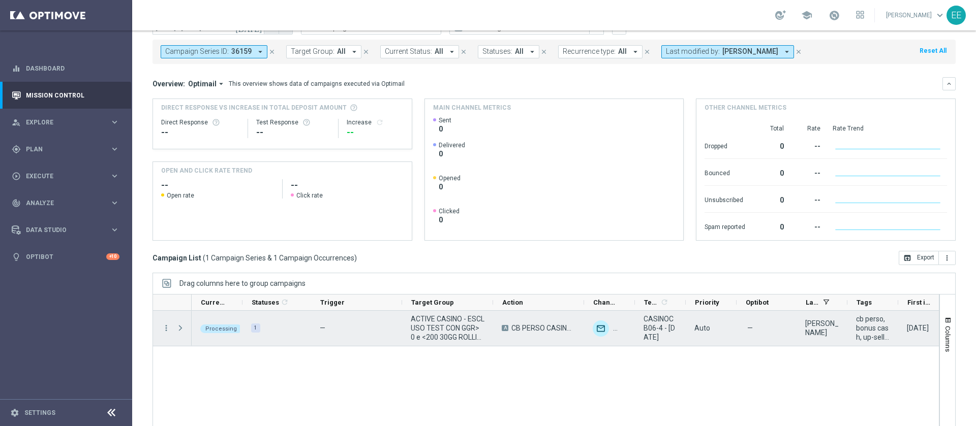
click at [179, 328] on span "Press SPACE to select this row." at bounding box center [180, 328] width 9 height 8
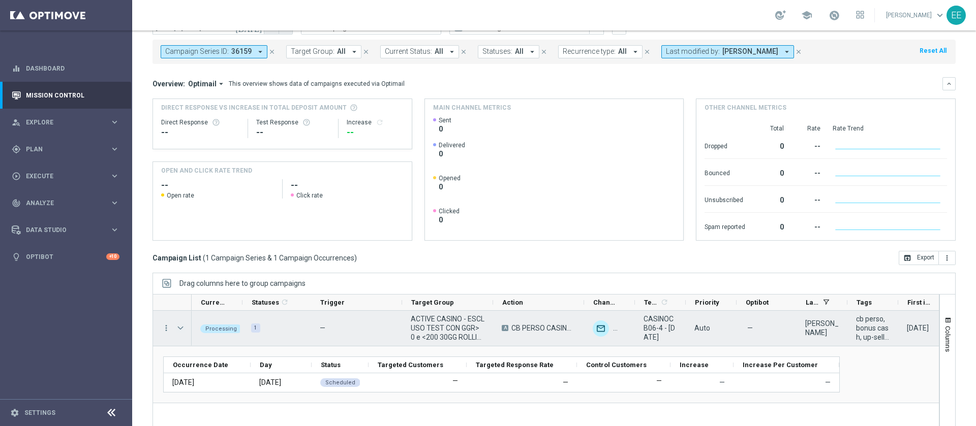
click at [179, 328] on span "Press SPACE to select this row." at bounding box center [180, 328] width 9 height 8
click at [0, 0] on span "Press SPACE to select this row." at bounding box center [0, 0] width 0 height 0
click at [179, 328] on span "Press SPACE to select this row." at bounding box center [180, 328] width 9 height 8
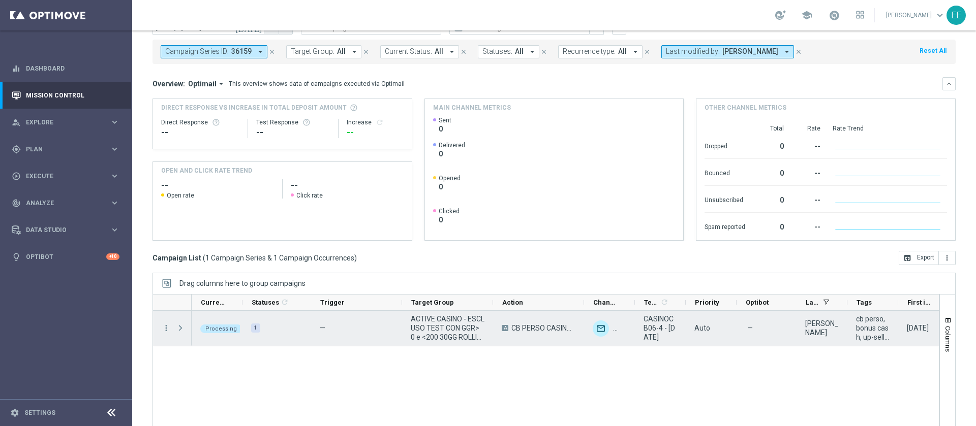
click at [179, 328] on span "Press SPACE to select this row." at bounding box center [180, 328] width 9 height 8
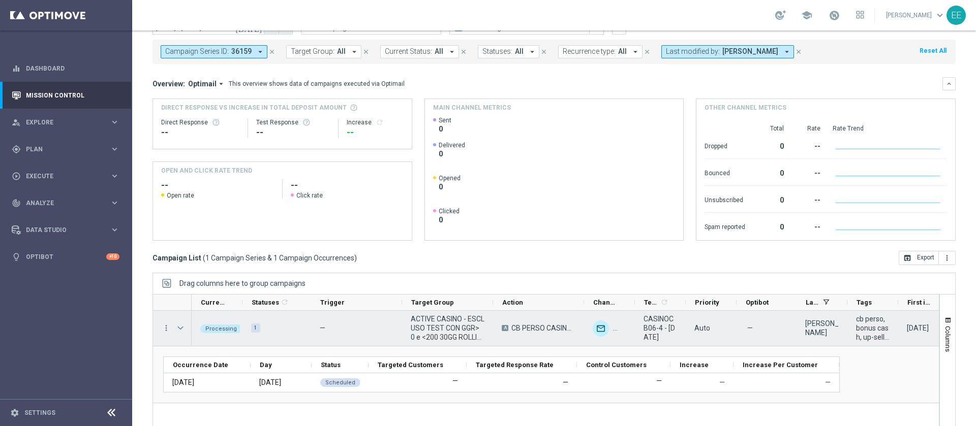
click at [179, 328] on span "Press SPACE to select this row." at bounding box center [180, 328] width 9 height 8
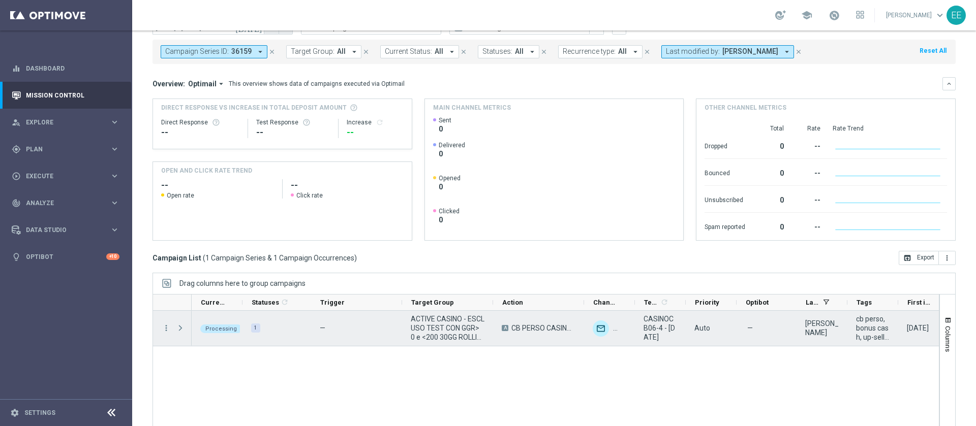
click at [179, 328] on span "Press SPACE to select this row." at bounding box center [180, 328] width 9 height 8
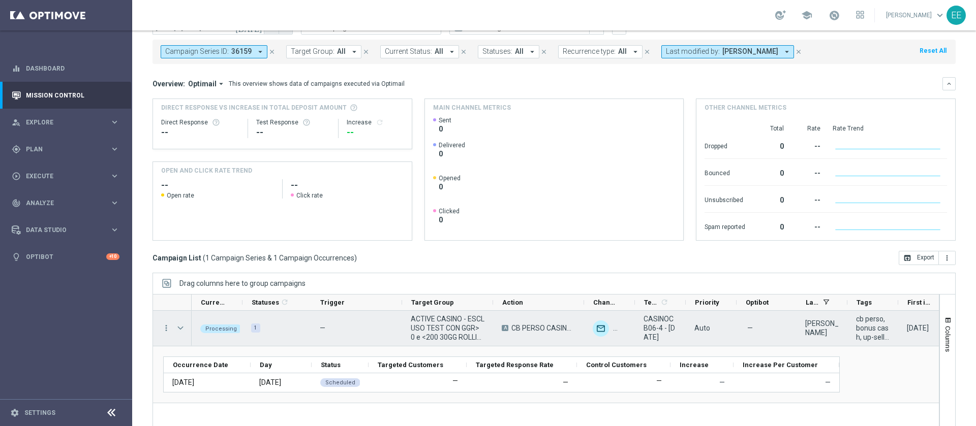
click at [179, 328] on span "Press SPACE to select this row." at bounding box center [180, 328] width 9 height 8
click at [0, 0] on span "Press SPACE to select this row." at bounding box center [0, 0] width 0 height 0
click at [179, 328] on span "Press SPACE to select this row." at bounding box center [180, 328] width 9 height 8
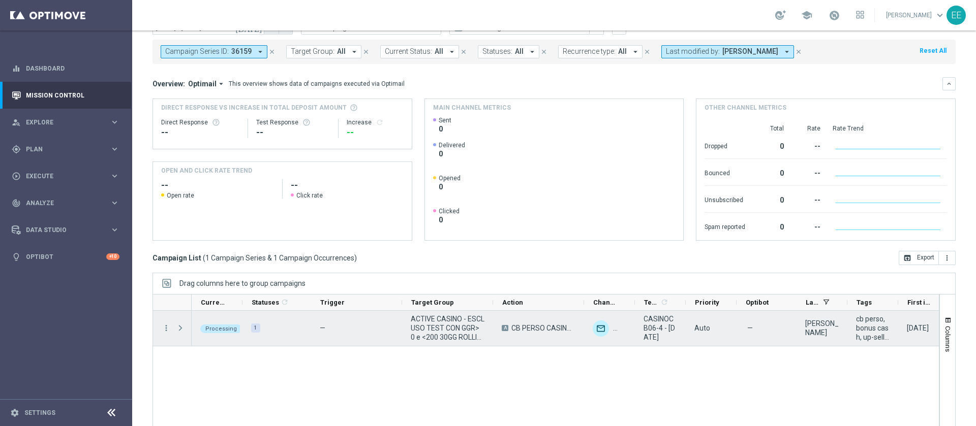
click at [179, 328] on span "Press SPACE to select this row." at bounding box center [180, 328] width 9 height 8
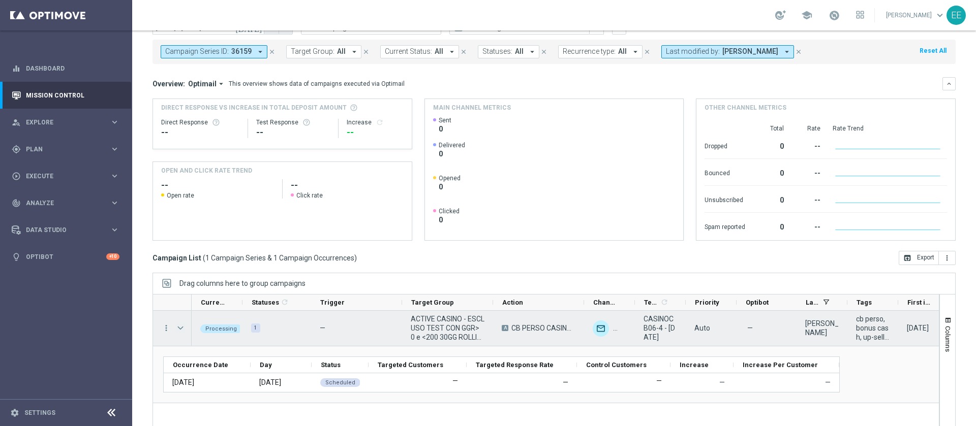
click at [179, 328] on span "Press SPACE to select this row." at bounding box center [180, 328] width 9 height 8
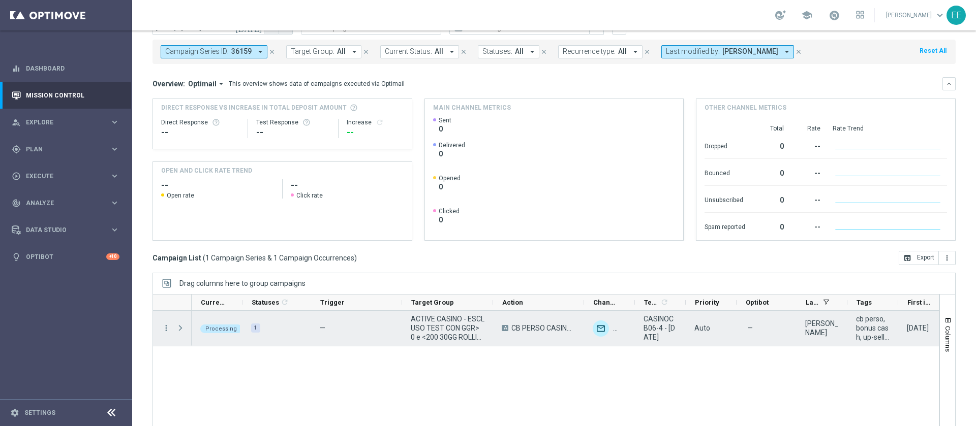
click at [179, 328] on span "Press SPACE to select this row." at bounding box center [180, 328] width 9 height 8
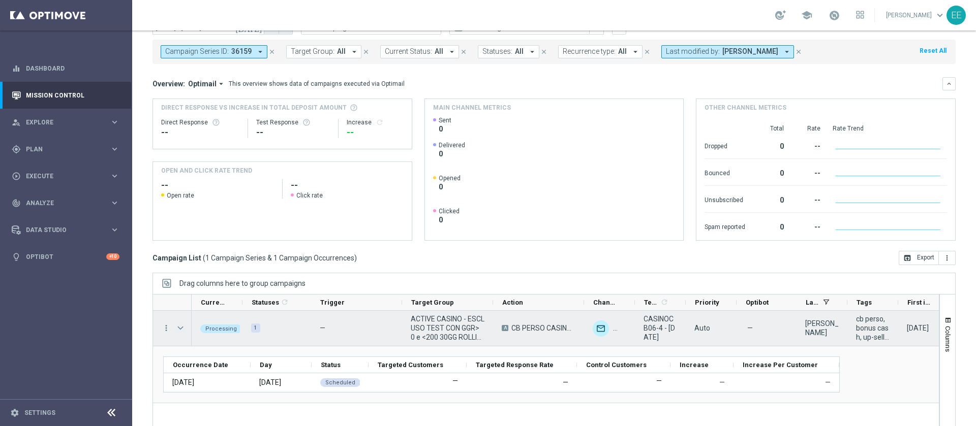
click at [179, 328] on span "Press SPACE to select this row." at bounding box center [180, 328] width 9 height 8
click at [0, 0] on span "Press SPACE to select this row." at bounding box center [0, 0] width 0 height 0
click at [179, 328] on span "Press SPACE to select this row." at bounding box center [180, 328] width 9 height 8
click at [0, 0] on span "Press SPACE to select this row." at bounding box center [0, 0] width 0 height 0
click at [179, 328] on span "Press SPACE to select this row." at bounding box center [180, 328] width 9 height 8
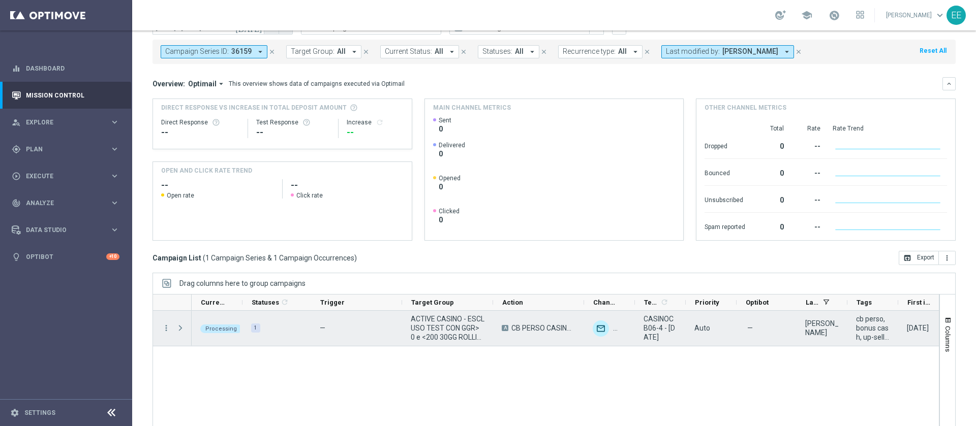
click at [179, 328] on span "Press SPACE to select this row." at bounding box center [180, 328] width 9 height 8
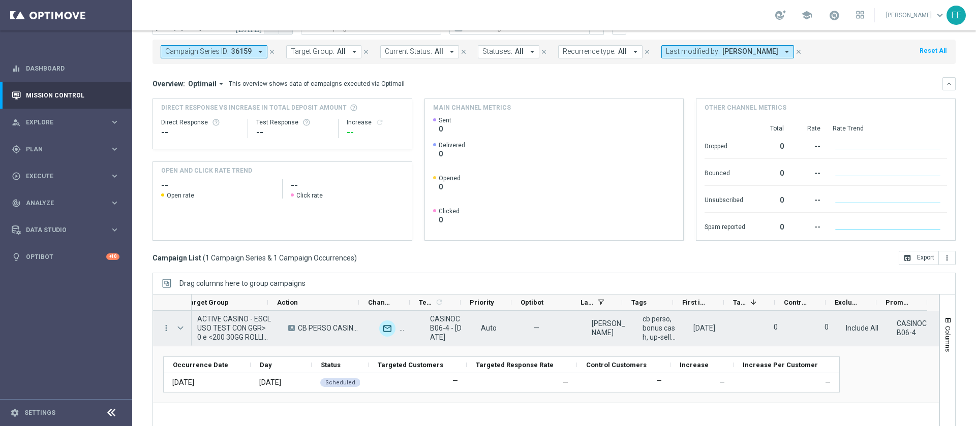
scroll to position [0, 0]
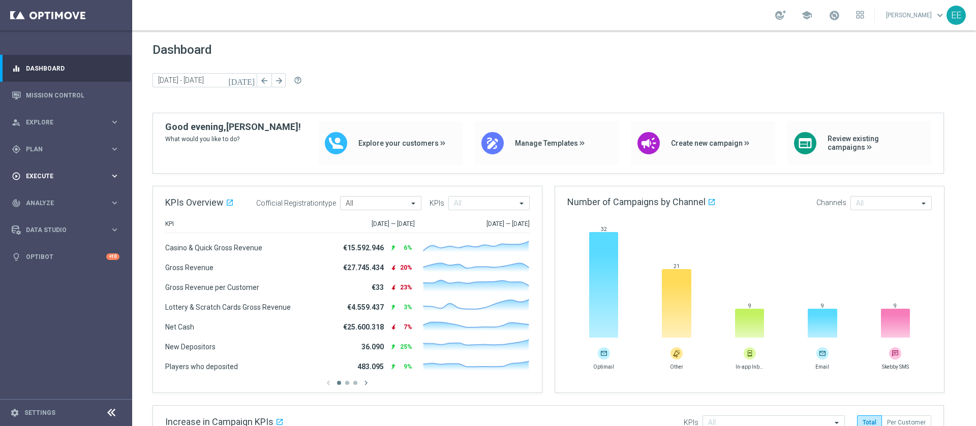
click at [62, 179] on div "play_circle_outline Execute" at bounding box center [61, 176] width 98 height 9
click at [32, 137] on div "gps_fixed Plan keyboard_arrow_right" at bounding box center [65, 149] width 131 height 27
click at [41, 204] on button "Templates keyboard_arrow_right" at bounding box center [73, 201] width 94 height 8
click at [43, 216] on link "Optimail" at bounding box center [69, 216] width 74 height 8
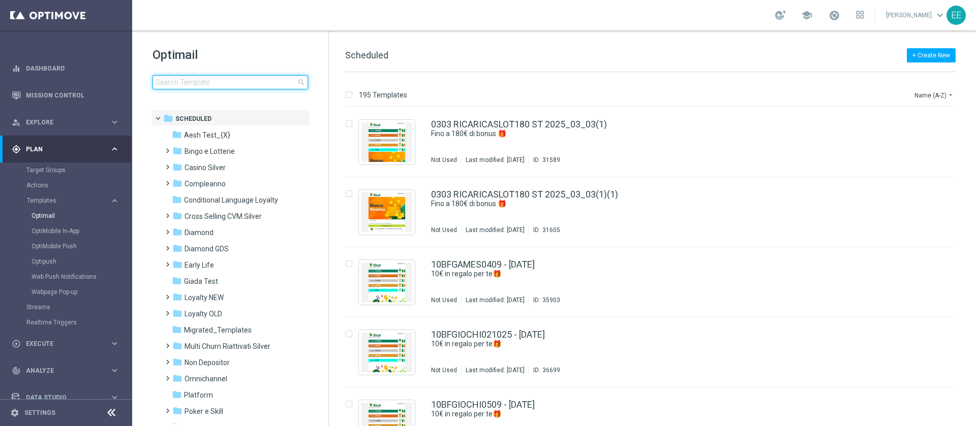
click at [222, 85] on input at bounding box center [230, 82] width 156 height 14
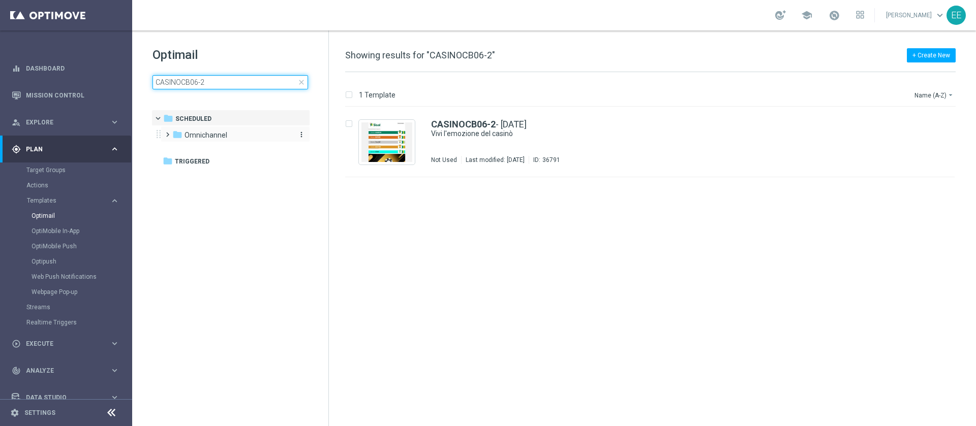
type input "CASINOCB06-2"
click at [227, 138] on div "folder Omnichannel" at bounding box center [230, 136] width 117 height 12
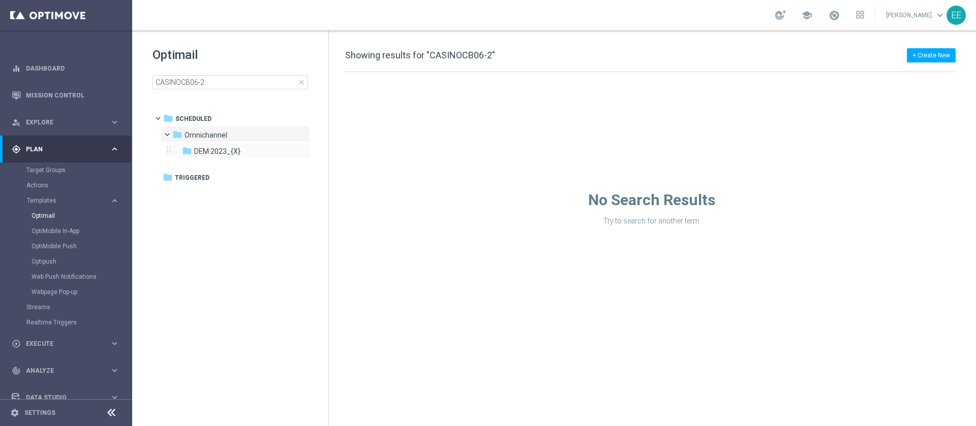
click at [219, 144] on div "folder DEM 2023_{X} more_vert" at bounding box center [240, 150] width 139 height 16
click at [230, 153] on span "DEM 2023_{X}" at bounding box center [217, 151] width 46 height 9
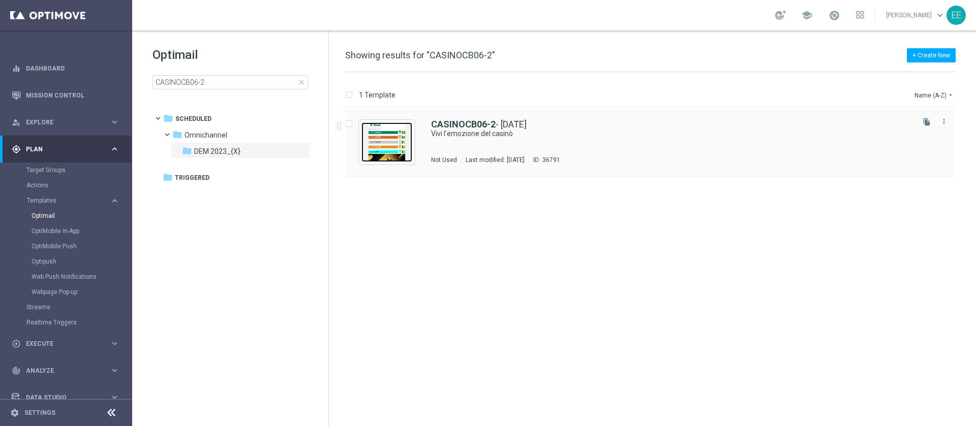
click at [394, 125] on img "Press SPACE to select this row." at bounding box center [386, 142] width 51 height 40
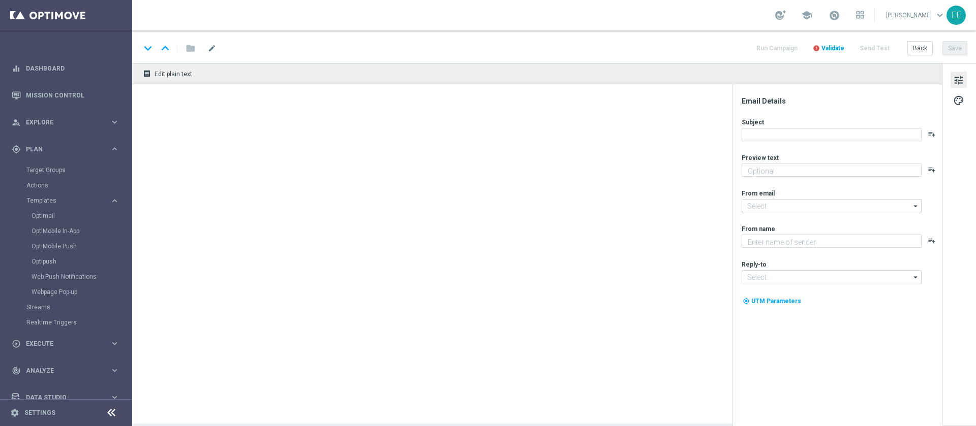
type textarea "Fino a 300€ di Bonus!"
type input "newsletter@comunicazioni.sisal.it"
type textarea "Sisal"
type input "info@sisal.it"
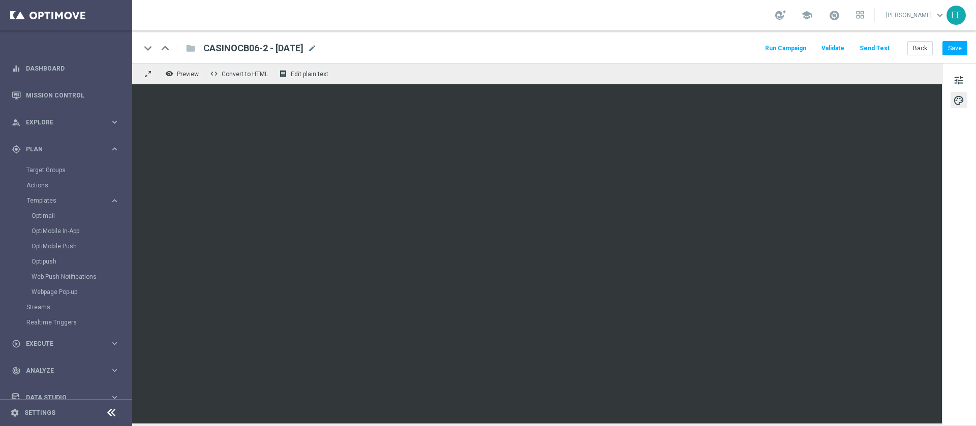
click at [150, 49] on div "keyboard_arrow_down" at bounding box center [147, 48] width 15 height 15
click at [914, 48] on button "Back" at bounding box center [919, 48] width 25 height 14
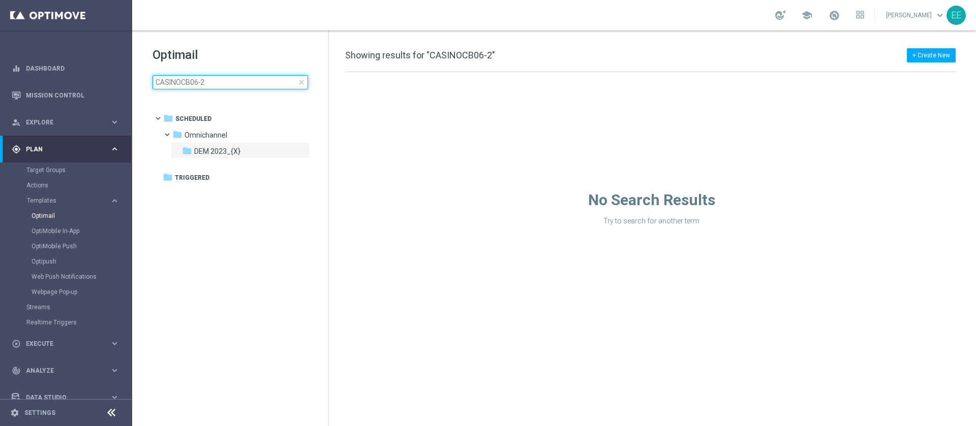
click at [232, 84] on input "CASINOCB06-2" at bounding box center [230, 82] width 156 height 14
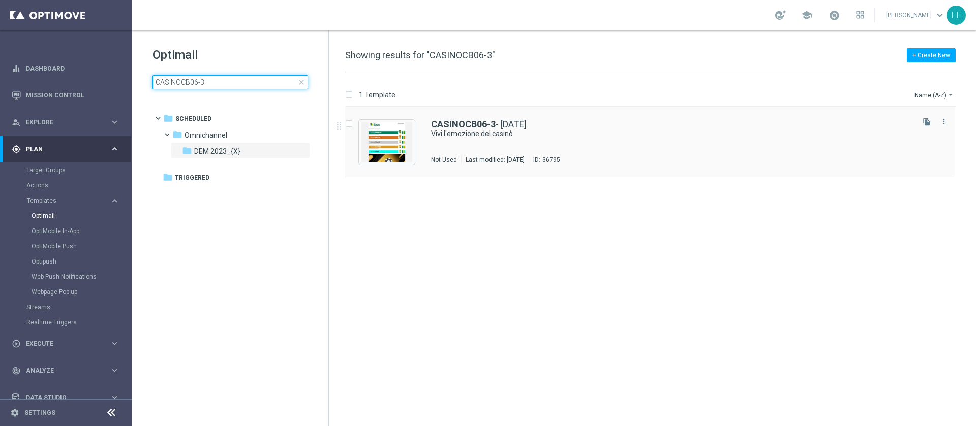
type input "CASINOCB06-3"
click at [396, 139] on img "Press SPACE to select this row." at bounding box center [386, 142] width 51 height 40
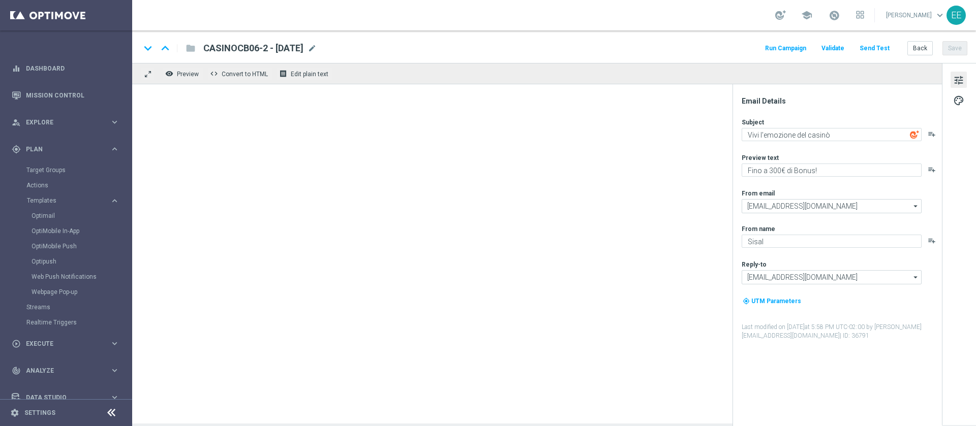
type textarea "Fino a 200€ di Bonus!"
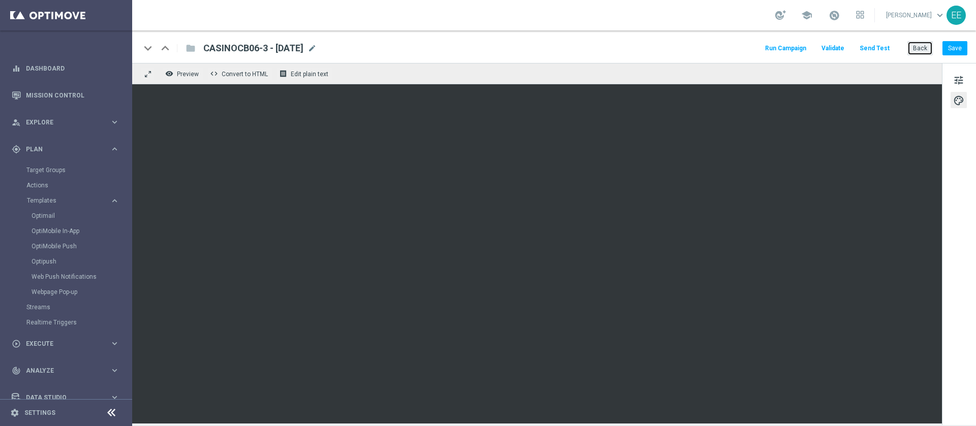
click at [921, 54] on button "Back" at bounding box center [919, 48] width 25 height 14
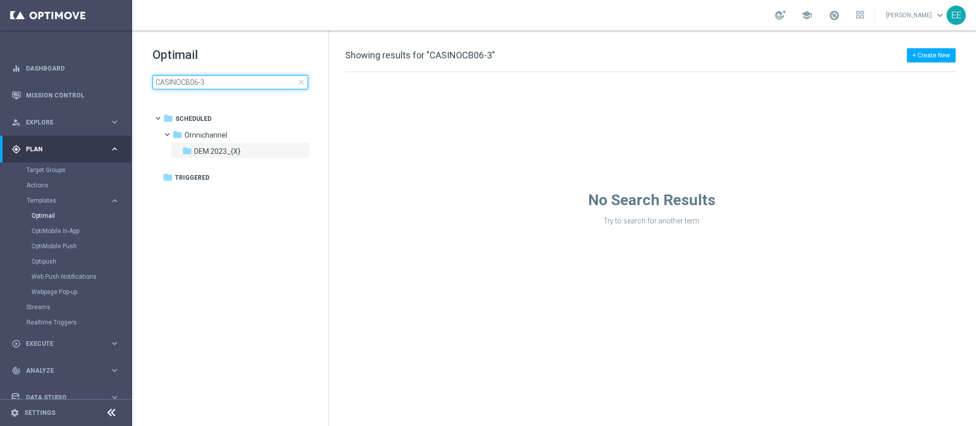
click at [226, 77] on input "CASINOCB06-3" at bounding box center [230, 82] width 156 height 14
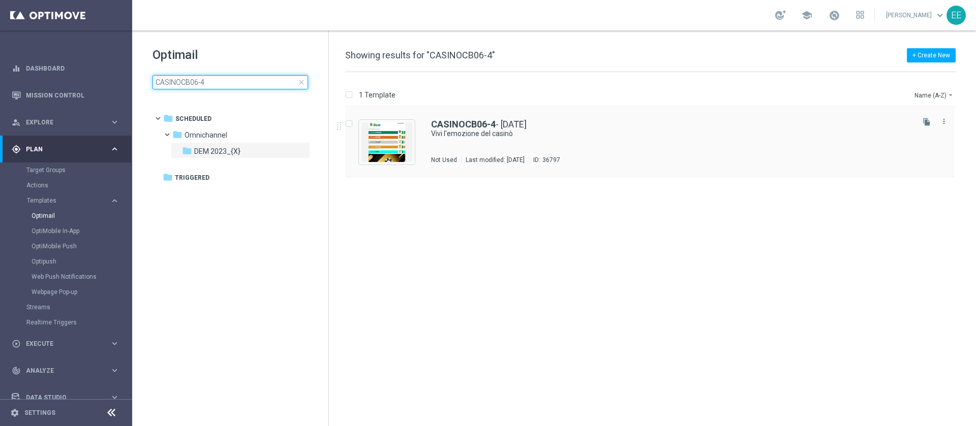
type input "CASINOCB06-4"
click at [375, 138] on img "Press SPACE to select this row." at bounding box center [386, 142] width 51 height 40
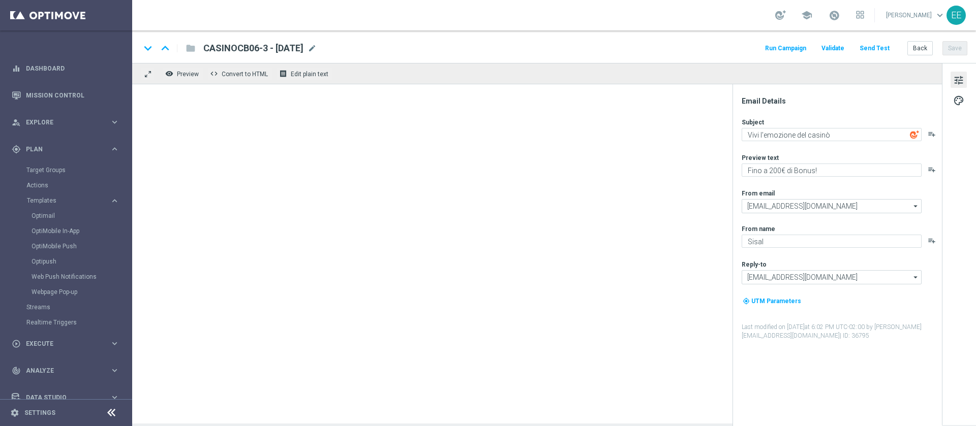
type textarea "Fino a 100€ di Bonus!"
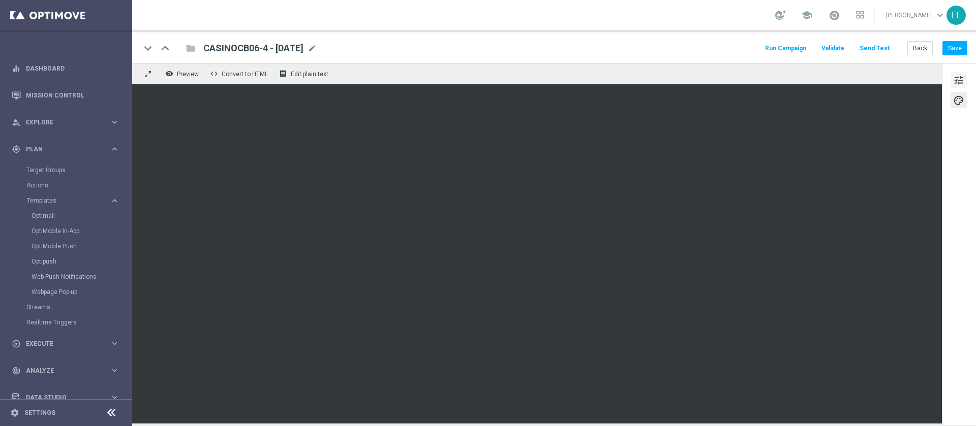
click at [963, 85] on span "tune" at bounding box center [958, 80] width 11 height 13
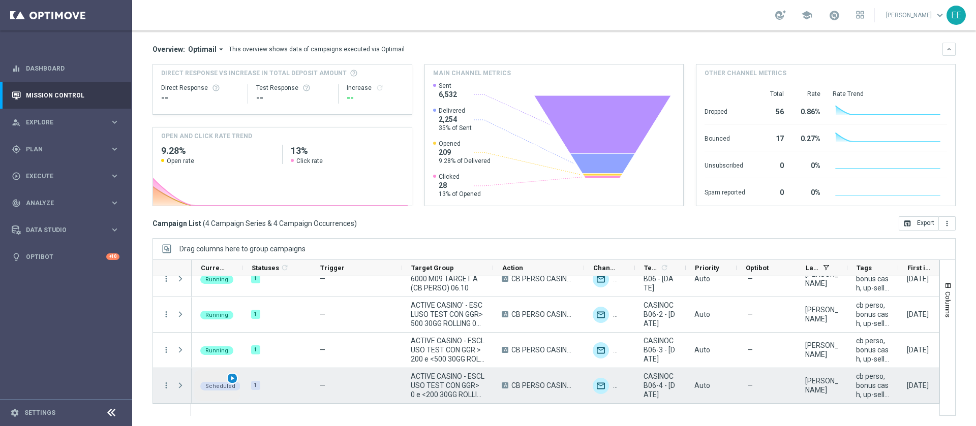
click at [230, 377] on span "play_arrow" at bounding box center [232, 378] width 7 height 7
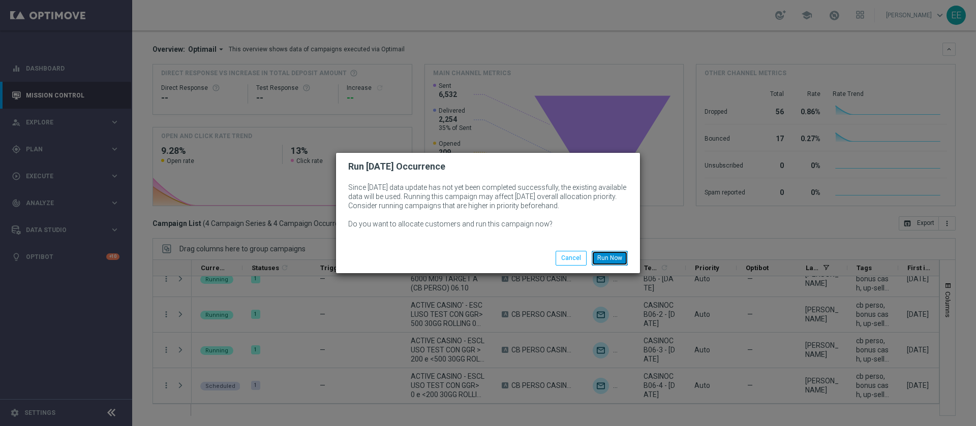
click at [618, 254] on button "Run Now" at bounding box center [610, 258] width 36 height 14
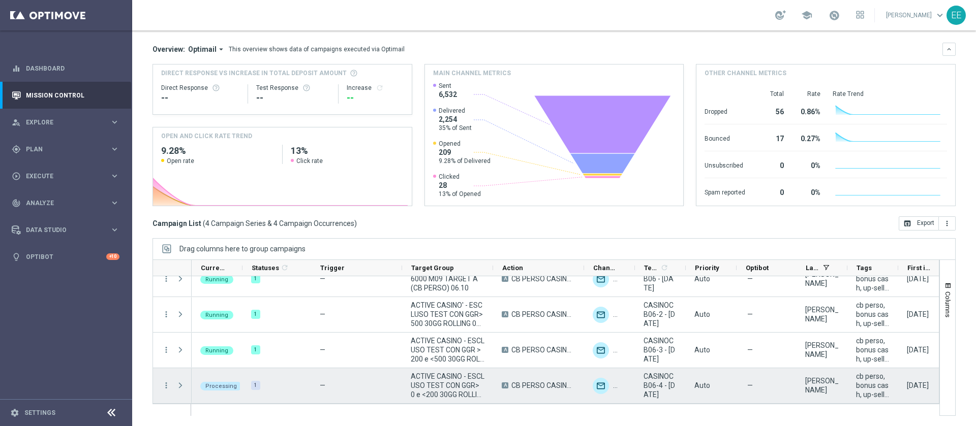
click at [180, 383] on span "Press SPACE to select this row." at bounding box center [180, 386] width 9 height 8
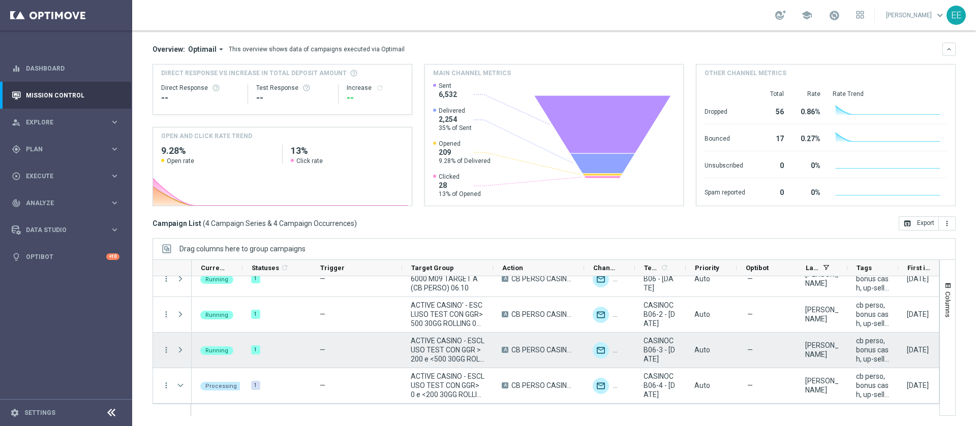
scroll to position [72, 0]
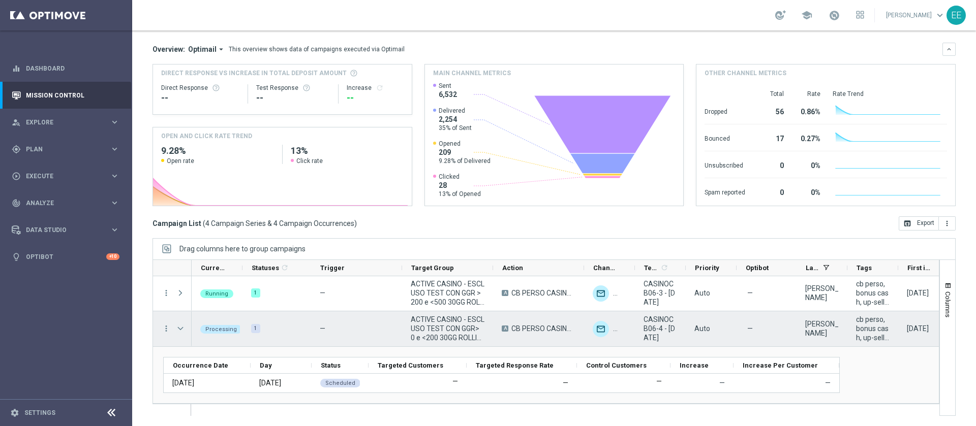
click at [180, 332] on span "Press SPACE to select this row." at bounding box center [180, 329] width 9 height 8
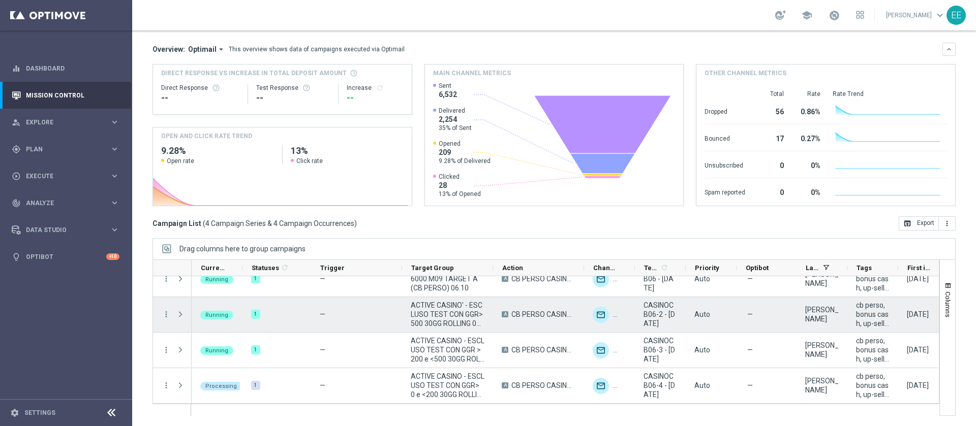
scroll to position [15, 0]
click at [180, 332] on div "more_vert more_vert more_vert more_vert" at bounding box center [172, 333] width 39 height 142
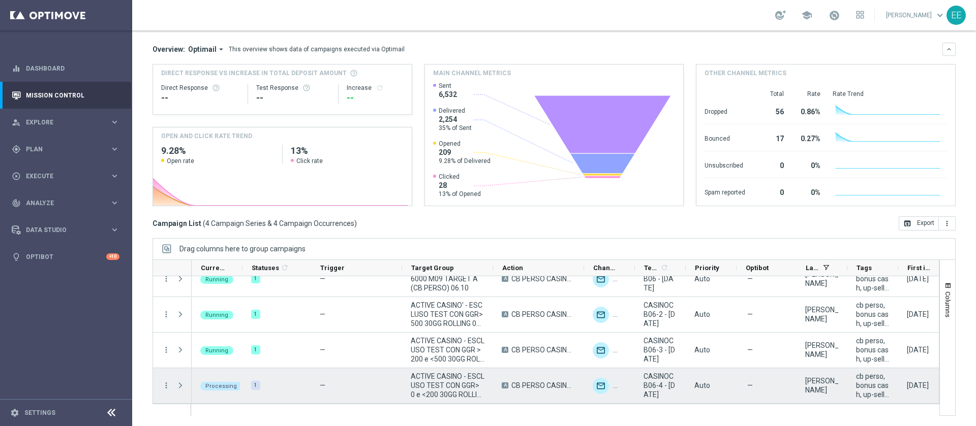
click at [178, 385] on span "Press SPACE to select this row." at bounding box center [180, 386] width 9 height 8
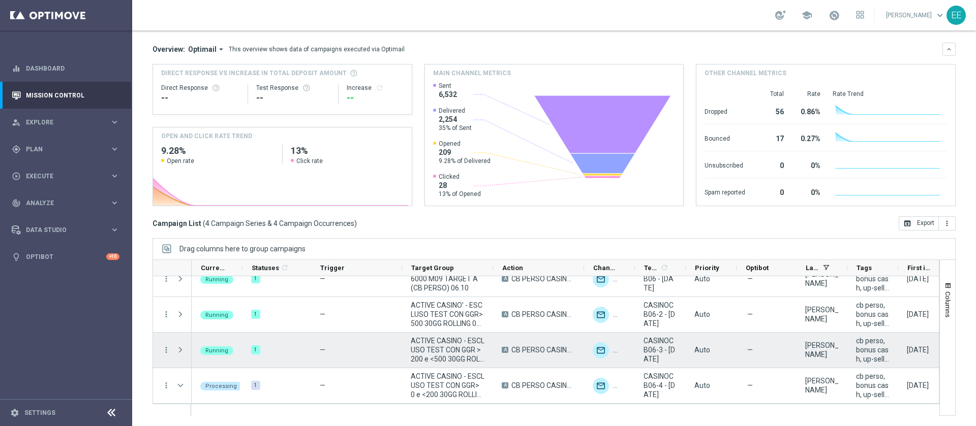
scroll to position [72, 0]
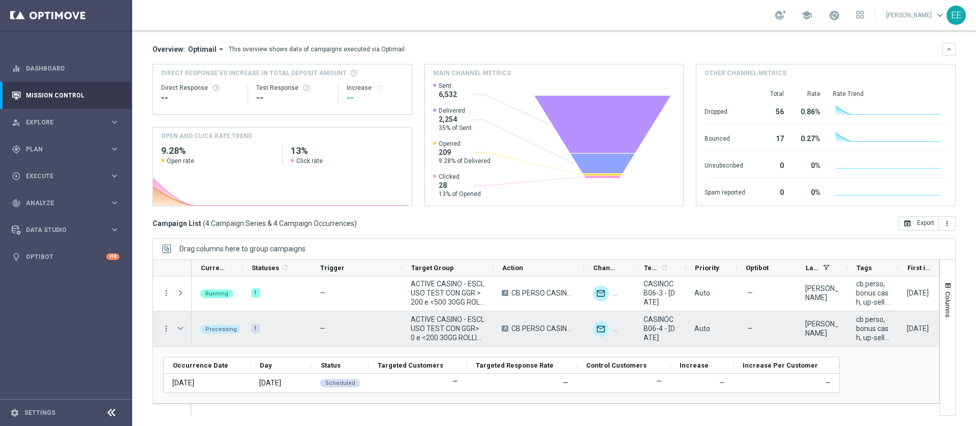
click at [178, 328] on span "Press SPACE to select this row." at bounding box center [180, 329] width 9 height 8
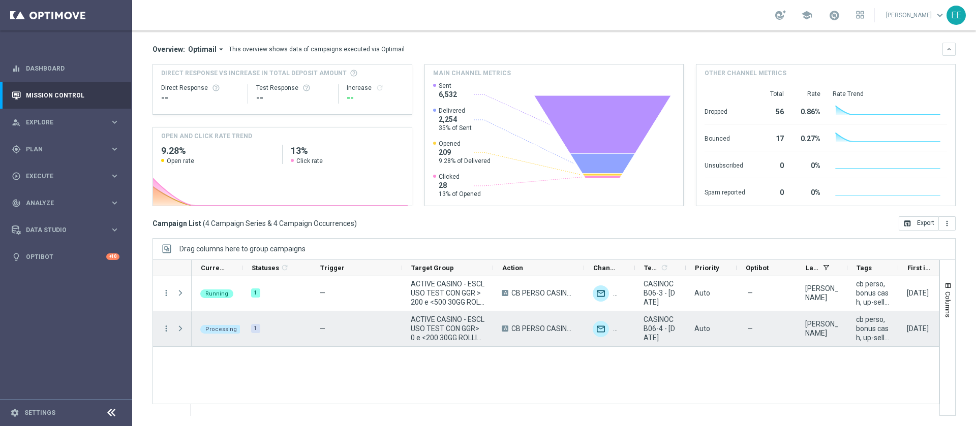
scroll to position [15, 0]
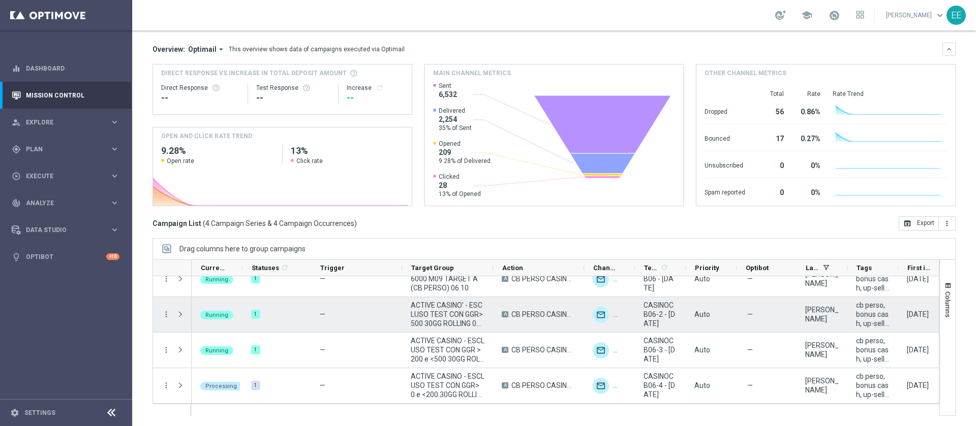
click at [178, 328] on div "Press SPACE to select this row." at bounding box center [181, 314] width 20 height 35
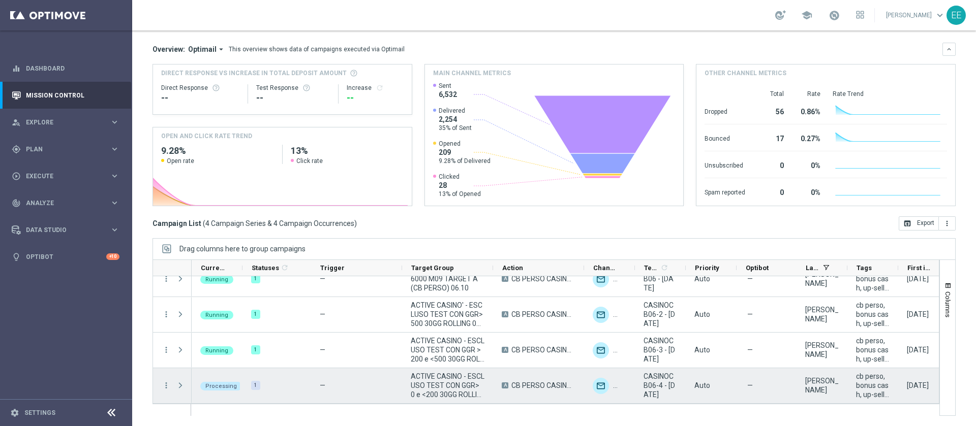
click at [183, 386] on span "Press SPACE to select this row." at bounding box center [180, 386] width 9 height 8
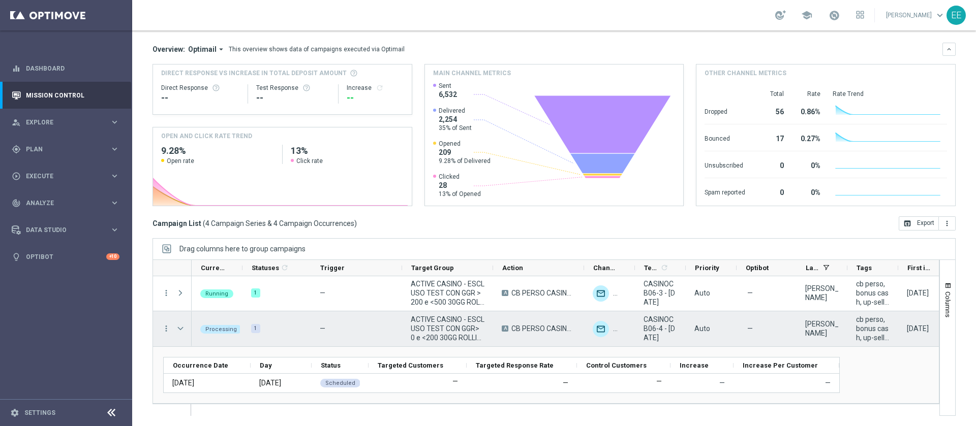
click at [179, 329] on span "Press SPACE to select this row." at bounding box center [180, 329] width 9 height 8
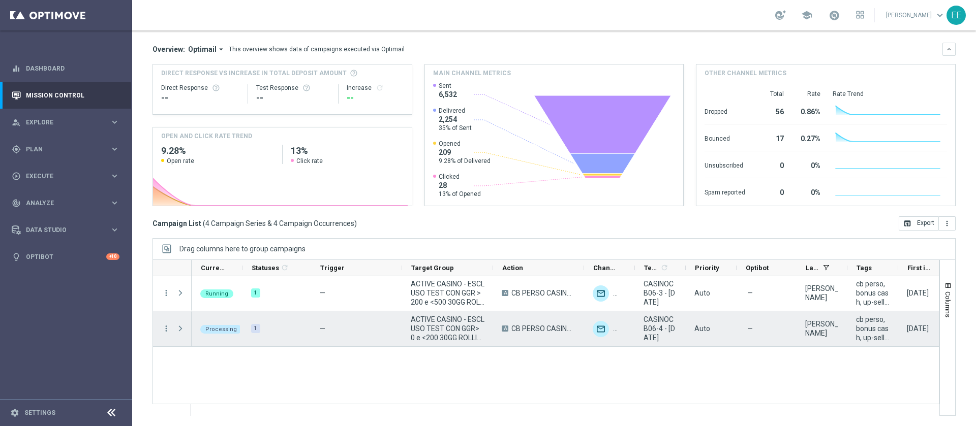
scroll to position [15, 0]
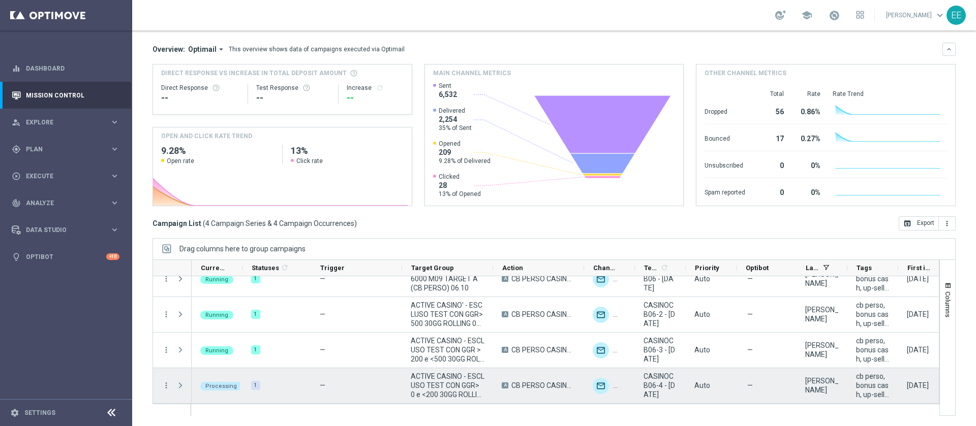
click at [181, 386] on span "Press SPACE to select this row." at bounding box center [180, 386] width 9 height 8
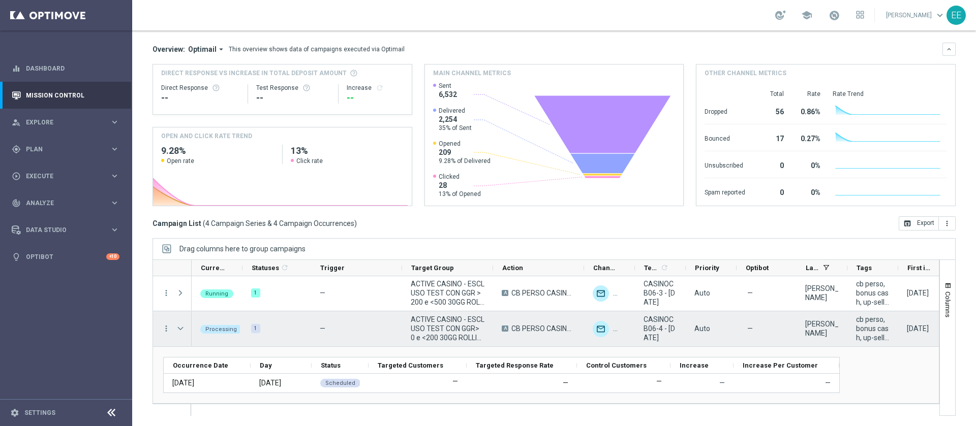
scroll to position [71, 0]
click at [183, 329] on span "Press SPACE to select this row." at bounding box center [180, 329] width 9 height 8
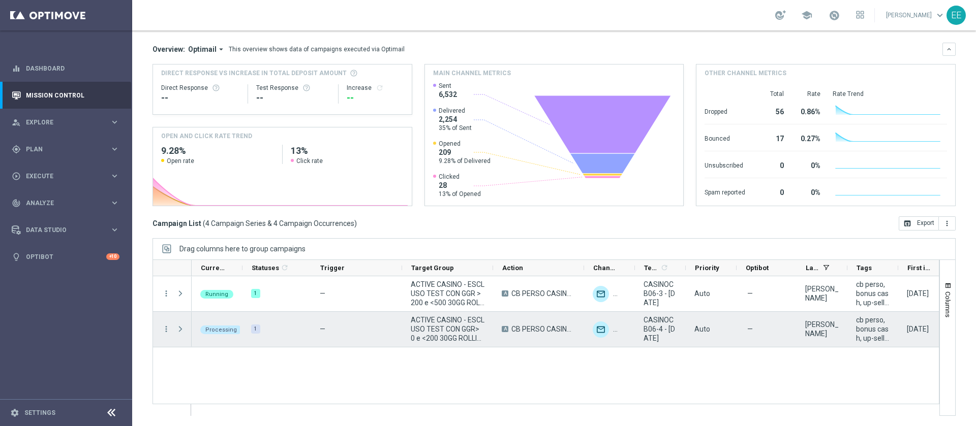
click at [183, 329] on span "Press SPACE to select this row." at bounding box center [180, 329] width 9 height 8
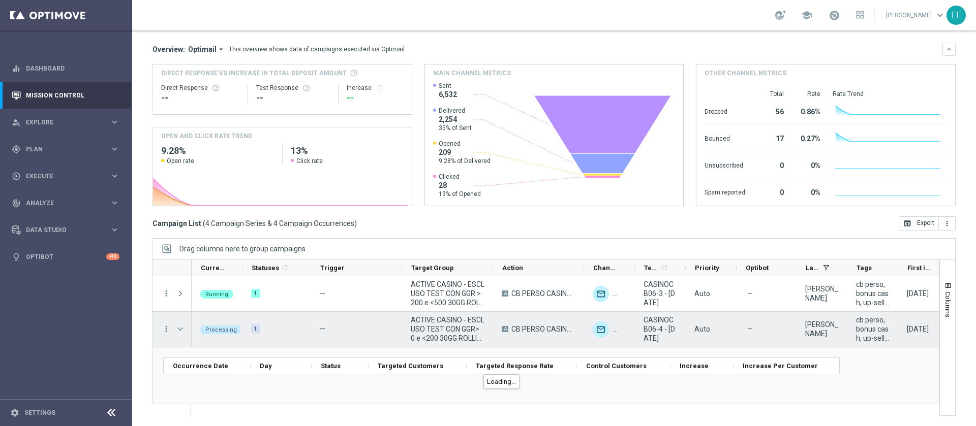
scroll to position [71, 0]
click at [183, 329] on span "Press SPACE to select this row." at bounding box center [180, 330] width 9 height 8
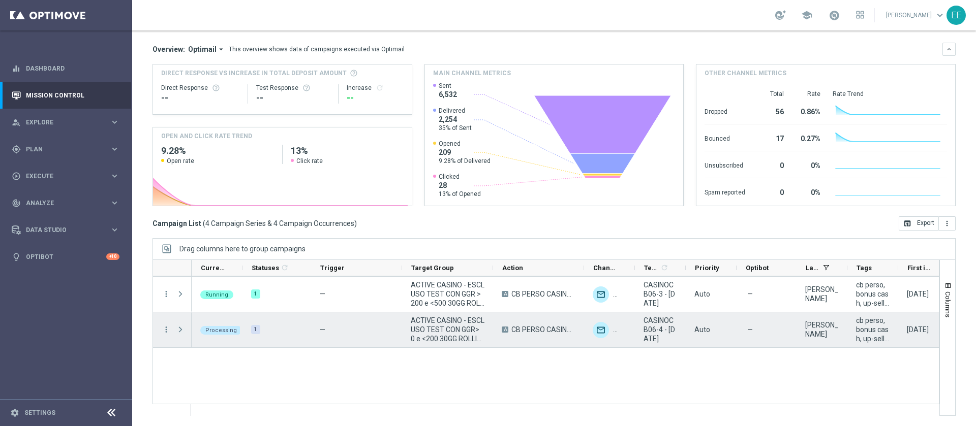
click at [183, 329] on span "Press SPACE to select this row." at bounding box center [180, 330] width 9 height 8
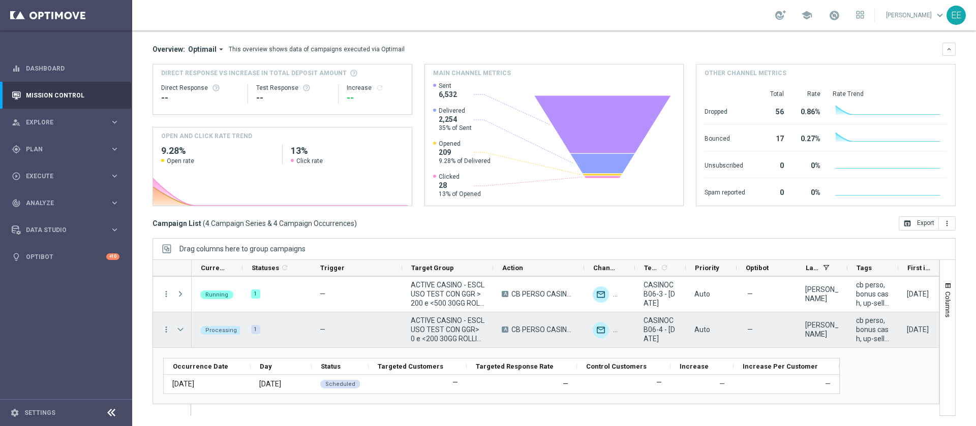
click at [183, 329] on span "Press SPACE to select this row." at bounding box center [180, 330] width 9 height 8
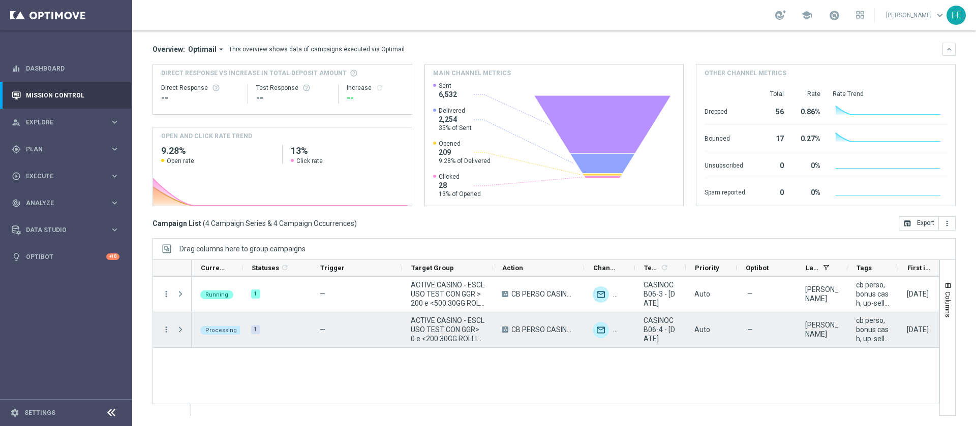
click at [183, 329] on span "Press SPACE to select this row." at bounding box center [180, 330] width 9 height 8
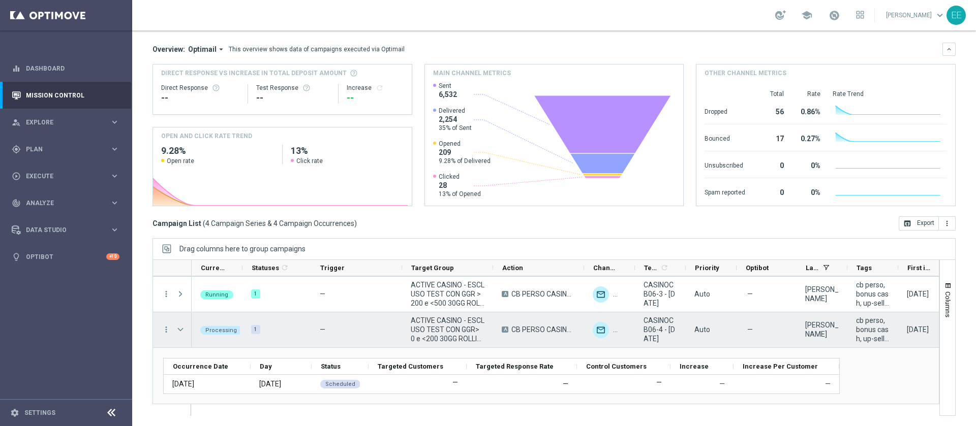
click at [183, 329] on span "Press SPACE to select this row." at bounding box center [180, 330] width 9 height 8
click at [0, 0] on span "Press SPACE to select this row." at bounding box center [0, 0] width 0 height 0
click at [183, 329] on span "Press SPACE to select this row." at bounding box center [180, 330] width 9 height 8
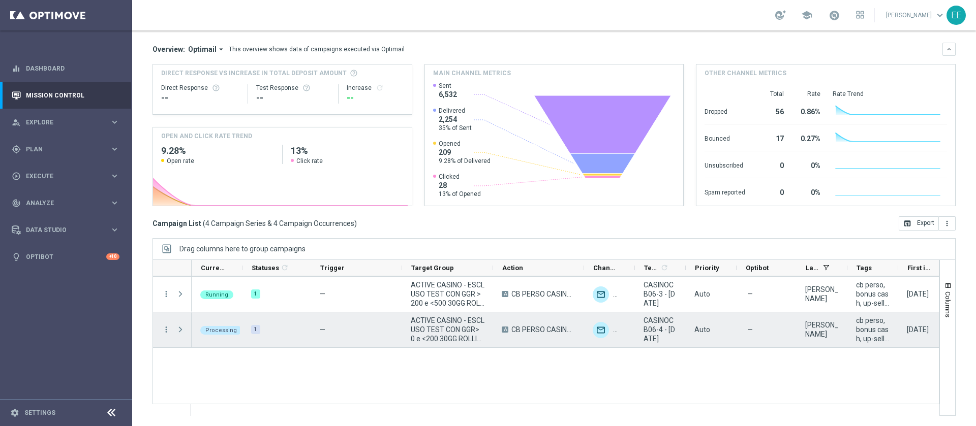
click at [183, 329] on span "Press SPACE to select this row." at bounding box center [180, 330] width 9 height 8
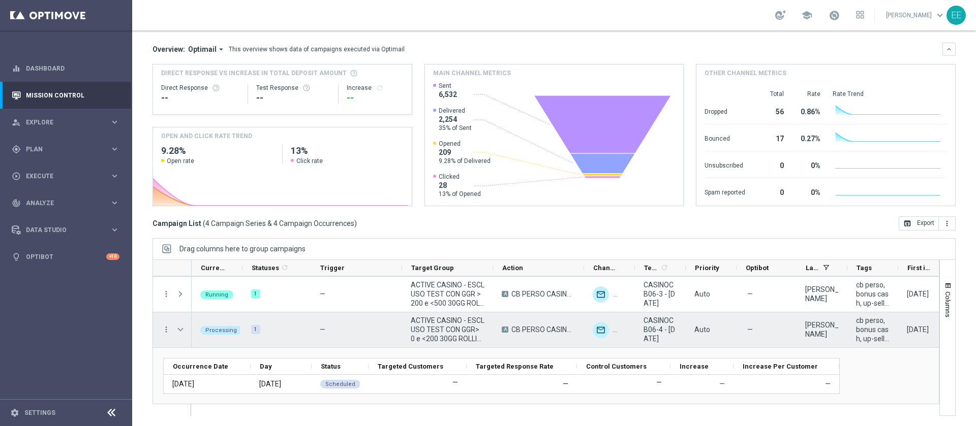
click at [183, 329] on span "Press SPACE to select this row." at bounding box center [180, 330] width 9 height 8
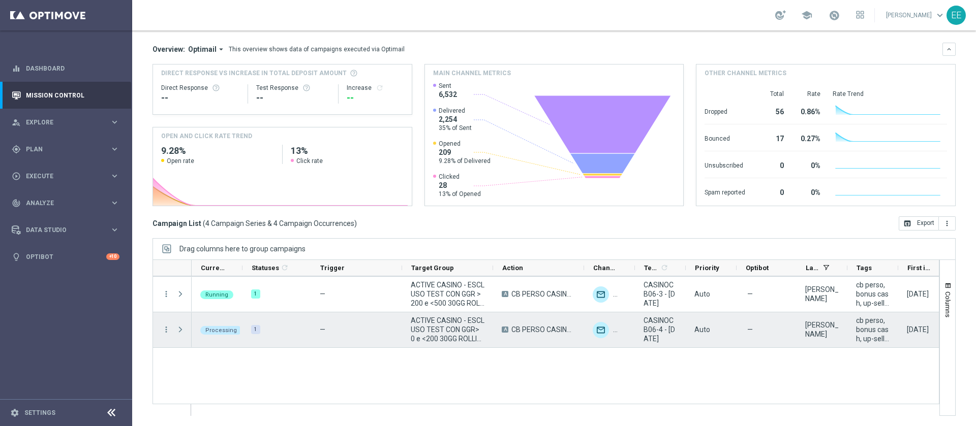
click at [183, 329] on span "Press SPACE to select this row." at bounding box center [180, 330] width 9 height 8
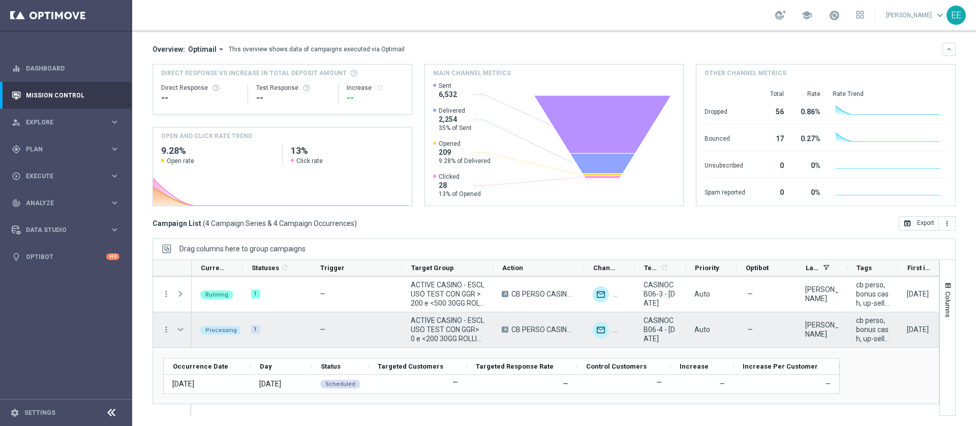
click at [183, 329] on span "Press SPACE to select this row." at bounding box center [180, 330] width 9 height 8
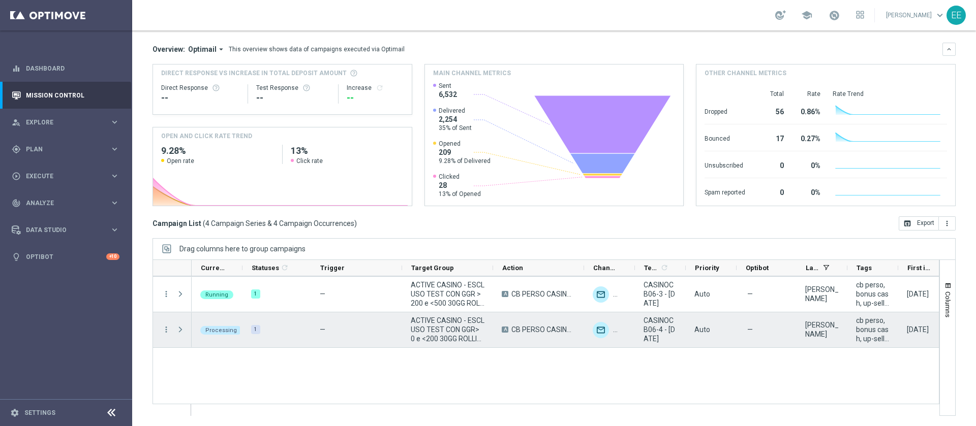
click at [183, 329] on span "Press SPACE to select this row." at bounding box center [180, 330] width 9 height 8
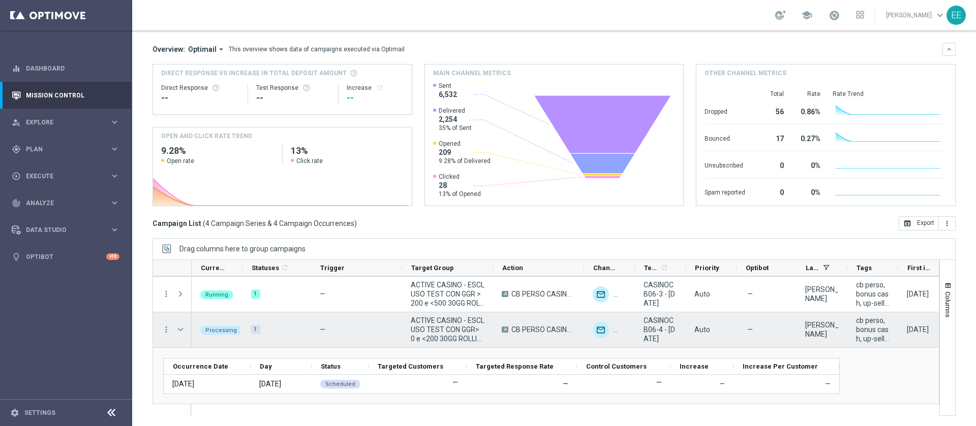
click at [183, 329] on span "Press SPACE to select this row." at bounding box center [180, 330] width 9 height 8
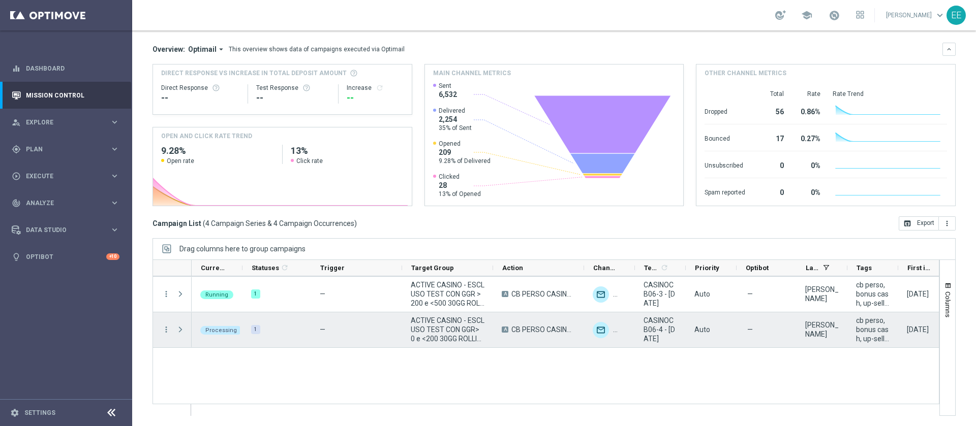
click at [183, 329] on span "Press SPACE to select this row." at bounding box center [180, 330] width 9 height 8
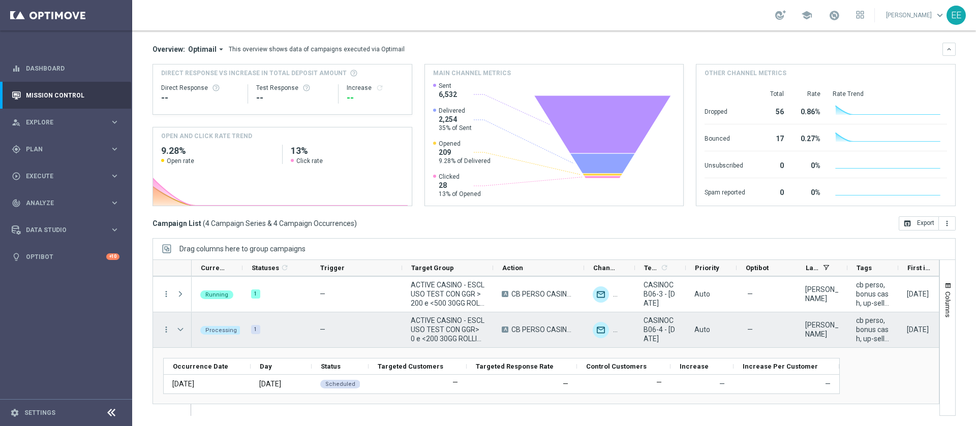
click at [183, 329] on span "Press SPACE to select this row." at bounding box center [180, 330] width 9 height 8
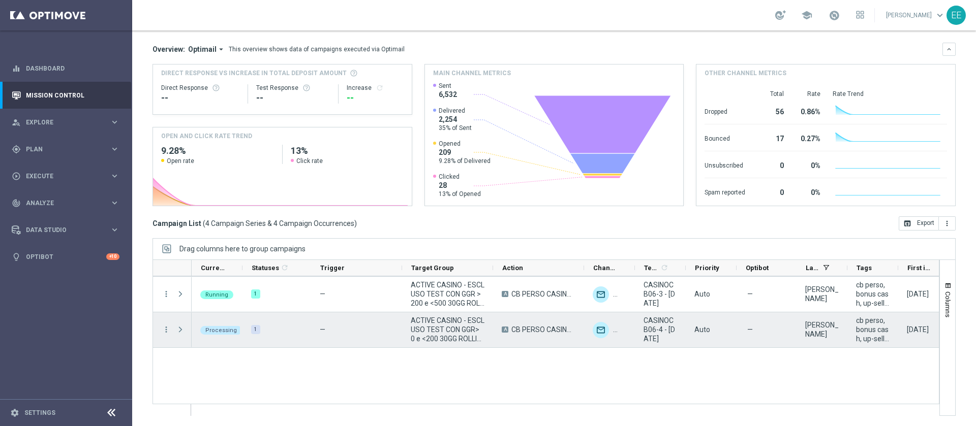
click at [183, 329] on span "Press SPACE to select this row." at bounding box center [180, 330] width 9 height 8
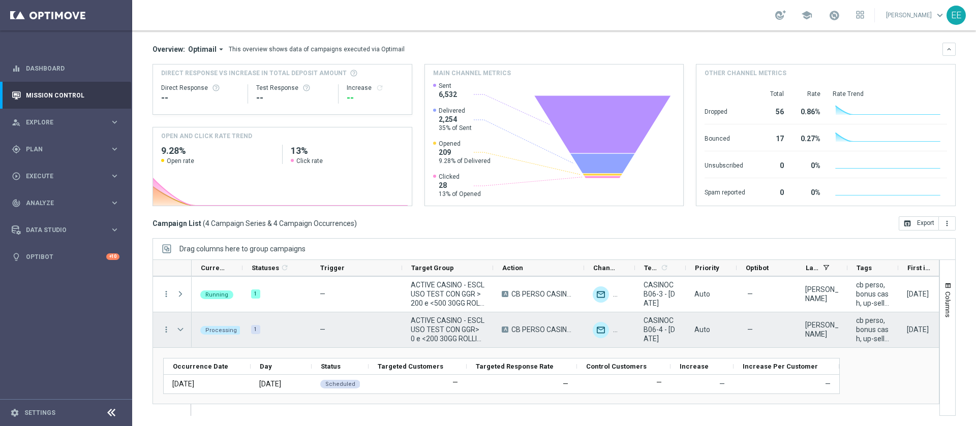
click at [183, 329] on span "Press SPACE to select this row." at bounding box center [180, 330] width 9 height 8
click at [0, 0] on span "Press SPACE to select this row." at bounding box center [0, 0] width 0 height 0
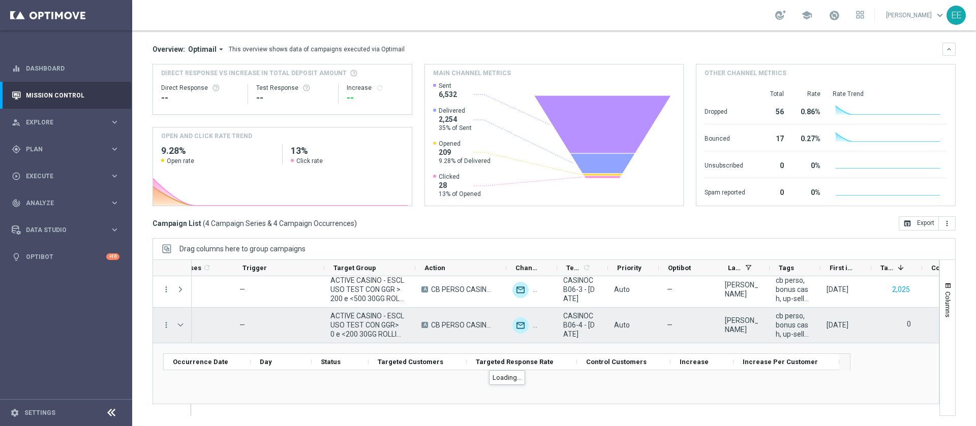
scroll to position [0, 0]
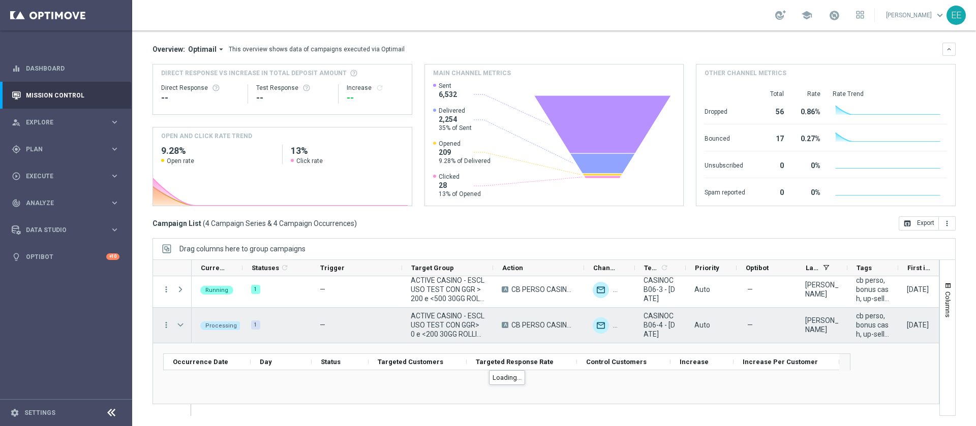
click at [177, 324] on span "Press SPACE to select this row." at bounding box center [180, 325] width 9 height 8
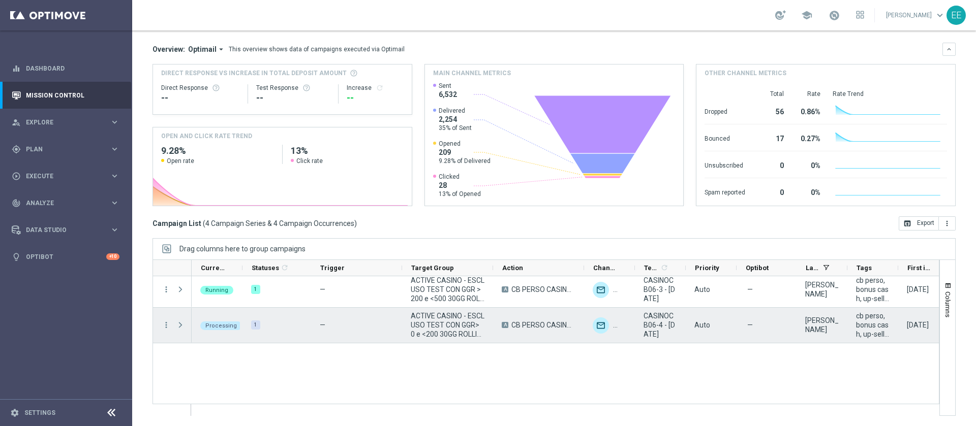
click at [177, 324] on span "Press SPACE to select this row." at bounding box center [180, 325] width 9 height 8
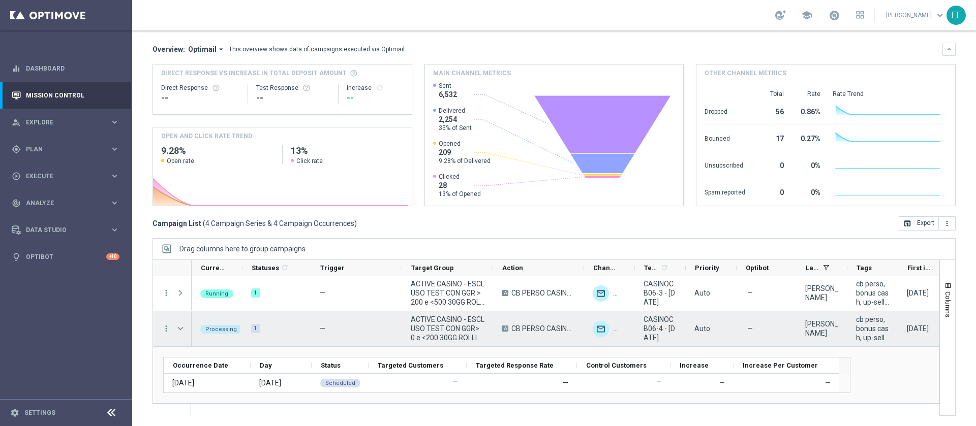
scroll to position [72, 0]
click at [177, 324] on span "Press SPACE to select this row." at bounding box center [181, 329] width 11 height 20
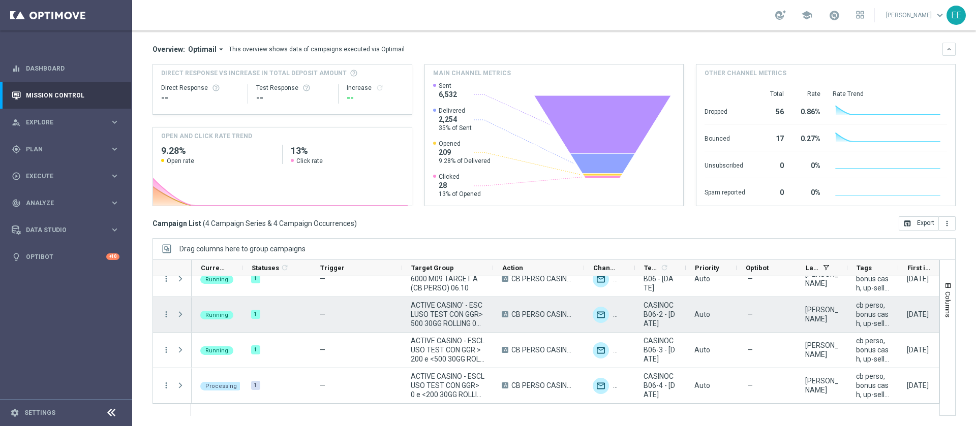
scroll to position [15, 0]
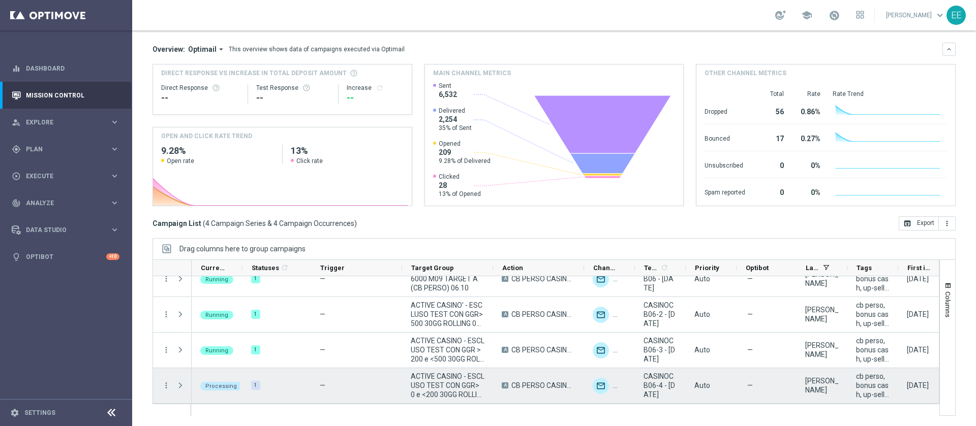
click at [181, 384] on span "Press SPACE to select this row." at bounding box center [180, 386] width 9 height 8
click at [178, 383] on span "Press SPACE to select this row." at bounding box center [180, 386] width 9 height 8
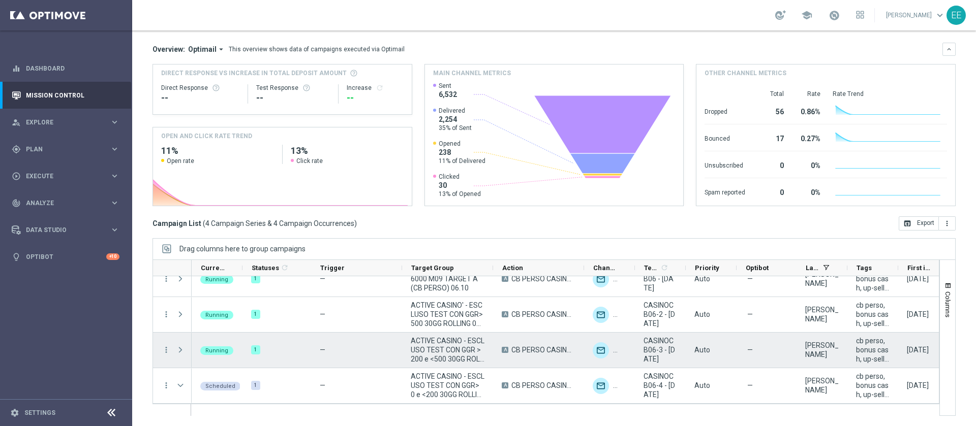
scroll to position [72, 0]
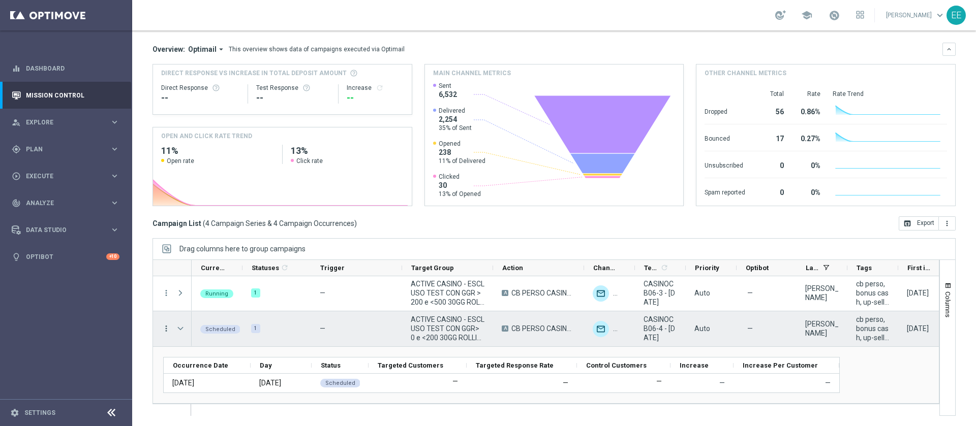
click at [163, 329] on icon "more_vert" at bounding box center [166, 328] width 9 height 9
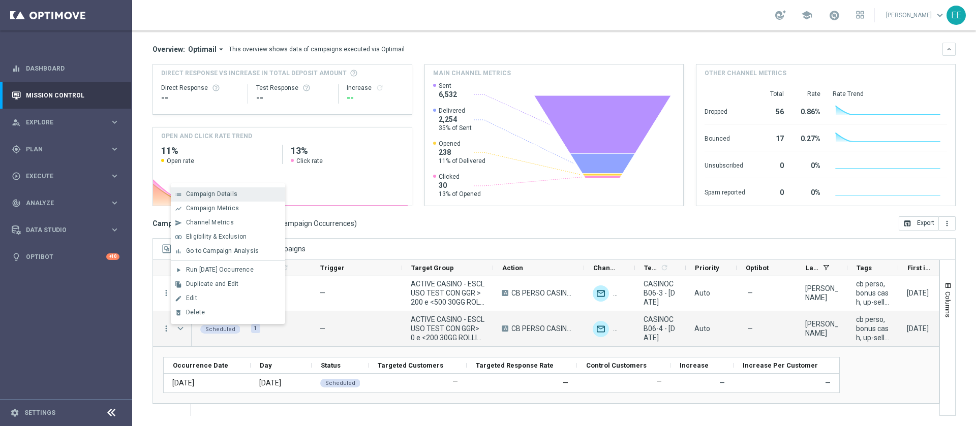
click at [205, 193] on span "Campaign Details" at bounding box center [211, 194] width 51 height 7
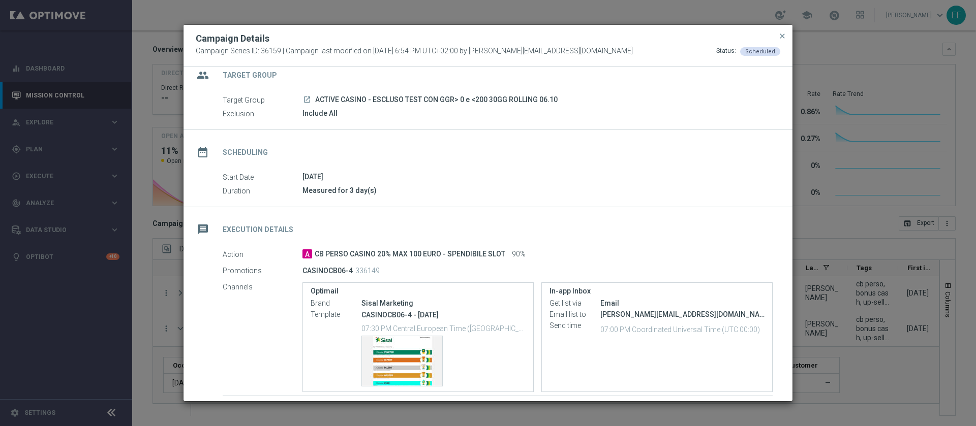
scroll to position [13, 0]
click at [786, 30] on button "close" at bounding box center [782, 36] width 10 height 12
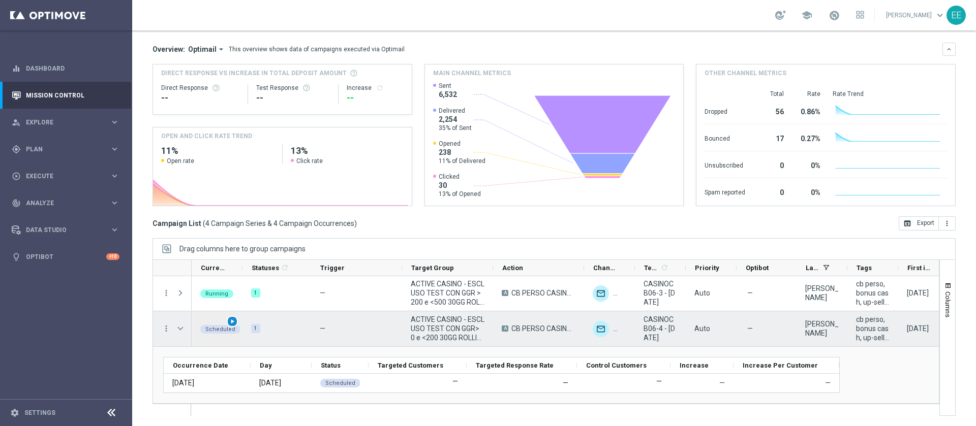
click at [229, 322] on span "play_arrow" at bounding box center [232, 321] width 7 height 7
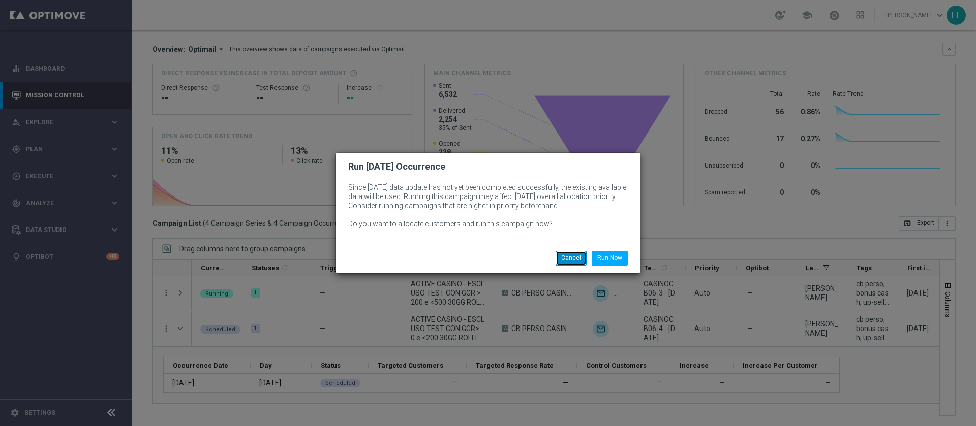
click at [576, 256] on button "Cancel" at bounding box center [571, 258] width 31 height 14
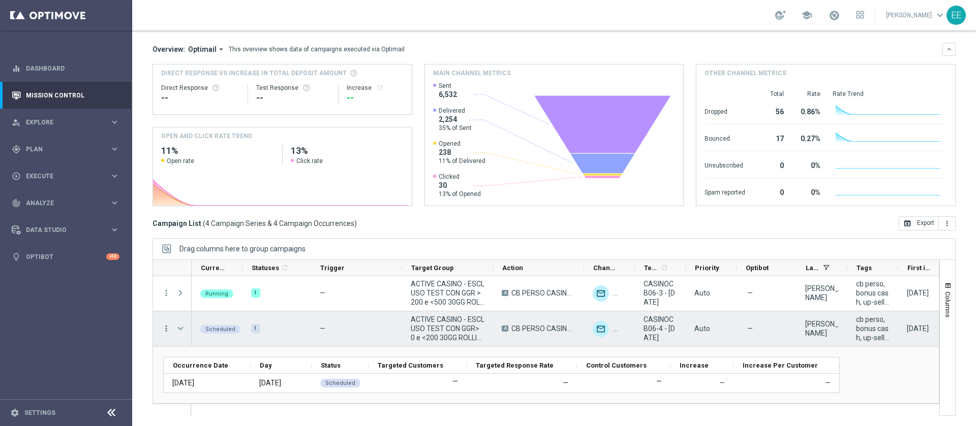
click at [167, 331] on icon "more_vert" at bounding box center [166, 328] width 9 height 9
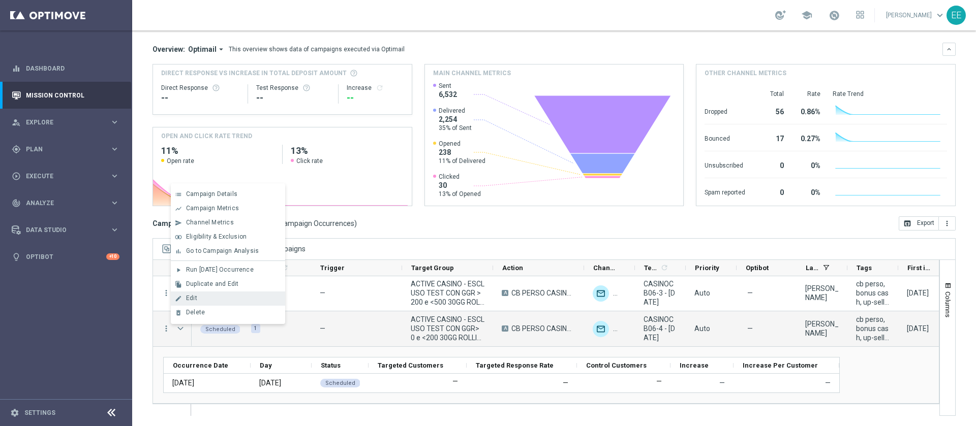
click at [204, 294] on div "edit Edit" at bounding box center [228, 299] width 114 height 14
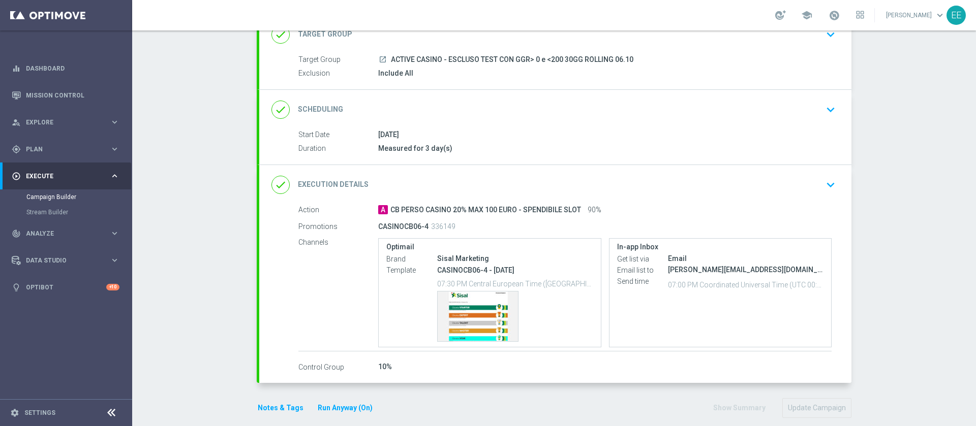
scroll to position [88, 0]
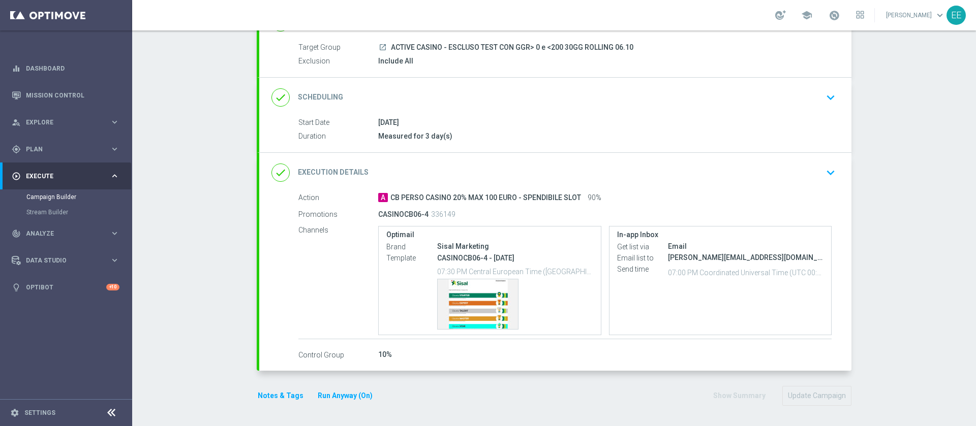
click at [560, 174] on div "done Execution Details keyboard_arrow_down" at bounding box center [555, 172] width 568 height 19
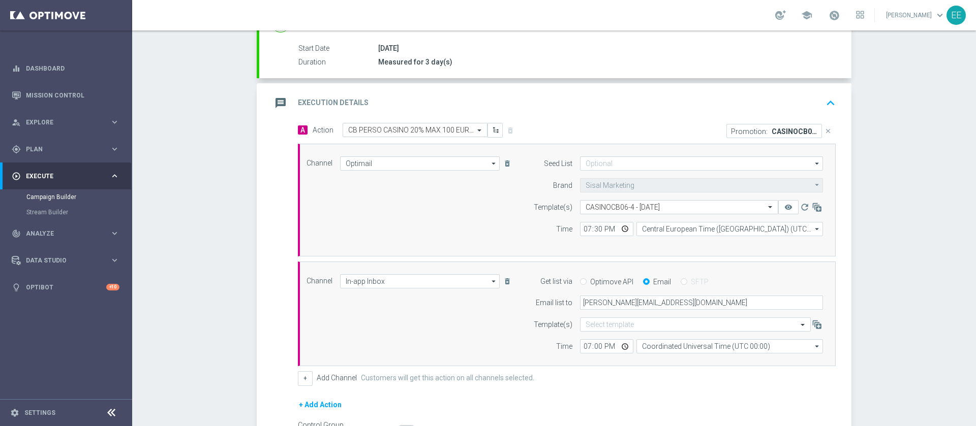
scroll to position [181, 0]
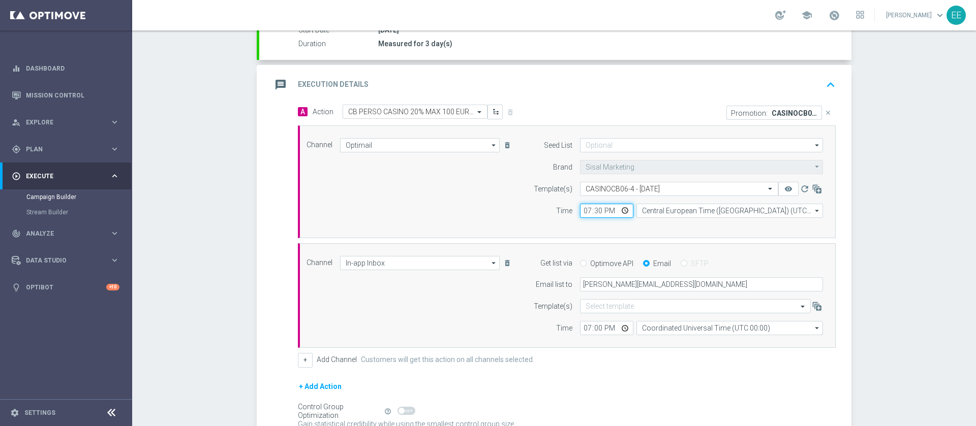
click at [581, 211] on input "19:30" at bounding box center [606, 211] width 53 height 14
type input "20:30"
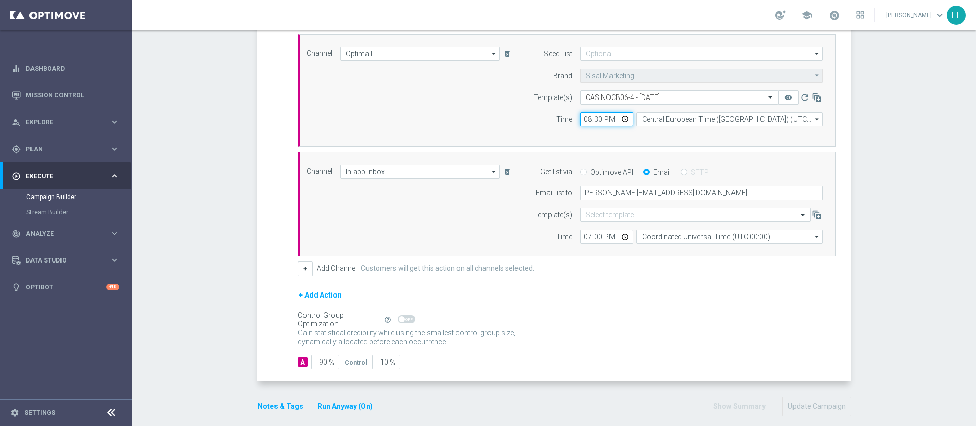
scroll to position [283, 0]
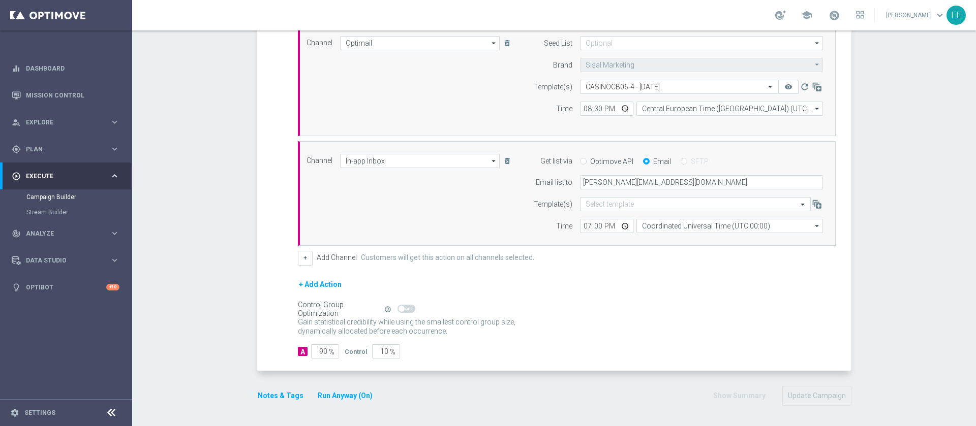
click at [509, 329] on p "Gain higher response rates by matching the most effective action with each cust…" at bounding box center [412, 331] width 229 height 27
click at [804, 392] on button "Update Campaign" at bounding box center [816, 396] width 69 height 20
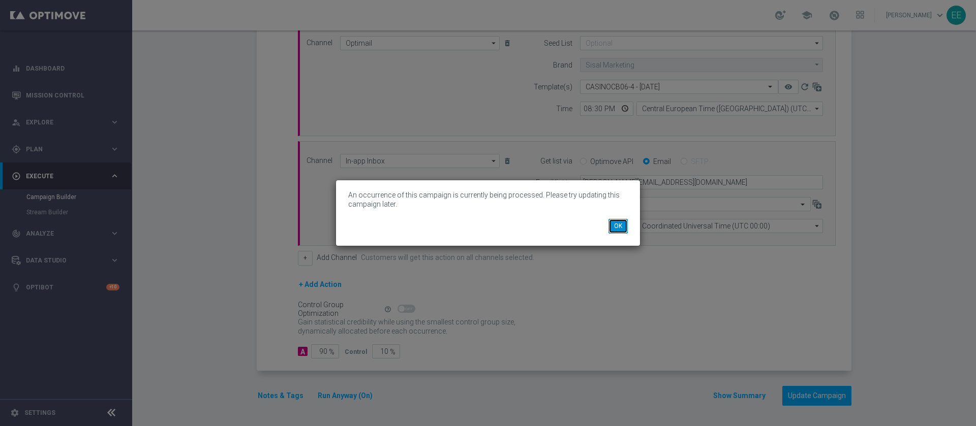
click at [619, 231] on button "OK" at bounding box center [617, 226] width 19 height 14
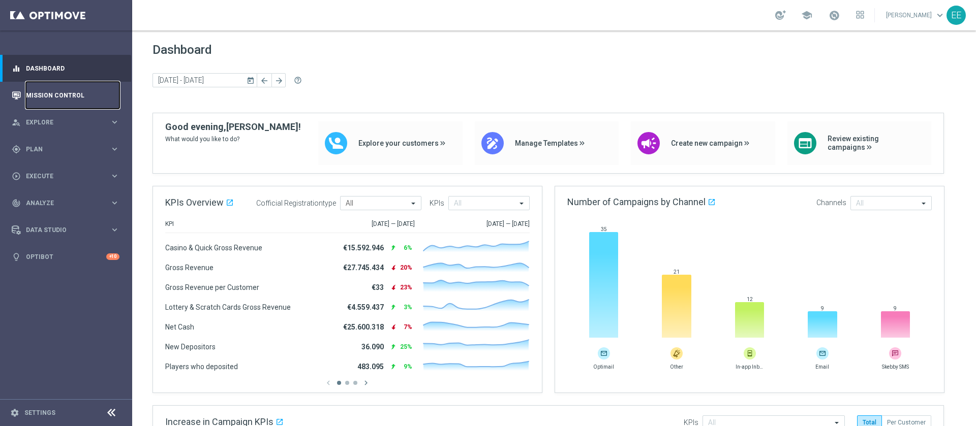
click at [95, 94] on link "Mission Control" at bounding box center [73, 95] width 94 height 27
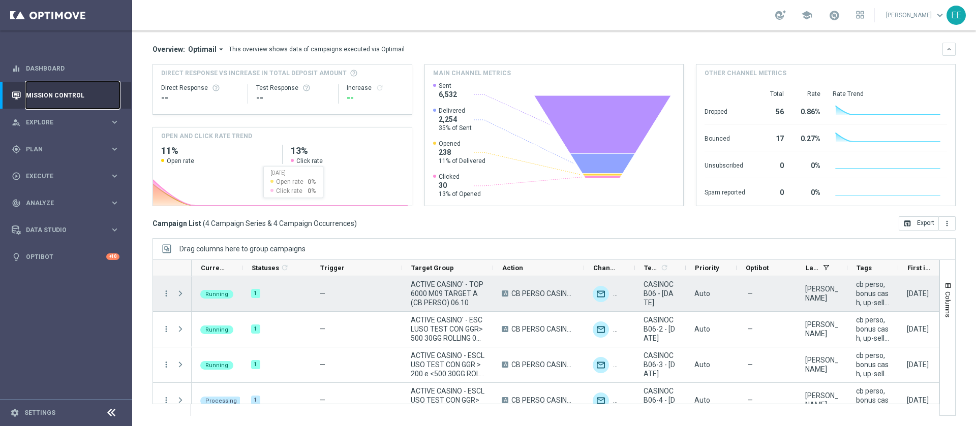
scroll to position [15, 0]
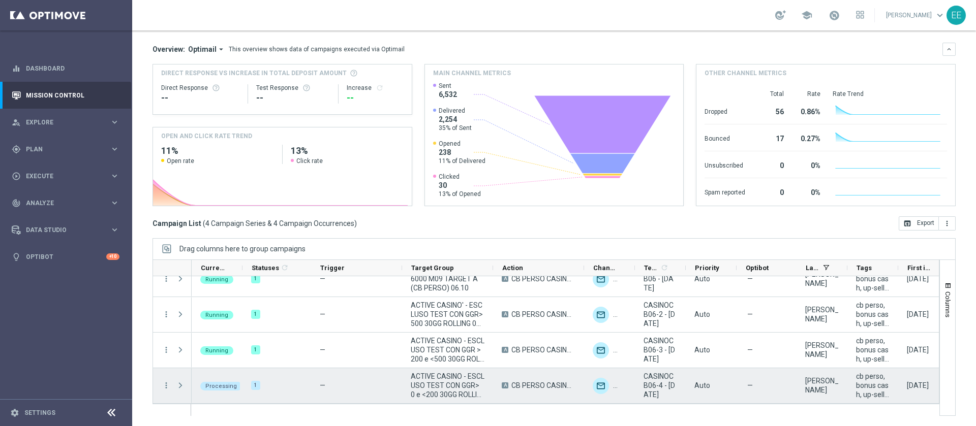
click at [178, 382] on span "Press SPACE to select this row." at bounding box center [180, 386] width 9 height 8
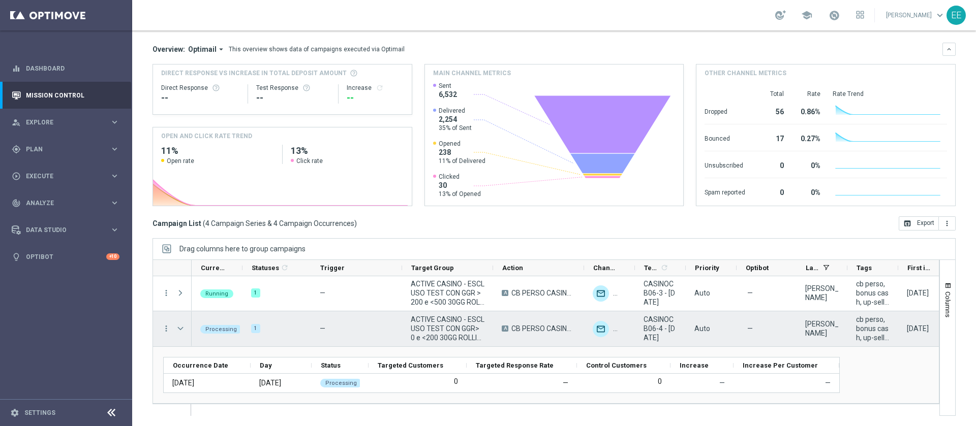
click at [177, 328] on span "Press SPACE to select this row." at bounding box center [180, 329] width 9 height 8
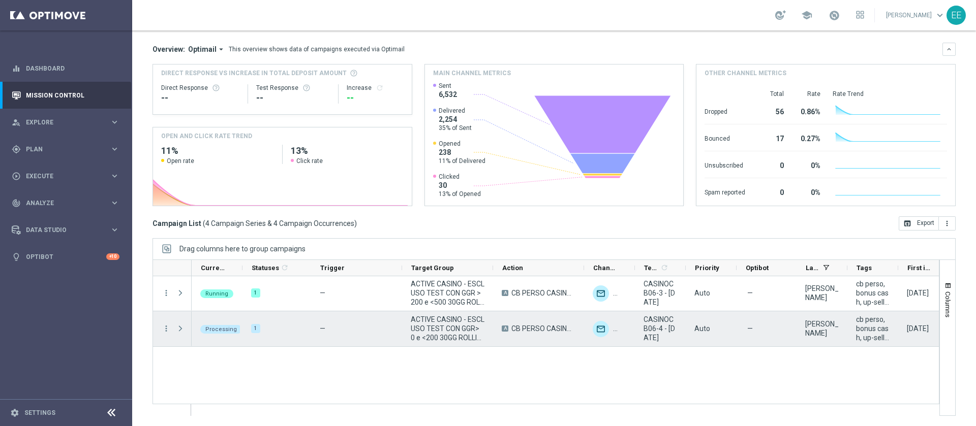
click at [177, 328] on span "Press SPACE to select this row." at bounding box center [180, 329] width 9 height 8
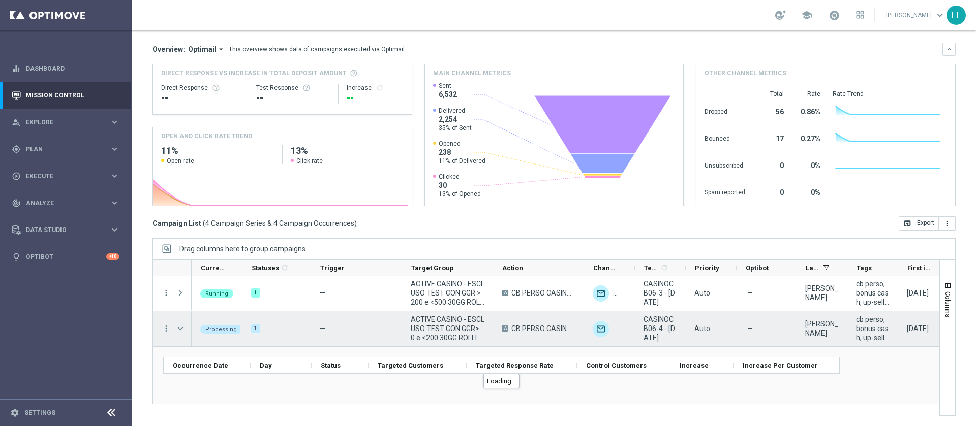
scroll to position [71, 0]
click at [177, 328] on span "Press SPACE to select this row." at bounding box center [180, 330] width 9 height 8
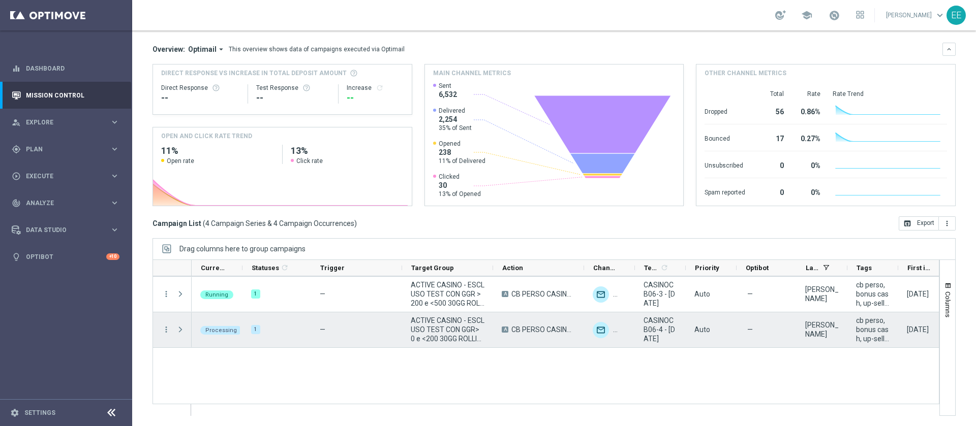
click at [177, 328] on span "Press SPACE to select this row." at bounding box center [180, 330] width 9 height 8
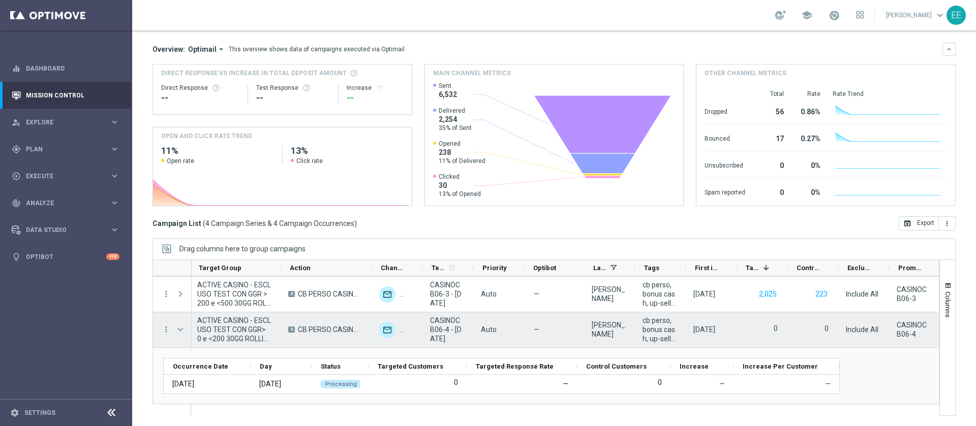
scroll to position [0, 0]
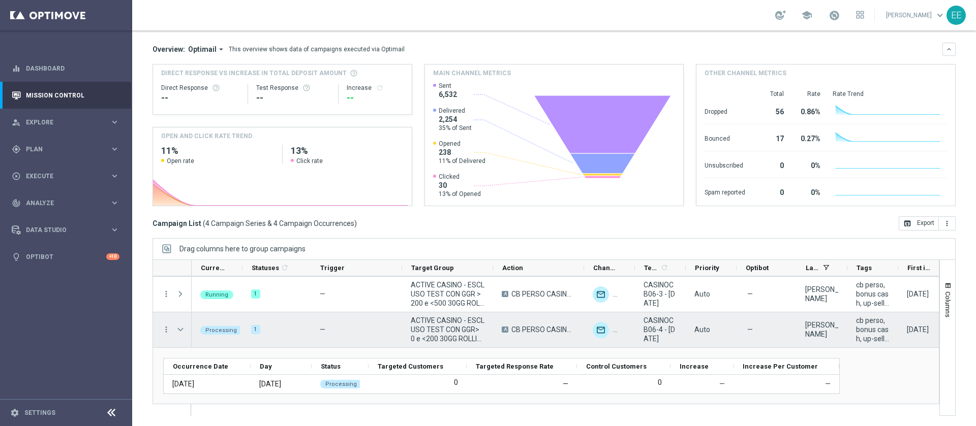
click at [450, 321] on span "ACTIVE CASINO - ESCLUSO TEST CON GGR> 0 e <200 30GG ROLLING 06.10" at bounding box center [448, 329] width 74 height 27
click at [180, 330] on span "Press SPACE to select this row." at bounding box center [180, 330] width 9 height 8
click at [0, 0] on span "Press SPACE to select this row." at bounding box center [0, 0] width 0 height 0
